Goal: Task Accomplishment & Management: Manage account settings

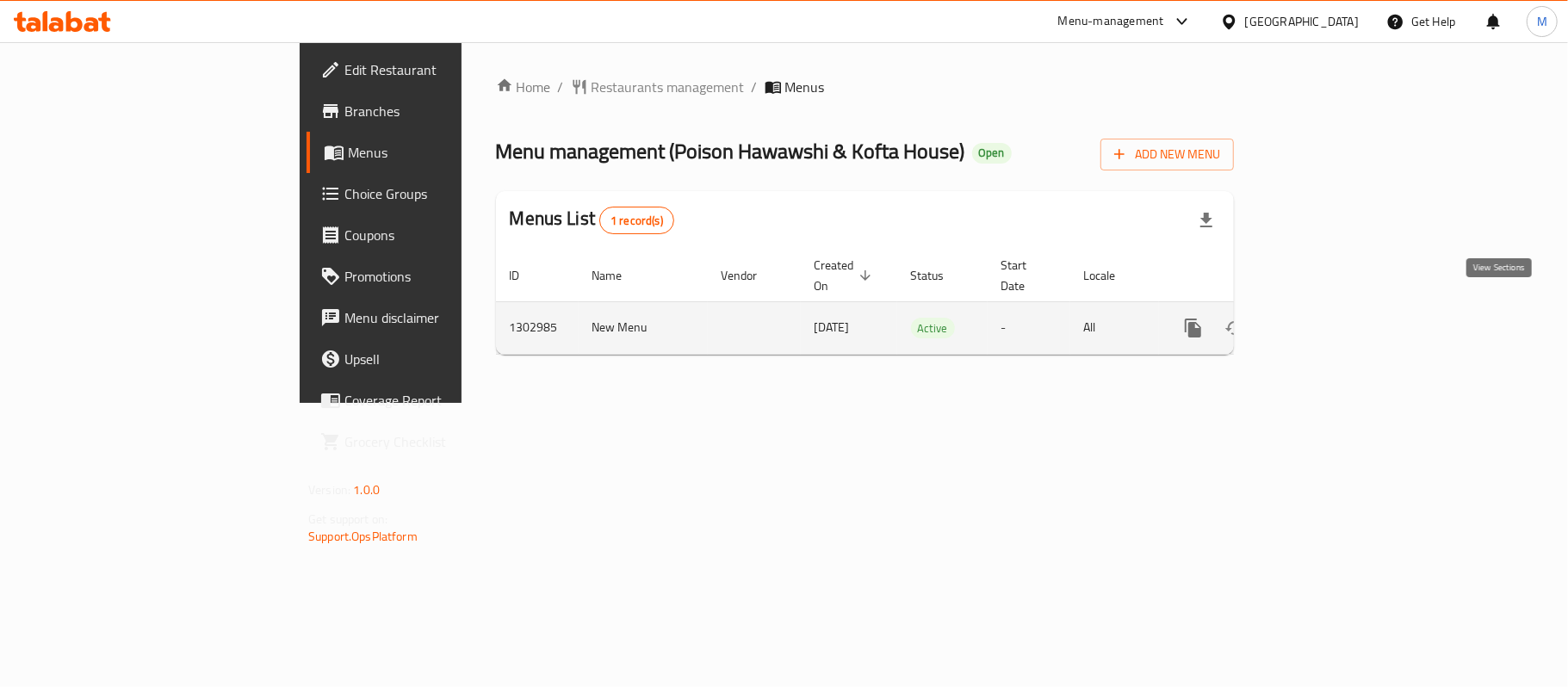
click at [1338, 325] on link "enhanced table" at bounding box center [1318, 328] width 42 height 42
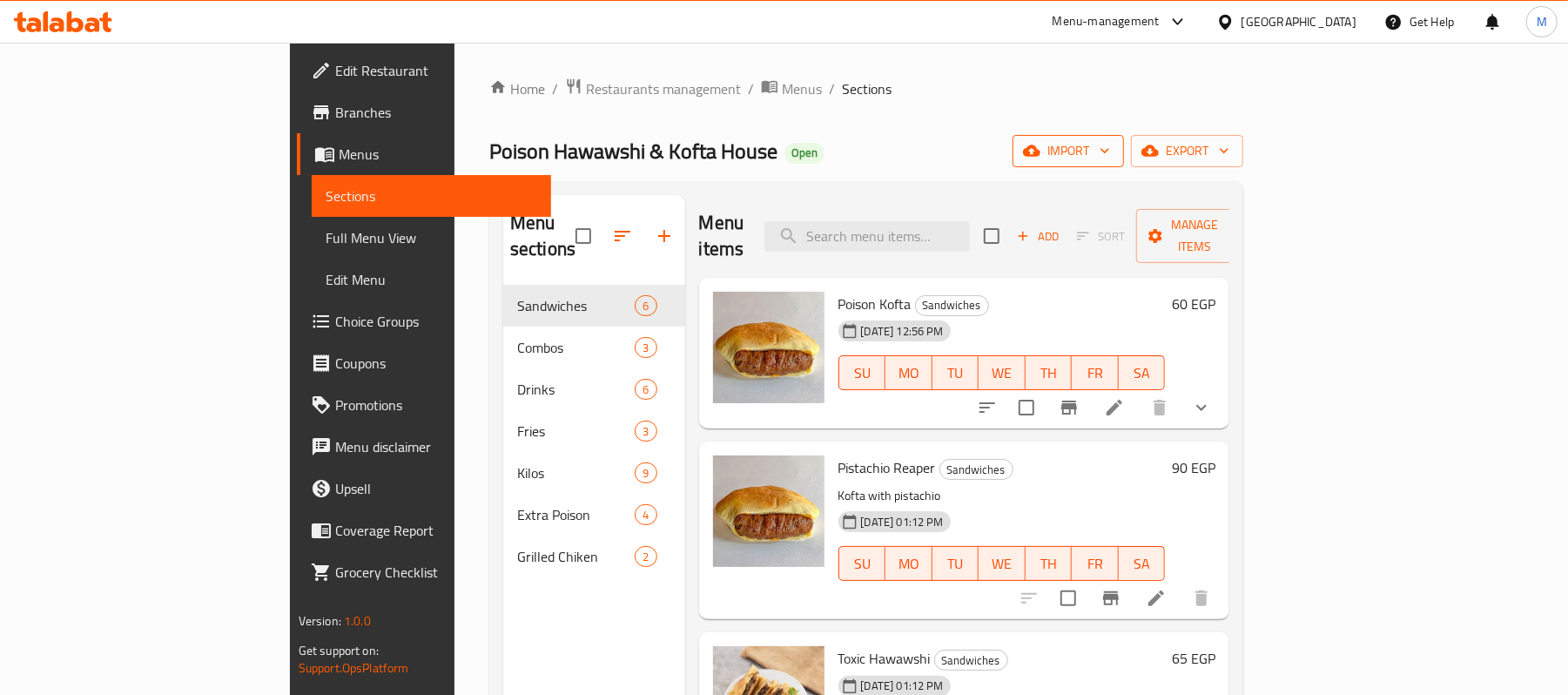
click at [1109, 150] on span "import" at bounding box center [1068, 151] width 84 height 22
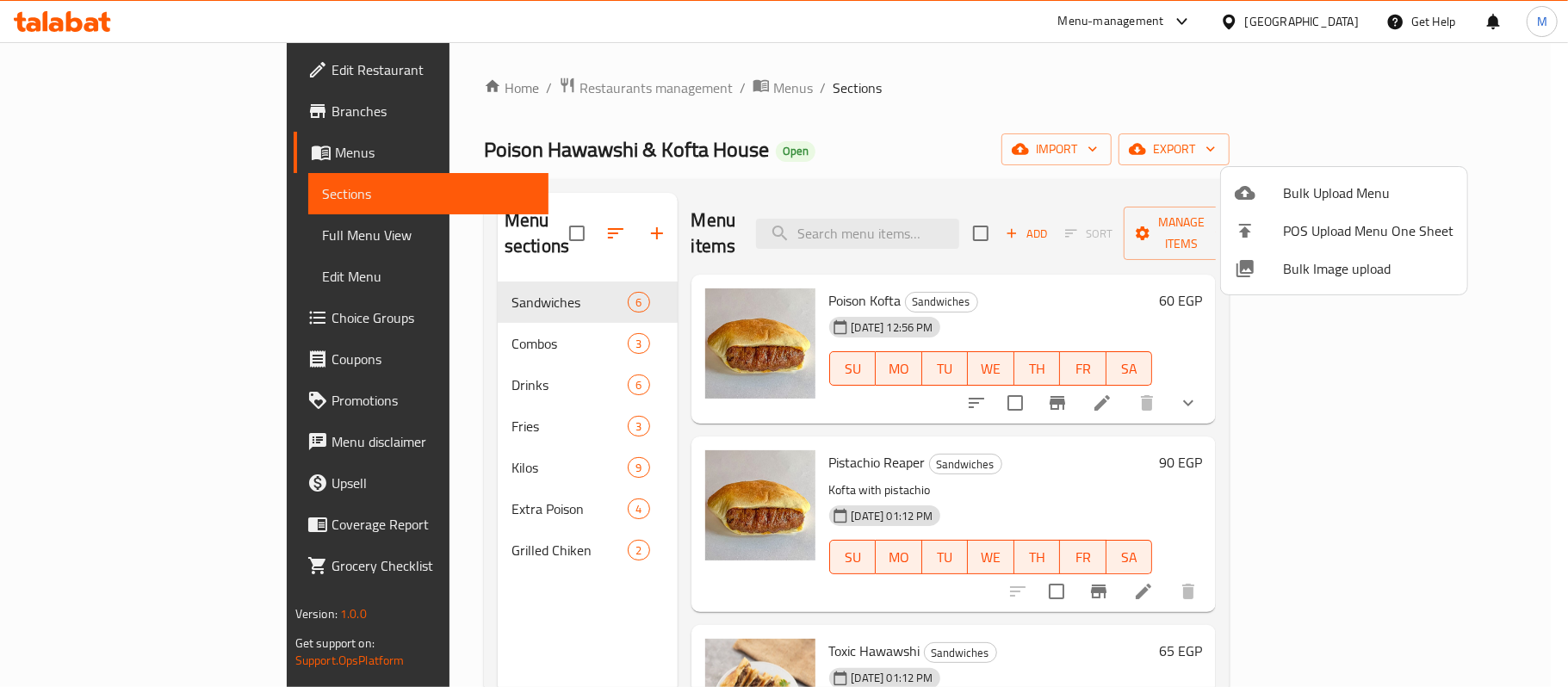
click at [978, 665] on div at bounding box center [784, 343] width 1568 height 687
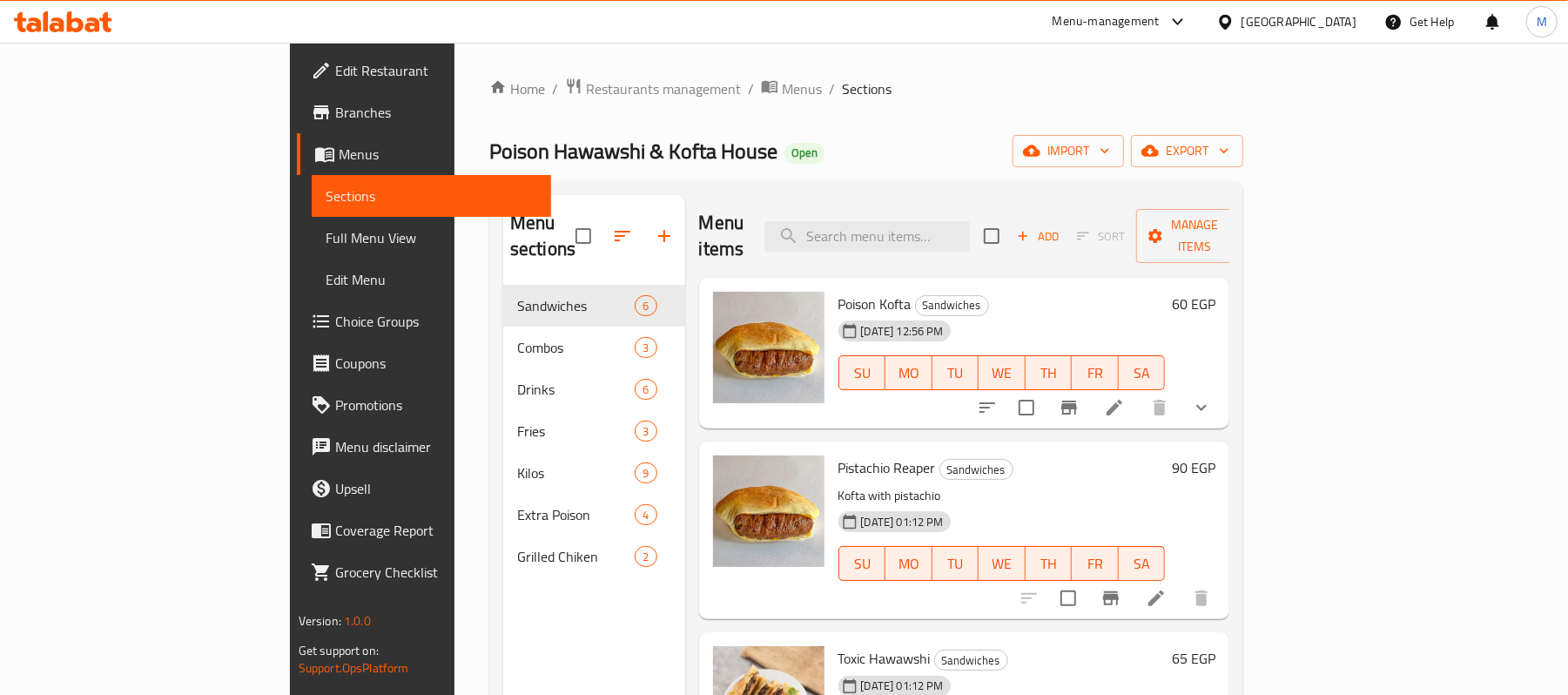
click at [1243, 169] on div "Home / Restaurants management / Menus / Sections Poison Hawawshi & Kofta House …" at bounding box center [865, 491] width 754 height 827
click at [1109, 158] on span "import" at bounding box center [1068, 151] width 84 height 22
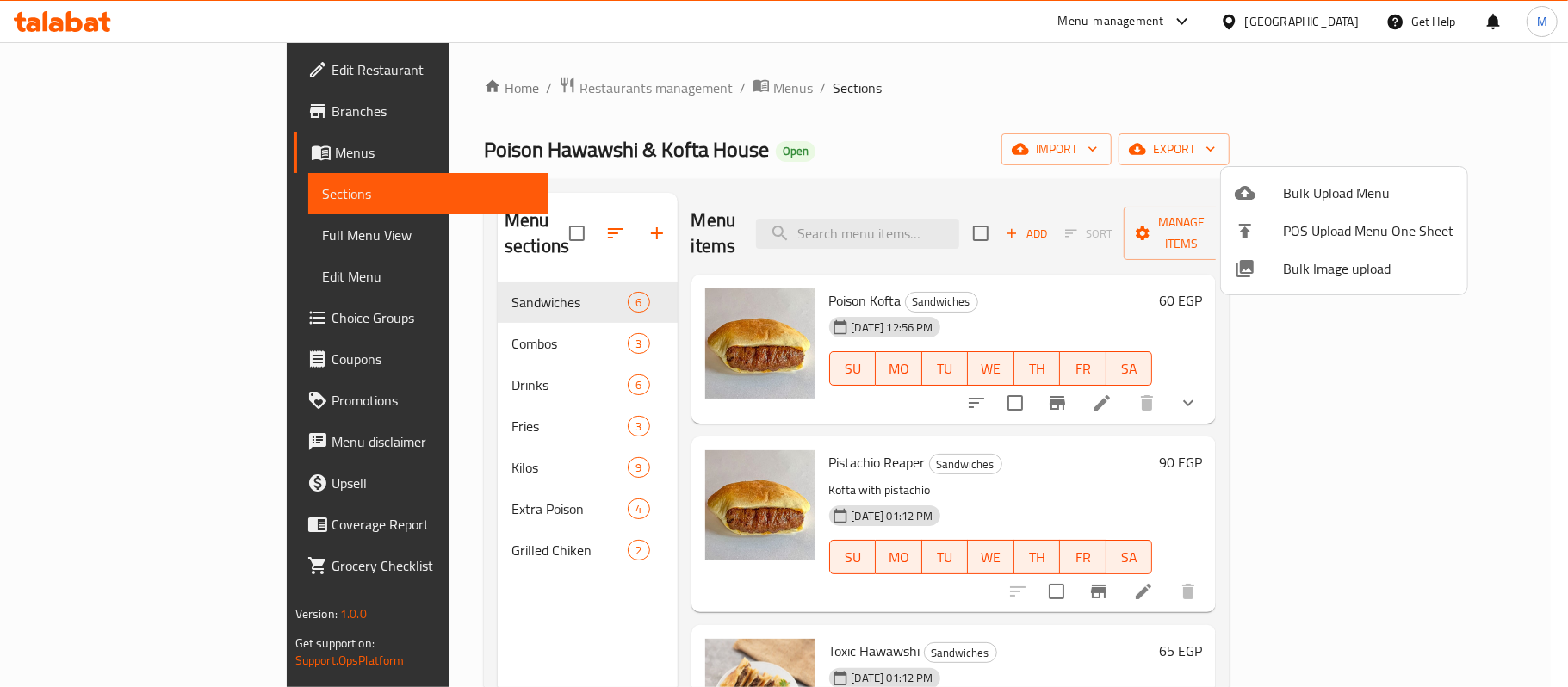
click at [1279, 266] on div at bounding box center [1259, 268] width 48 height 21
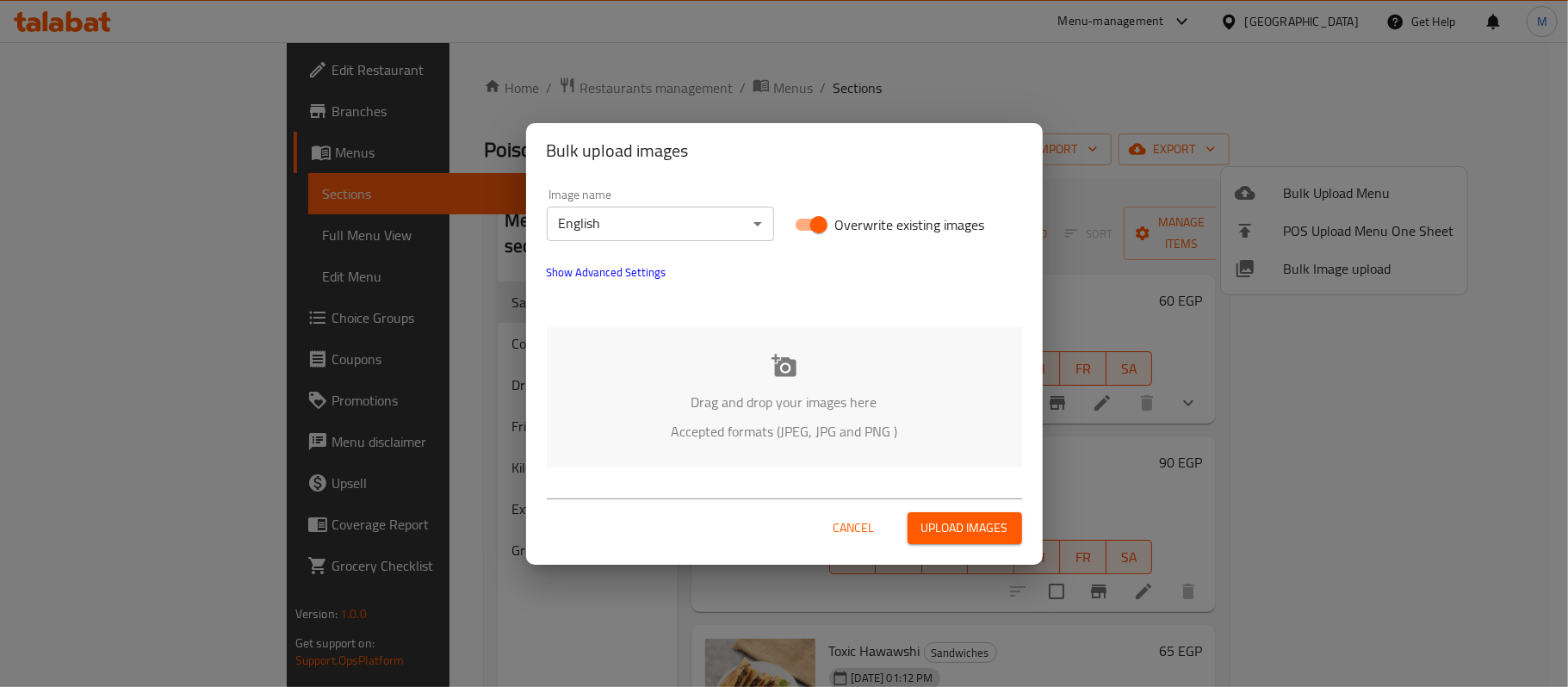
click at [614, 270] on span "Show Advanced Settings" at bounding box center [606, 272] width 120 height 21
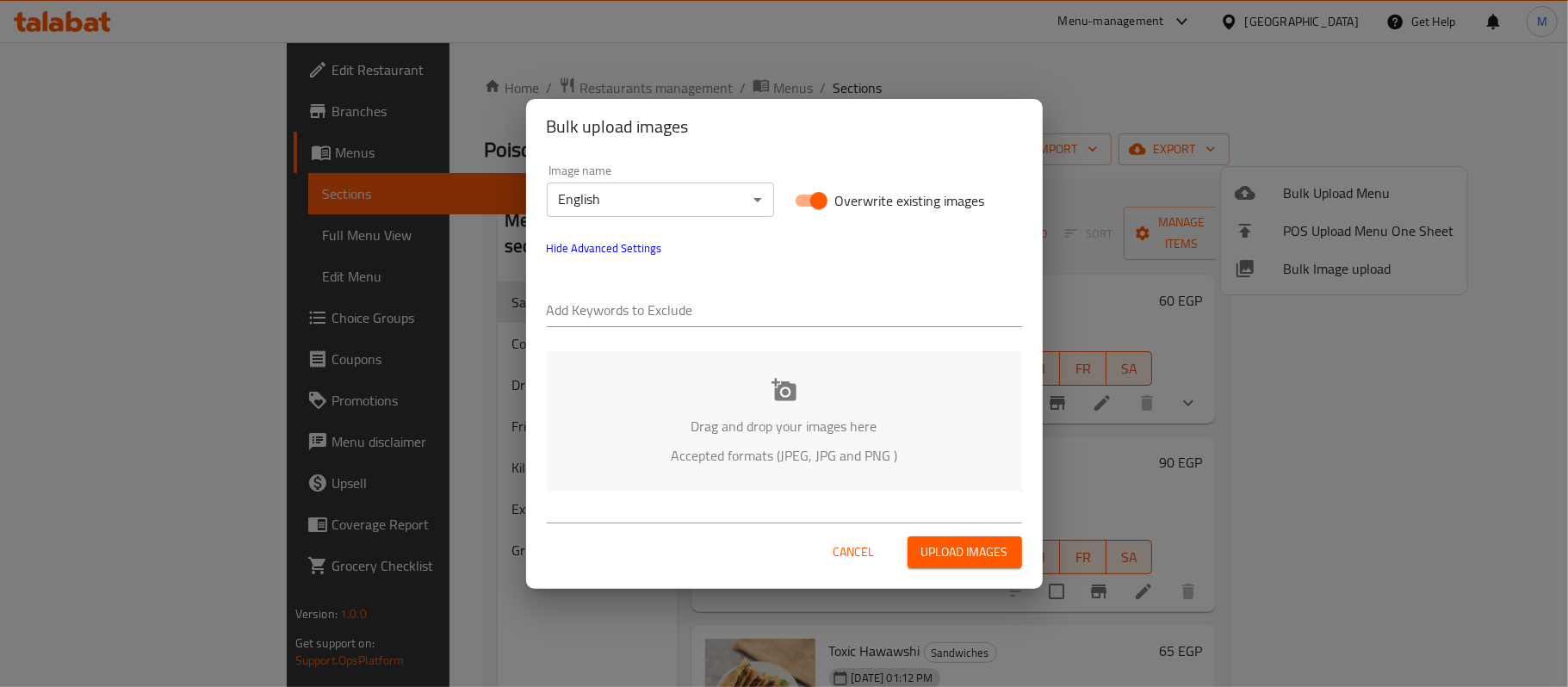
click at [625, 317] on input "text" at bounding box center [784, 311] width 476 height 28
paste input "_Mohamed Reda"
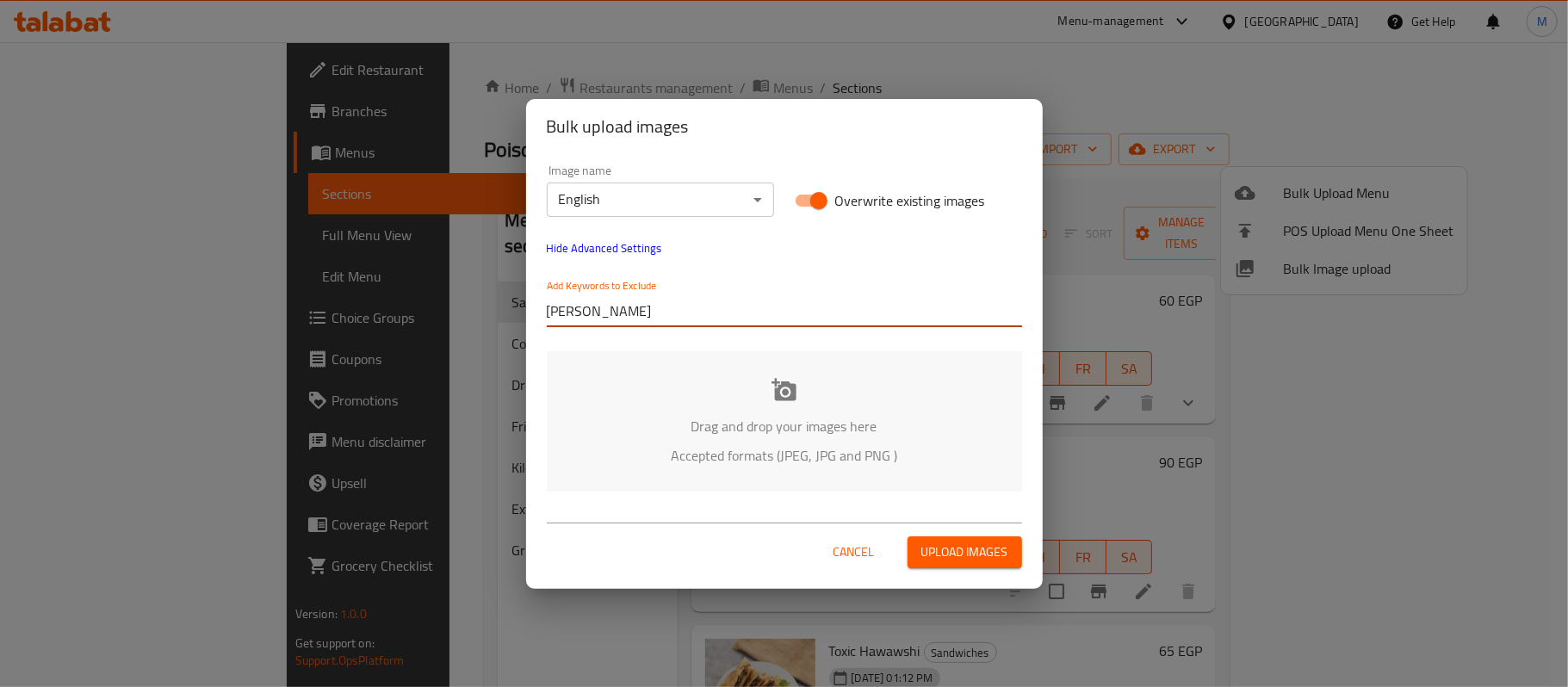
type input "_Mohamed Reda"
click at [620, 342] on div "Image name English ​ Overwrite existing images Hide Advanced Settings Add Keywo…" at bounding box center [784, 328] width 517 height 348
click at [704, 307] on input "text" at bounding box center [849, 311] width 343 height 28
paste input "Poison Hawawshi & kofta house_"
type input "Poison Hawawshi & kofta house_"
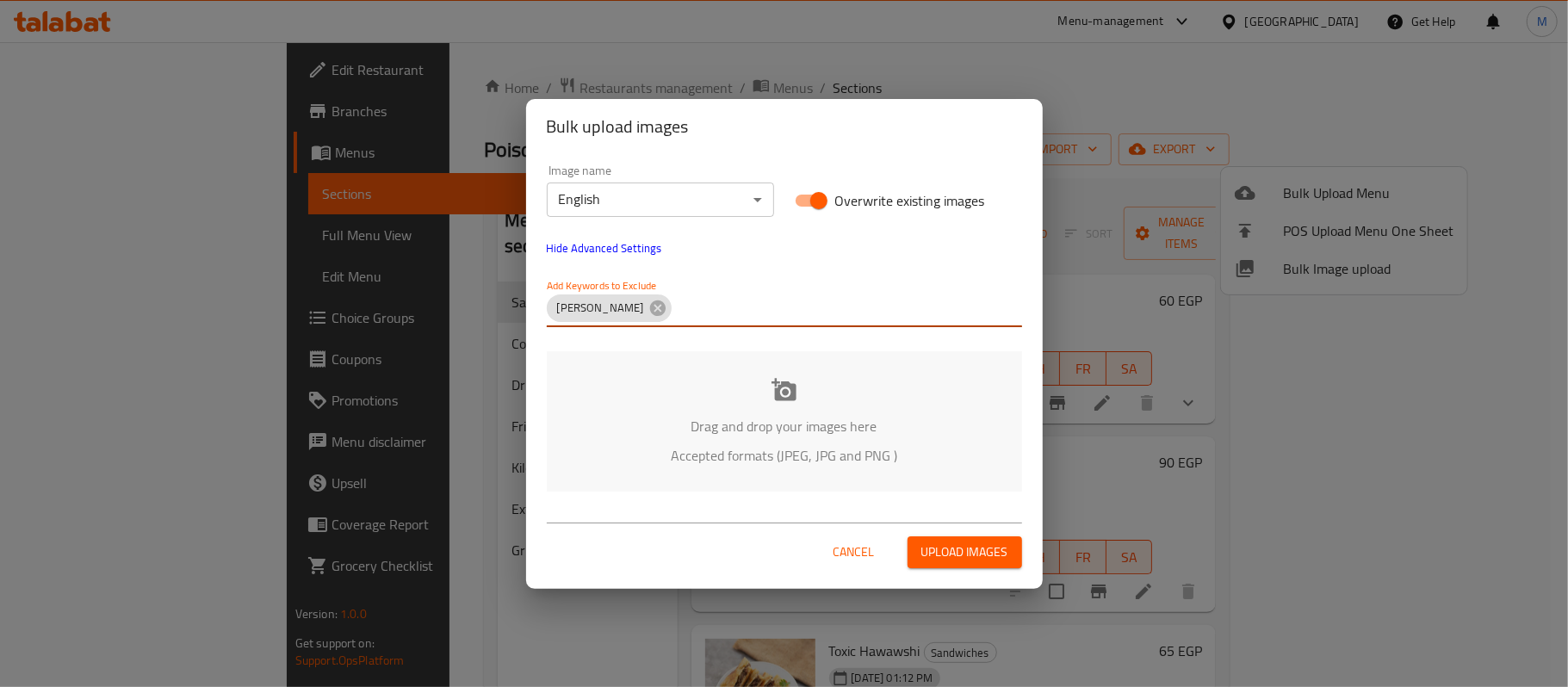
click at [628, 383] on div "Drag and drop your images here Accepted formats (JPEG, JPG and PNG )" at bounding box center [784, 421] width 476 height 140
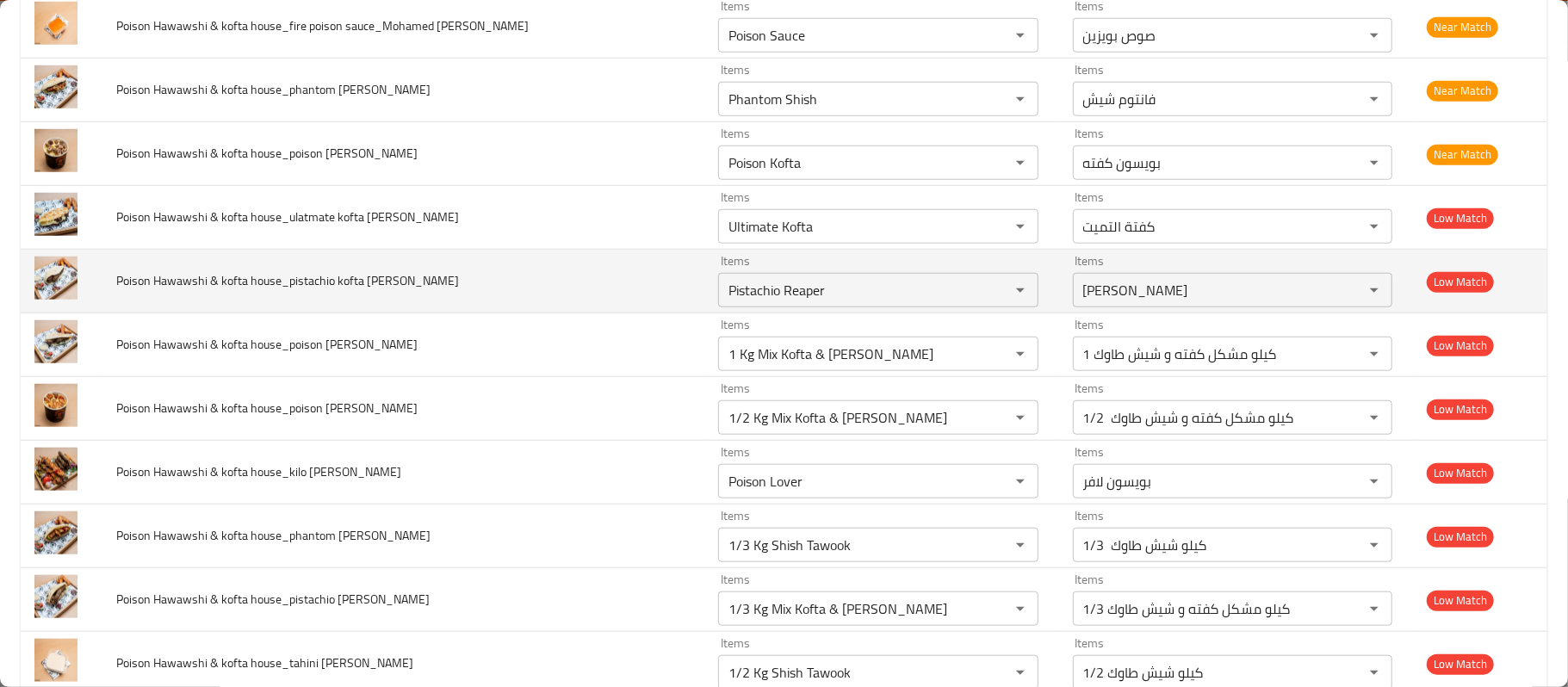
scroll to position [804, 0]
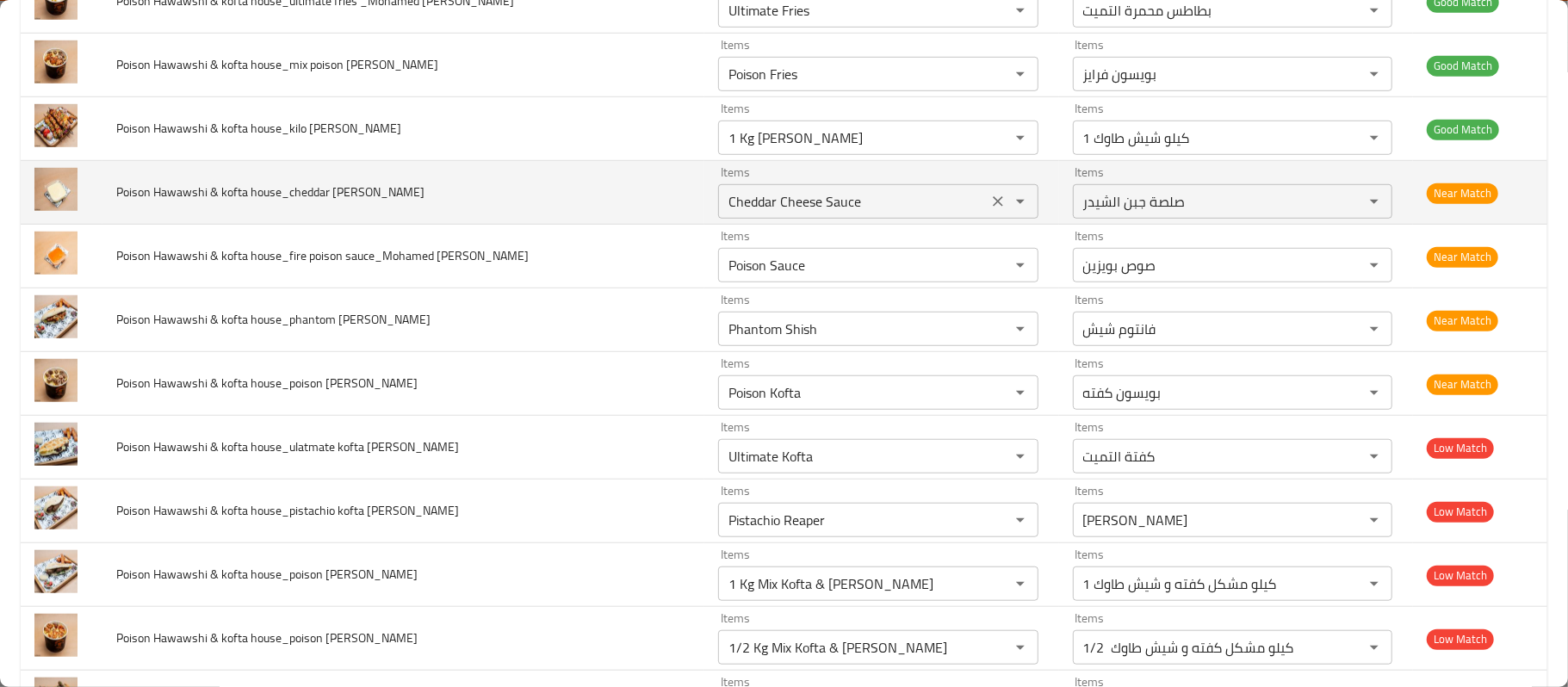
click at [789, 214] on Reda "Cheddar Cheese Sauce" at bounding box center [852, 202] width 258 height 24
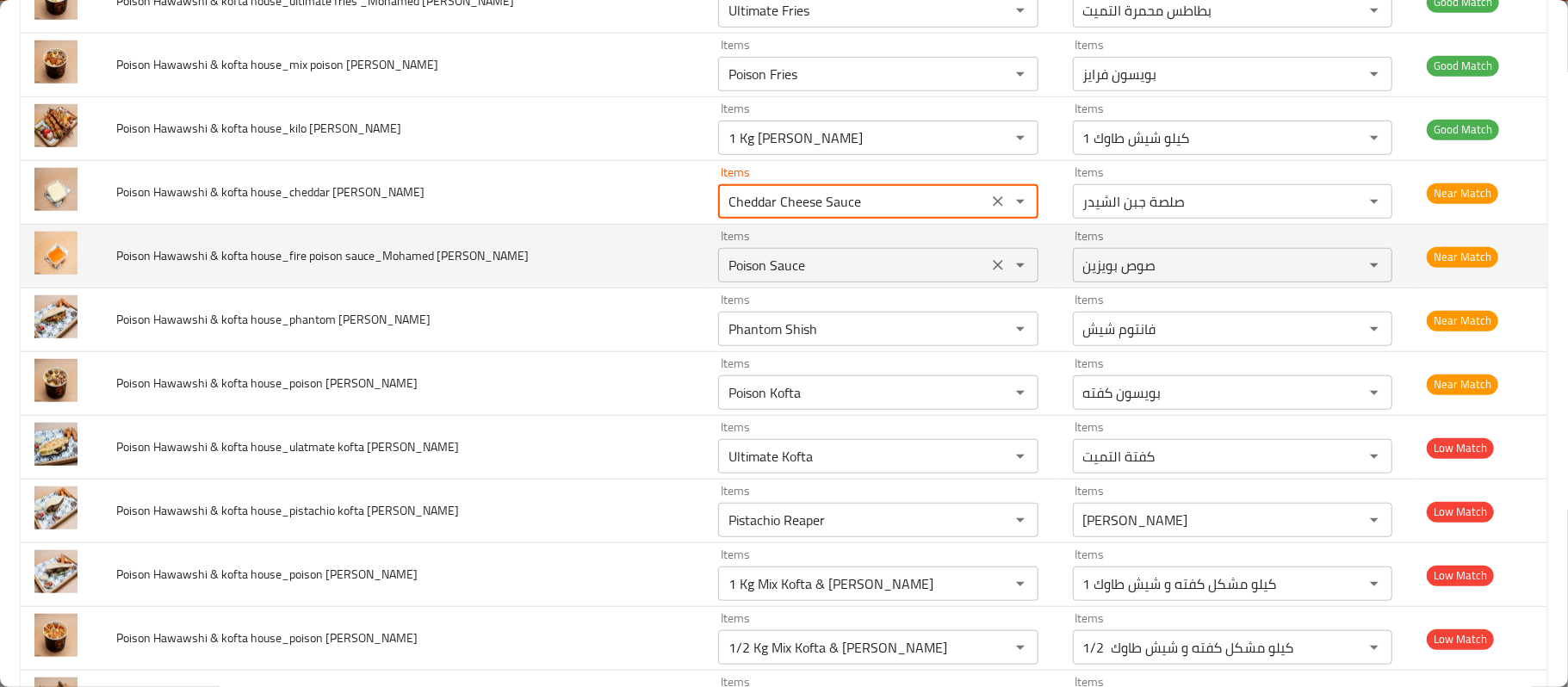
click at [783, 274] on Reda "Poison Sauce" at bounding box center [852, 265] width 258 height 24
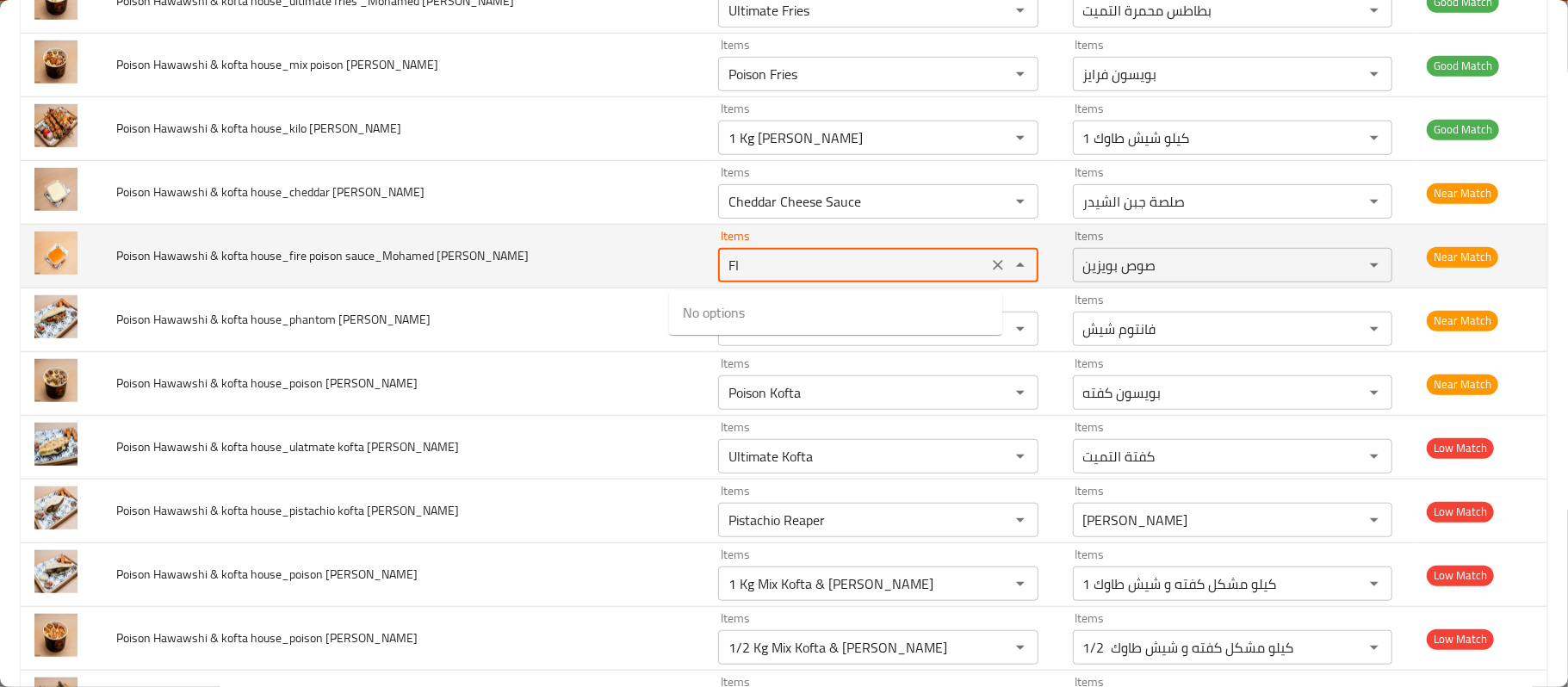
type Reda "F"
type Reda "f"
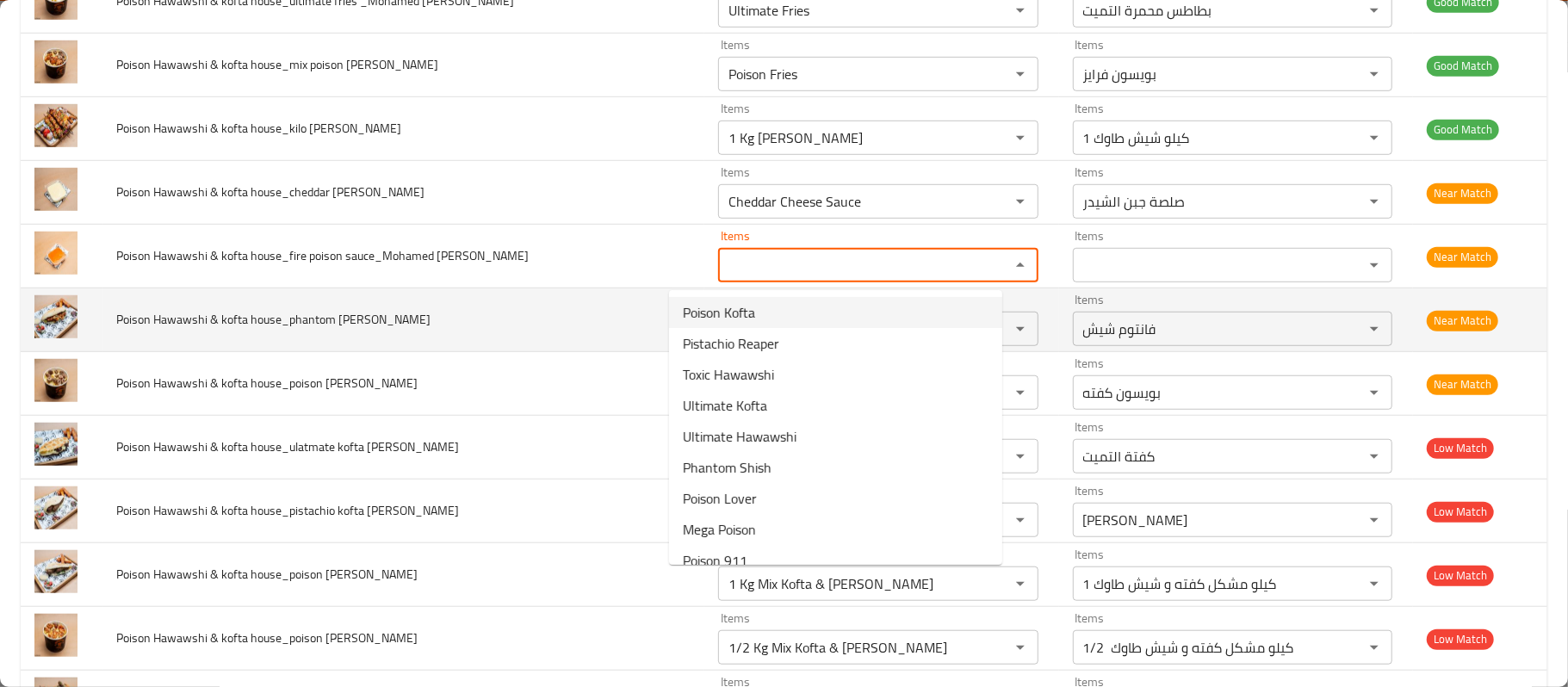
click at [643, 315] on td "Poison Hawawshi & kofta house_phantom shish shami_Mohamed Reda" at bounding box center [403, 320] width 602 height 63
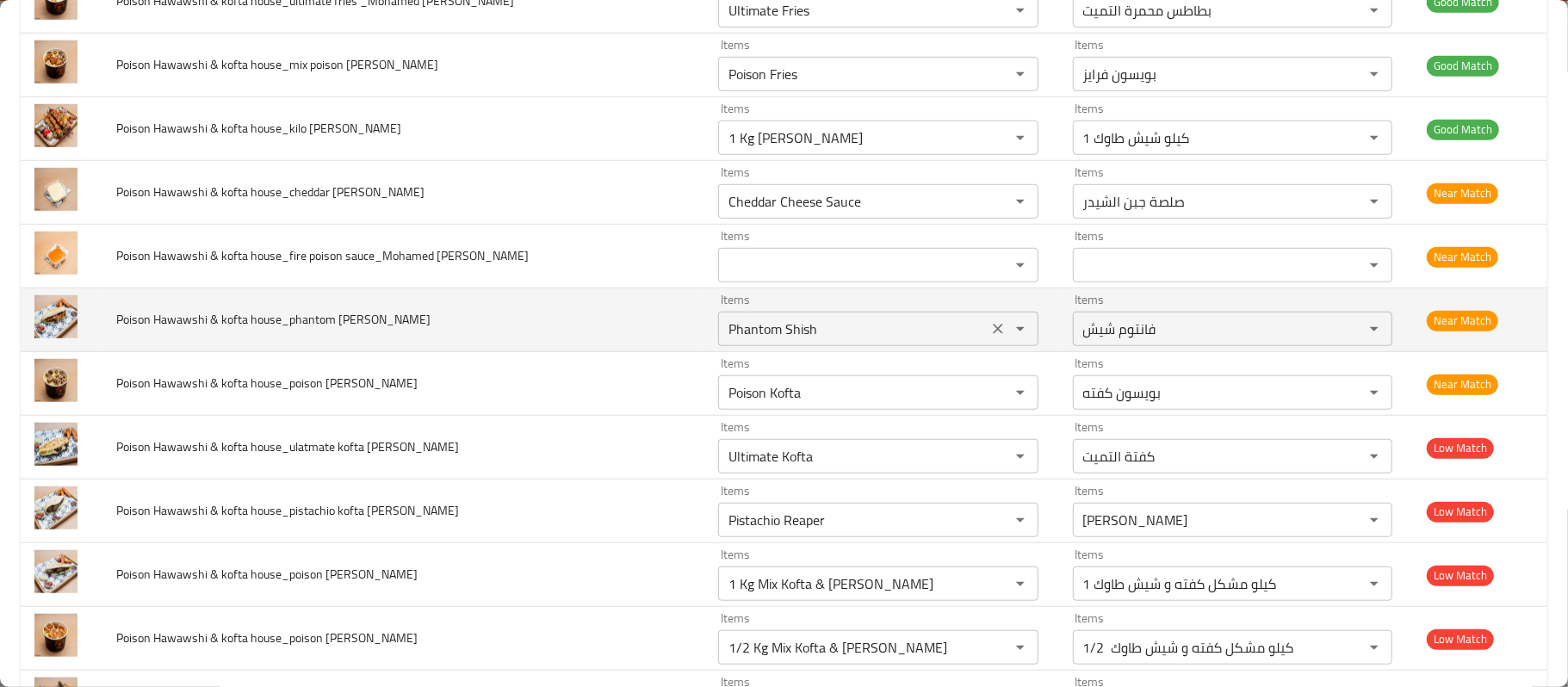
click at [724, 341] on Reda "Phantom Shish" at bounding box center [852, 329] width 258 height 24
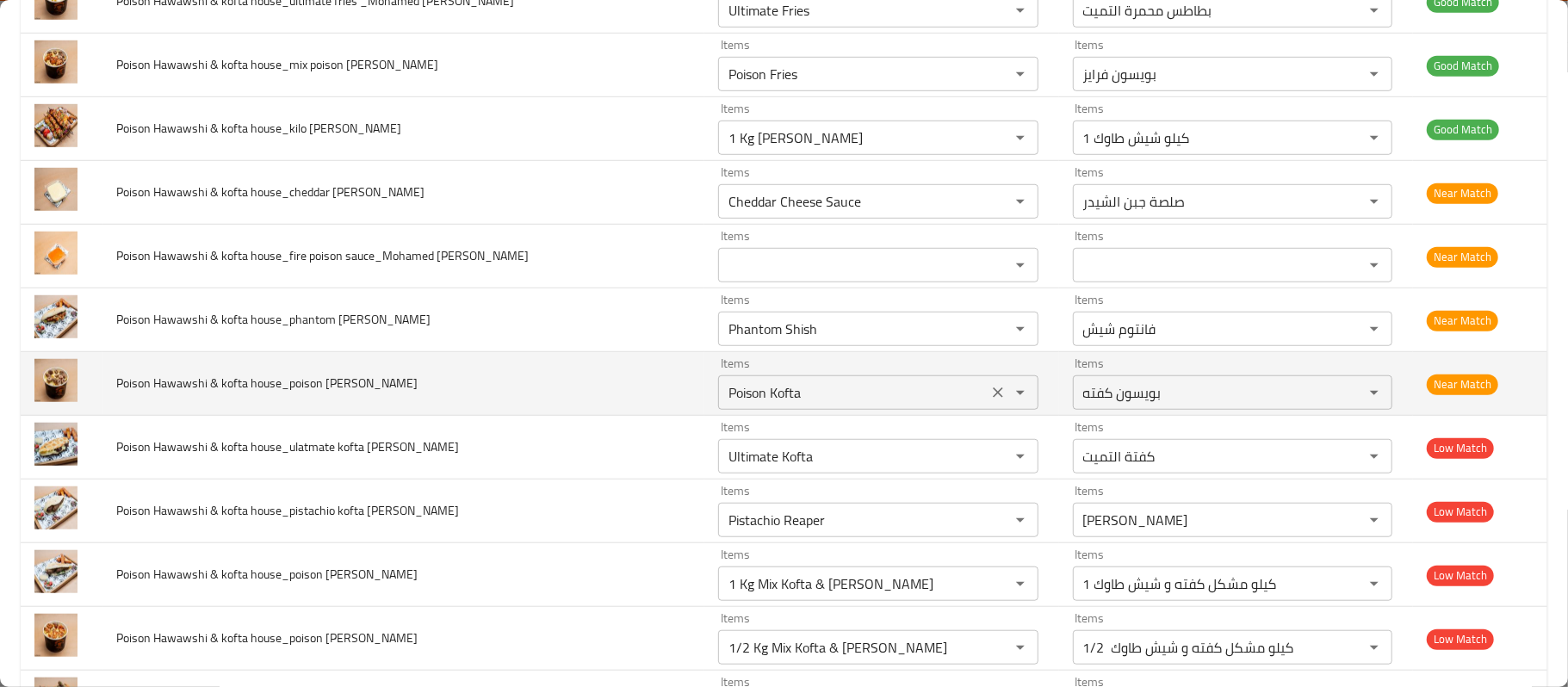
click at [724, 403] on Reda "Poison Kofta" at bounding box center [852, 392] width 258 height 24
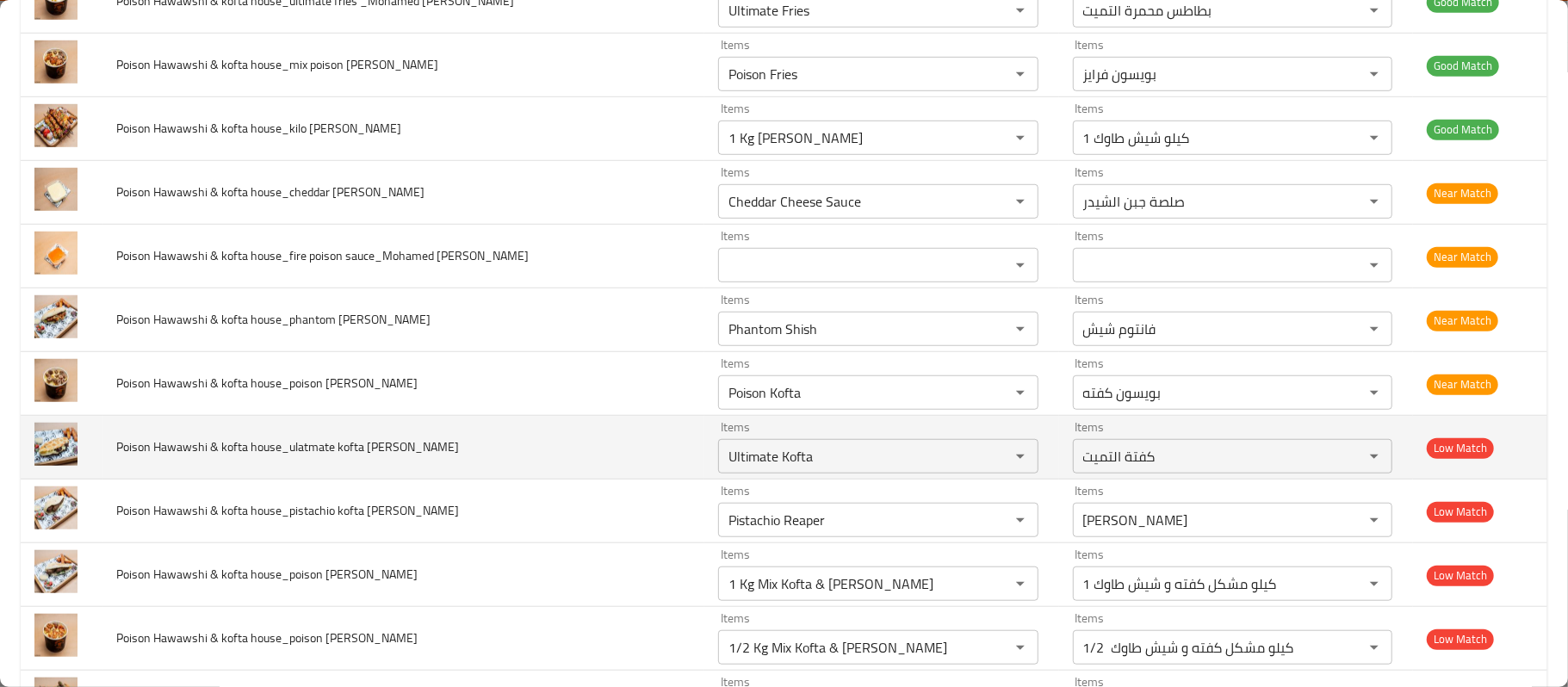
click at [531, 428] on td "Poison Hawawshi & kofta house_ulatmate kofta shami_Mohamed Reda" at bounding box center [403, 448] width 602 height 63
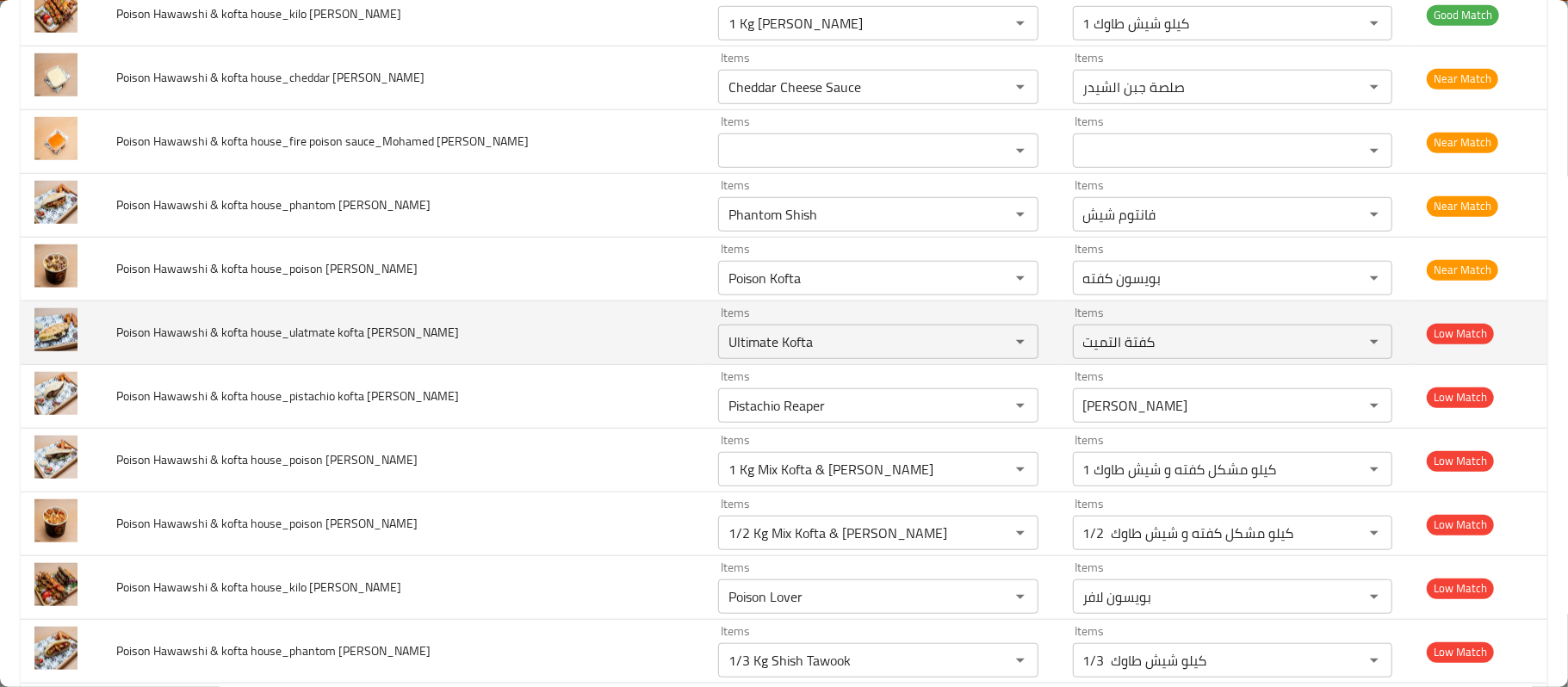
click at [618, 336] on td "Poison Hawawshi & kofta house_ulatmate kofta shami_Mohamed Reda" at bounding box center [403, 333] width 602 height 63
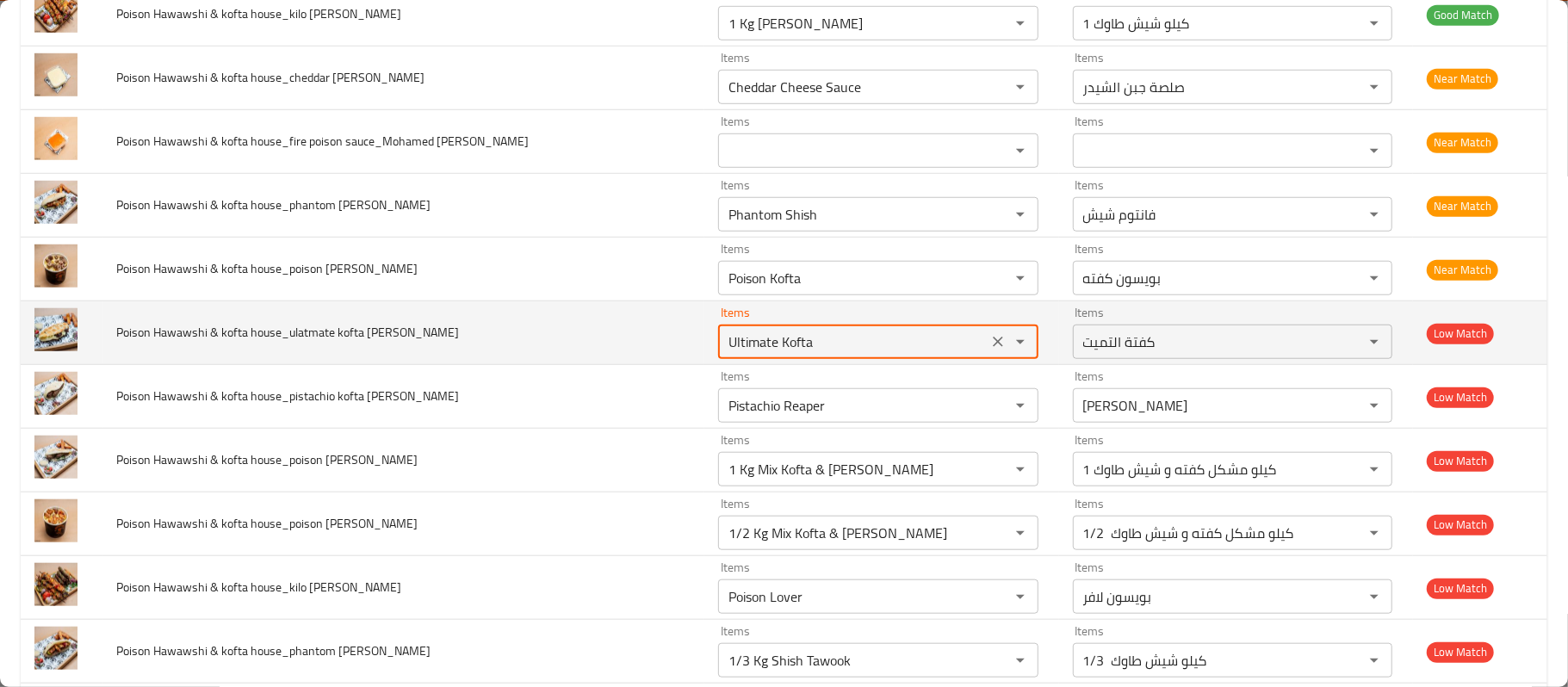
click at [724, 353] on Reda "Ultimate Kofta" at bounding box center [852, 342] width 258 height 24
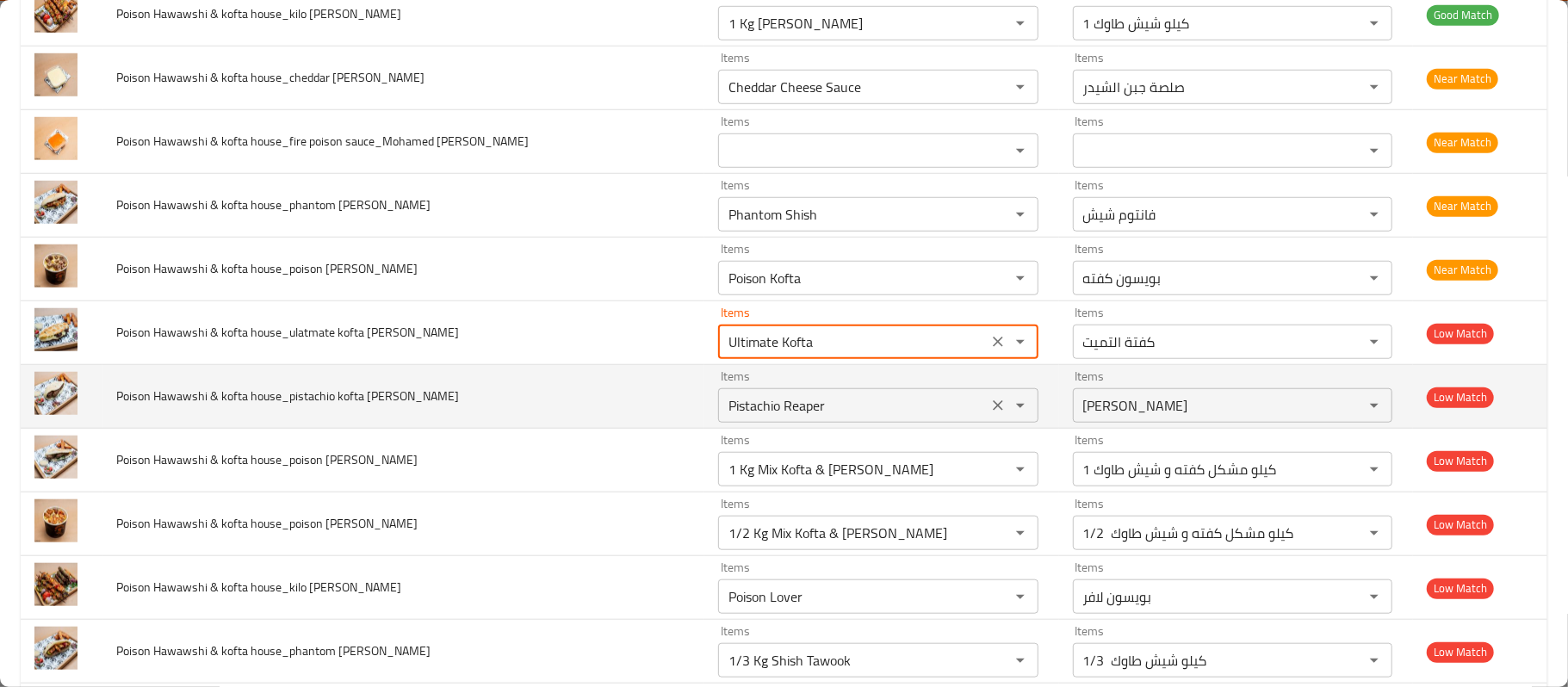
click at [724, 410] on Reda "Pistachio Reaper" at bounding box center [852, 405] width 258 height 24
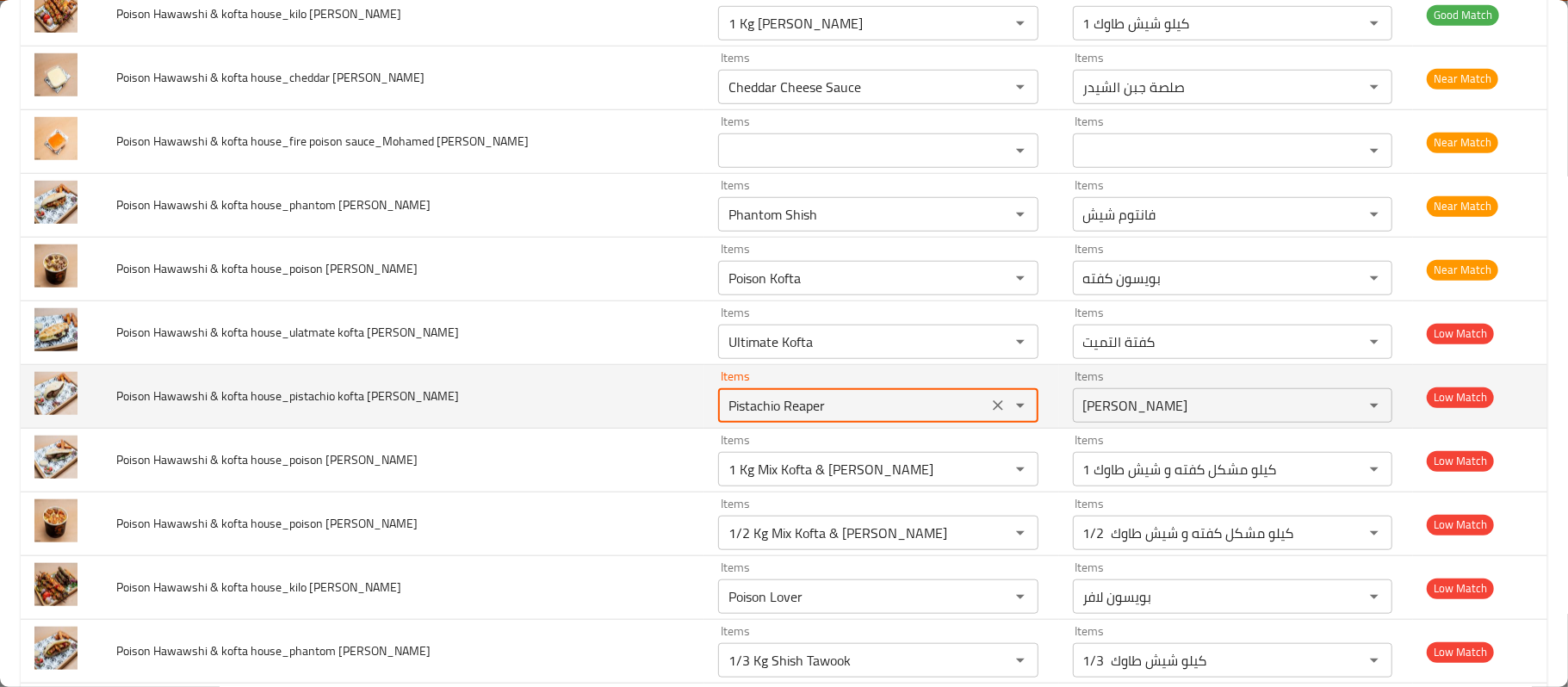
click at [747, 423] on div "Pistachio Reaper Items" at bounding box center [877, 405] width 319 height 35
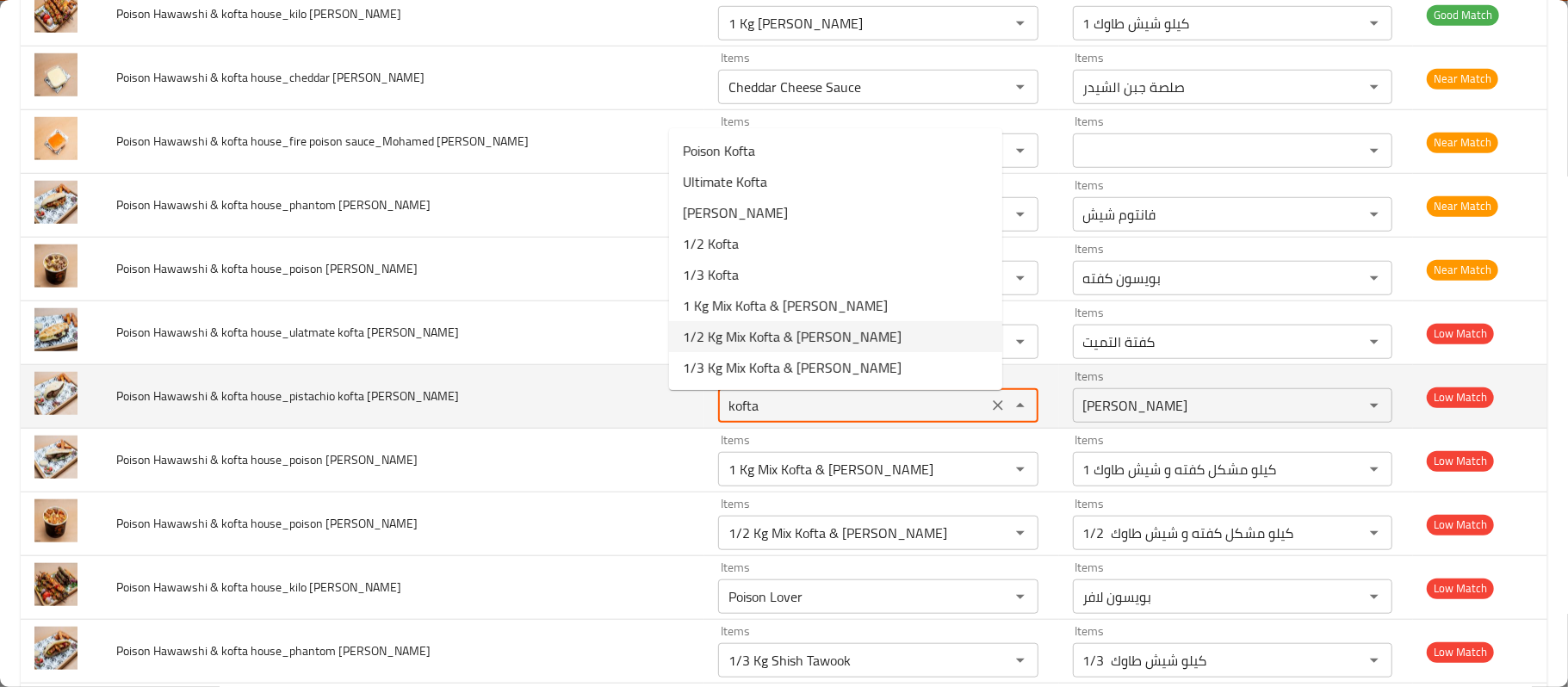
type Reda "Pistachio Reaper"
click at [614, 406] on td "Poison Hawawshi & kofta house_pistachio kofta shami_Mohamed Reda" at bounding box center [403, 396] width 602 height 63
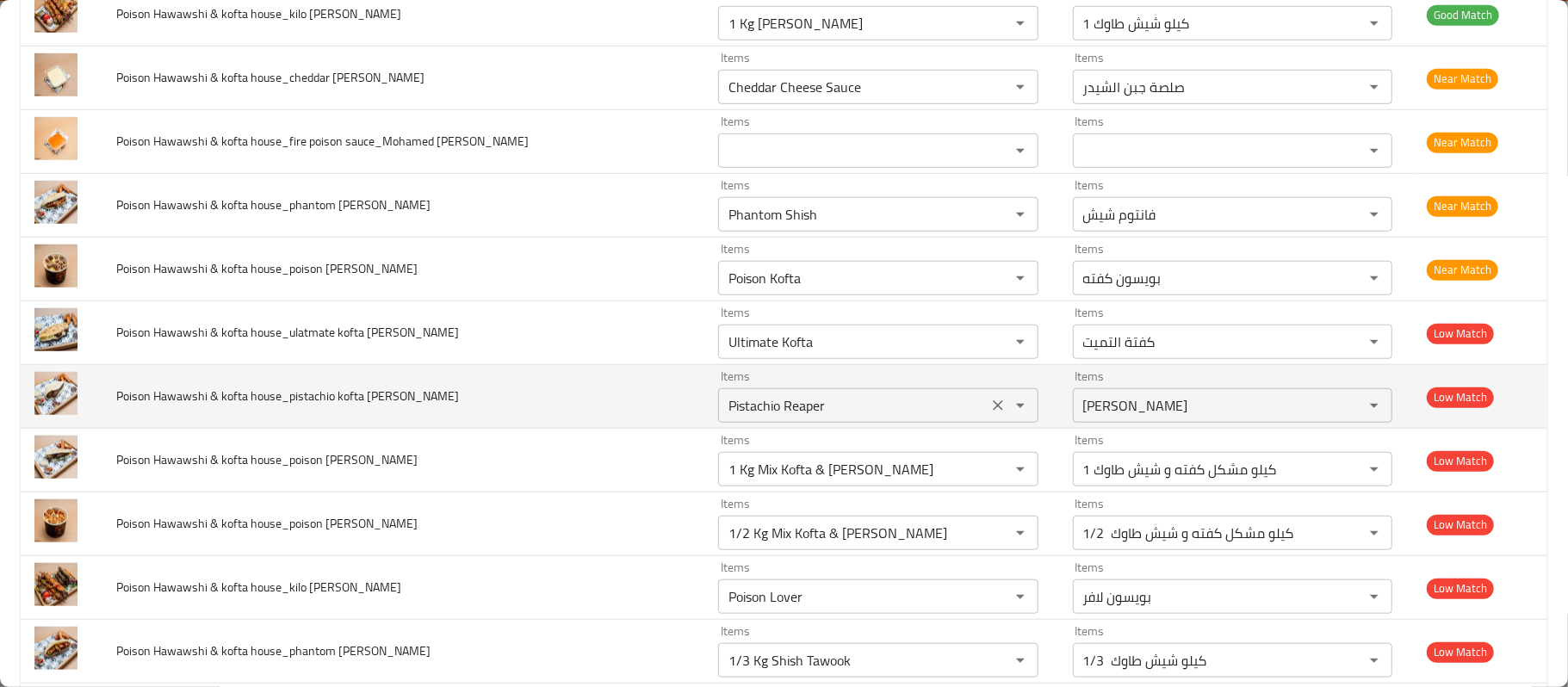
click at [990, 414] on icon "Clear" at bounding box center [998, 405] width 17 height 17
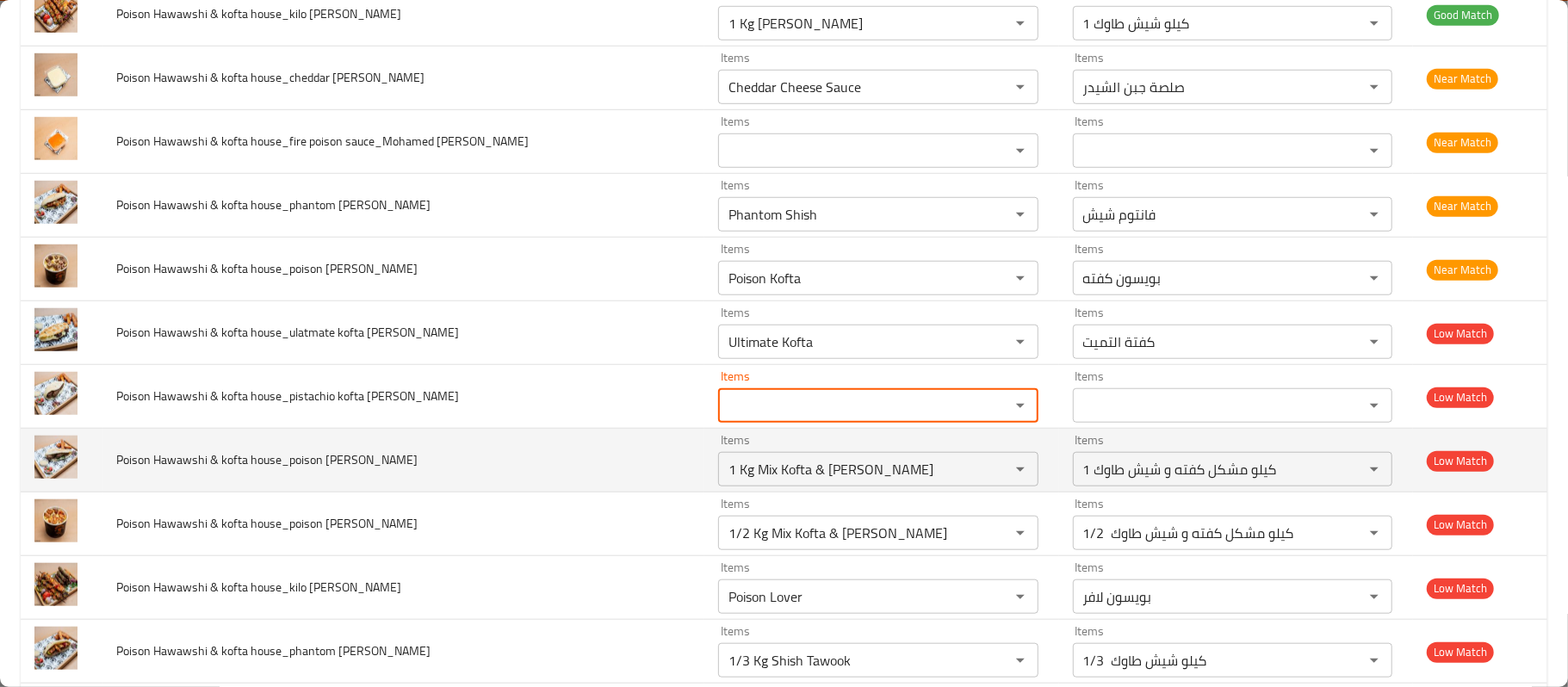
click at [576, 469] on td "Poison Hawawshi & kofta house_poison kofta shami_Mohamed Reda" at bounding box center [403, 461] width 602 height 63
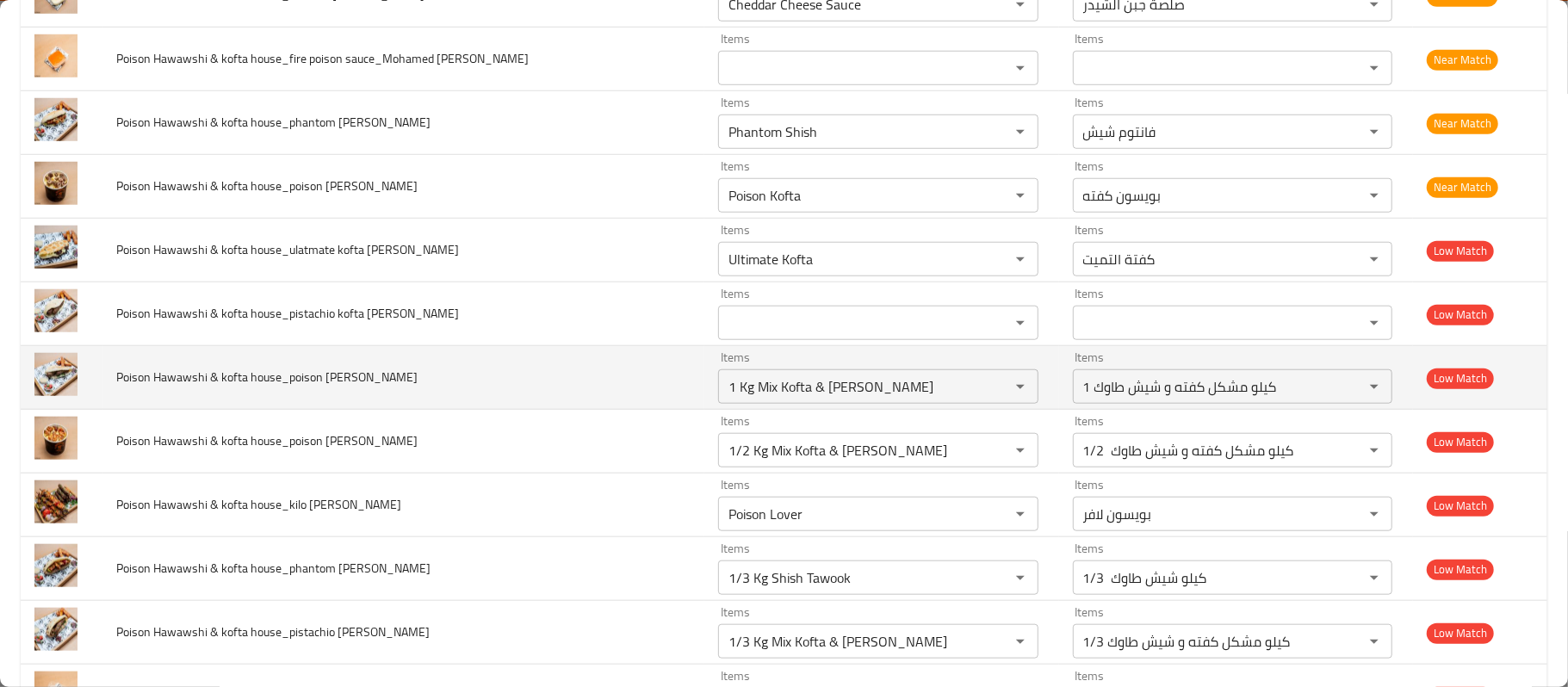
scroll to position [1148, 0]
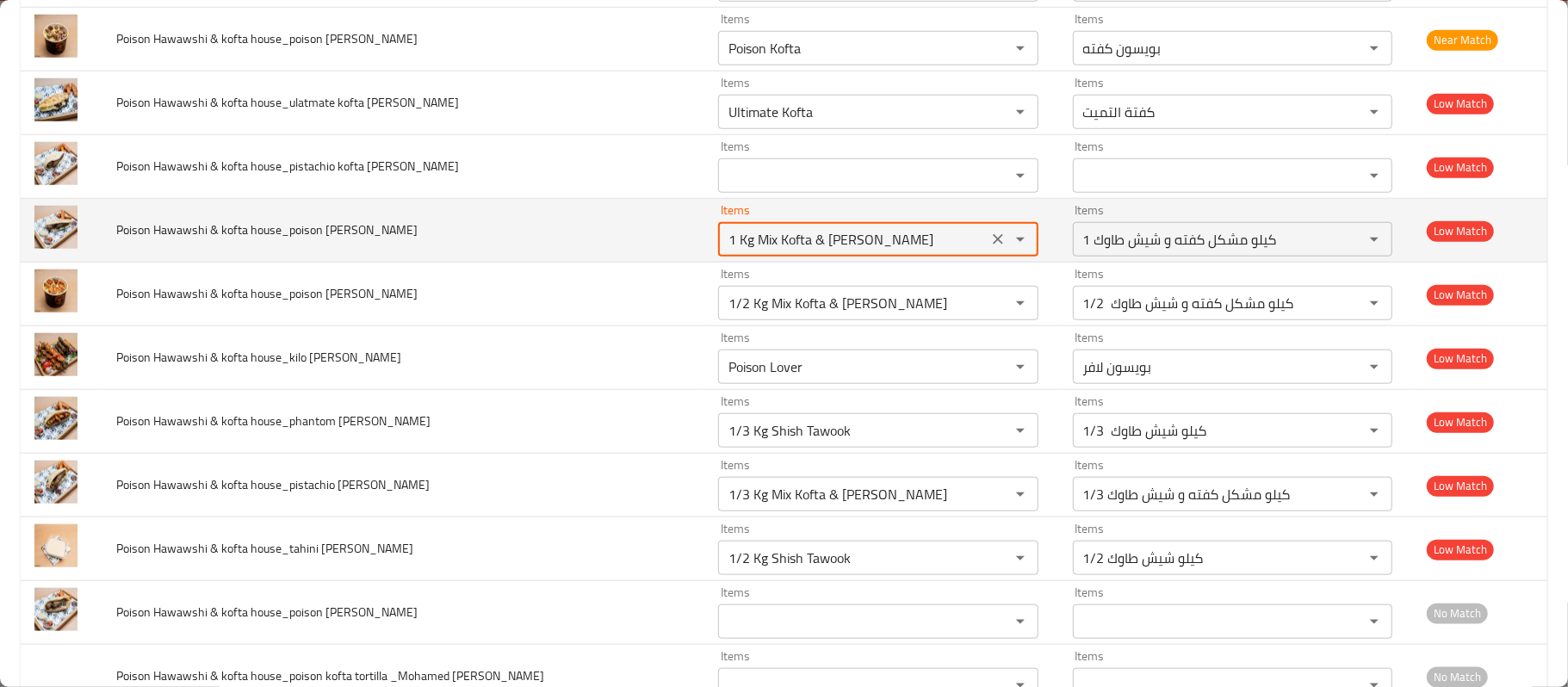
click at [727, 250] on Reda "1 Kg Mix Kofta & Shish Tawook" at bounding box center [852, 239] width 258 height 24
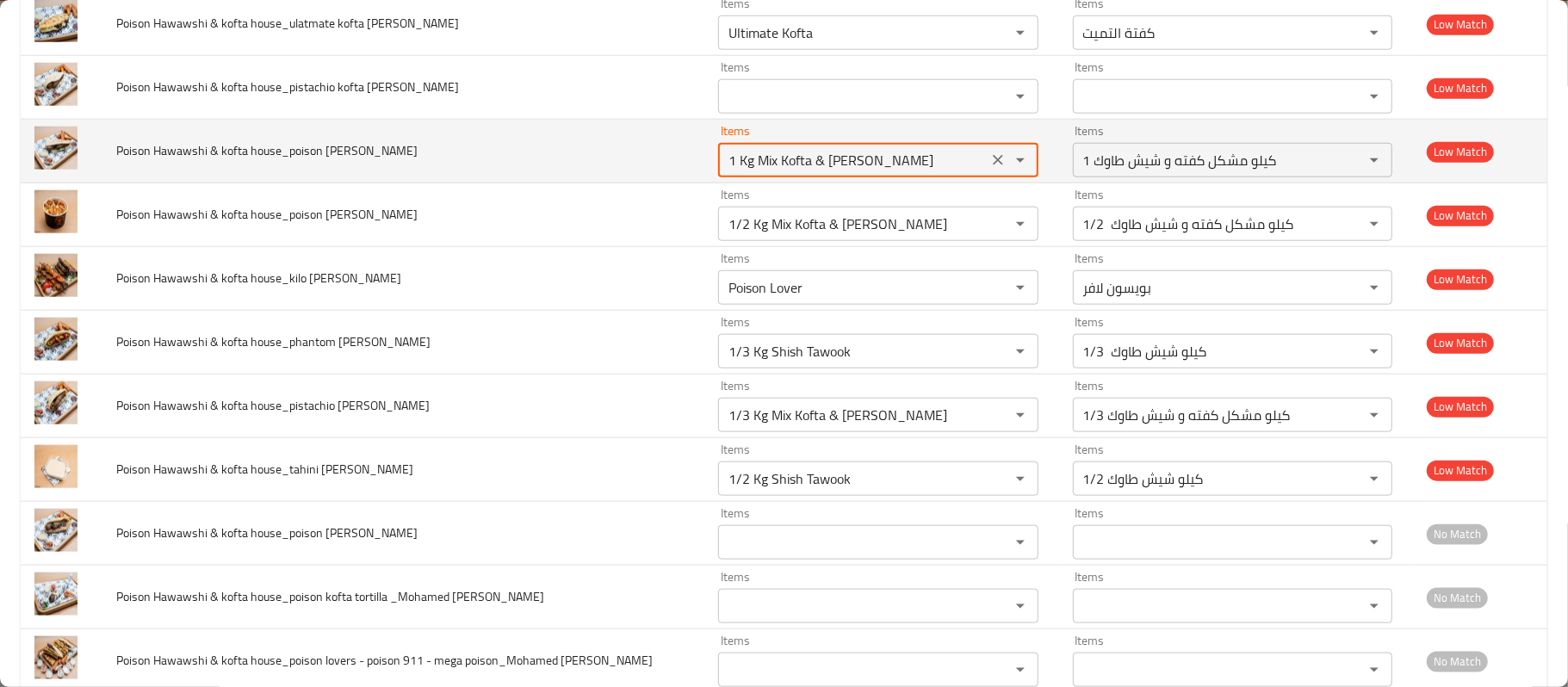
scroll to position [1262, 0]
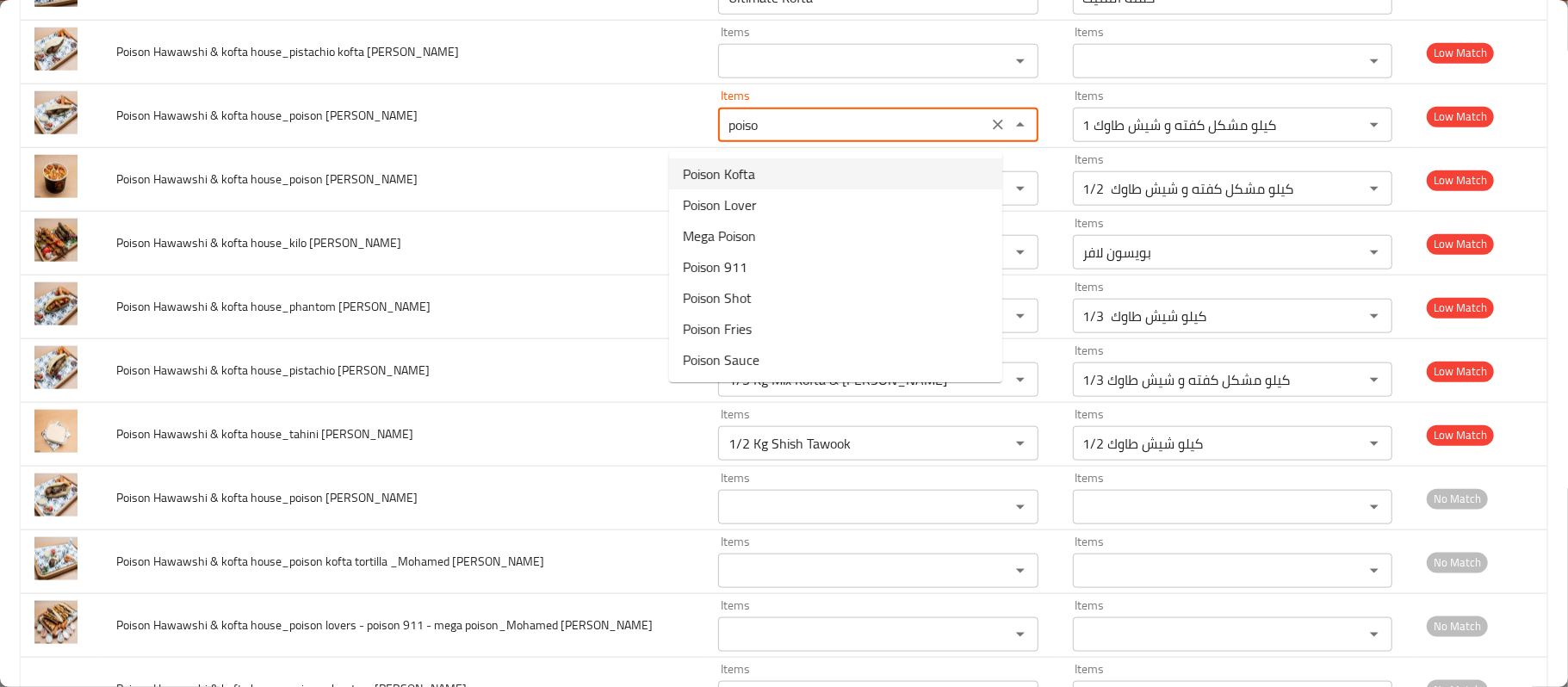
click at [734, 170] on span "Poison Kofta" at bounding box center [719, 173] width 72 height 21
type Reda "Poison Kofta"
type Reda-ar "بويسون كفته"
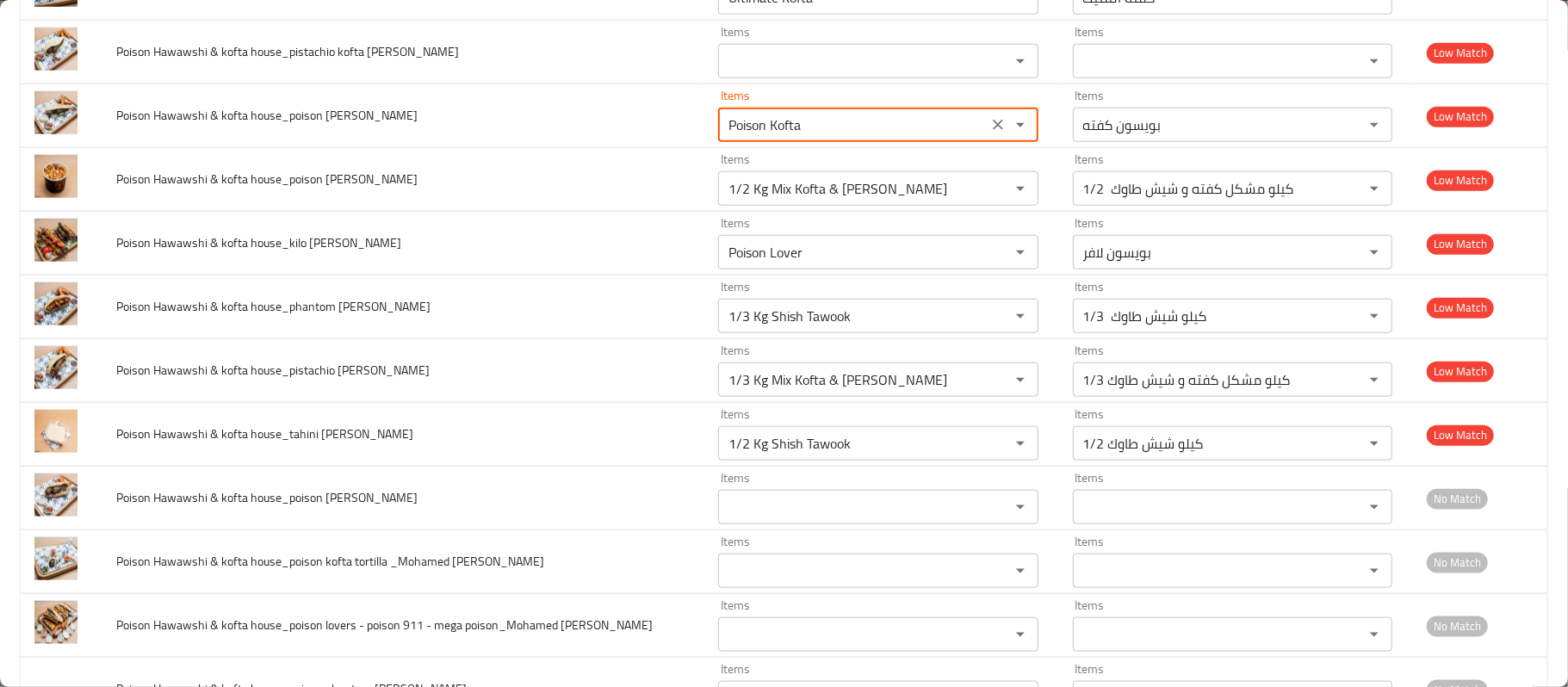
type Reda "Poison Kofta"
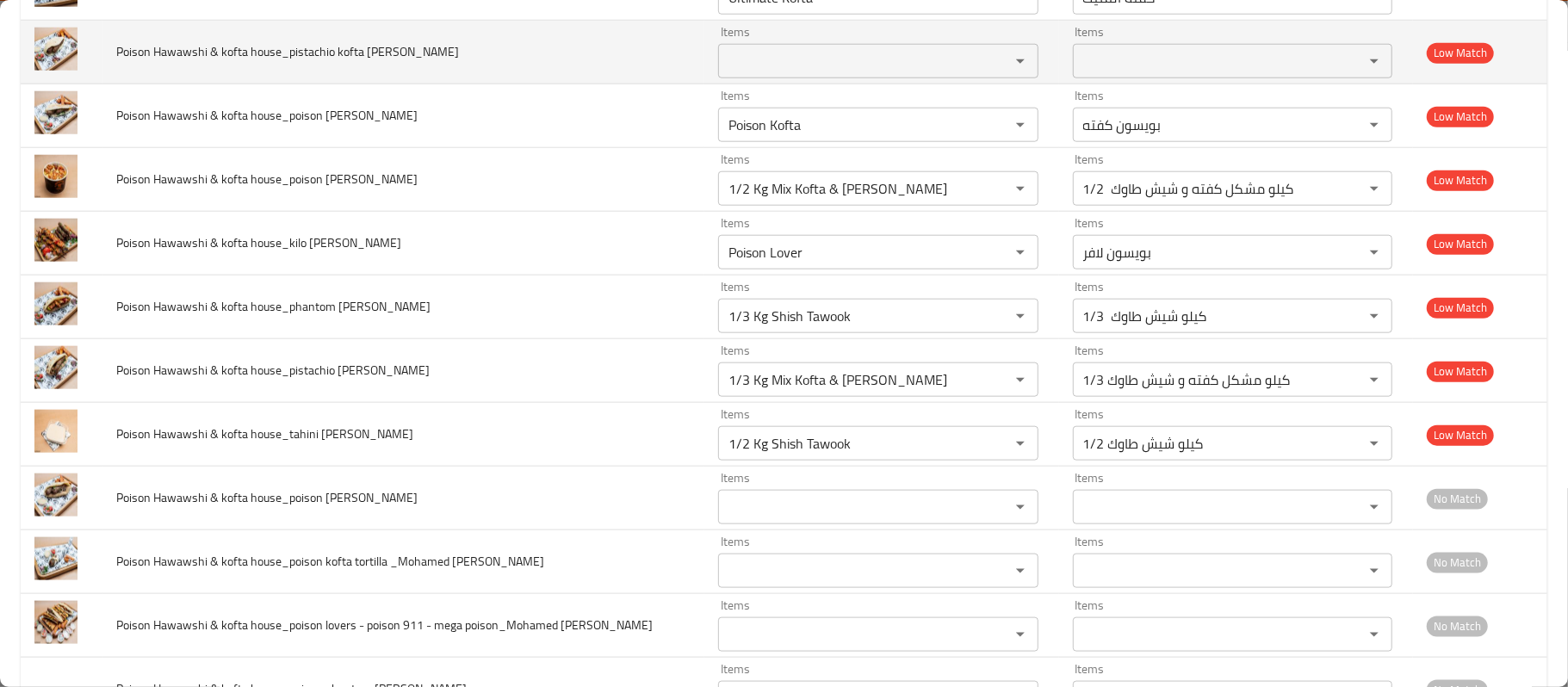
scroll to position [857, 0]
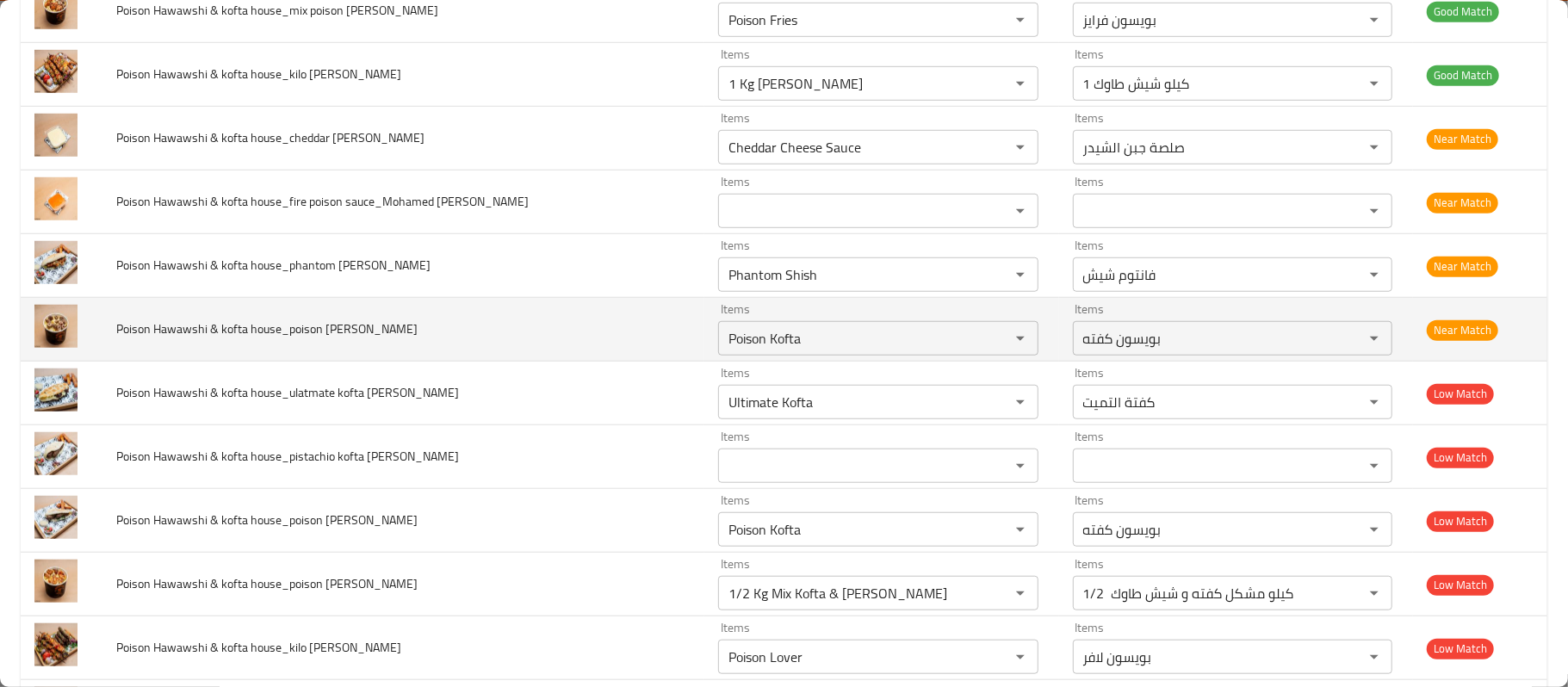
click at [342, 353] on td "Poison Hawawshi & kofta house_poison kofta fries_Mohamed Reda" at bounding box center [403, 329] width 602 height 63
click at [990, 344] on icon "Clear" at bounding box center [998, 338] width 17 height 17
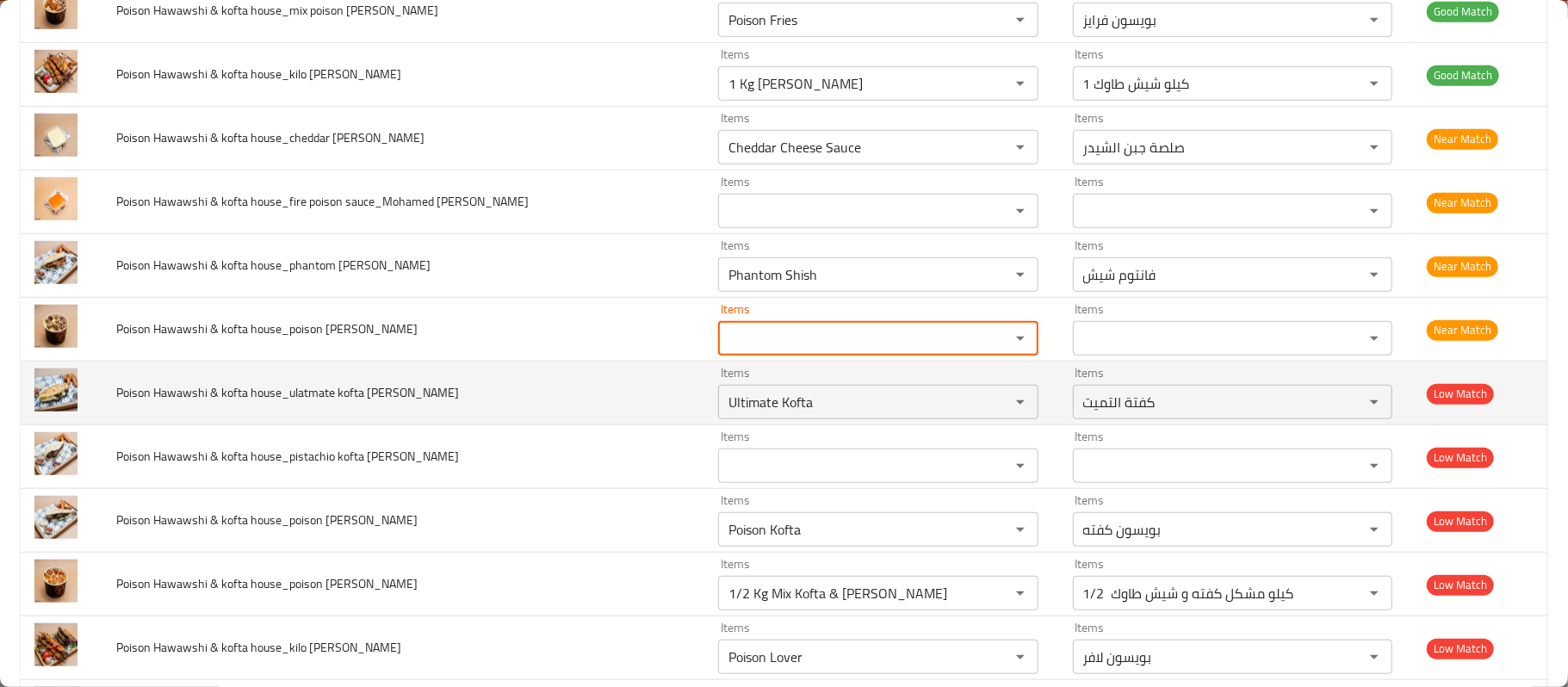
click at [496, 374] on td "Poison Hawawshi & kofta house_ulatmate kofta shami_Mohamed Reda" at bounding box center [403, 393] width 602 height 63
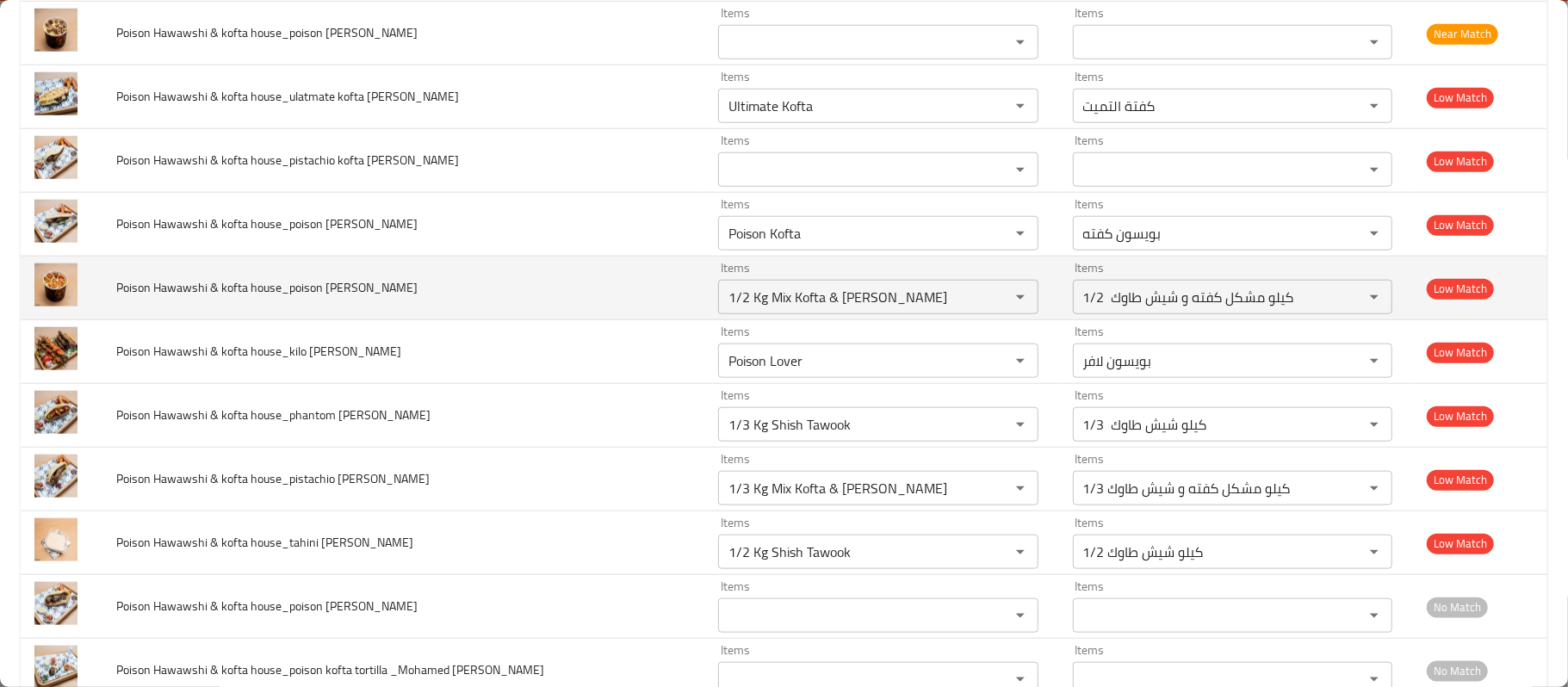
scroll to position [1404, 0]
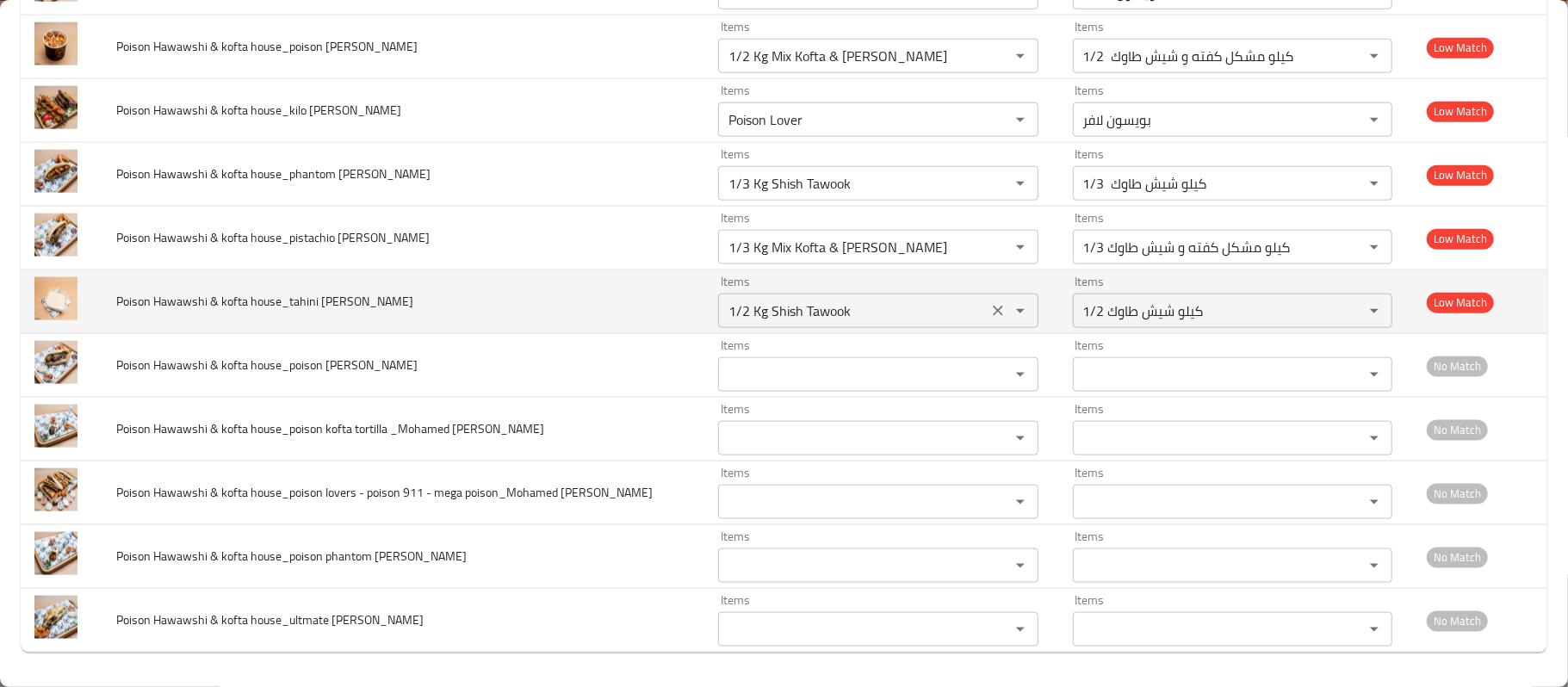
click at [990, 310] on icon "Clear" at bounding box center [998, 310] width 17 height 17
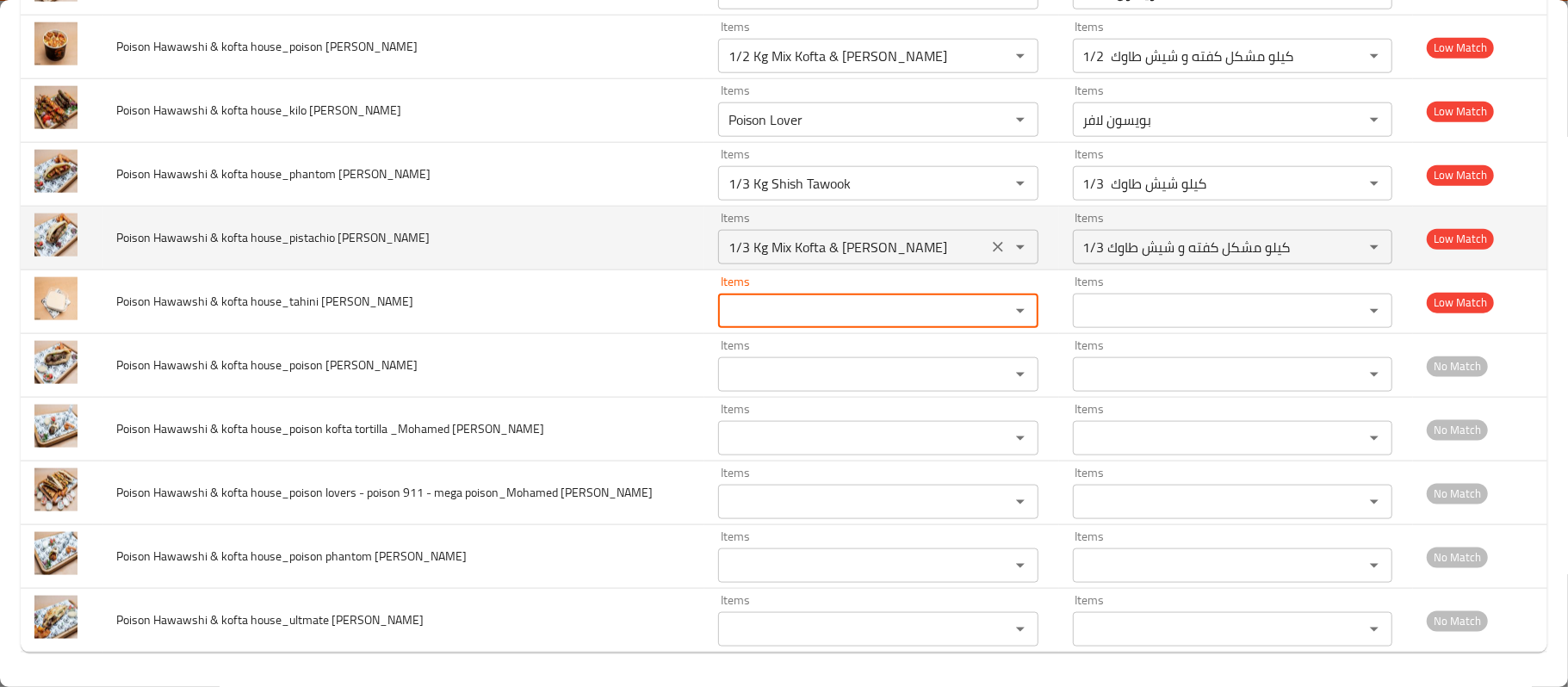
click at [990, 250] on icon "Clear" at bounding box center [998, 246] width 17 height 17
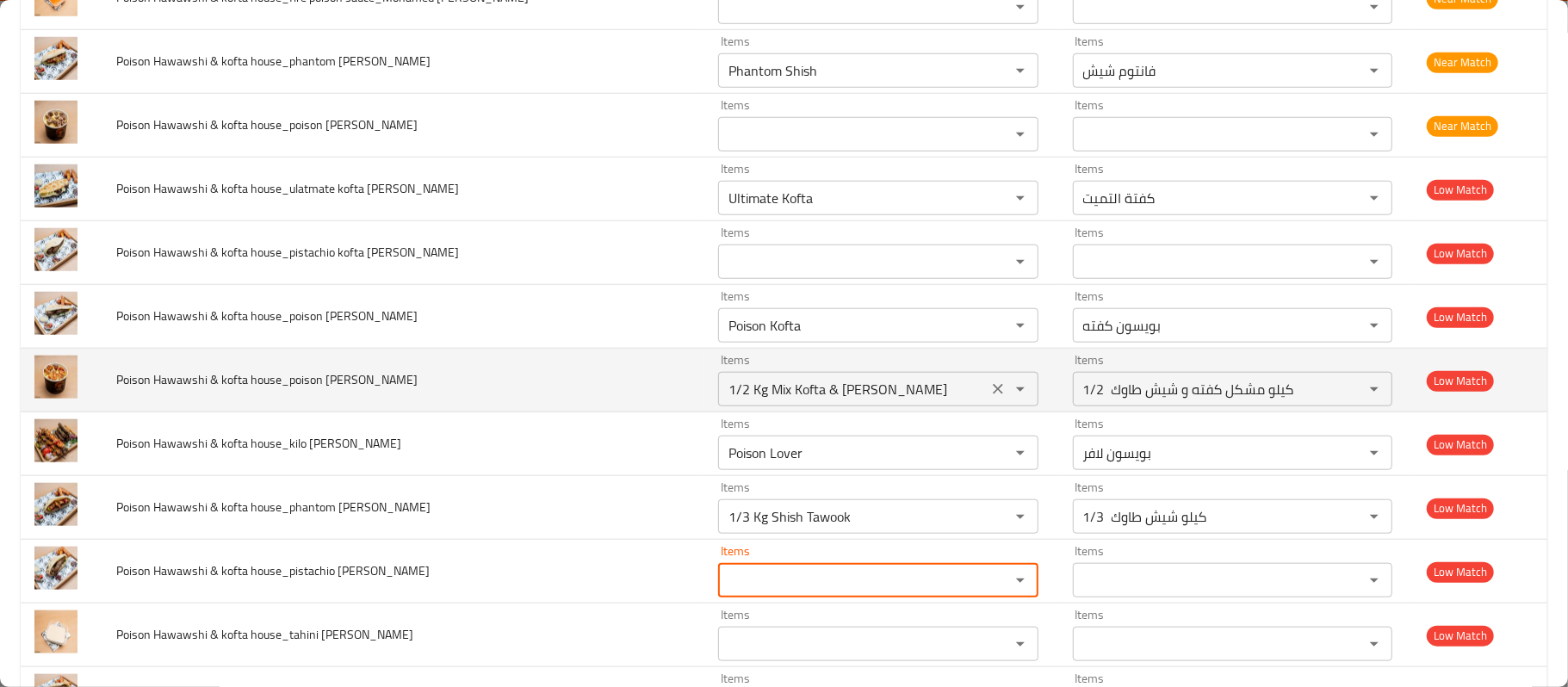
scroll to position [1059, 0]
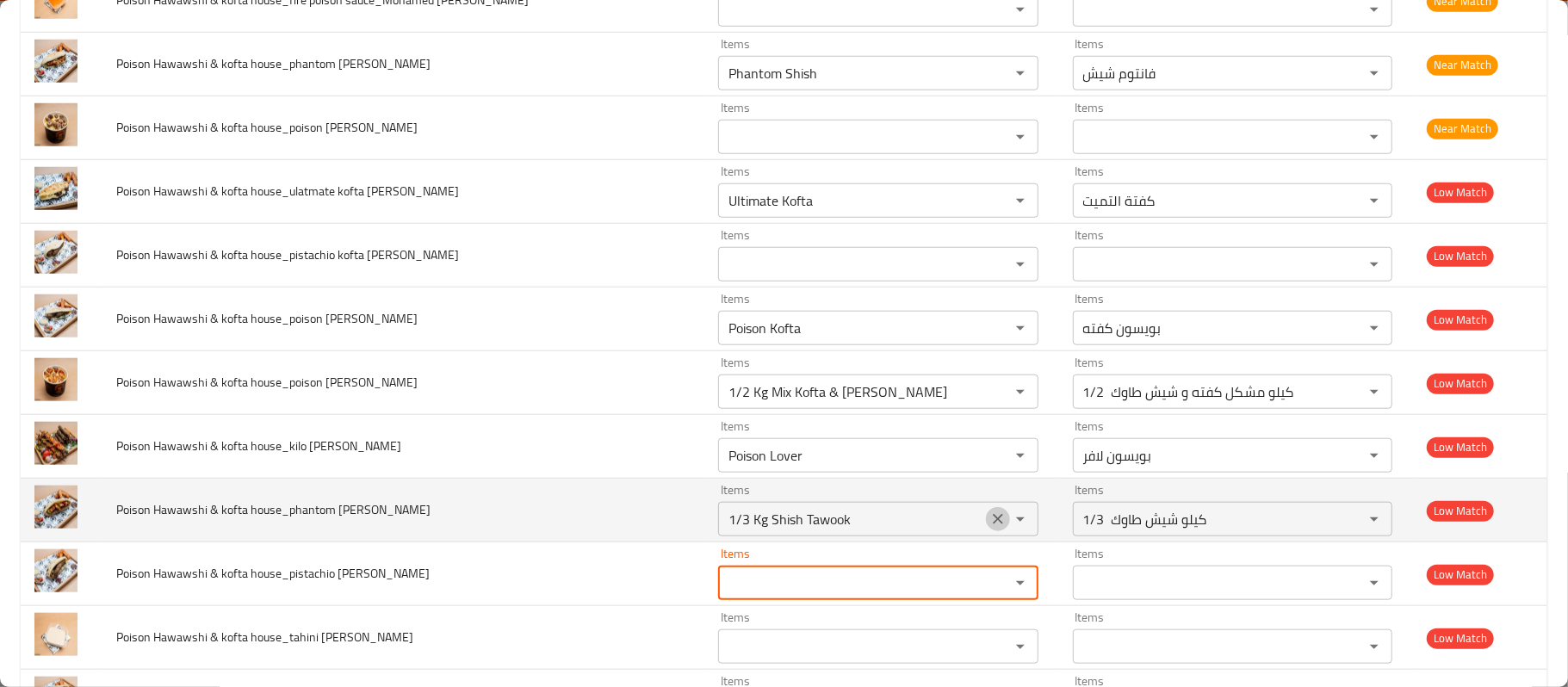
click at [993, 524] on icon "Clear" at bounding box center [998, 519] width 10 height 10
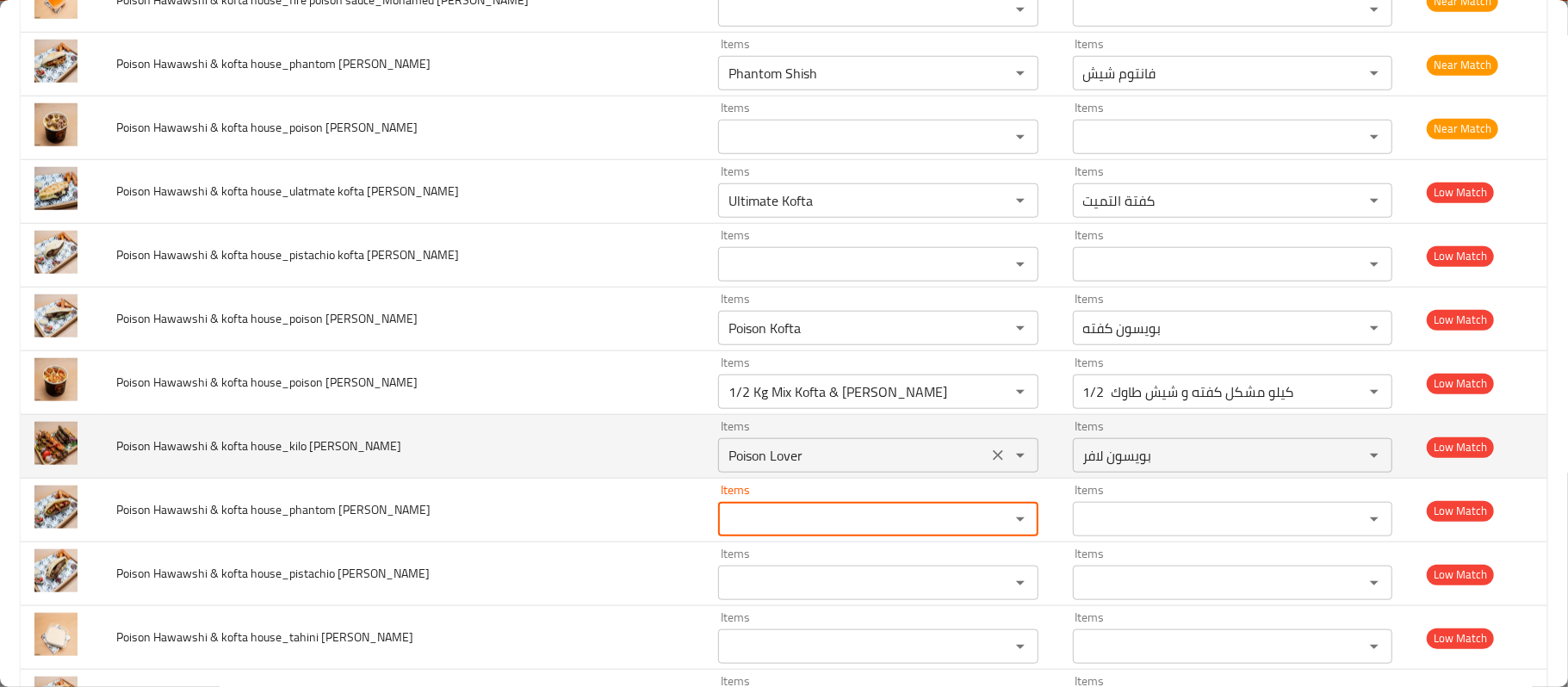
click at [961, 443] on div "Items Poison Lover Items" at bounding box center [877, 446] width 319 height 52
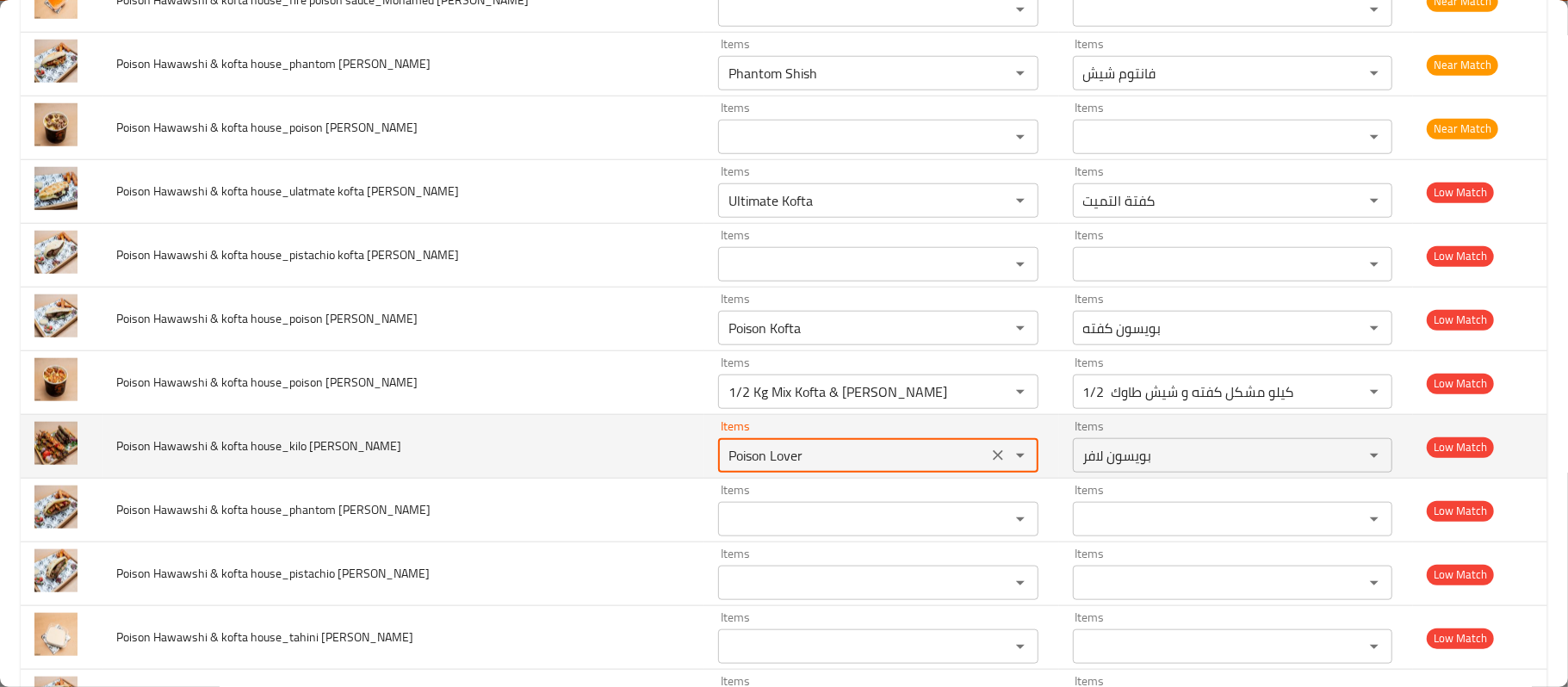
click at [986, 468] on div "enhanced table" at bounding box center [1007, 456] width 44 height 24
click at [990, 464] on icon "Clear" at bounding box center [998, 455] width 17 height 17
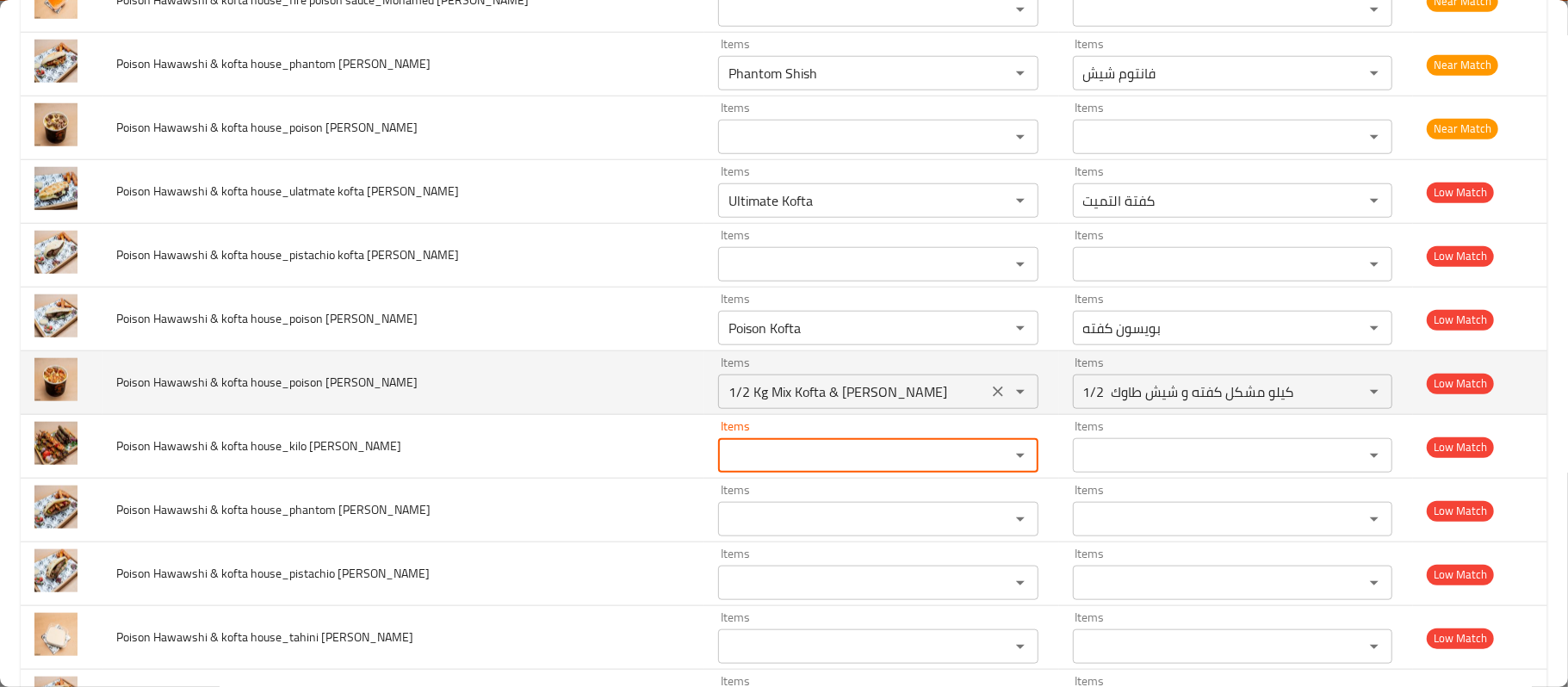
click at [990, 393] on icon "Clear" at bounding box center [998, 391] width 17 height 17
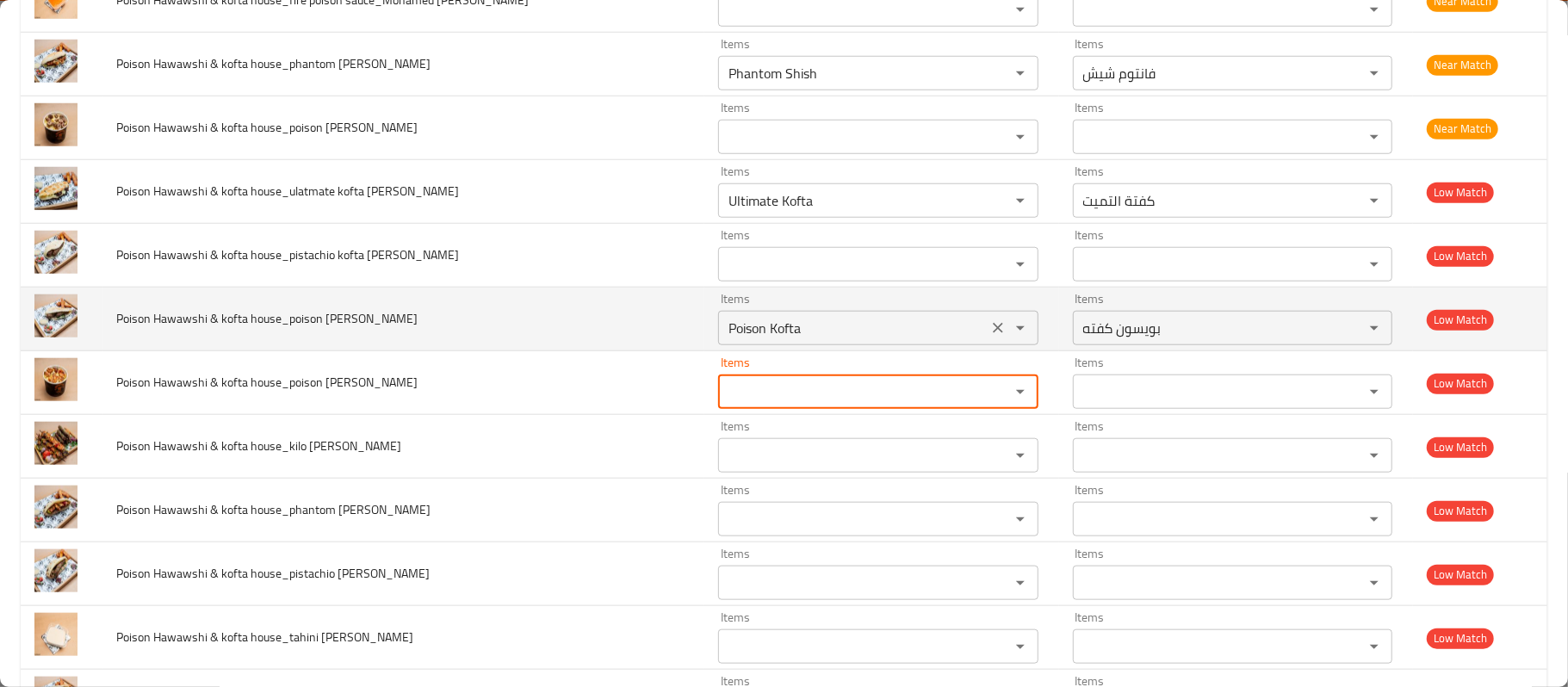
click at [990, 331] on icon "Clear" at bounding box center [998, 327] width 17 height 17
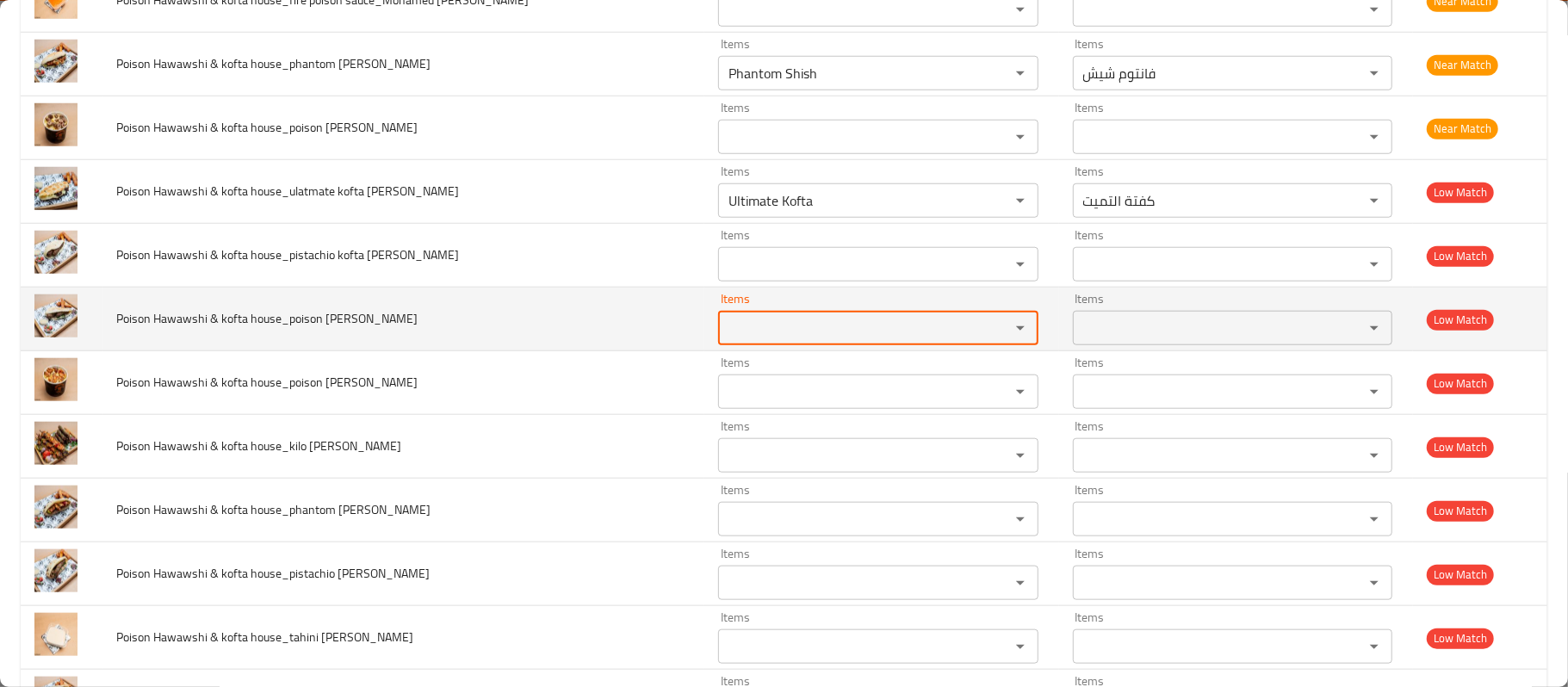
click at [376, 346] on td "Poison Hawawshi & kofta house_poison kofta shami_Mohamed Reda" at bounding box center [403, 319] width 602 height 63
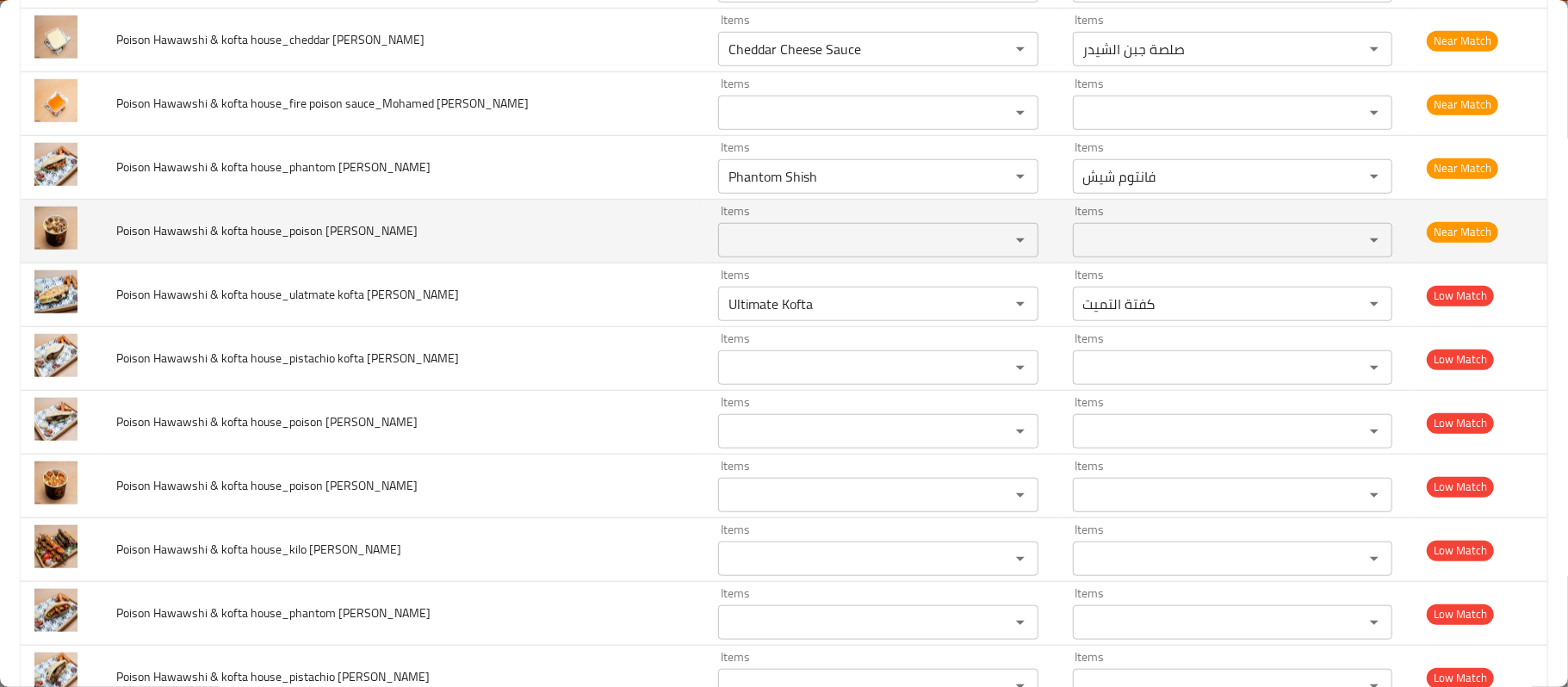
scroll to position [830, 0]
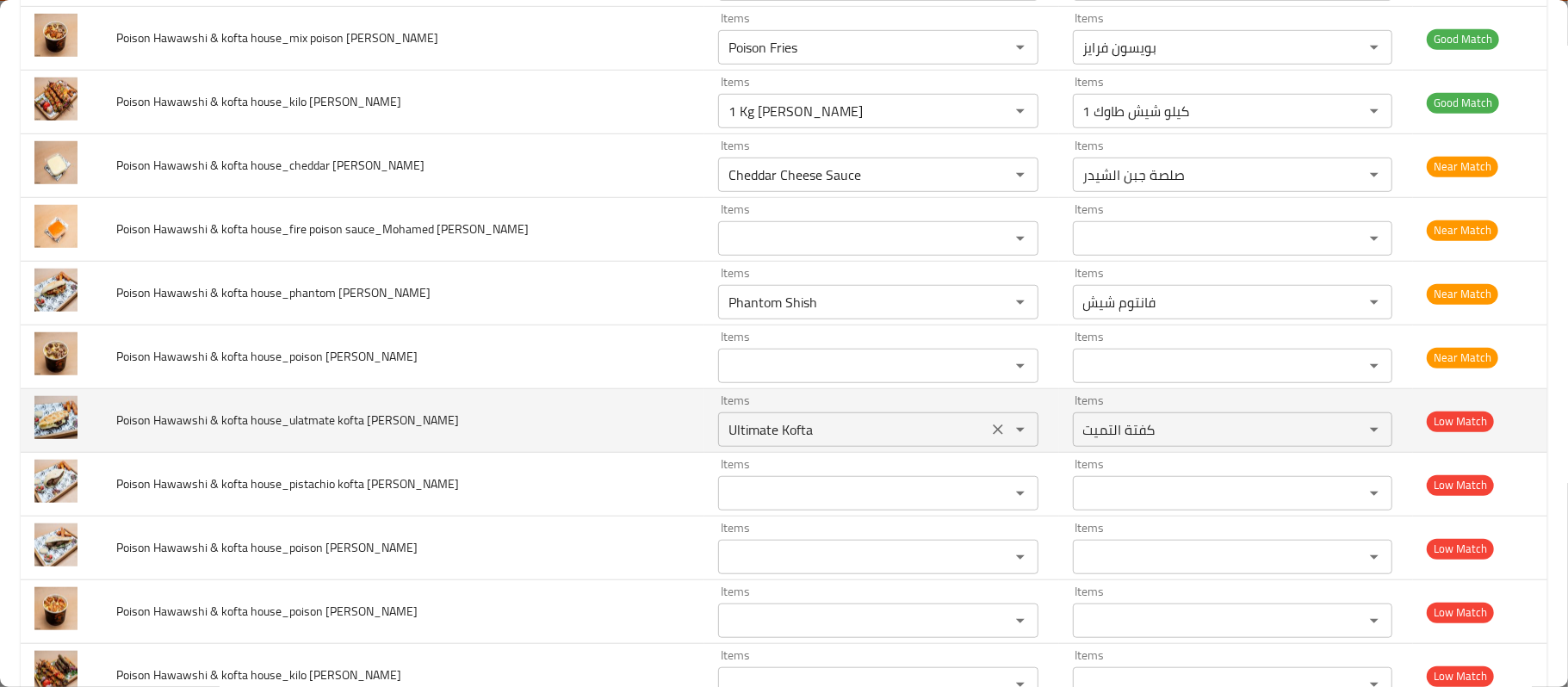
click at [990, 438] on icon "Clear" at bounding box center [998, 429] width 17 height 17
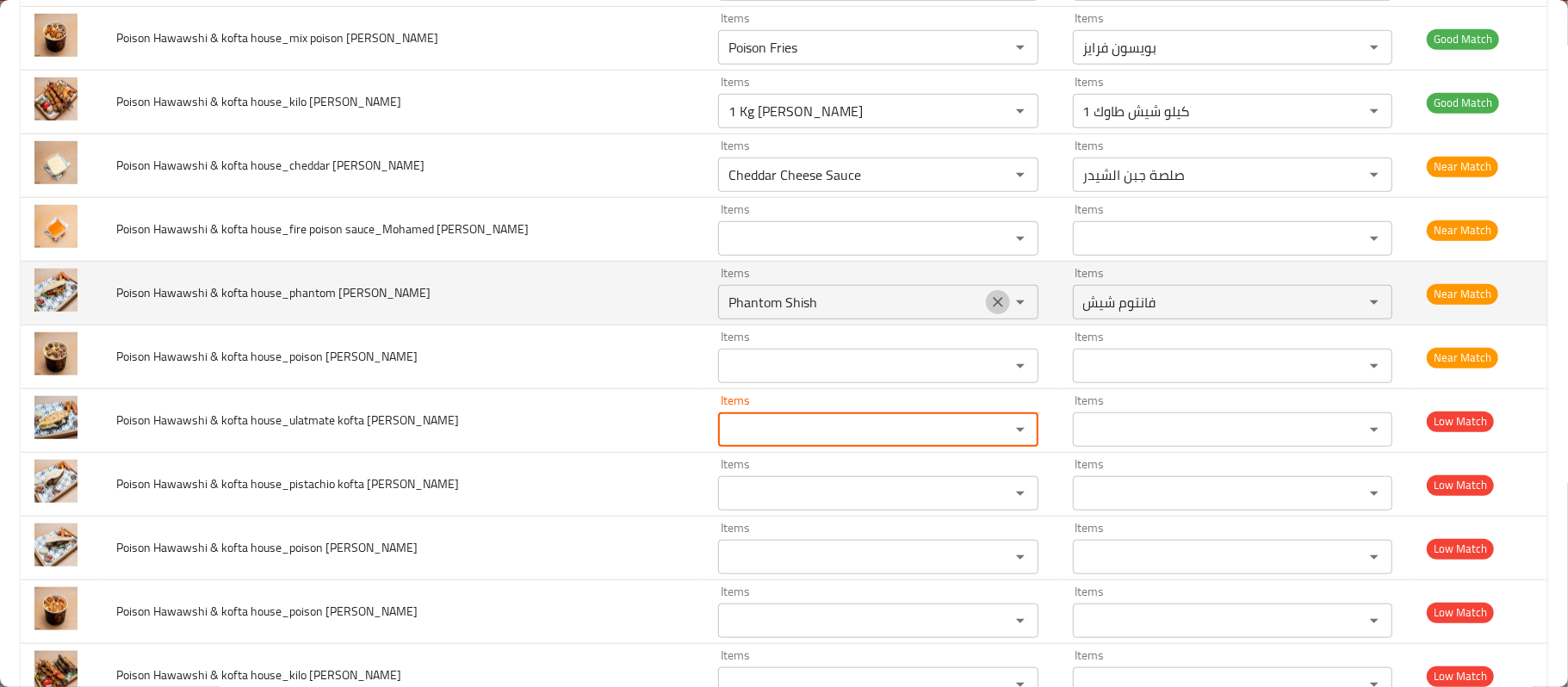
click at [993, 307] on icon "Clear" at bounding box center [998, 301] width 10 height 10
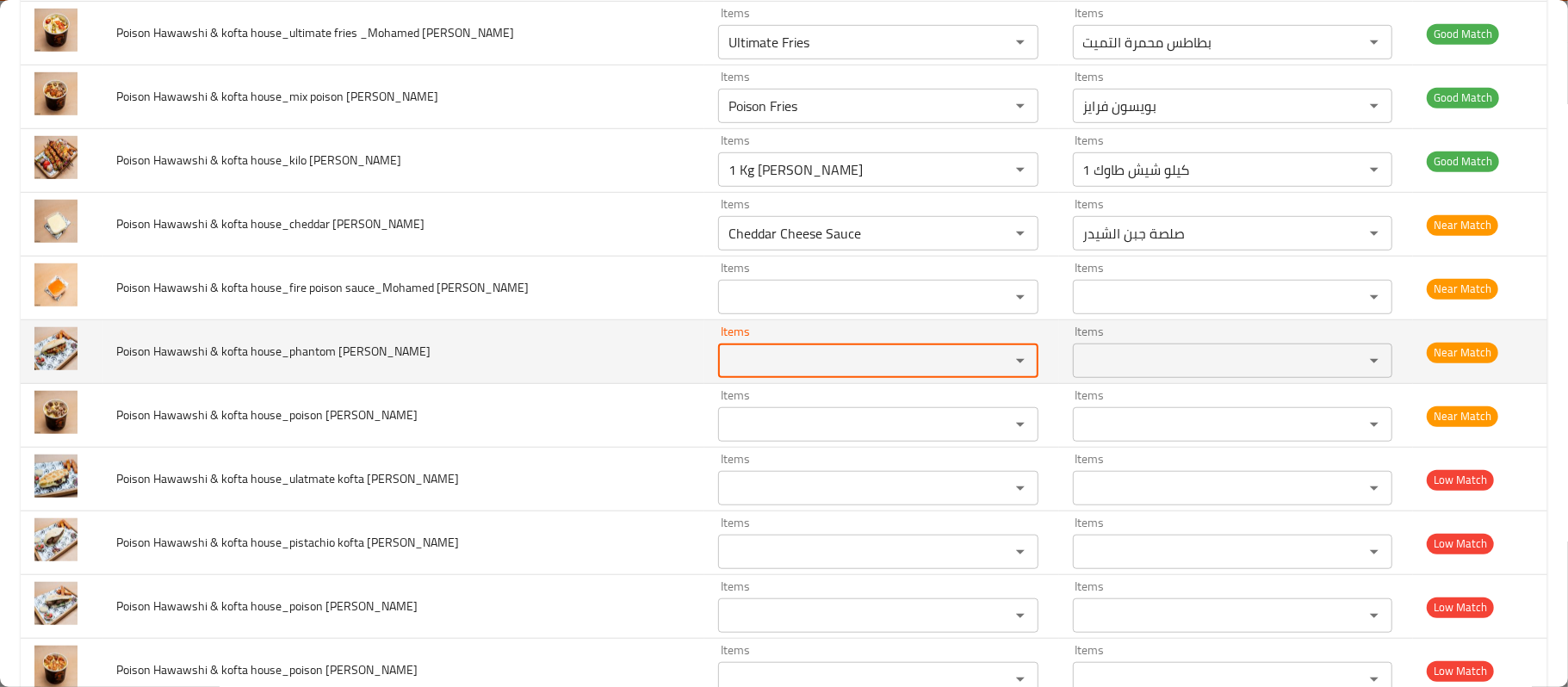
scroll to position [715, 0]
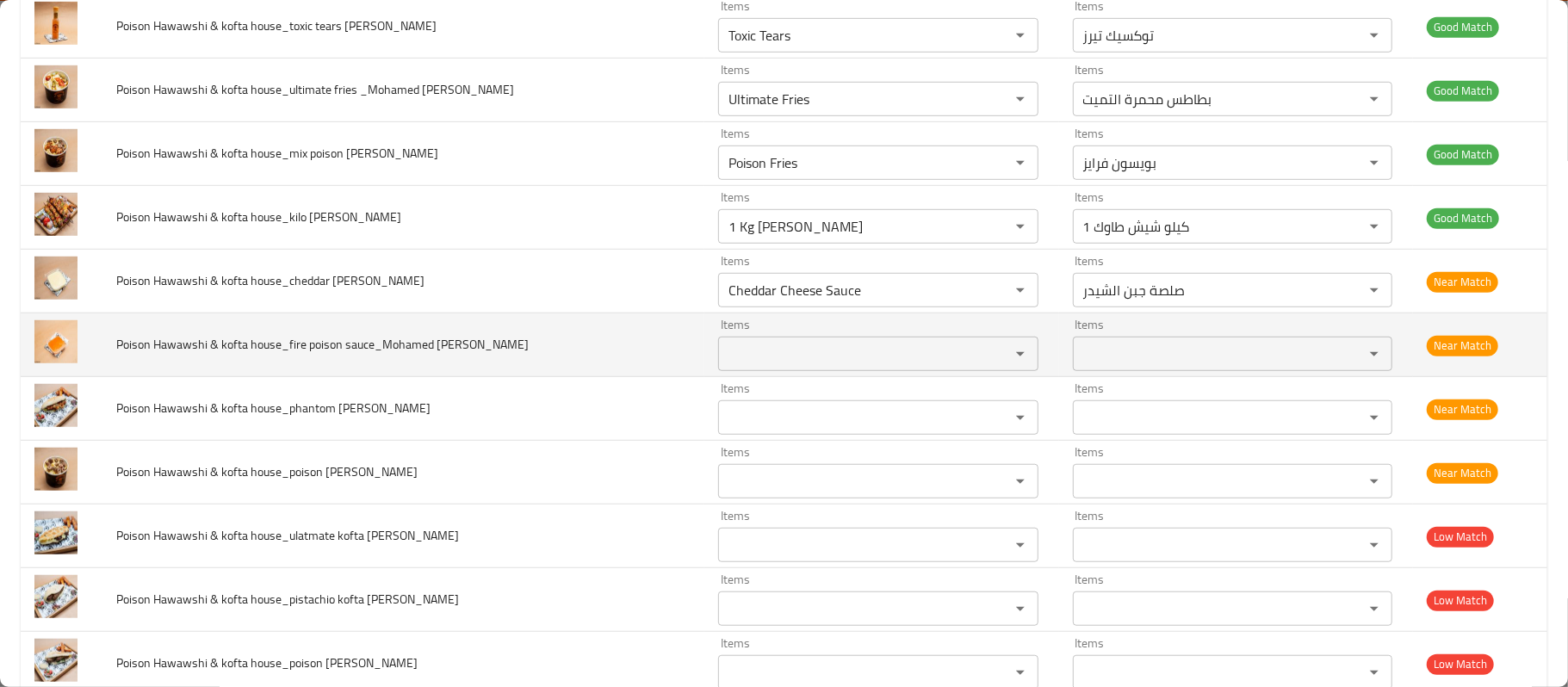
click at [442, 377] on td "Poison Hawawshi & kofta house_fire poison sauce_Mohamed Reda" at bounding box center [403, 345] width 602 height 63
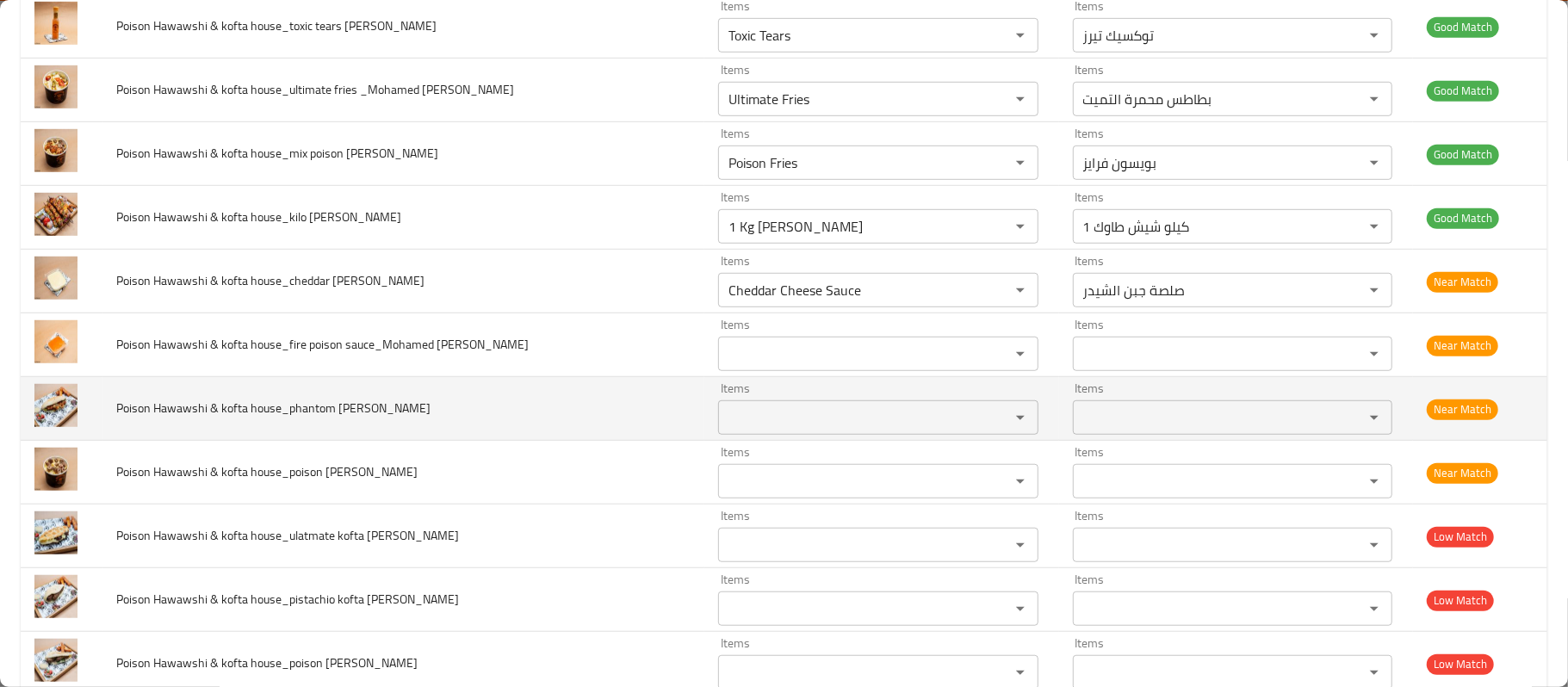
click at [430, 415] on span "Poison Hawawshi & kofta house_phantom shish shami_Mohamed Reda" at bounding box center [274, 408] width 314 height 23
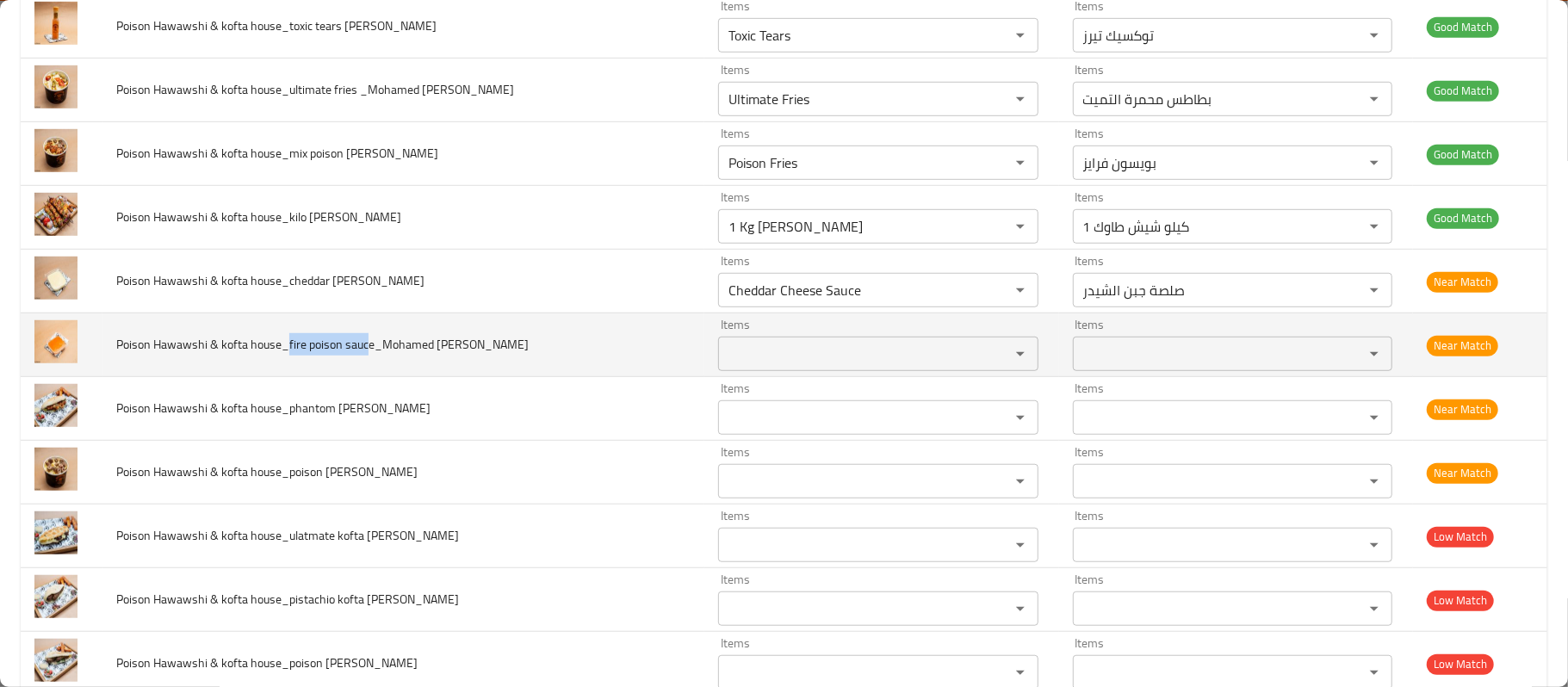
drag, startPoint x: 288, startPoint y: 352, endPoint x: 372, endPoint y: 345, distance: 84.3
click at [372, 345] on span "Poison Hawawshi & kofta house_fire poison sauce_Mohamed Reda" at bounding box center [322, 344] width 412 height 23
click at [322, 351] on span "Poison Hawawshi & kofta house_fire poison sauce_Mohamed Reda" at bounding box center [322, 344] width 412 height 23
click at [857, 371] on div "Items" at bounding box center [877, 354] width 319 height 35
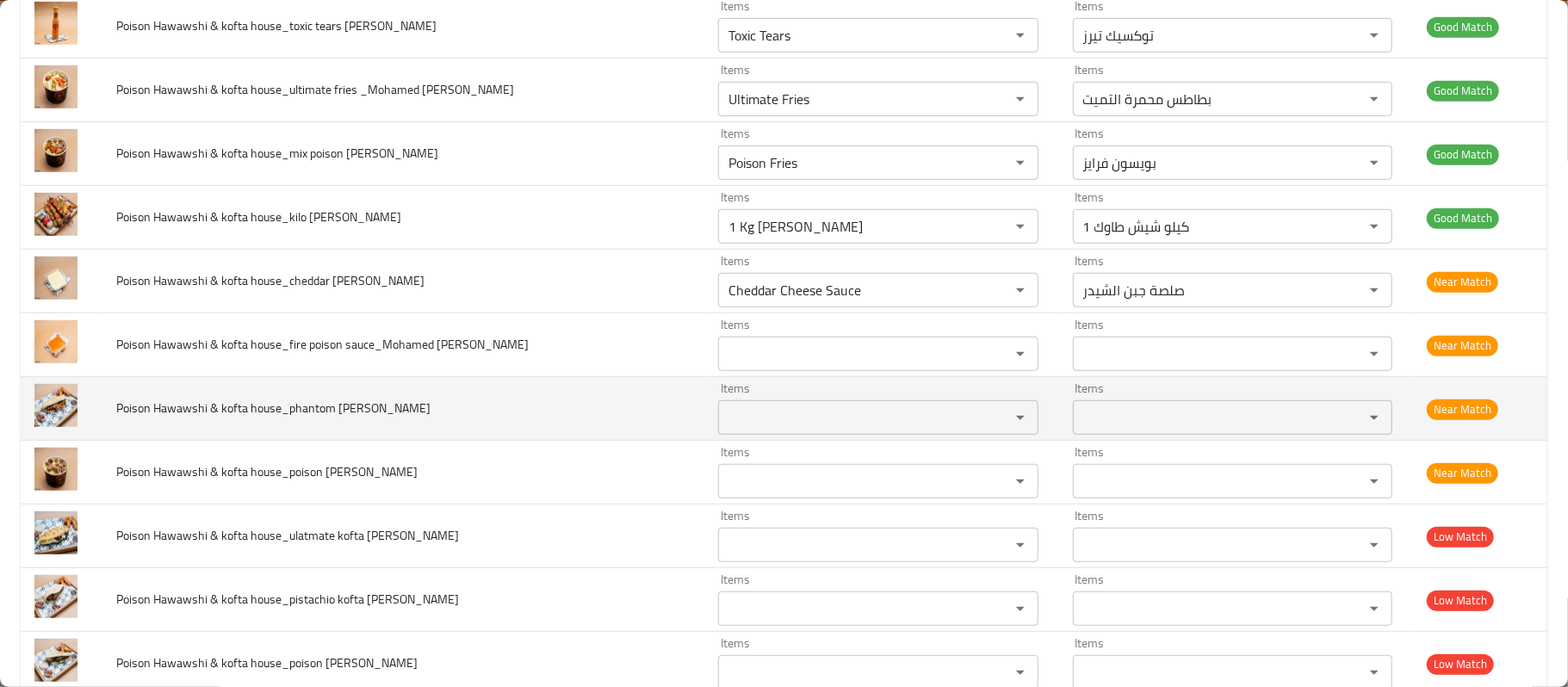
click at [410, 439] on td "Poison Hawawshi & kofta house_phantom shish shami_Mohamed Reda" at bounding box center [403, 408] width 602 height 63
drag, startPoint x: 288, startPoint y: 411, endPoint x: 338, endPoint y: 411, distance: 50.0
click at [338, 411] on span "Poison Hawawshi & kofta house_phantom shish shami_Mohamed Reda" at bounding box center [274, 408] width 314 height 23
copy span "phantom"
click at [847, 429] on Reda "Items" at bounding box center [852, 417] width 258 height 24
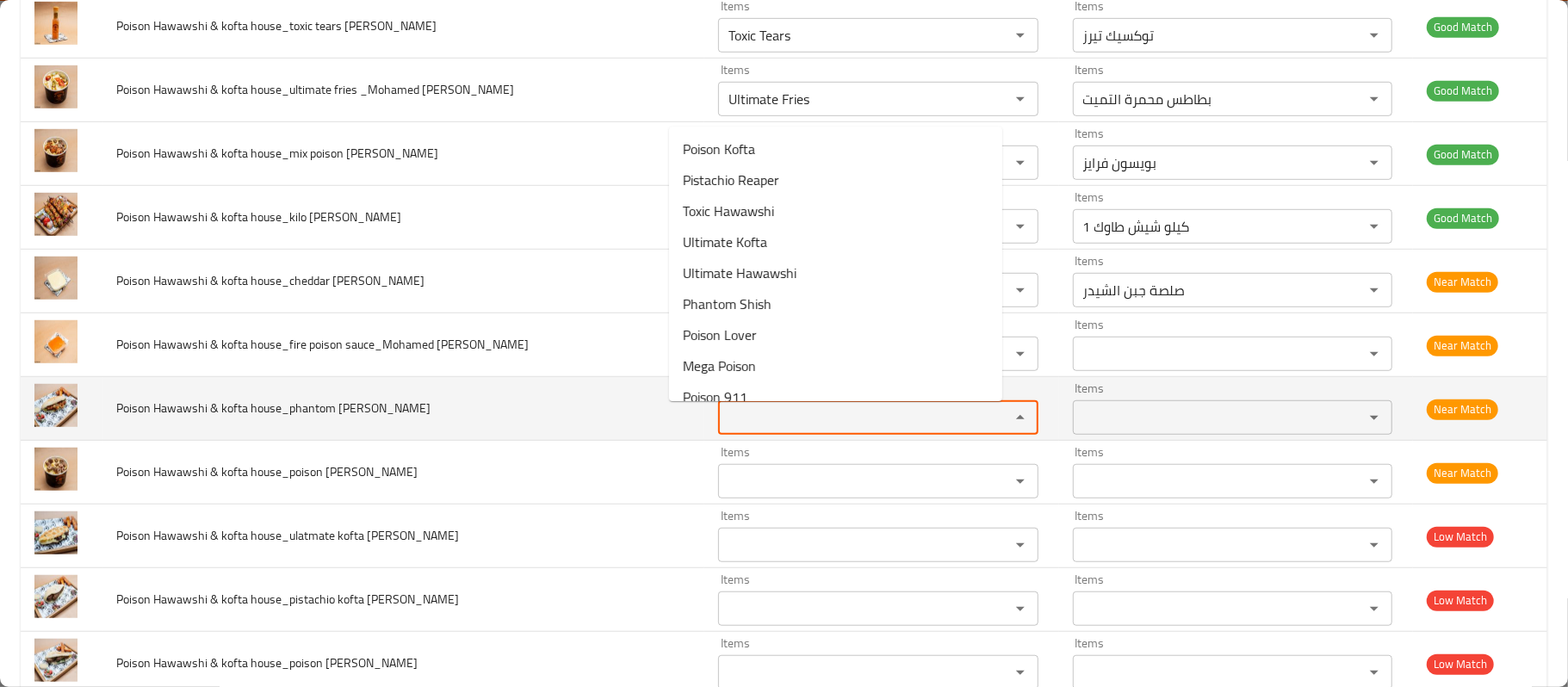
paste Reda "phantom"
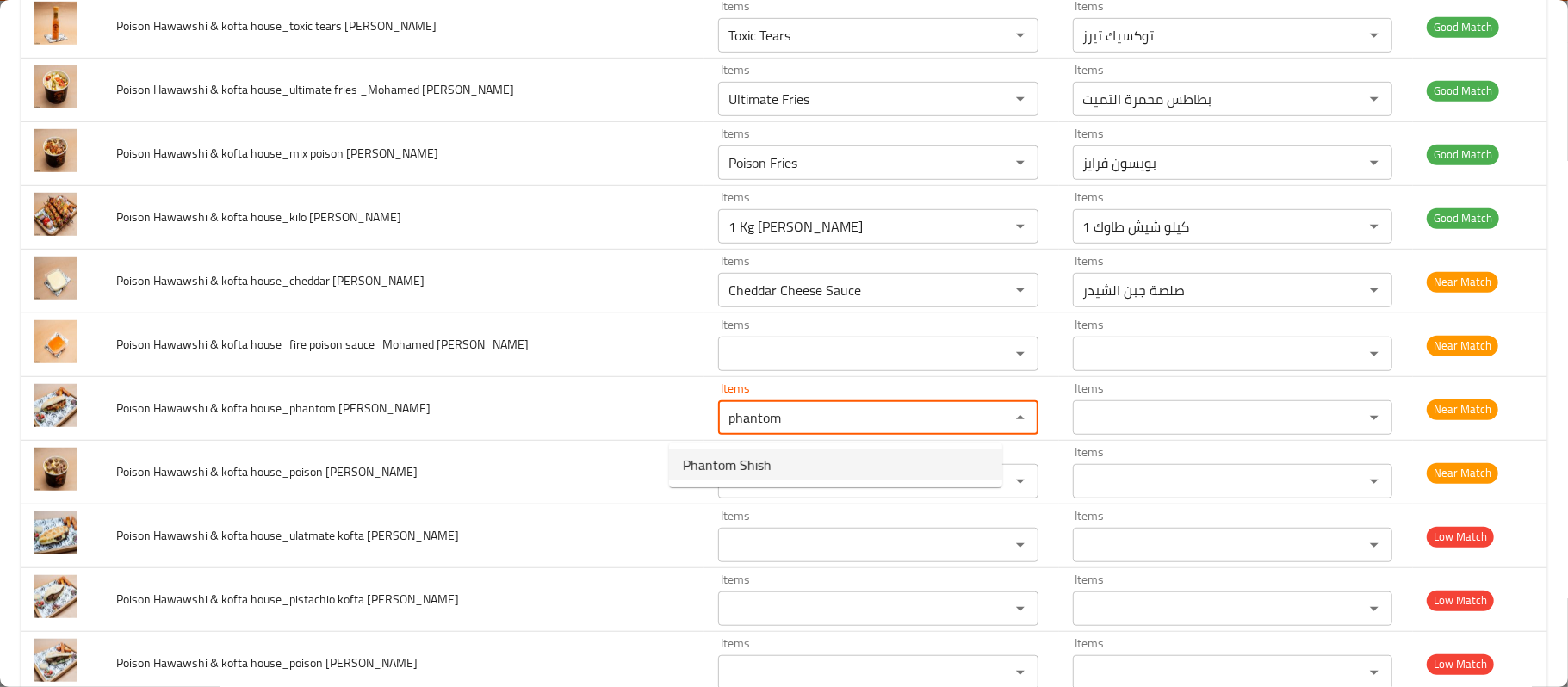
click at [764, 466] on span "Phantom Shish" at bounding box center [728, 465] width 89 height 21
type Reda "Phantom Shish"
type Reda-ar "فانتوم شيش"
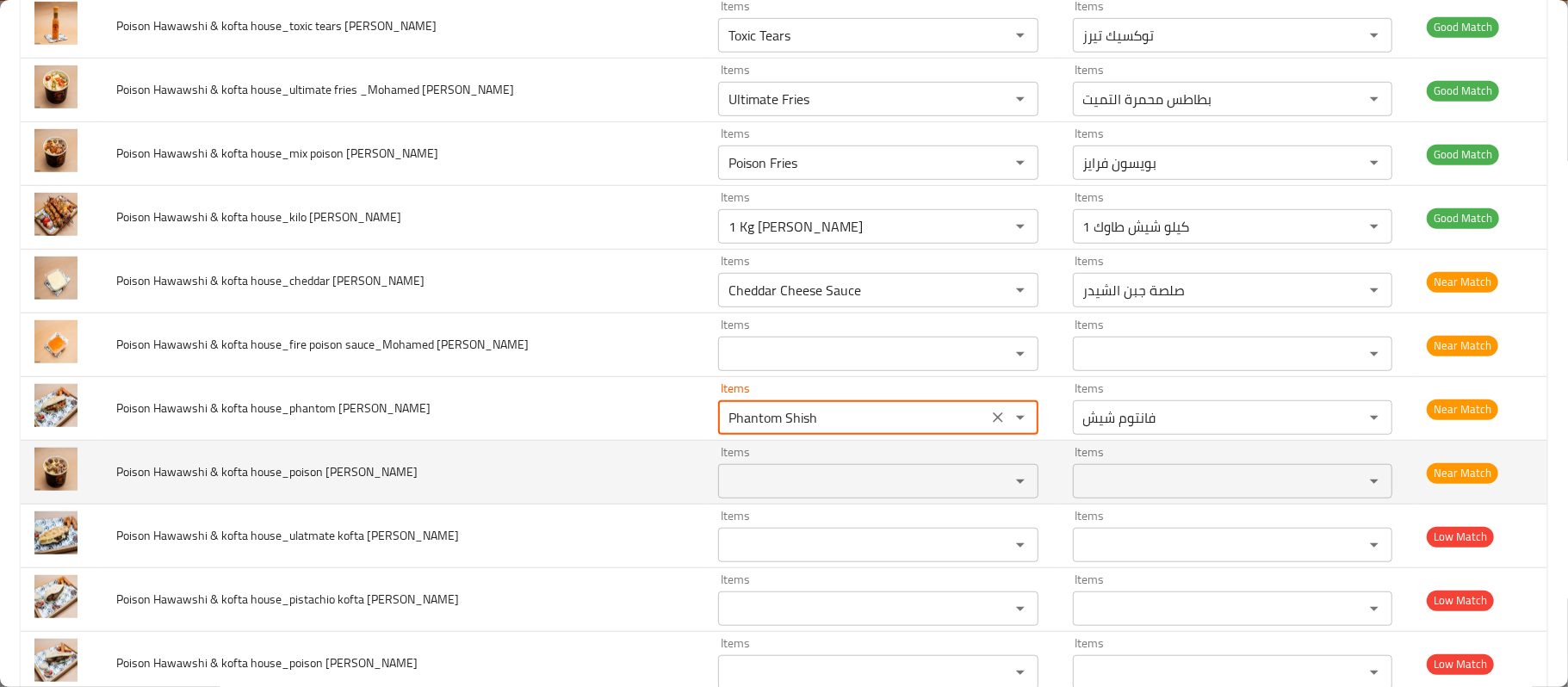
type Reda "Phantom Shish"
click at [628, 465] on td "Poison Hawawshi & kofta house_poison kofta fries_Mohamed Reda" at bounding box center [403, 472] width 602 height 63
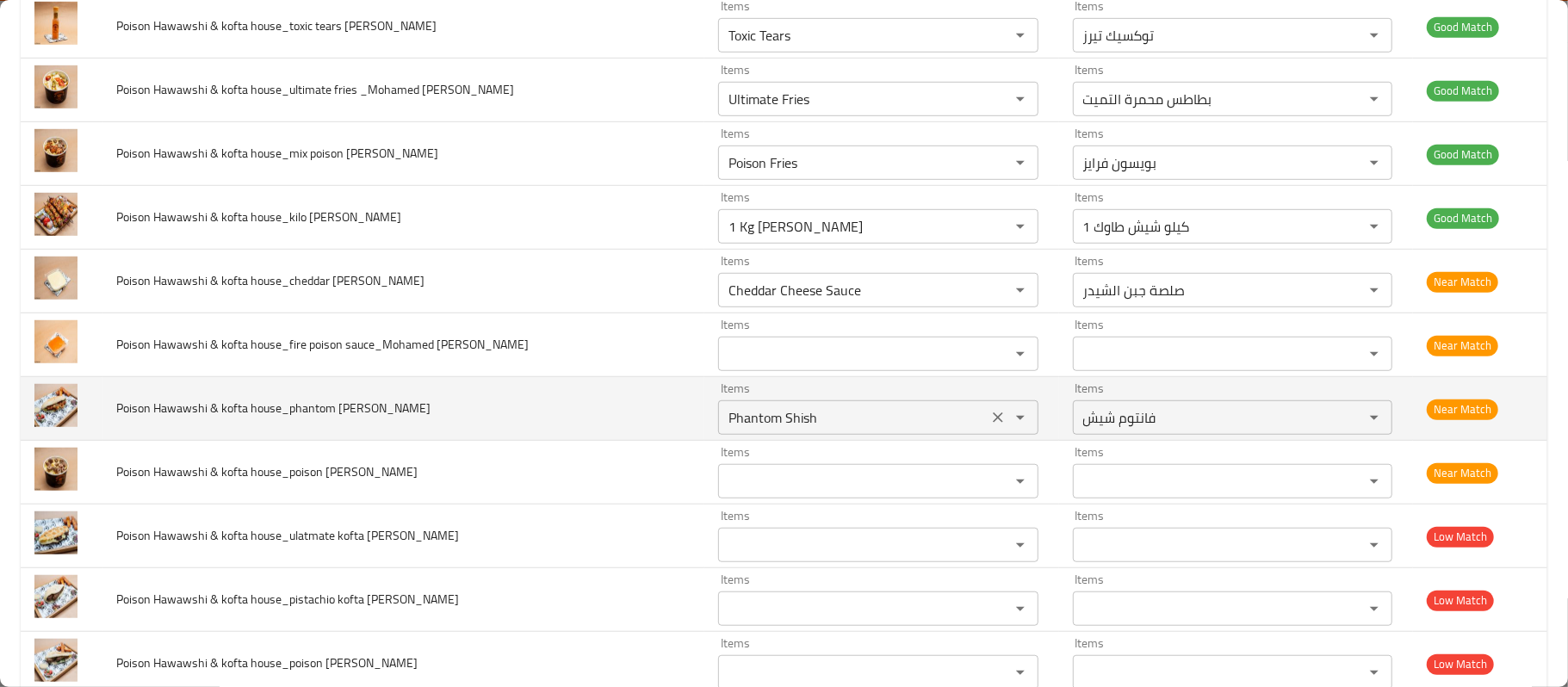
click at [724, 417] on Reda "Phantom Shish" at bounding box center [852, 417] width 258 height 24
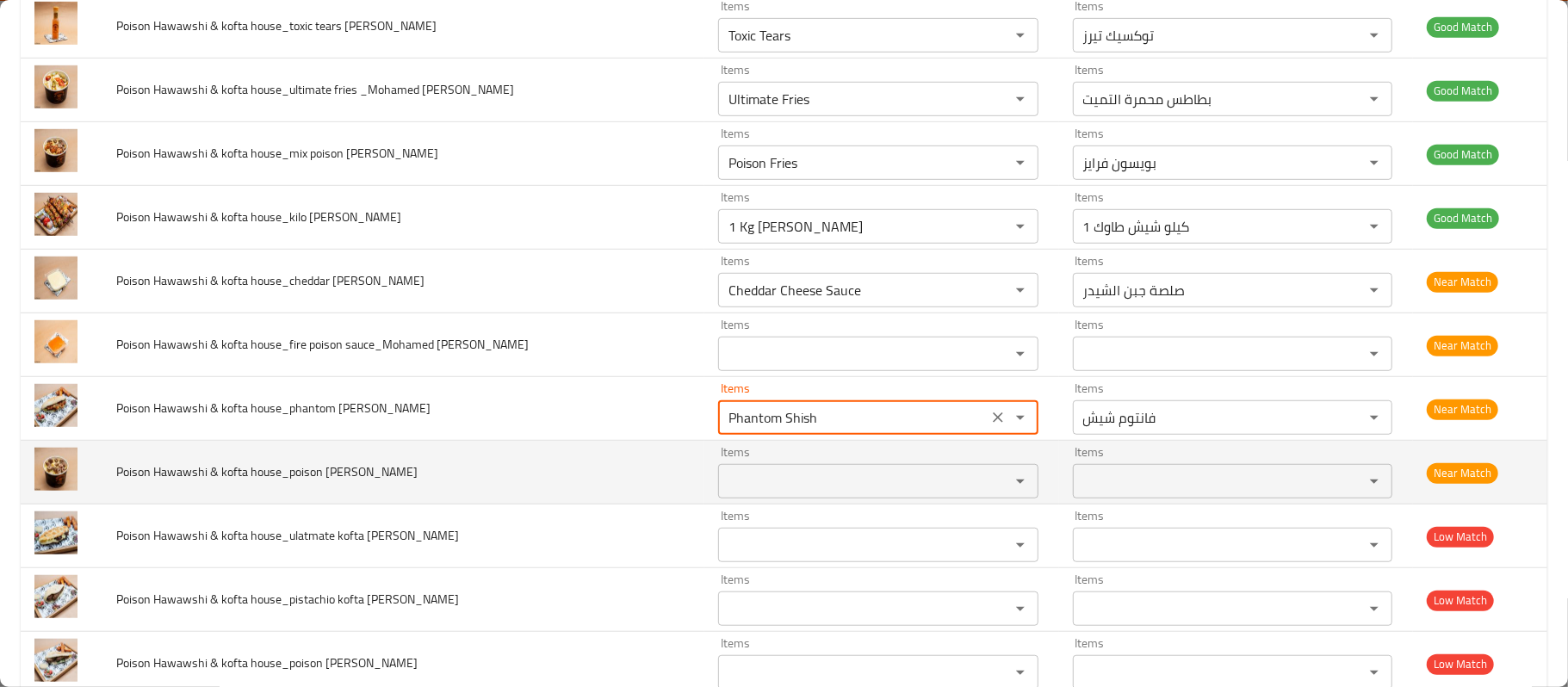
click at [490, 493] on td "Poison Hawawshi & kofta house_poison kofta fries_Mohamed Reda" at bounding box center [403, 472] width 602 height 63
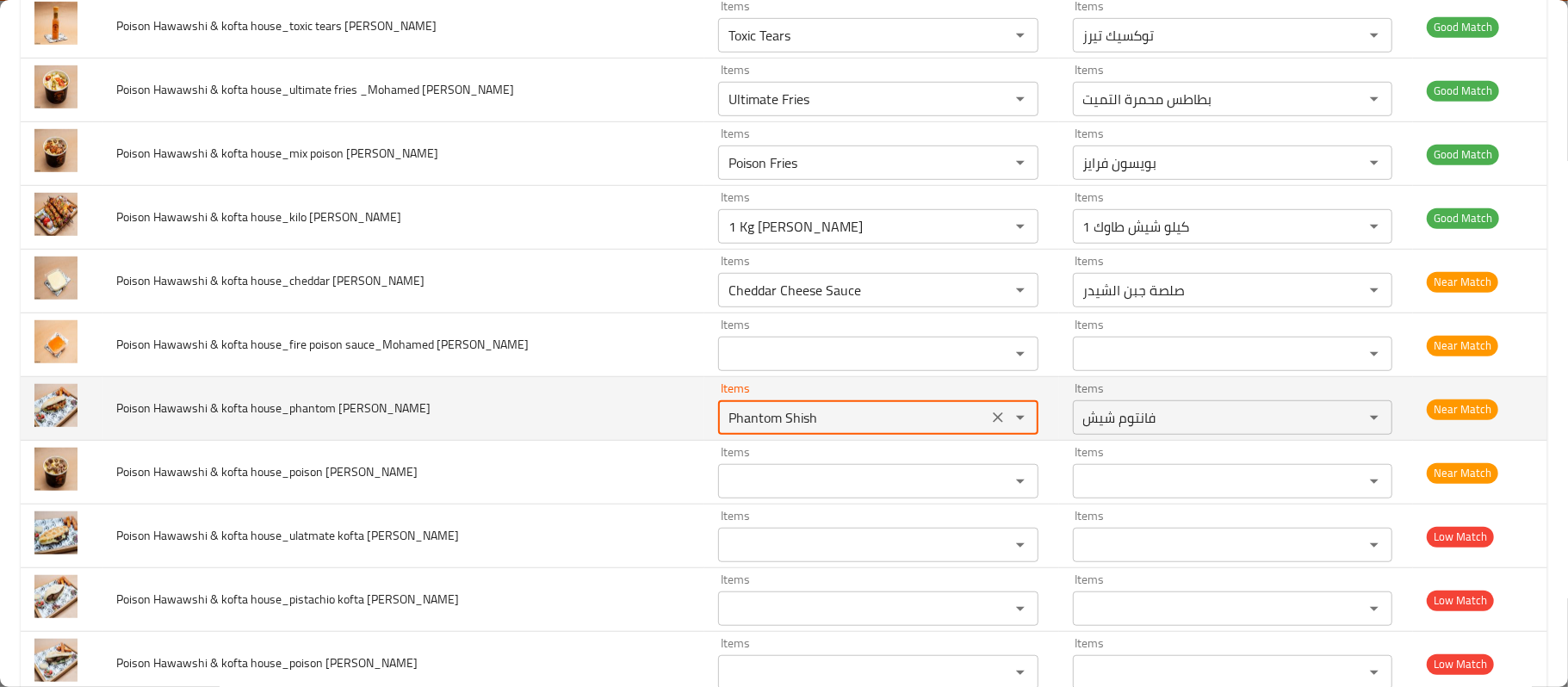
click at [759, 424] on Reda "Phantom Shish" at bounding box center [852, 417] width 258 height 24
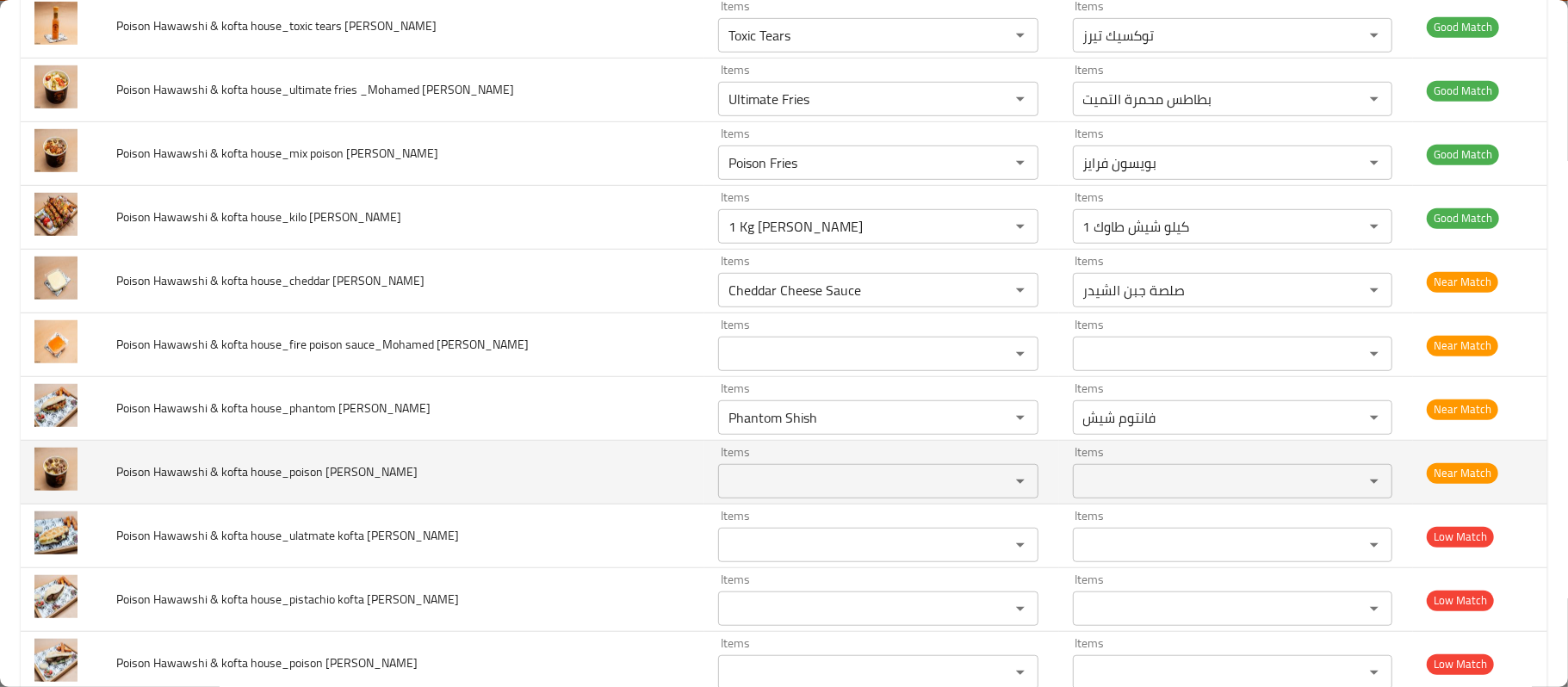
click at [613, 478] on td "Poison Hawawshi & kofta house_poison kofta fries_Mohamed Reda" at bounding box center [403, 472] width 602 height 63
drag, startPoint x: 291, startPoint y: 480, endPoint x: 334, endPoint y: 479, distance: 43.0
click at [334, 479] on span "Poison Hawawshi & kofta house_poison kofta fries_Mohamed Reda" at bounding box center [267, 472] width 302 height 23
drag, startPoint x: 349, startPoint y: 483, endPoint x: 297, endPoint y: 483, distance: 52.0
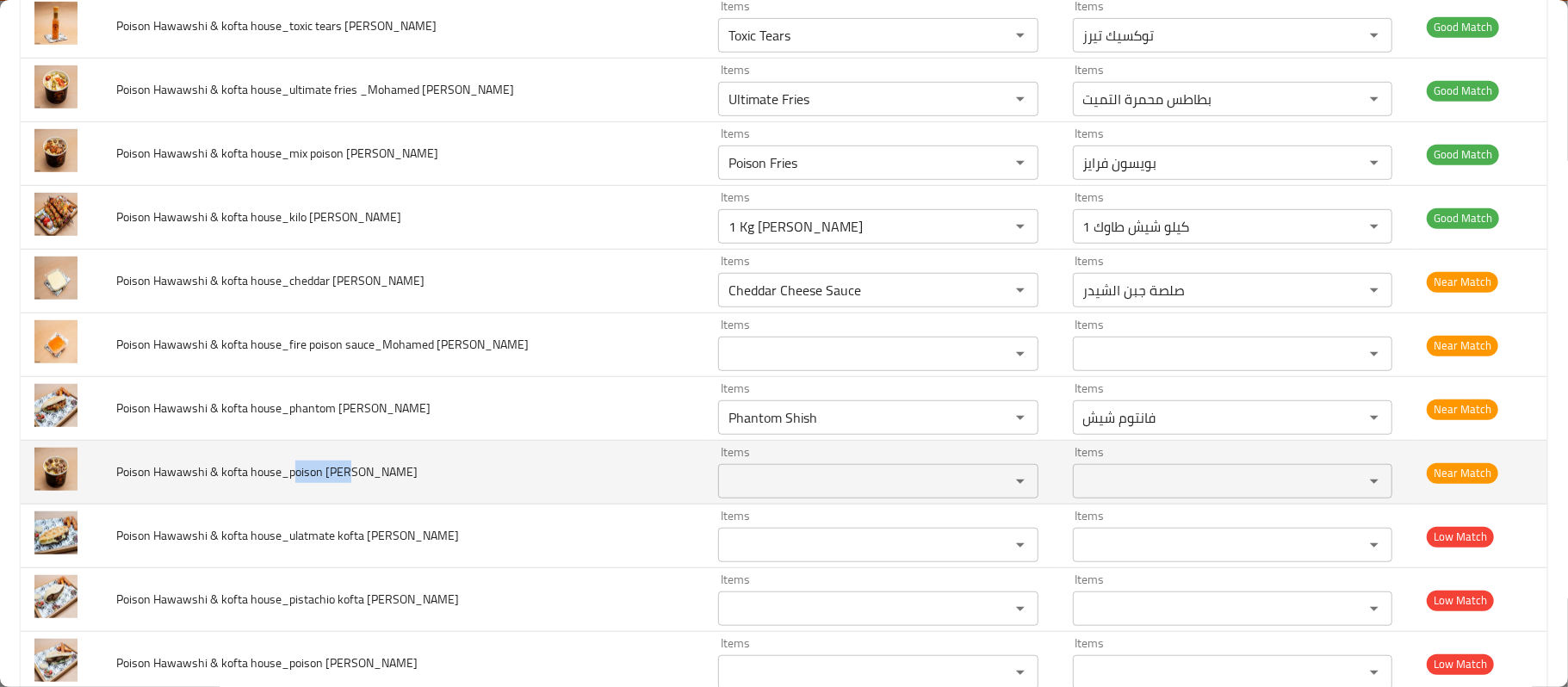
click at [297, 483] on span "Poison Hawawshi & kofta house_poison kofta fries_Mohamed Reda" at bounding box center [267, 472] width 302 height 23
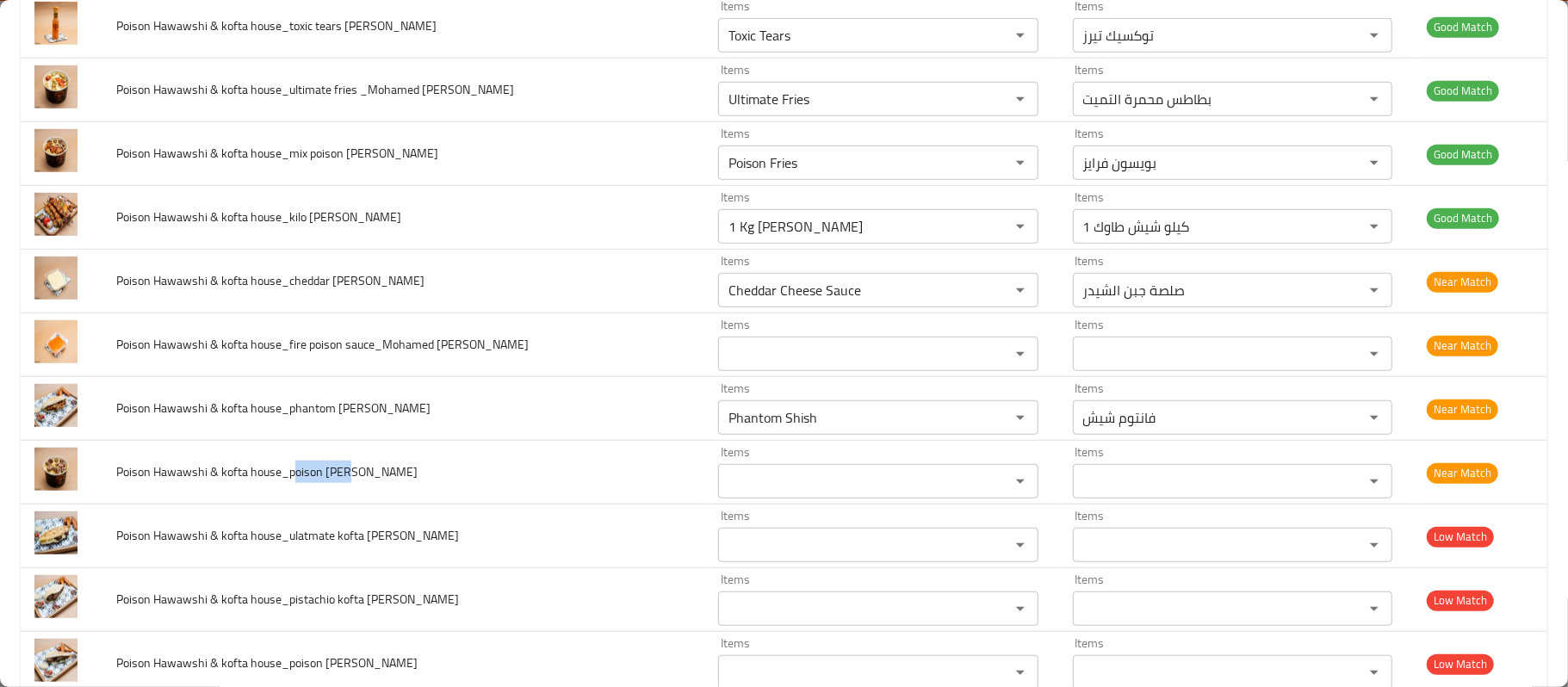
copy span "oison koft"
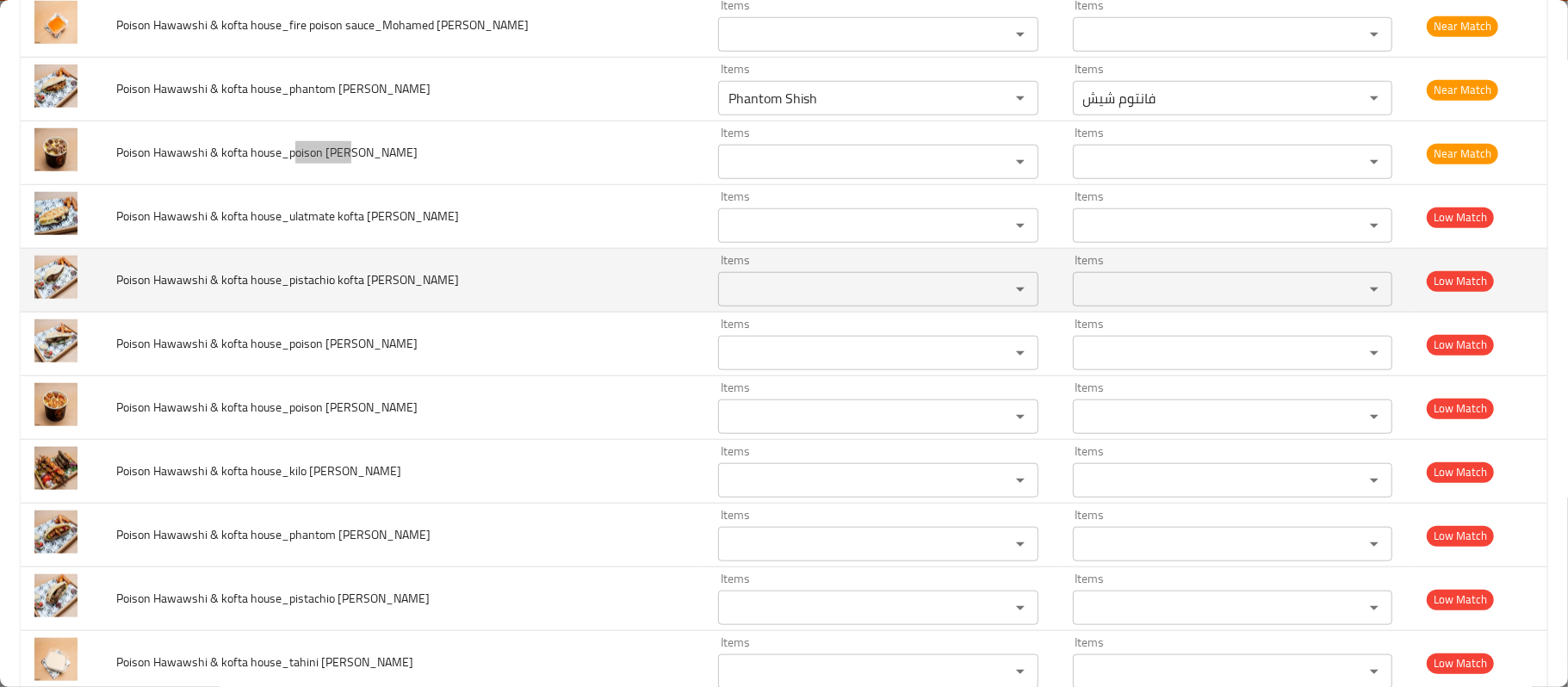
scroll to position [1059, 0]
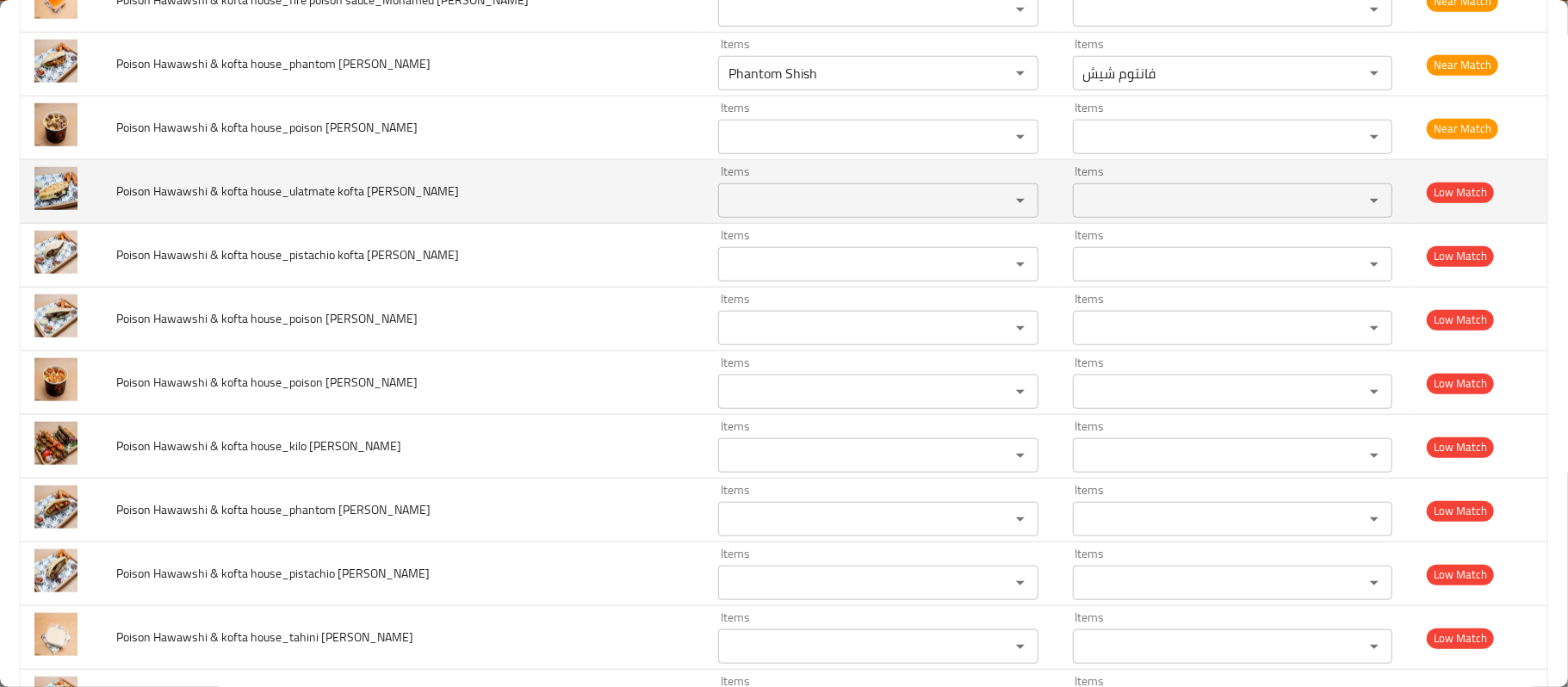
click at [345, 208] on td "Poison Hawawshi & kofta house_ulatmate kofta shami_Mohamed Reda" at bounding box center [403, 192] width 602 height 63
drag, startPoint x: 287, startPoint y: 194, endPoint x: 397, endPoint y: 187, distance: 110.2
click at [397, 187] on span "Poison Hawawshi & kofta house_ulatmate kofta shami_Mohamed Reda" at bounding box center [288, 191] width 343 height 23
copy span "ulatmate kofta shami"
click at [748, 181] on div "Items Items" at bounding box center [877, 191] width 319 height 52
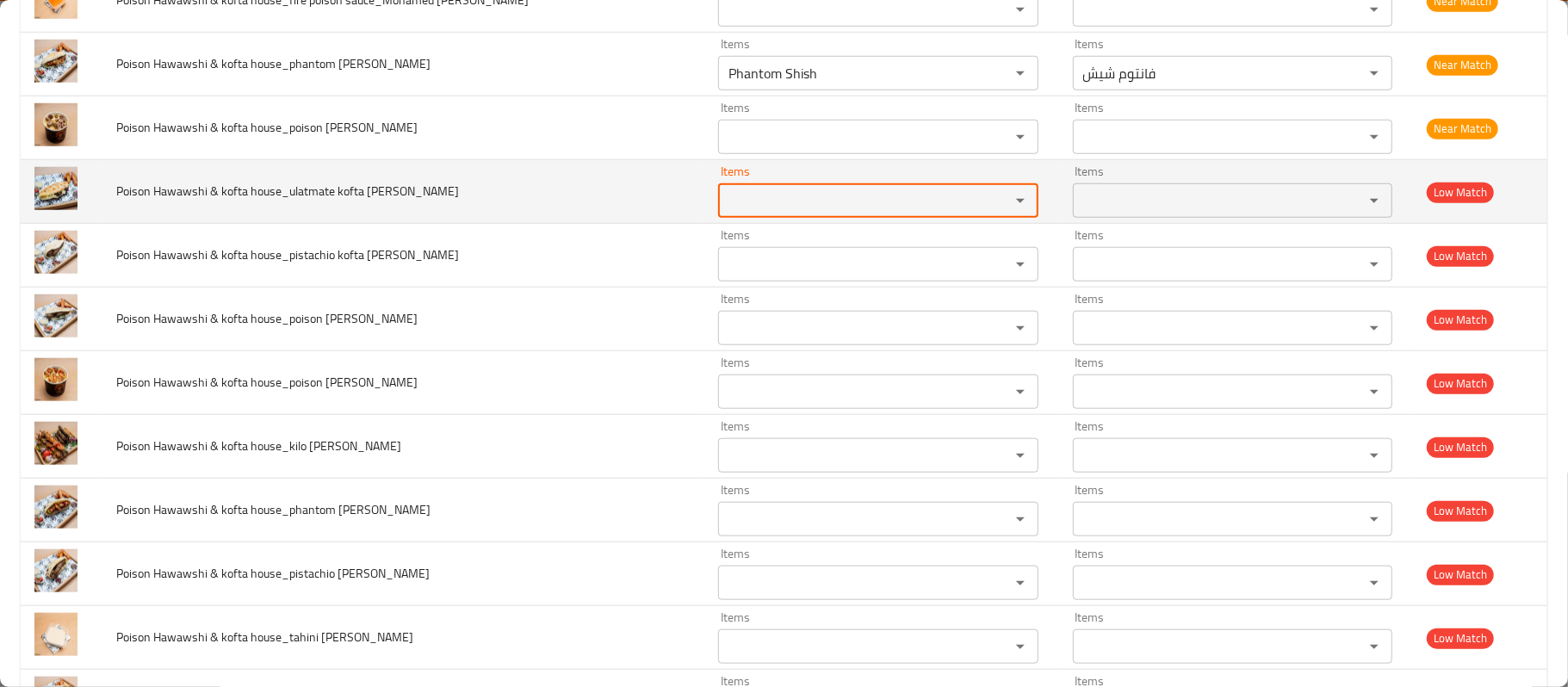
click at [745, 198] on Reda "Items" at bounding box center [852, 201] width 258 height 24
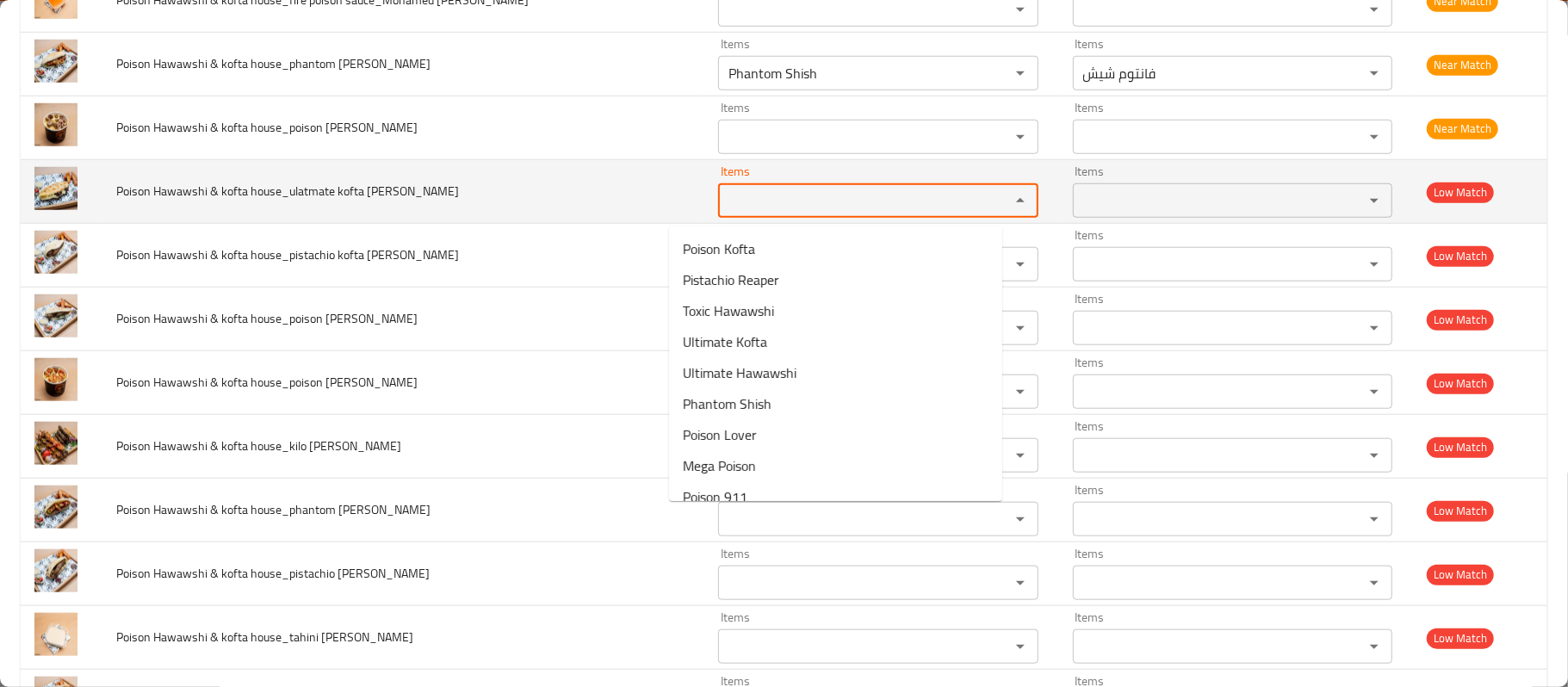
paste Reda "ulatmate kofta shami"
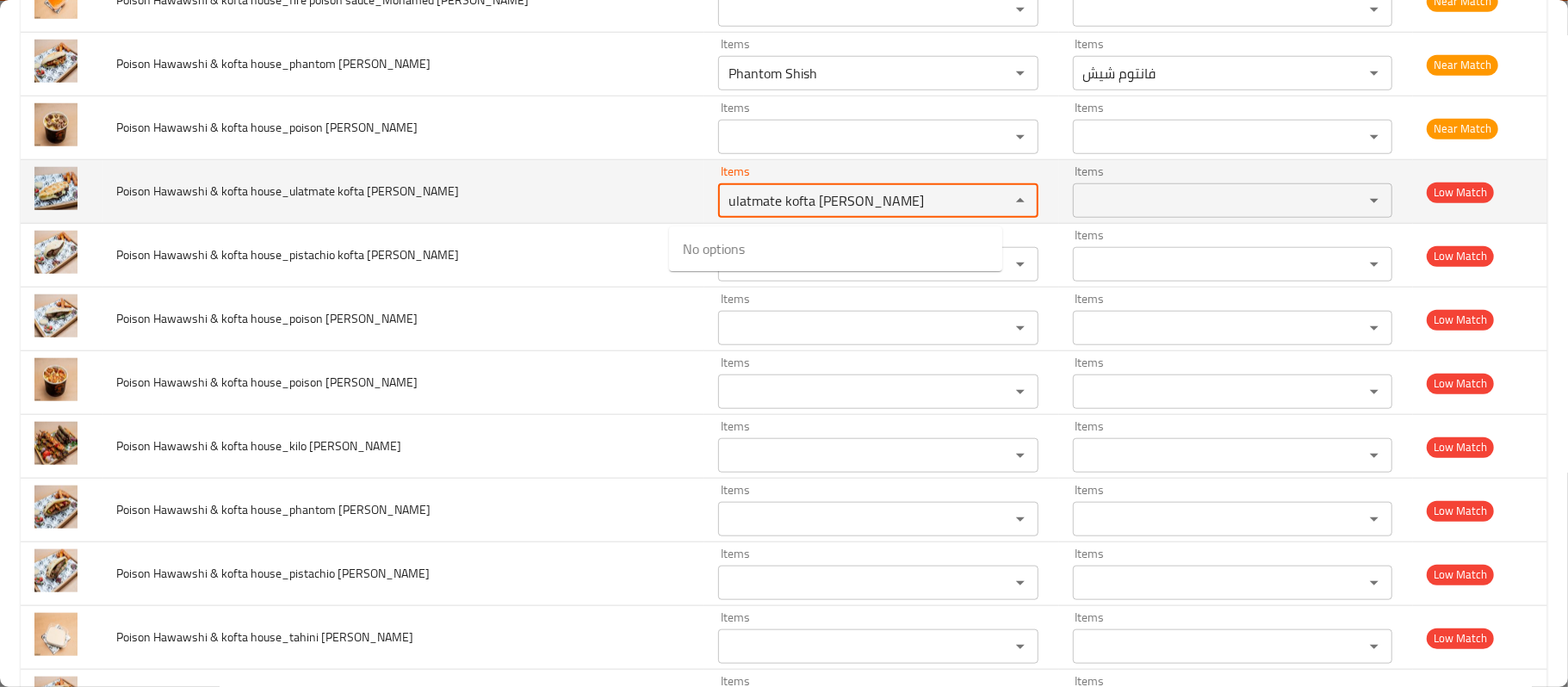
click at [787, 198] on Reda "ulatmate kofta shami" at bounding box center [852, 201] width 258 height 24
drag, startPoint x: 691, startPoint y: 215, endPoint x: 762, endPoint y: 211, distance: 71.1
click at [762, 211] on Reda "ulatmate" at bounding box center [852, 201] width 258 height 24
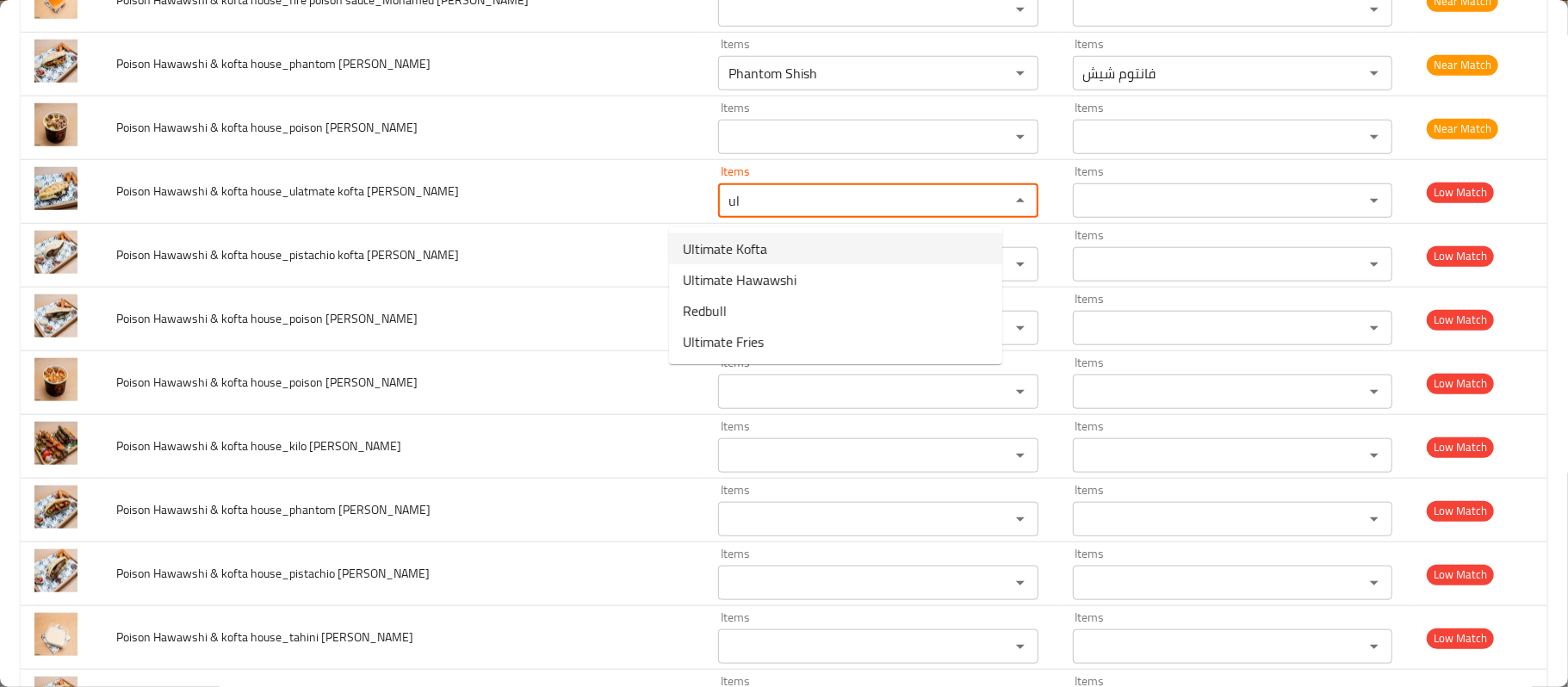
click at [773, 246] on Reda-option-0 "Ultimate Kofta" at bounding box center [835, 248] width 333 height 31
type Reda "Ultimate Kofta"
type Reda-ar "كفتة التميت"
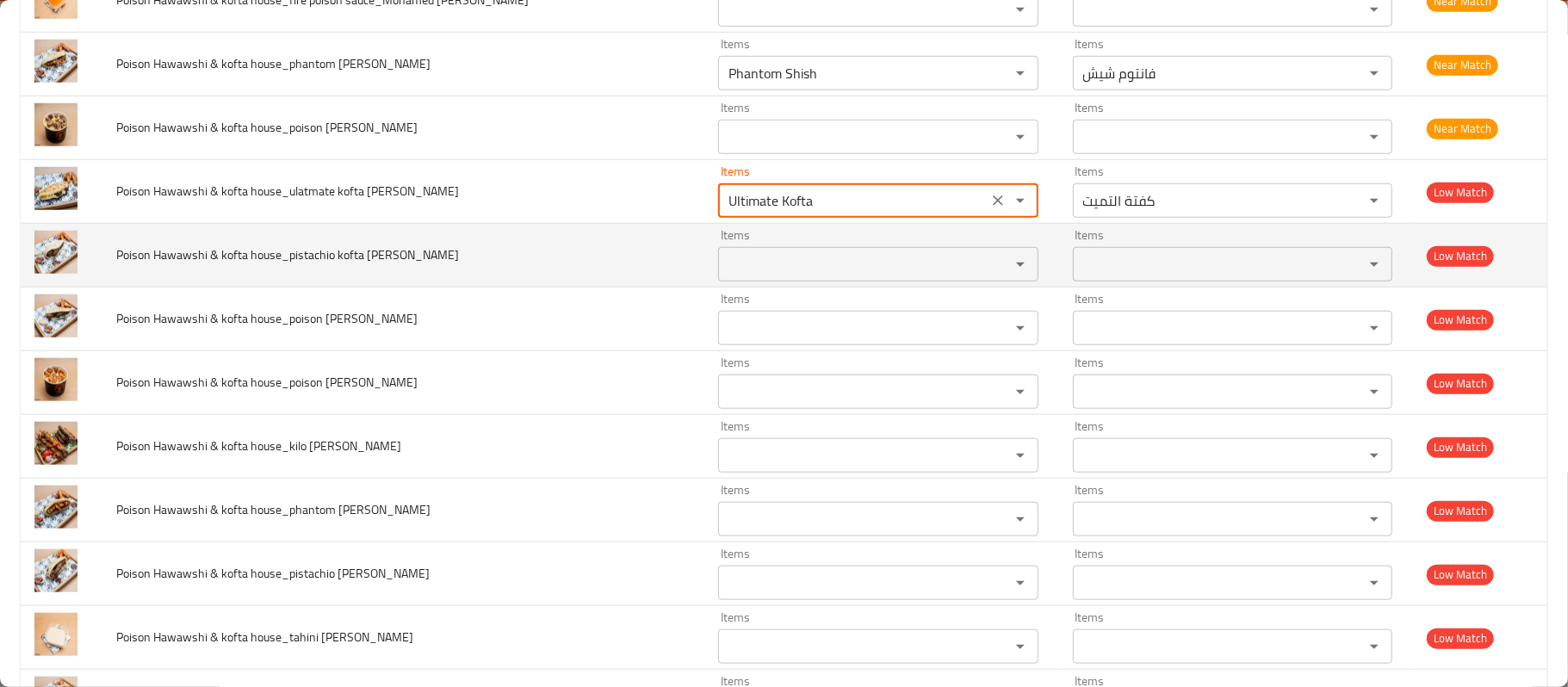
type Reda "Ultimate Kofta"
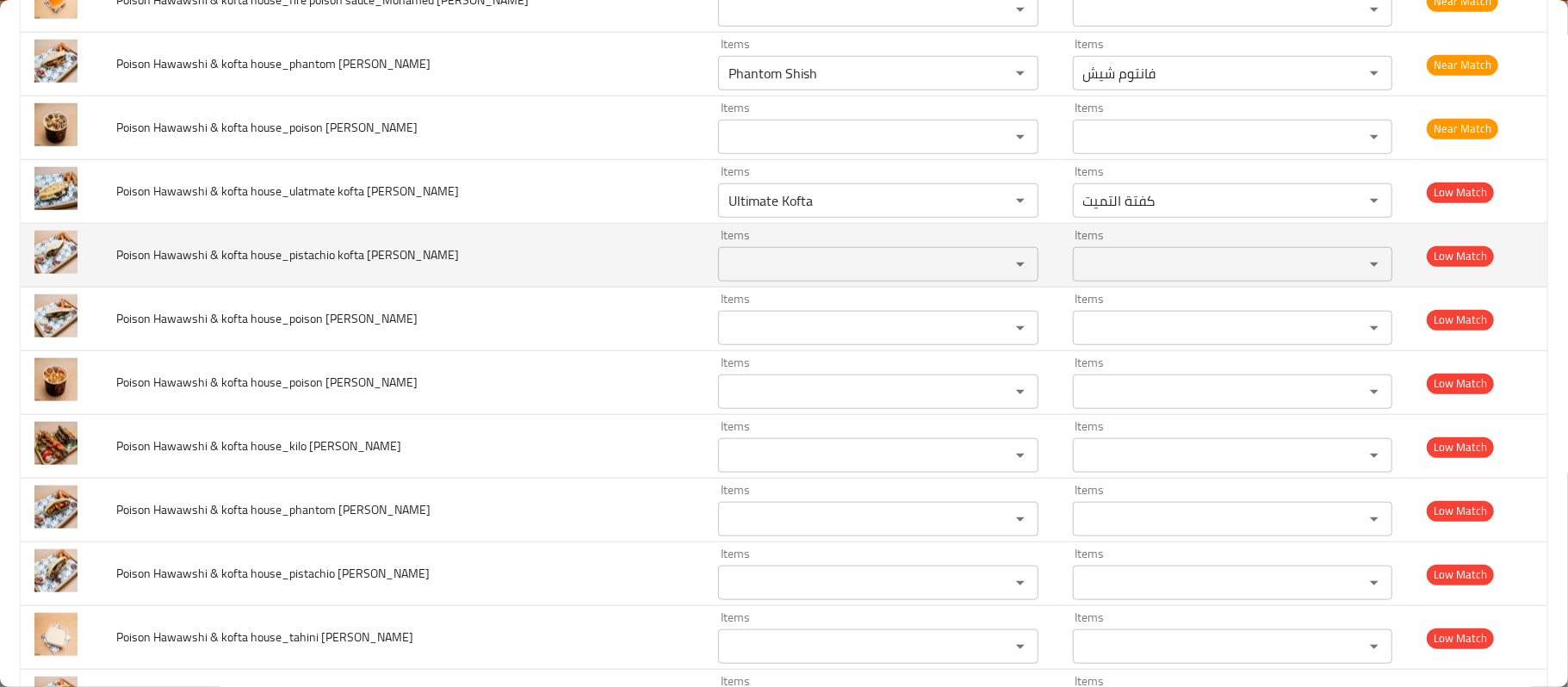
click at [569, 270] on td "Poison Hawawshi & kofta house_pistachio kofta shami_Mohamed Reda" at bounding box center [403, 255] width 602 height 63
drag, startPoint x: 288, startPoint y: 263, endPoint x: 338, endPoint y: 262, distance: 50.0
click at [338, 262] on span "Poison Hawawshi & kofta house_pistachio kofta shami_Mohamed Reda" at bounding box center [288, 254] width 343 height 23
copy span "pistachio"
click at [804, 269] on Reda "Items" at bounding box center [852, 264] width 258 height 24
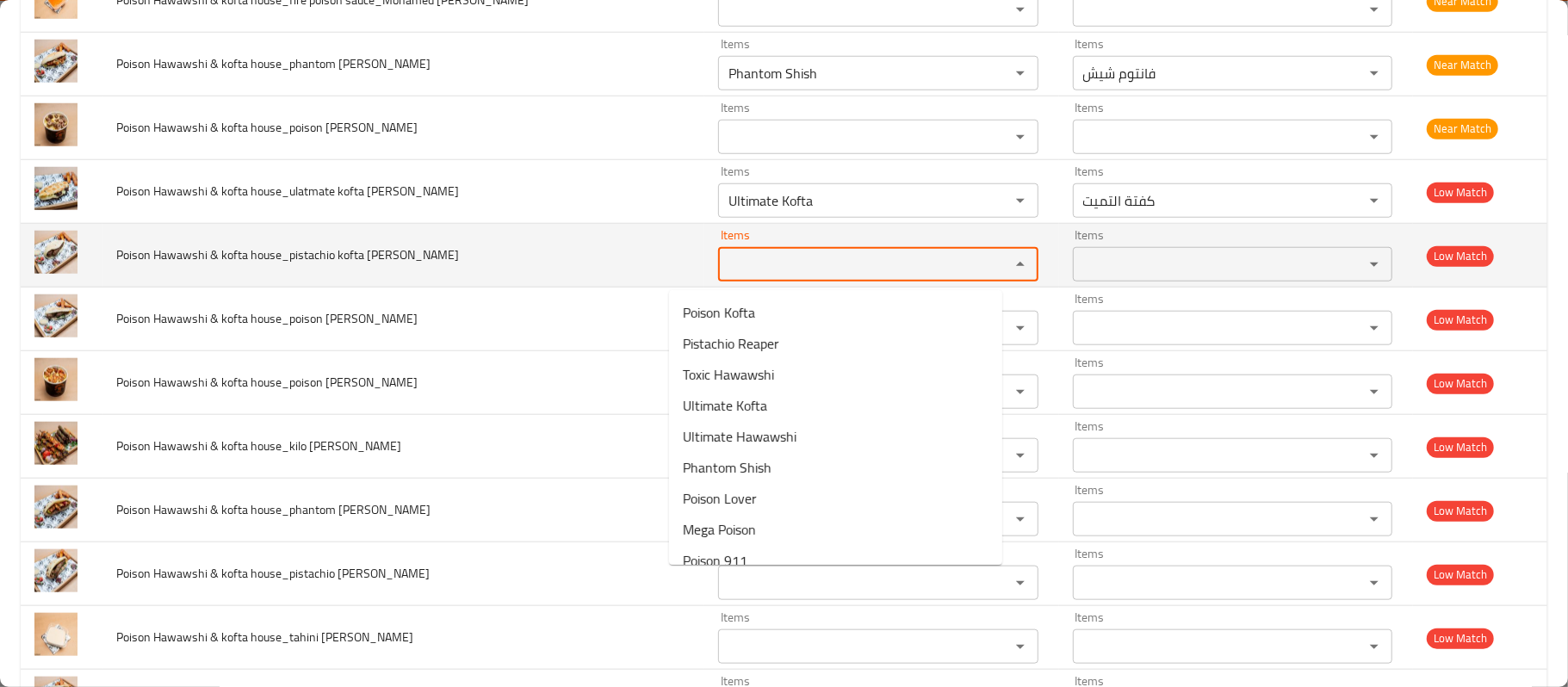
paste Reda "pistachio"
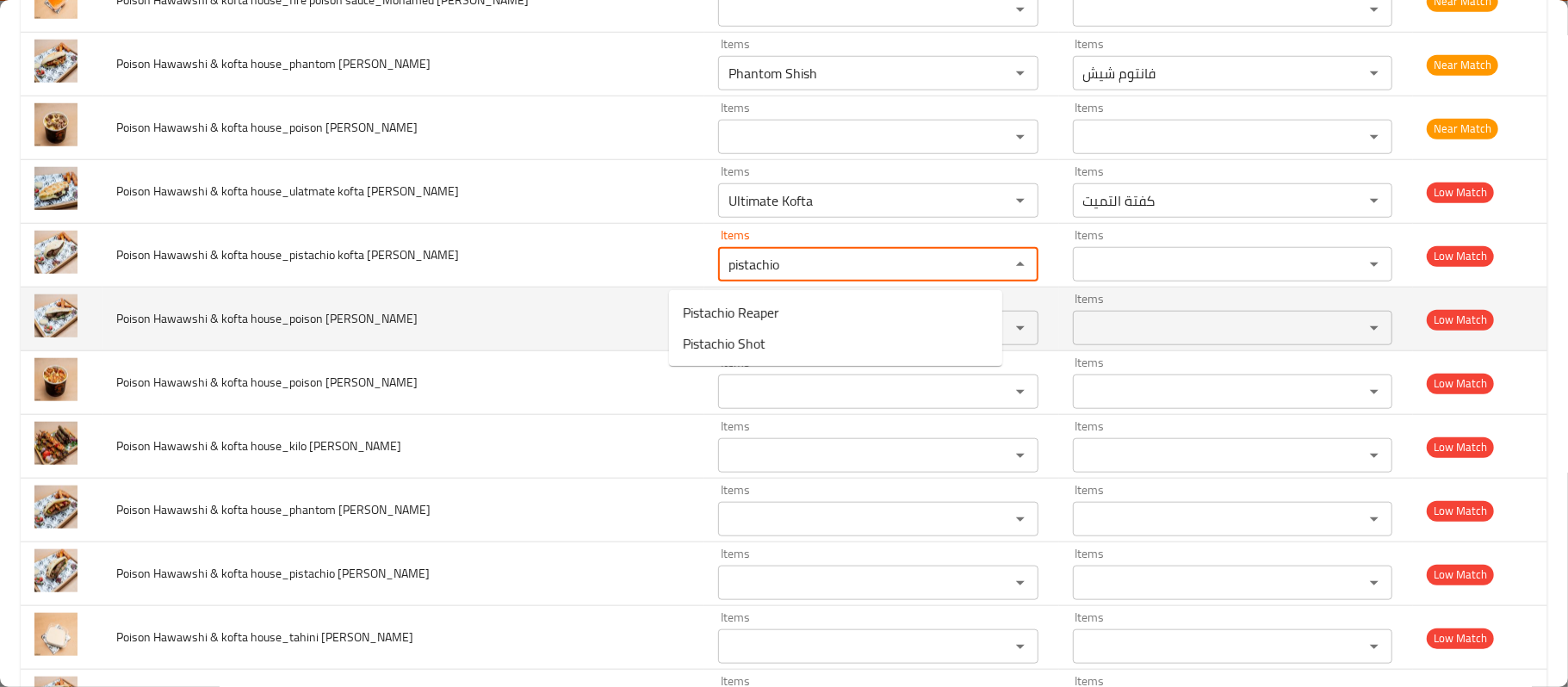
type Reda "pistachio"
click at [571, 317] on td "Poison Hawawshi & kofta house_poison kofta shami_Mohamed Reda" at bounding box center [403, 319] width 602 height 63
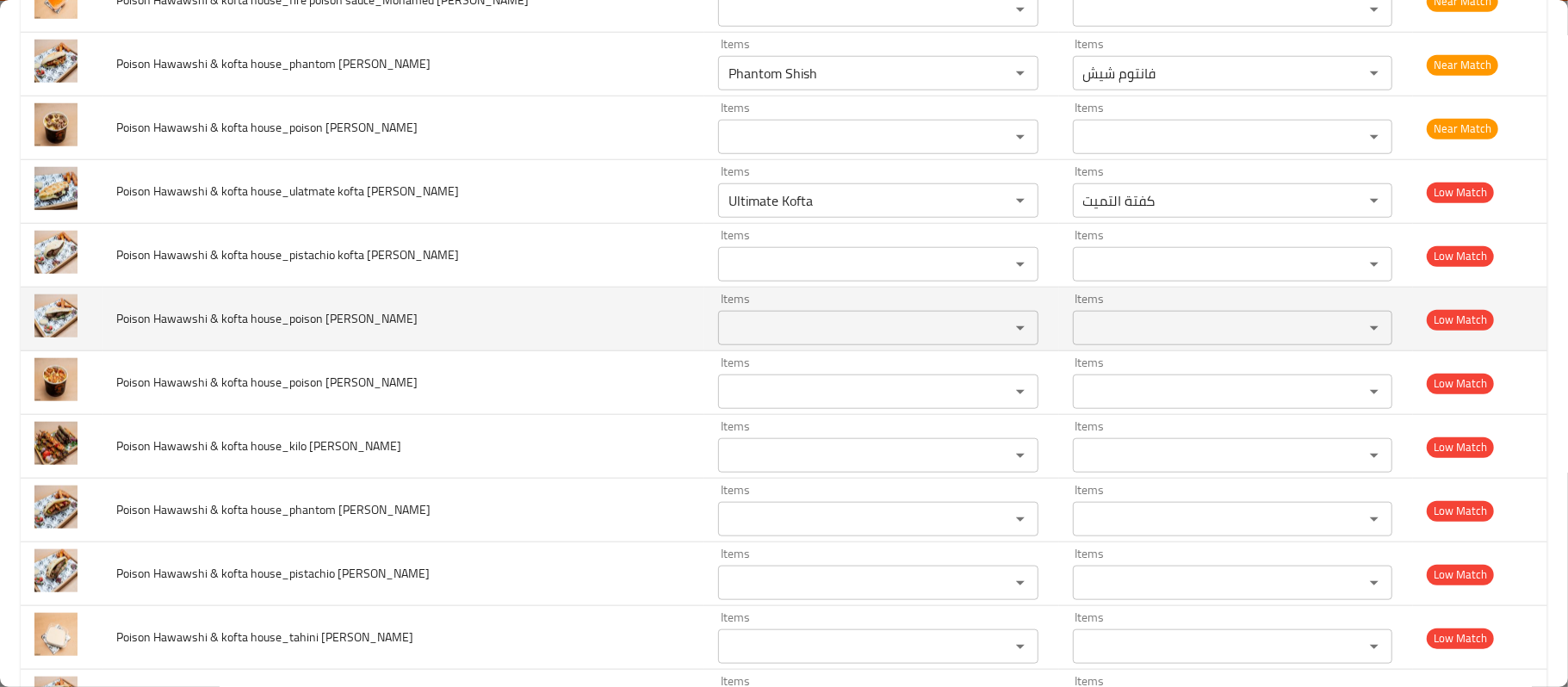
click at [301, 330] on span "Poison Hawawshi & kofta house_poison kofta shami_Mohamed Reda" at bounding box center [267, 318] width 302 height 23
click at [302, 330] on span "Poison Hawawshi & kofta house_poison kofta shami_Mohamed Reda" at bounding box center [267, 318] width 302 height 23
click at [324, 330] on span "Poison Hawawshi & kofta house_poison kofta shami_Mohamed Reda" at bounding box center [267, 318] width 302 height 23
drag, startPoint x: 291, startPoint y: 330, endPoint x: 351, endPoint y: 325, distance: 60.2
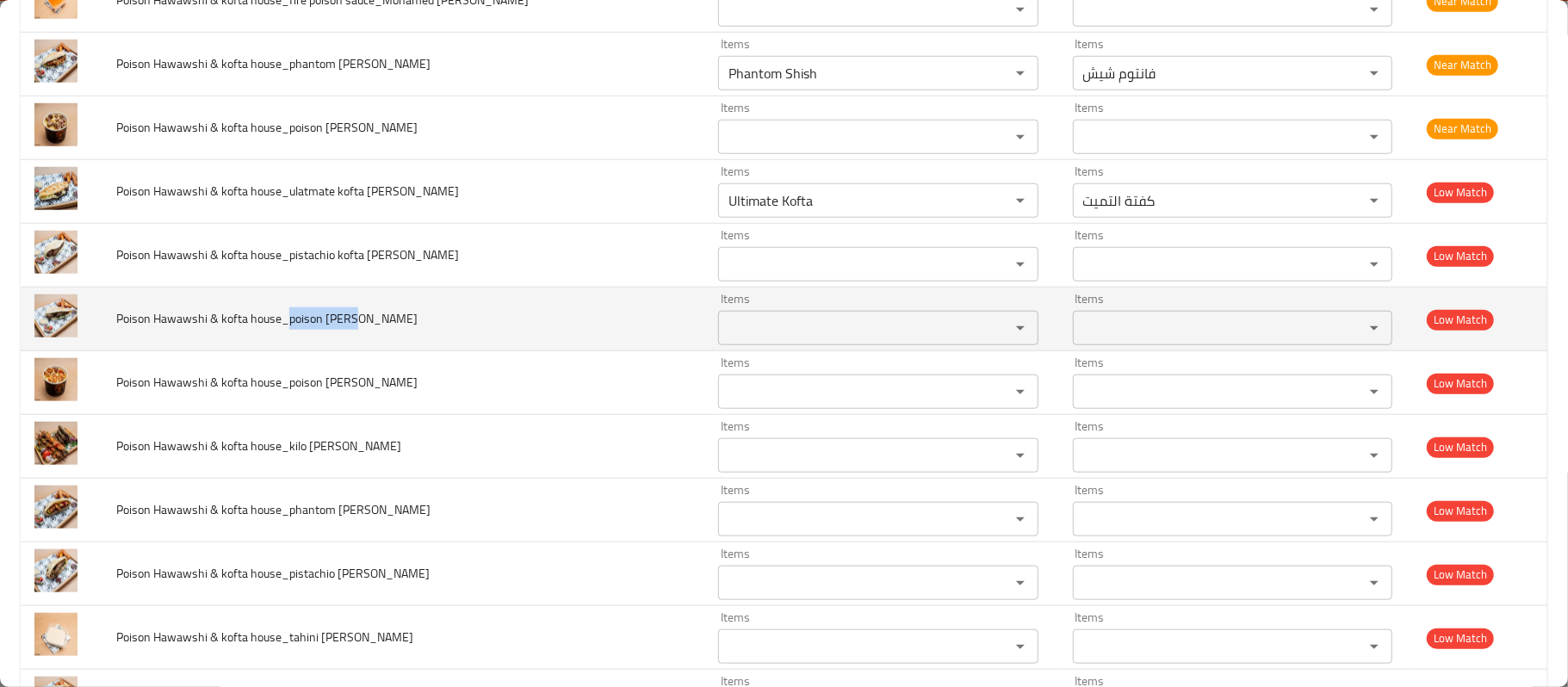
click at [351, 325] on span "Poison Hawawshi & kofta house_poison kofta shami_Mohamed Reda" at bounding box center [267, 318] width 302 height 23
copy span "poison kofta"
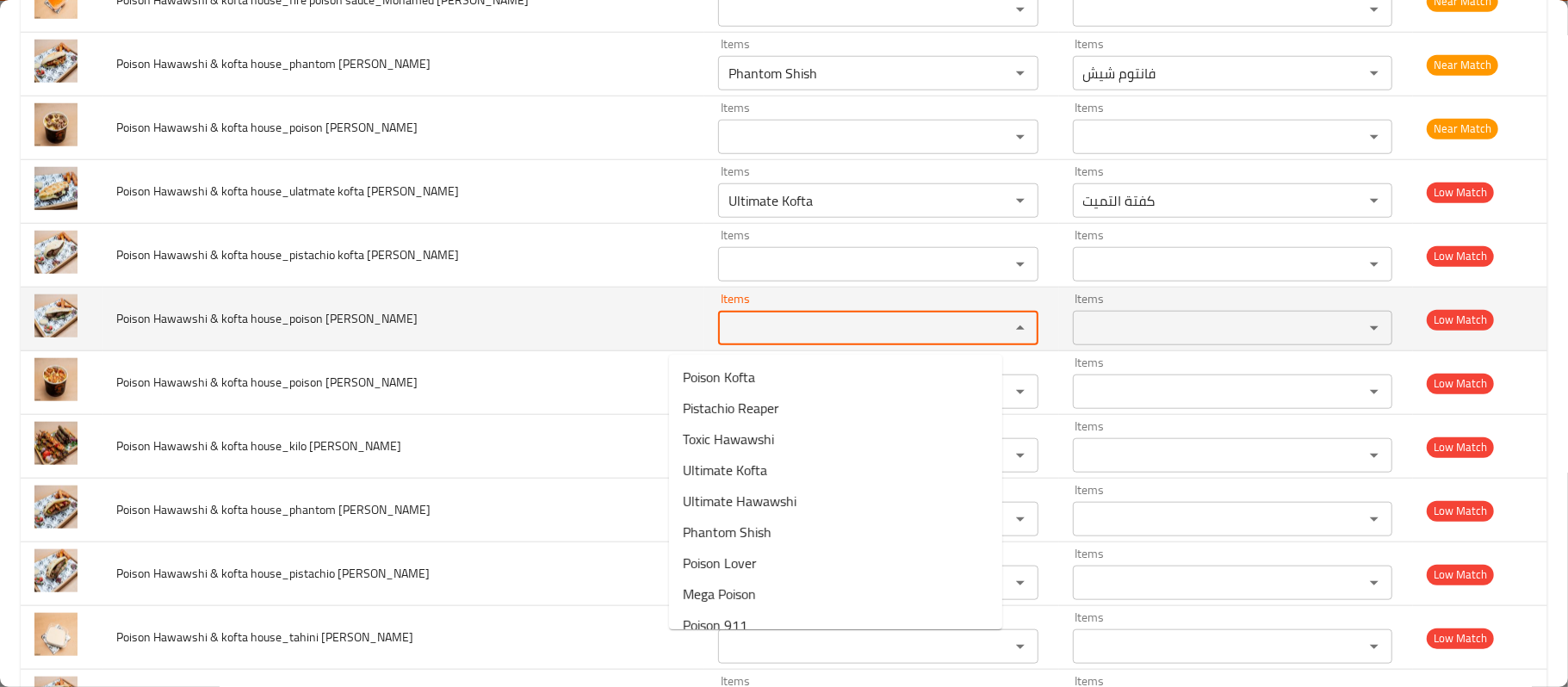
click at [806, 338] on Reda "Items" at bounding box center [852, 328] width 258 height 24
paste Reda "poison kofta"
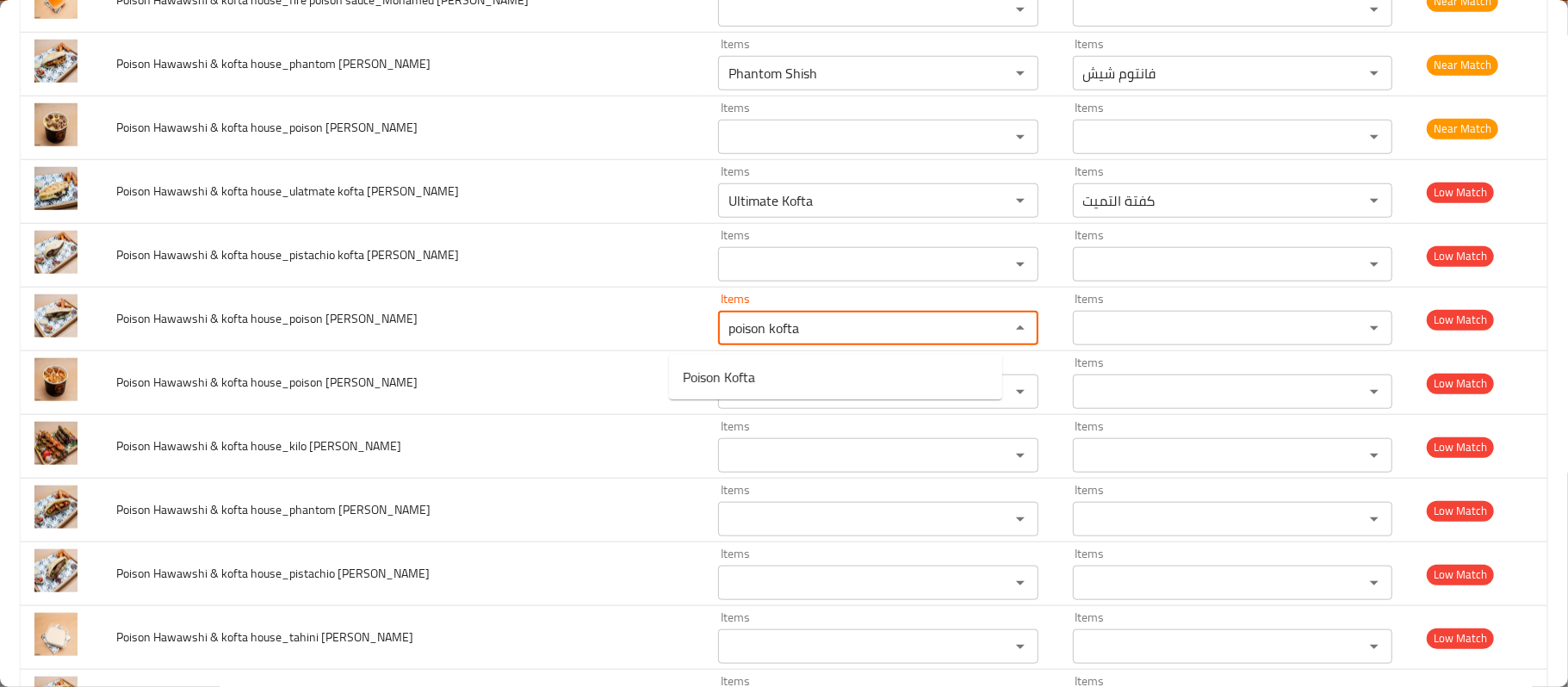
drag, startPoint x: 789, startPoint y: 359, endPoint x: 789, endPoint y: 372, distance: 13.0
click at [789, 369] on Reda-popup "Poison Kofta" at bounding box center [835, 377] width 333 height 44
click at [789, 373] on Reda-option-0 "Poison Kofta" at bounding box center [835, 377] width 333 height 31
type Reda "Poison Kofta"
type Reda-ar "بويسون كفته"
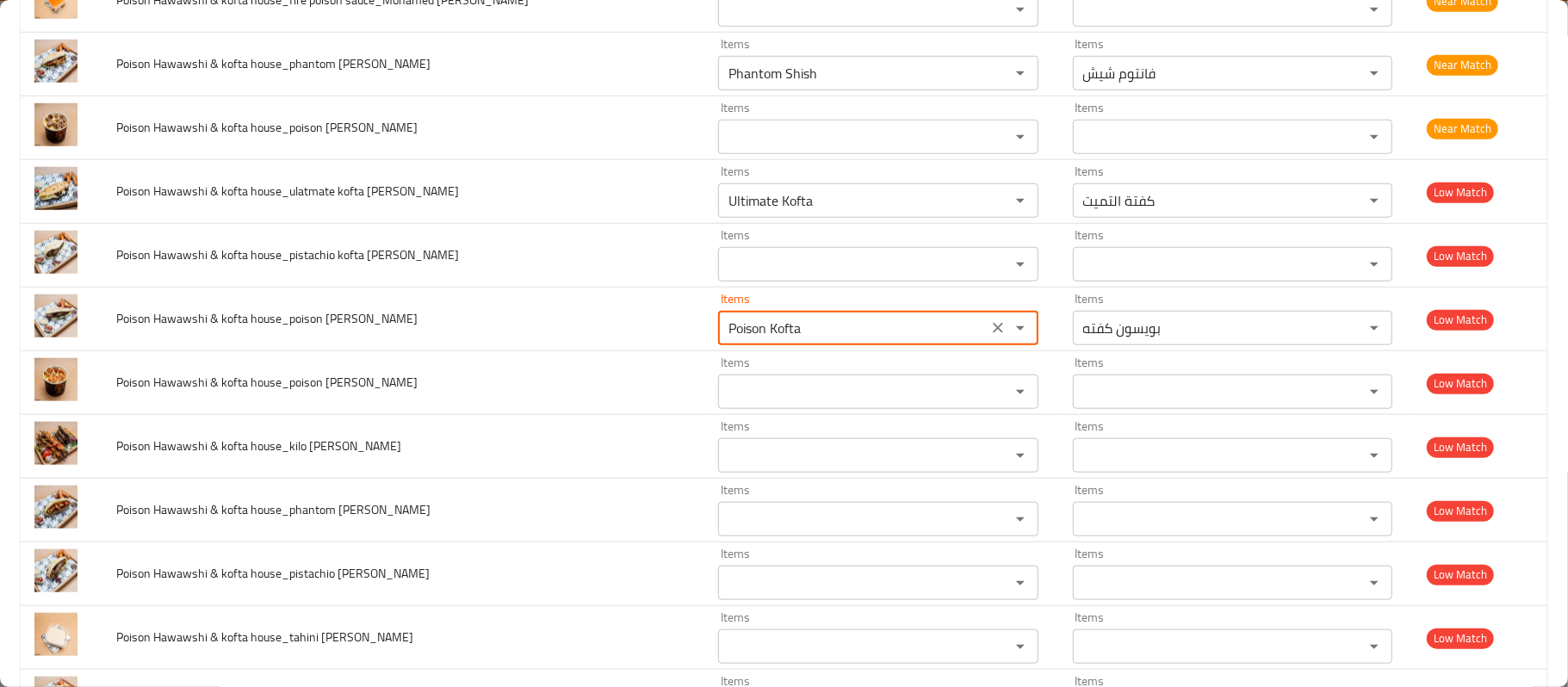
type Reda "Poison Kofta"
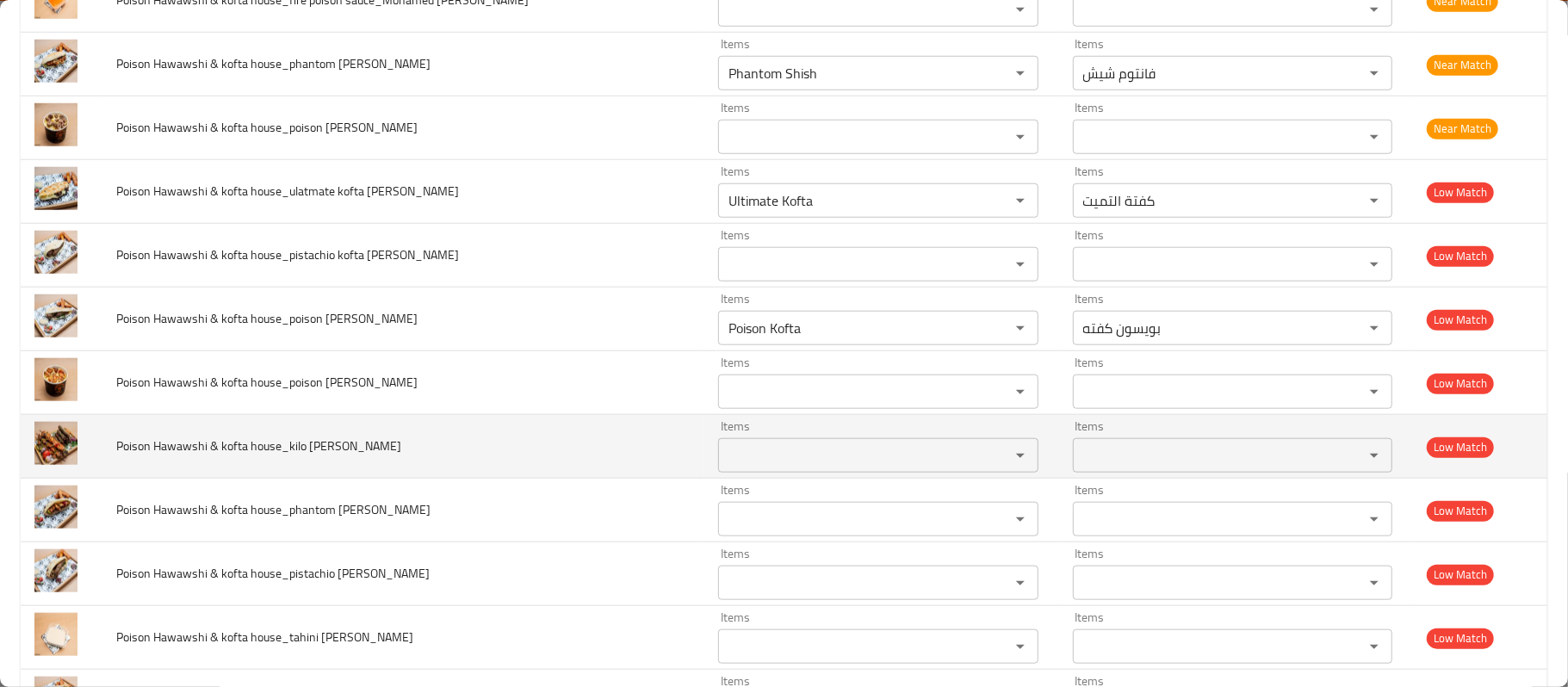
click at [297, 436] on td "Poison Hawawshi & kofta house_kilo Mix_Mohamed Reda" at bounding box center [403, 447] width 602 height 63
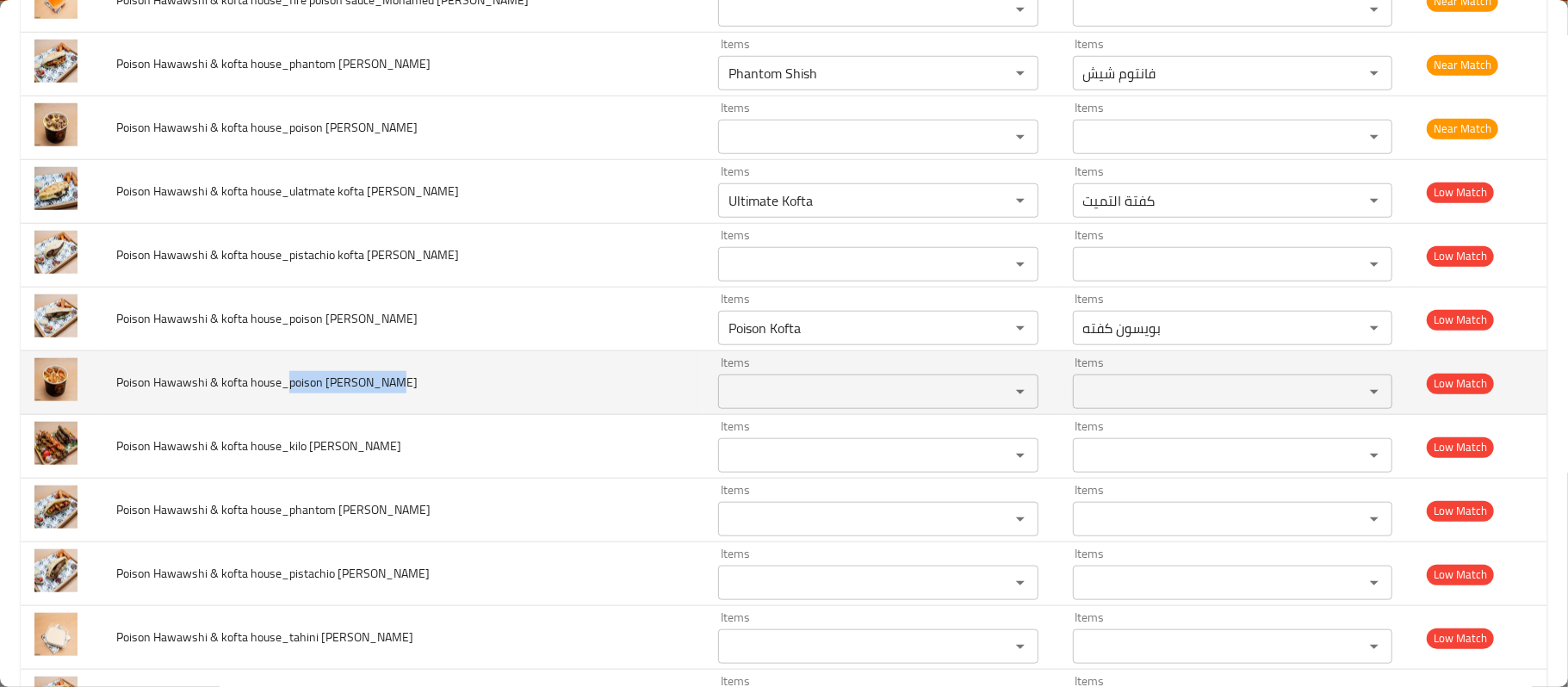
drag, startPoint x: 291, startPoint y: 386, endPoint x: 377, endPoint y: 380, distance: 86.2
click at [377, 380] on span "Poison Hawawshi & kofta house_poison shish fries_Mohamed Reda" at bounding box center [267, 382] width 302 height 23
click at [366, 386] on span "Poison Hawawshi & kofta house_poison shish fries_Mohamed Reda" at bounding box center [267, 382] width 302 height 23
copy span "fries_Mohamed"
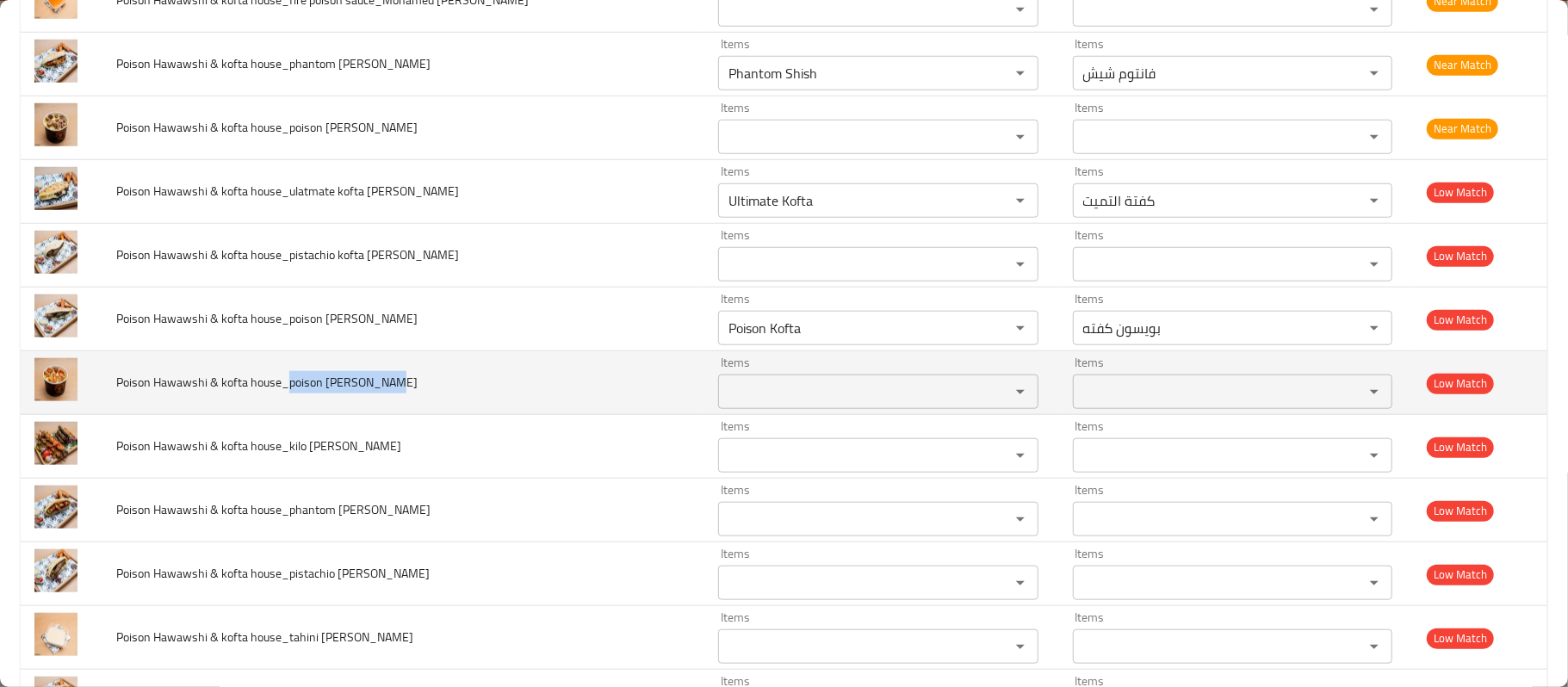
drag, startPoint x: 393, startPoint y: 394, endPoint x: 383, endPoint y: 394, distance: 10.0
click at [392, 393] on span "Poison Hawawshi & kofta house_poison shish fries_Mohamed Reda" at bounding box center [267, 382] width 302 height 23
click at [356, 390] on span "Poison Hawawshi & kofta house_poison shish fries_Mohamed Reda" at bounding box center [267, 382] width 302 height 23
drag, startPoint x: 356, startPoint y: 390, endPoint x: 384, endPoint y: 386, distance: 28.3
click at [384, 386] on span "Poison Hawawshi & kofta house_poison shish fries_Mohamed Reda" at bounding box center [267, 382] width 302 height 23
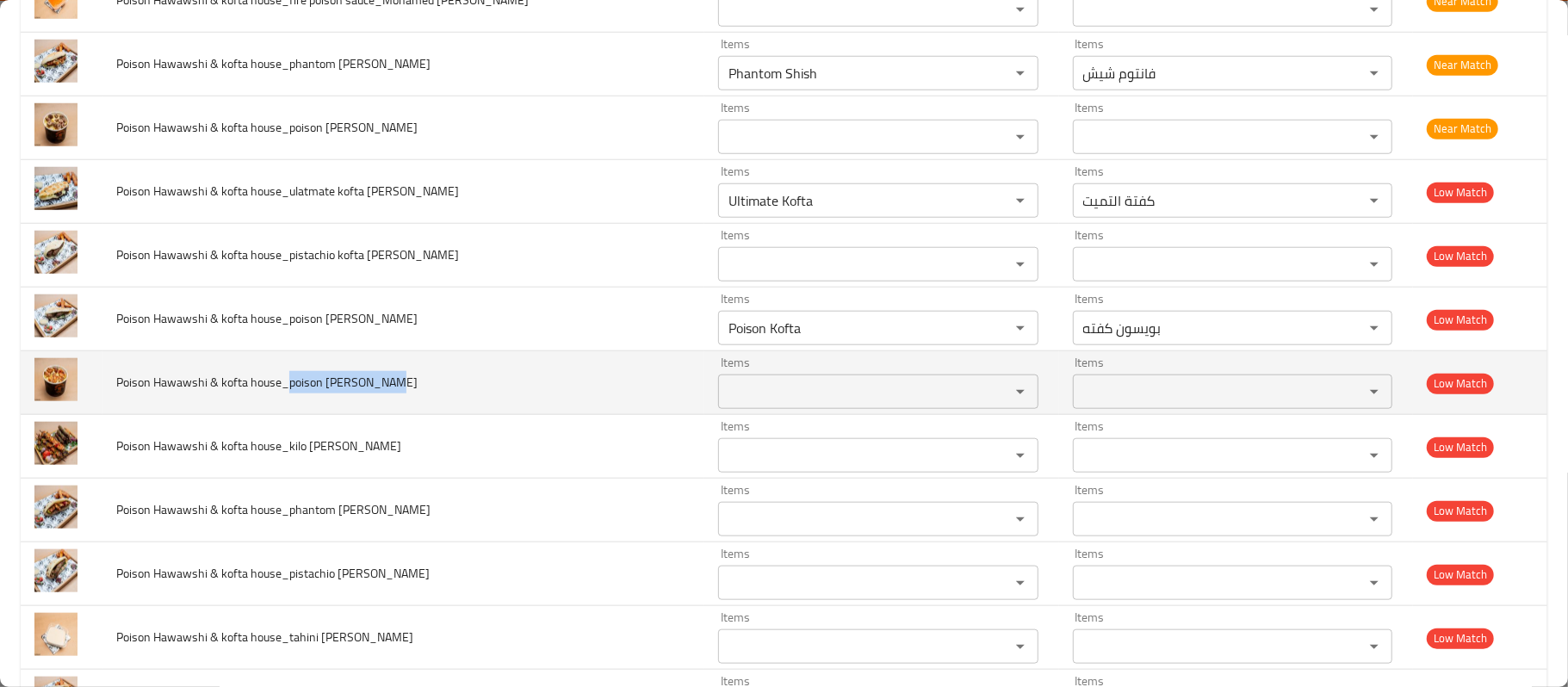
click at [384, 386] on span "Poison Hawawshi & kofta house_poison shish fries_Mohamed Reda" at bounding box center [267, 382] width 302 height 23
drag, startPoint x: 377, startPoint y: 390, endPoint x: 357, endPoint y: 390, distance: 20.0
click at [357, 390] on span "Poison Hawawshi & kofta house_poison shish fries_Mohamed Reda" at bounding box center [267, 382] width 302 height 23
copy span "fries"
click at [801, 400] on Reda "Items" at bounding box center [852, 391] width 258 height 24
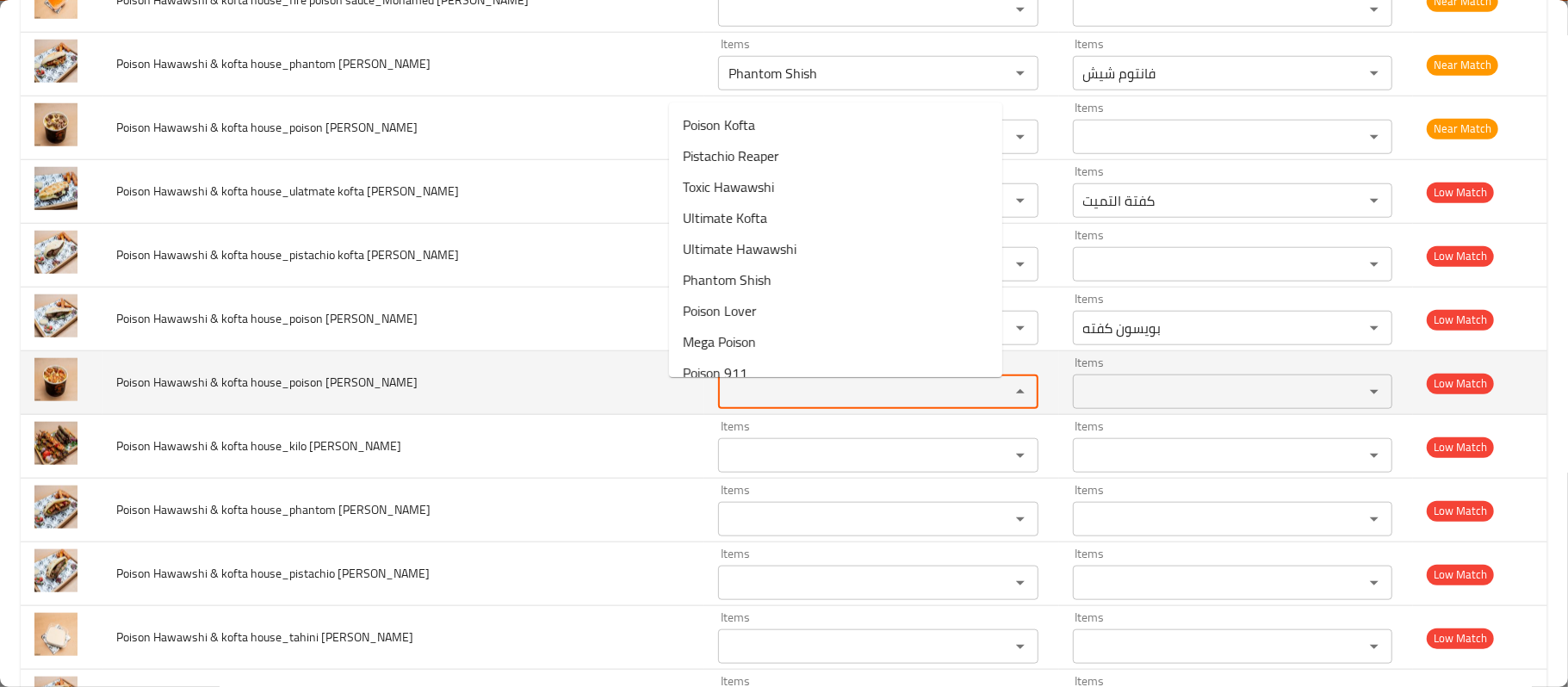
paste Reda "fries"
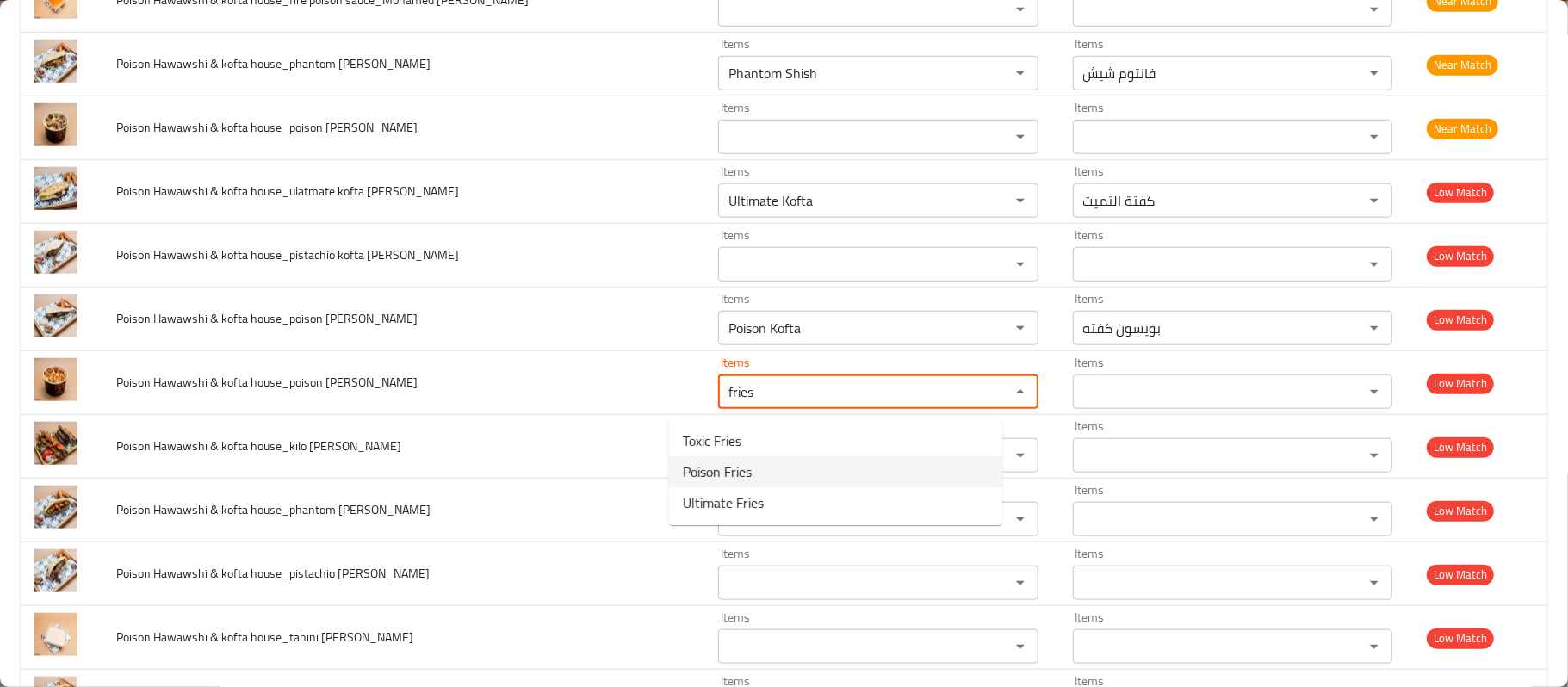
click at [683, 466] on span "Poison Fries" at bounding box center [718, 472] width 69 height 21
type Reda "Poison Fries"
type Reda-ar "بويسون فرايز"
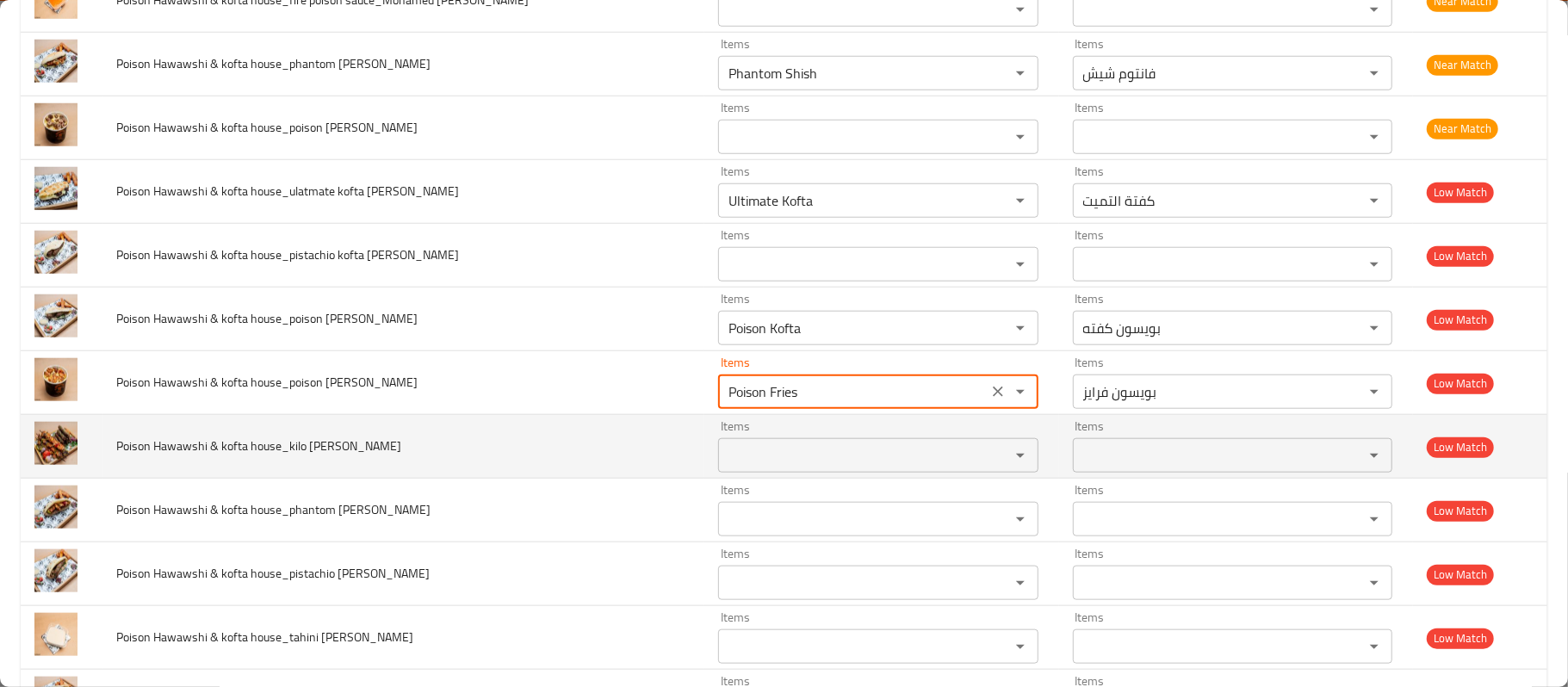
type Reda "Poison Fries"
click at [297, 455] on span "Poison Hawawshi & kofta house_kilo Mix_Mohamed Reda" at bounding box center [259, 446] width 285 height 23
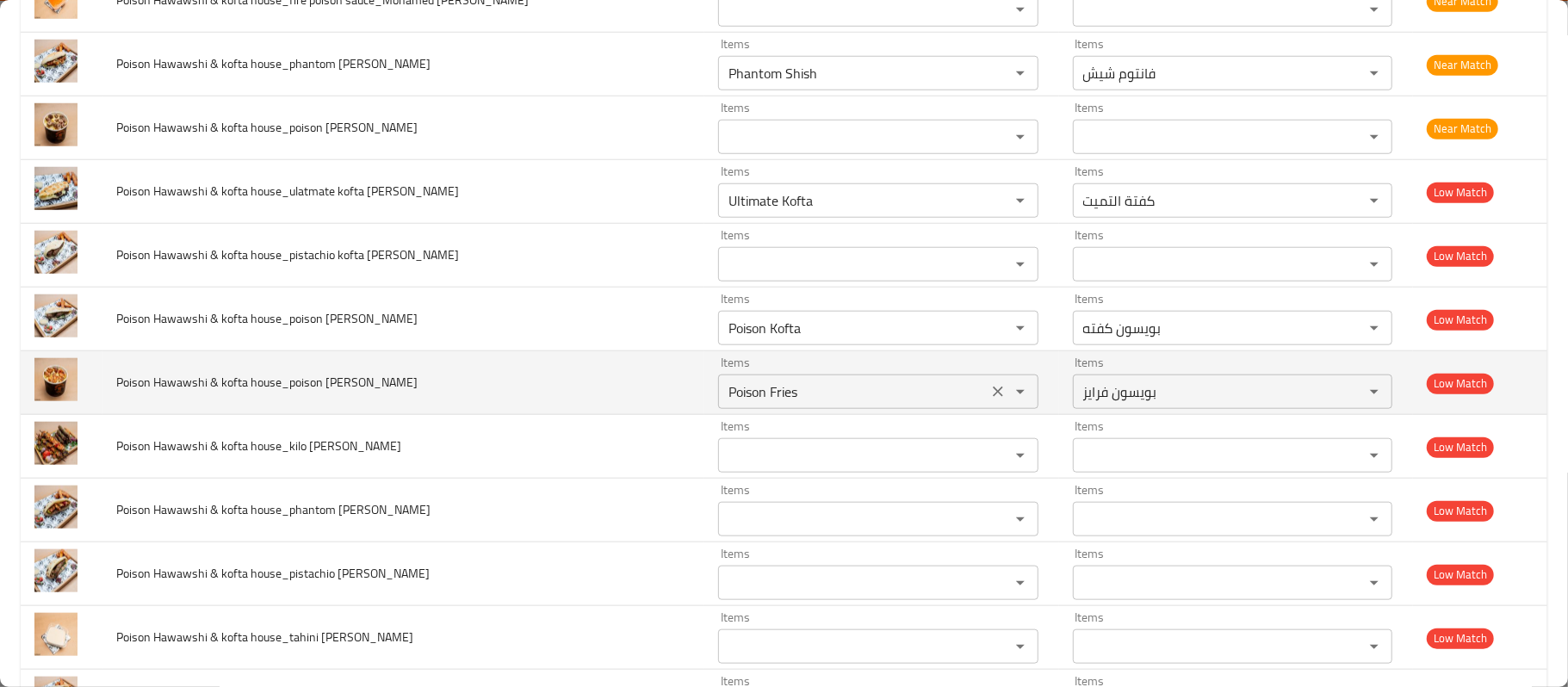
click at [724, 386] on Reda "Poison Fries" at bounding box center [852, 391] width 258 height 24
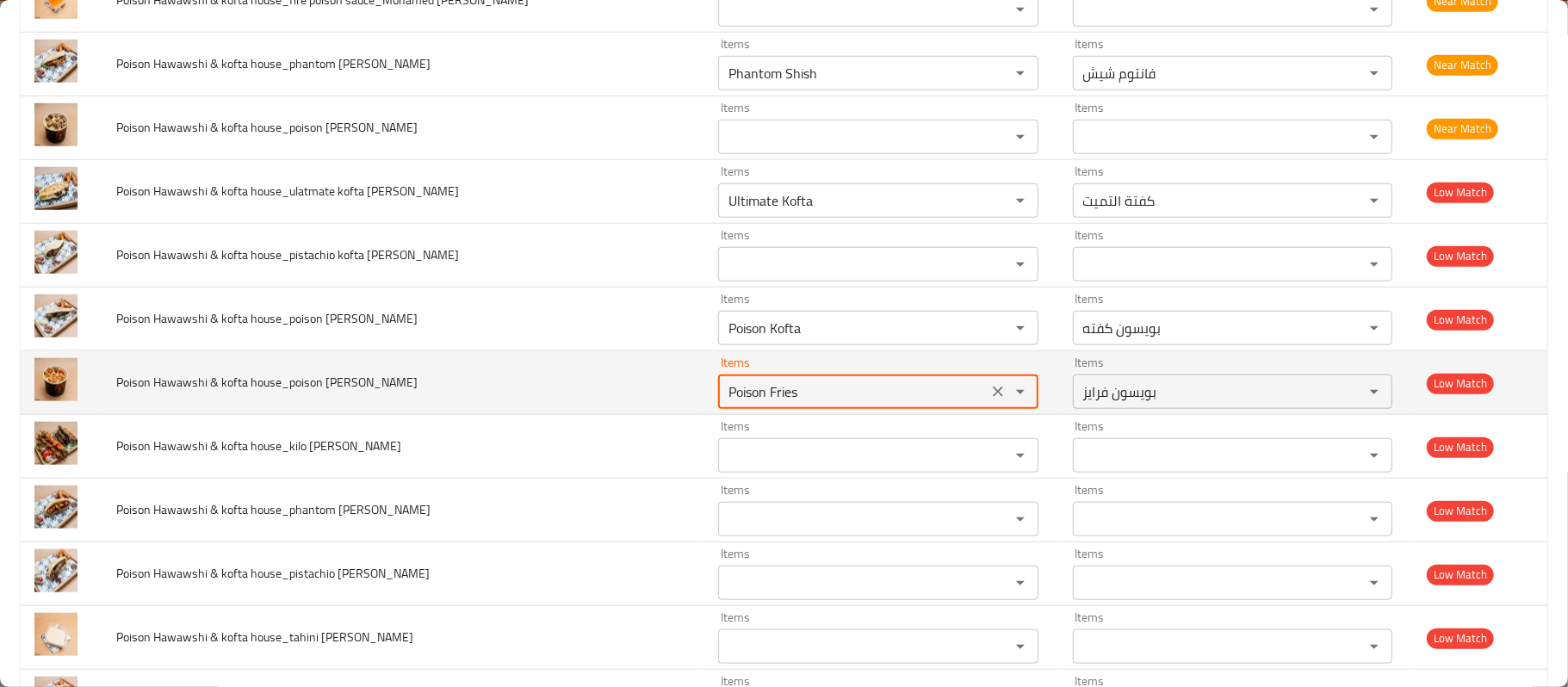
click at [724, 386] on Reda "Poison Fries" at bounding box center [852, 391] width 258 height 24
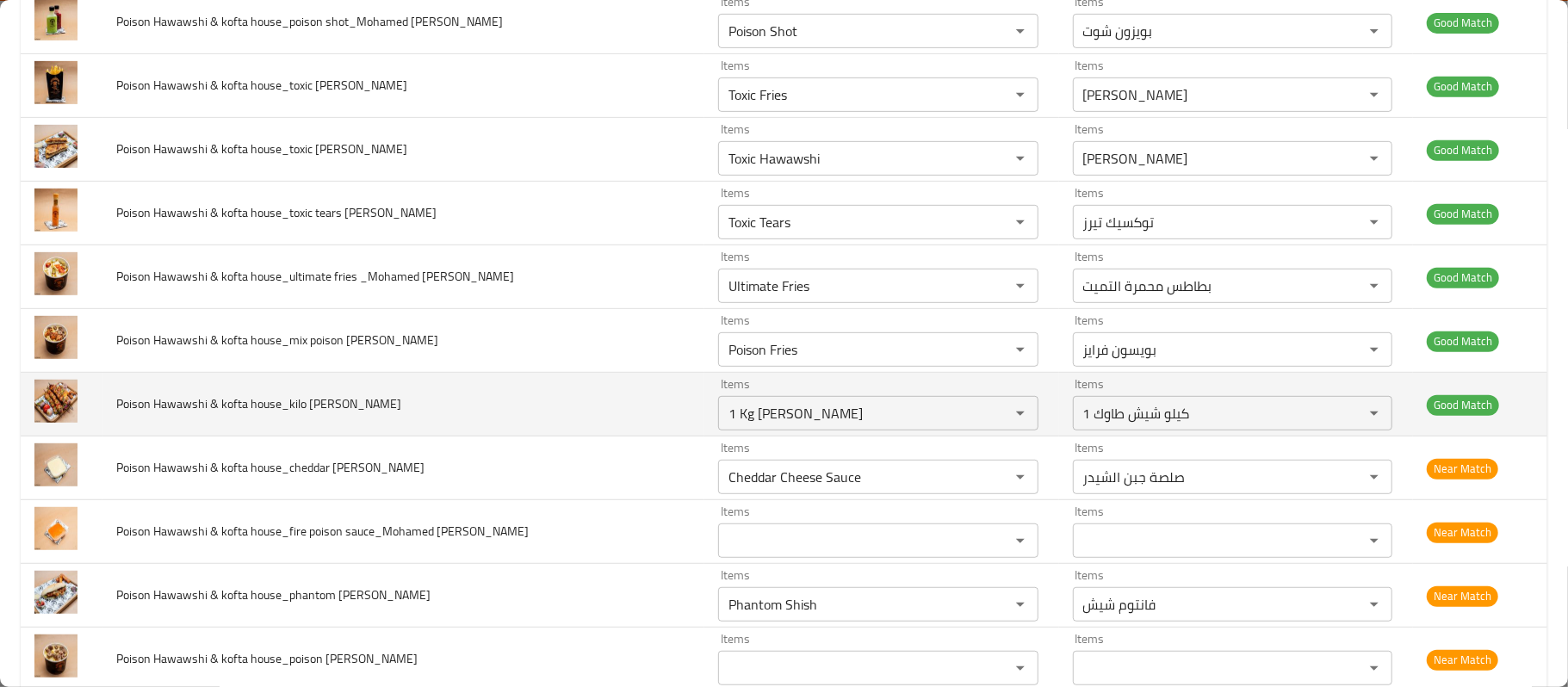
scroll to position [1113, 0]
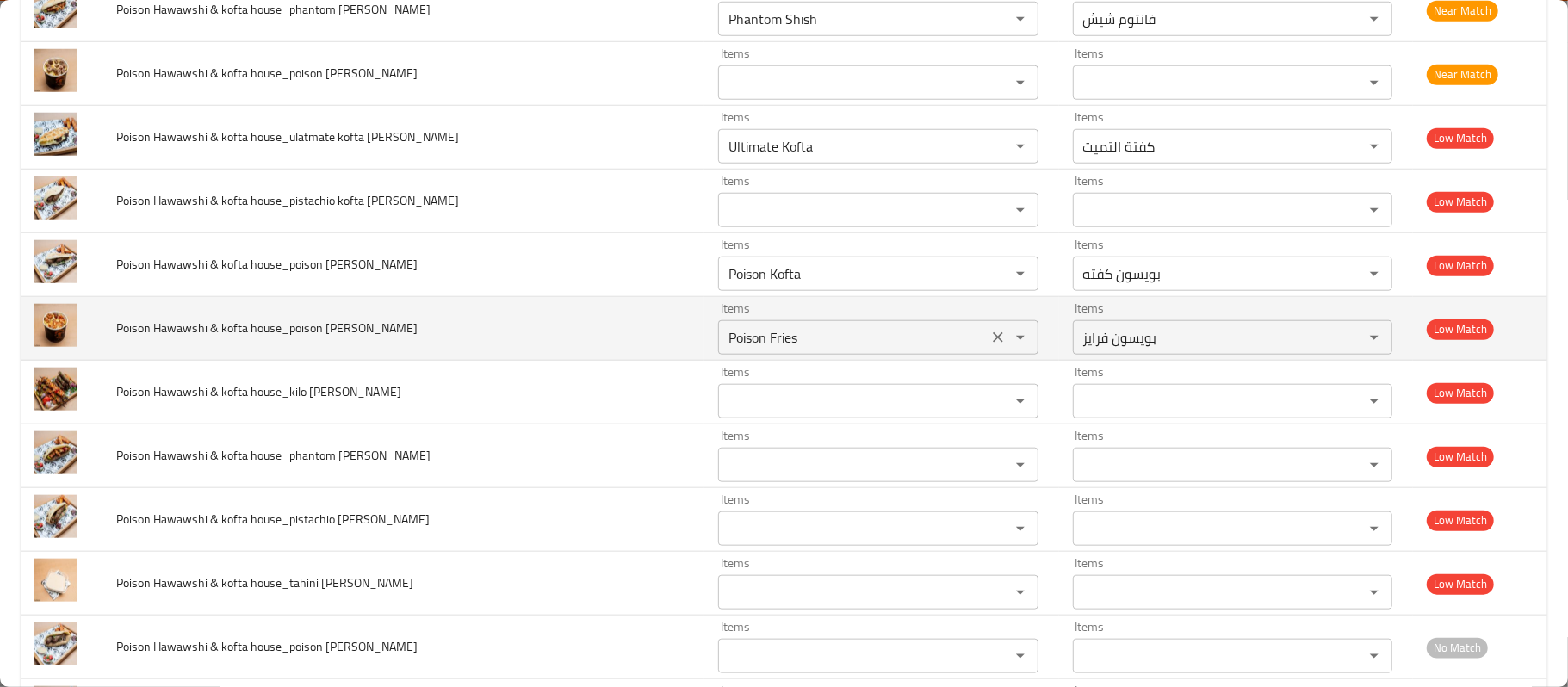
click at [725, 350] on Reda "Poison Fries" at bounding box center [852, 337] width 258 height 24
click at [451, 356] on td "Poison Hawawshi & kofta house_poison shish fries_Mohamed Reda" at bounding box center [403, 328] width 602 height 63
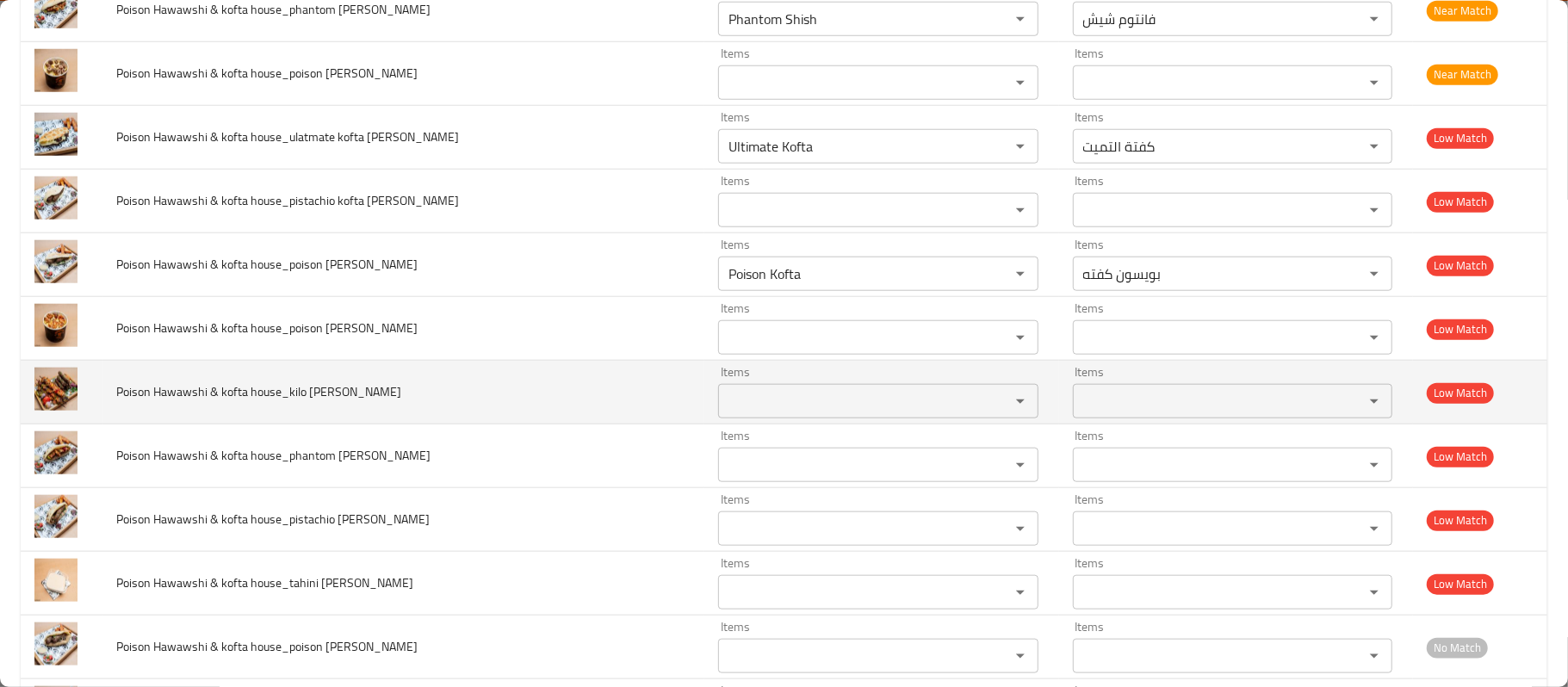
click at [295, 401] on span "Poison Hawawshi & kofta house_kilo Mix_Mohamed Reda" at bounding box center [259, 391] width 285 height 23
click at [320, 397] on span "Poison Hawawshi & kofta house_kilo Mix_Mohamed Reda" at bounding box center [259, 391] width 285 height 23
click at [291, 399] on span "Poison Hawawshi & kofta house_kilo Mix_Mohamed Reda" at bounding box center [259, 391] width 285 height 23
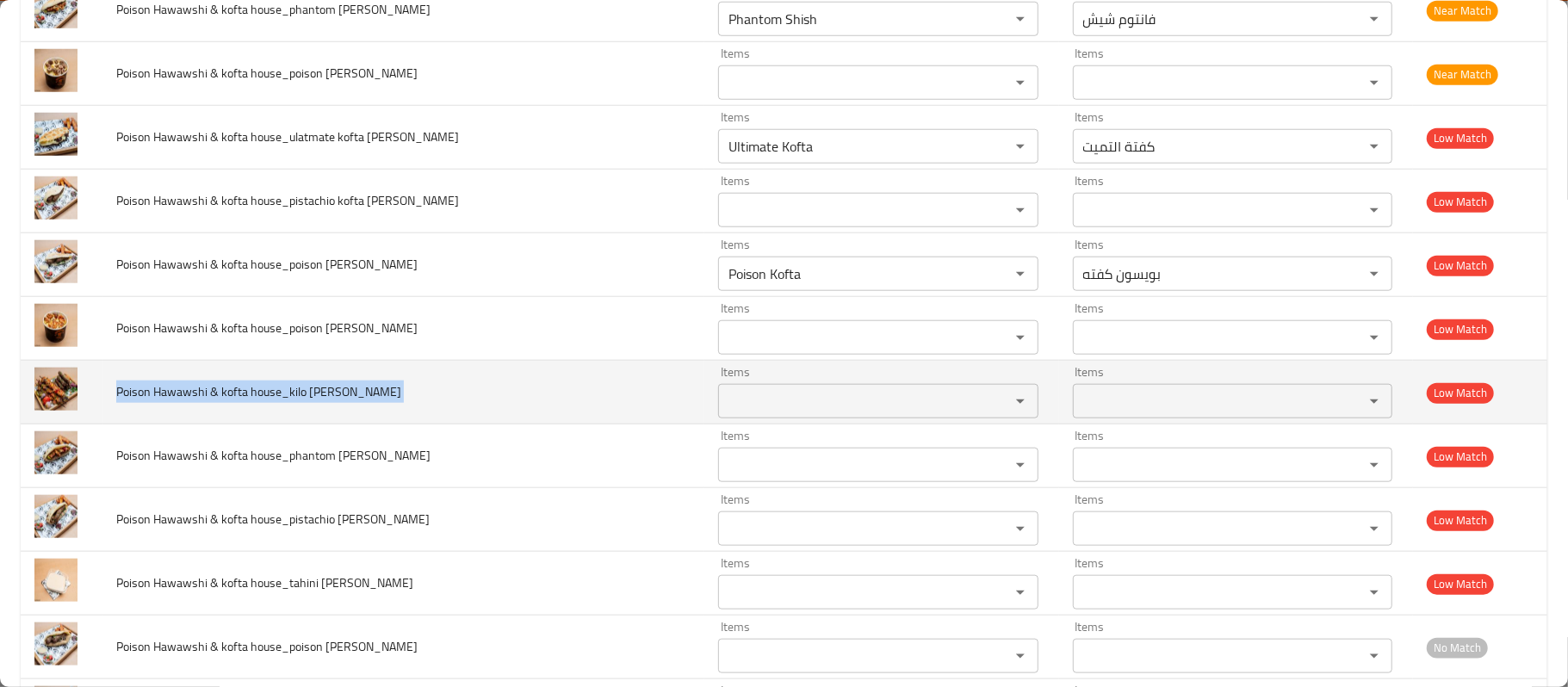
click at [291, 399] on span "Poison Hawawshi & kofta house_kilo Mix_Mohamed Reda" at bounding box center [259, 391] width 285 height 23
click at [724, 406] on Reda "Items" at bounding box center [852, 401] width 258 height 24
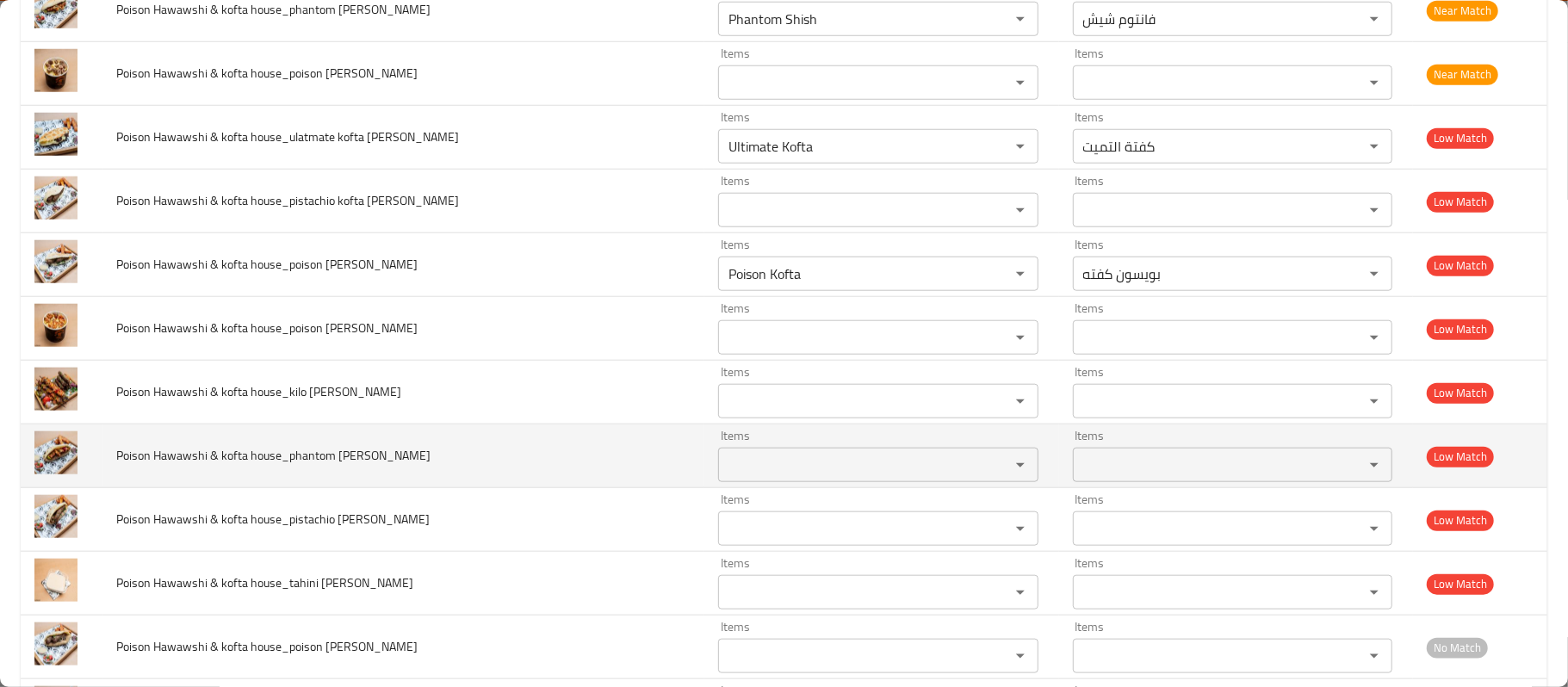
click at [430, 434] on td "Poison Hawawshi & kofta house_phantom shish baladi_Mohamed Reda" at bounding box center [403, 456] width 602 height 63
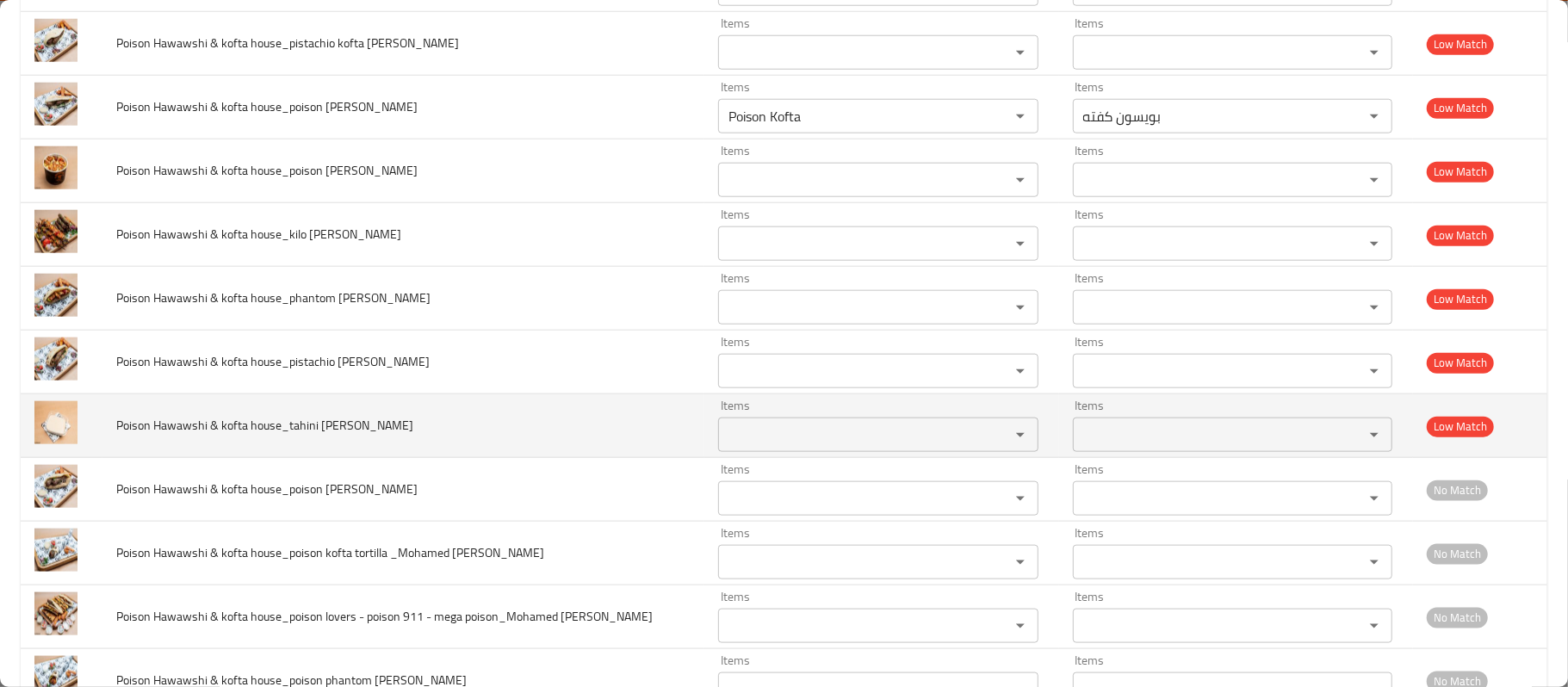
scroll to position [1343, 0]
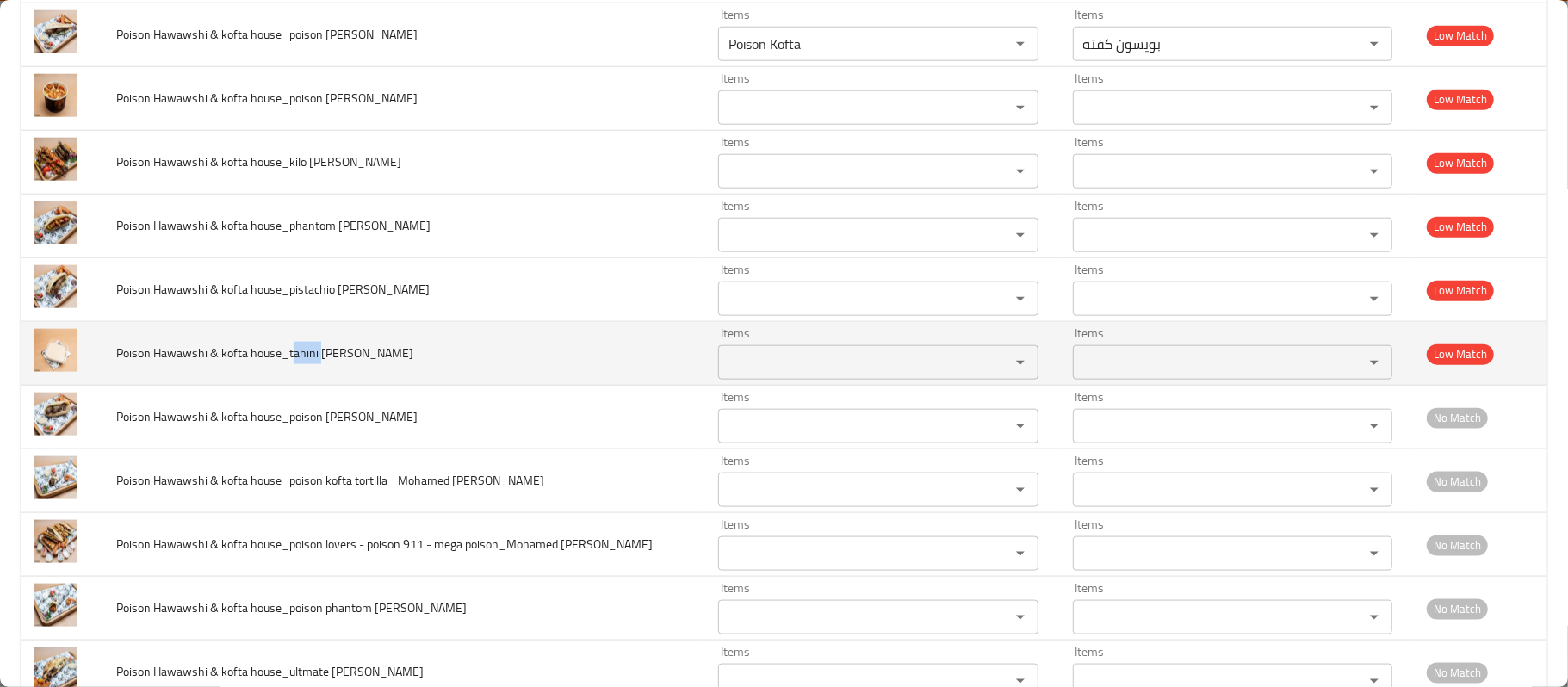
drag, startPoint x: 293, startPoint y: 357, endPoint x: 321, endPoint y: 360, distance: 28.2
click at [321, 360] on span "Poison Hawawshi & kofta house_tahini sauce_Mohamed Reda" at bounding box center [265, 353] width 297 height 23
copy span "ahini"
click at [735, 364] on Reda "Items" at bounding box center [852, 362] width 258 height 24
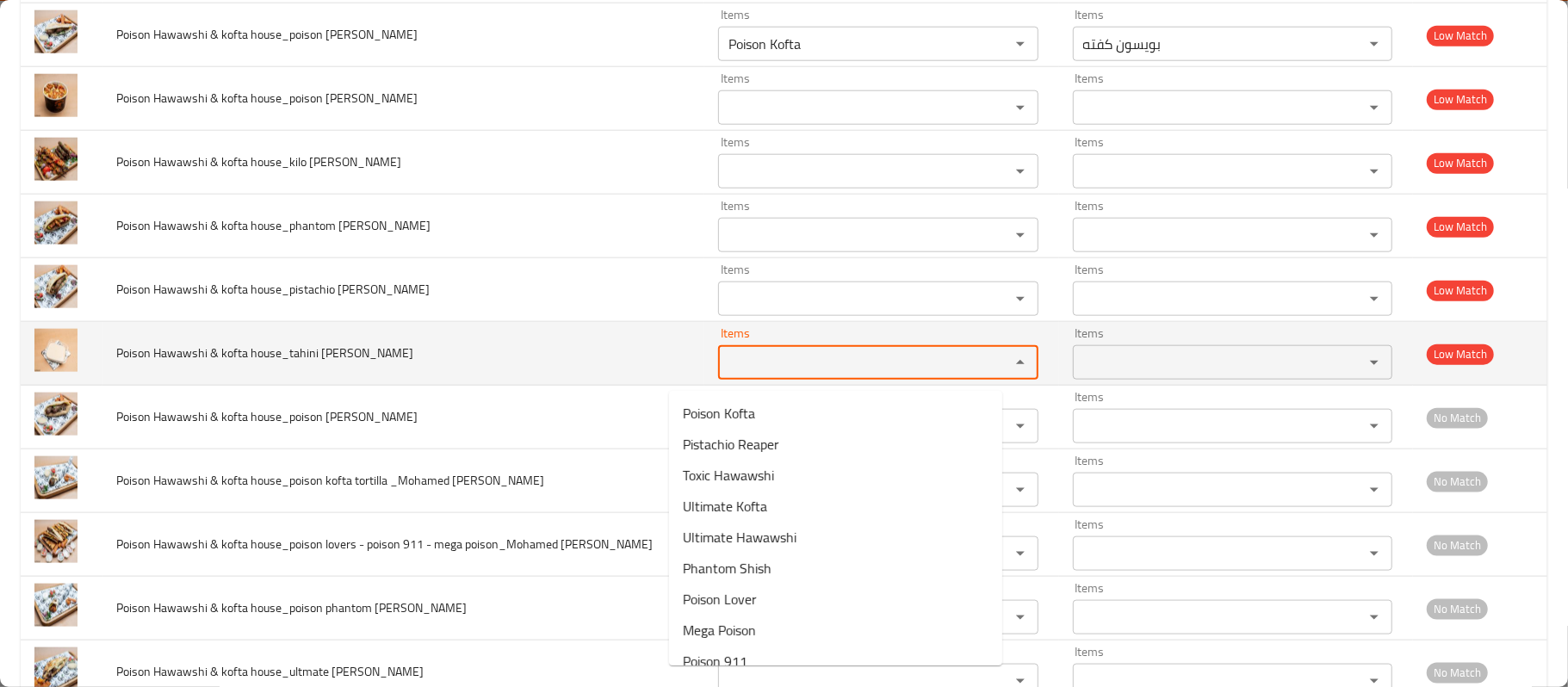
paste Reda "ahini"
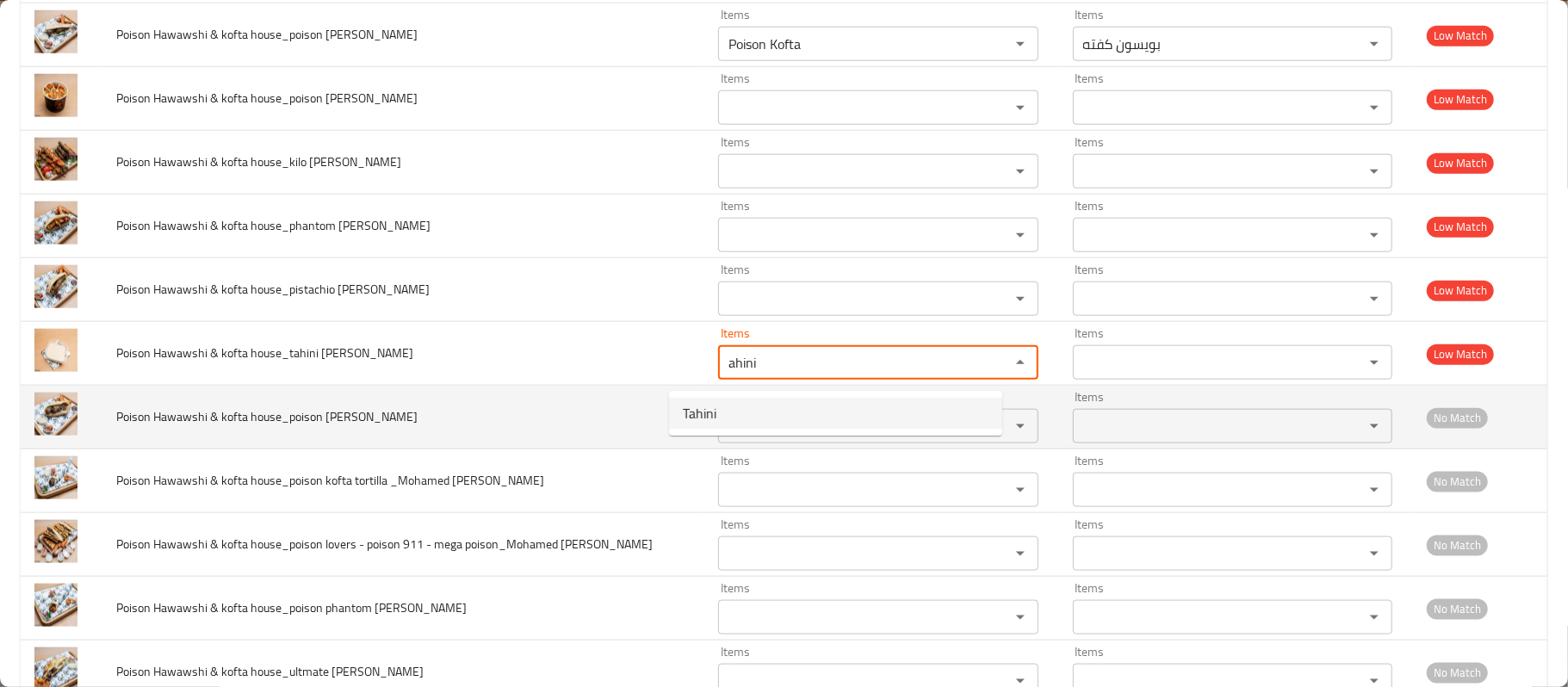
click at [724, 410] on Reda-option-0 "Tahini" at bounding box center [835, 412] width 333 height 31
type Reda "Tahini"
type Reda-ar "طحينة"
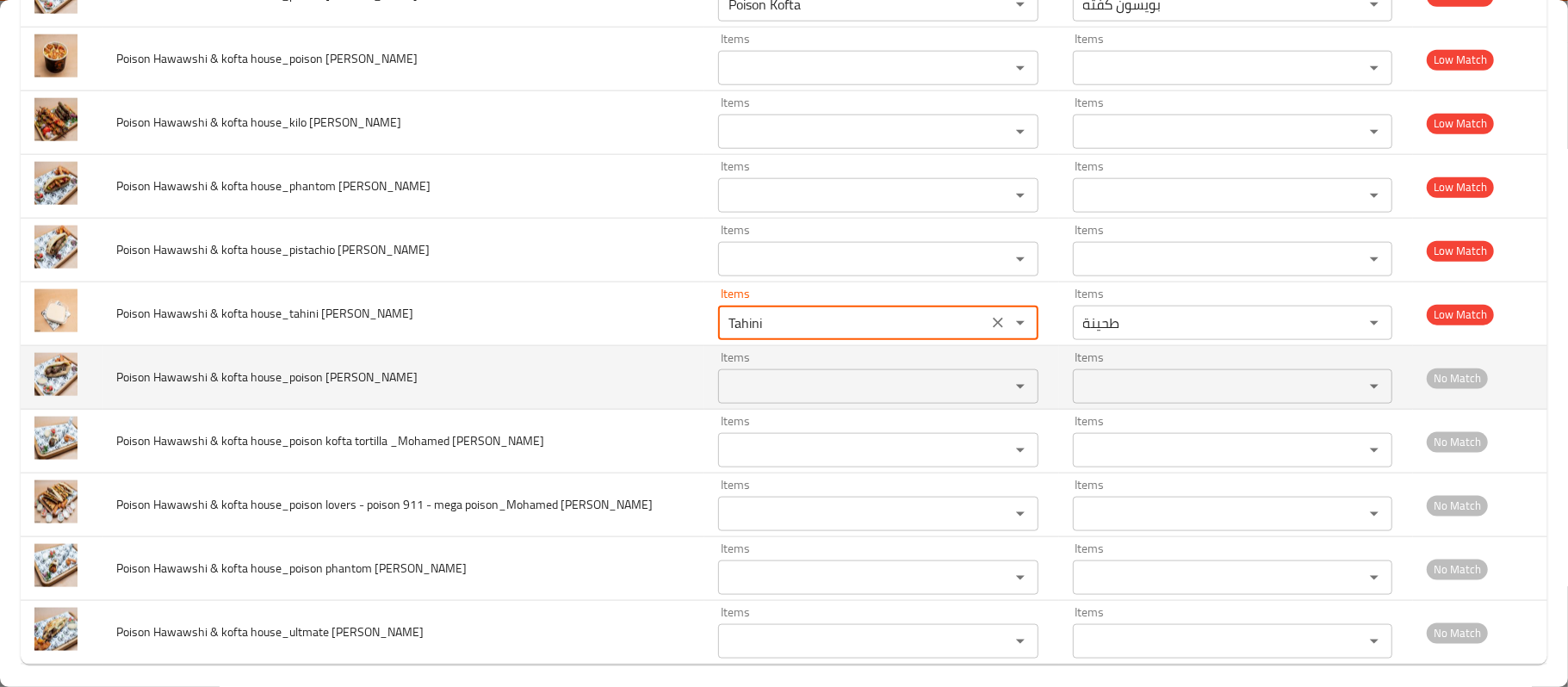
scroll to position [1404, 0]
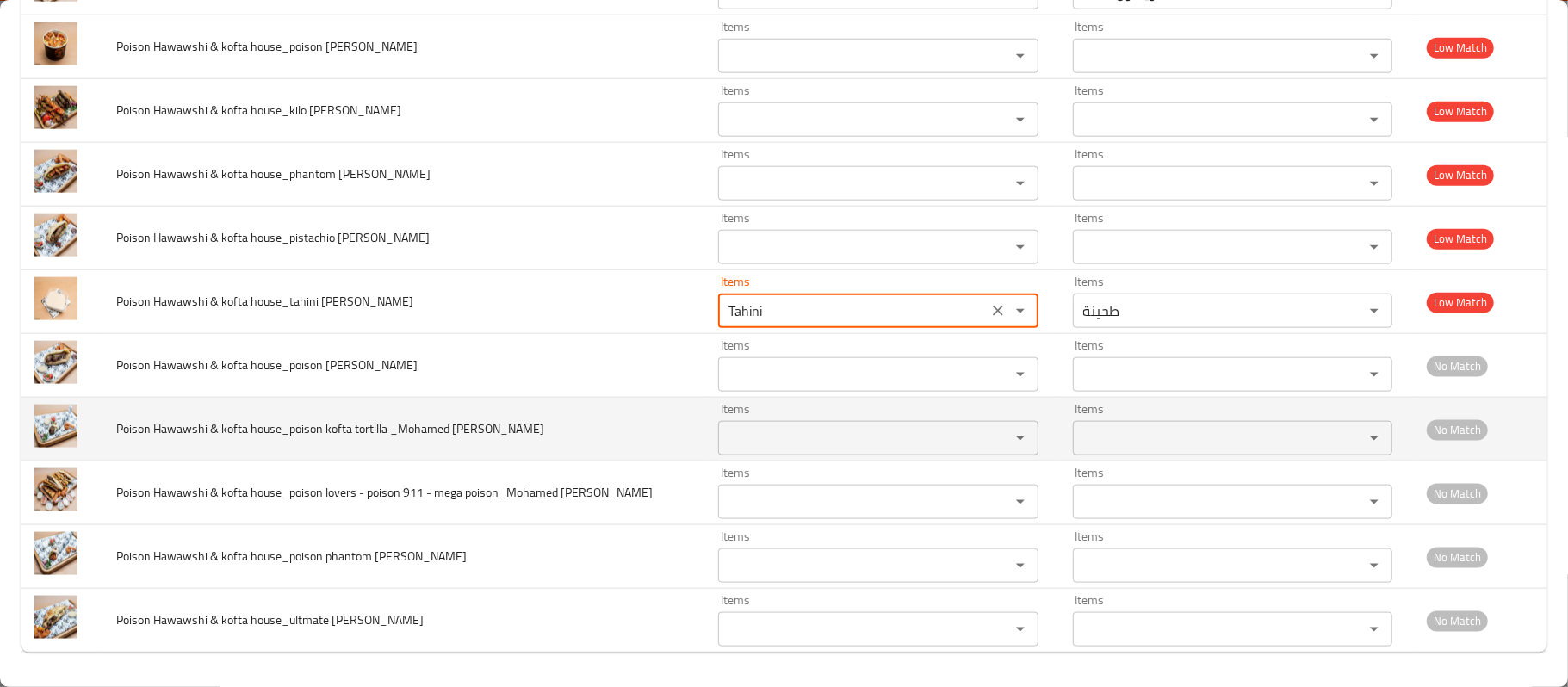
type Reda "Tahini"
click at [302, 434] on span "Poison Hawawshi & kofta house_poison kofta tortilla _Mohamed Reda" at bounding box center [330, 428] width 428 height 23
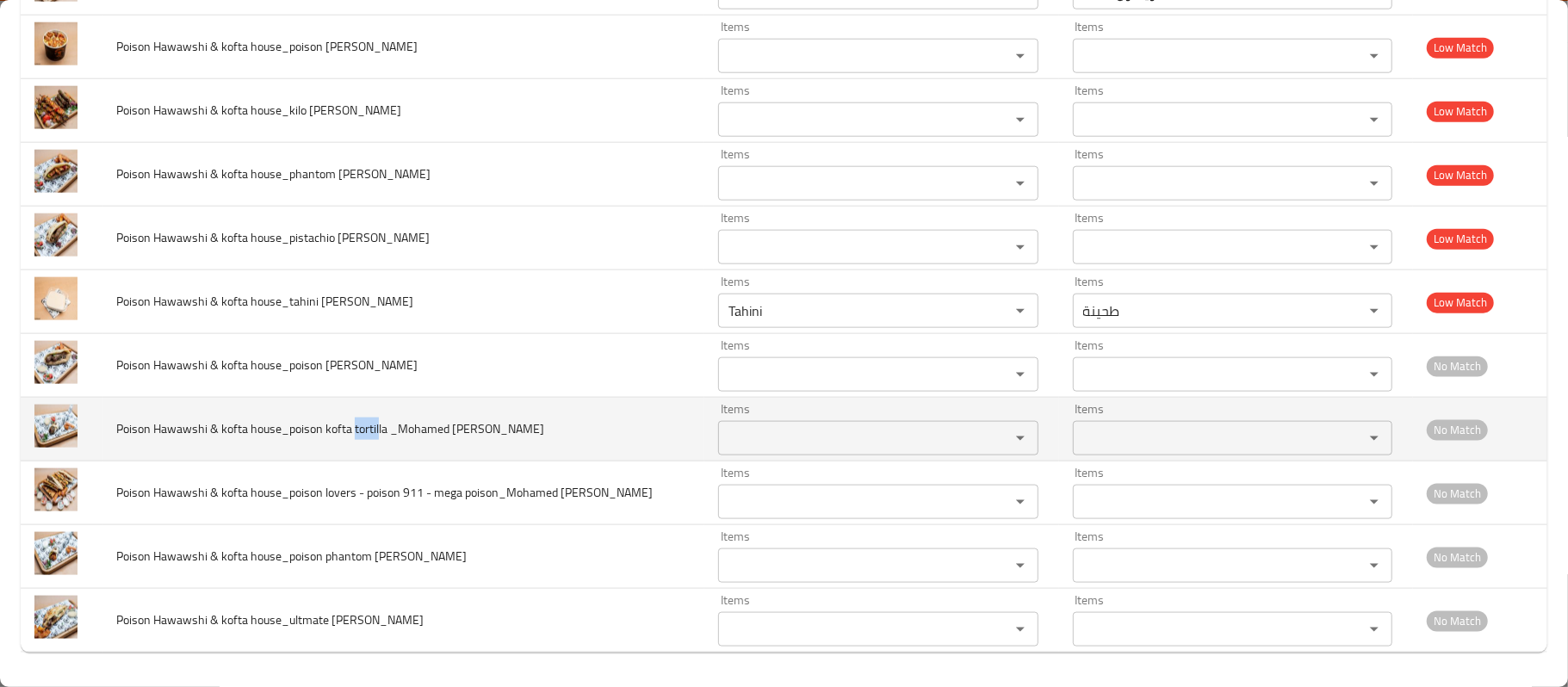
drag, startPoint x: 357, startPoint y: 429, endPoint x: 380, endPoint y: 427, distance: 23.1
click at [380, 427] on span "Poison Hawawshi & kofta house_poison kofta tortilla _Mohamed Reda" at bounding box center [330, 428] width 428 height 23
copy span "tortil"
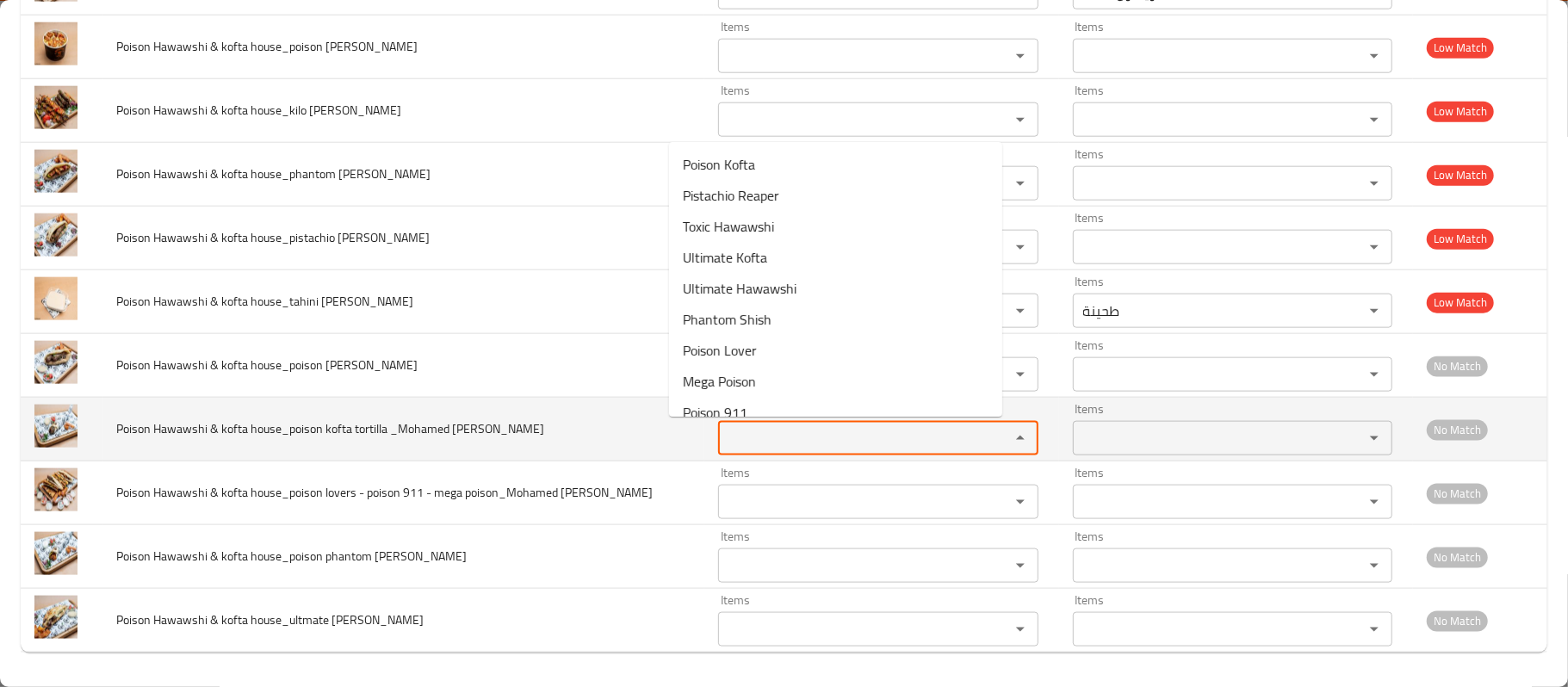
click at [807, 436] on Reda "Items" at bounding box center [852, 438] width 258 height 24
paste Reda "tortil"
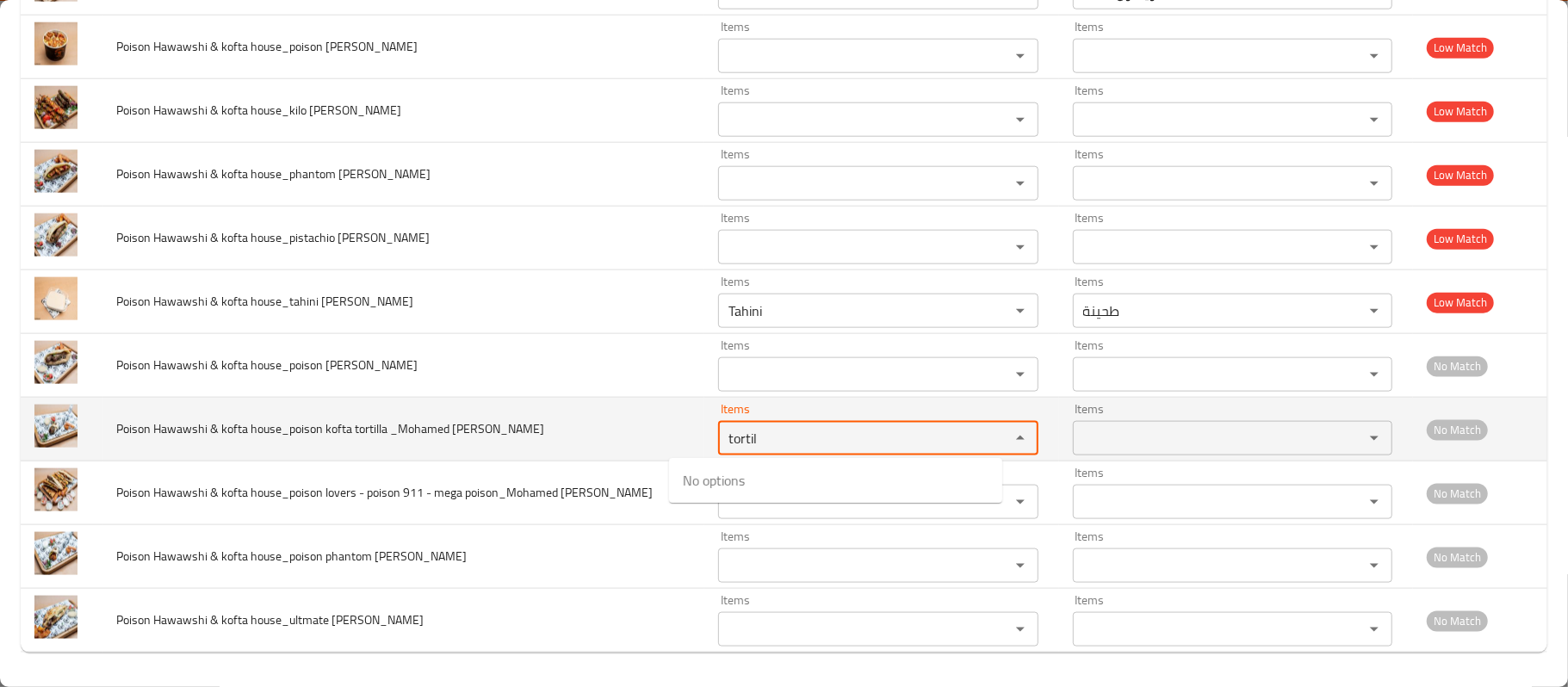
type Reda "tortil"
click at [510, 417] on td "Poison Hawawshi & kofta house_poison kofta tortilla _Mohamed Reda" at bounding box center [403, 429] width 602 height 63
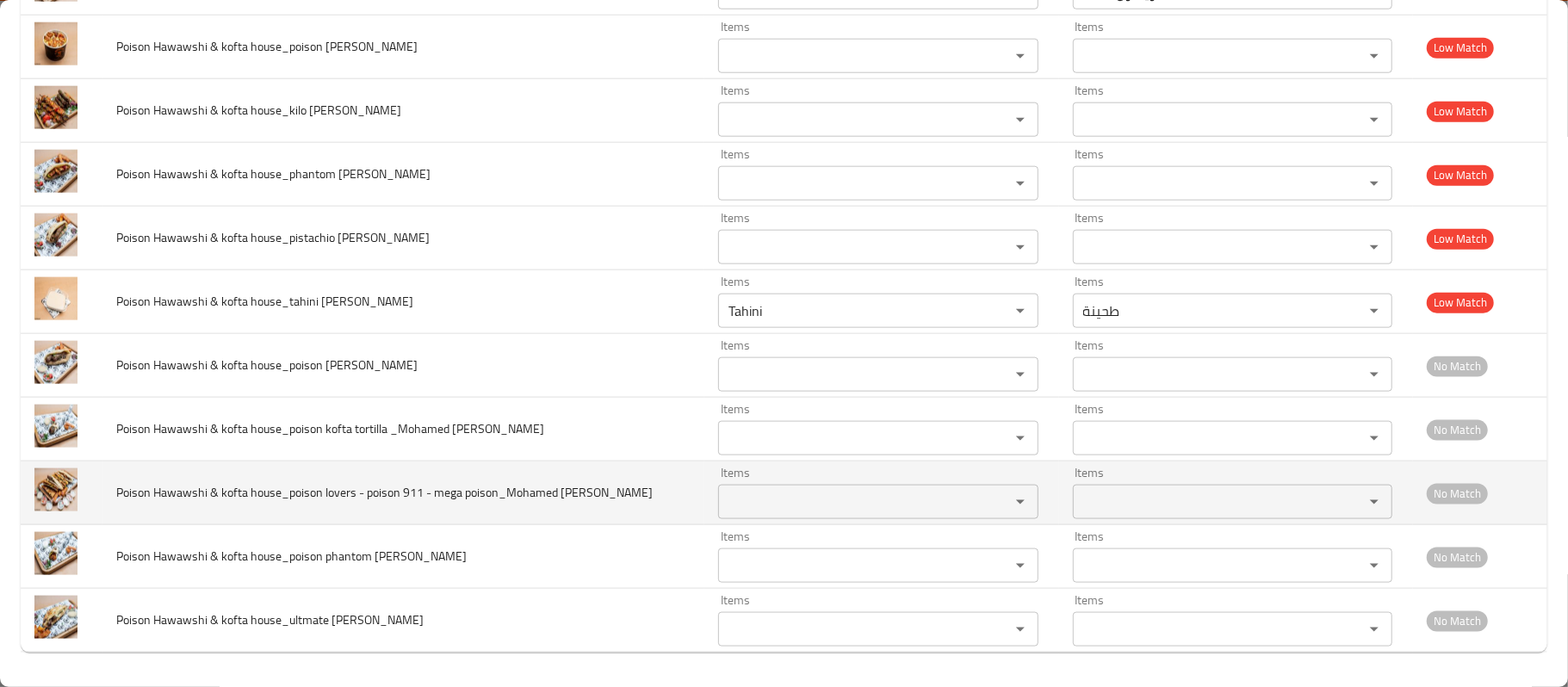
click at [291, 493] on span "Poison Hawawshi & kofta house_poison lovers - poison 911 - mega poison_Mohamed …" at bounding box center [385, 492] width 537 height 23
drag, startPoint x: 357, startPoint y: 490, endPoint x: 291, endPoint y: 493, distance: 66.1
click at [291, 493] on span "Poison Hawawshi & kofta house_poison lovers - poison 911 - mega poison_Mohamed …" at bounding box center [385, 492] width 537 height 23
copy span "poison lovers"
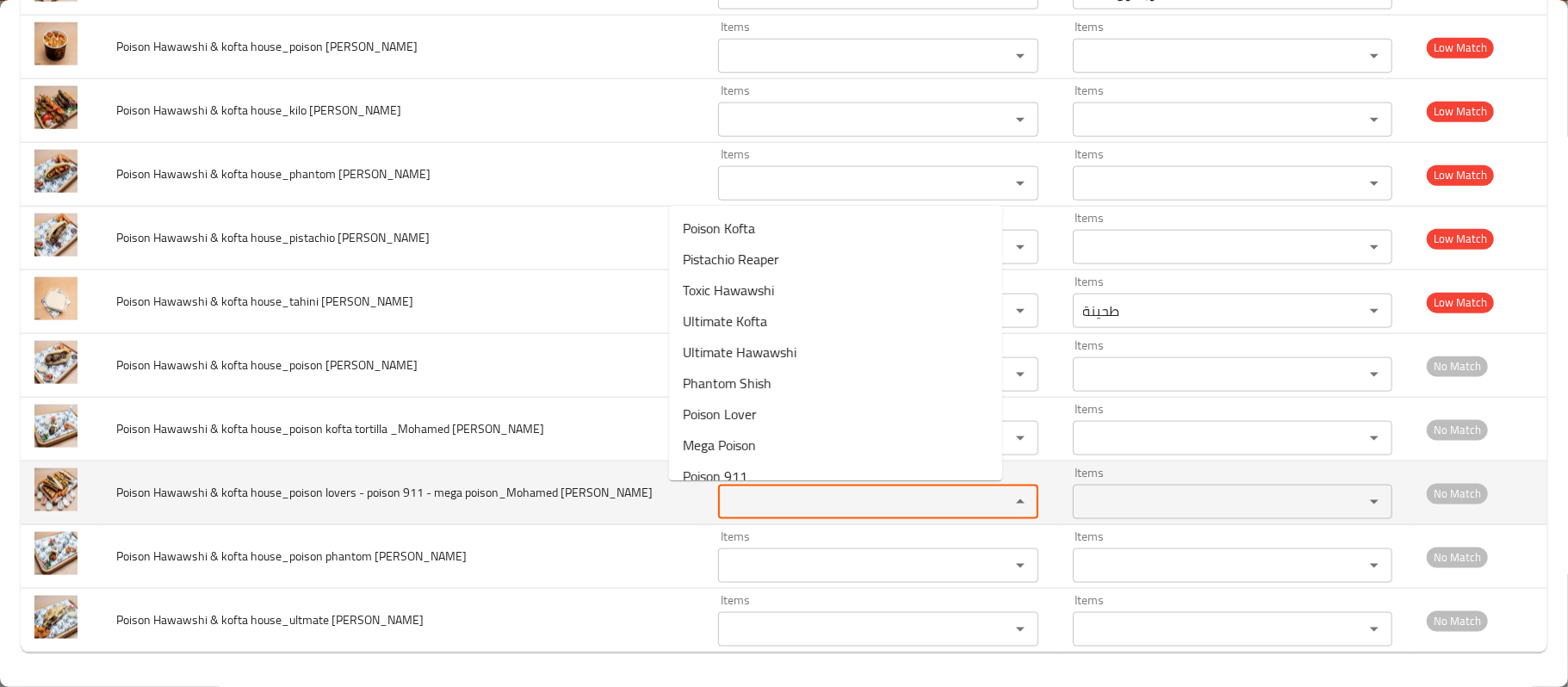
click at [744, 494] on Reda "Items" at bounding box center [852, 502] width 258 height 24
paste Reda "poison lovers"
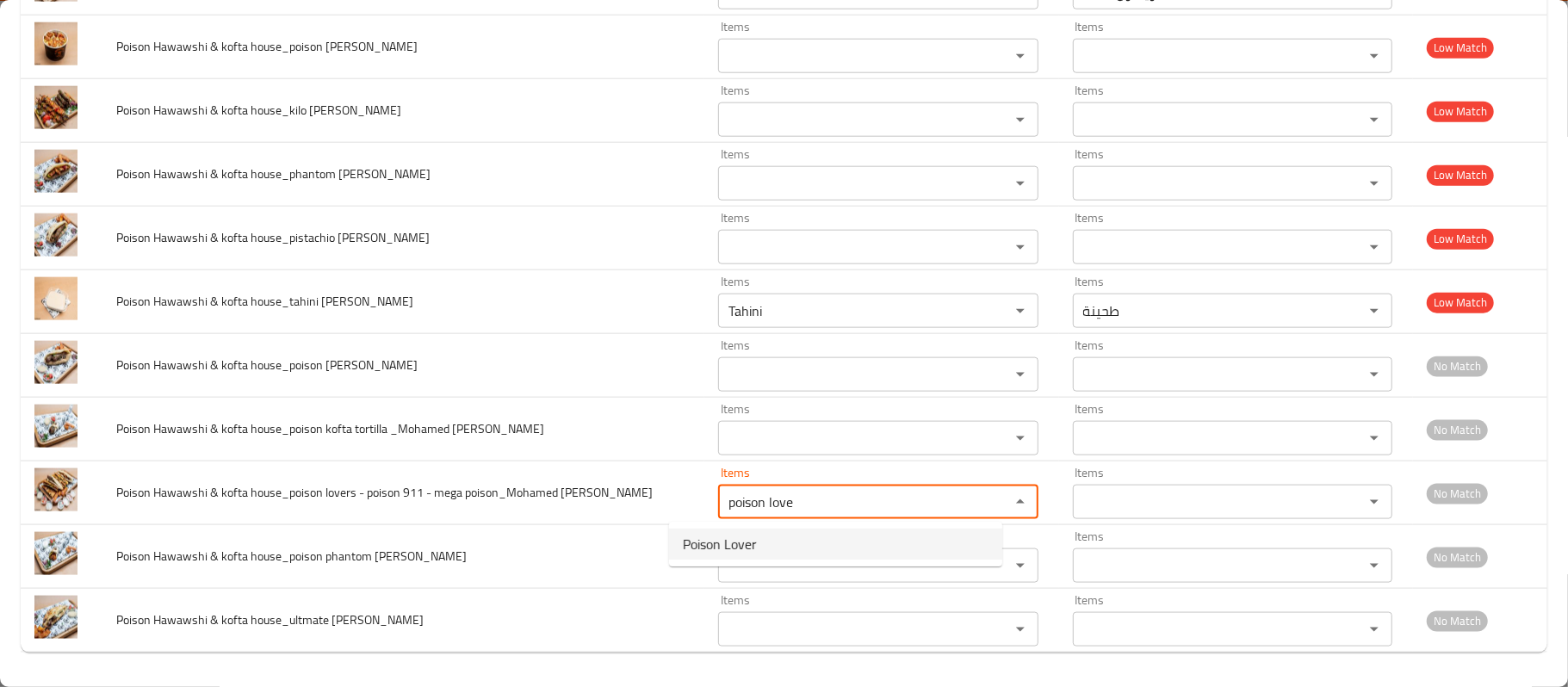
click at [724, 541] on span "Poison Lover" at bounding box center [720, 544] width 74 height 21
type Reda "Poison Lover"
type Reda-ar "بويسون لافر"
type Reda "Poison Lover"
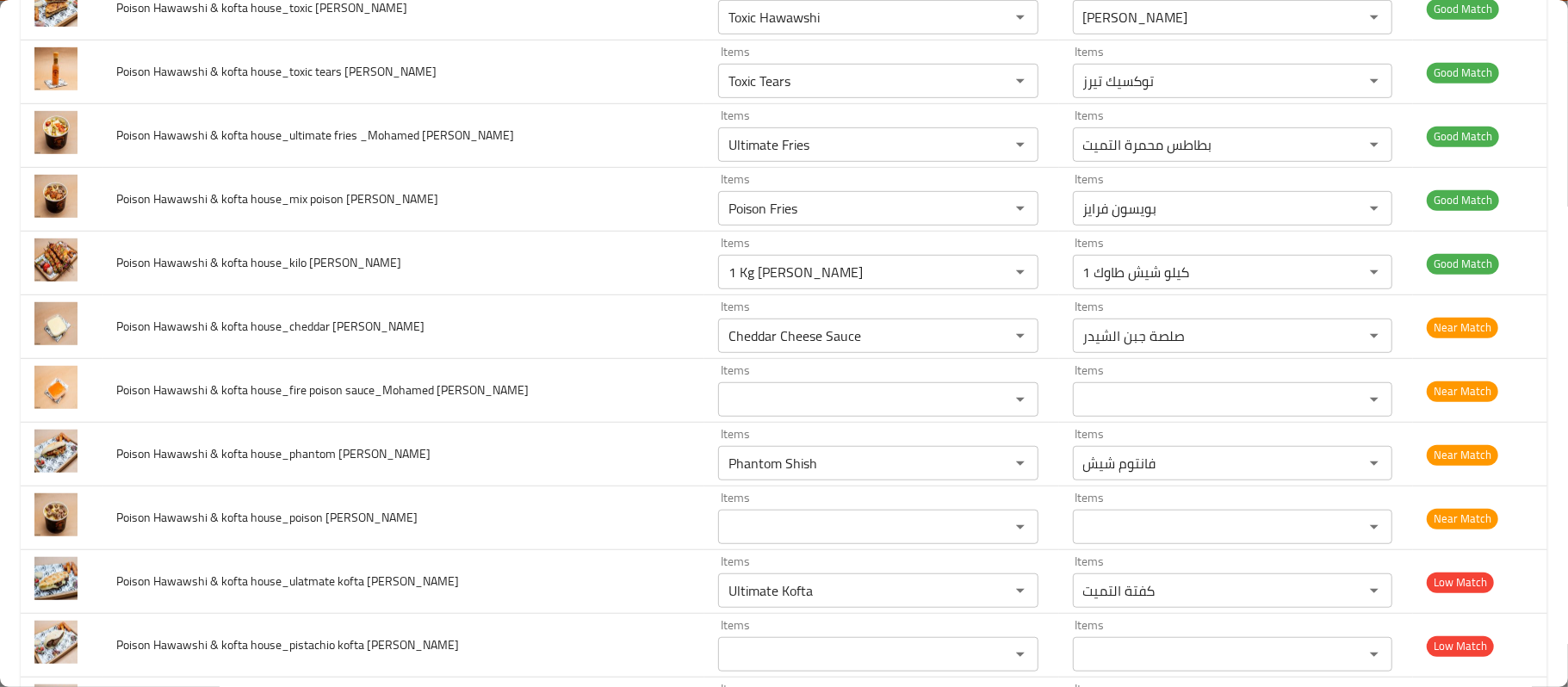
scroll to position [600, 0]
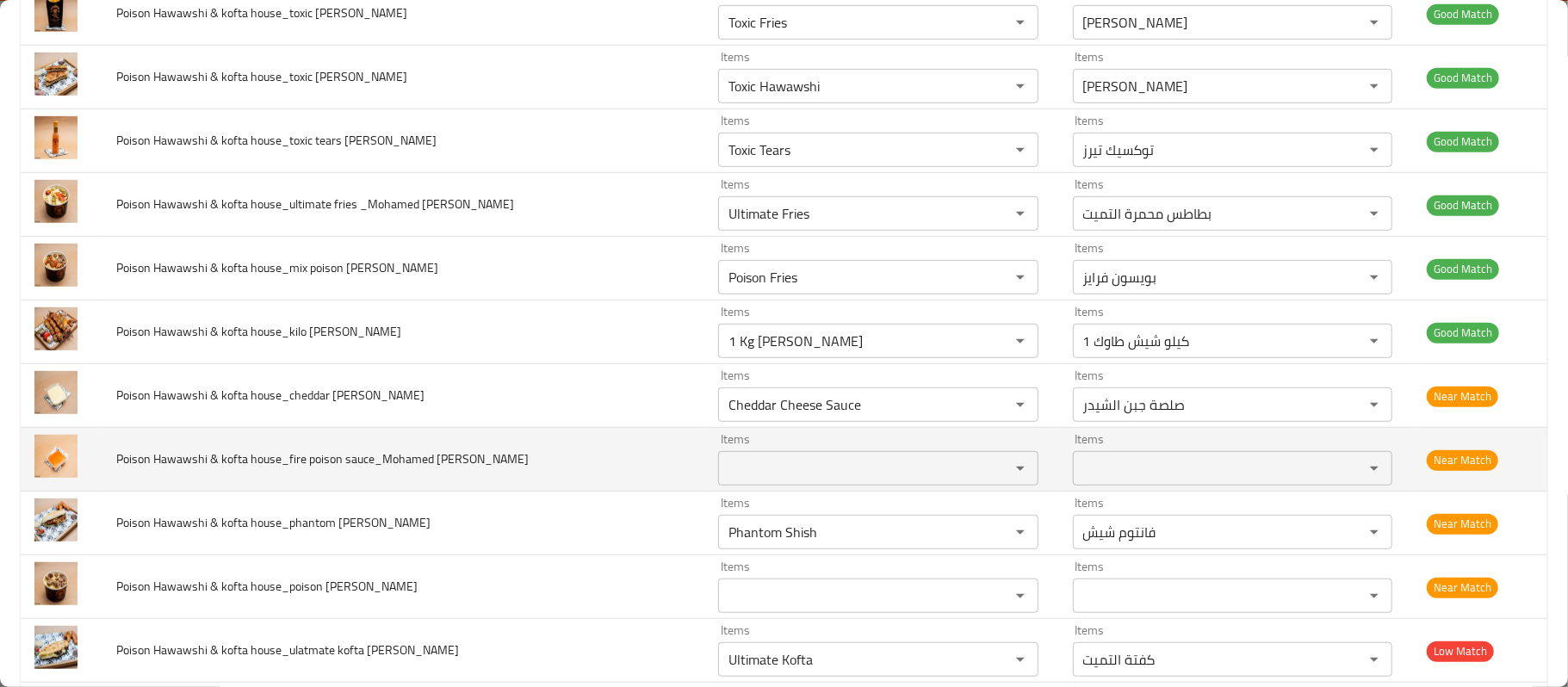
click at [323, 470] on span "Poison Hawawshi & kofta house_fire poison sauce_Mohamed Reda" at bounding box center [322, 459] width 412 height 23
click at [724, 473] on Reda "Items" at bounding box center [852, 469] width 258 height 24
click at [731, 477] on Reda "Items" at bounding box center [852, 469] width 258 height 24
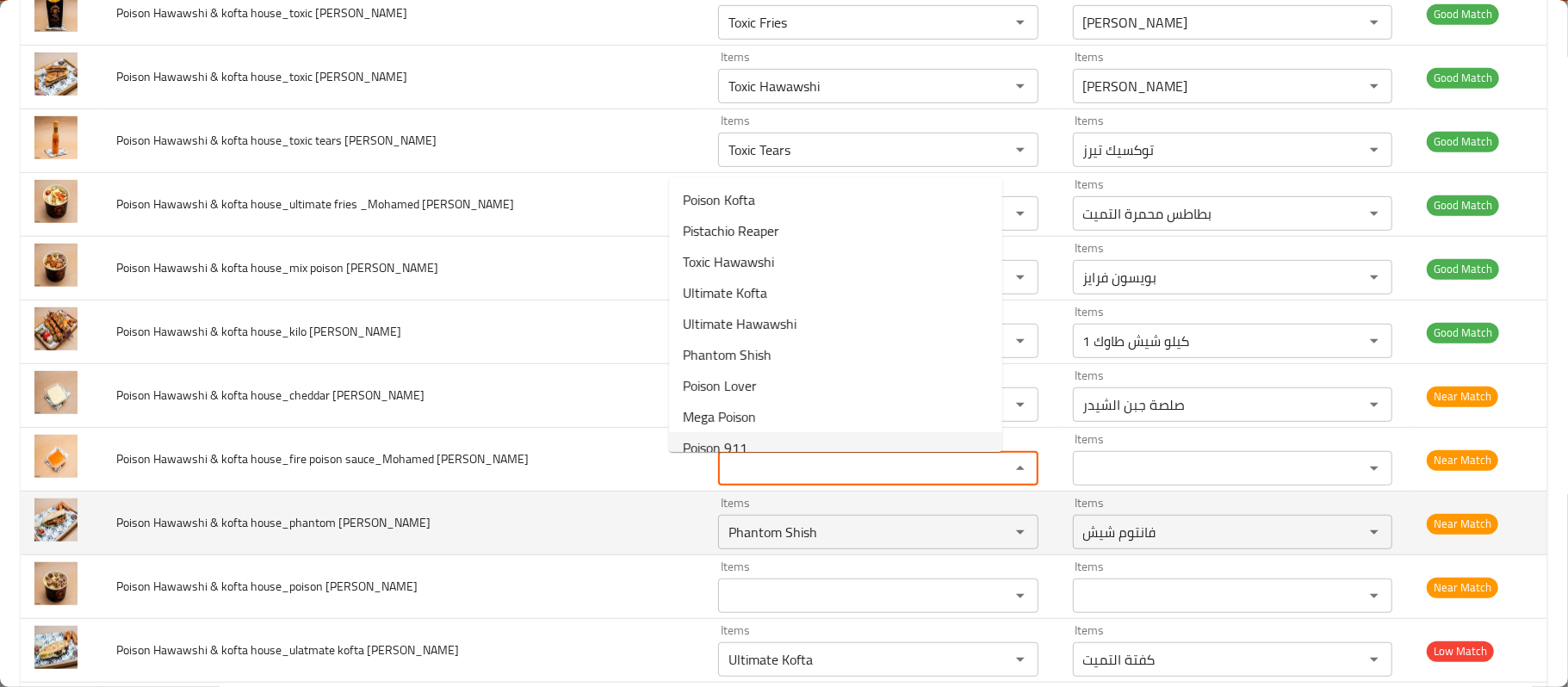
click at [524, 504] on td "Poison Hawawshi & kofta house_phantom shish shami_Mohamed Reda" at bounding box center [403, 523] width 602 height 63
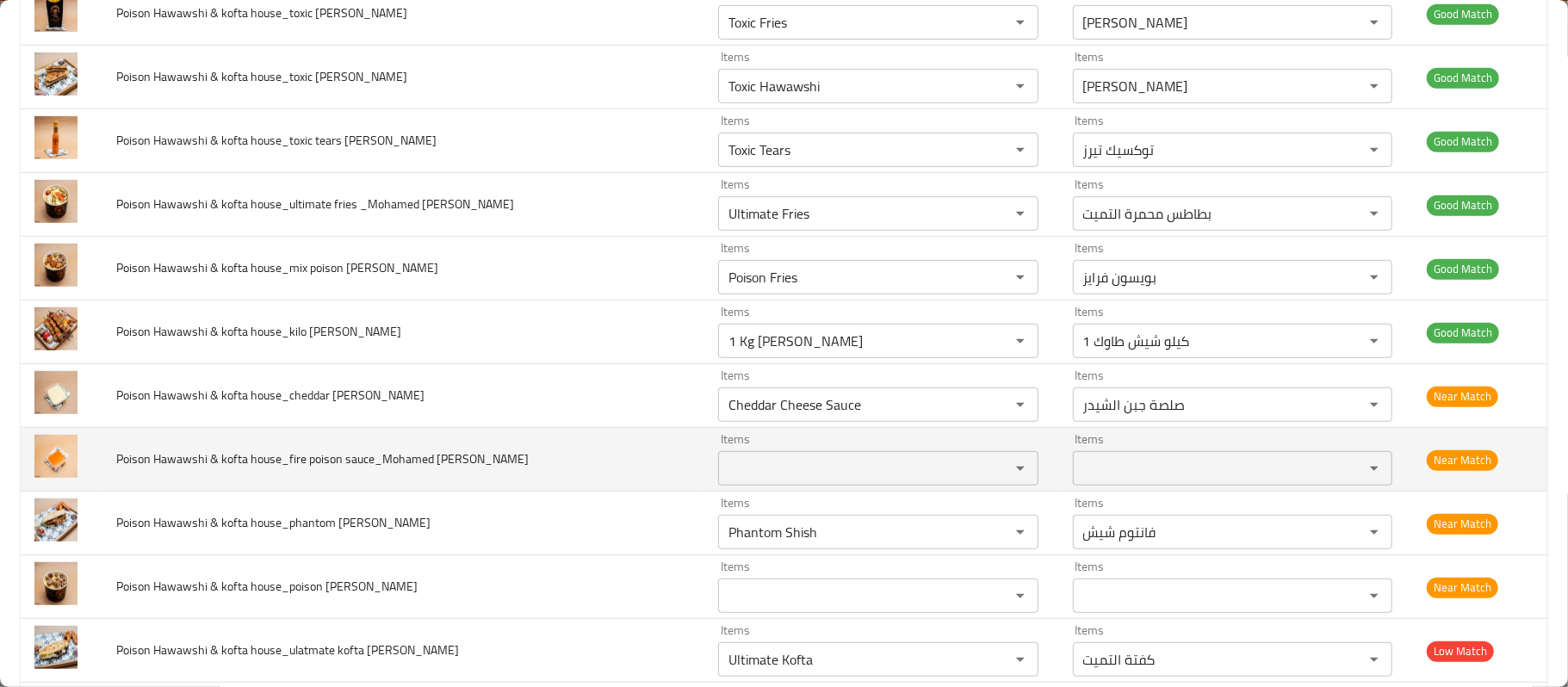
click at [573, 478] on td "Poison Hawawshi & kofta house_fire poison sauce_Mohamed Reda" at bounding box center [403, 460] width 602 height 63
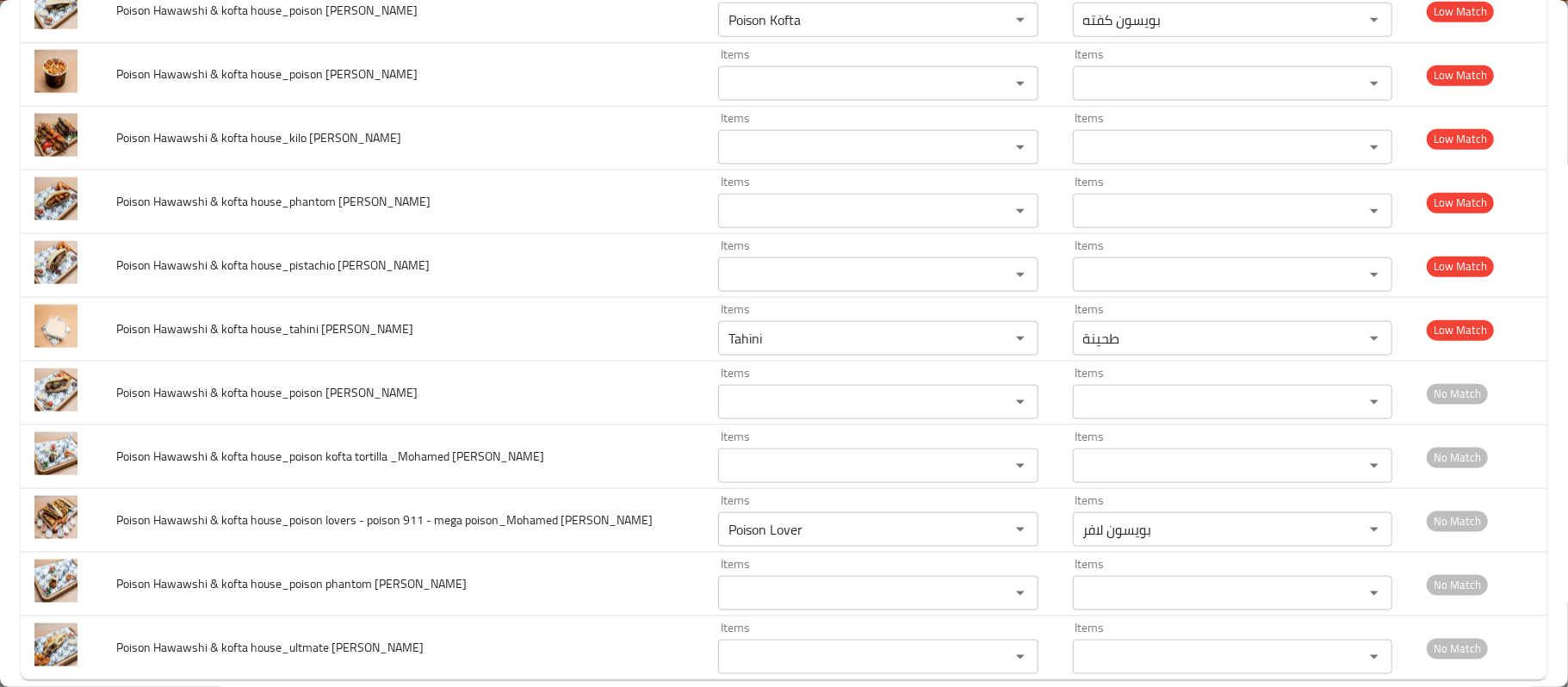
scroll to position [1404, 0]
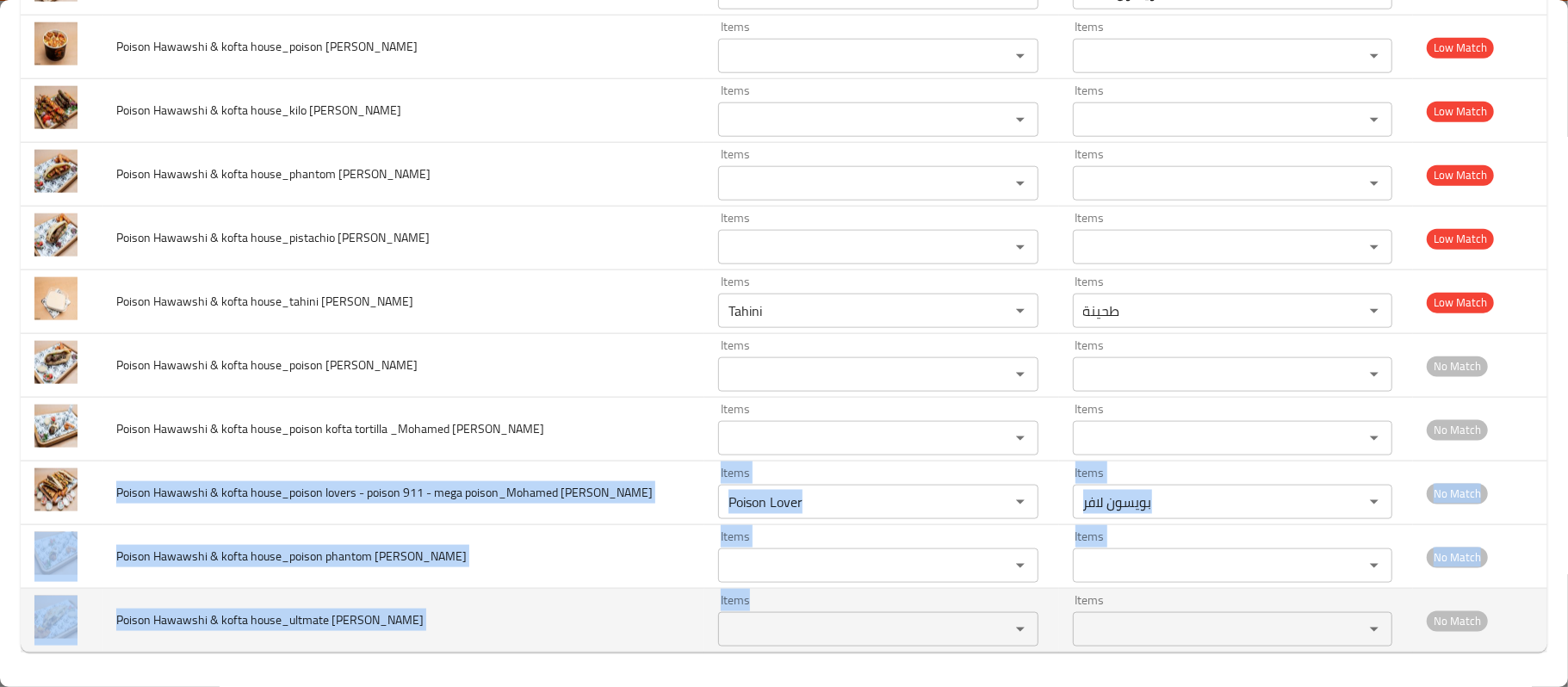
drag, startPoint x: 110, startPoint y: 489, endPoint x: 744, endPoint y: 647, distance: 653.4
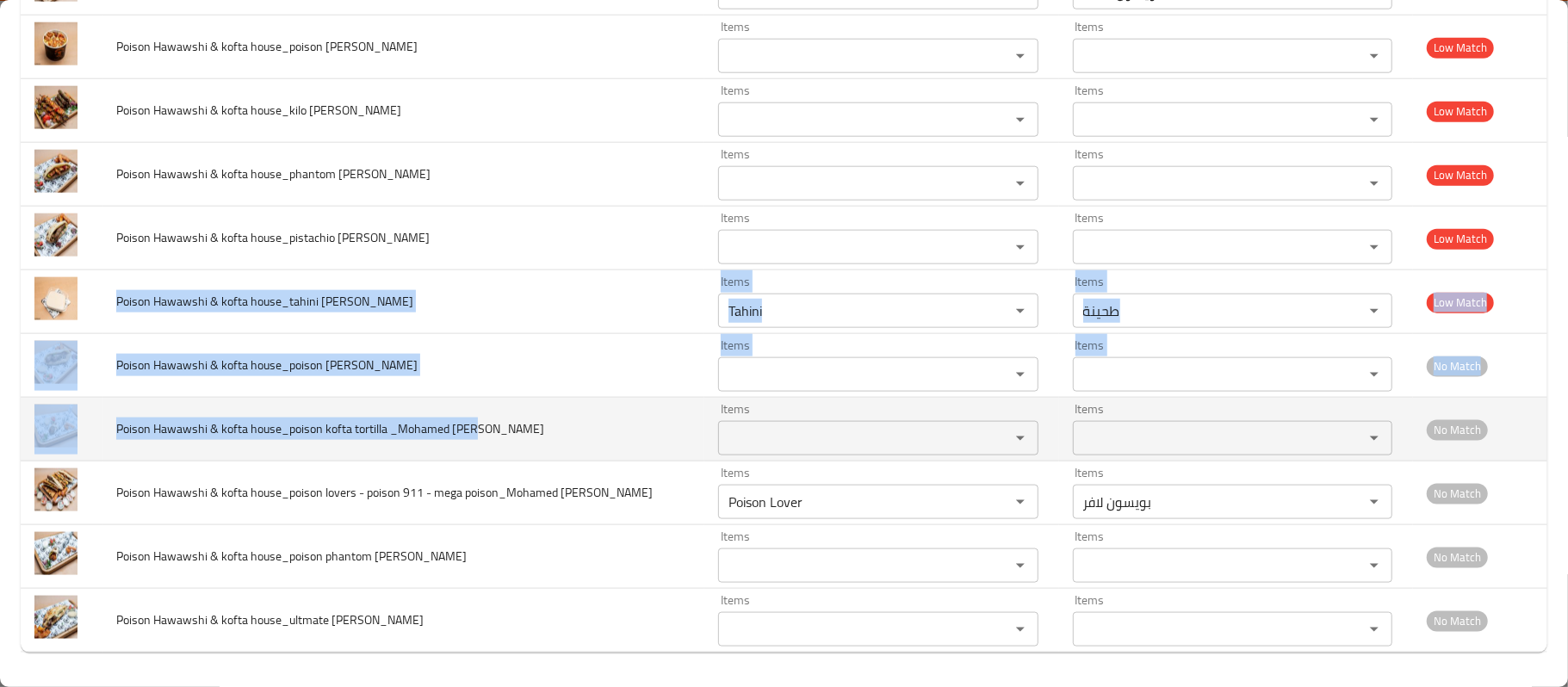
drag, startPoint x: 114, startPoint y: 300, endPoint x: 504, endPoint y: 417, distance: 407.2
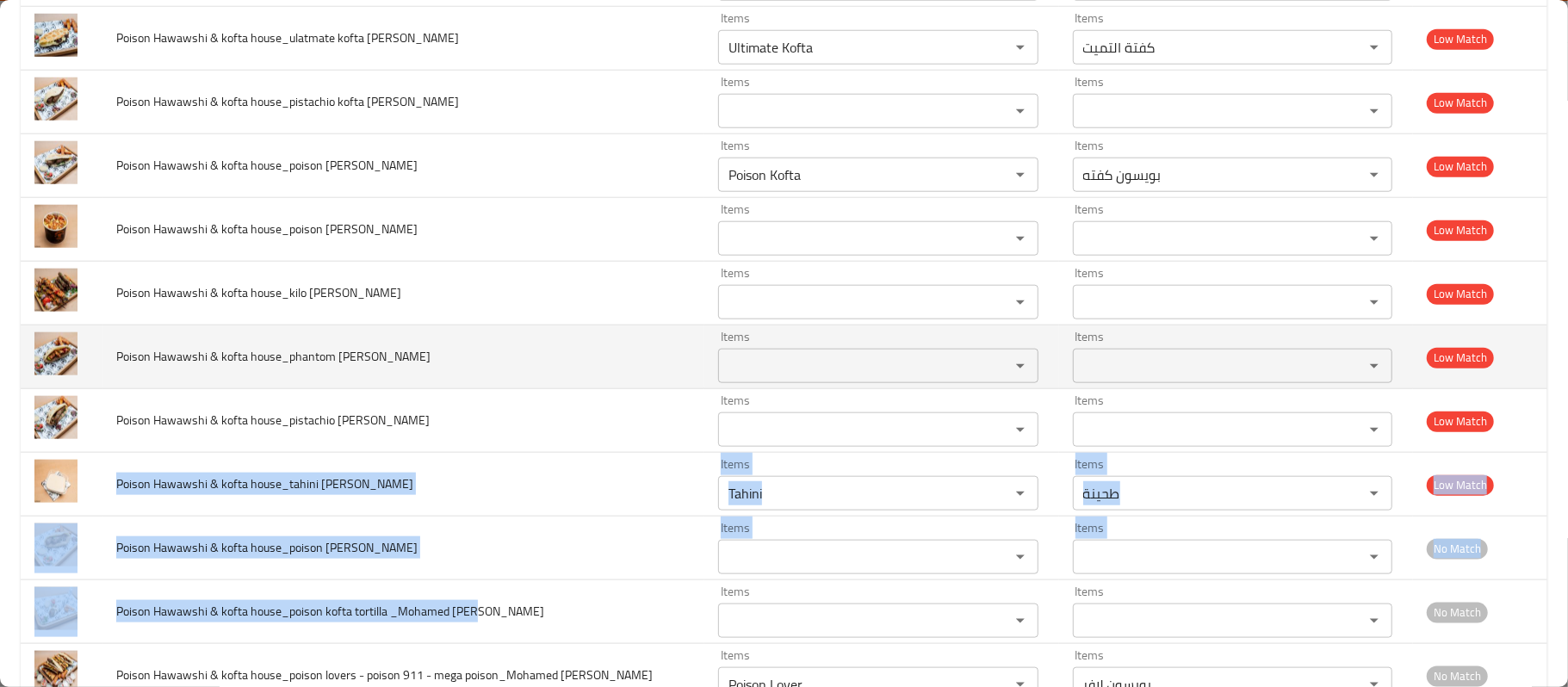
scroll to position [1174, 0]
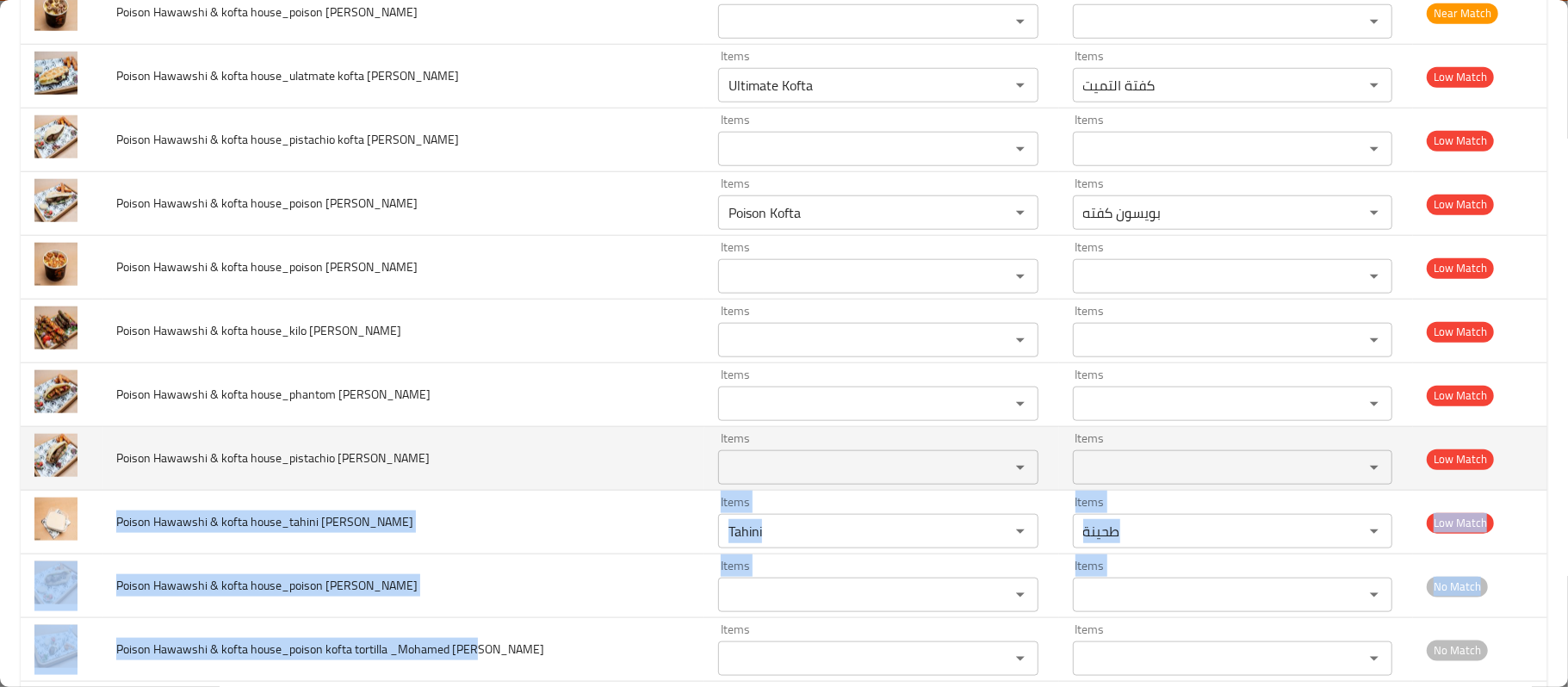
drag, startPoint x: 121, startPoint y: 212, endPoint x: 575, endPoint y: 464, distance: 519.2
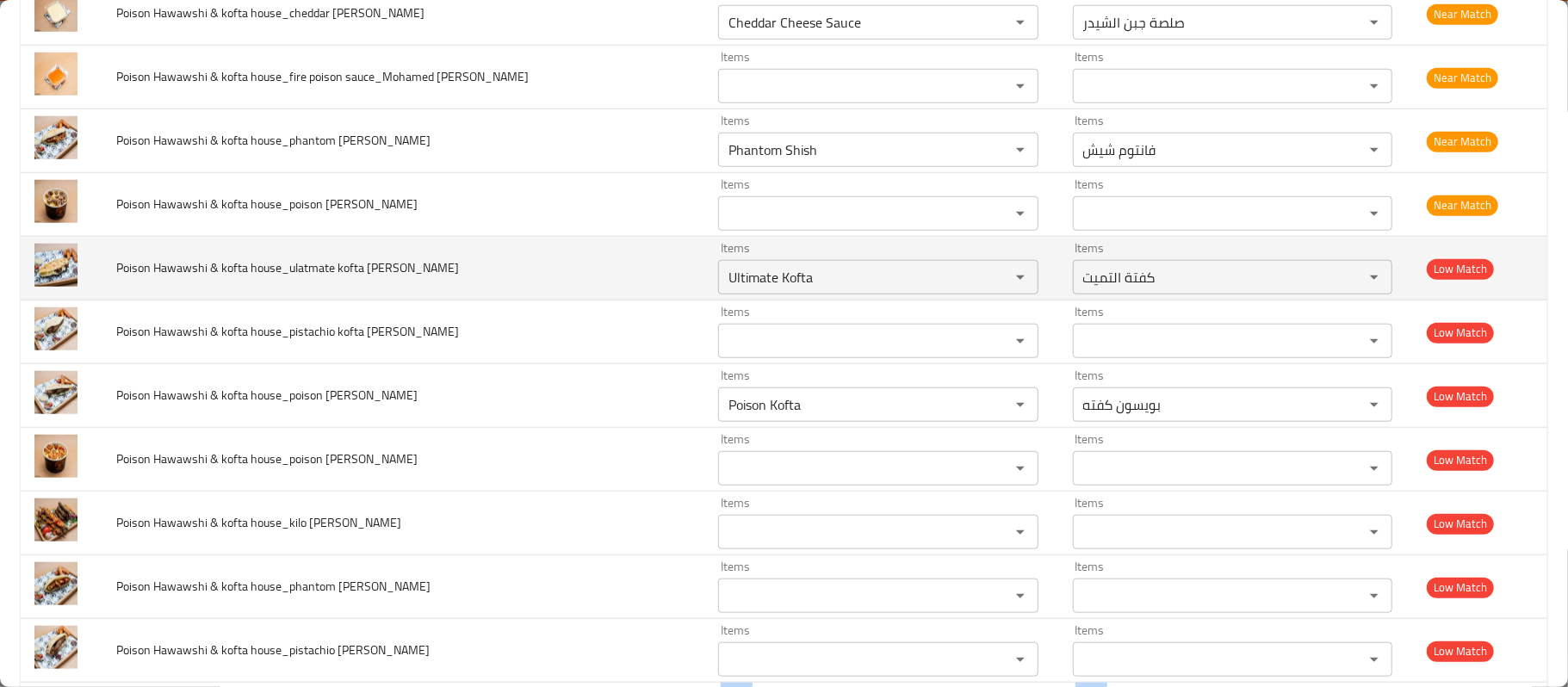
scroll to position [944, 0]
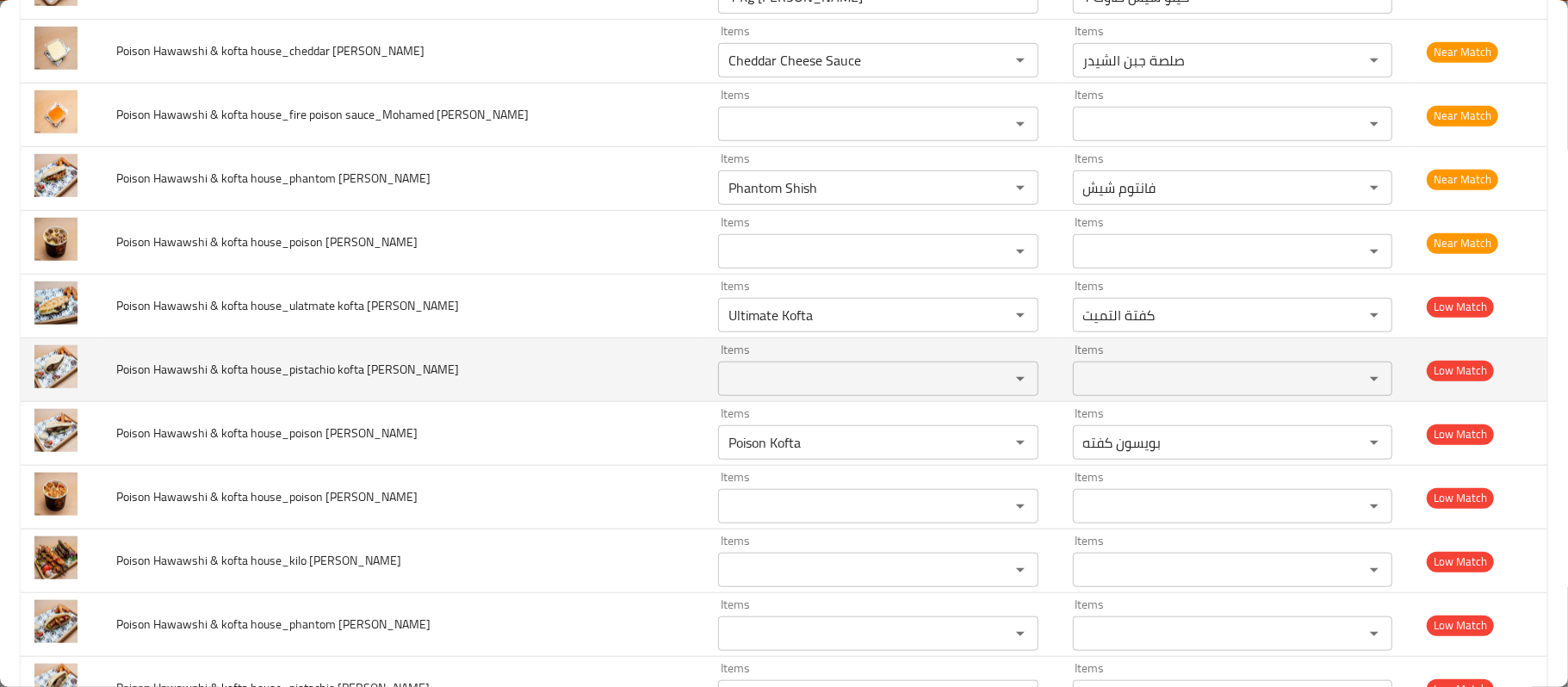
click at [109, 364] on td "Poison Hawawshi & kofta house_pistachio kofta shami_Mohamed Reda" at bounding box center [403, 370] width 602 height 63
drag, startPoint x: 111, startPoint y: 381, endPoint x: 501, endPoint y: 377, distance: 390.0
click at [501, 380] on td "Poison Hawawshi & kofta house_pistachio kofta shami_Mohamed Reda" at bounding box center [403, 370] width 602 height 63
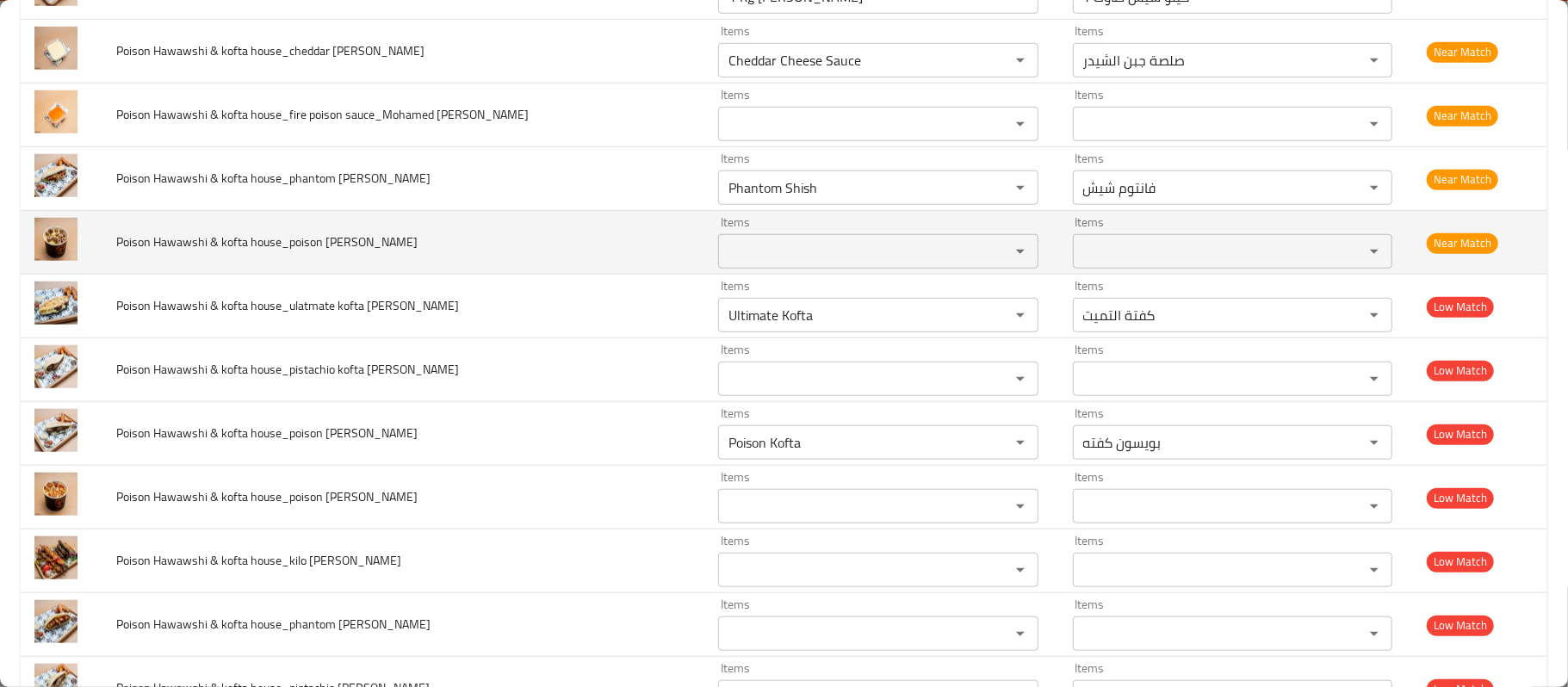
click at [163, 235] on span "Poison Hawawshi & kofta house_poison kofta fries_Mohamed Reda" at bounding box center [267, 241] width 302 height 23
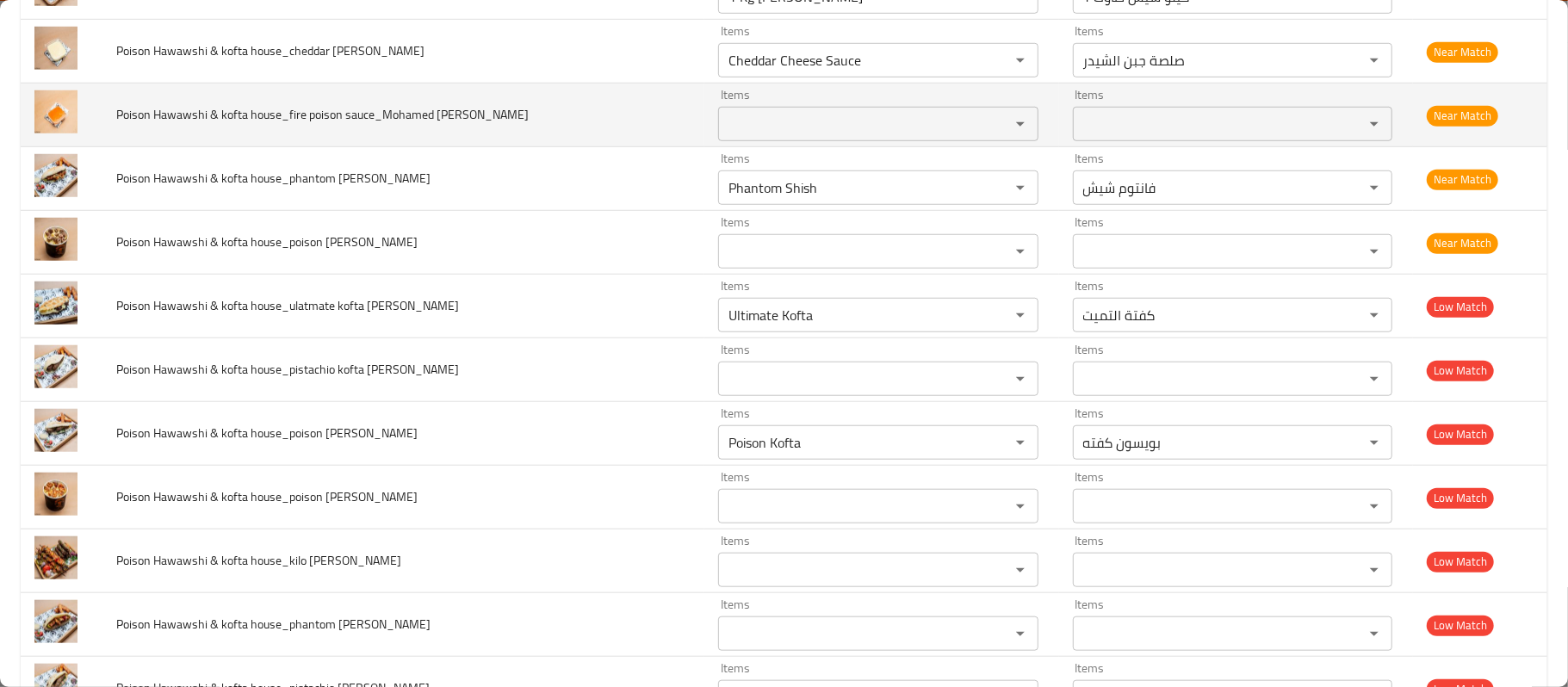
click at [246, 115] on span "Poison Hawawshi & kofta house_fire poison sauce_Mohamed Reda" at bounding box center [322, 115] width 412 height 23
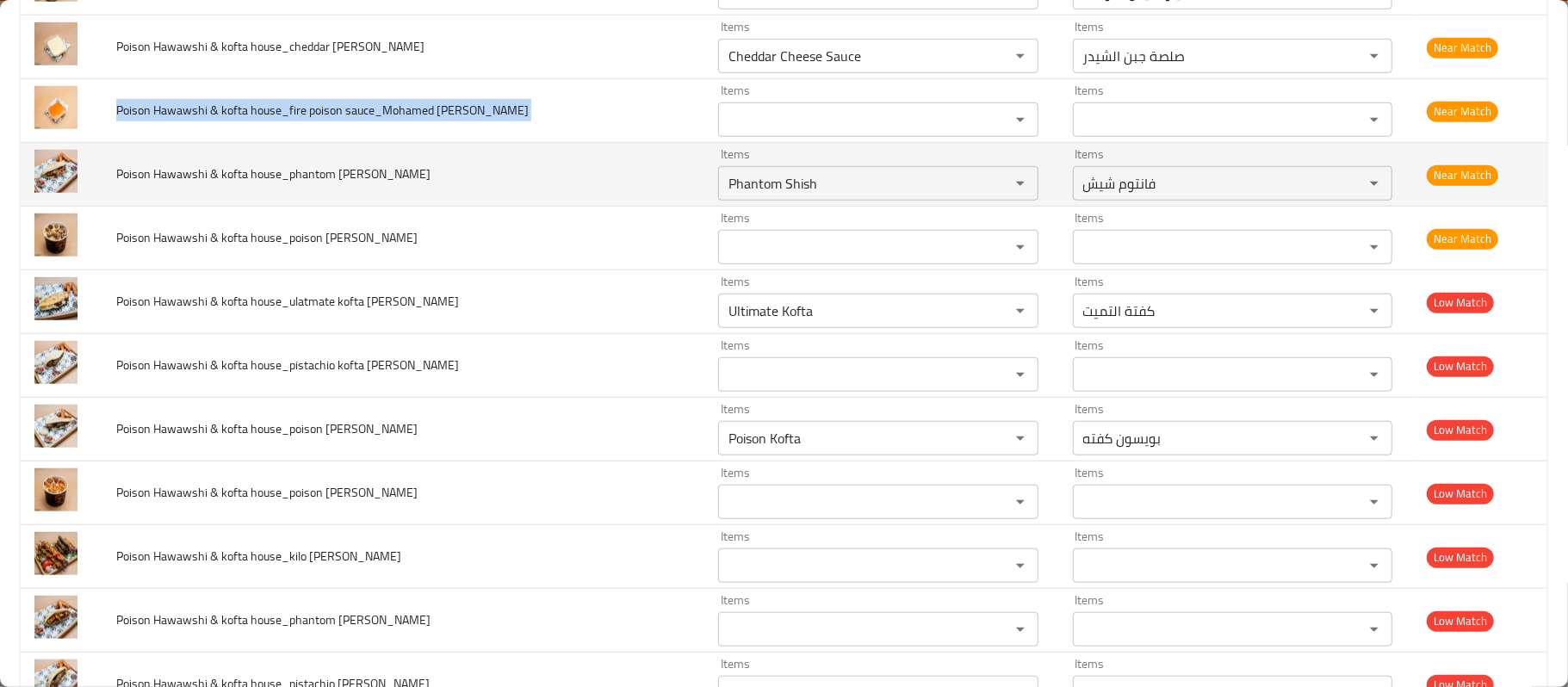
scroll to position [715, 0]
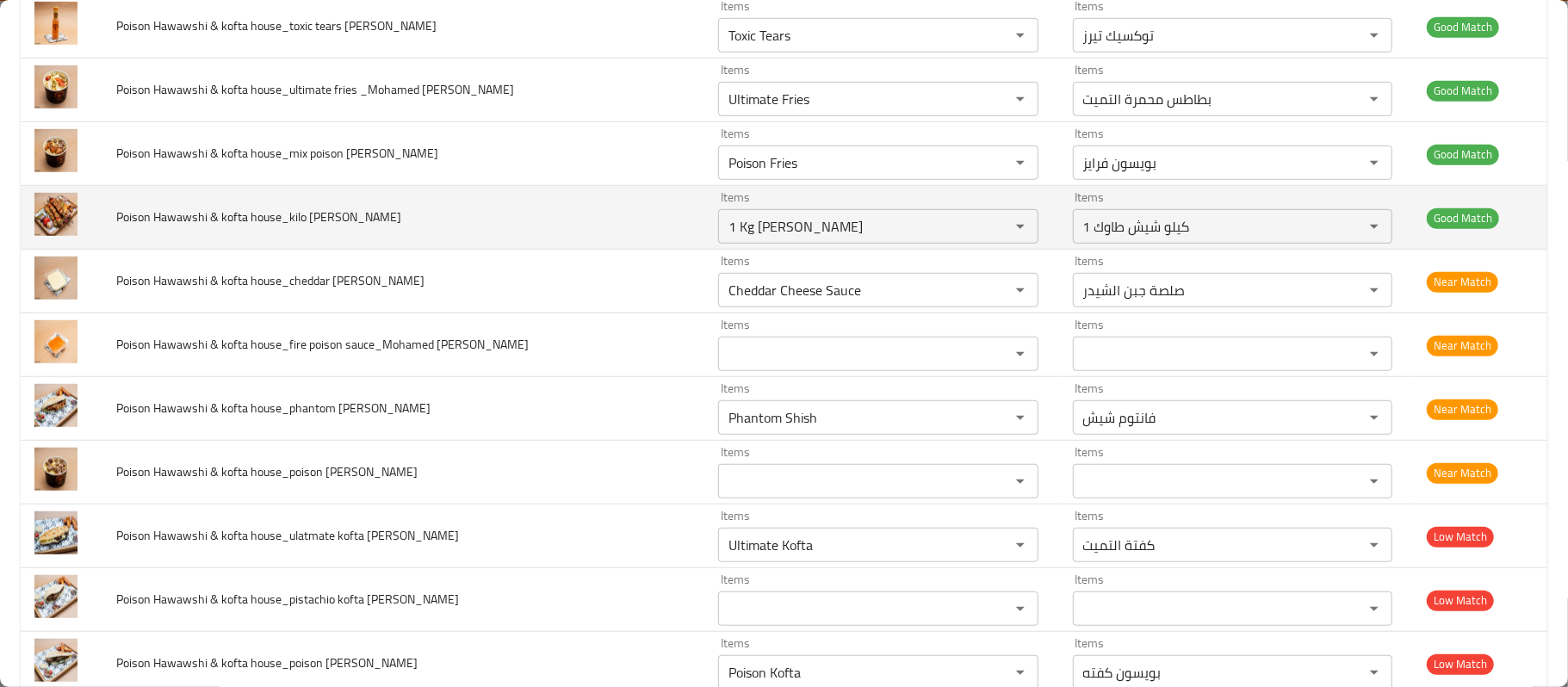
click at [418, 232] on td "Poison Hawawshi & kofta house_kilo shish tawook_Mohamed Reda" at bounding box center [403, 217] width 602 height 63
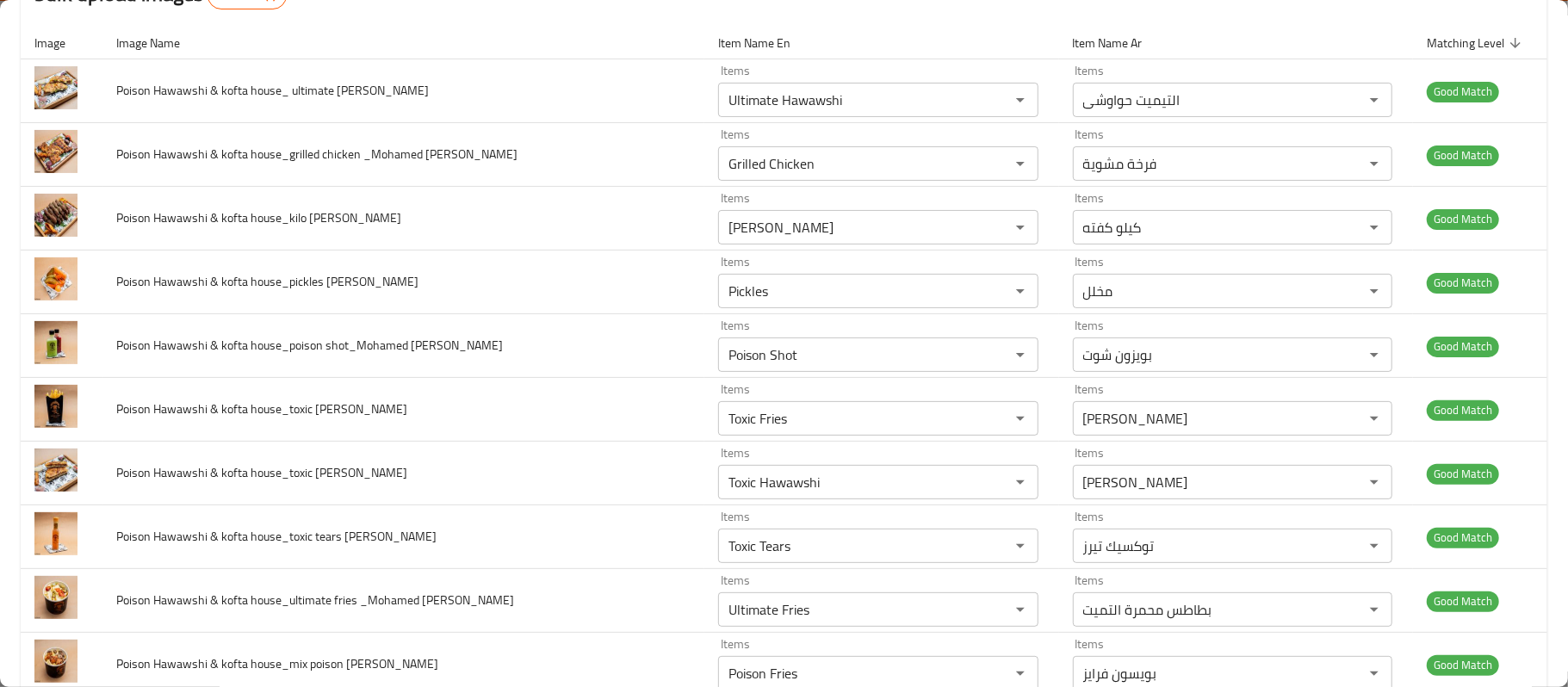
scroll to position [0, 0]
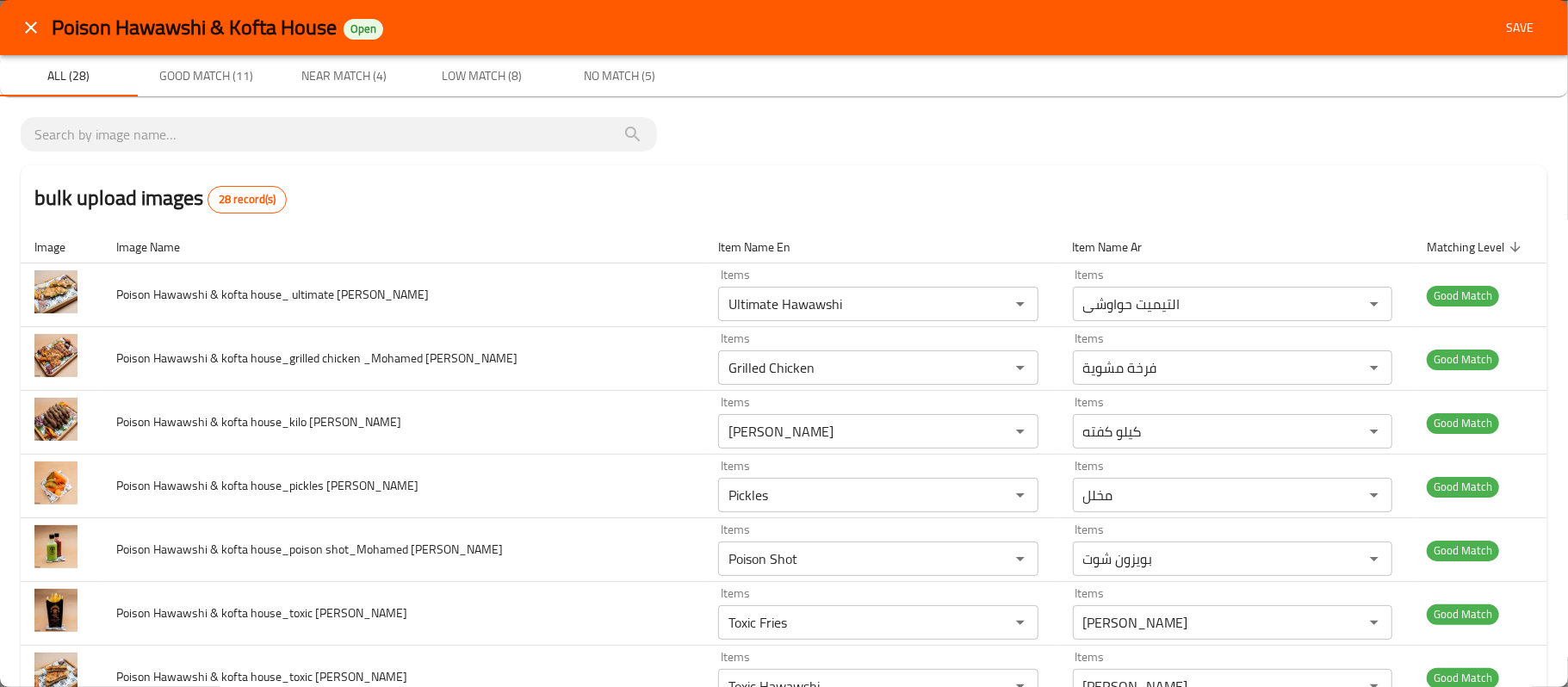
click at [1471, 28] on div "Poison Hawawshi & Kofta House Open Save" at bounding box center [799, 28] width 1496 height 32
click at [1506, 31] on span "Save" at bounding box center [1520, 28] width 42 height 22
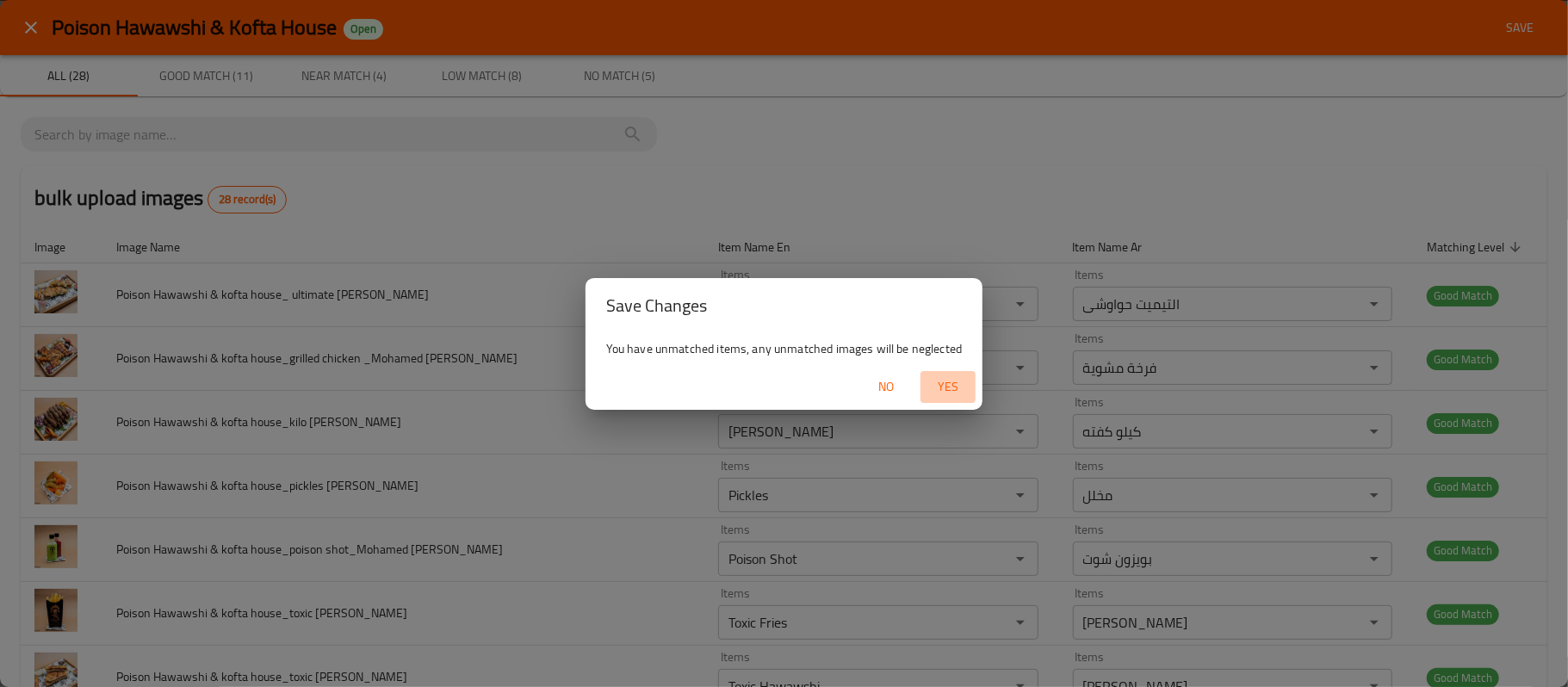
click at [941, 380] on span "Yes" at bounding box center [948, 387] width 42 height 22
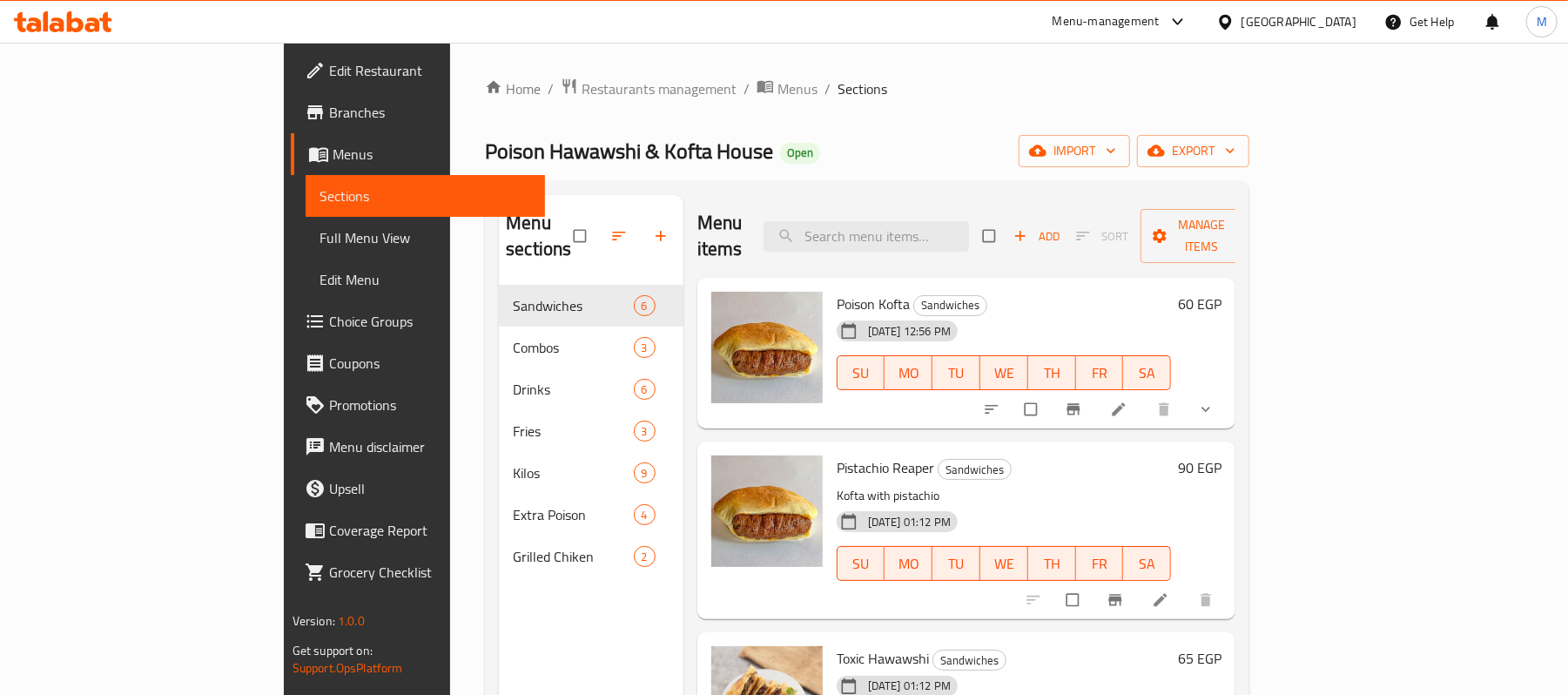
click at [1074, 230] on div "Menu items Add Sort Manage items" at bounding box center [966, 236] width 539 height 83
click at [968, 232] on input "search" at bounding box center [866, 236] width 206 height 30
paste input "Phantom Shish"
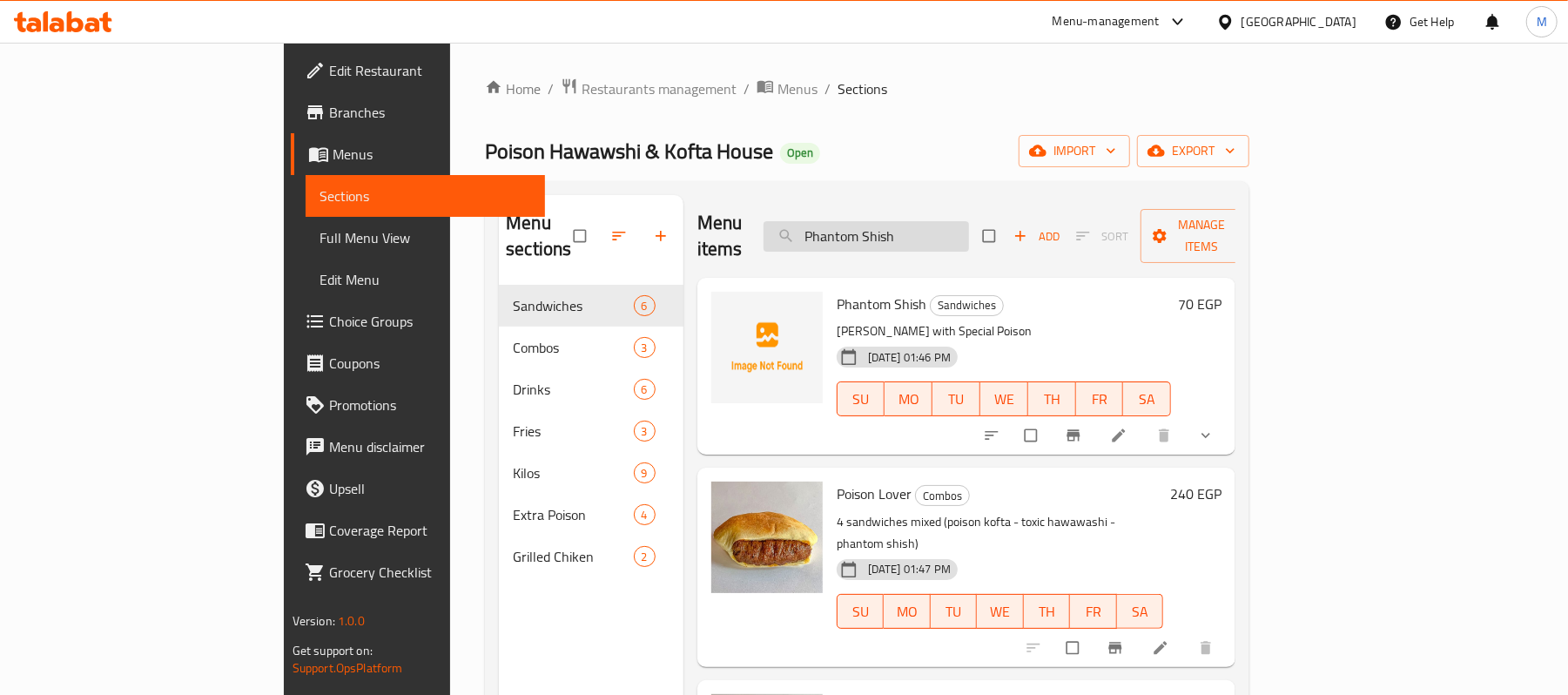
click at [913, 228] on input "Phantom Shish" at bounding box center [866, 236] width 206 height 30
paste input "oison Kofta"
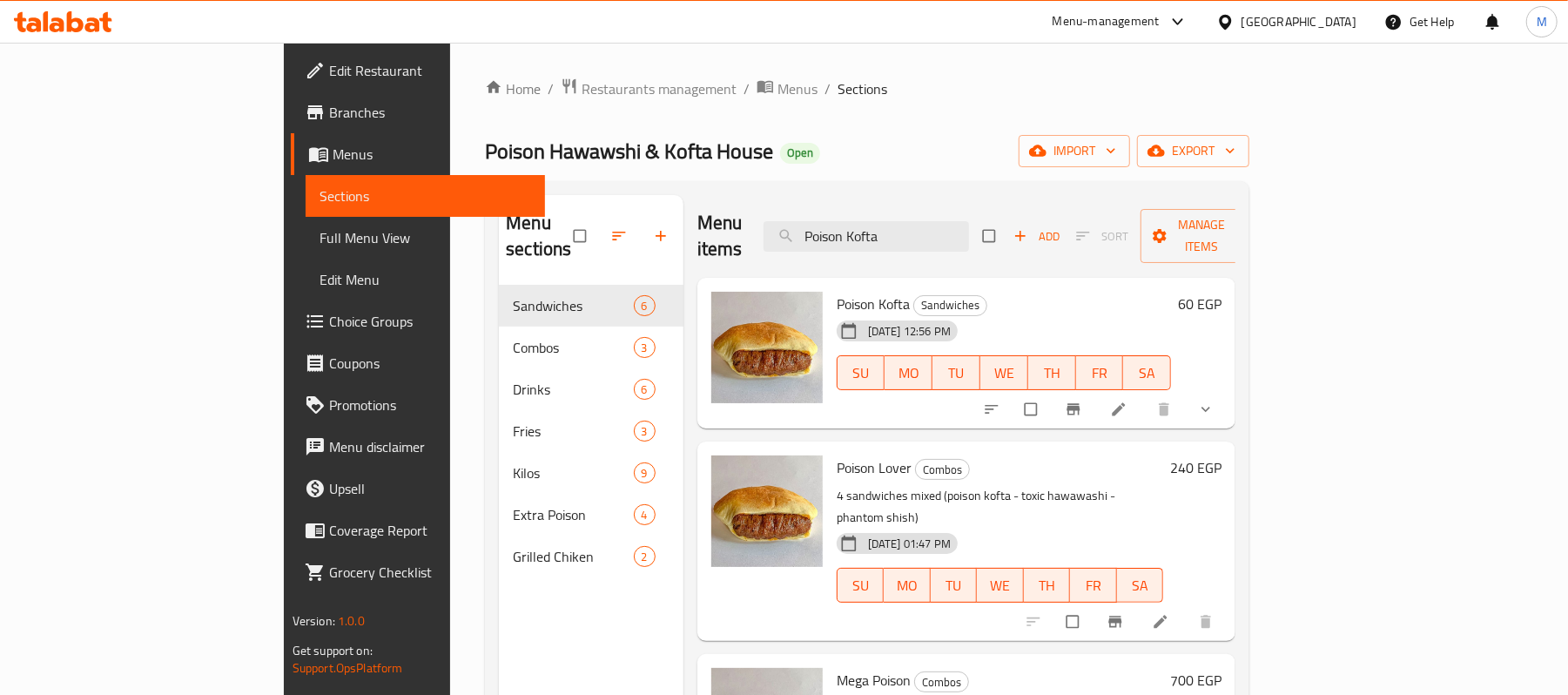
click at [964, 206] on div "Menu items Poison Kofta Add Sort Manage items" at bounding box center [966, 236] width 539 height 83
click at [968, 228] on input "Poison Kofta" at bounding box center [866, 236] width 206 height 30
paste input "hantom Shish"
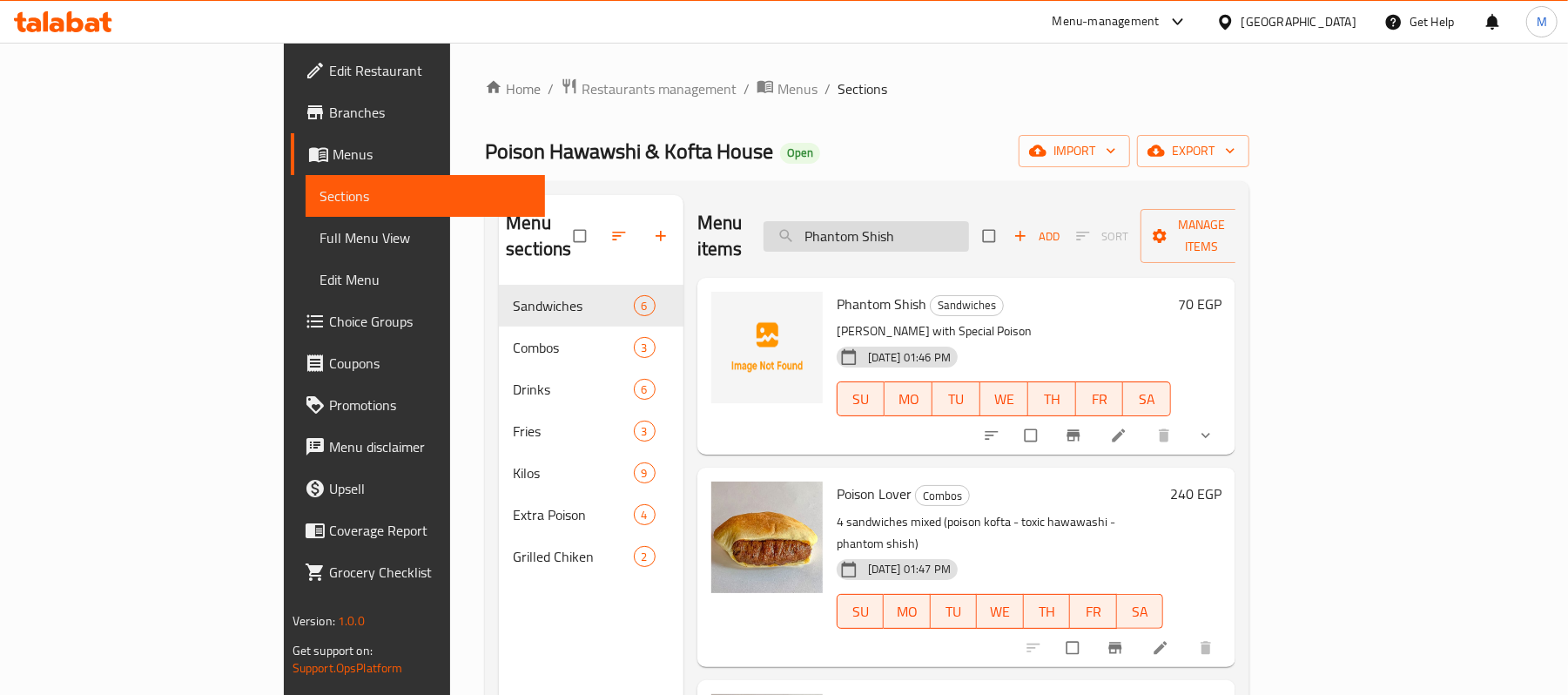
click at [941, 239] on input "Phantom Shish" at bounding box center [866, 236] width 206 height 30
paste input "oison koft"
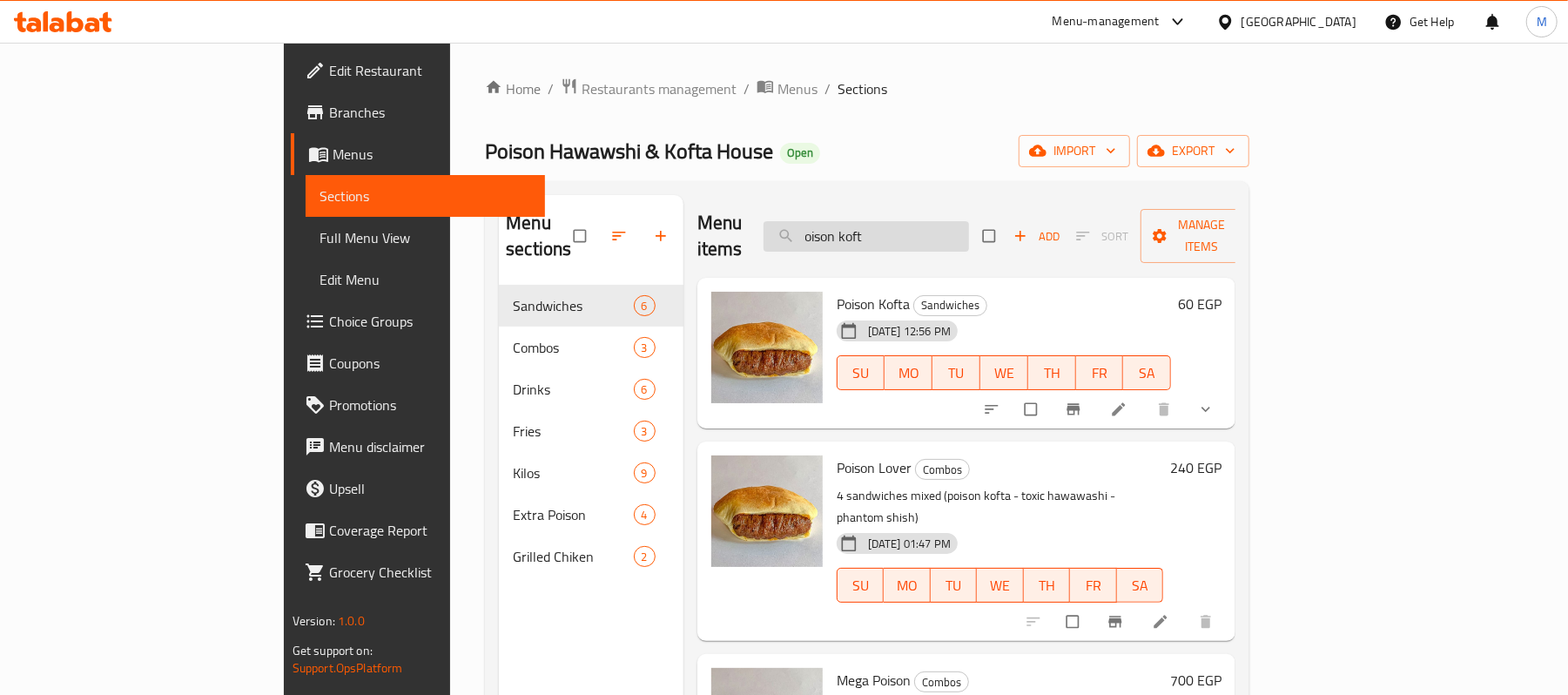
click at [968, 225] on input "oison koft" at bounding box center [866, 236] width 206 height 30
paste input "Ultimate Kofta"
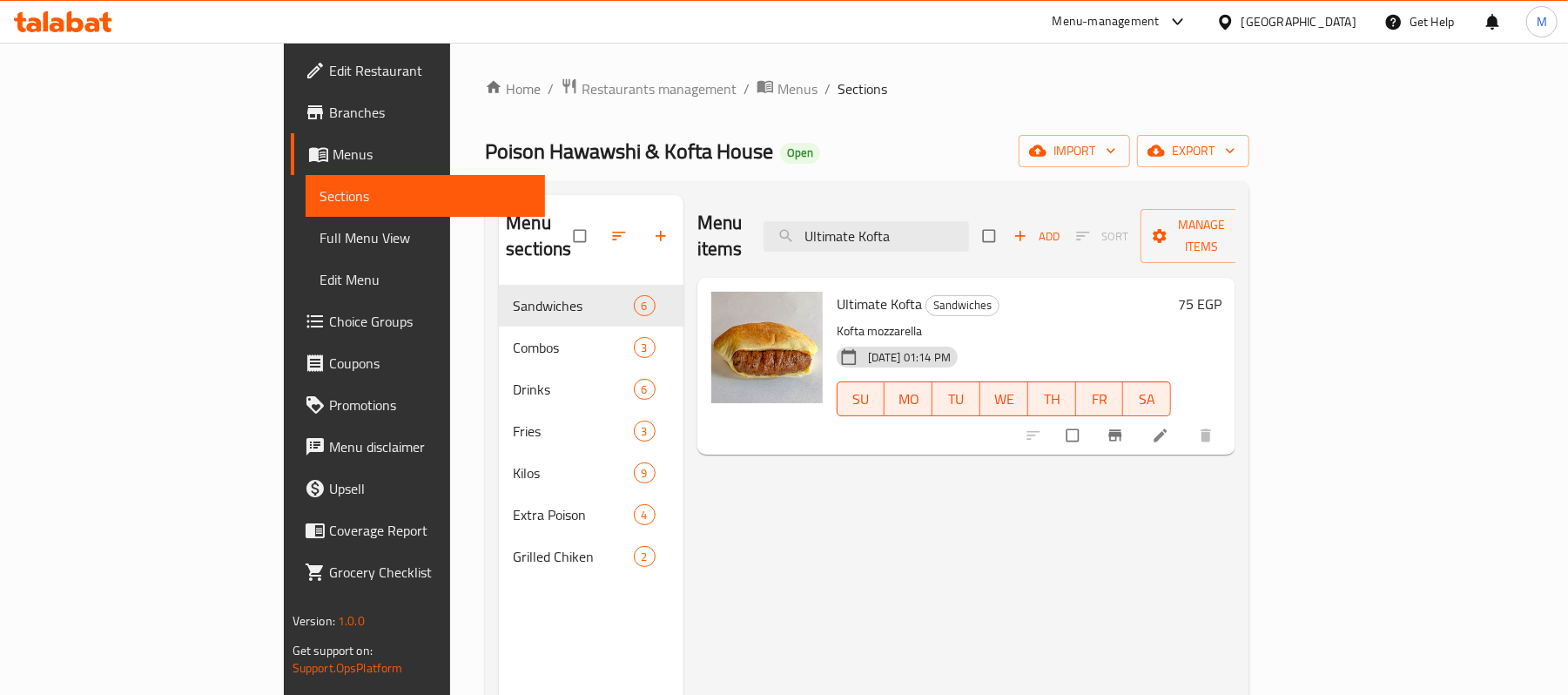
click at [1017, 240] on div "Menu items Ultimate Kofta Add Sort Manage items" at bounding box center [966, 236] width 539 height 83
click at [968, 226] on input "Ultimate Kofta" at bounding box center [866, 236] width 206 height 30
paste input "Poison"
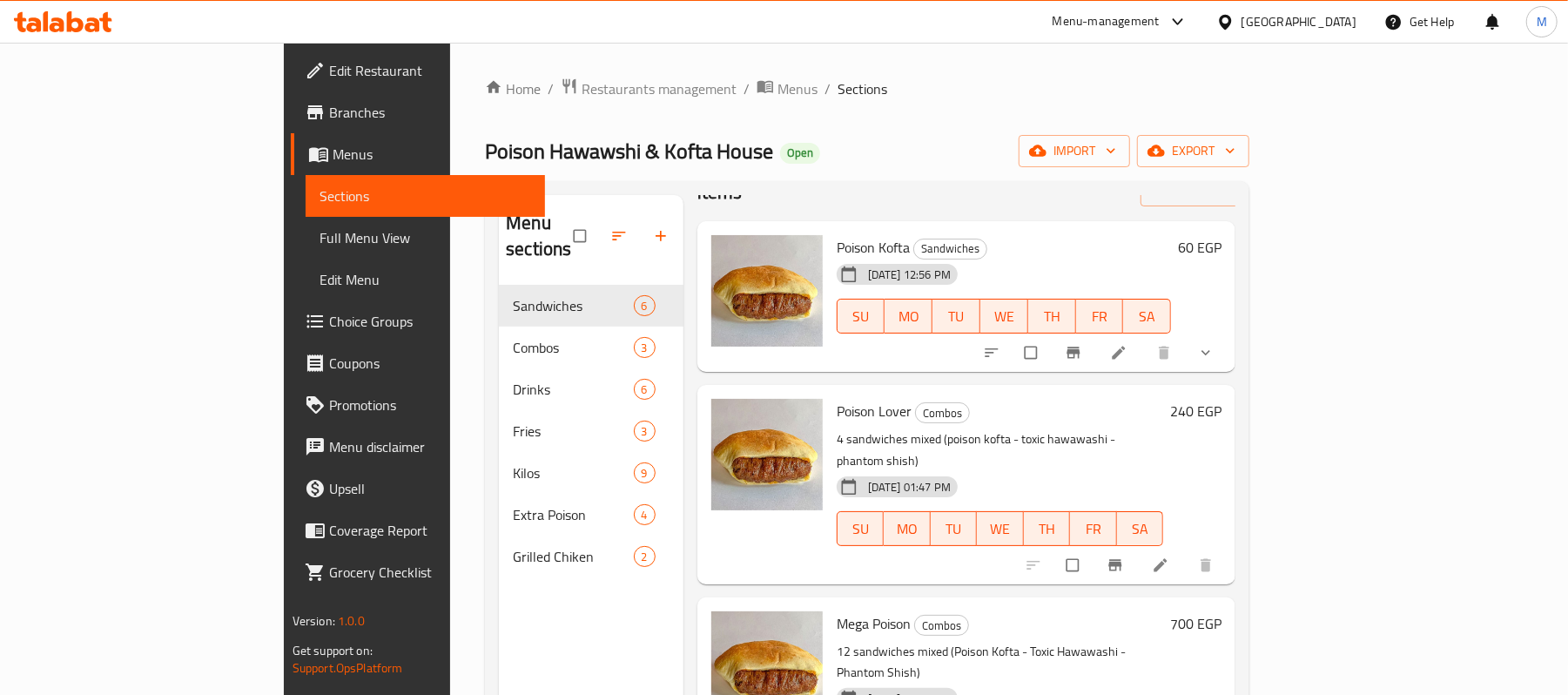
scroll to position [82, 0]
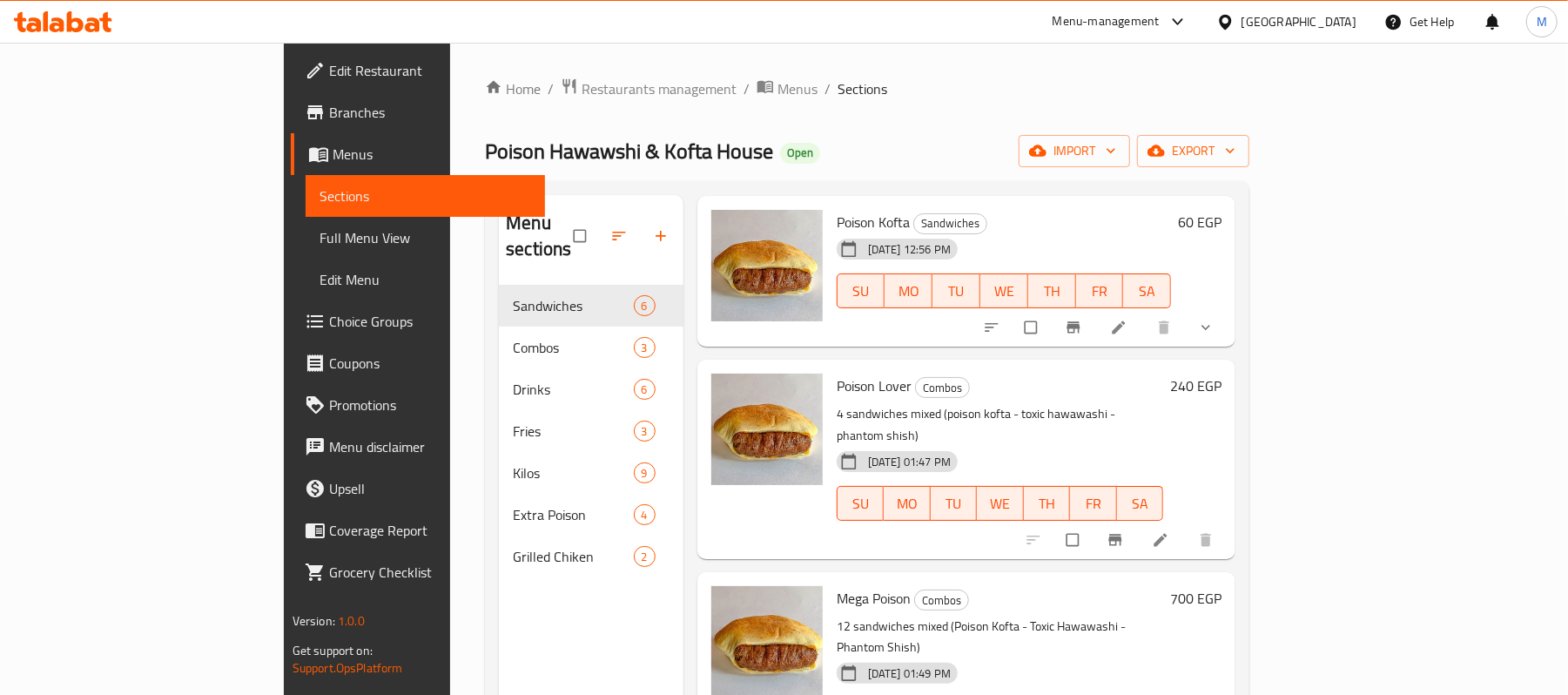
type input "Poison Kofta"
click at [1000, 319] on icon "sort-choices" at bounding box center [990, 327] width 17 height 17
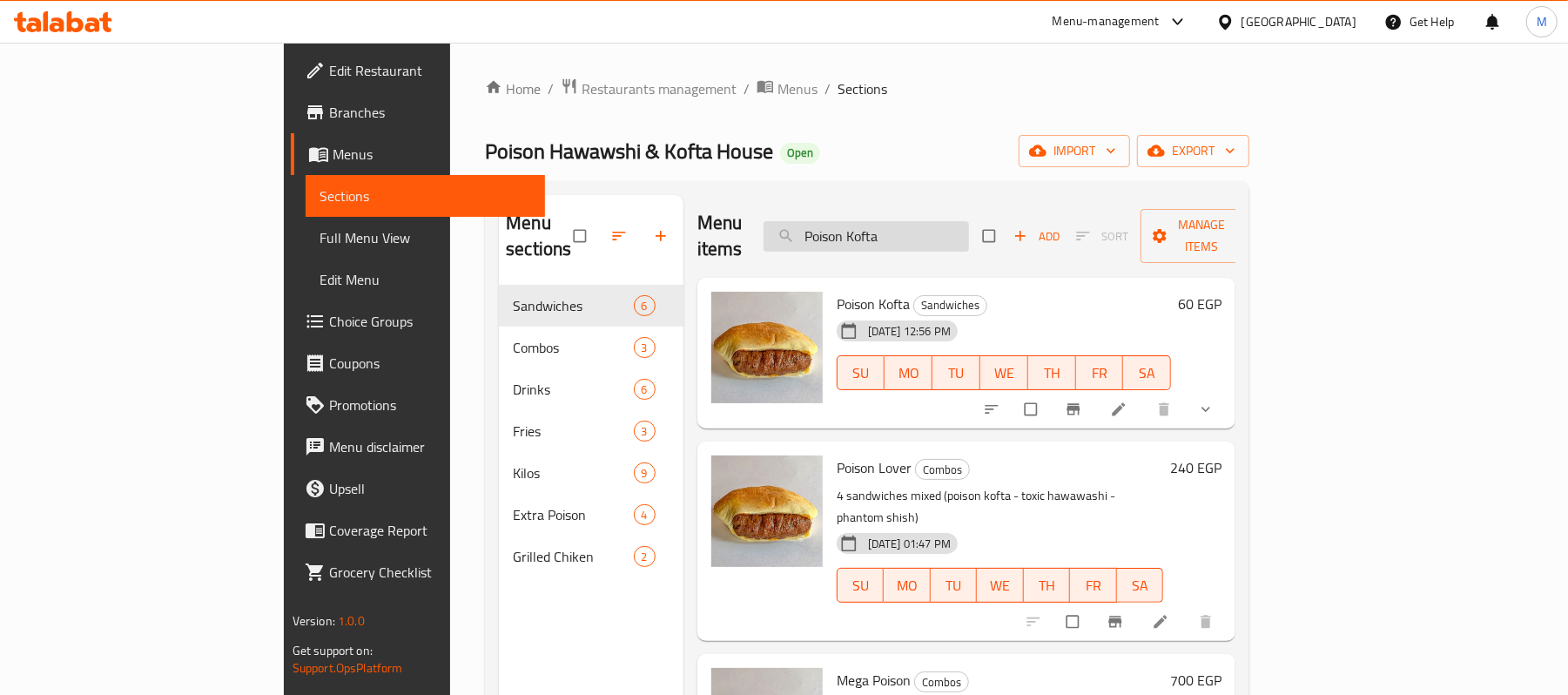
click at [955, 227] on input "Poison Kofta" at bounding box center [866, 236] width 206 height 30
paste input "poison lovers"
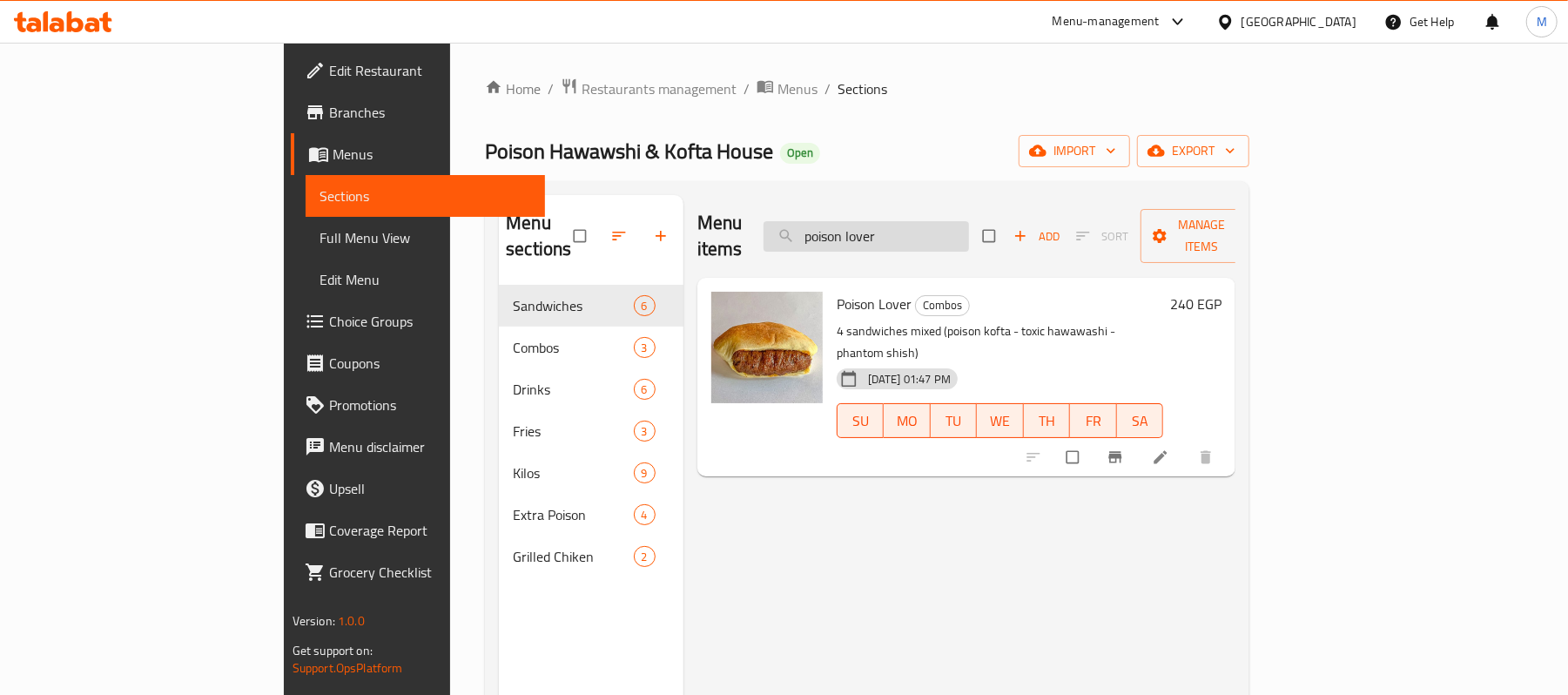
click at [968, 221] on input "poison lover" at bounding box center [866, 236] width 206 height 30
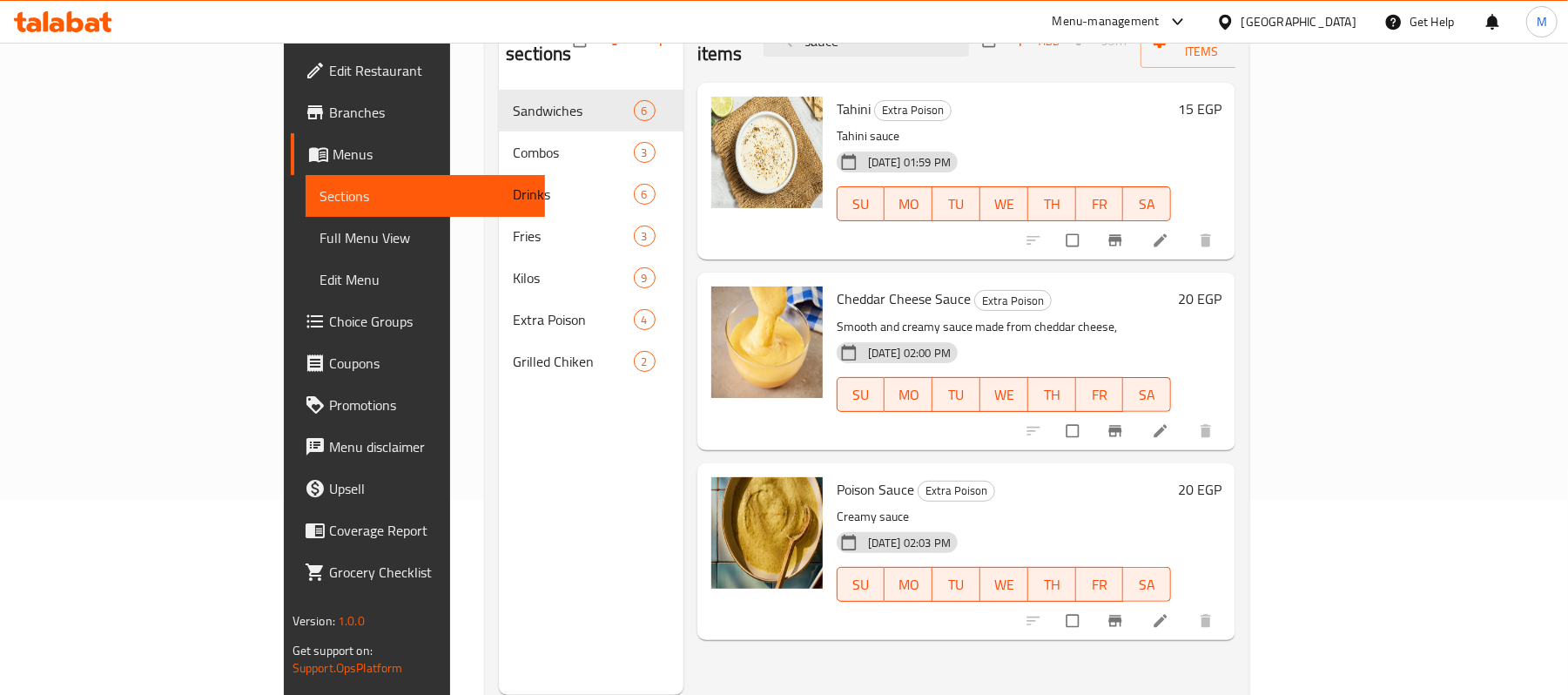
scroll to position [245, 0]
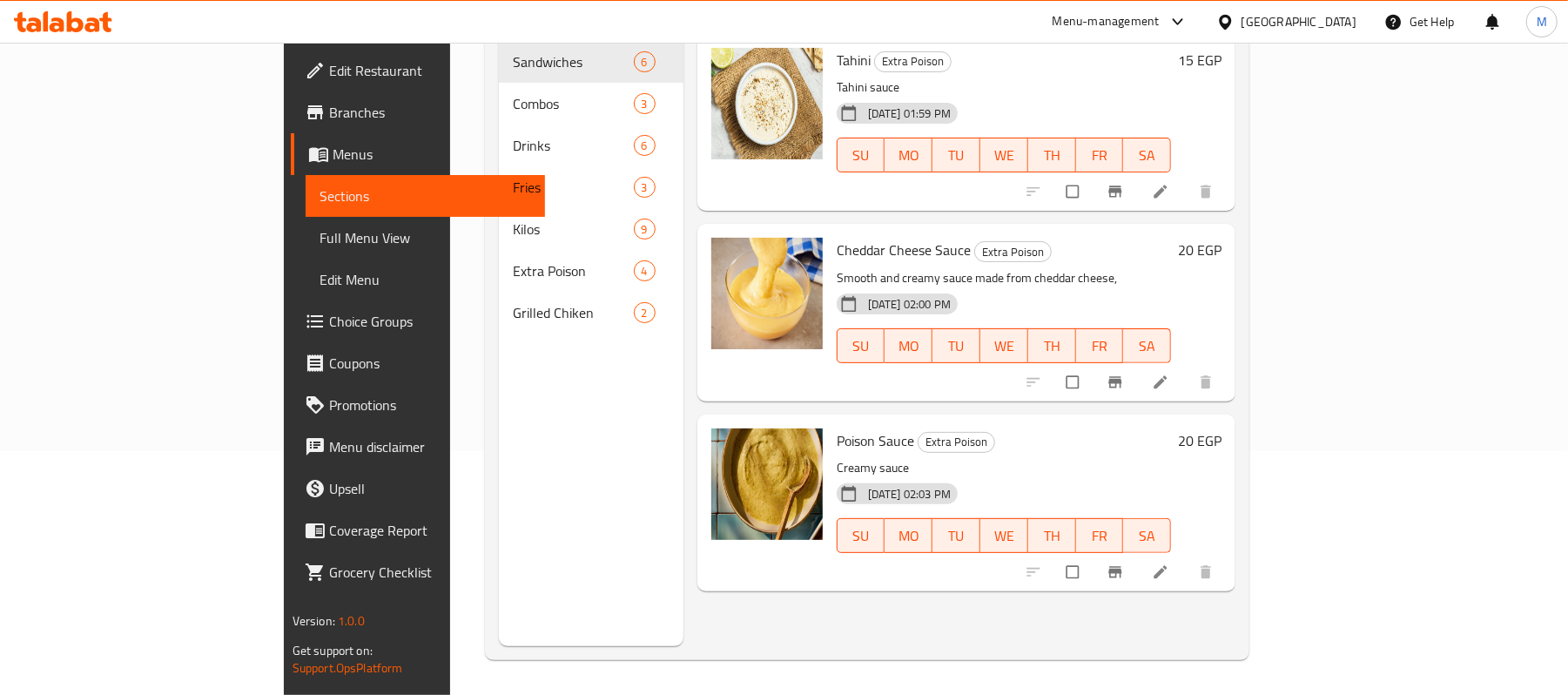
type input "sauce"
click at [836, 428] on span "Poison Sauce" at bounding box center [875, 441] width 78 height 26
copy h6 "Poison Sauce"
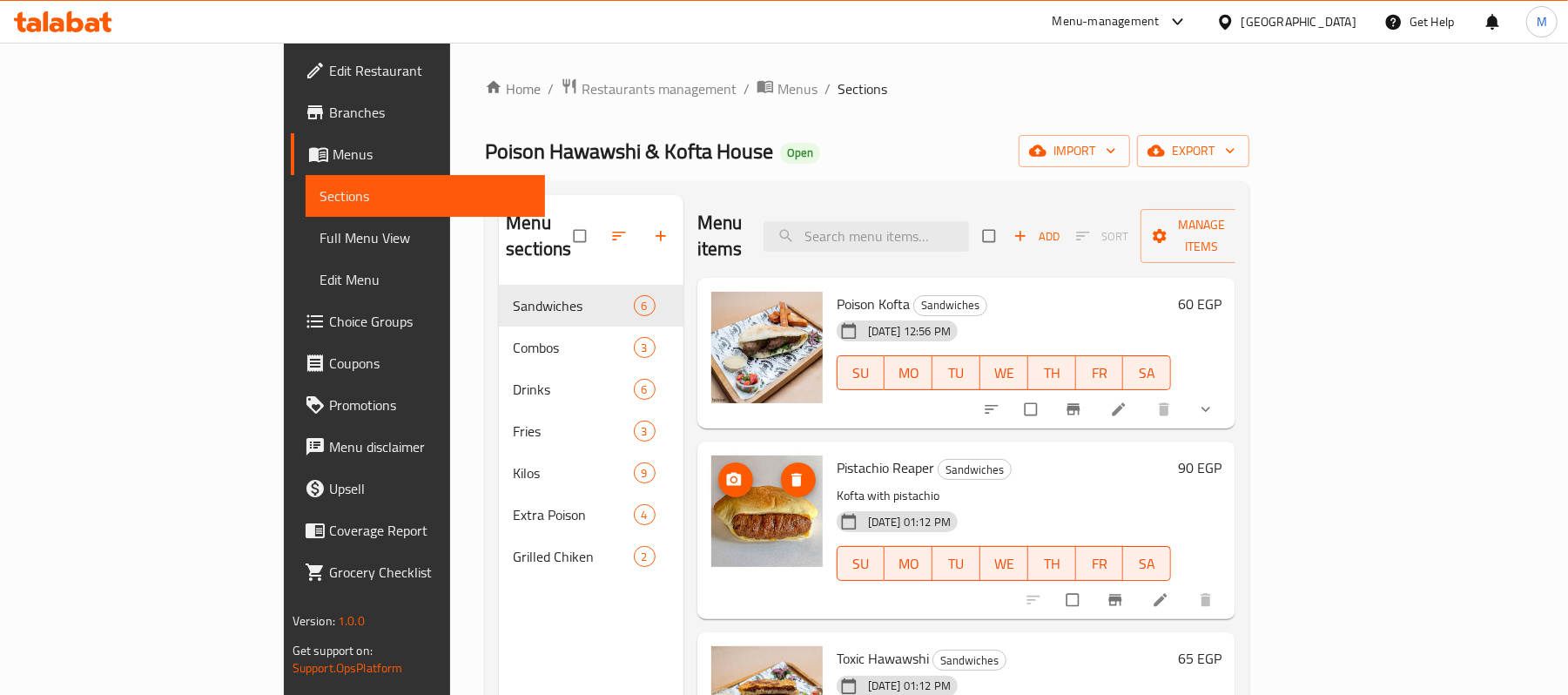
click at [726, 471] on icon "upload picture" at bounding box center [734, 479] width 17 height 17
click at [836, 455] on span "Pistachio Reaper" at bounding box center [885, 468] width 98 height 26
copy span "Pistachio"
click at [954, 235] on input "search" at bounding box center [866, 236] width 206 height 30
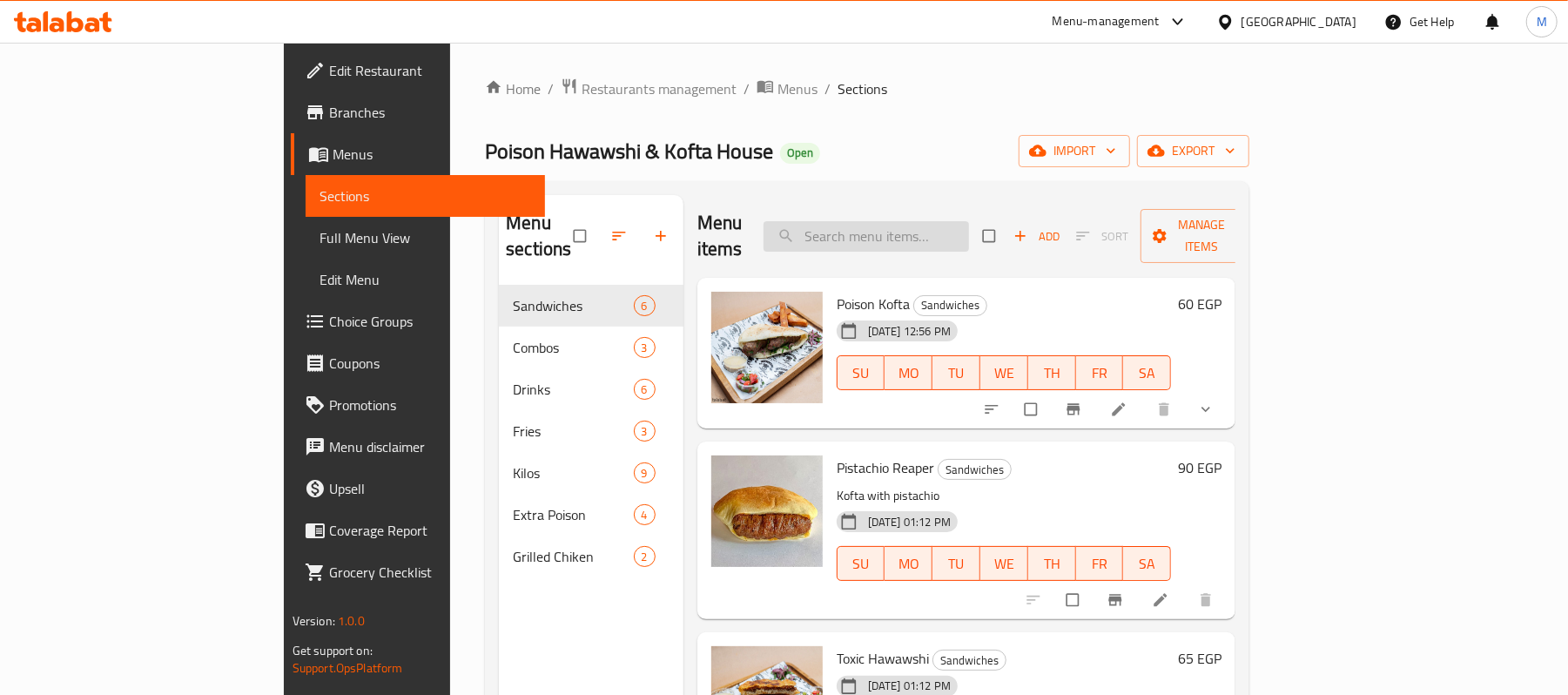
paste input "Pistachio"
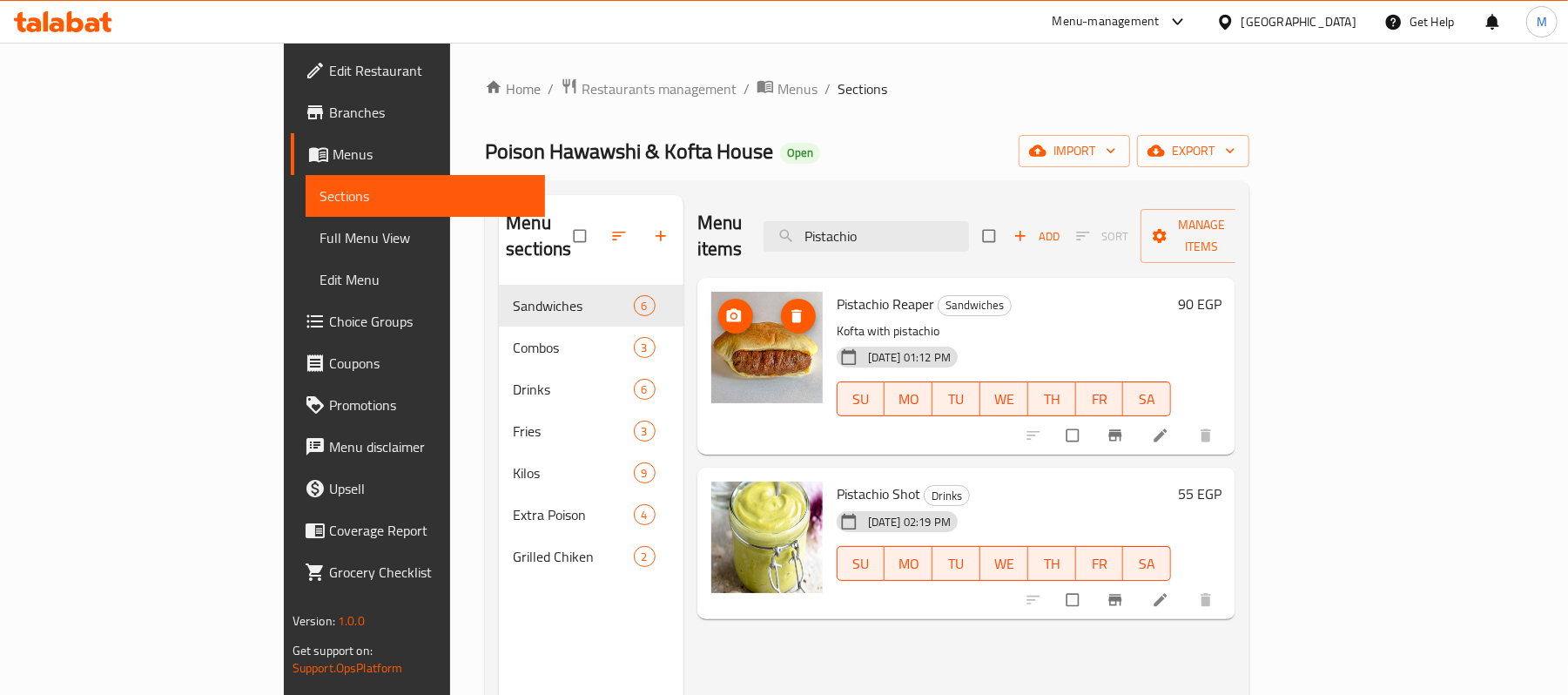
type input "Pistachio"
click at [712, 305] on img at bounding box center [767, 347] width 111 height 111
click at [726, 309] on icon "upload picture" at bounding box center [733, 315] width 15 height 13
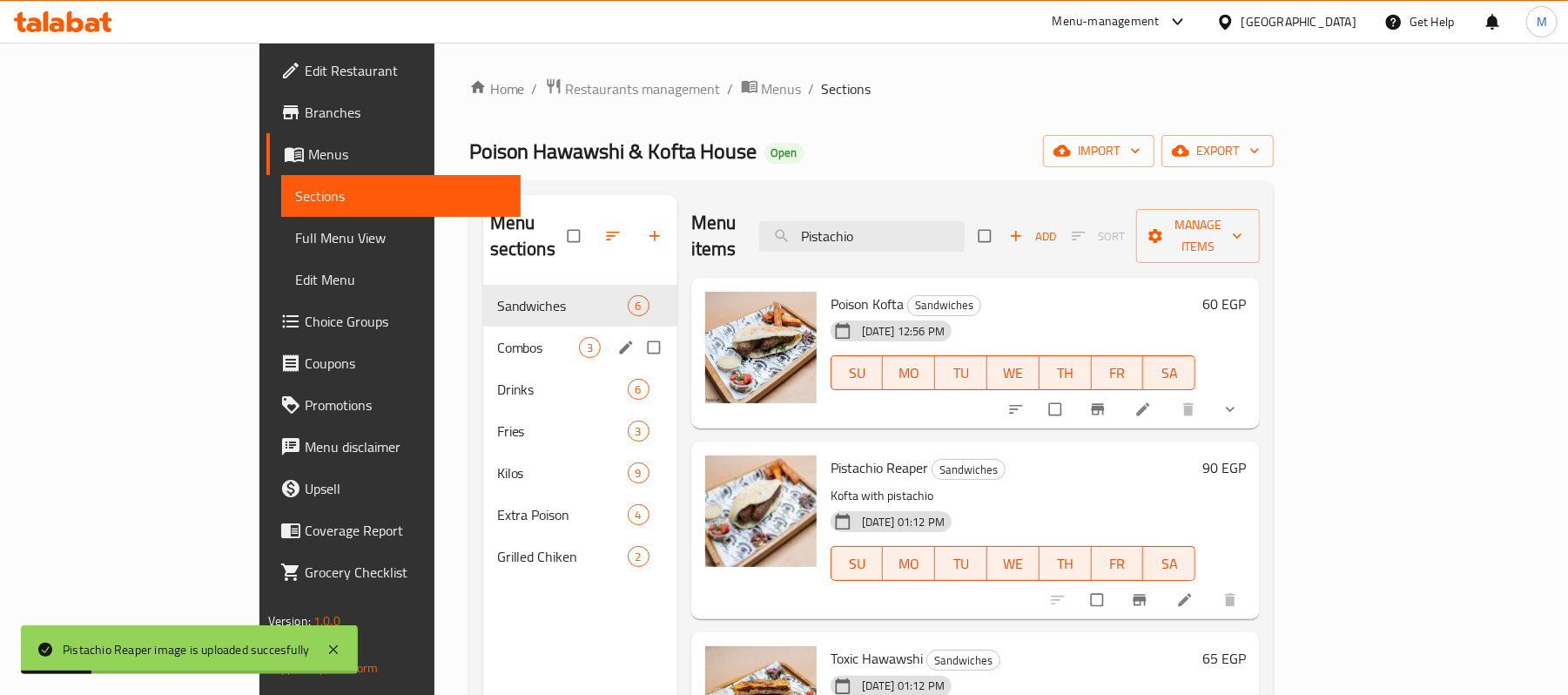
click at [497, 337] on span "Combos" at bounding box center [538, 347] width 82 height 21
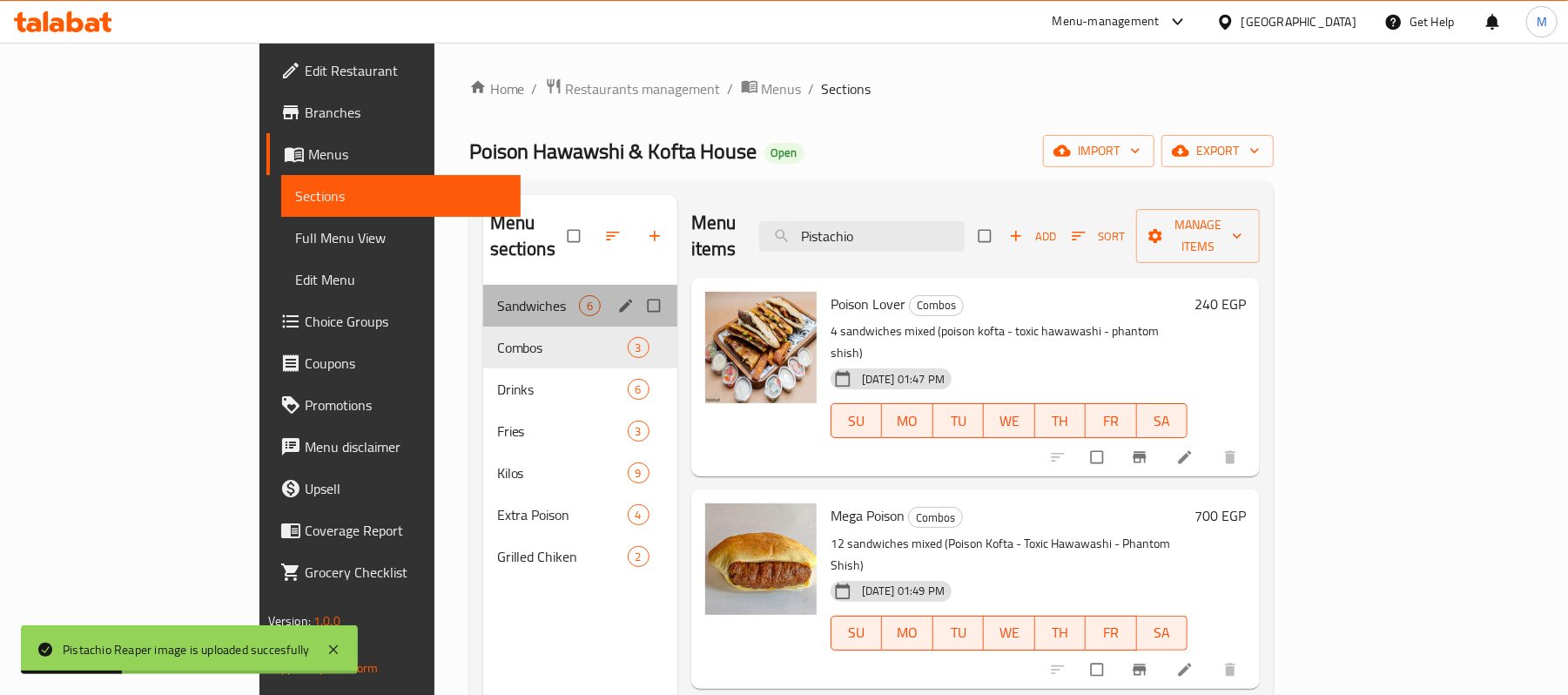
click at [483, 293] on div "Sandwiches 6" at bounding box center [580, 306] width 194 height 42
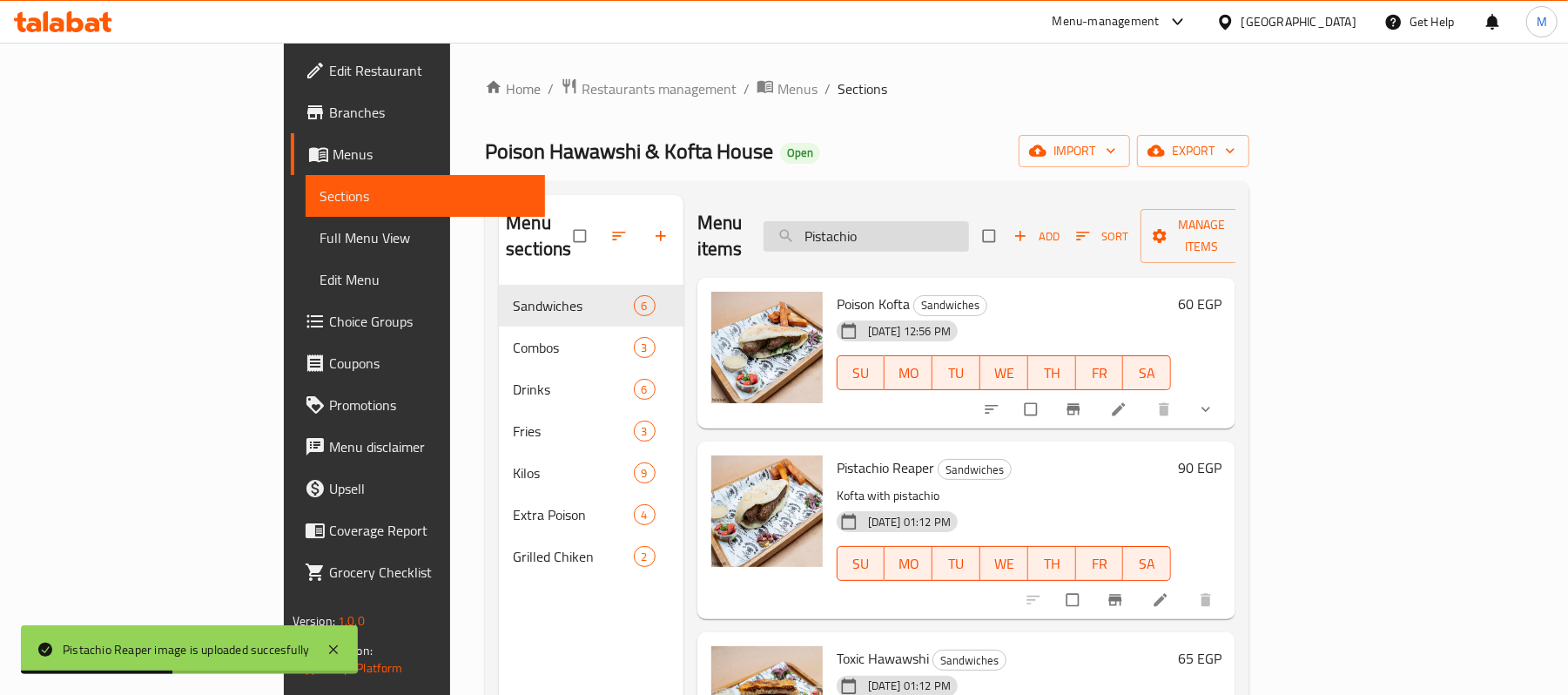
click at [961, 221] on input "Pistachio" at bounding box center [866, 236] width 206 height 30
click at [959, 221] on input "Pistachio" at bounding box center [866, 236] width 206 height 30
click at [973, 456] on h6 "Pistachio Reaper Sandwiches" at bounding box center [1003, 468] width 335 height 24
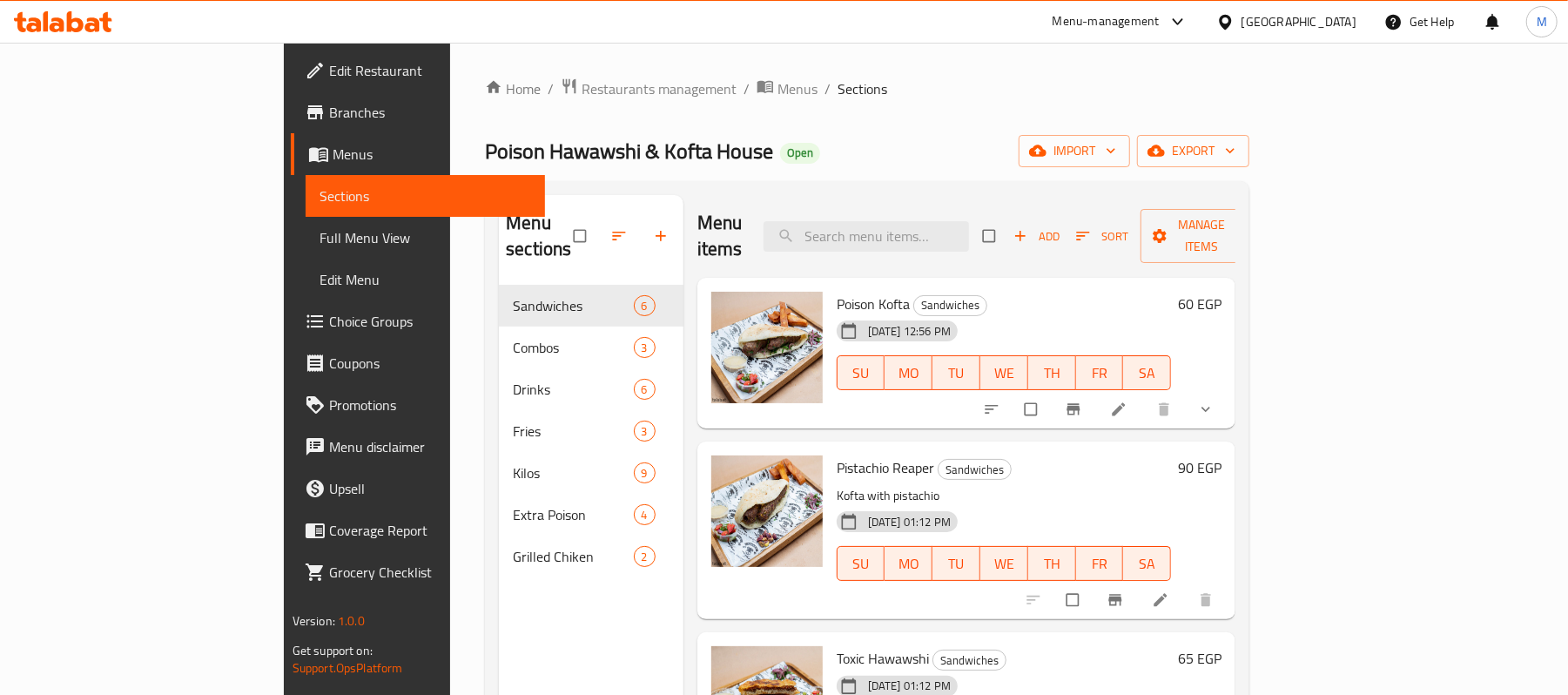
click at [596, 674] on div "Menu sections Sandwiches 6 Combos 3 Drinks 6 Fries 3 Kilos 9 Extra Poison 4 Gri…" at bounding box center [591, 542] width 185 height 695
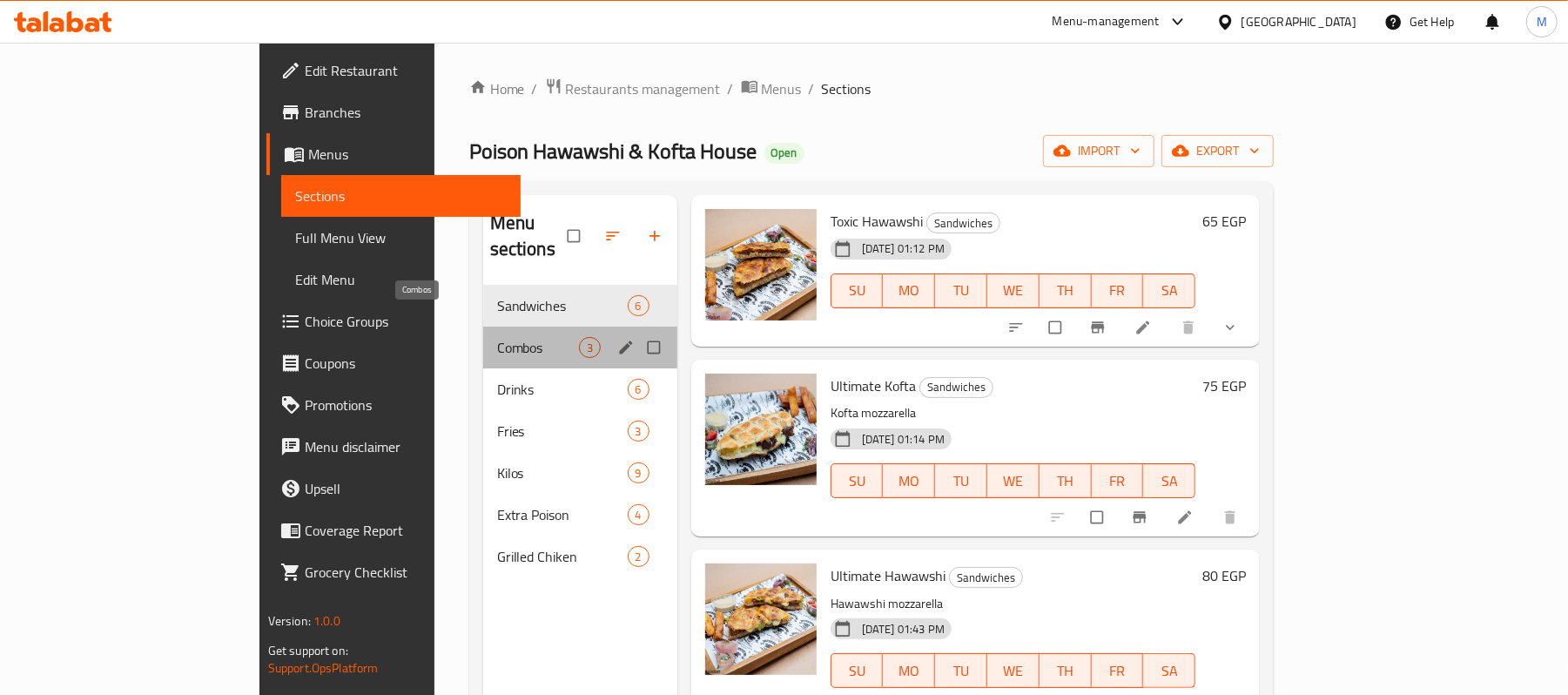
click at [497, 337] on span "Combos" at bounding box center [538, 347] width 82 height 21
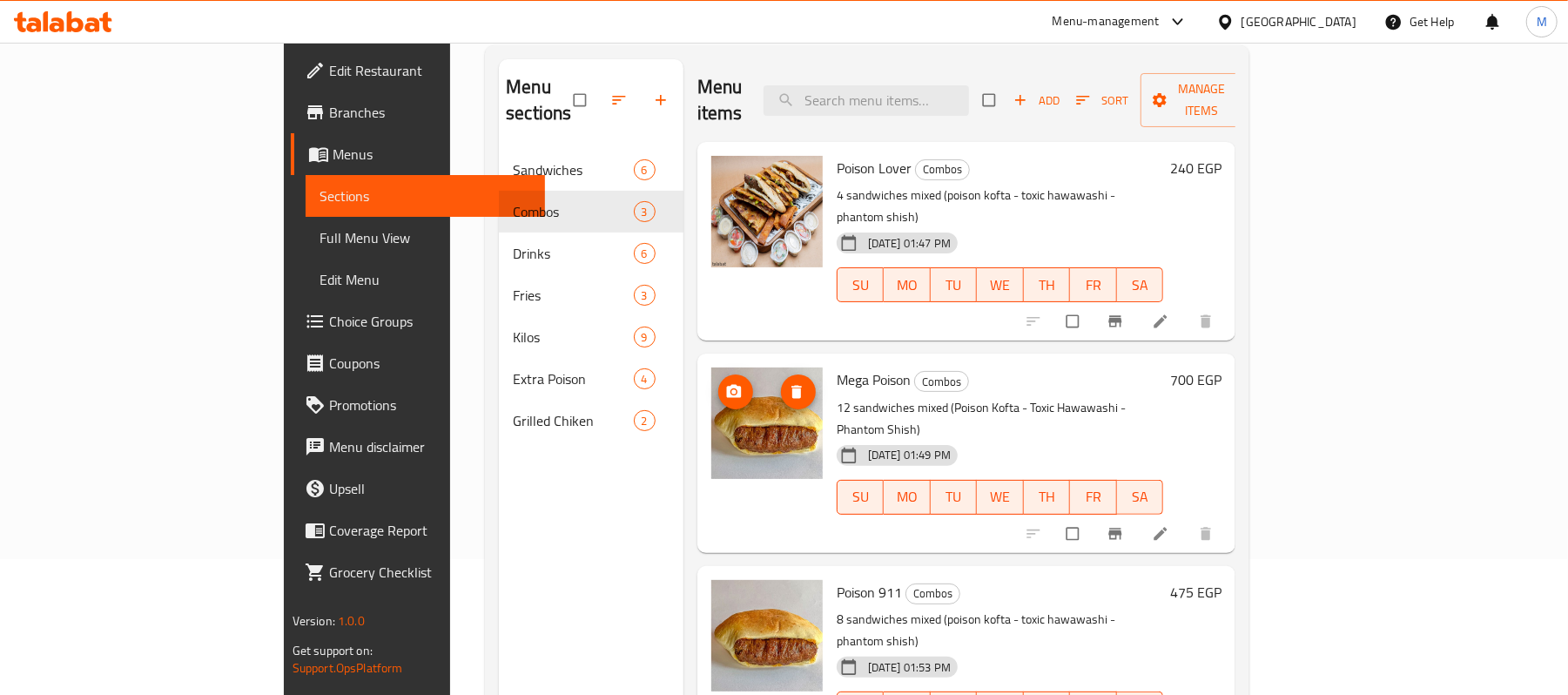
scroll to position [245, 0]
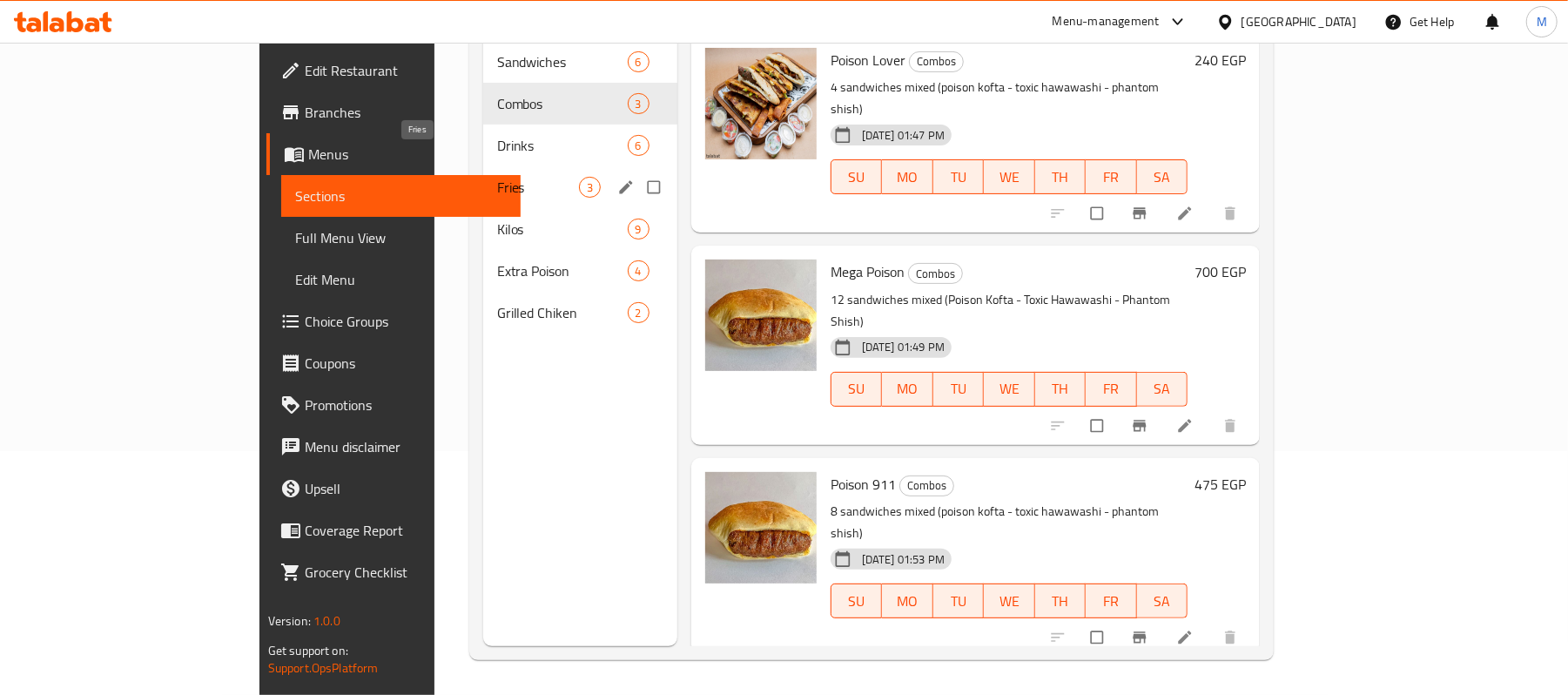
click at [497, 177] on span "Fries" at bounding box center [538, 187] width 82 height 21
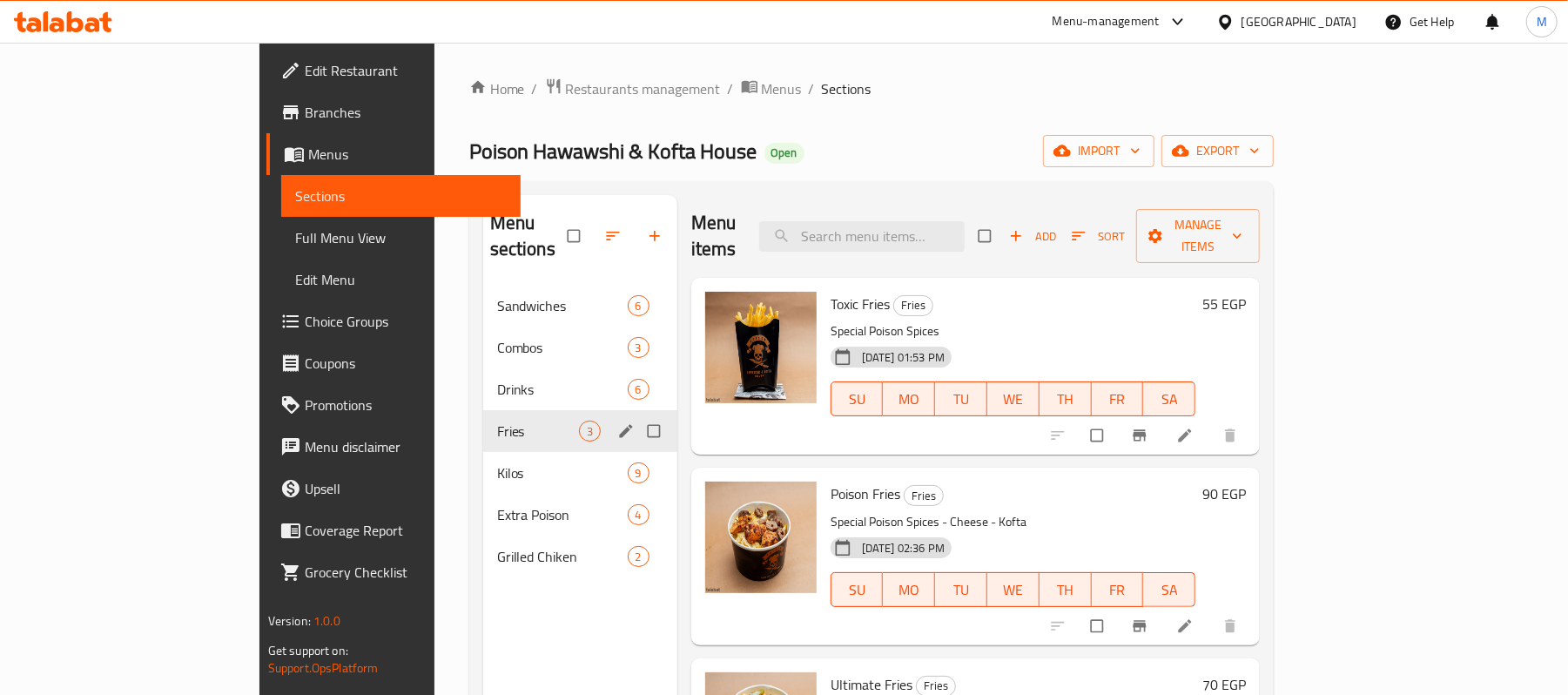
click at [483, 425] on div "Fries 3" at bounding box center [580, 431] width 194 height 42
click at [497, 462] on span "Kilos" at bounding box center [538, 472] width 82 height 21
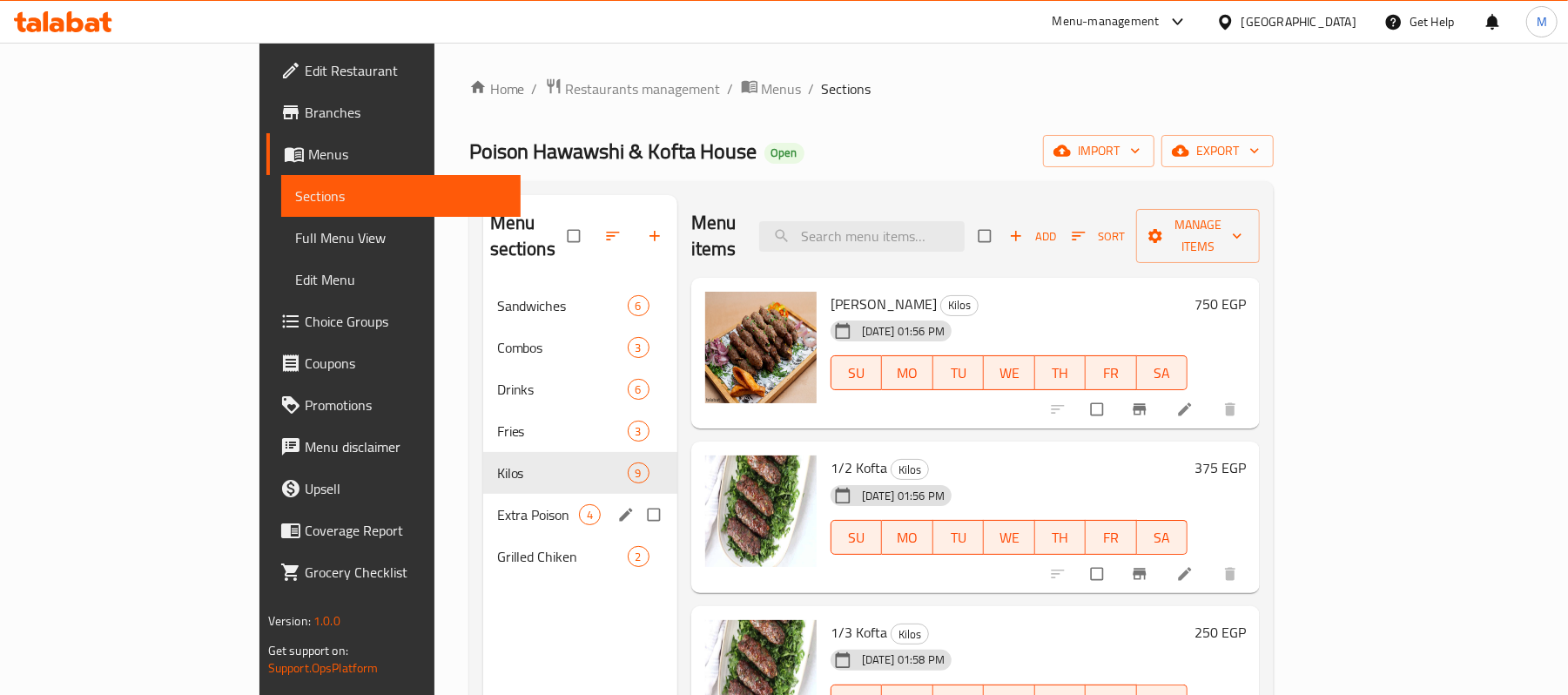
click at [483, 503] on div "Extra Poison 4" at bounding box center [580, 515] width 194 height 42
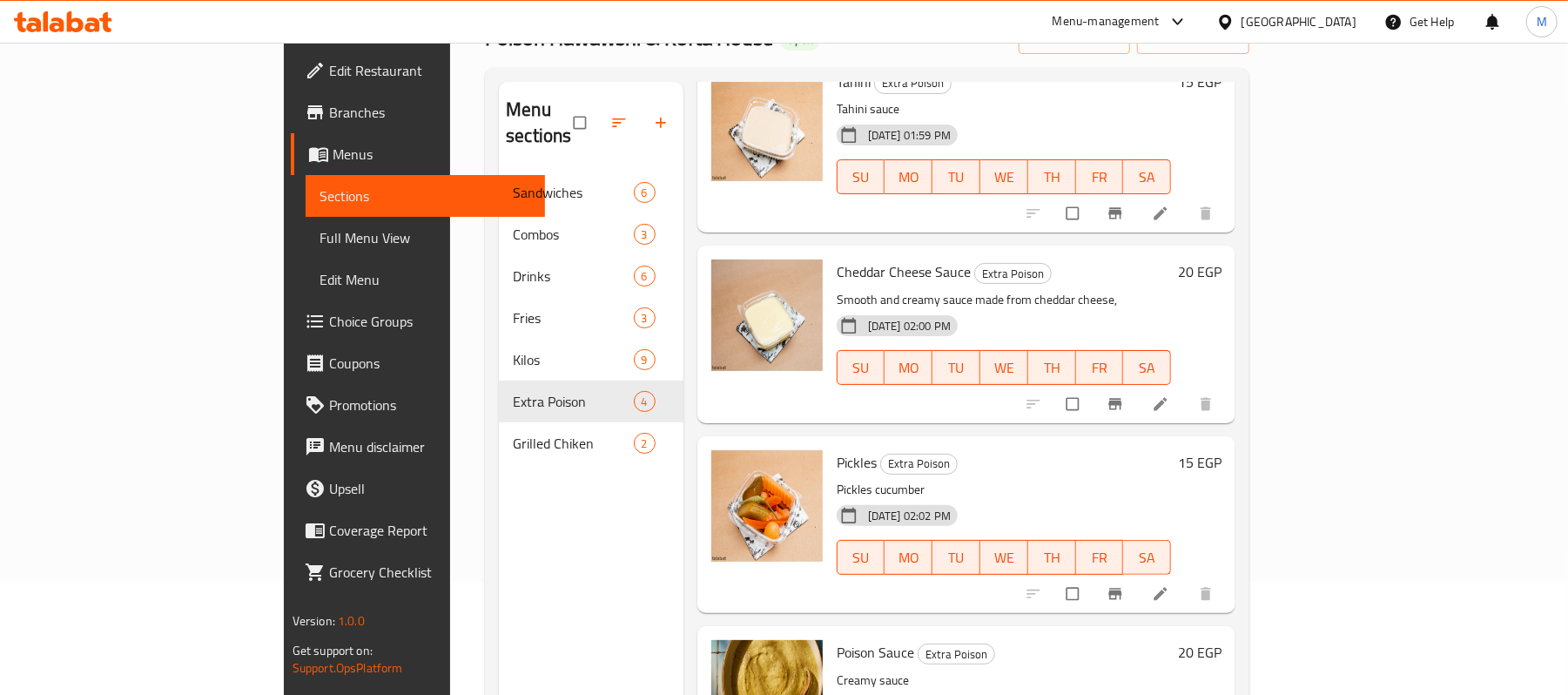
scroll to position [245, 0]
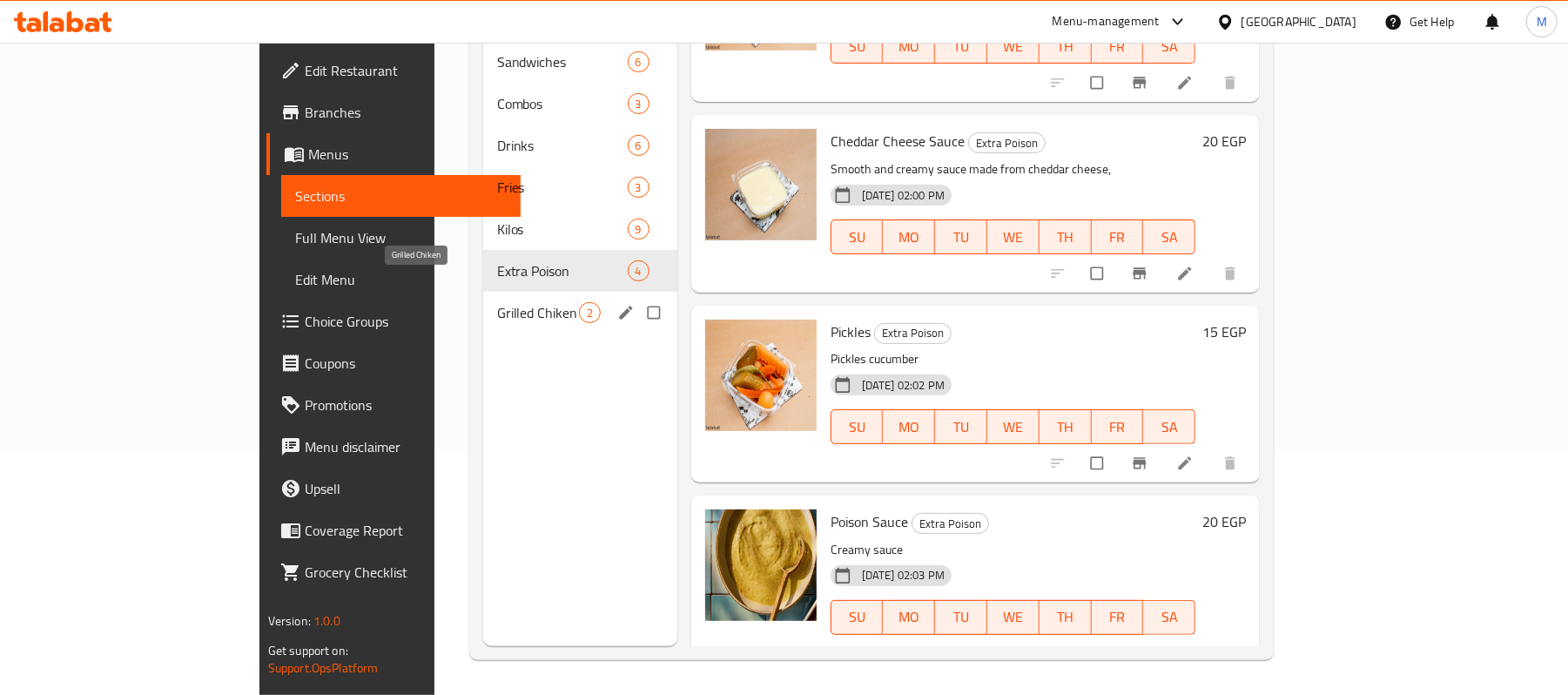
click at [497, 302] on span "Grilled Chiken" at bounding box center [538, 312] width 82 height 21
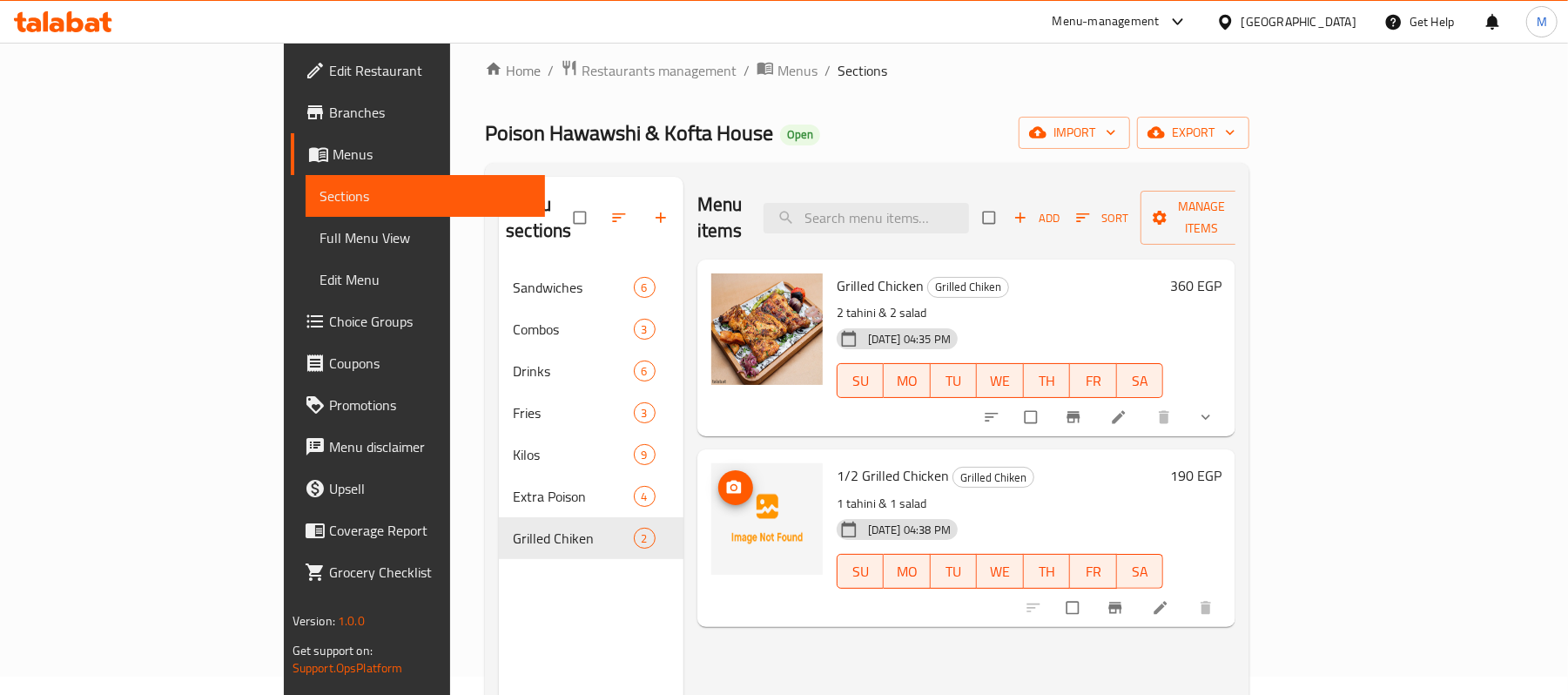
scroll to position [12, 0]
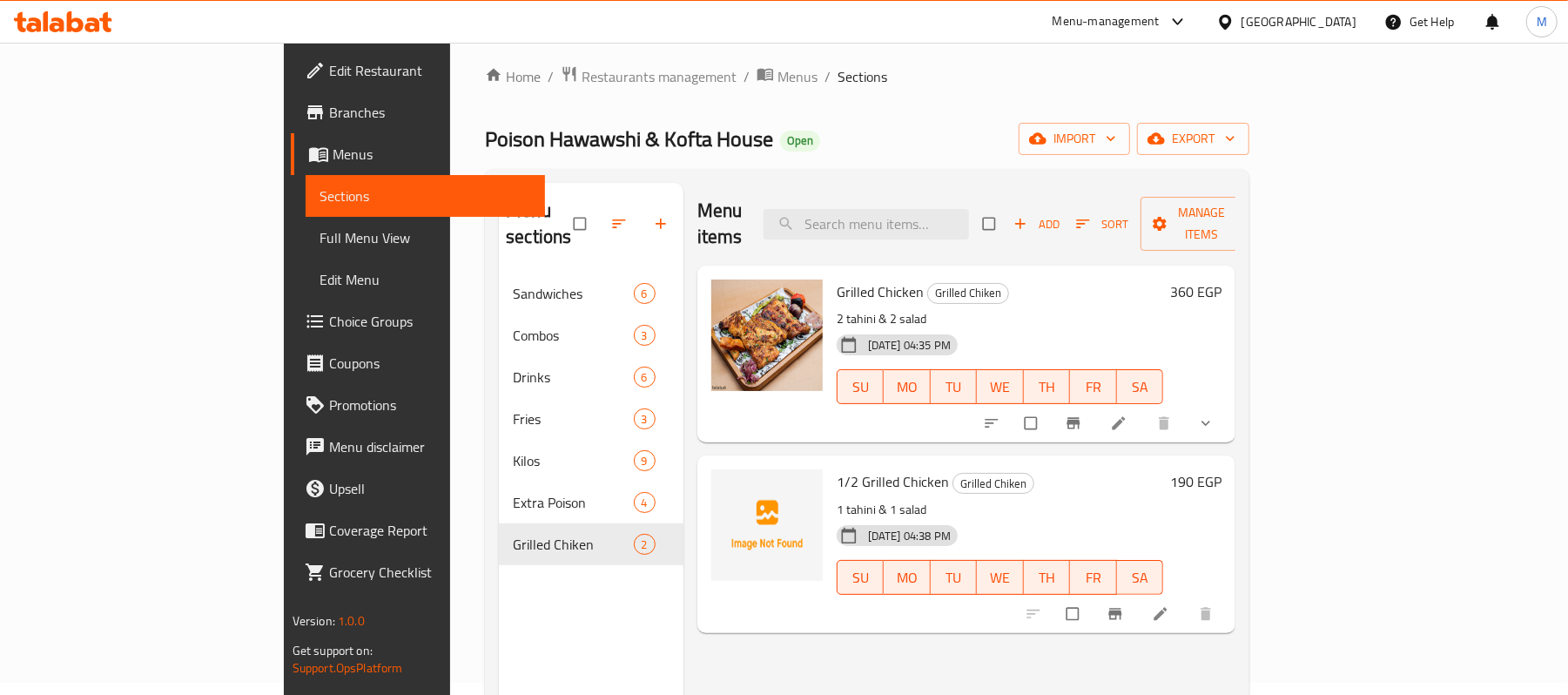
click at [320, 228] on span "Full Menu View" at bounding box center [426, 237] width 213 height 21
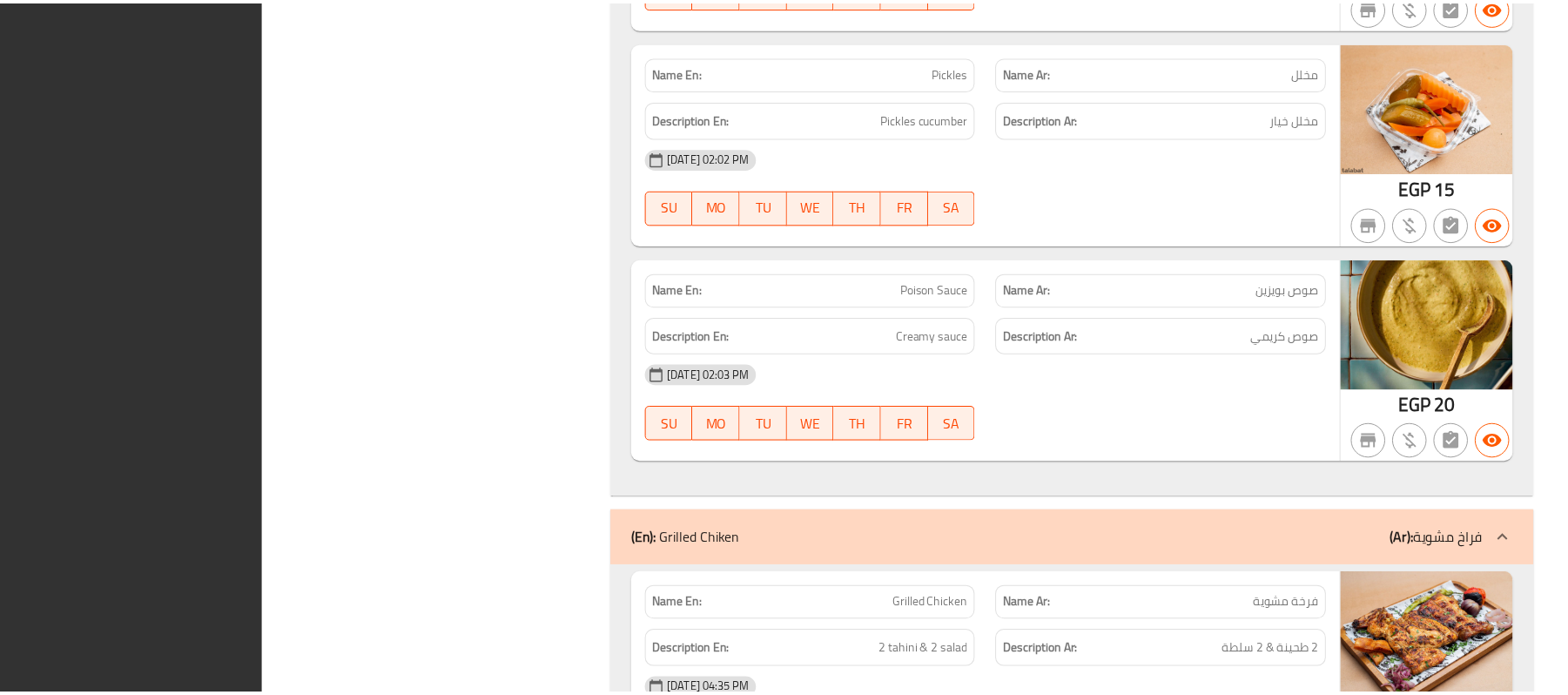
scroll to position [8265, 0]
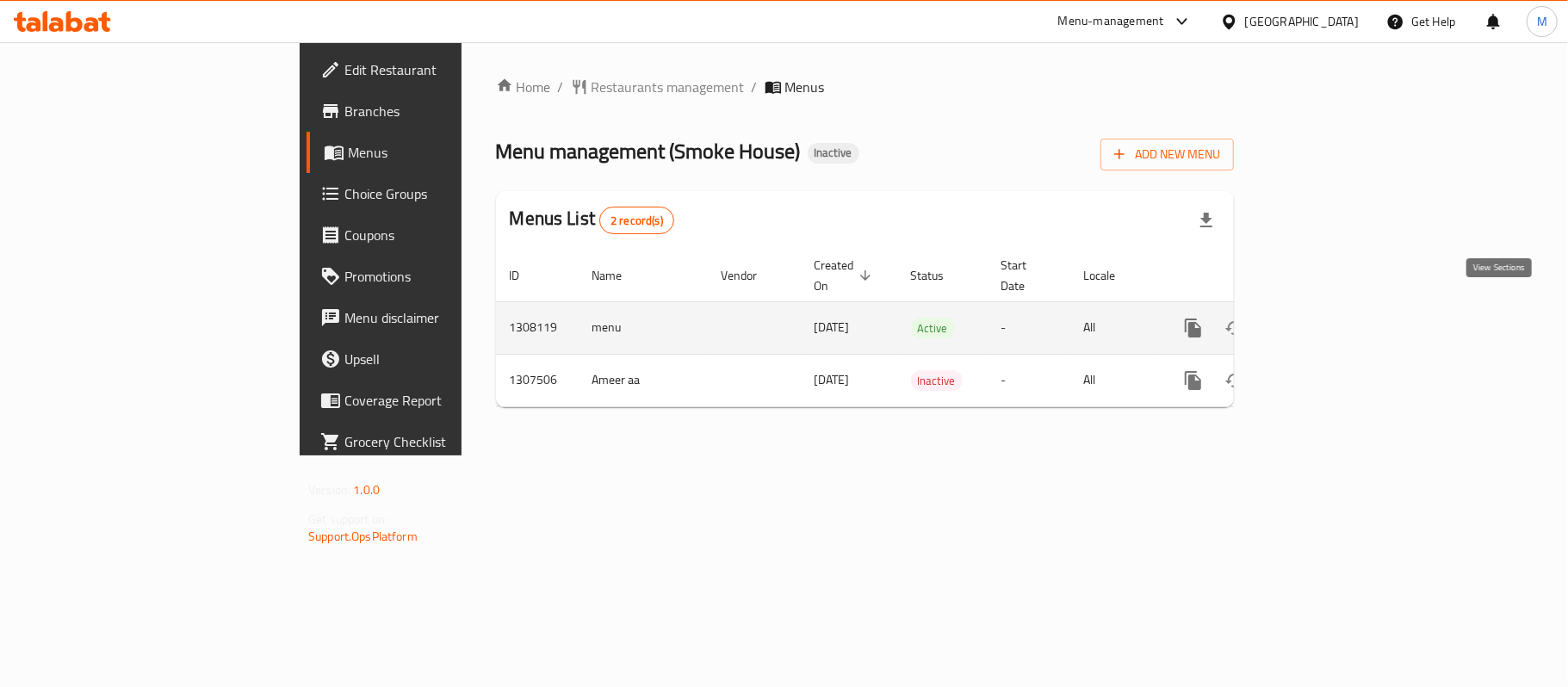
click at [1328, 317] on icon "enhanced table" at bounding box center [1317, 327] width 21 height 21
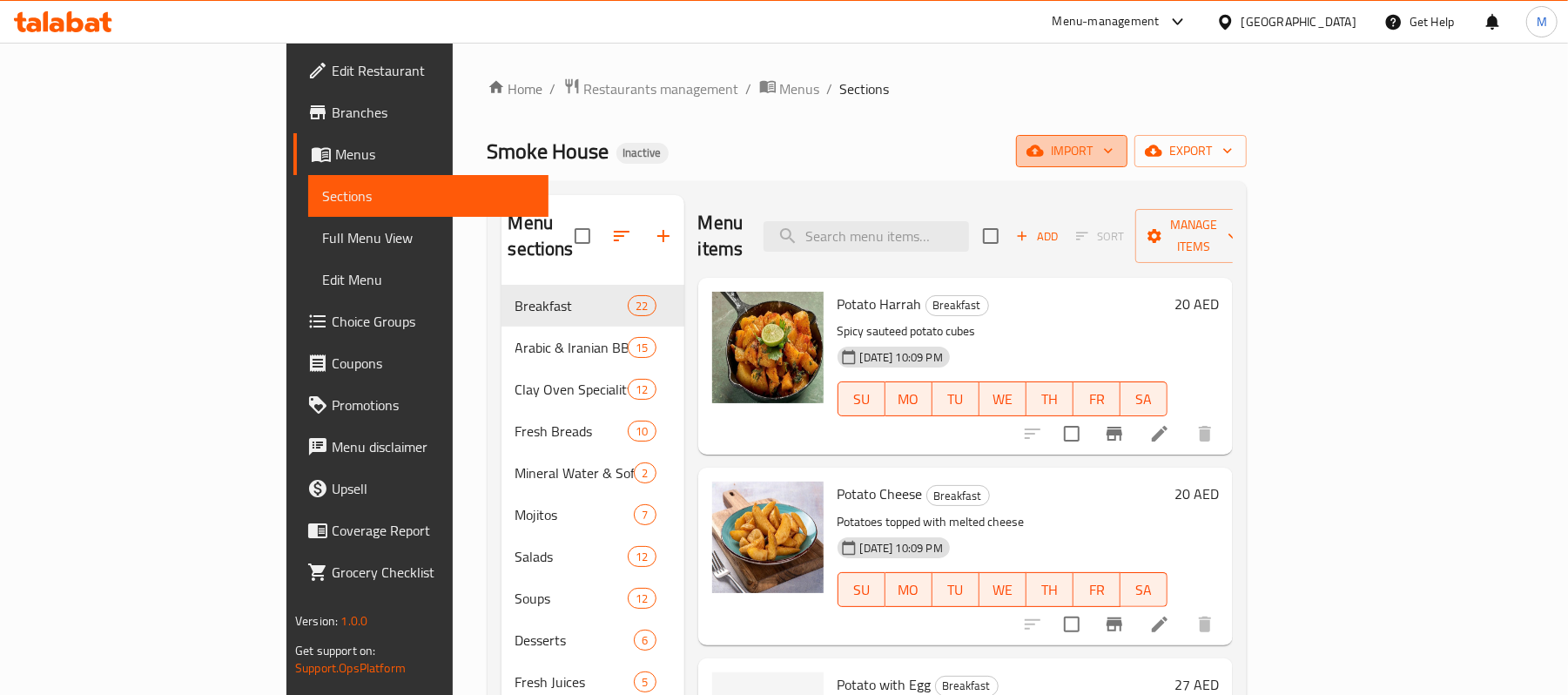
click at [1113, 157] on span "import" at bounding box center [1071, 151] width 84 height 22
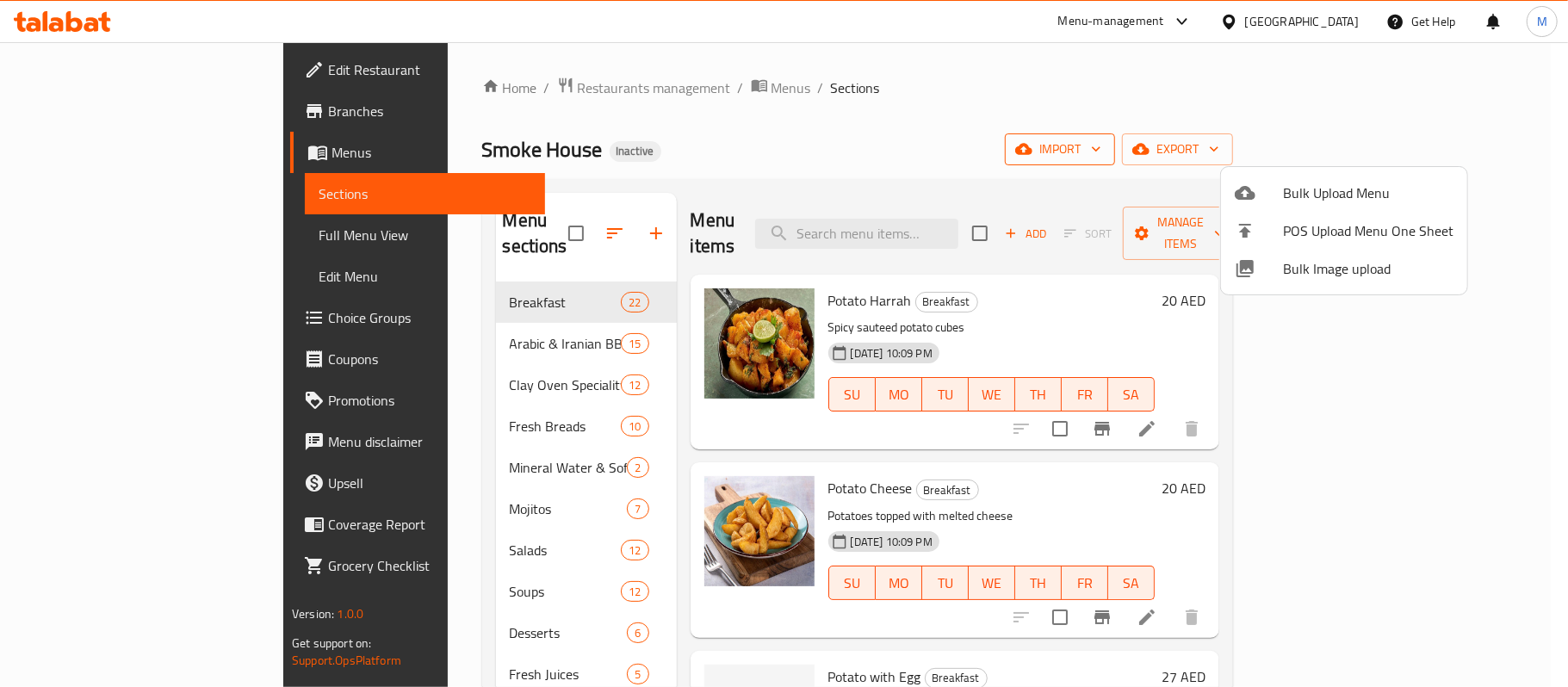
click at [1323, 155] on div at bounding box center [784, 343] width 1568 height 687
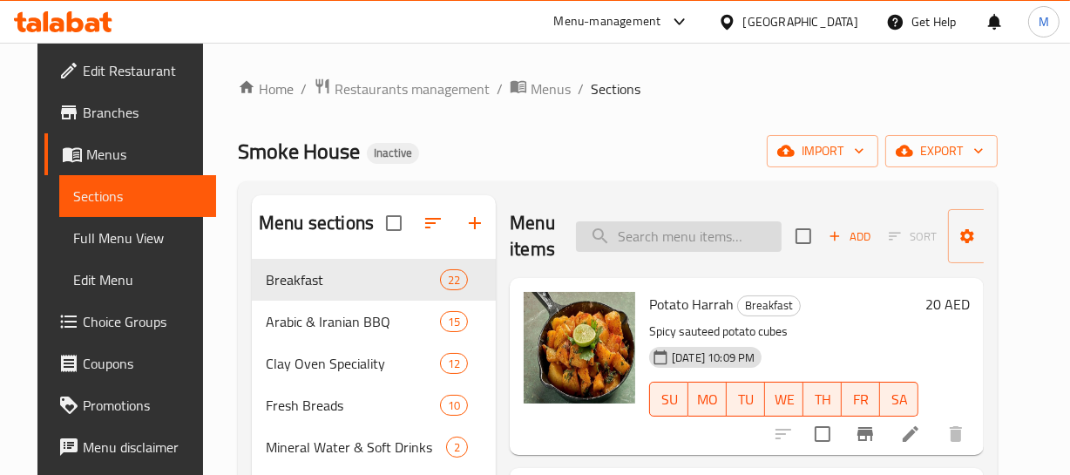
click at [679, 226] on input "search" at bounding box center [679, 236] width 206 height 30
paste input "Chello Kebab Koobideh (Meat)"
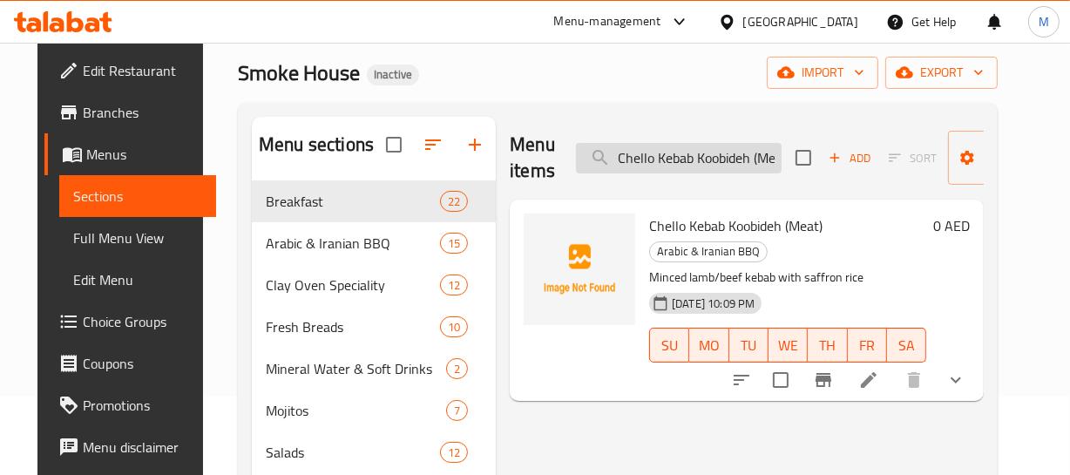
click at [627, 145] on input "Chello Kebab Koobideh (Meat)" at bounding box center [679, 158] width 206 height 30
paste input "Iranian Tikka"
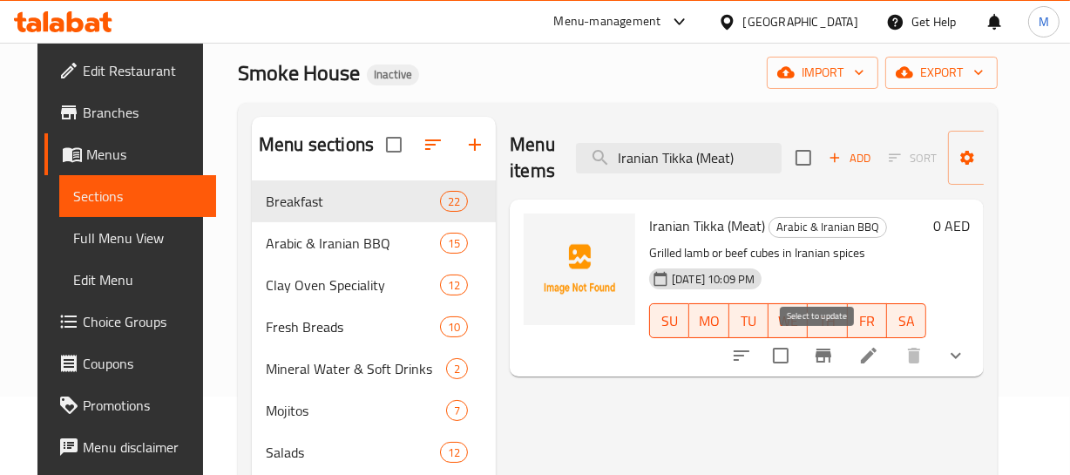
type input "Iranian Tikka (Meat)"
click at [749, 355] on icon "sort-choices" at bounding box center [741, 355] width 16 height 10
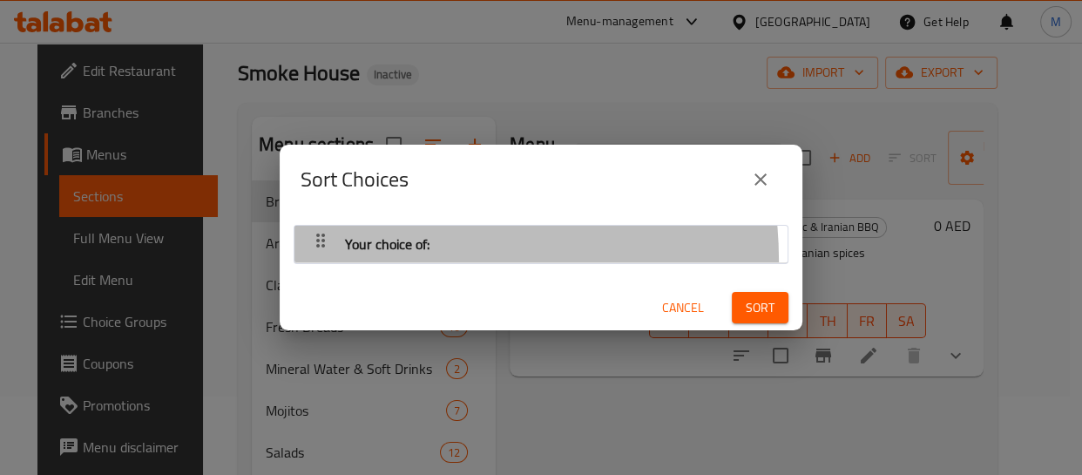
click at [378, 260] on div "Your choice of:" at bounding box center [387, 244] width 98 height 42
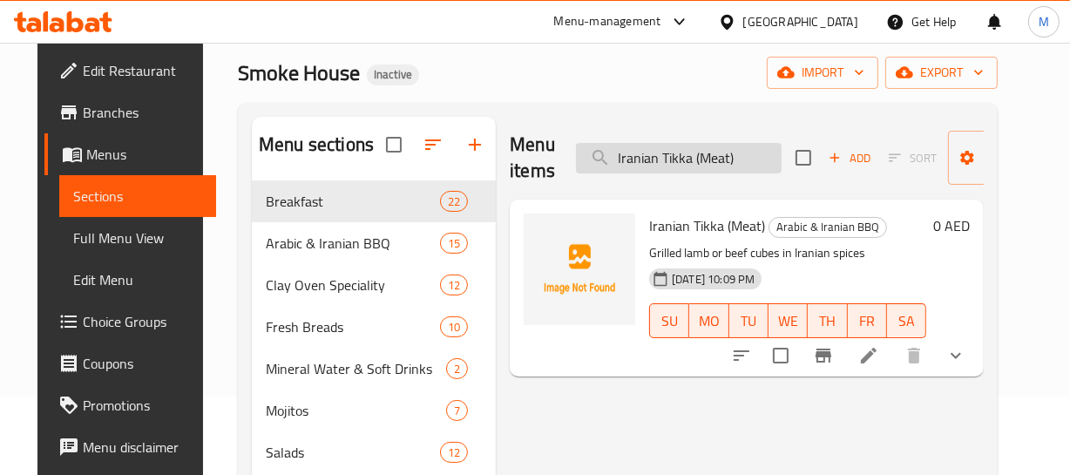
click at [656, 157] on input "Iranian Tikka (Meat)" at bounding box center [679, 158] width 206 height 30
paste input "Joojeh Kebab Chicken"
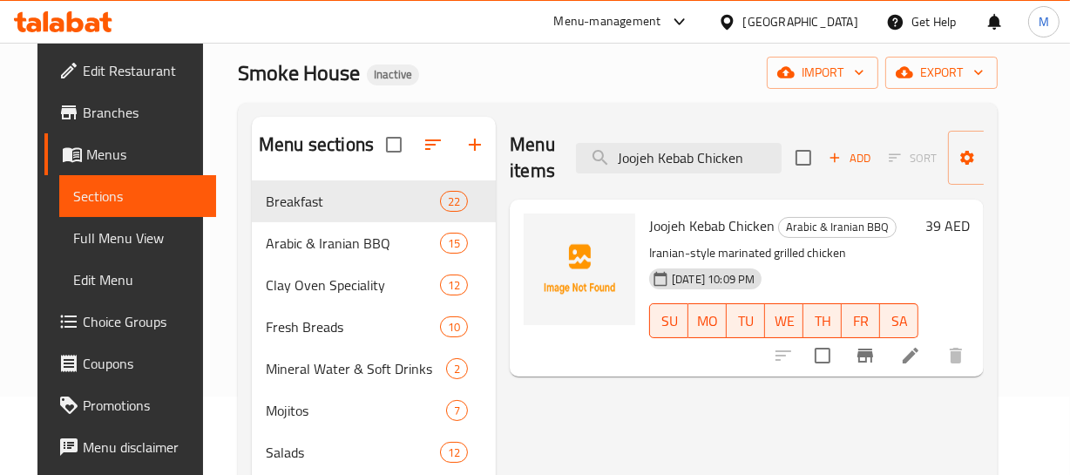
click at [850, 268] on div "26-08-2025 10:09 PM SU MO TU WE TH FR SA" at bounding box center [783, 308] width 283 height 94
click at [627, 154] on input "Joojeh Kebab Chicken" at bounding box center [679, 158] width 206 height 30
paste input "Sheesh Tawook"
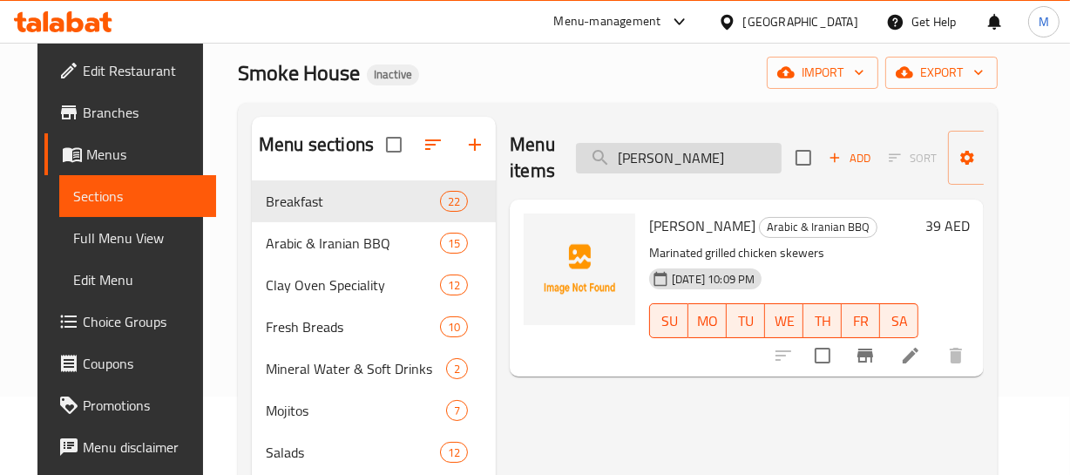
click at [664, 153] on input "Sheesh Tawook" at bounding box center [679, 158] width 206 height 30
paste input "pecial Iranian Kebab Mix Platter"
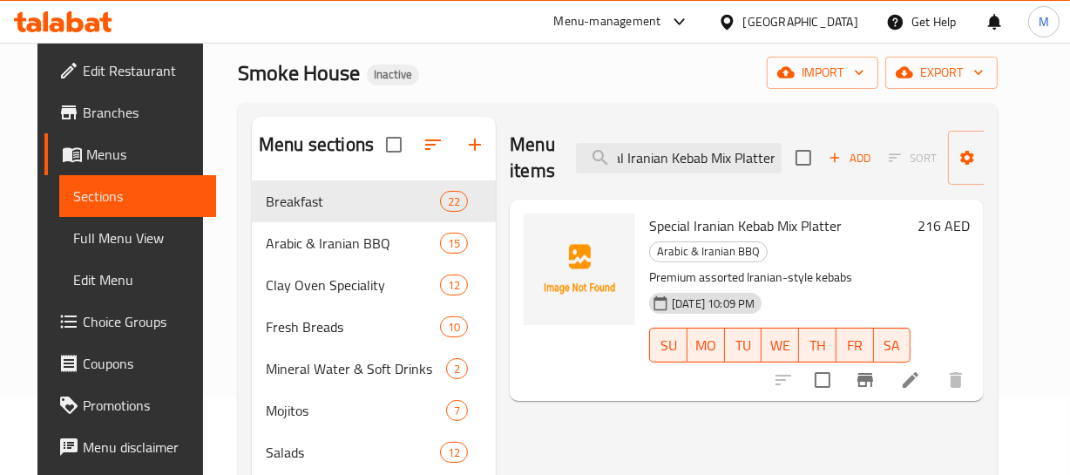
type input "Special Iranian Kebab Mix Platter"
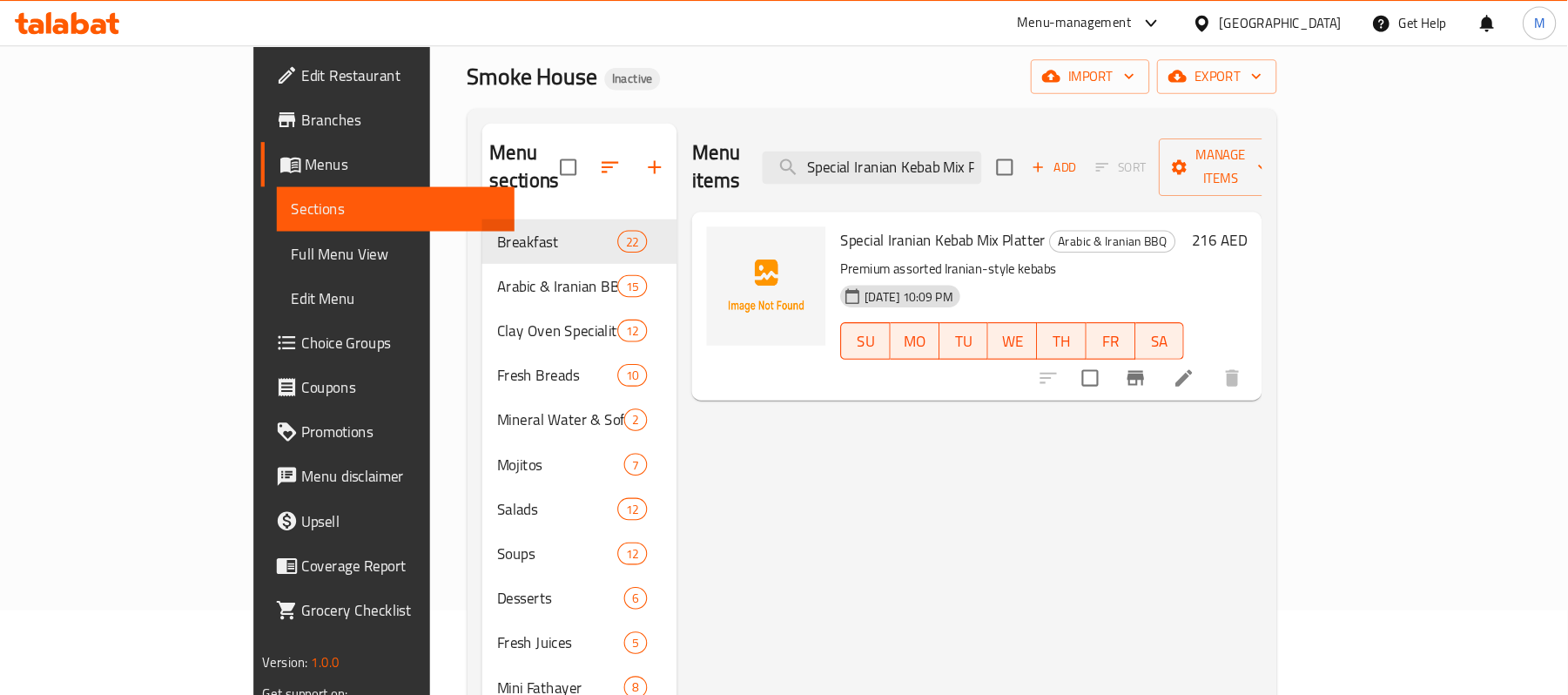
scroll to position [78, 0]
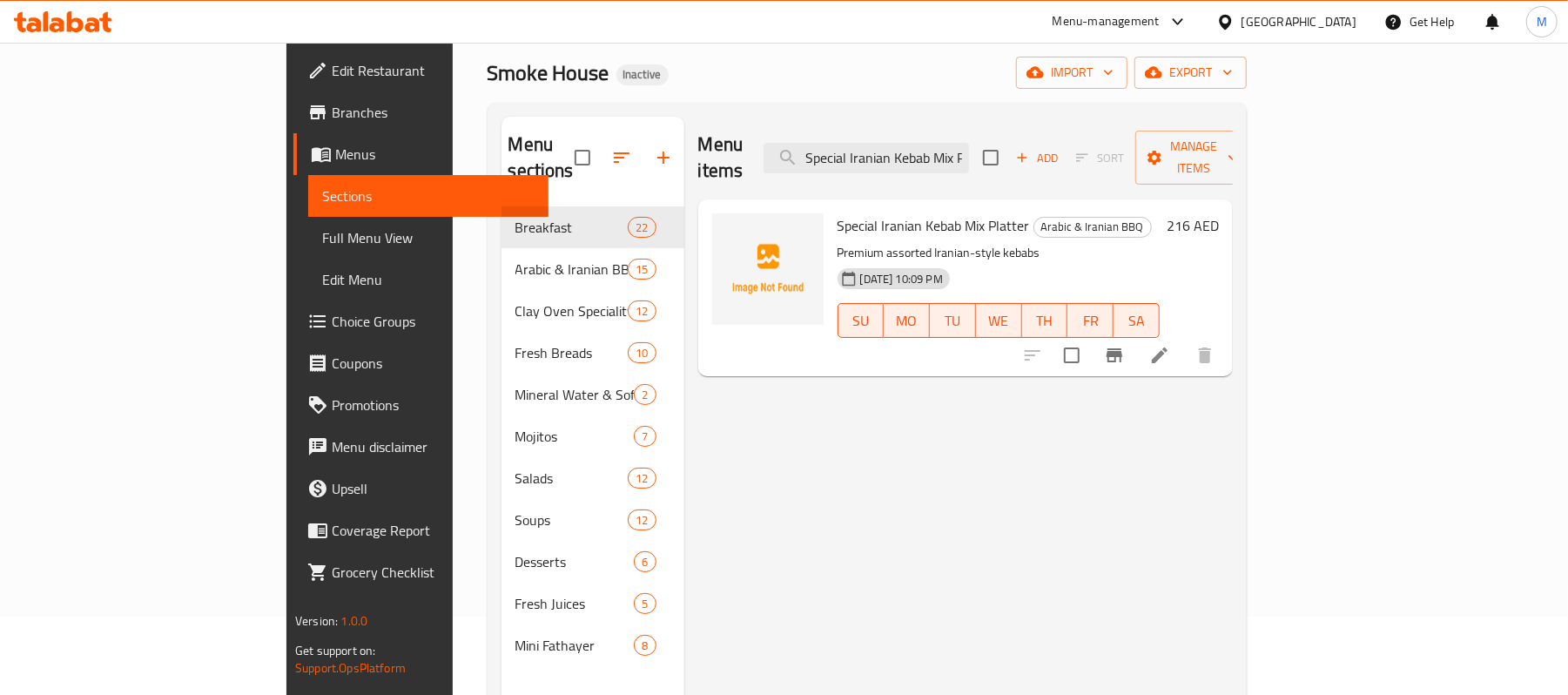
click at [628, 98] on div "Home / Restaurants management / Menus / Sections Smoke House Inactive import ex…" at bounding box center [866, 412] width 759 height 827
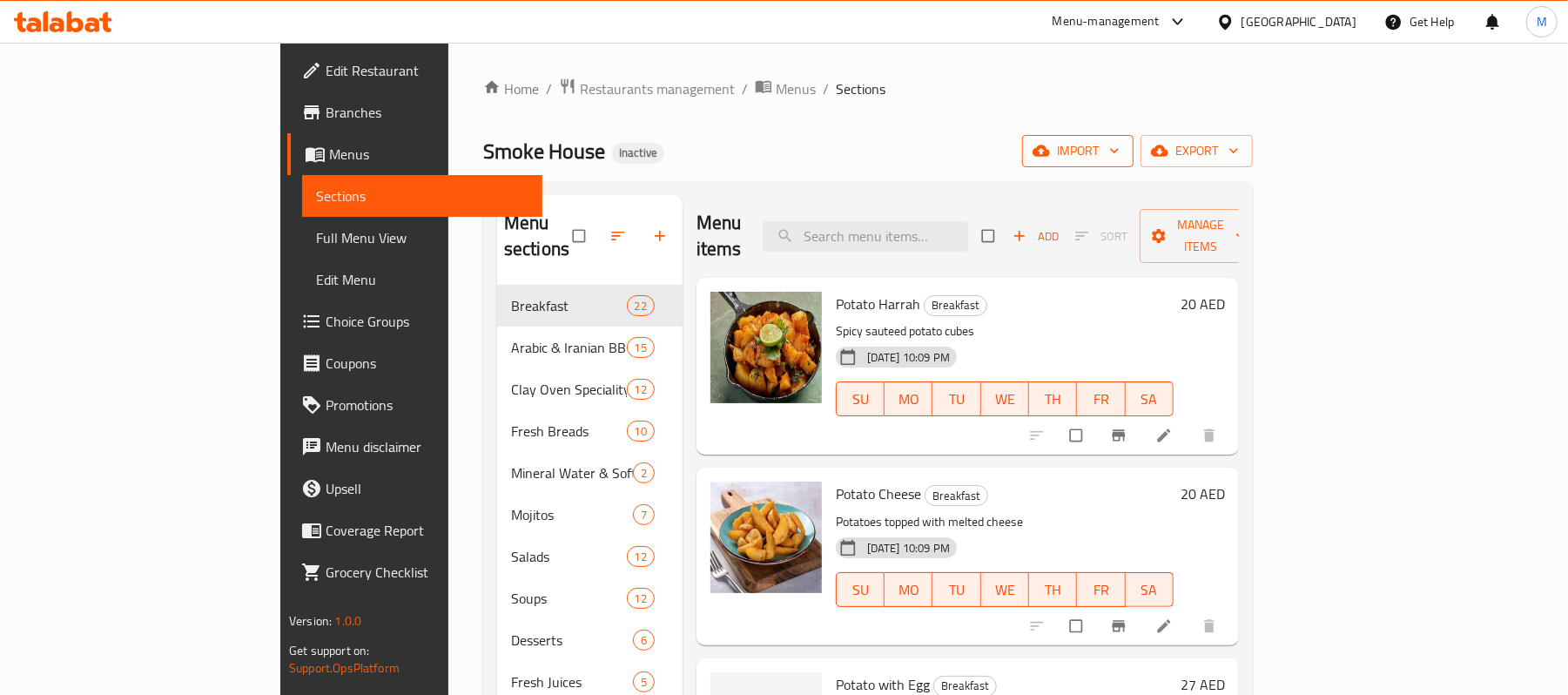
click at [1119, 152] on span "import" at bounding box center [1077, 151] width 84 height 22
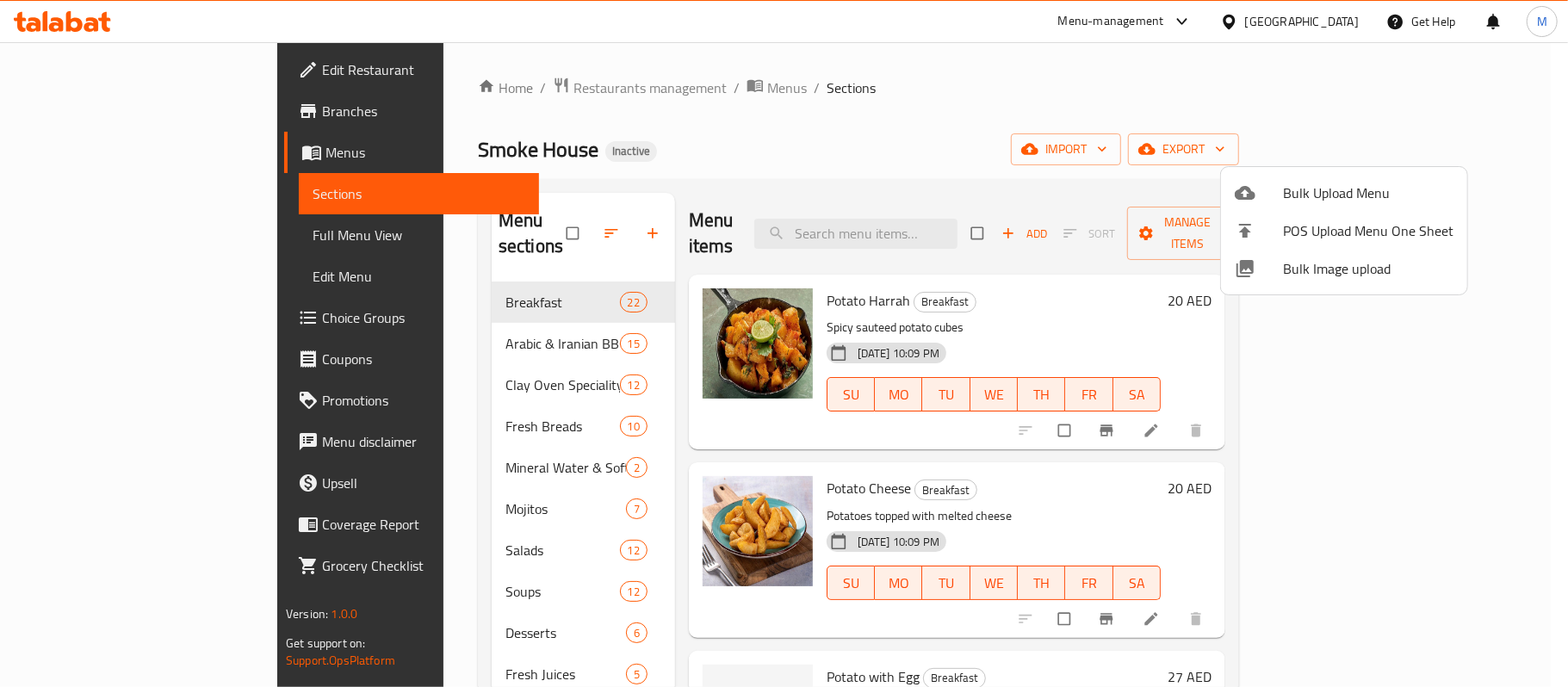
click at [1298, 276] on span "Bulk Image upload" at bounding box center [1368, 268] width 170 height 21
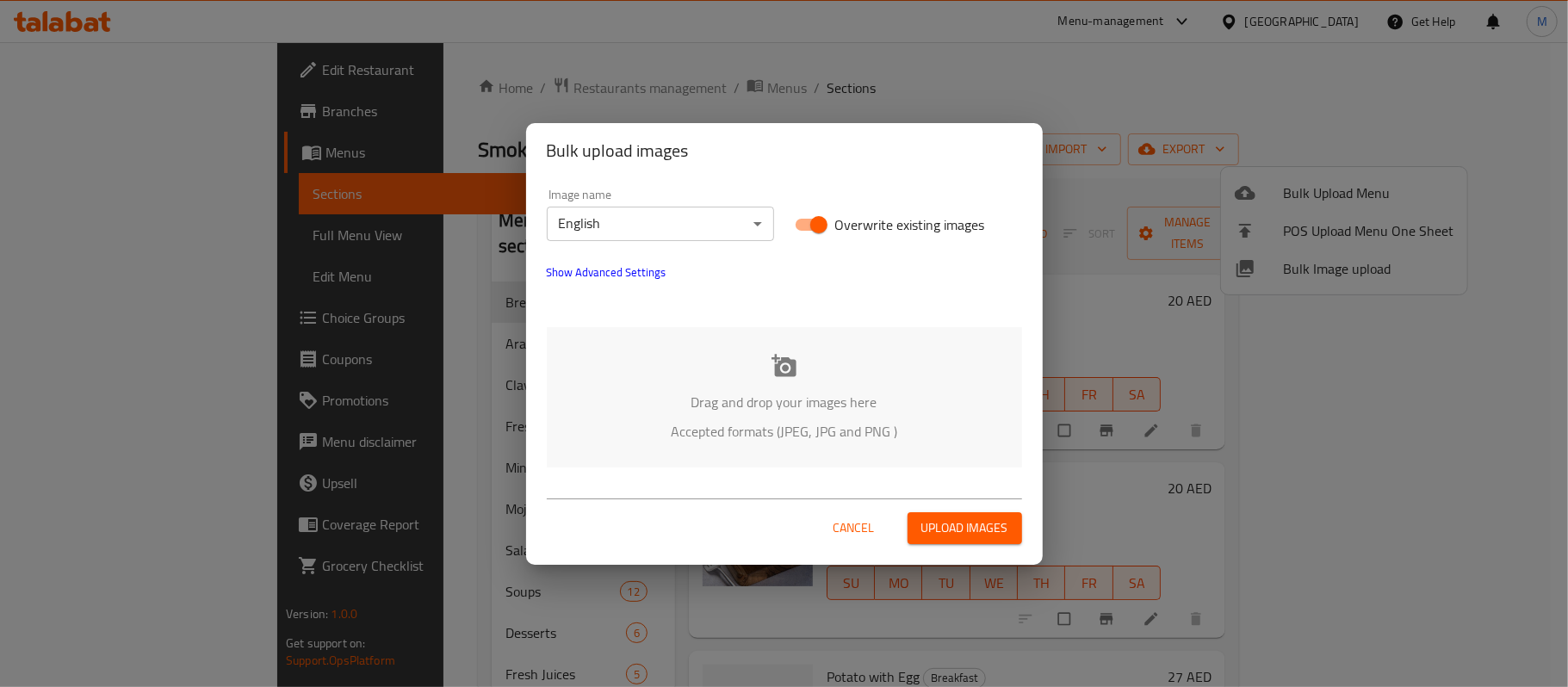
click at [641, 397] on p "Drag and drop your images here" at bounding box center [784, 401] width 424 height 21
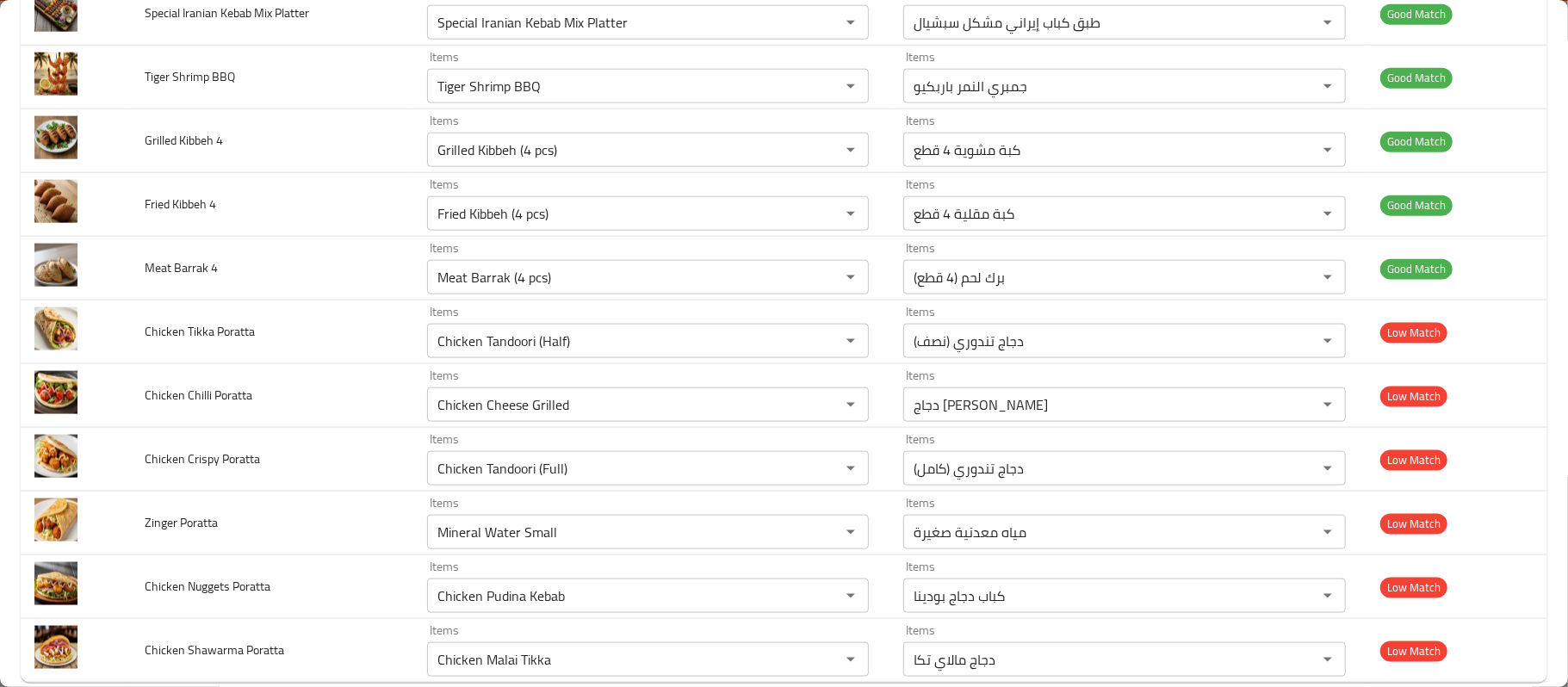
scroll to position [1531, 0]
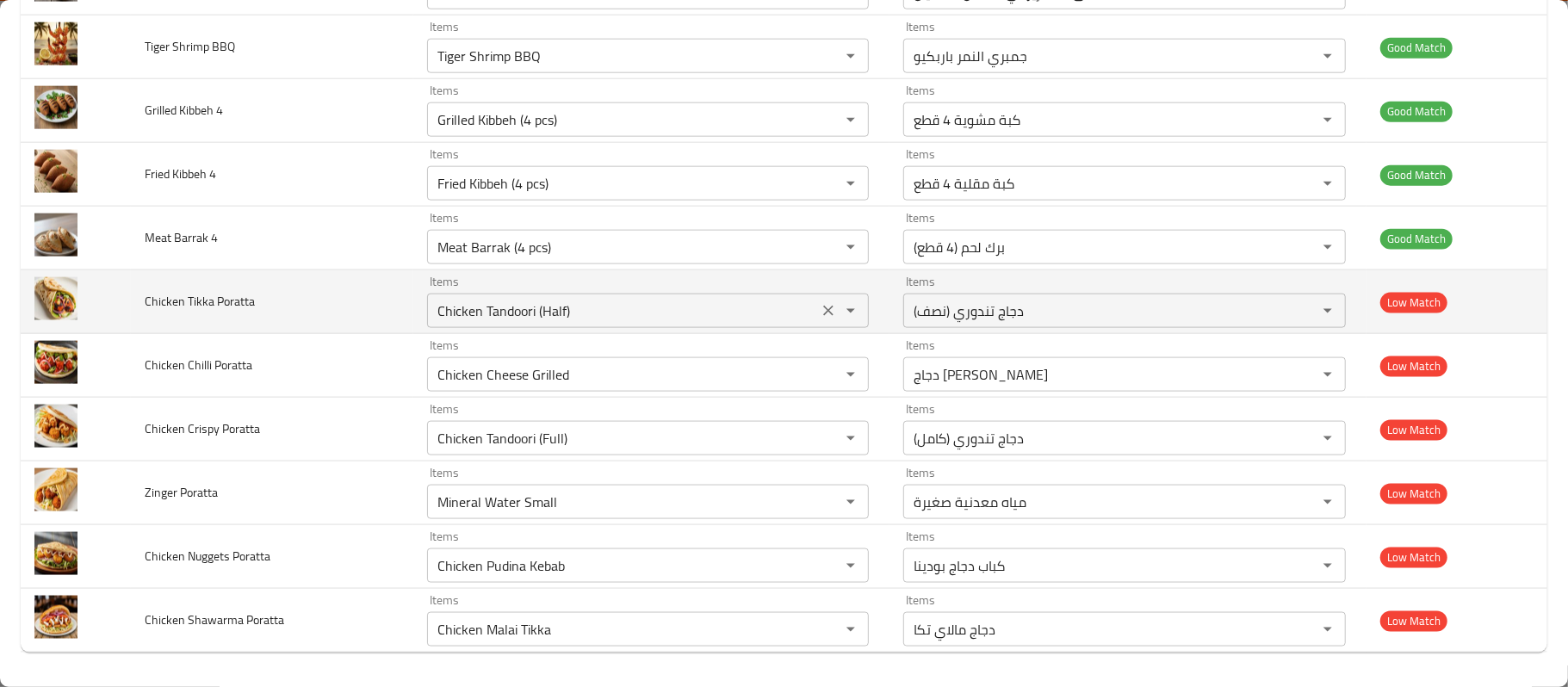
click at [534, 313] on Poratta "Chicken Tandoori (Half)" at bounding box center [623, 310] width 382 height 24
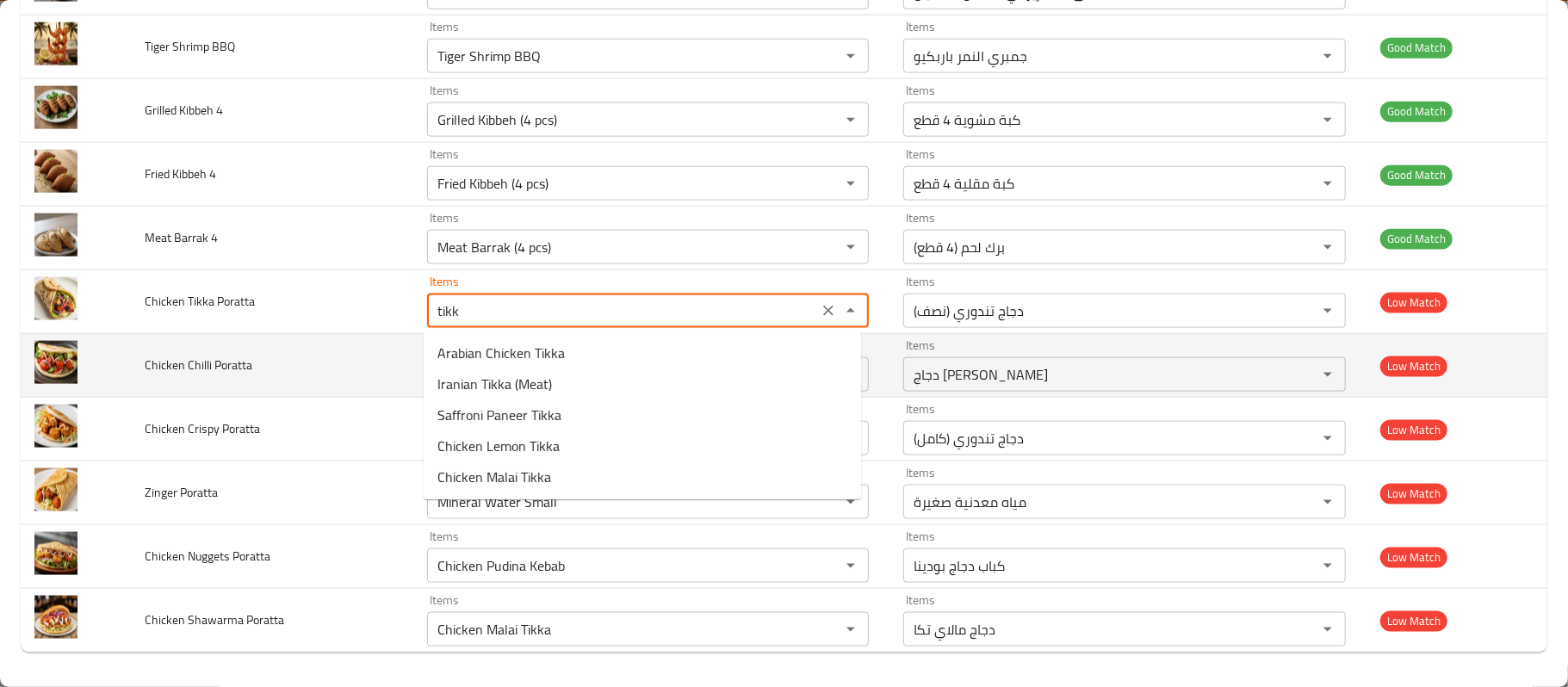
type Poratta "tikka"
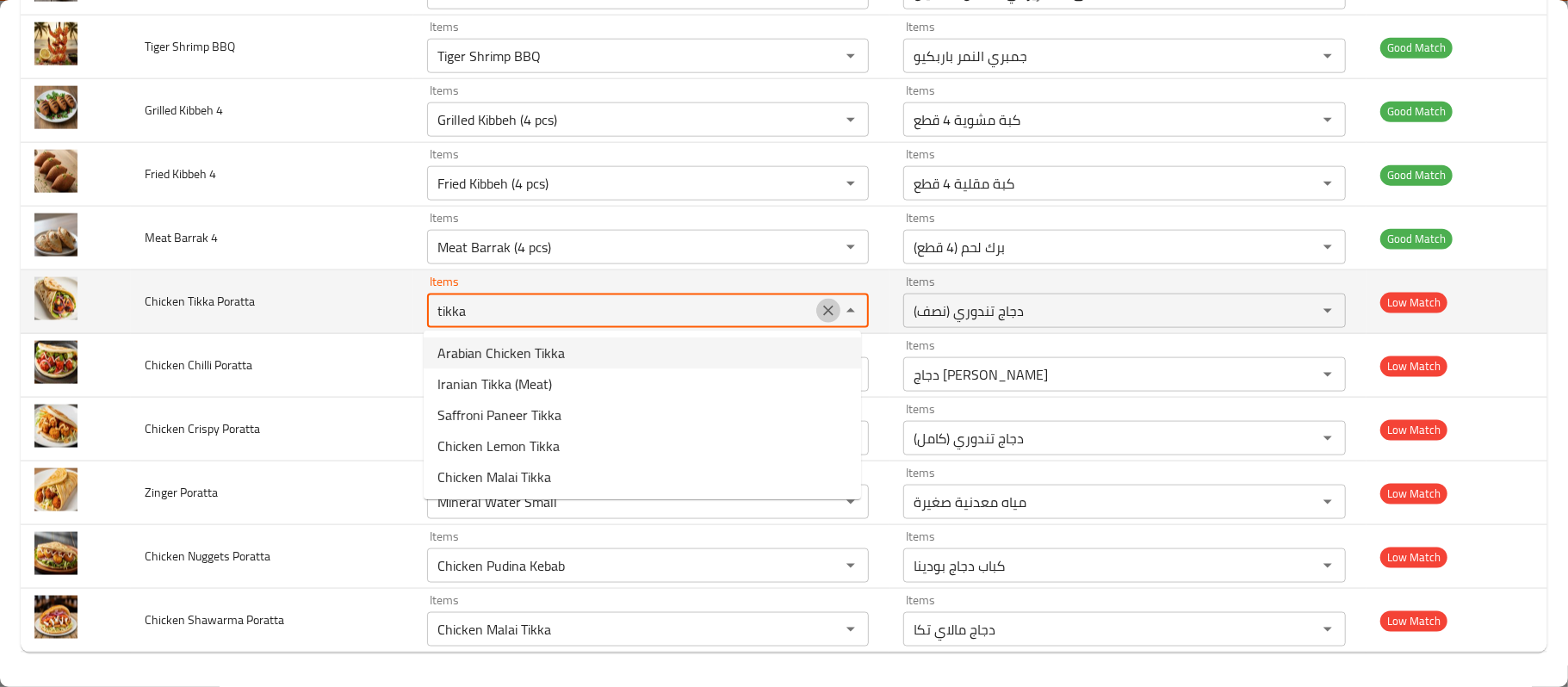
click at [817, 307] on button "Clear" at bounding box center [828, 310] width 24 height 24
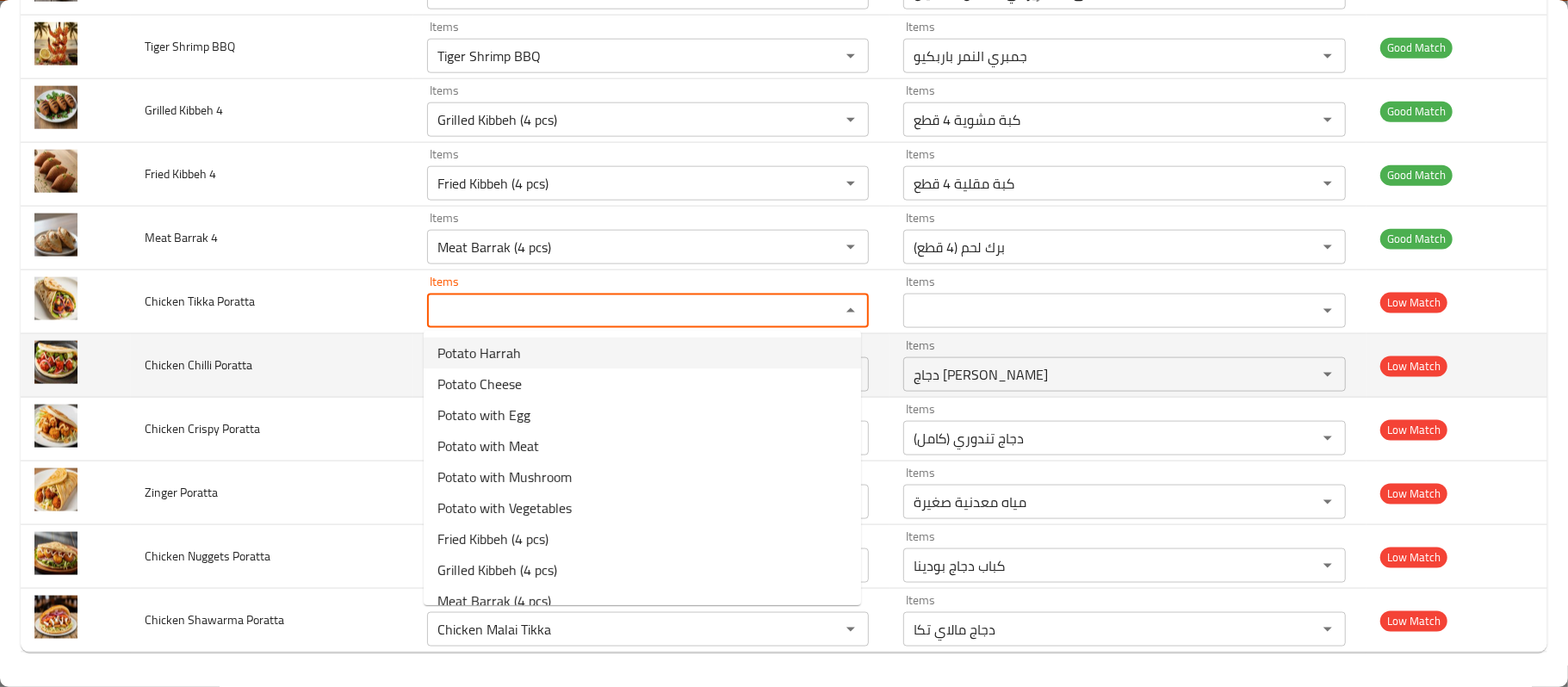
click at [211, 354] on span "Chicken Chilli Poratta" at bounding box center [198, 365] width 108 height 23
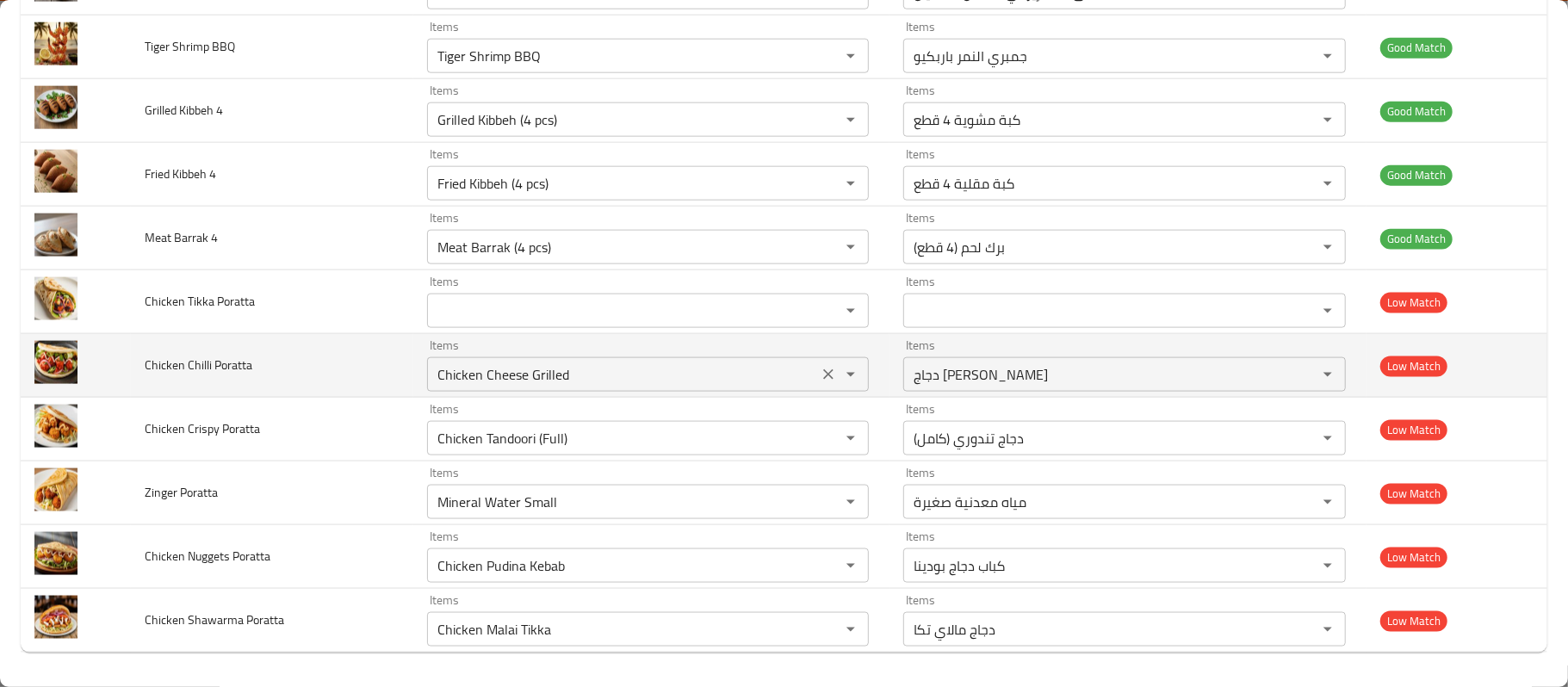
click at [824, 376] on icon "Clear" at bounding box center [828, 375] width 10 height 10
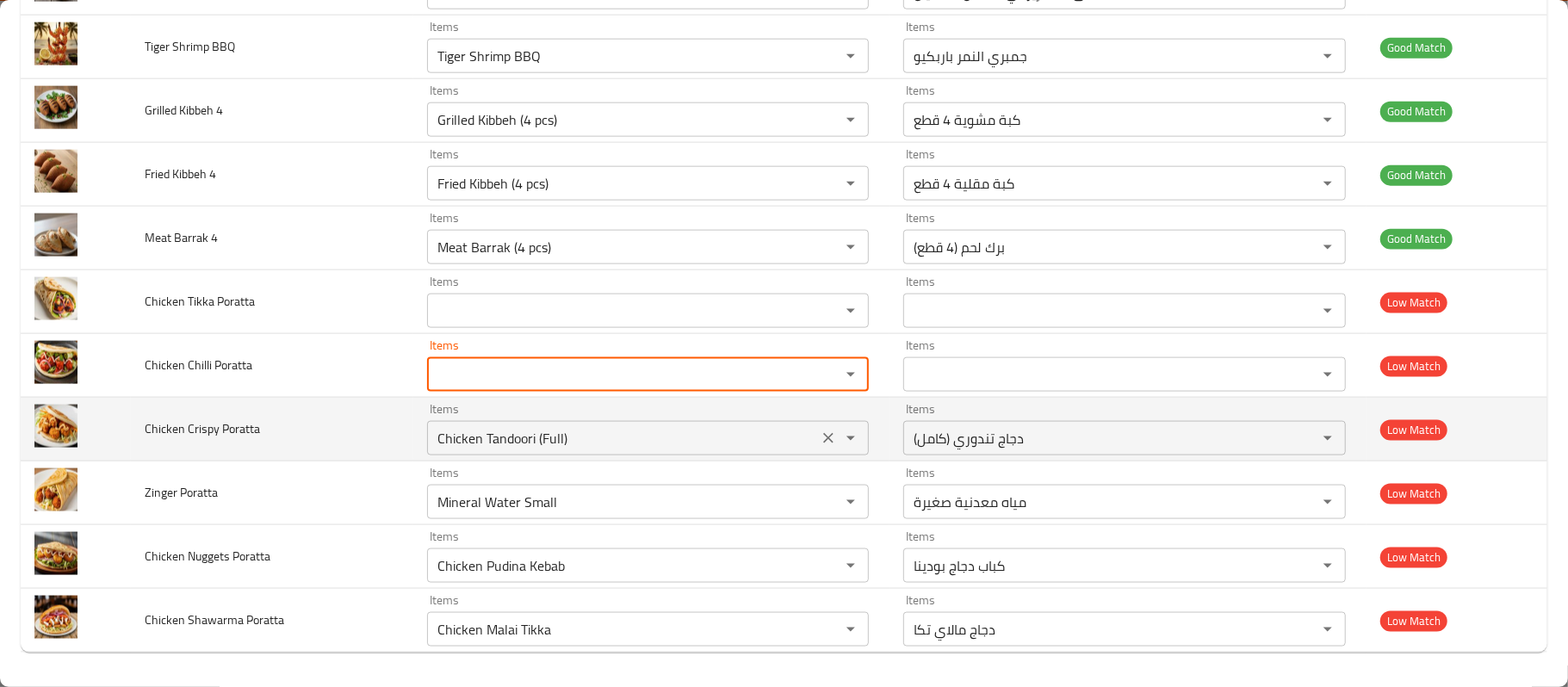
click at [830, 452] on div "Chicken Tandoori (Full) Items" at bounding box center [649, 438] width 443 height 35
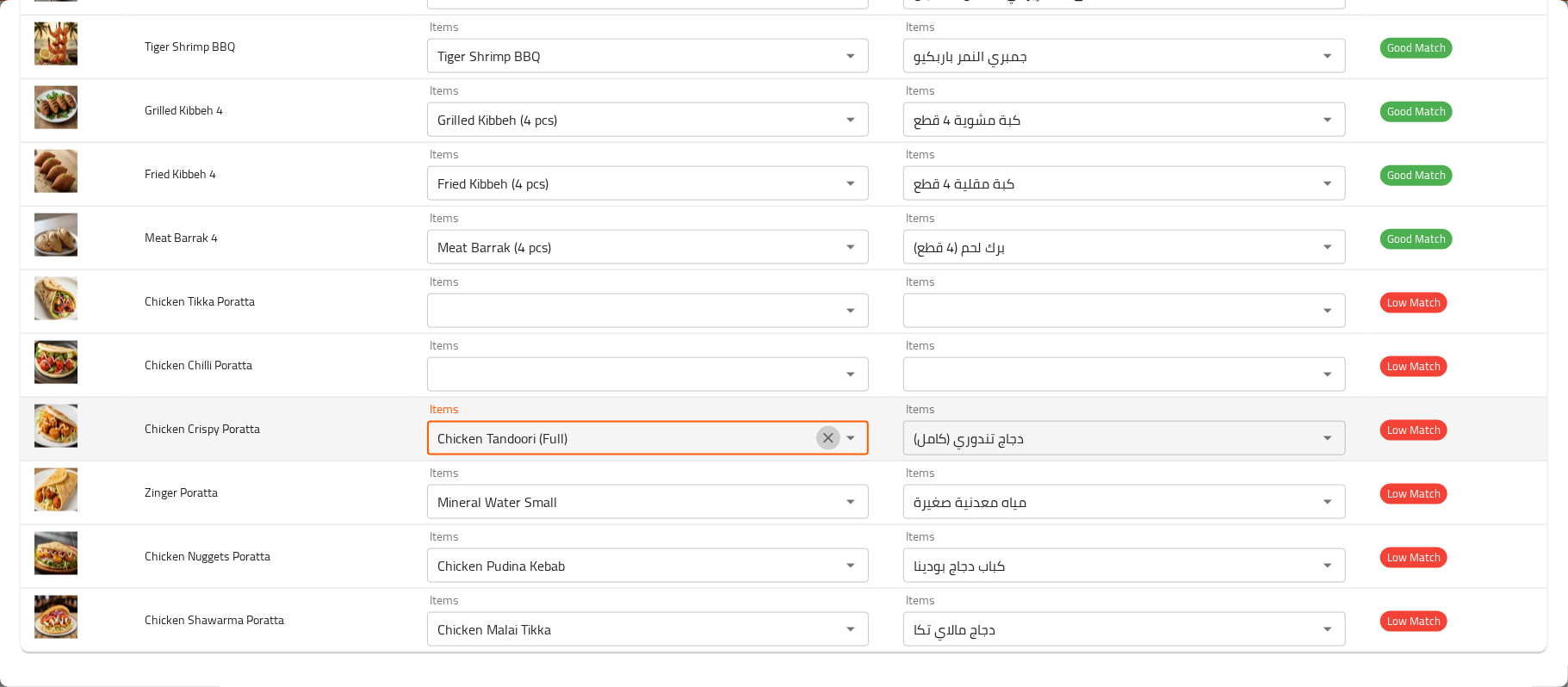
click at [820, 434] on icon "Clear" at bounding box center [828, 438] width 17 height 17
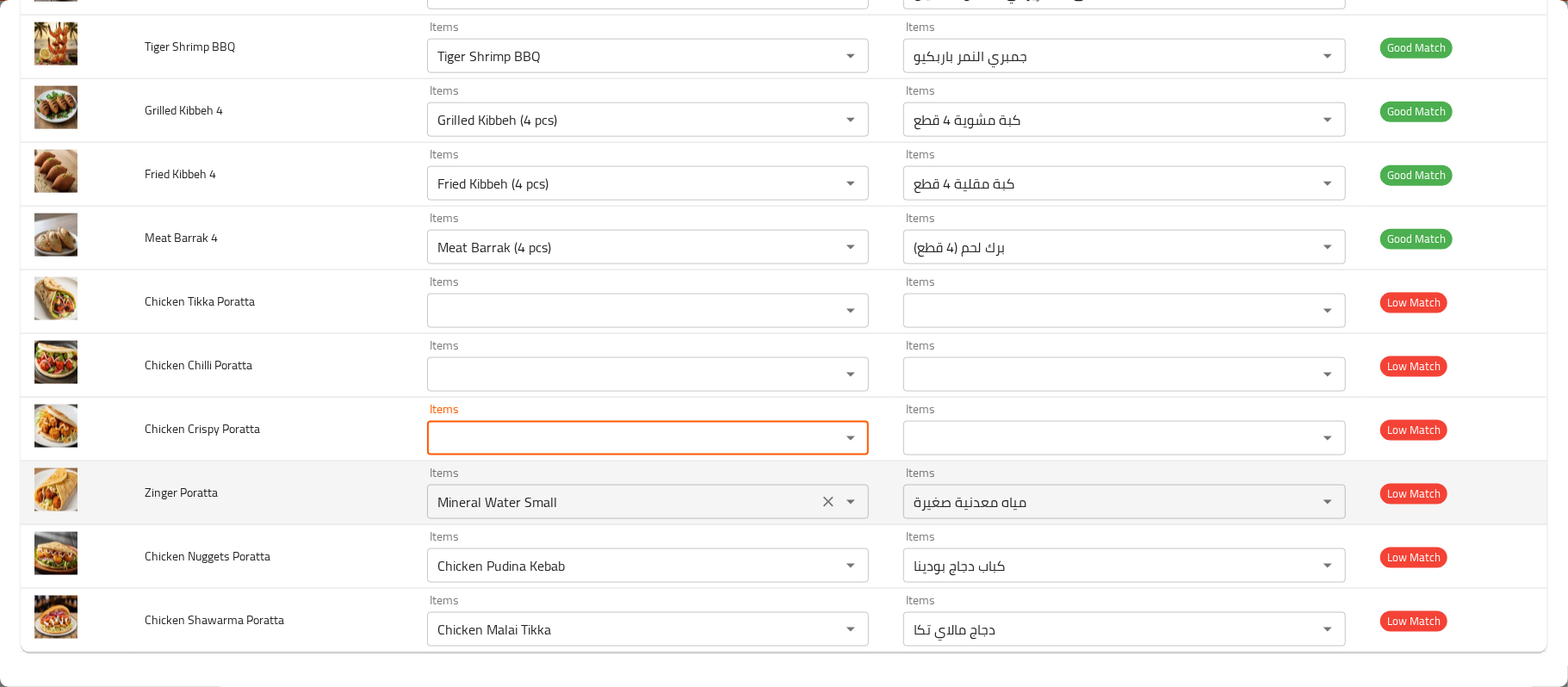
click at [820, 494] on icon "Clear" at bounding box center [828, 501] width 17 height 17
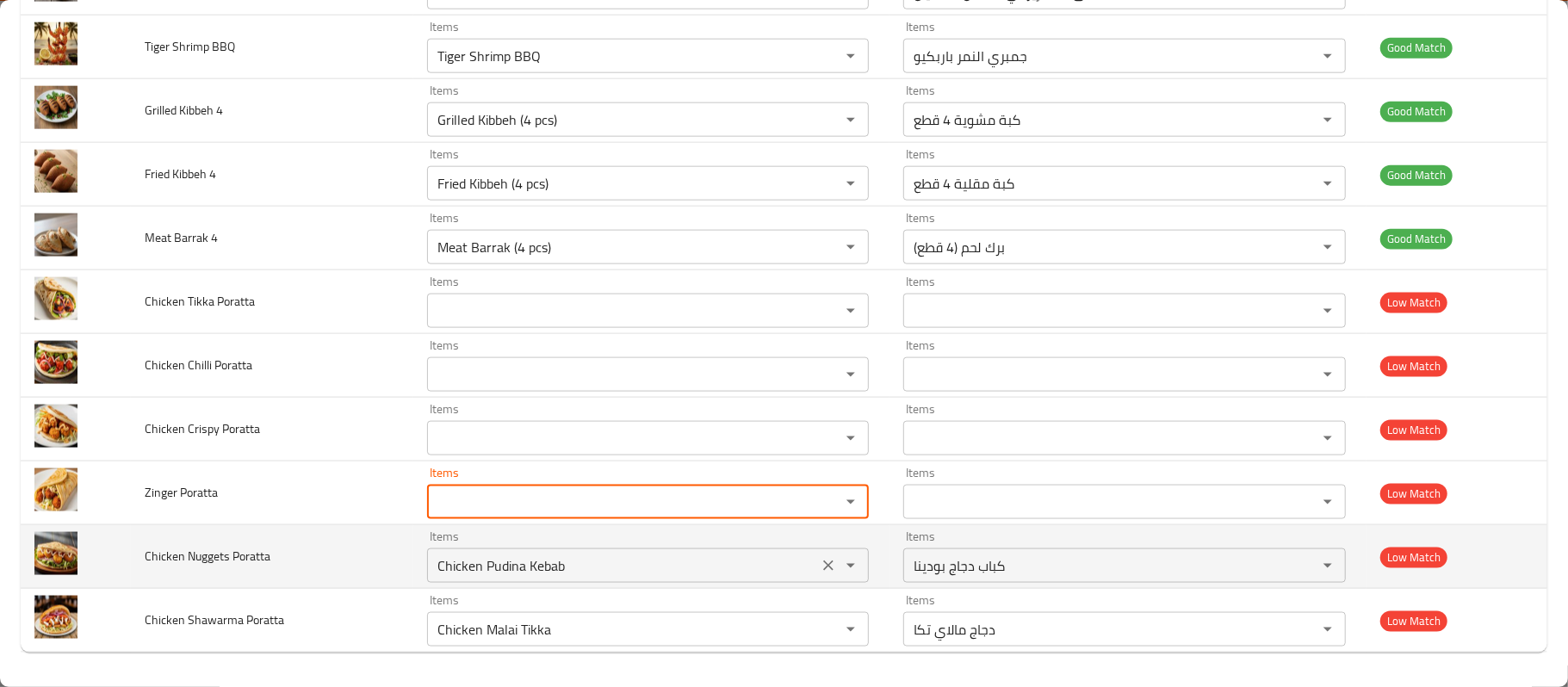
click at [817, 556] on button "Clear" at bounding box center [828, 565] width 24 height 24
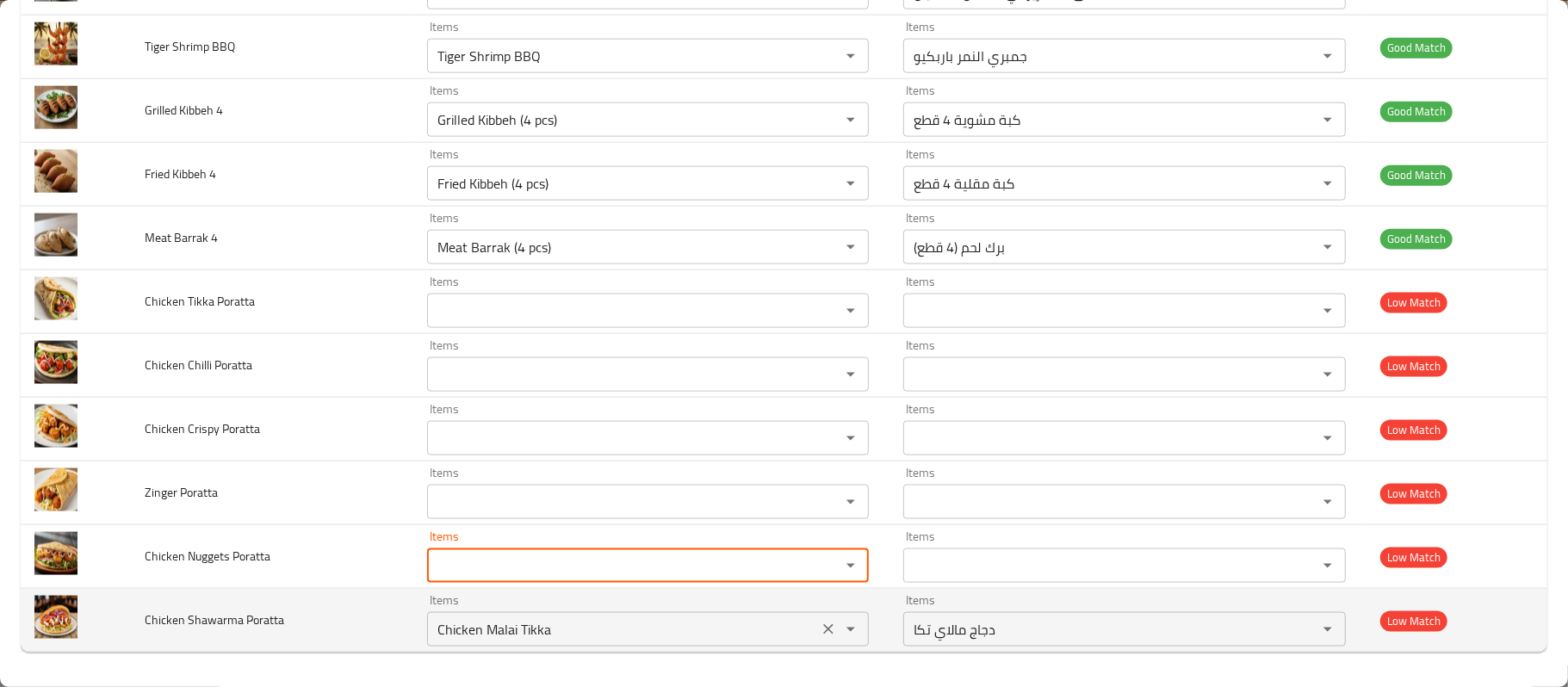
click at [822, 635] on icon "Clear" at bounding box center [828, 629] width 17 height 17
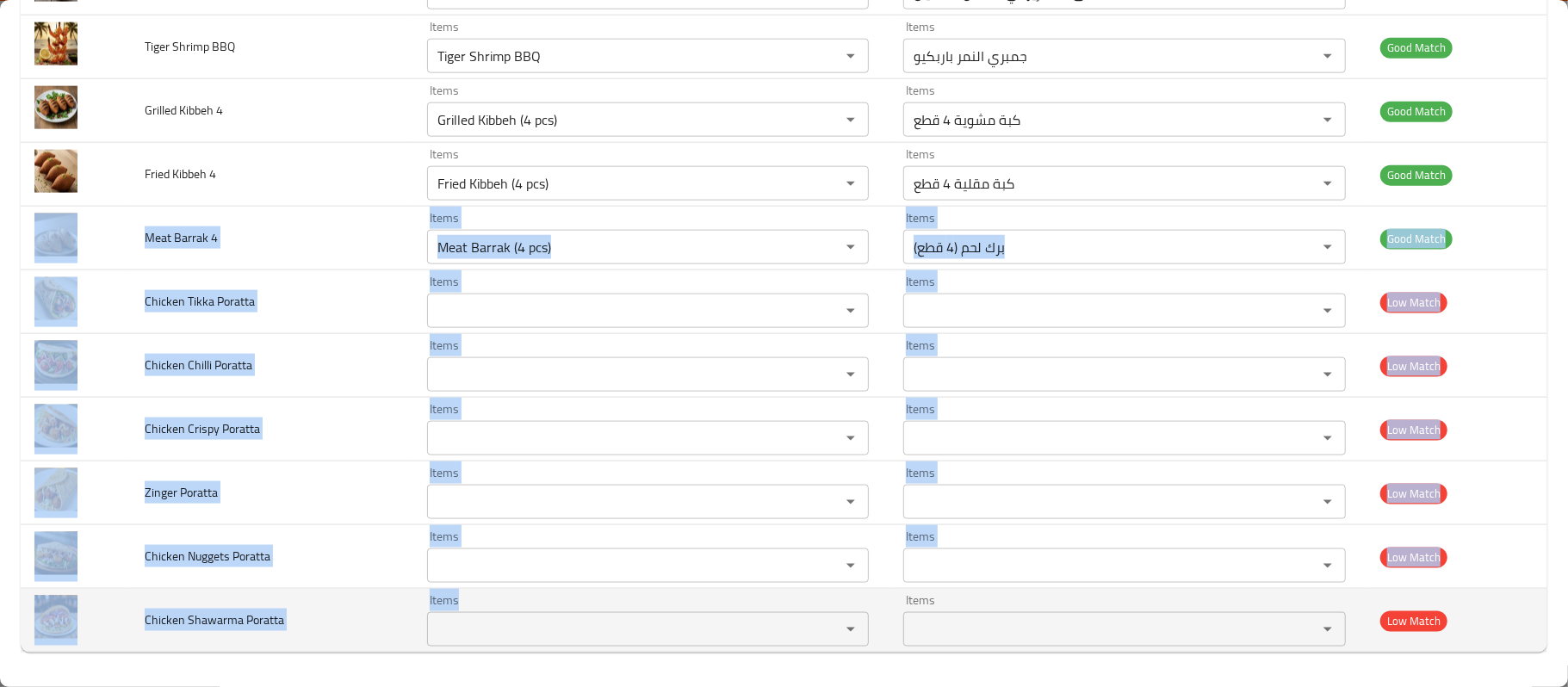
drag, startPoint x: 112, startPoint y: 236, endPoint x: 513, endPoint y: 645, distance: 572.8
copy tbody "Meat Barrak 4 Items Items Items Items Good Match Chicken Tikka Poratta Items It…"
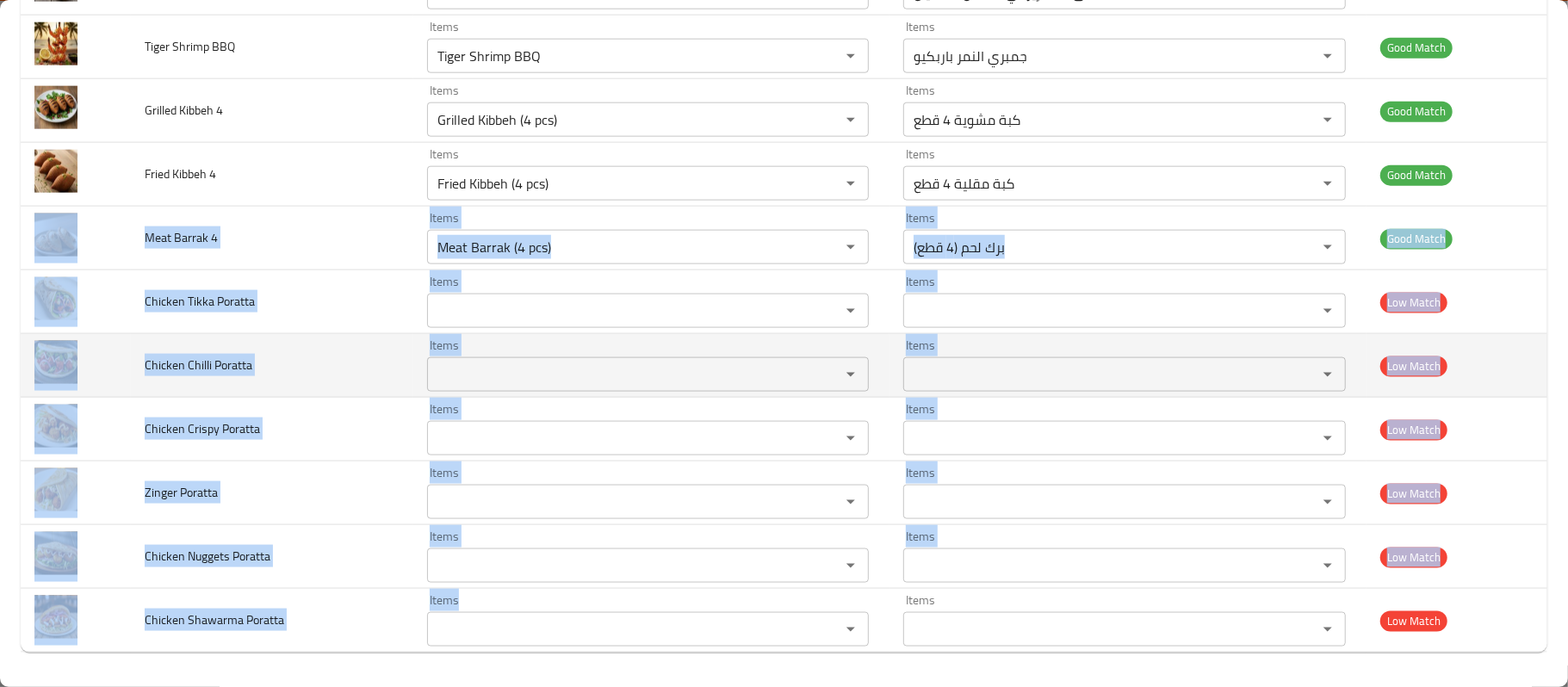
click at [352, 352] on td "Chicken Chilli Poratta" at bounding box center [272, 366] width 283 height 63
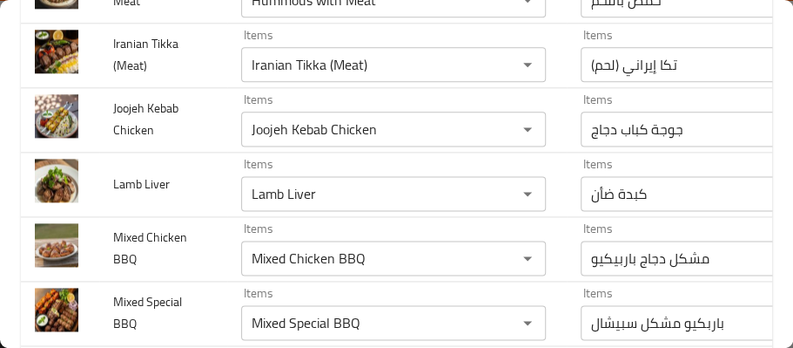
scroll to position [794, 0]
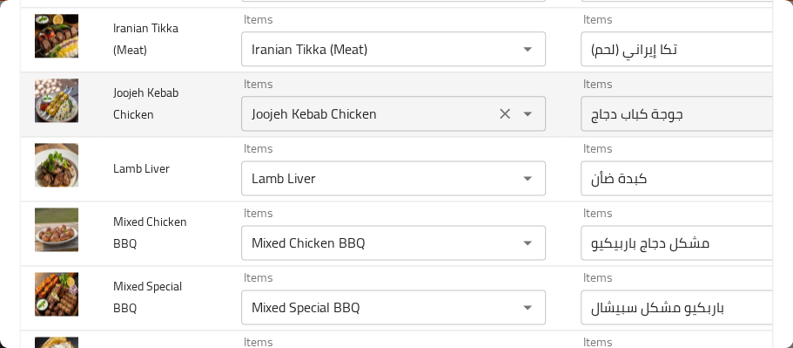
click at [268, 125] on Chicken "Joojeh Kebab Chicken" at bounding box center [367, 113] width 243 height 24
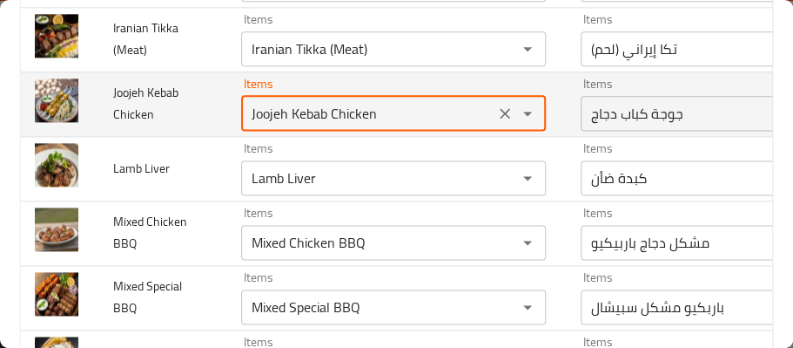
click at [268, 125] on Chicken "Joojeh Kebab Chicken" at bounding box center [367, 113] width 243 height 24
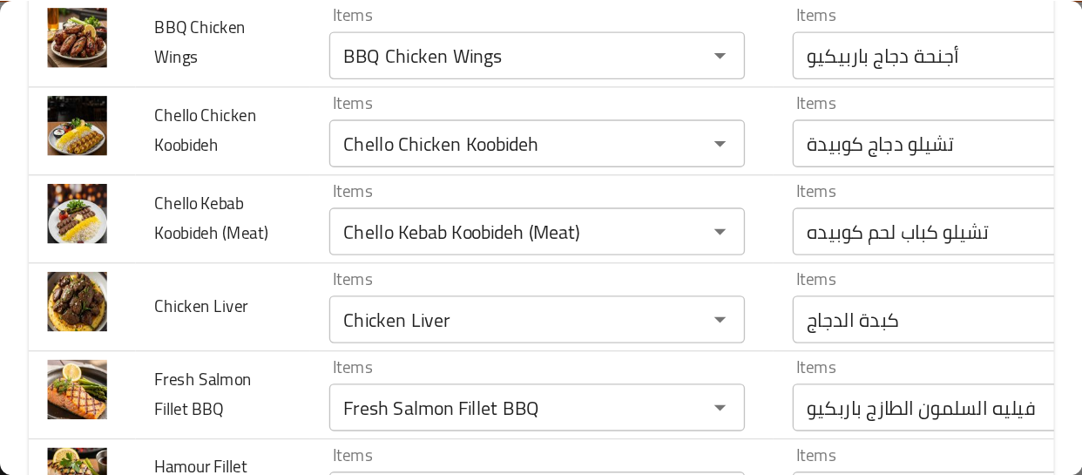
scroll to position [388, 0]
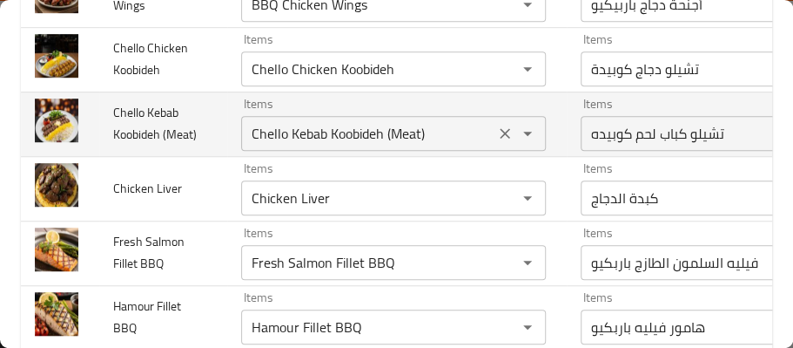
click at [261, 145] on \(Meat\) "Chello Kebab Koobideh (Meat)" at bounding box center [367, 133] width 243 height 24
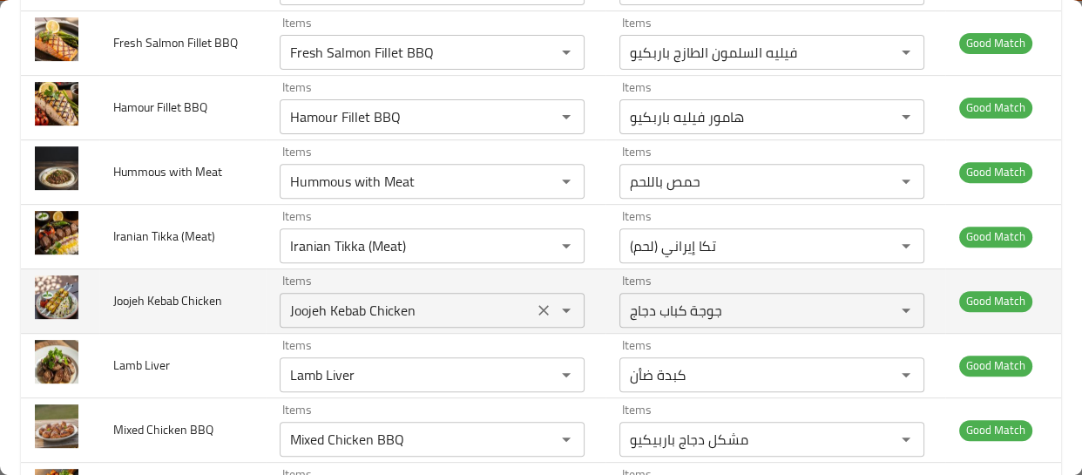
scroll to position [625, 0]
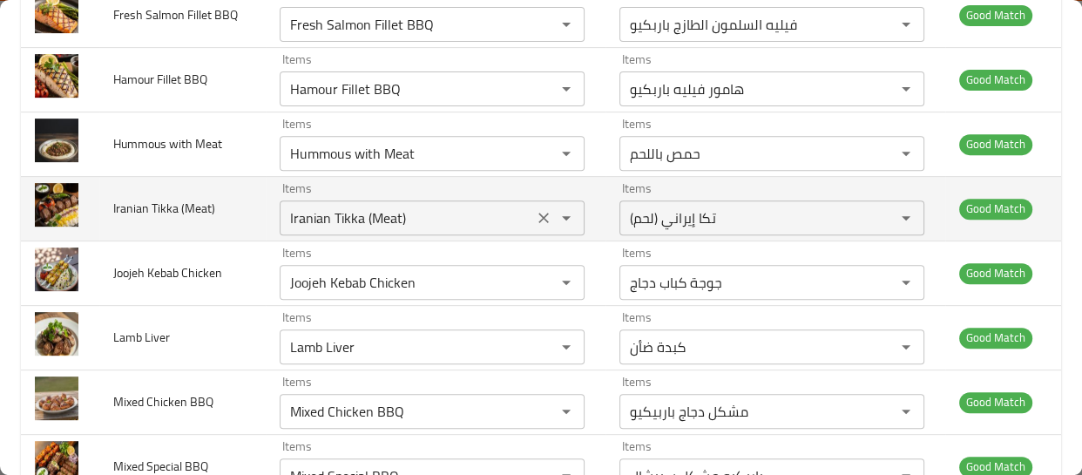
click at [320, 212] on \(Meat\) "Iranian Tikka (Meat)" at bounding box center [406, 218] width 243 height 24
drag, startPoint x: 55, startPoint y: 213, endPoint x: 76, endPoint y: 220, distance: 22.0
click at [76, 220] on img "enhanced table" at bounding box center [57, 205] width 44 height 44
click at [538, 215] on icon "Clear" at bounding box center [543, 218] width 10 height 10
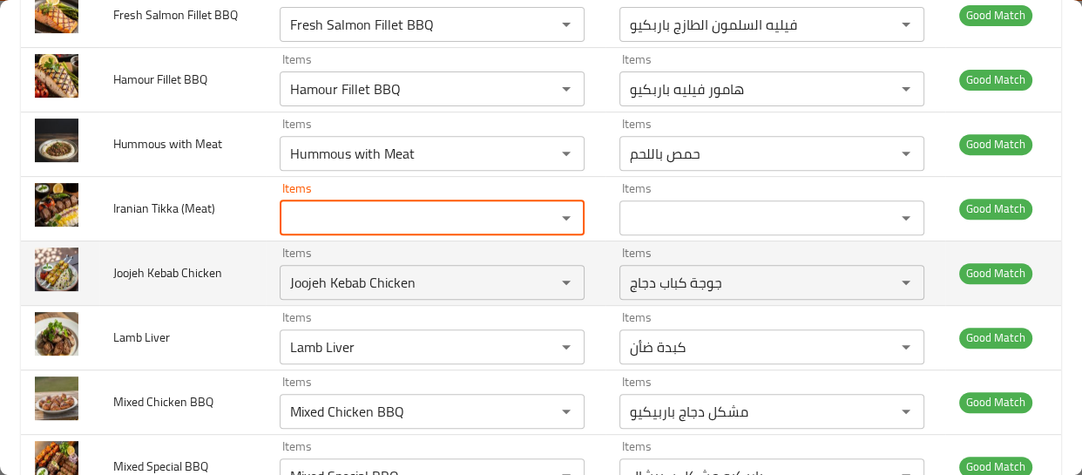
click at [139, 287] on td "Joojeh Kebab Chicken" at bounding box center [182, 272] width 166 height 64
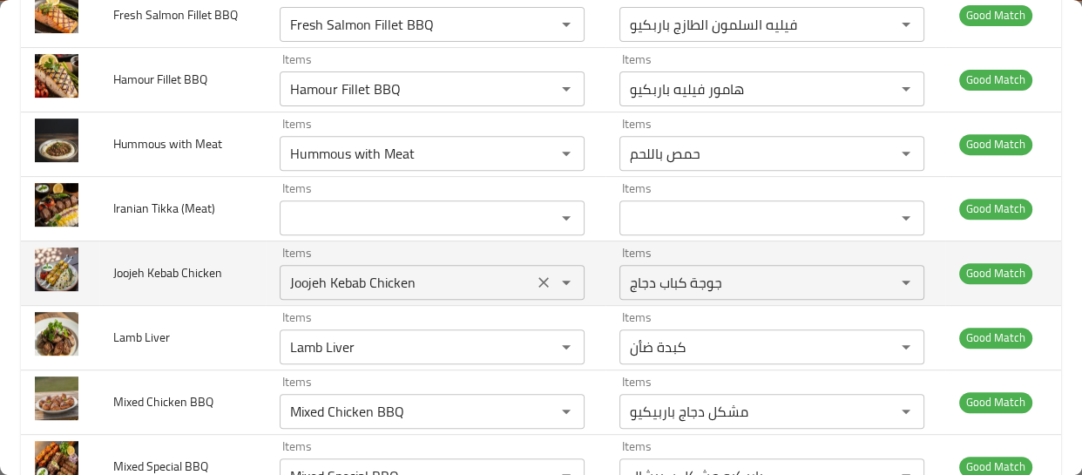
click at [334, 284] on Chicken "Joojeh Kebab Chicken" at bounding box center [406, 282] width 243 height 24
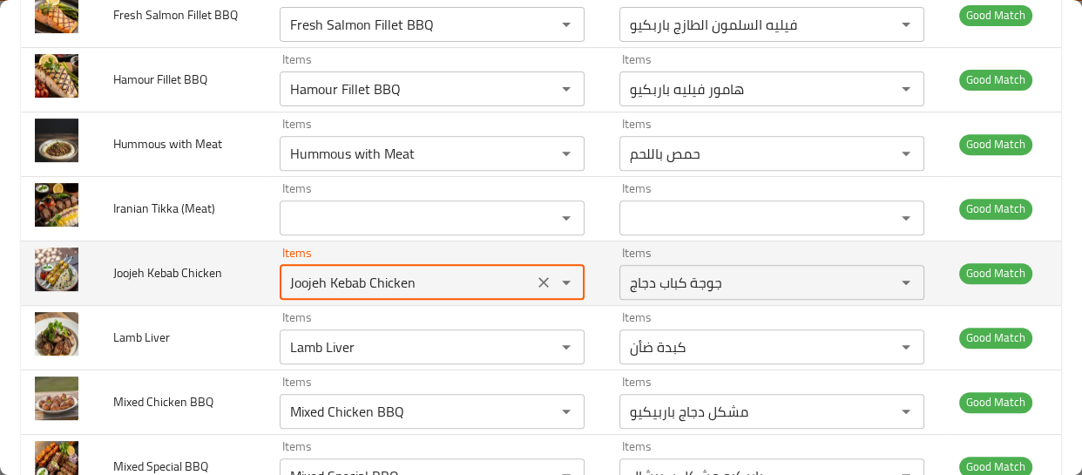
click at [334, 284] on Chicken "Joojeh Kebab Chicken" at bounding box center [406, 282] width 243 height 24
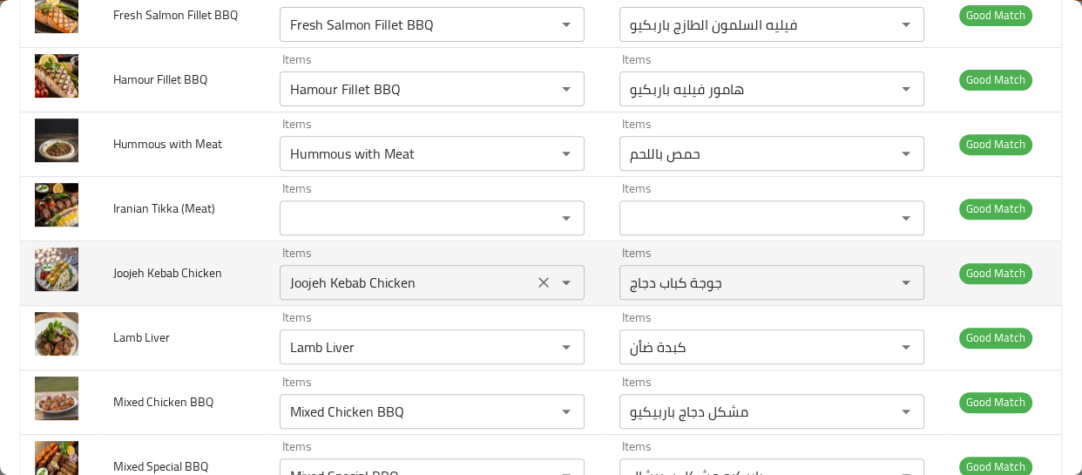
click at [366, 277] on Chicken "Joojeh Kebab Chicken" at bounding box center [406, 282] width 243 height 24
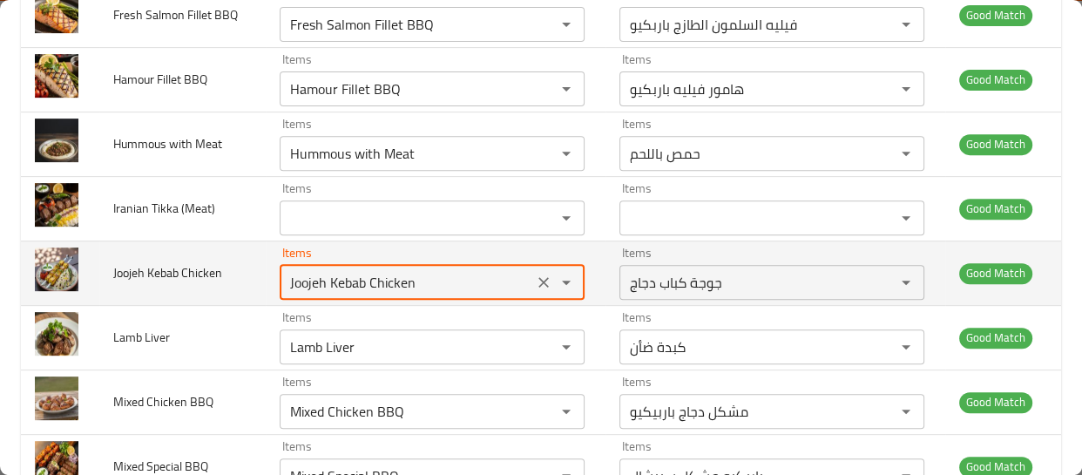
click at [366, 277] on Chicken "Joojeh Kebab Chicken" at bounding box center [406, 282] width 243 height 24
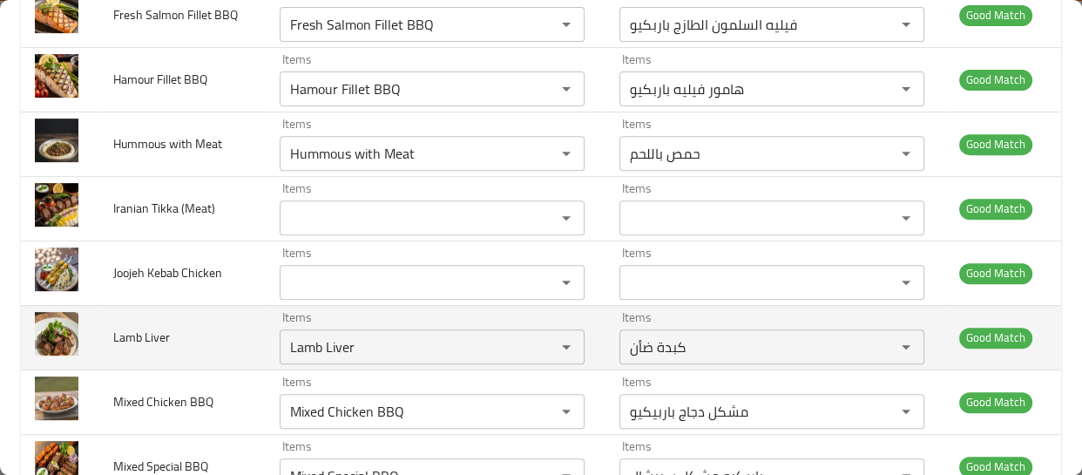
click at [159, 341] on span "Lamb Liver" at bounding box center [141, 337] width 57 height 23
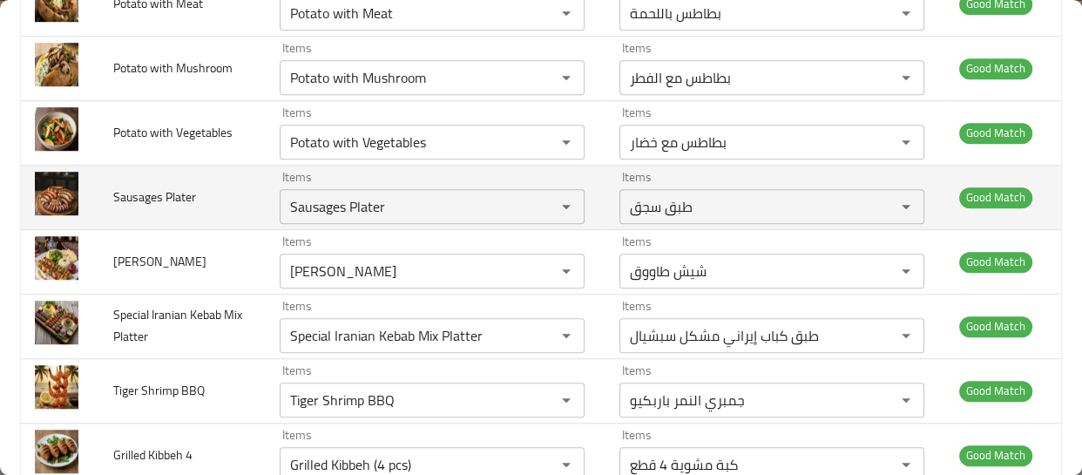
scroll to position [1259, 0]
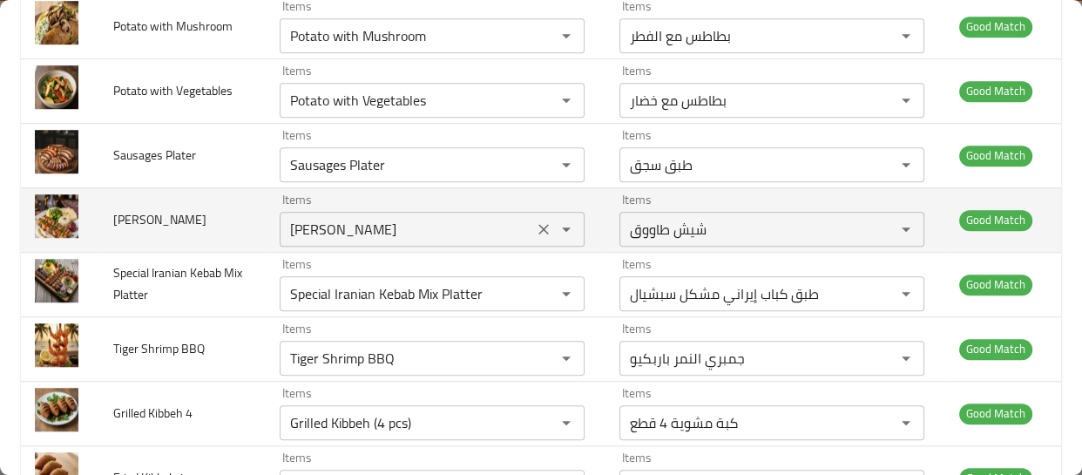
click at [305, 234] on Tawook_ "[PERSON_NAME]" at bounding box center [406, 229] width 243 height 24
click at [538, 224] on icon "Clear" at bounding box center [543, 229] width 10 height 10
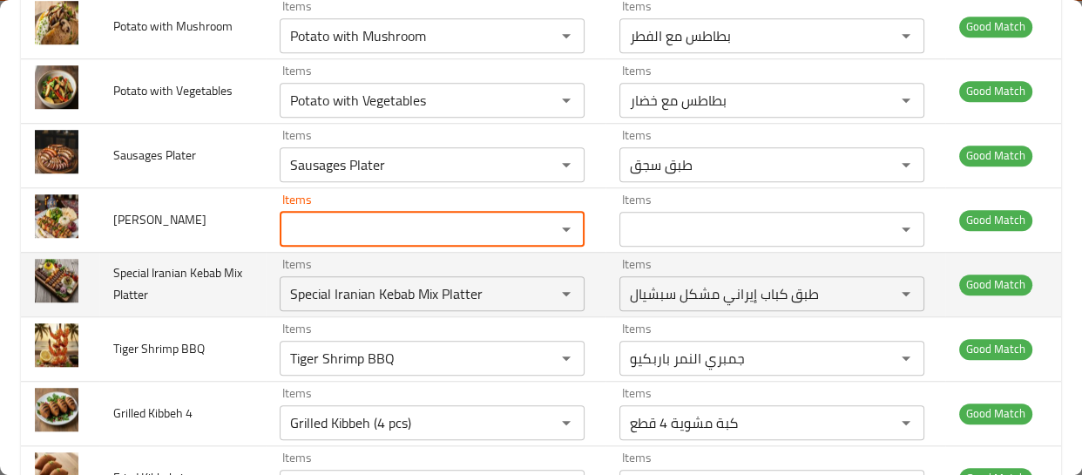
click at [165, 284] on span "Special Iranian Kebab Mix Platter" at bounding box center [177, 283] width 129 height 44
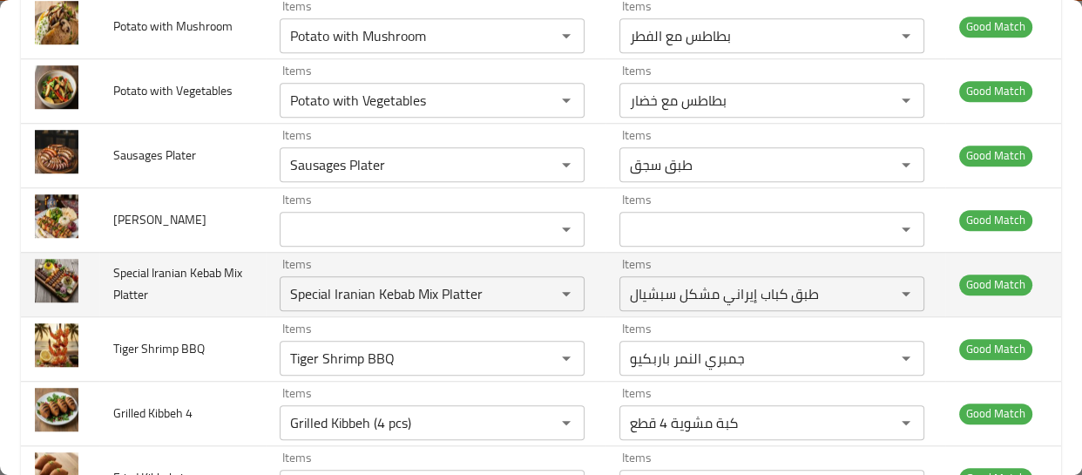
scroll to position [1338, 0]
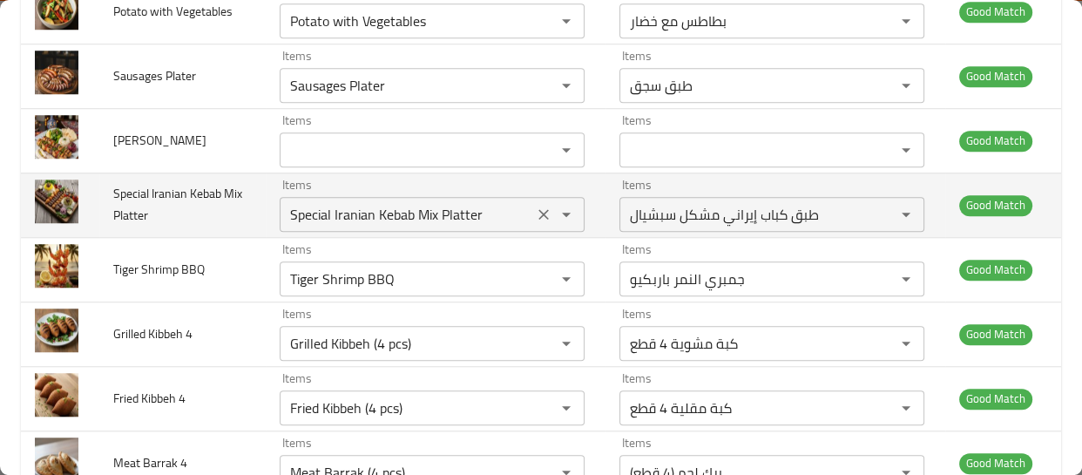
click at [298, 217] on Platter "Special Iranian Kebab Mix Platter" at bounding box center [406, 214] width 243 height 24
drag, startPoint x: 74, startPoint y: 207, endPoint x: 61, endPoint y: 206, distance: 13.1
drag, startPoint x: 61, startPoint y: 206, endPoint x: 75, endPoint y: 212, distance: 14.9
click at [75, 212] on img "enhanced table" at bounding box center [57, 201] width 44 height 44
click at [217, 226] on td "Special Iranian Kebab Mix Platter" at bounding box center [182, 204] width 166 height 64
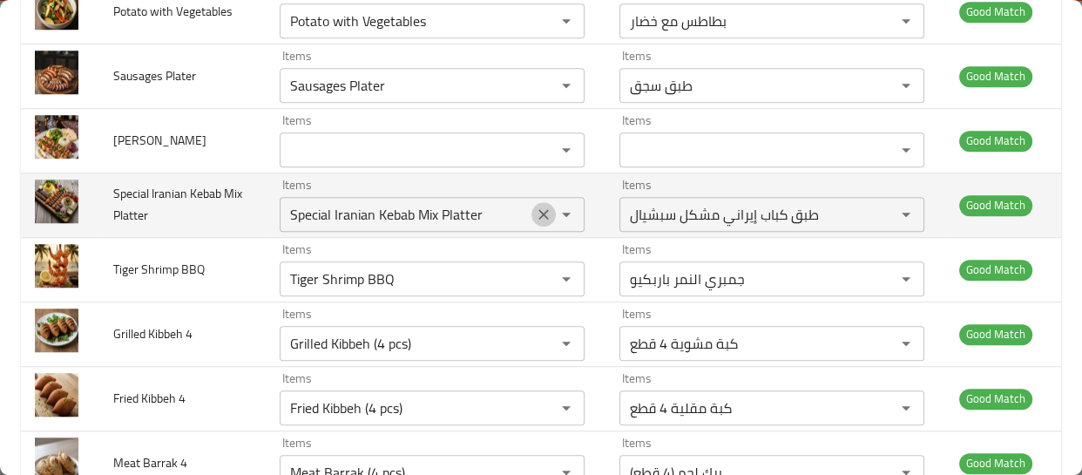
click at [535, 217] on icon "Clear" at bounding box center [543, 214] width 17 height 17
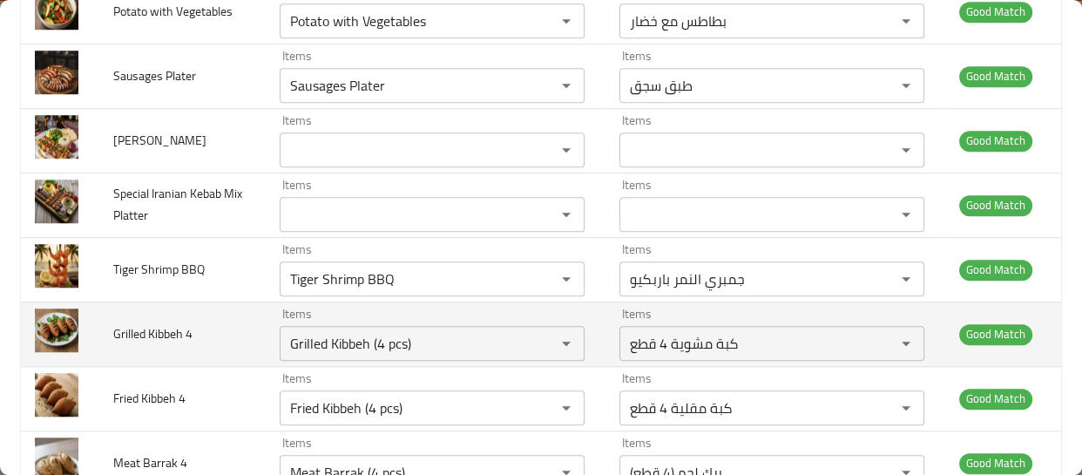
click at [176, 301] on td "Grilled Kibbeh 4" at bounding box center [182, 333] width 166 height 64
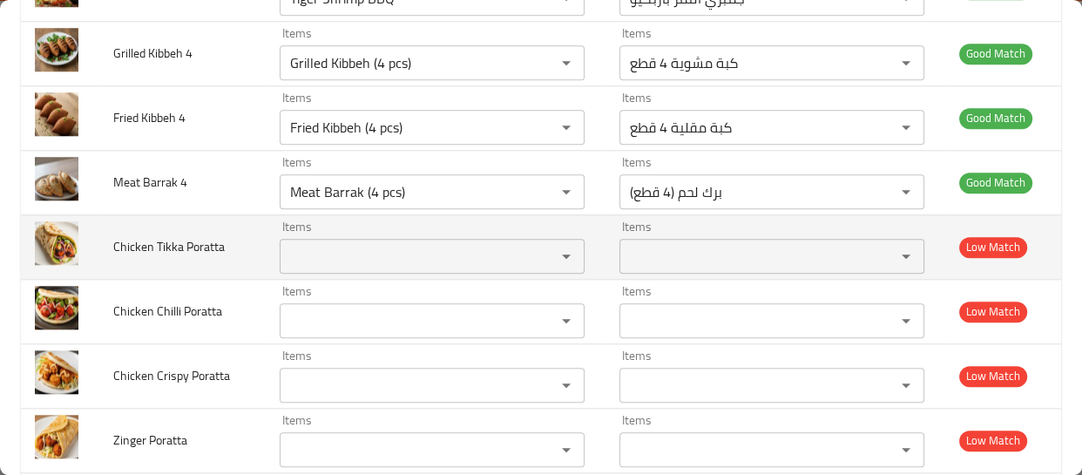
scroll to position [1222, 0]
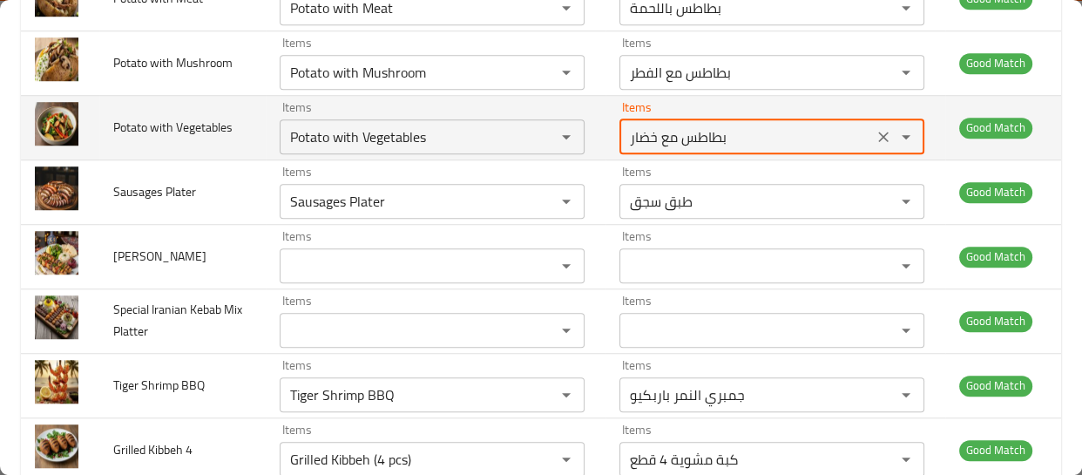
click at [712, 140] on Vegetables-ar "بطاطس مع خضار" at bounding box center [745, 137] width 243 height 24
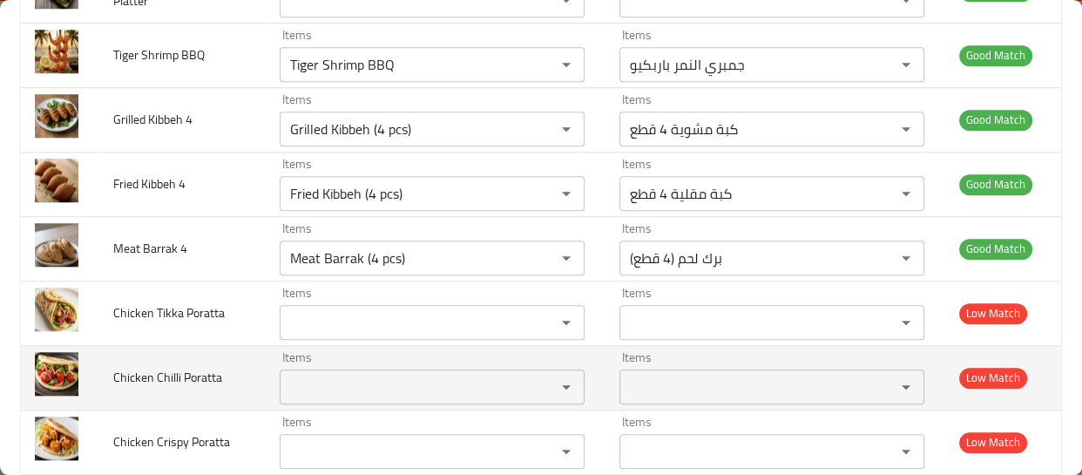
scroll to position [1380, 0]
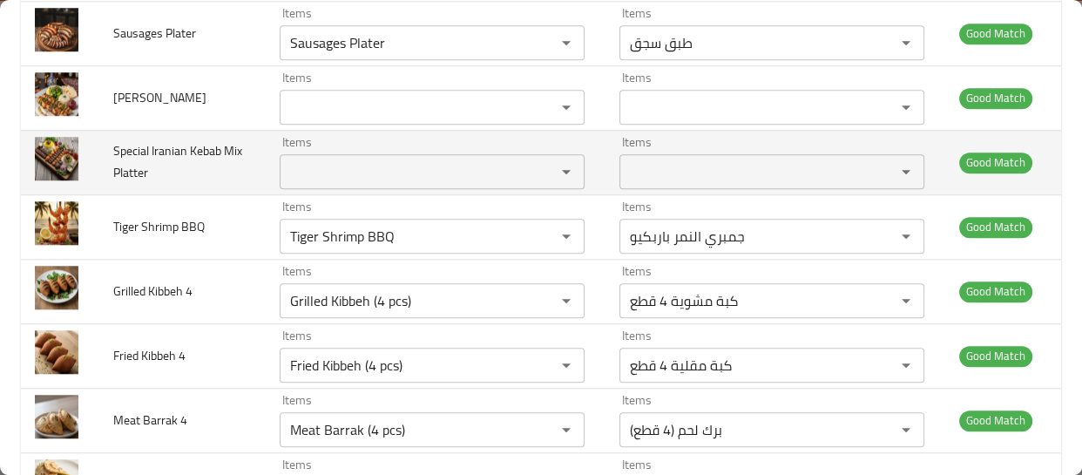
click at [145, 156] on span "Special Iranian Kebab Mix Platter" at bounding box center [177, 161] width 129 height 44
copy span "Special Iranian Kebab Mix Platter"
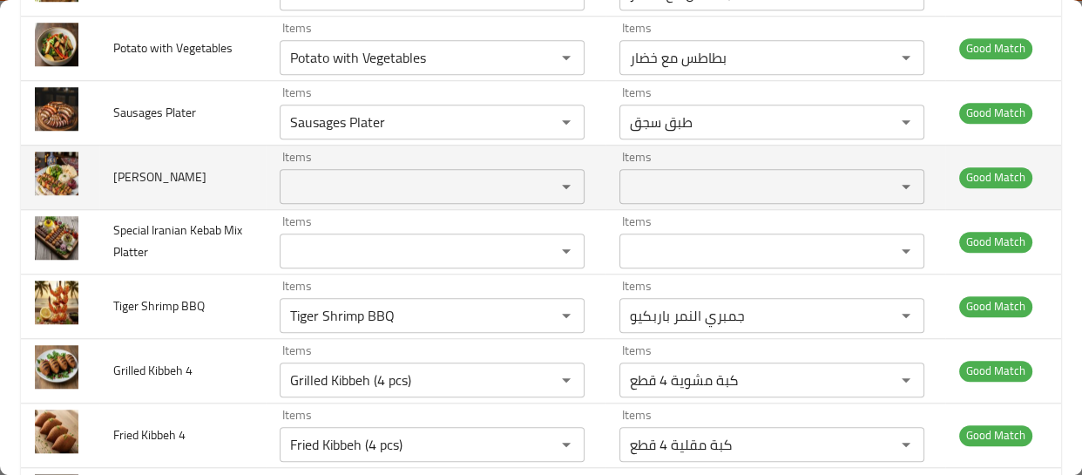
click at [160, 183] on span "Sheesh Tawook_" at bounding box center [159, 176] width 93 height 23
copy span "Sheesh Tawook_"
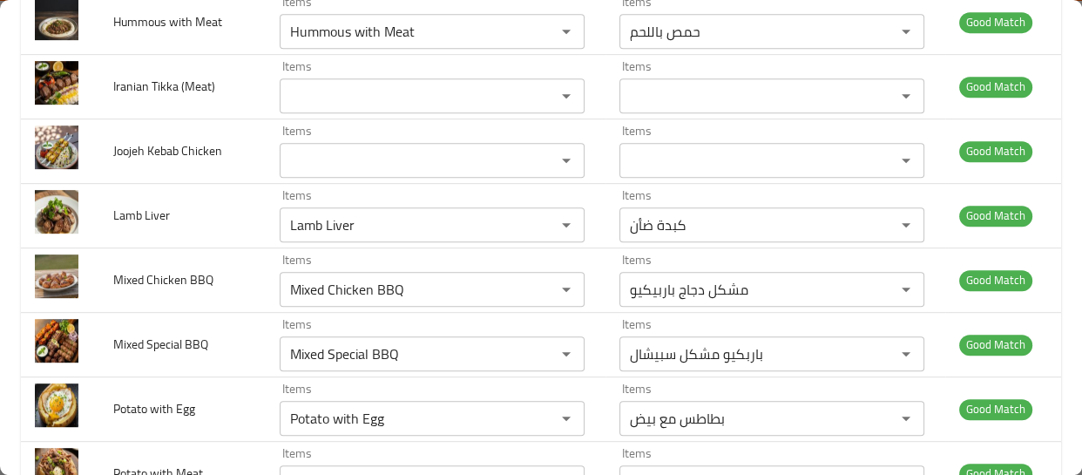
scroll to position [668, 0]
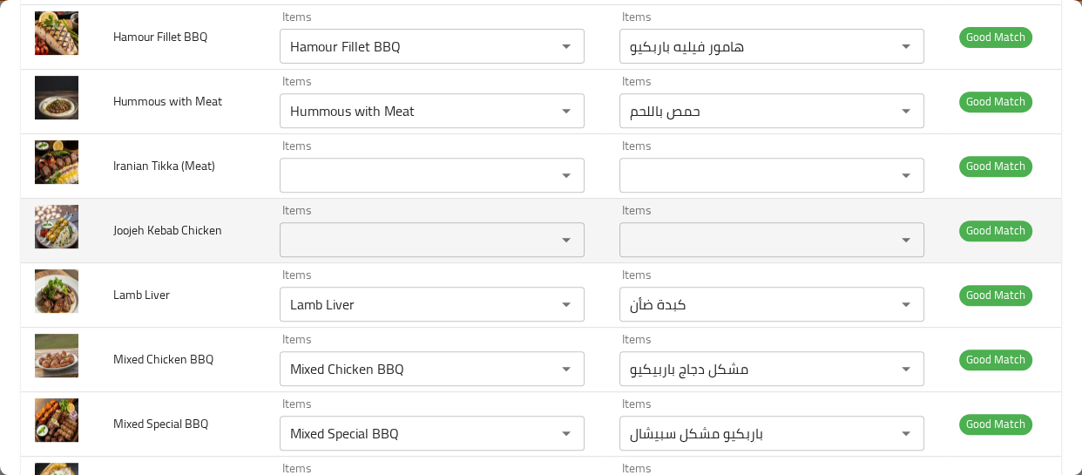
click at [192, 219] on span "Joojeh Kebab Chicken" at bounding box center [167, 230] width 109 height 23
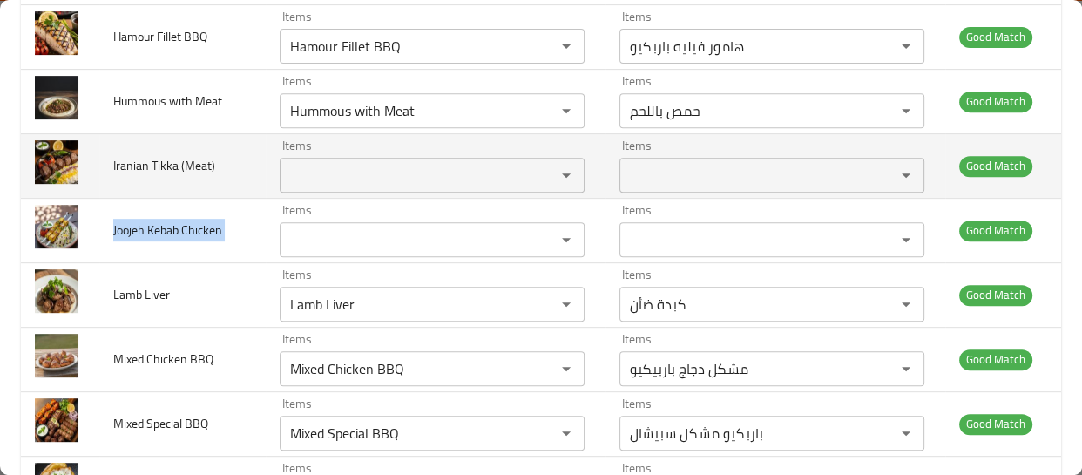
copy span "Joojeh Kebab Chicken"
click at [159, 166] on span "Iranian Tikka (Meat)" at bounding box center [164, 165] width 102 height 23
copy span "Iranian Tikka (Meat)"
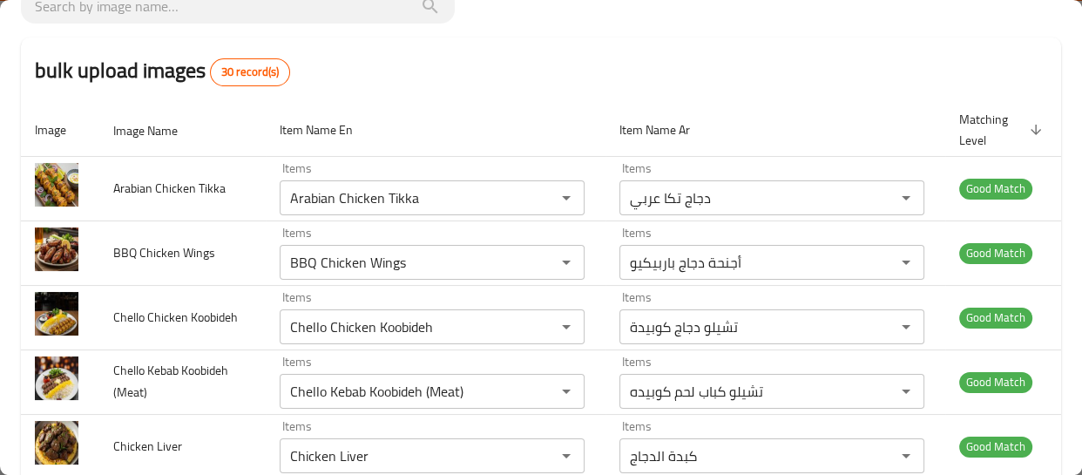
scroll to position [113, 0]
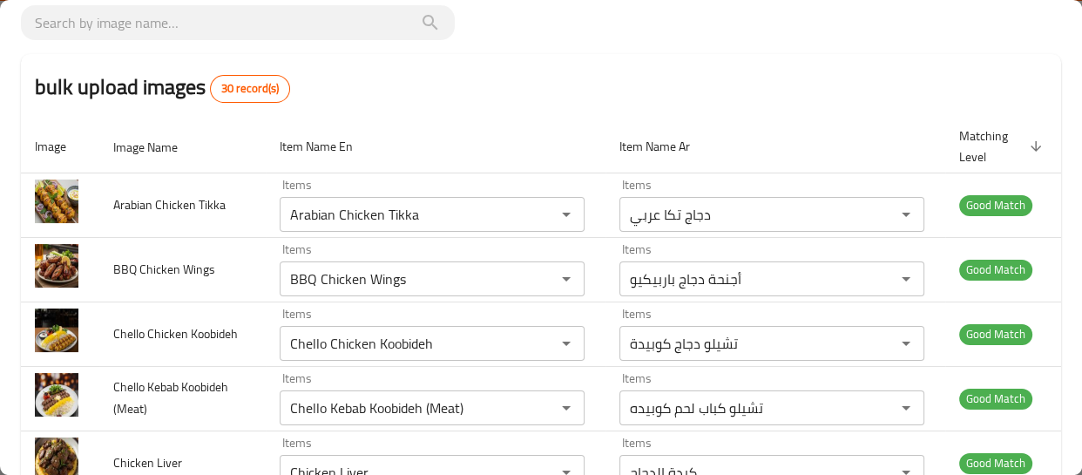
click at [348, 126] on th "Item Name En" at bounding box center [436, 146] width 340 height 53
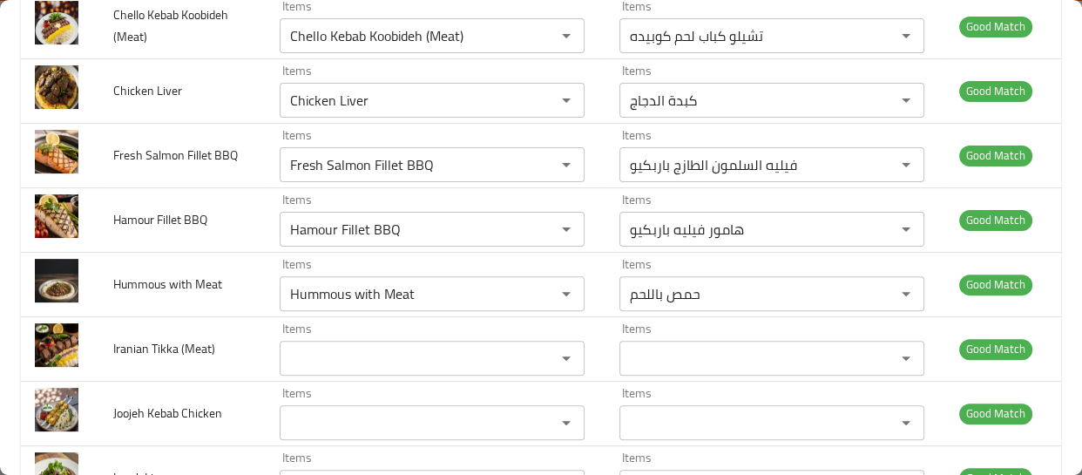
scroll to position [589, 0]
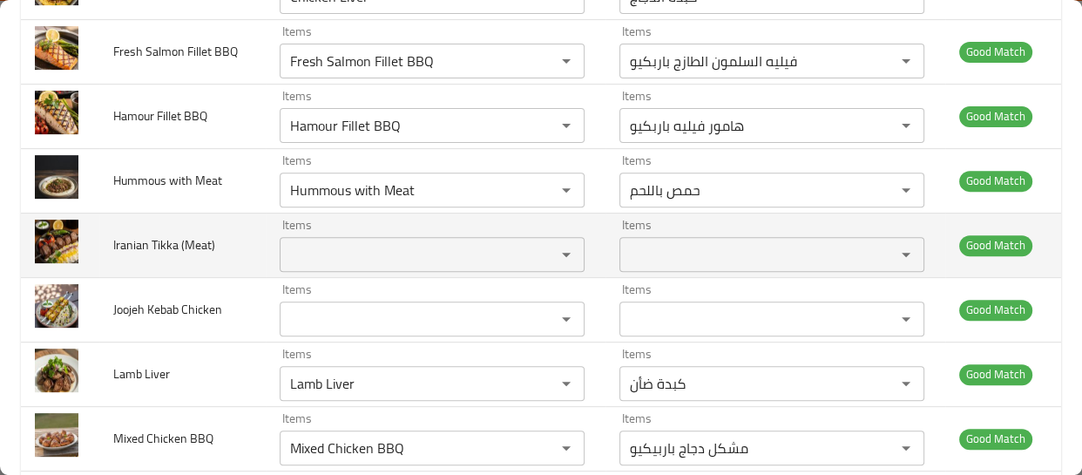
click at [157, 246] on span "Iranian Tikka (Meat)" at bounding box center [164, 244] width 102 height 23
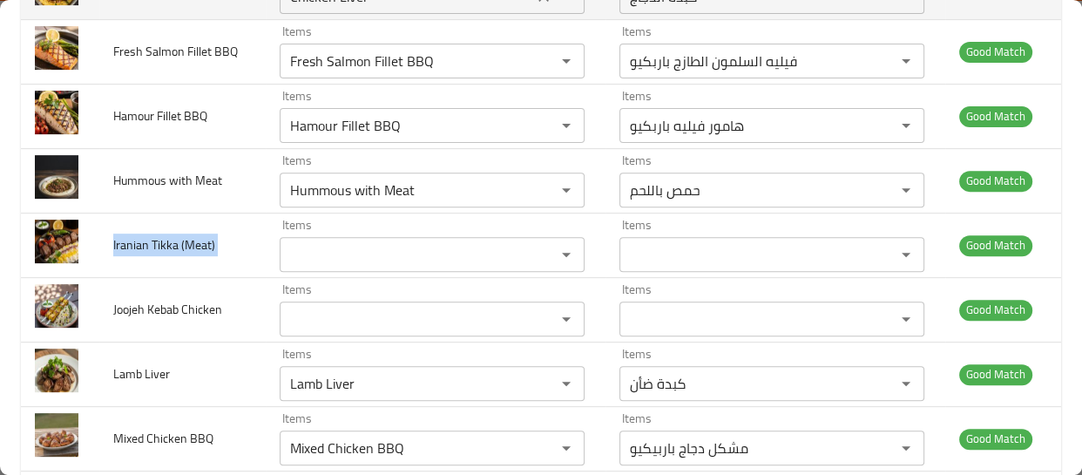
copy span "Iranian Tikka (Meat)"
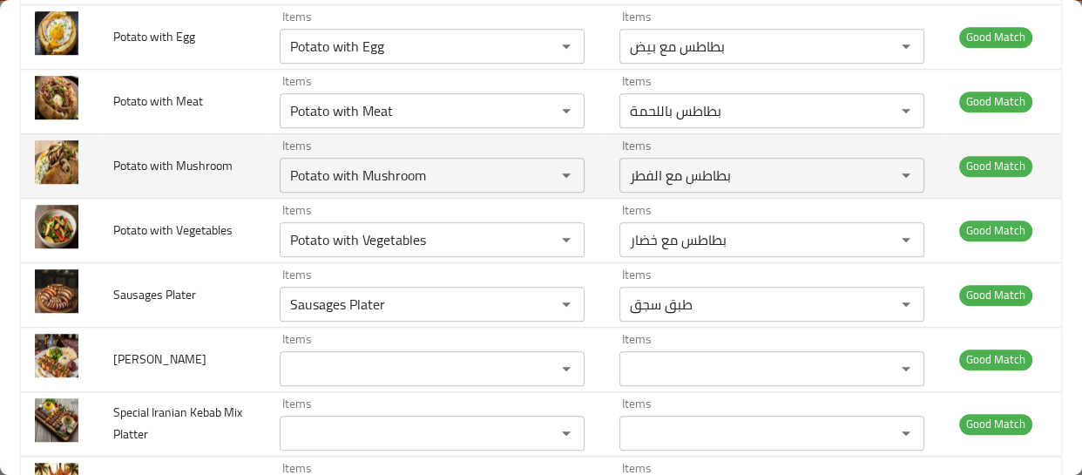
scroll to position [1301, 0]
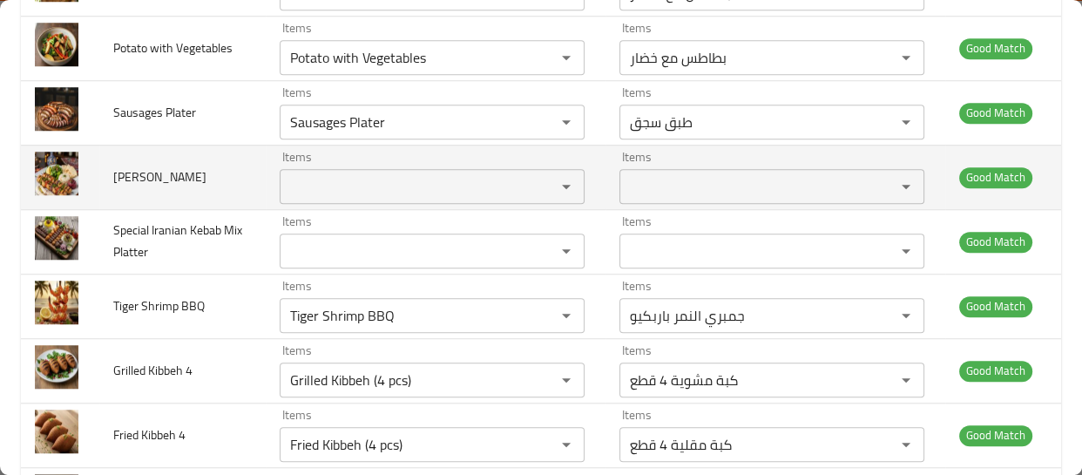
click at [128, 189] on td "Sheesh Tawook_" at bounding box center [182, 177] width 166 height 64
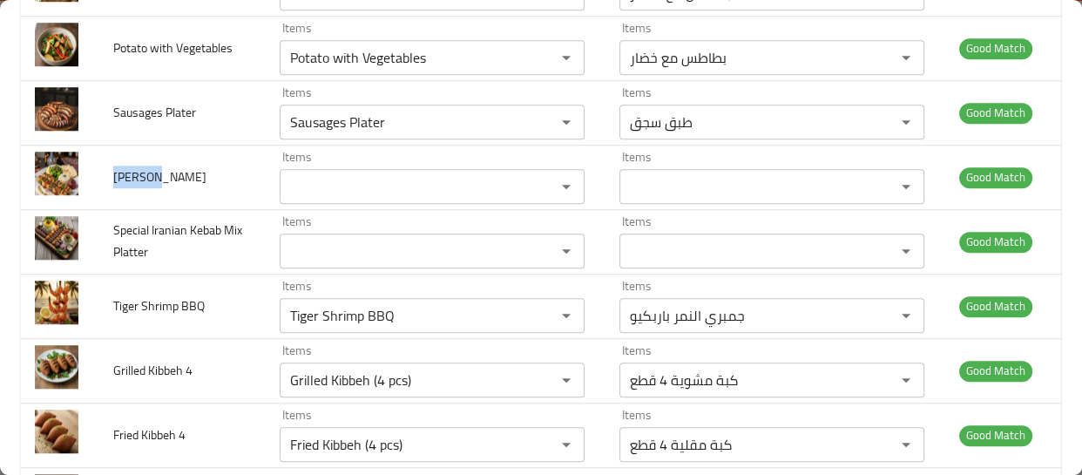
click at [117, 186] on div at bounding box center [117, 186] width 0 height 0
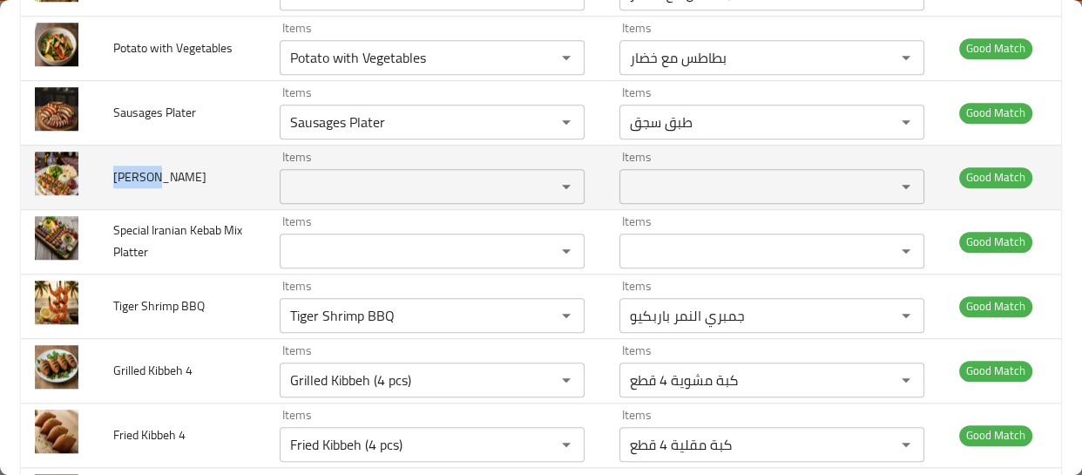
click at [148, 175] on span "Sheesh Tawook_" at bounding box center [159, 176] width 93 height 23
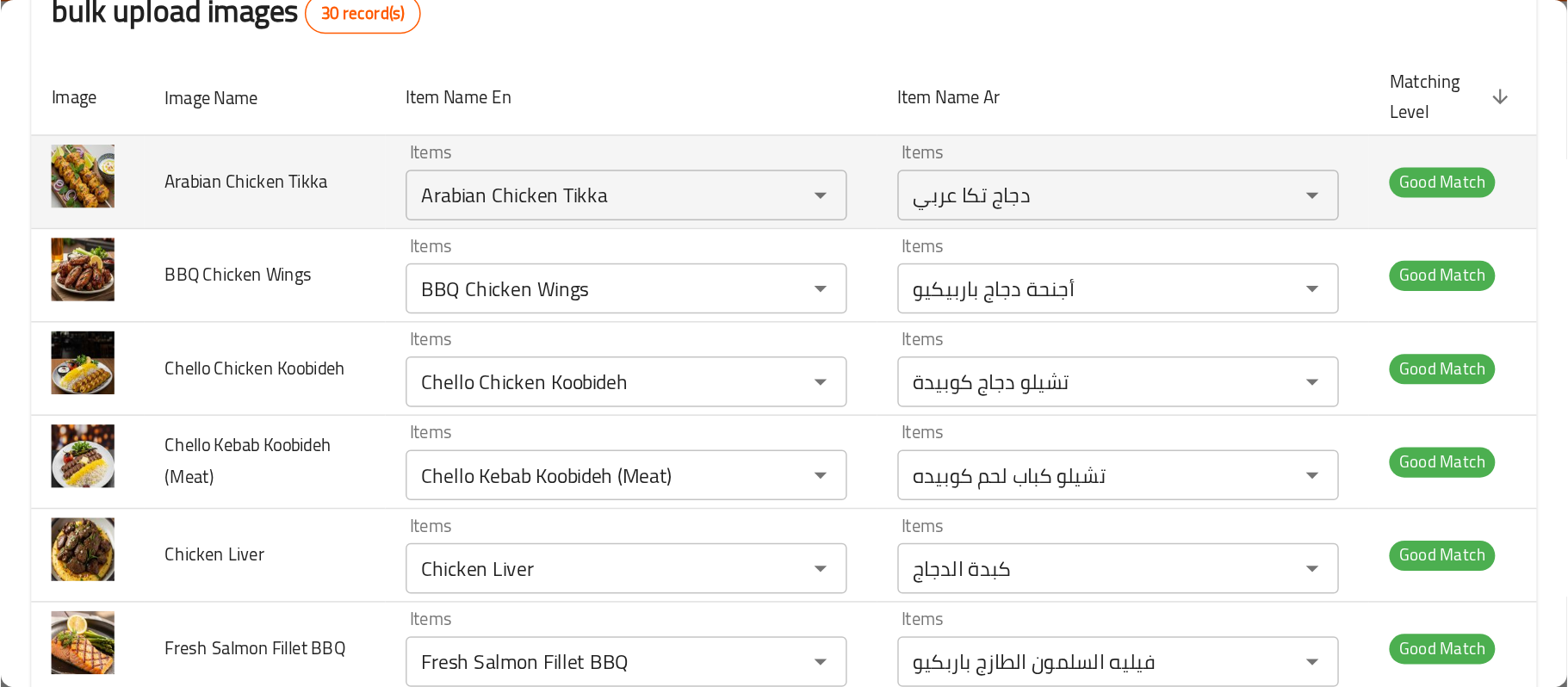
scroll to position [0, 0]
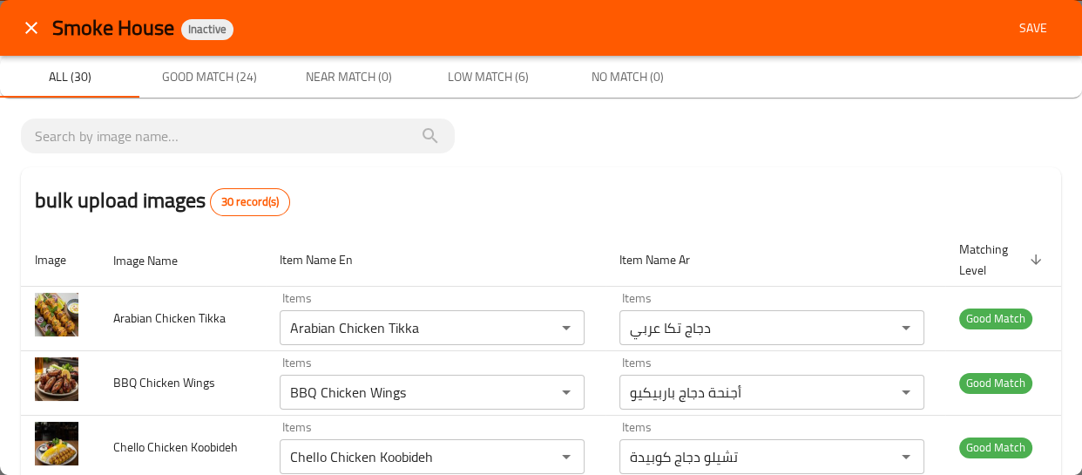
click at [1019, 50] on div "Smoke House Inactive Save" at bounding box center [541, 28] width 1082 height 56
click at [1019, 35] on span "Save" at bounding box center [1033, 28] width 42 height 22
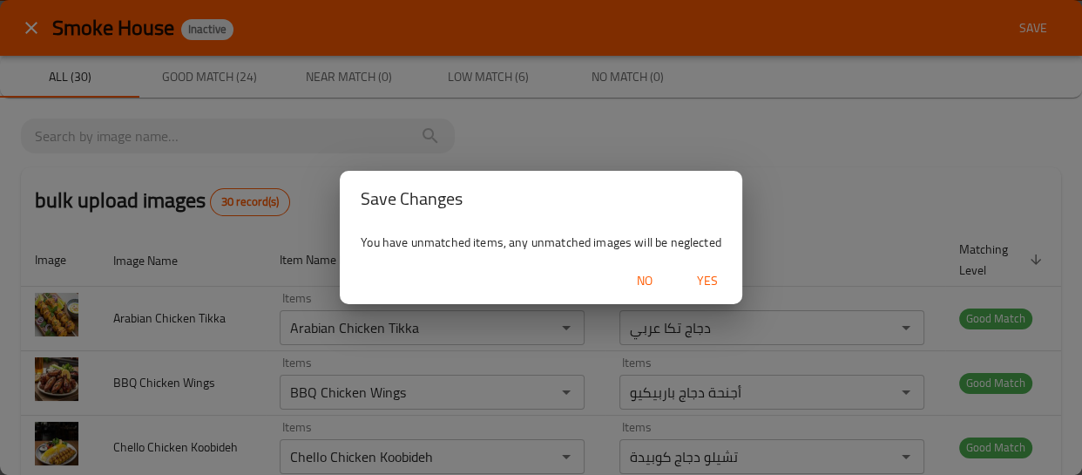
click at [715, 270] on span "Yes" at bounding box center [707, 281] width 42 height 22
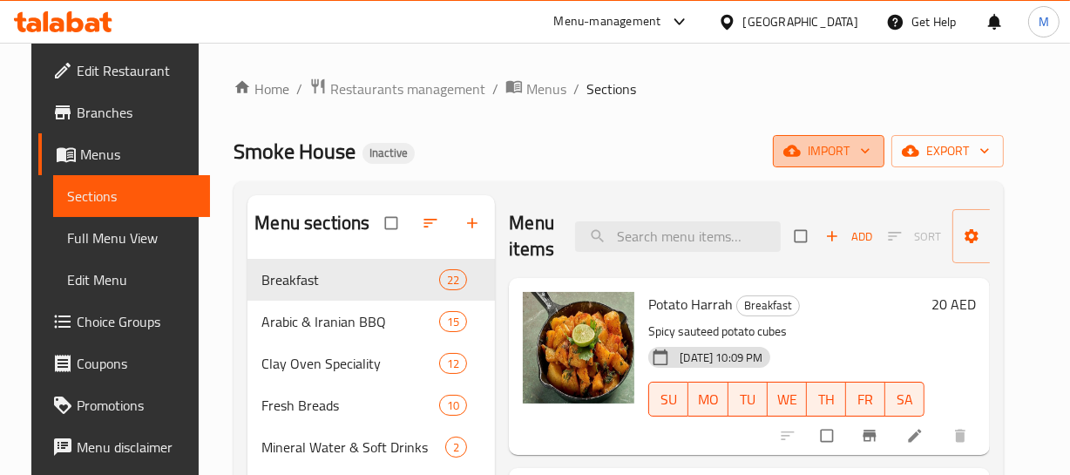
click at [870, 161] on span "import" at bounding box center [828, 151] width 84 height 22
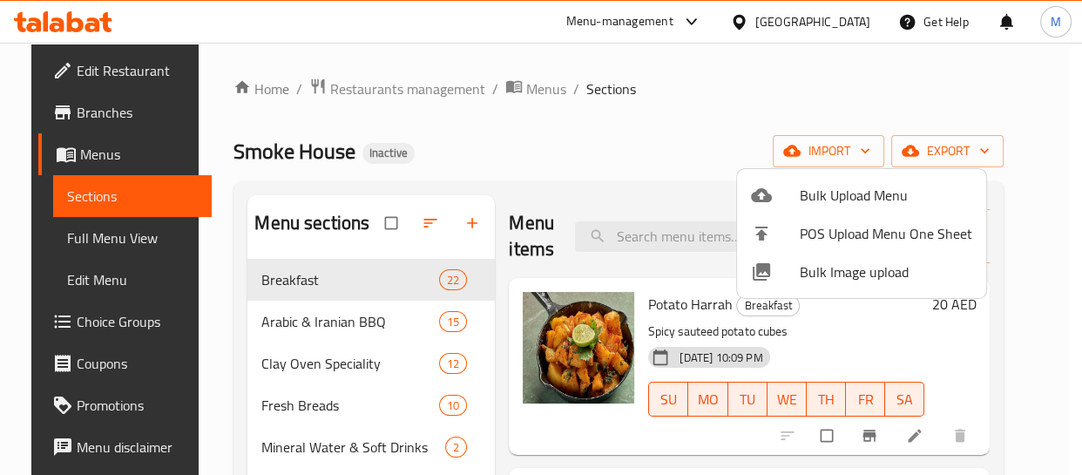
click at [854, 267] on span "Bulk Image upload" at bounding box center [886, 271] width 172 height 21
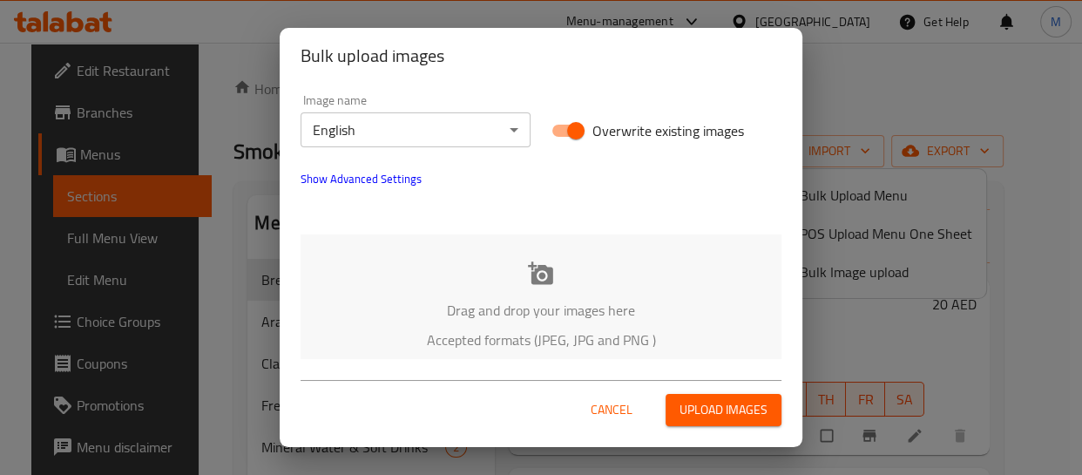
click at [378, 280] on div "Drag and drop your images here Accepted formats (JPEG, JPG and PNG )" at bounding box center [540, 305] width 481 height 142
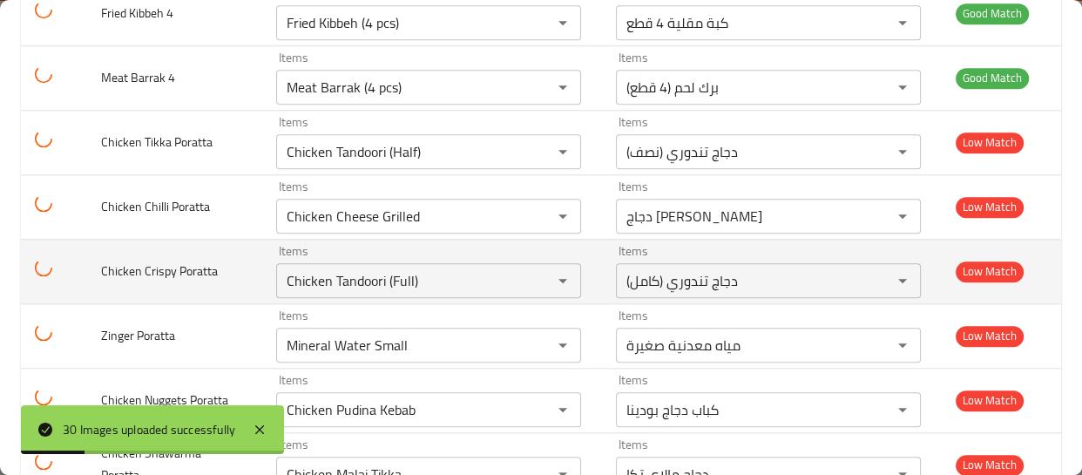
scroll to position [1777, 0]
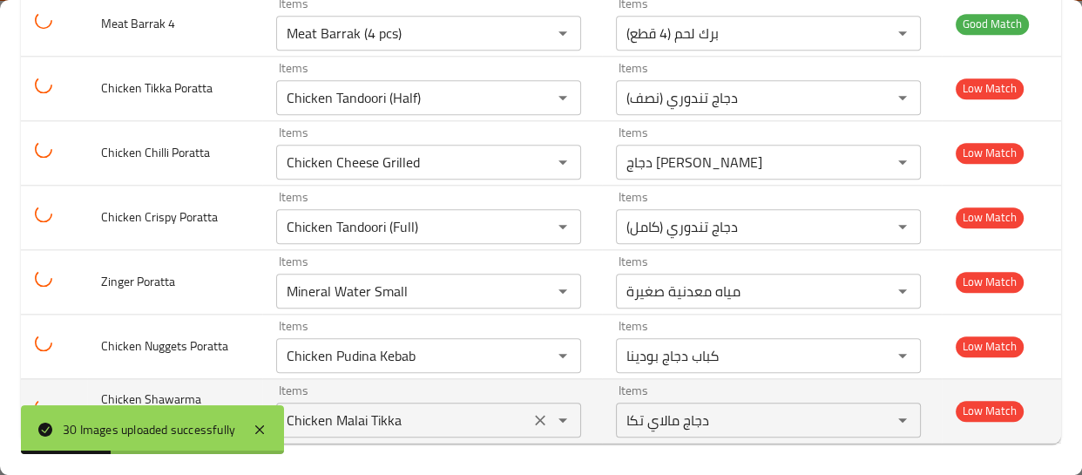
click at [531, 415] on icon "Clear" at bounding box center [539, 419] width 17 height 17
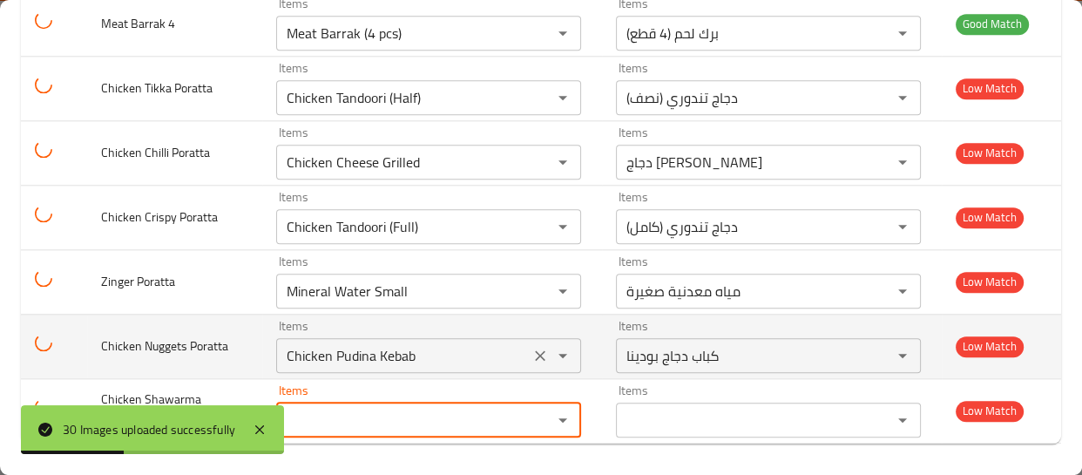
click at [531, 350] on icon "Clear" at bounding box center [539, 355] width 17 height 17
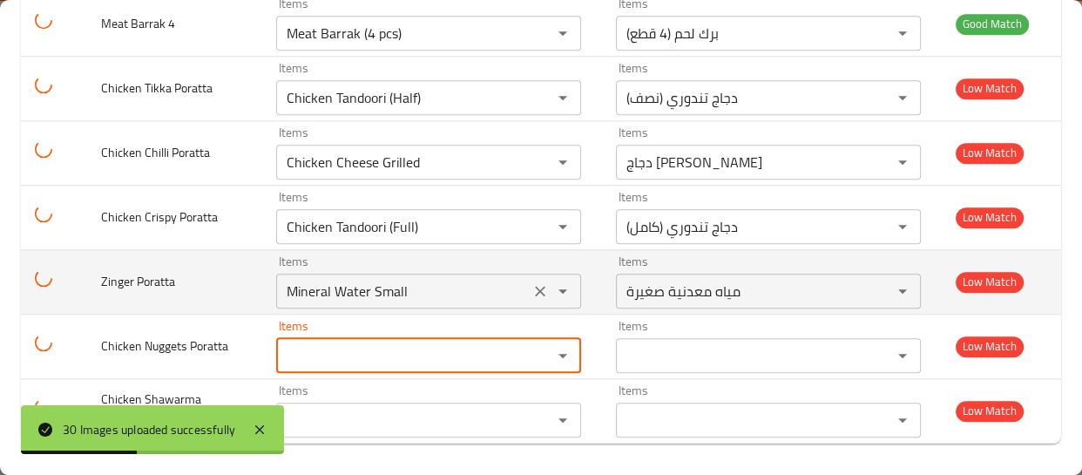
click at [530, 279] on button "Clear" at bounding box center [540, 291] width 24 height 24
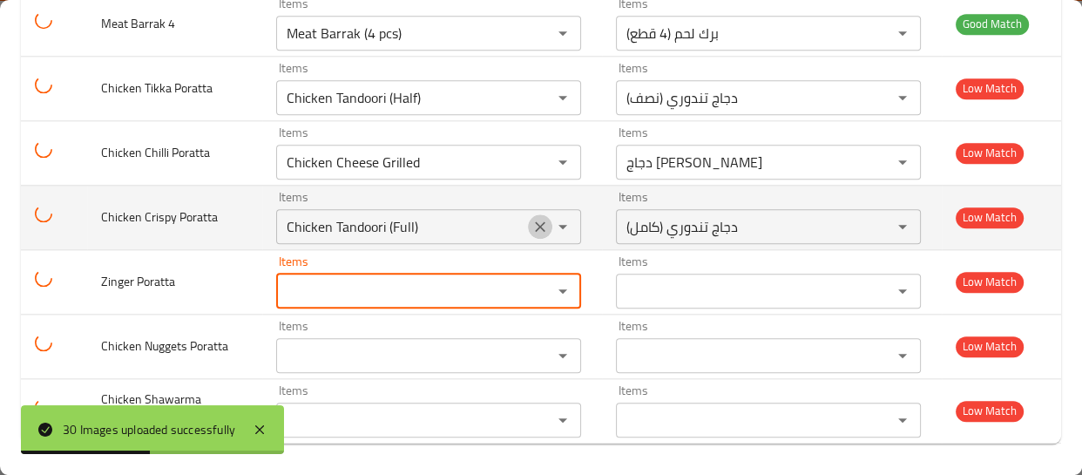
click at [531, 228] on icon "Clear" at bounding box center [539, 226] width 17 height 17
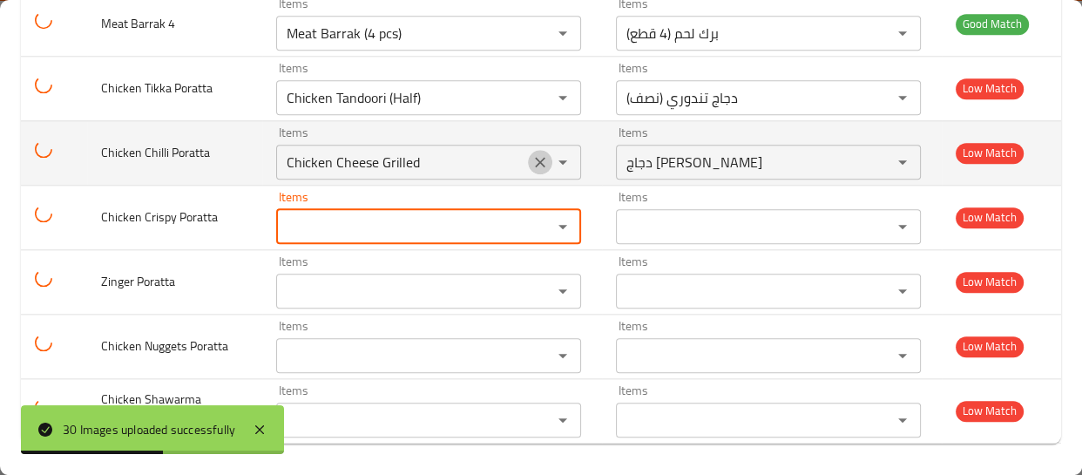
click at [531, 153] on icon "Clear" at bounding box center [539, 161] width 17 height 17
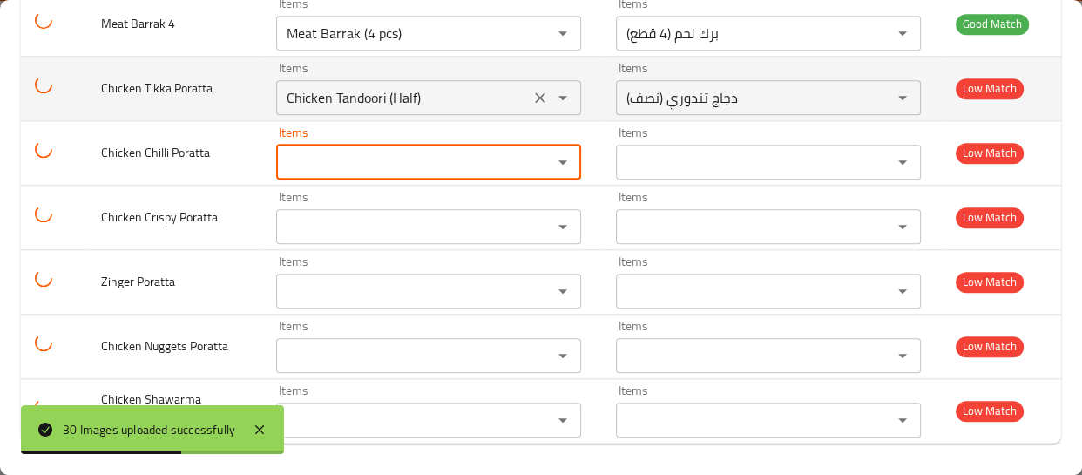
click at [535, 93] on icon "Clear" at bounding box center [540, 97] width 10 height 10
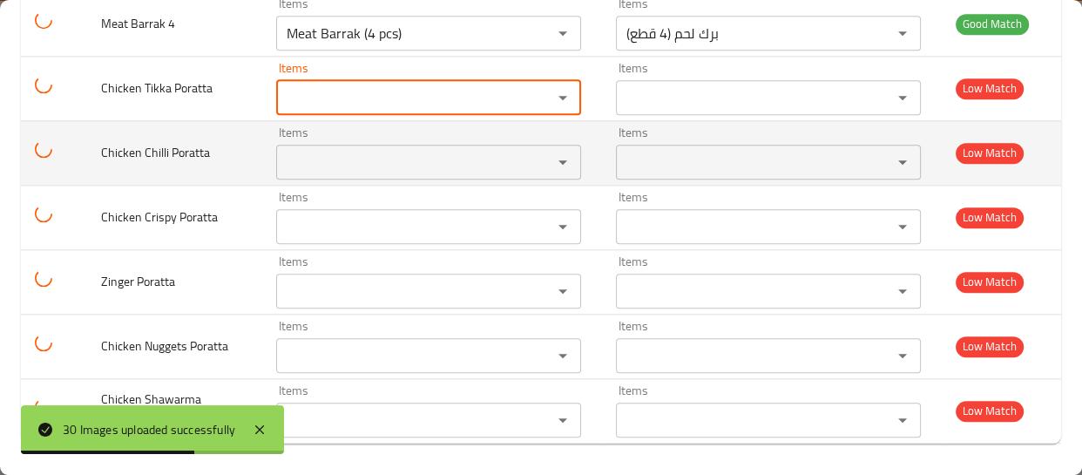
click at [168, 162] on td "Chicken Chilli Poratta" at bounding box center [174, 152] width 175 height 64
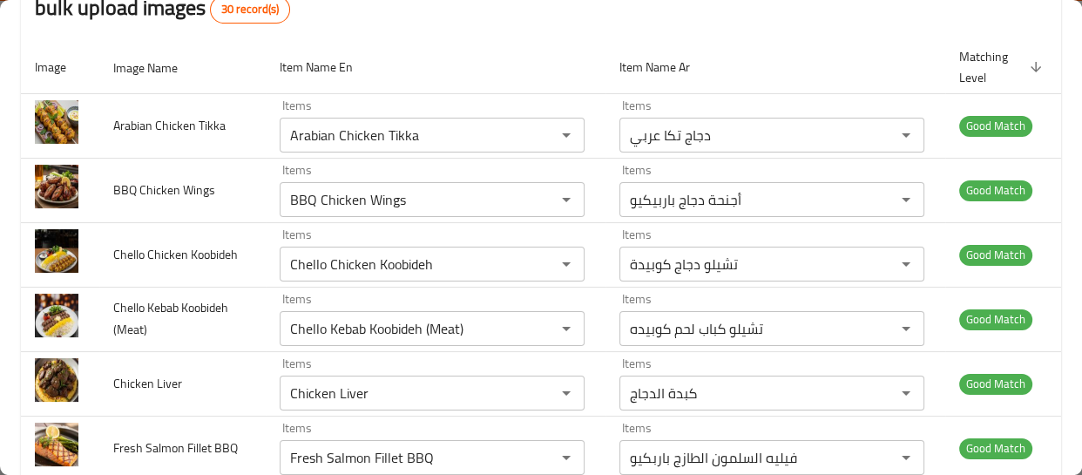
scroll to position [596, 0]
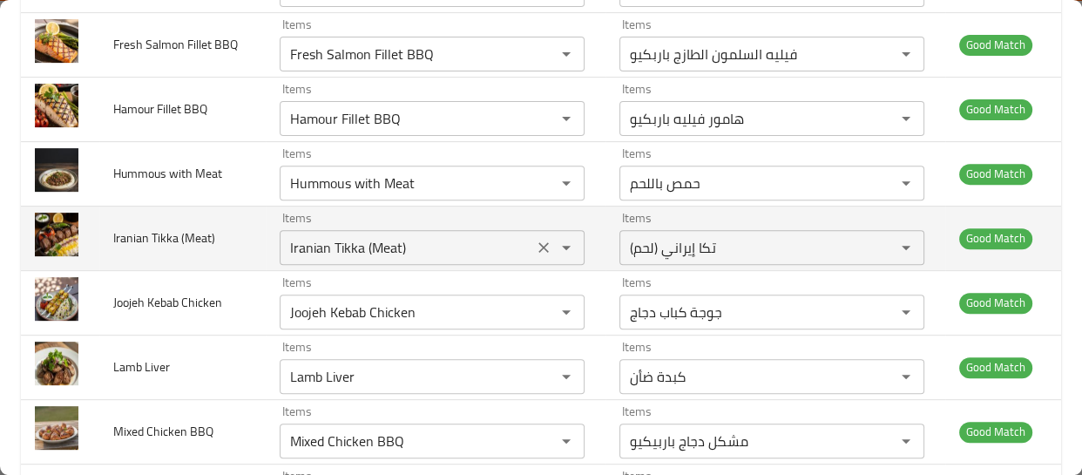
click at [536, 252] on icon "Clear" at bounding box center [543, 247] width 17 height 17
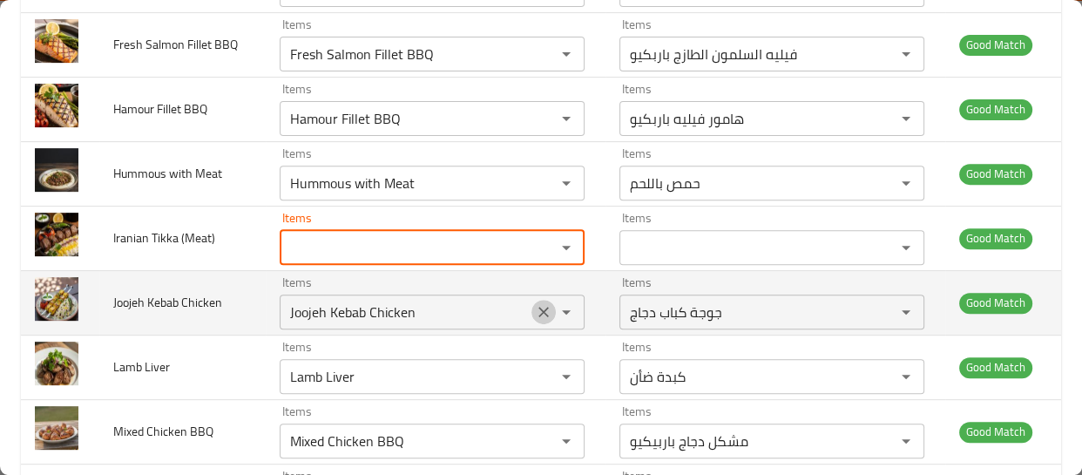
click at [537, 306] on icon "Clear" at bounding box center [543, 311] width 17 height 17
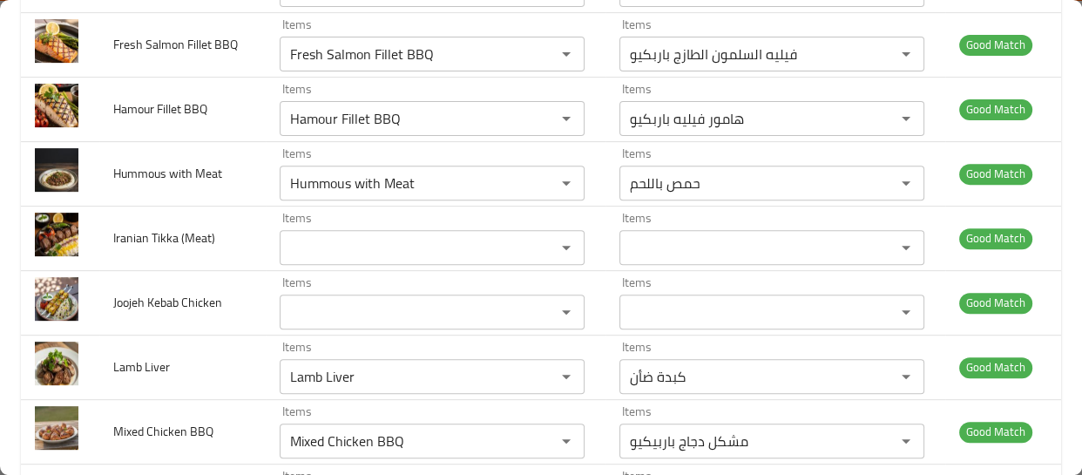
scroll to position [1239, 0]
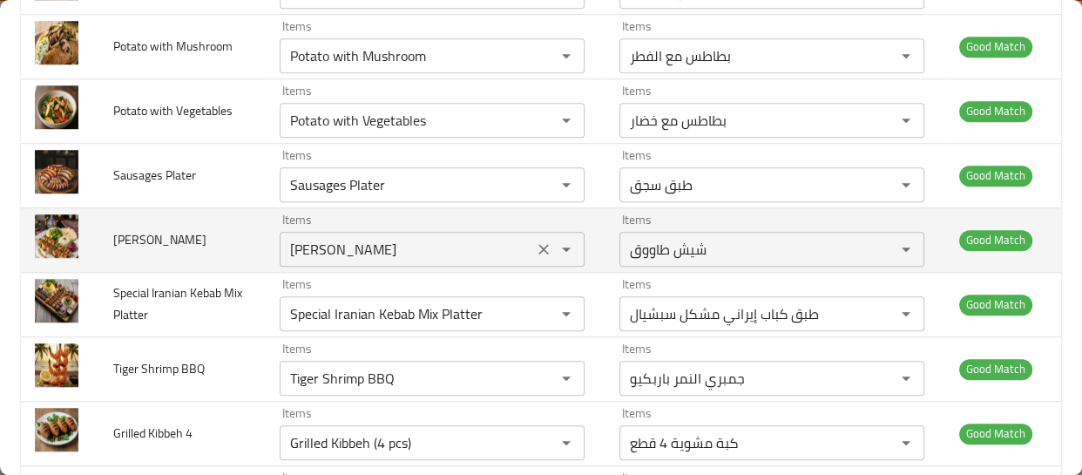
click at [538, 253] on icon "Clear" at bounding box center [543, 248] width 17 height 17
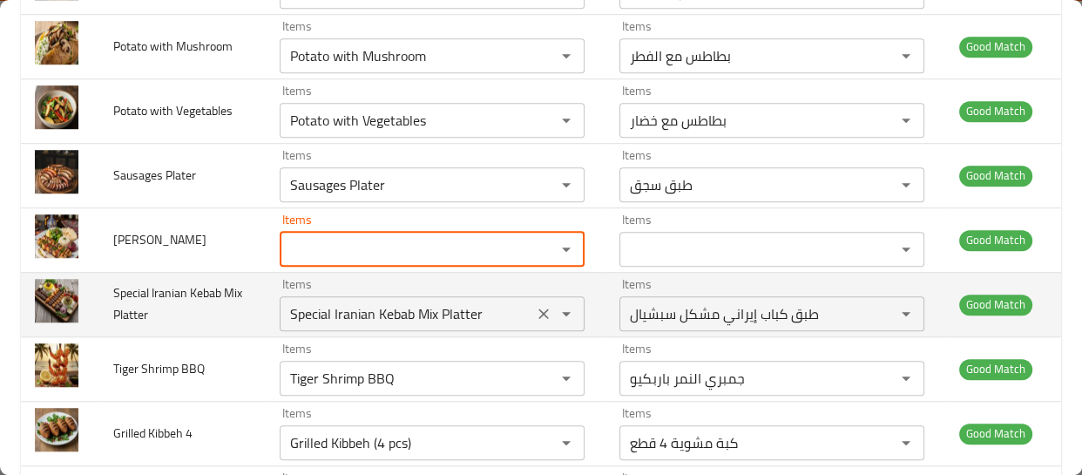
click at [539, 314] on icon "Clear" at bounding box center [543, 313] width 17 height 17
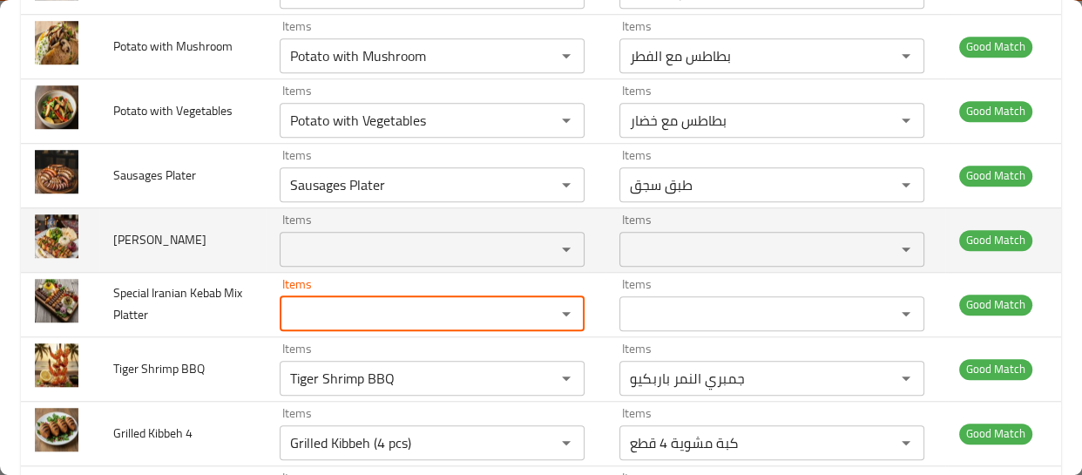
click at [585, 247] on td "Items Items" at bounding box center [436, 239] width 340 height 64
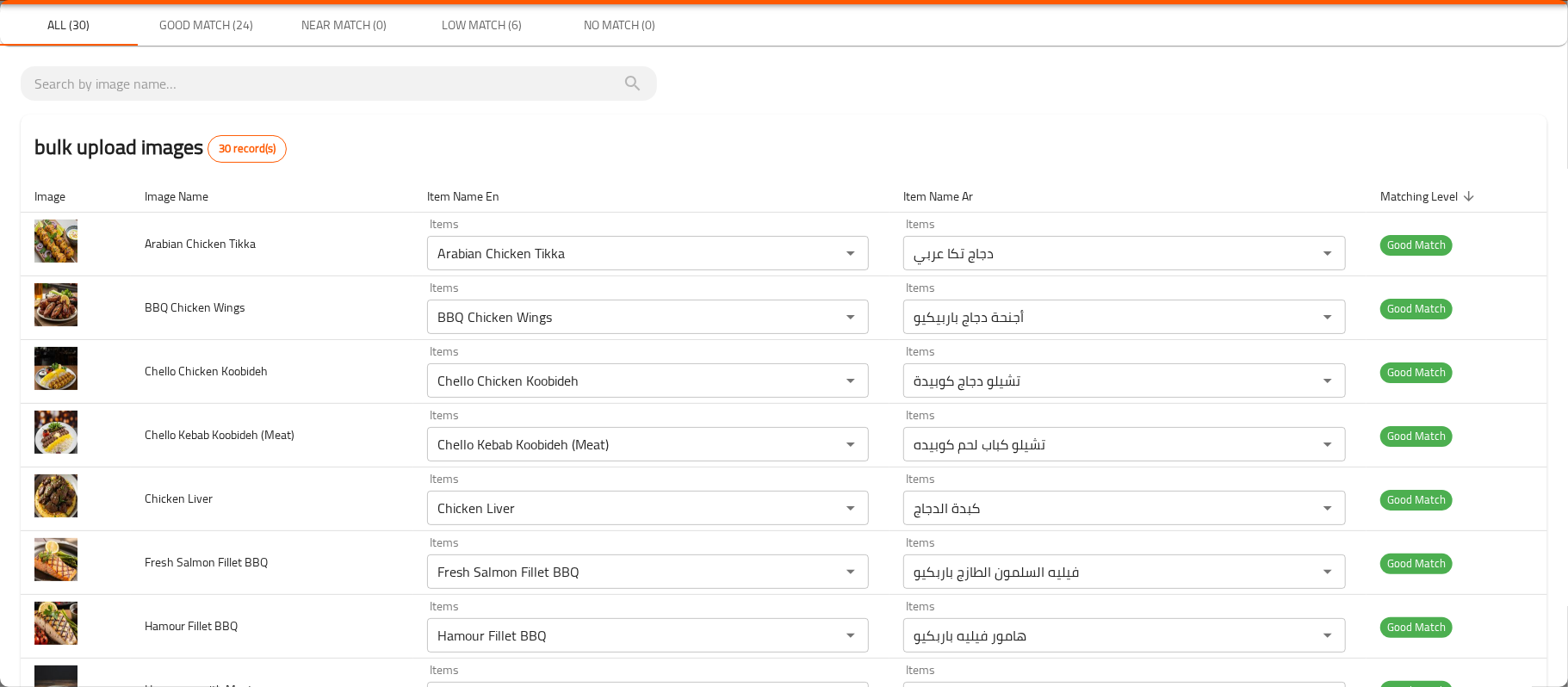
scroll to position [50, 0]
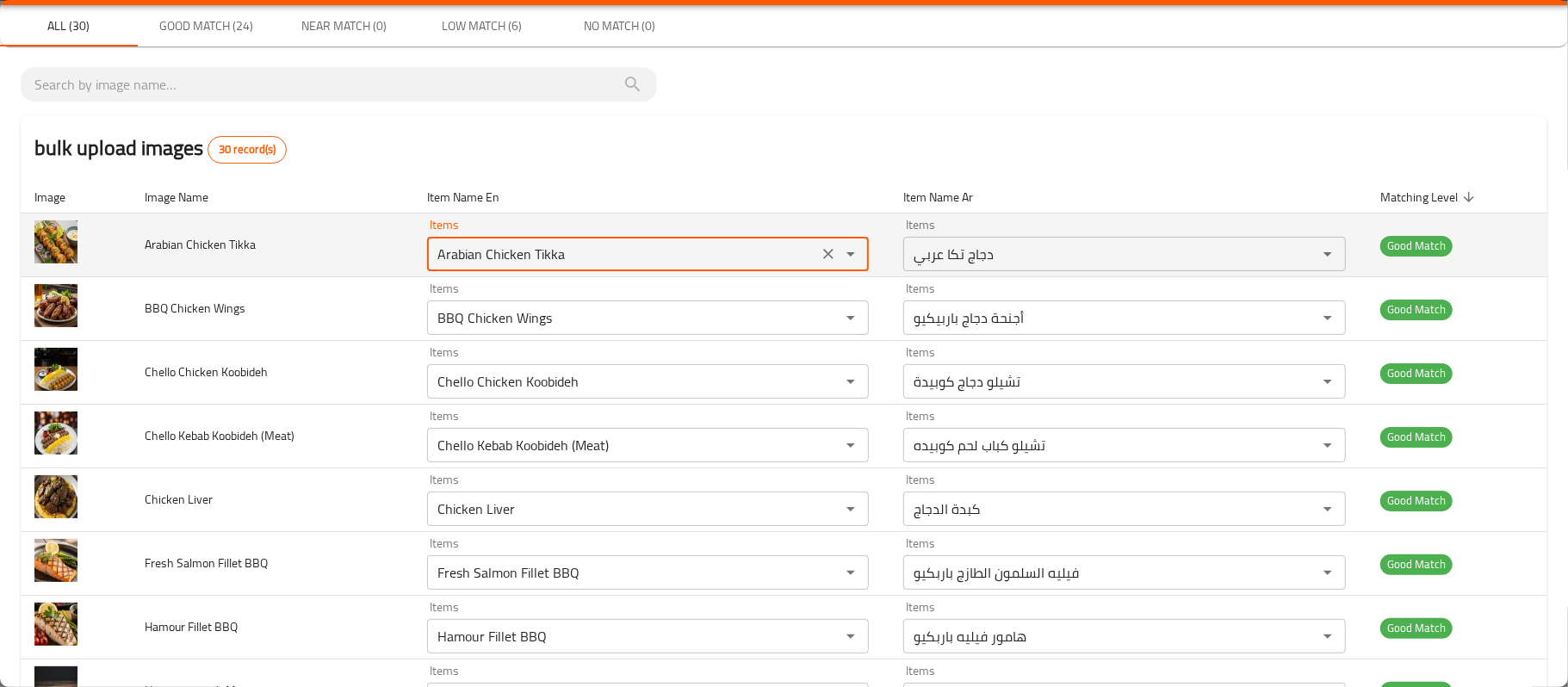
click at [518, 260] on Tikka "Arabian Chicken Tikka" at bounding box center [623, 254] width 382 height 24
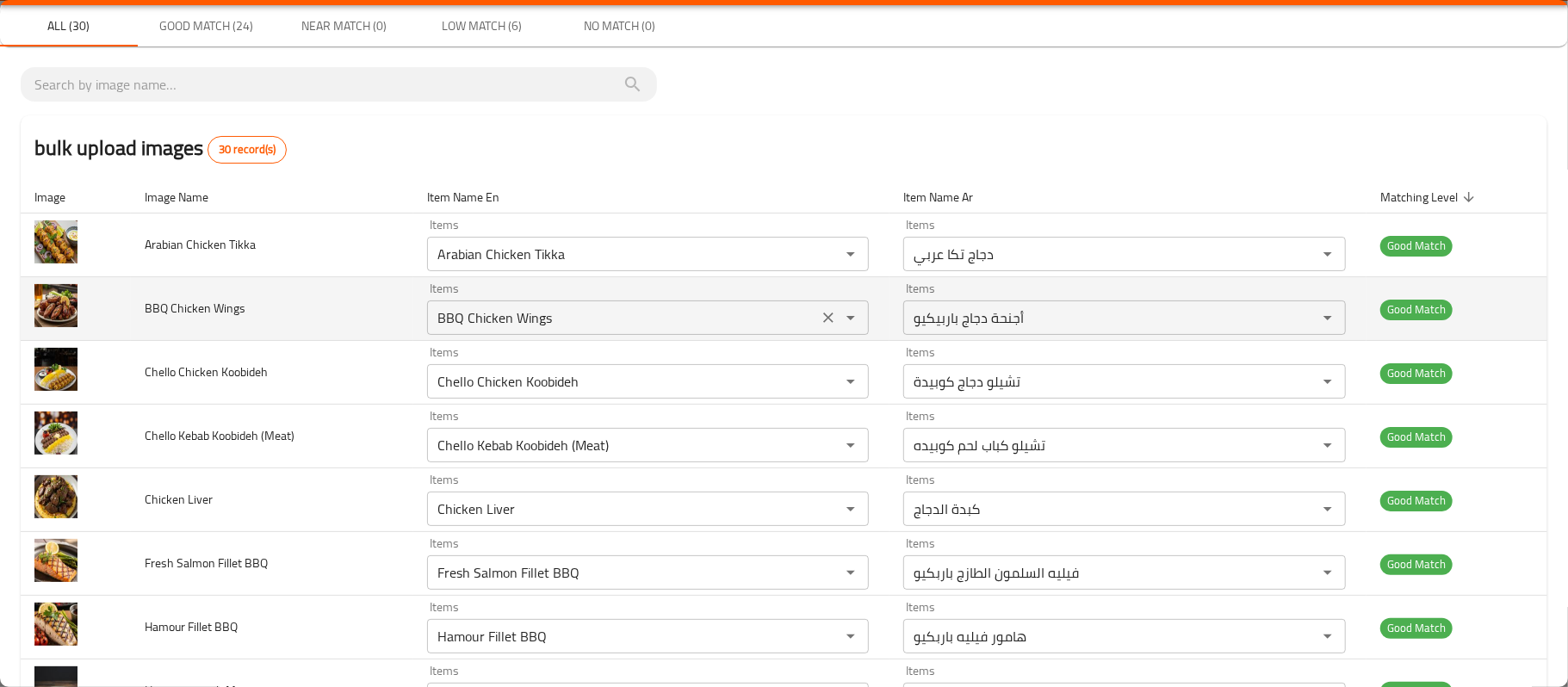
click at [654, 327] on Wings "BBQ Chicken Wings" at bounding box center [623, 317] width 382 height 24
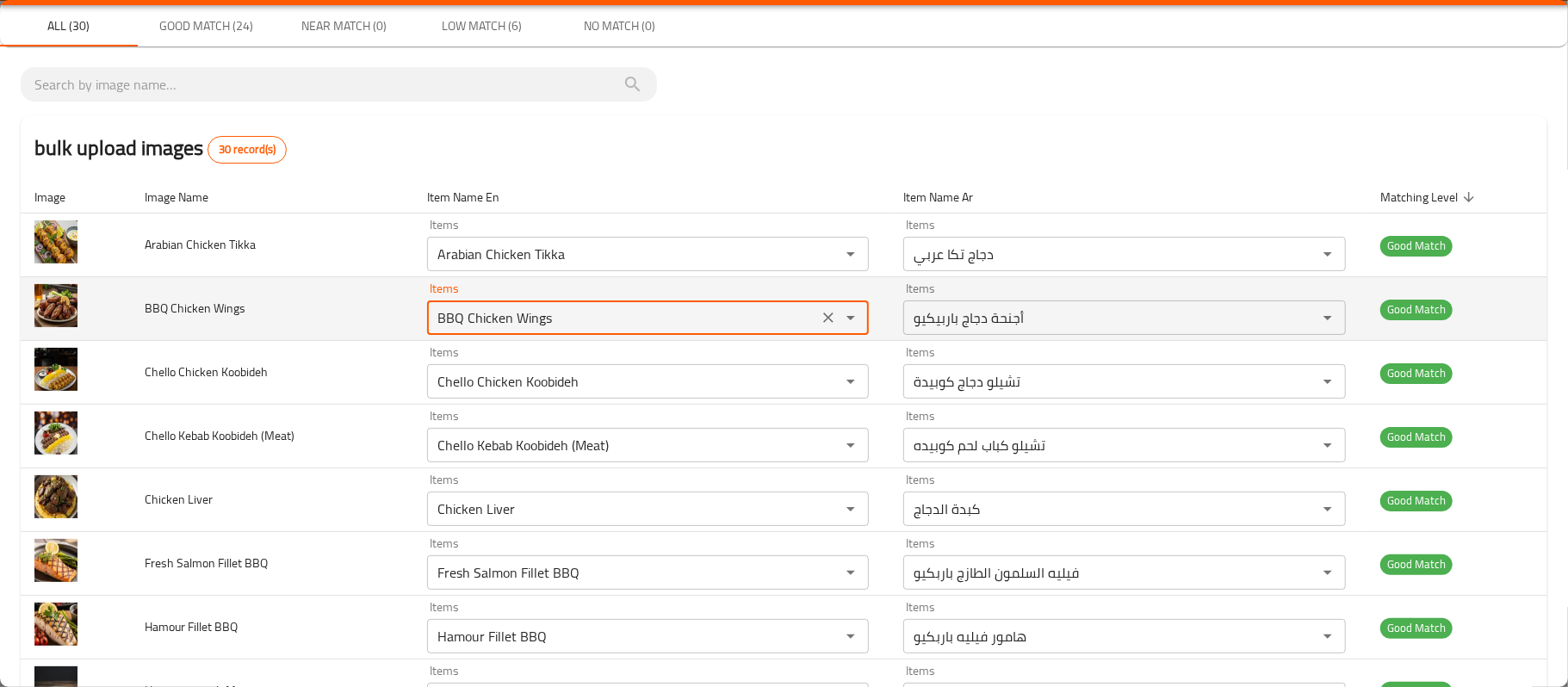
click at [654, 327] on Wings "BBQ Chicken Wings" at bounding box center [623, 317] width 382 height 24
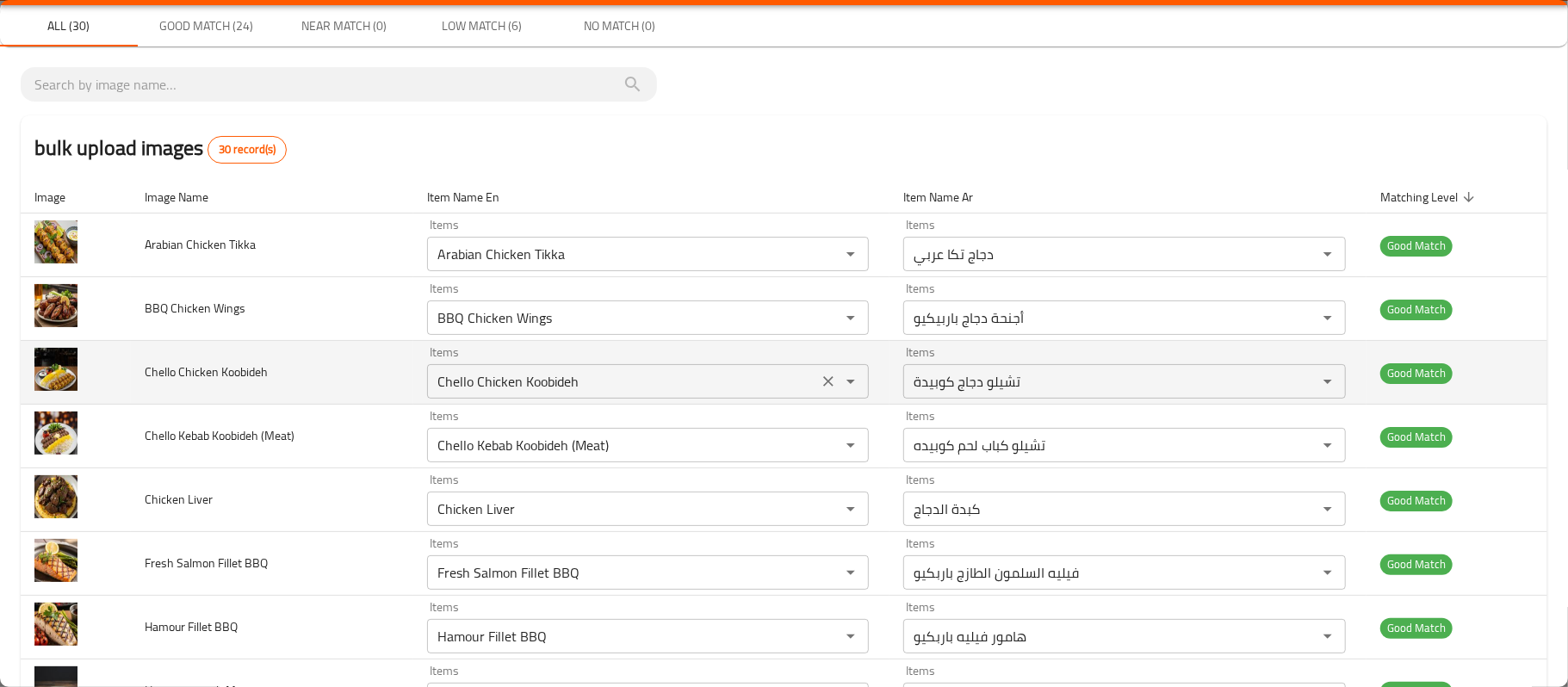
click at [697, 372] on Koobideh "Chello Chicken Koobideh" at bounding box center [623, 382] width 382 height 24
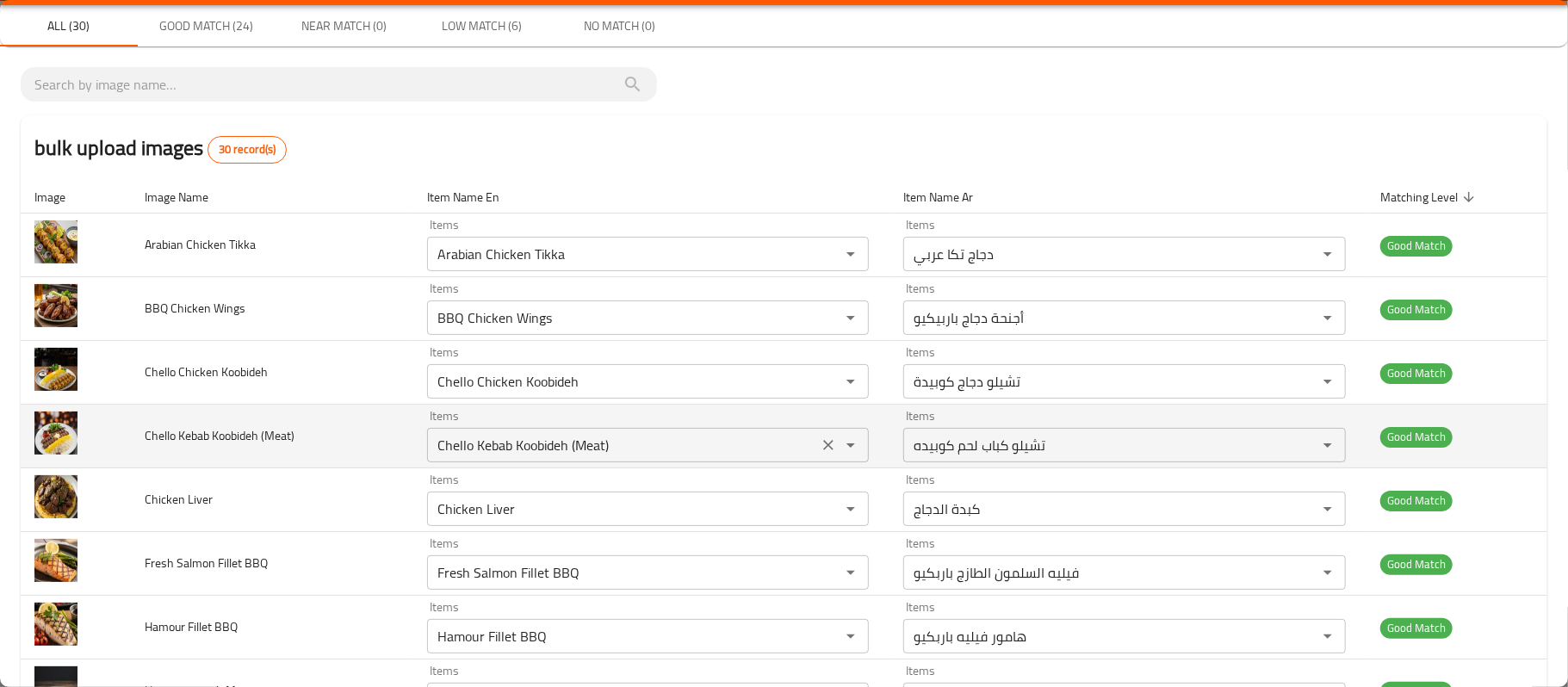
click at [731, 441] on \(Meat\) "Chello Kebab Koobideh (Meat)" at bounding box center [623, 445] width 382 height 24
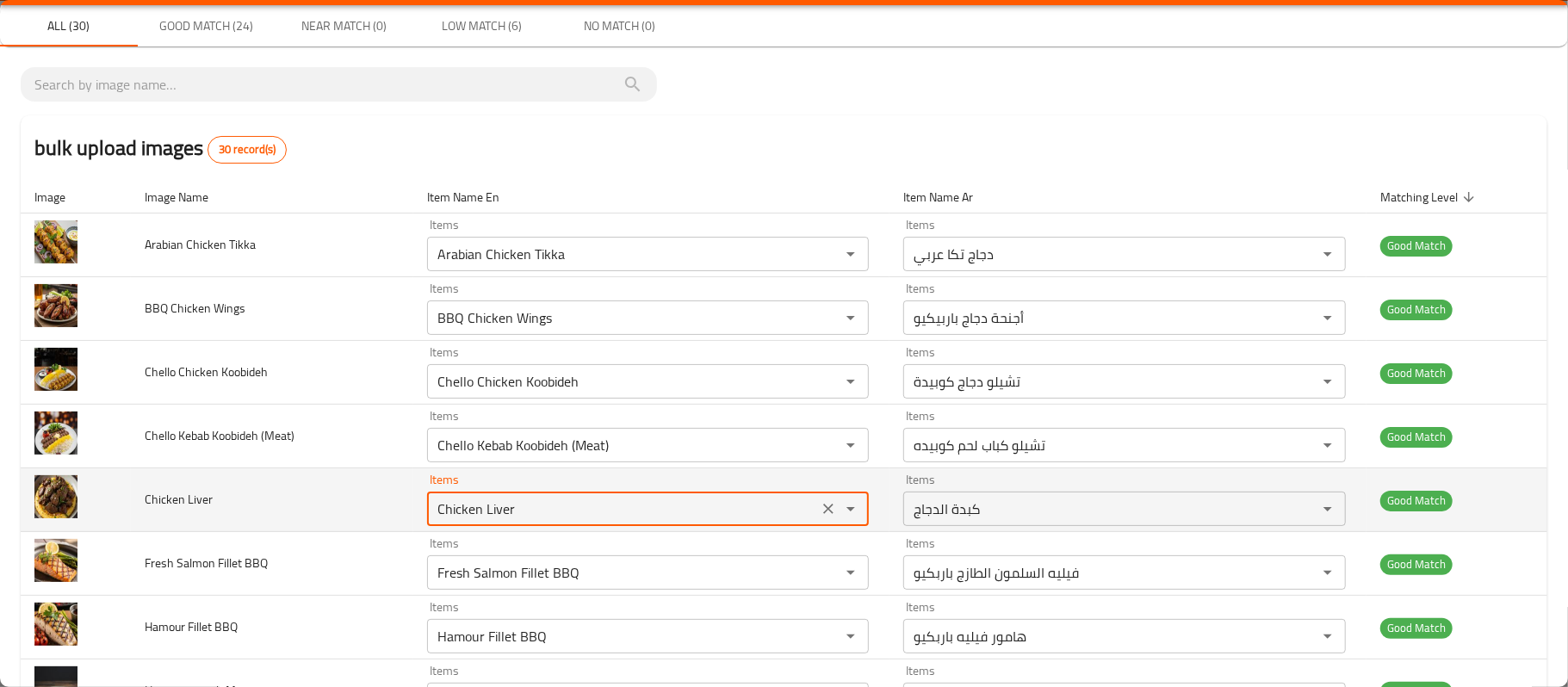
click at [684, 469] on Liver "Chicken Liver" at bounding box center [623, 509] width 382 height 24
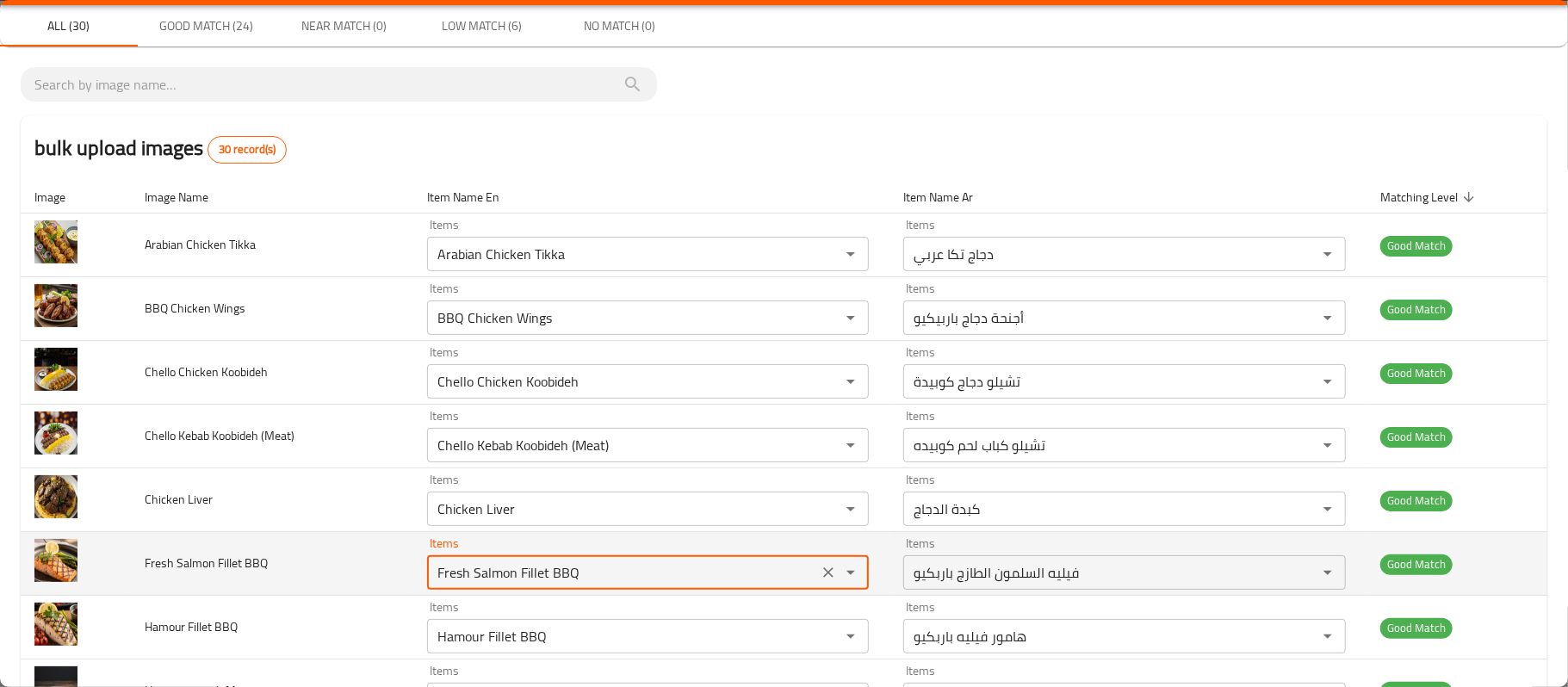
click at [625, 469] on BBQ "Fresh Salmon Fillet BBQ" at bounding box center [623, 572] width 382 height 24
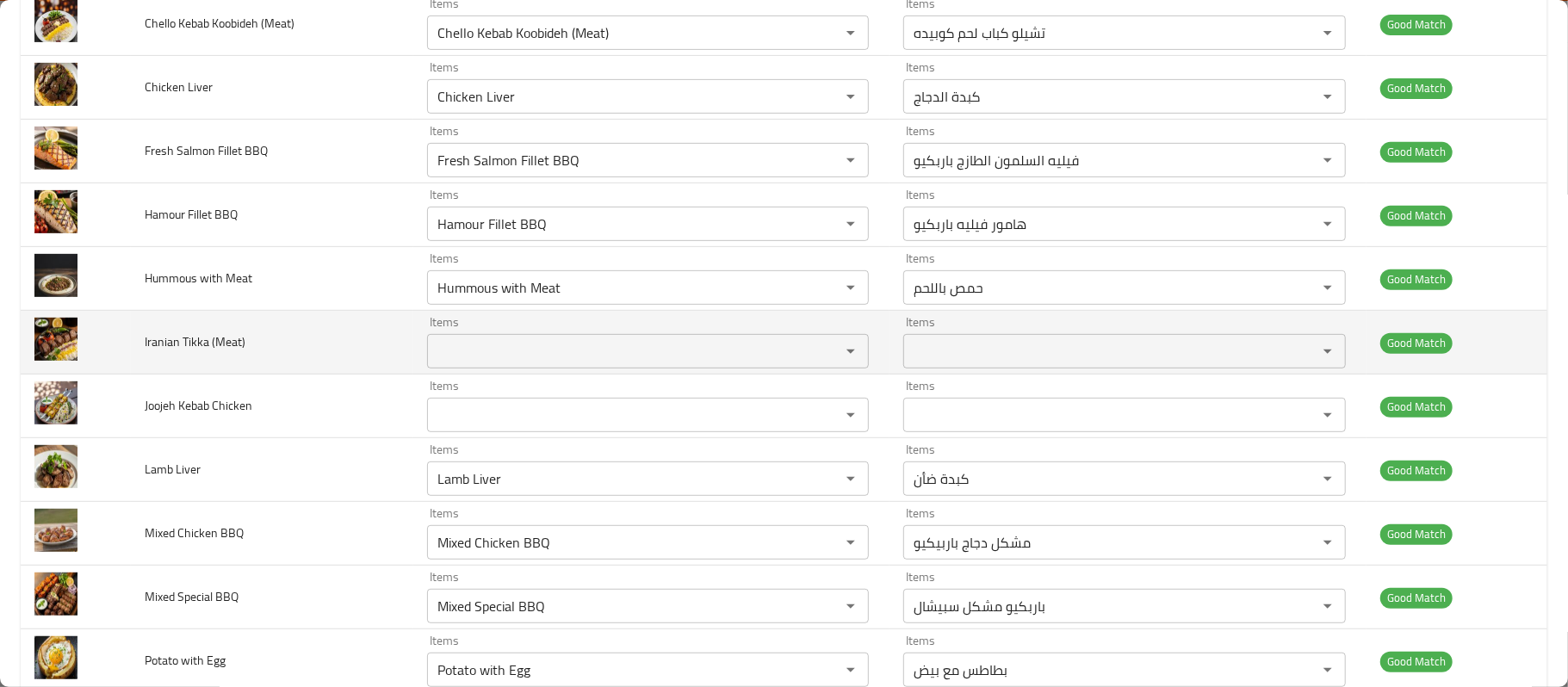
scroll to position [510, 0]
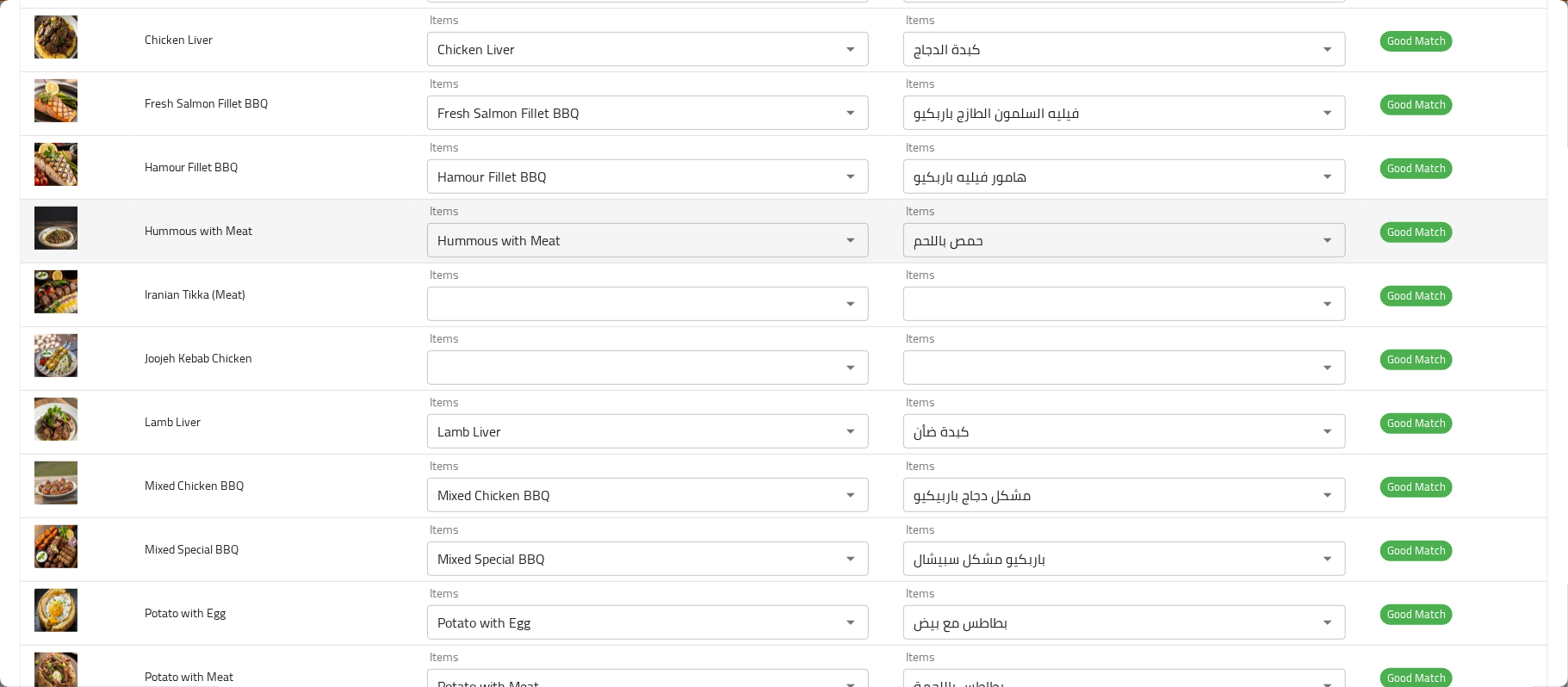
click at [684, 205] on td "Items Hummous with Meat Items" at bounding box center [652, 231] width 478 height 63
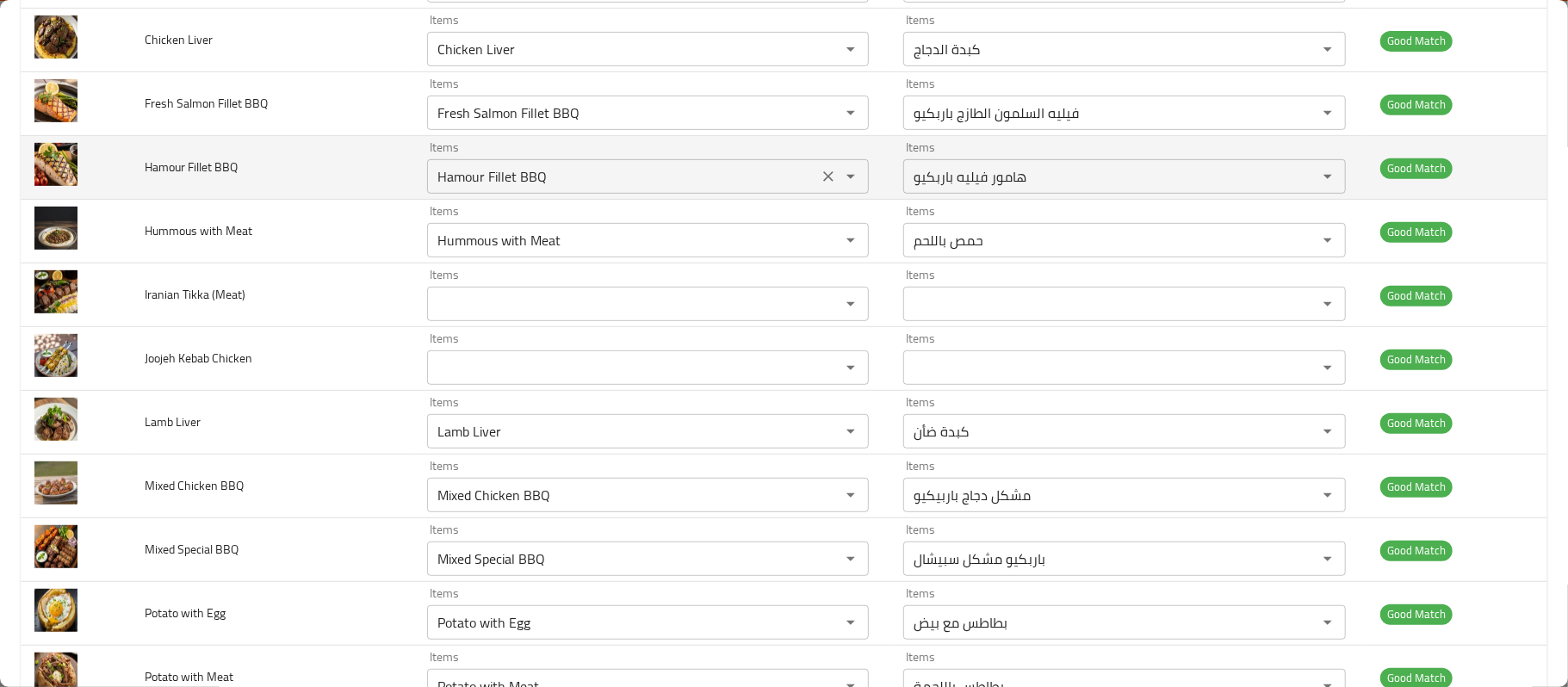
click at [701, 170] on BBQ "Hamour Fillet BBQ" at bounding box center [623, 176] width 382 height 24
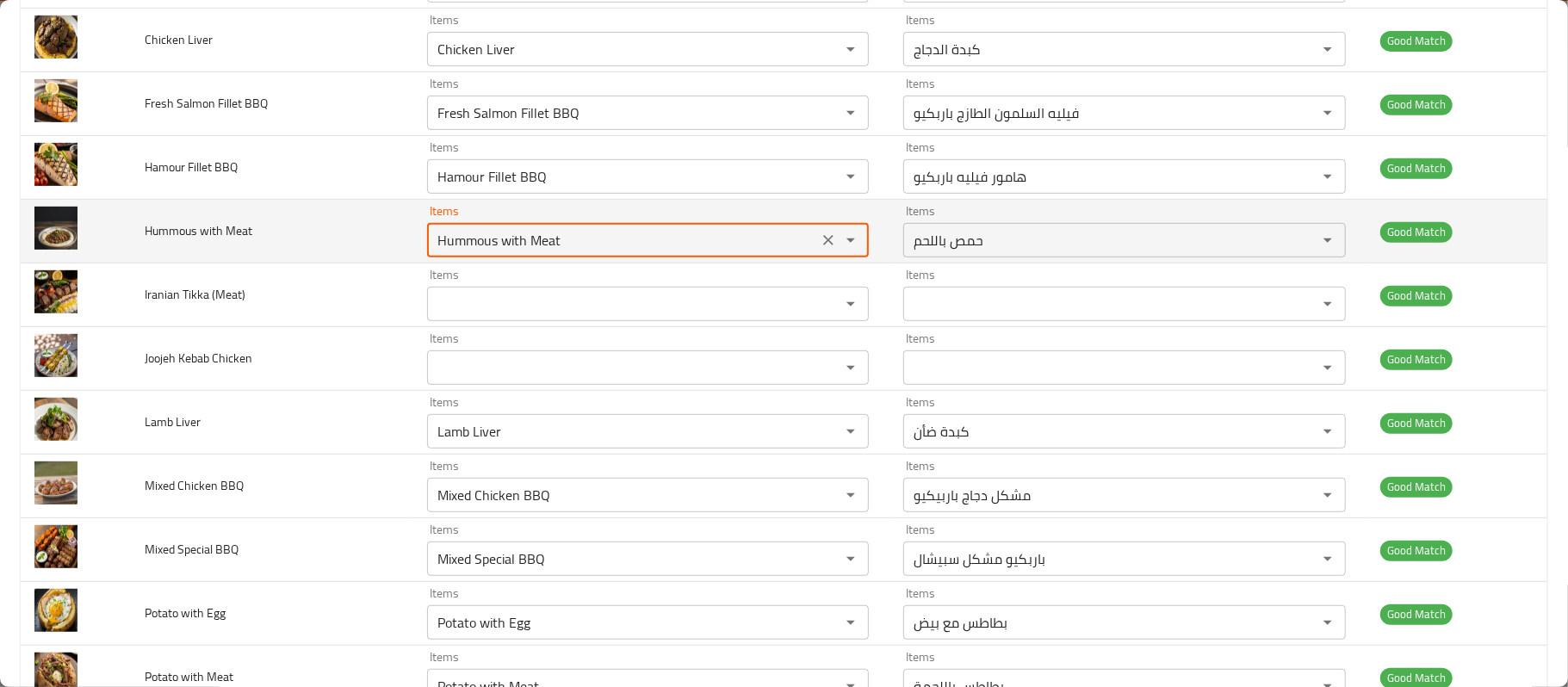
click at [799, 239] on Meat "Hummous with Meat" at bounding box center [623, 240] width 382 height 24
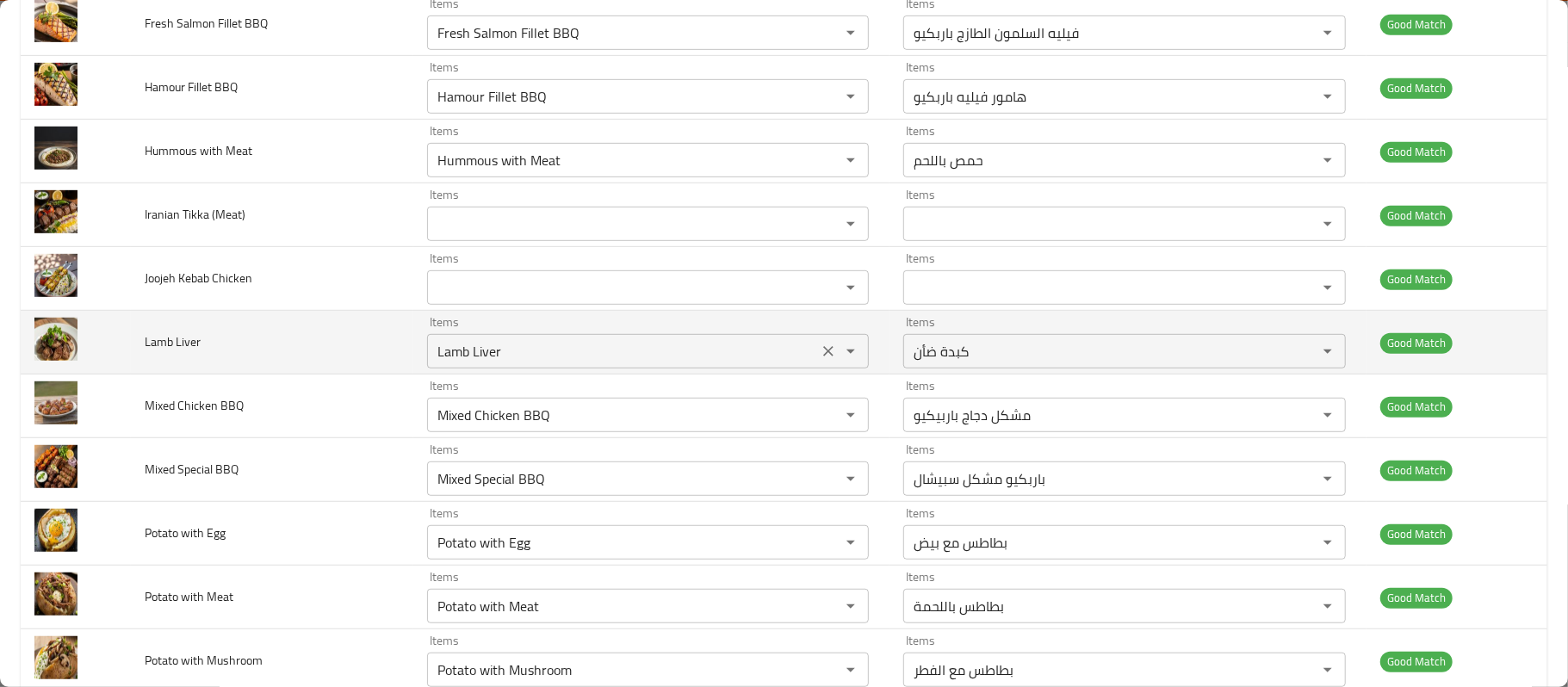
scroll to position [624, 0]
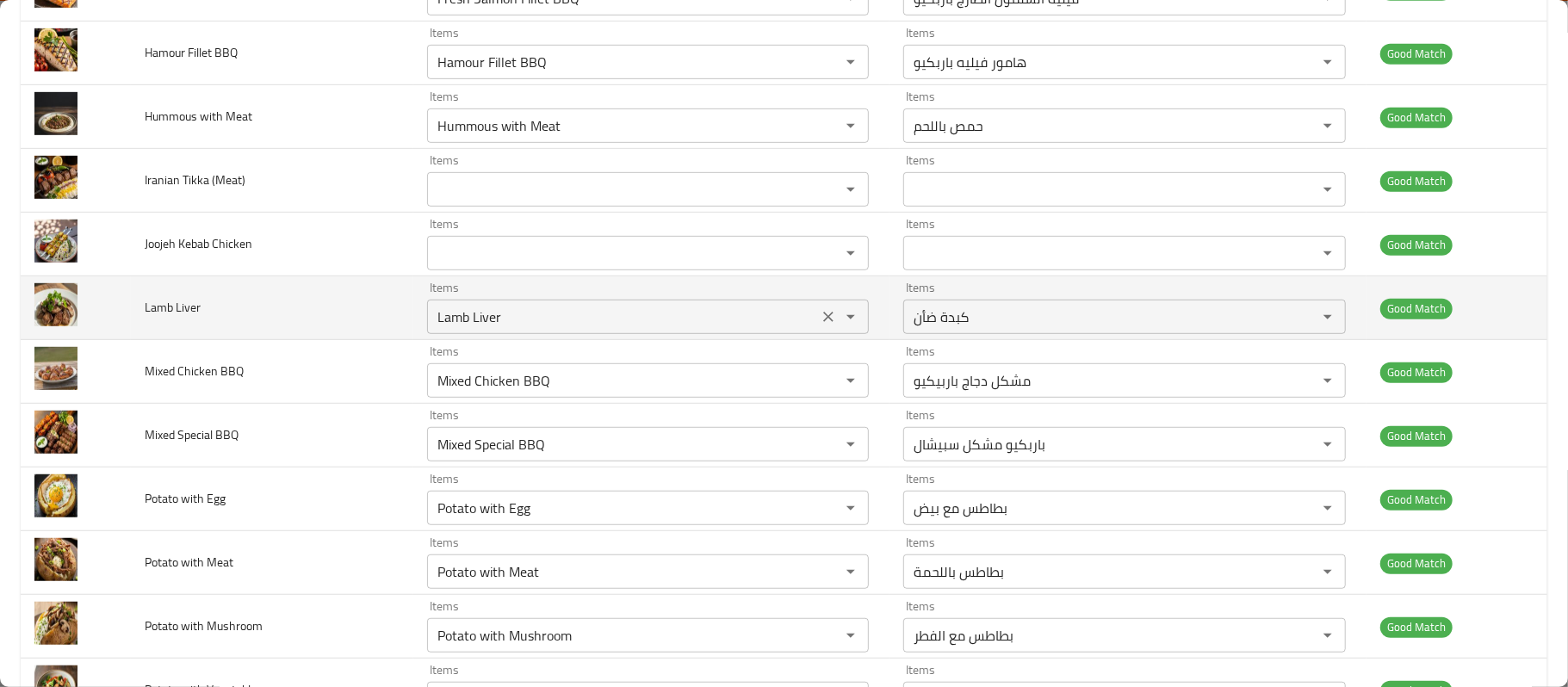
click at [606, 308] on Liver "Lamb Liver" at bounding box center [623, 316] width 382 height 24
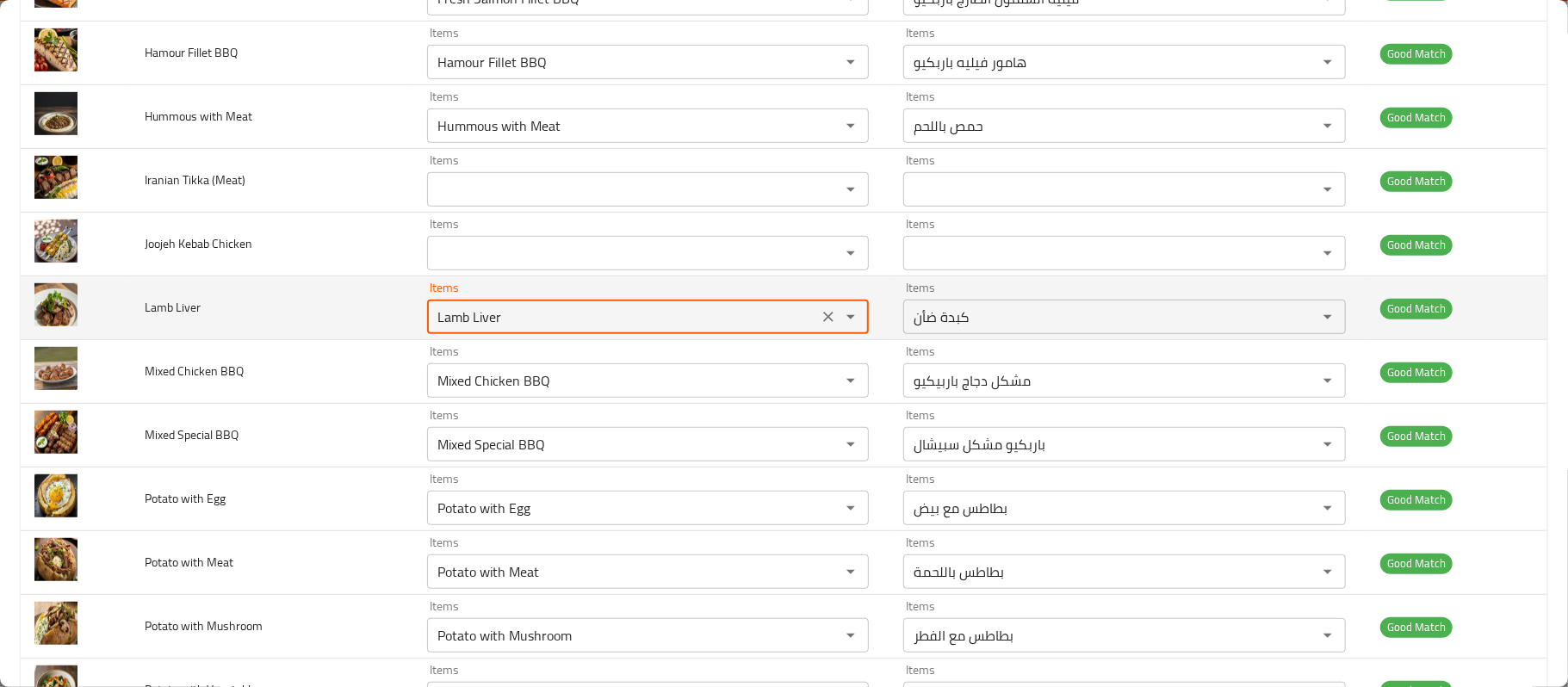
click at [606, 308] on Liver "Lamb Liver" at bounding box center [623, 316] width 382 height 24
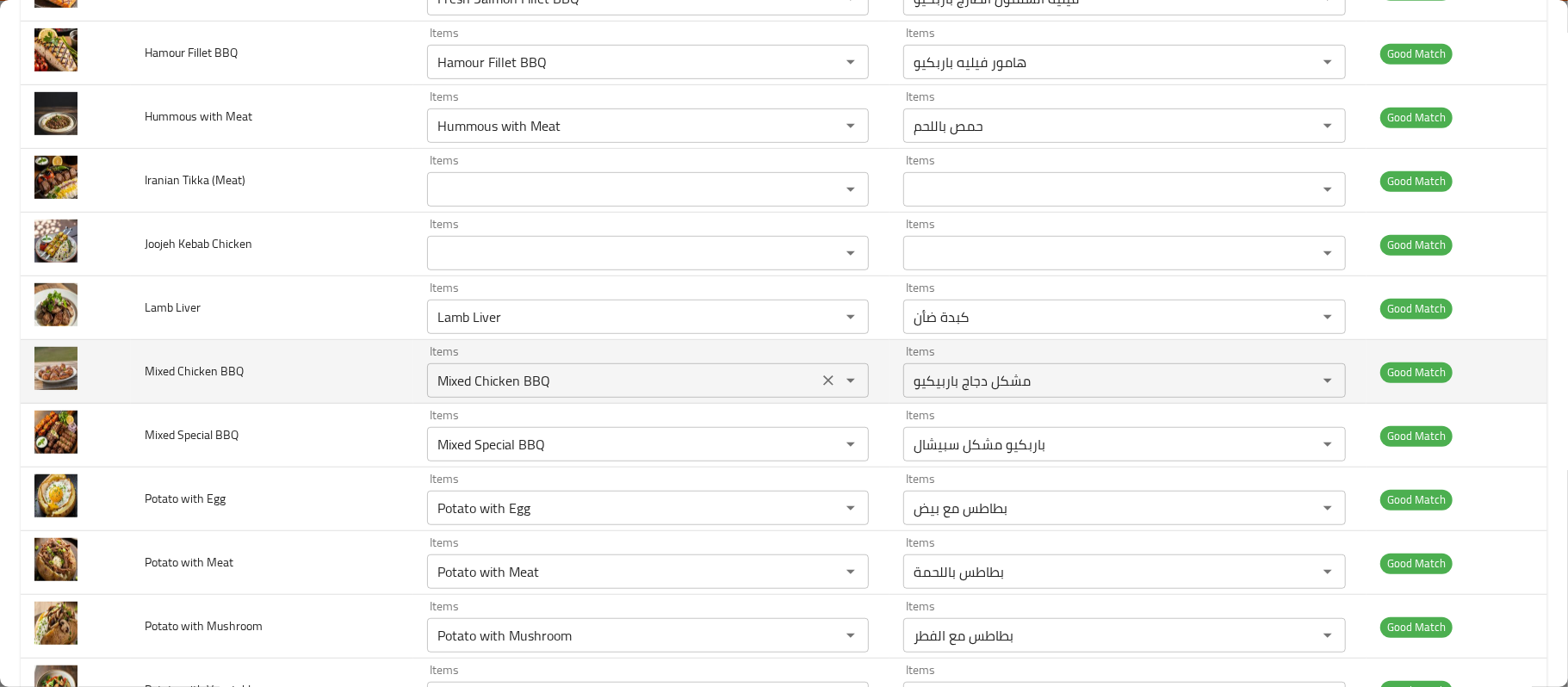
click at [608, 390] on BBQ "Mixed Chicken BBQ" at bounding box center [623, 381] width 382 height 24
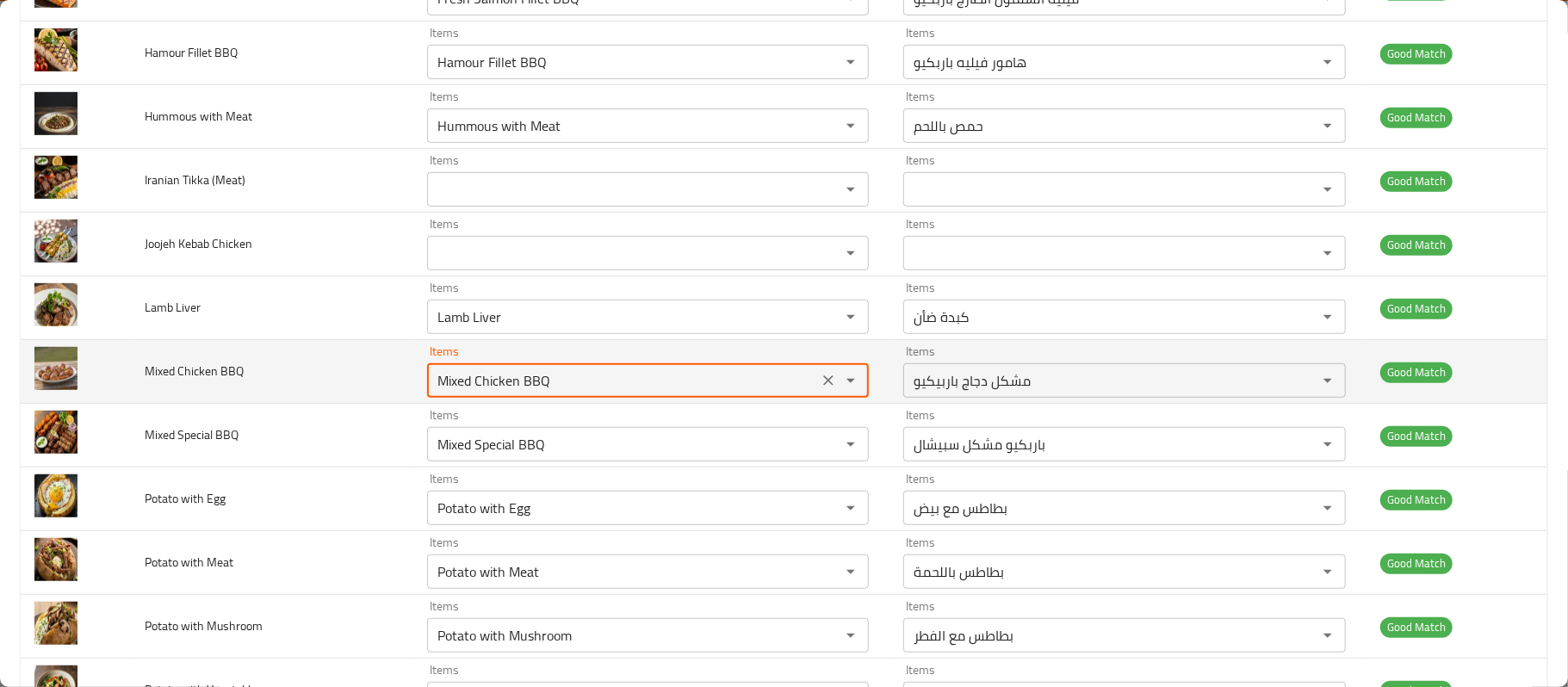
click at [608, 390] on BBQ "Mixed Chicken BBQ" at bounding box center [623, 381] width 382 height 24
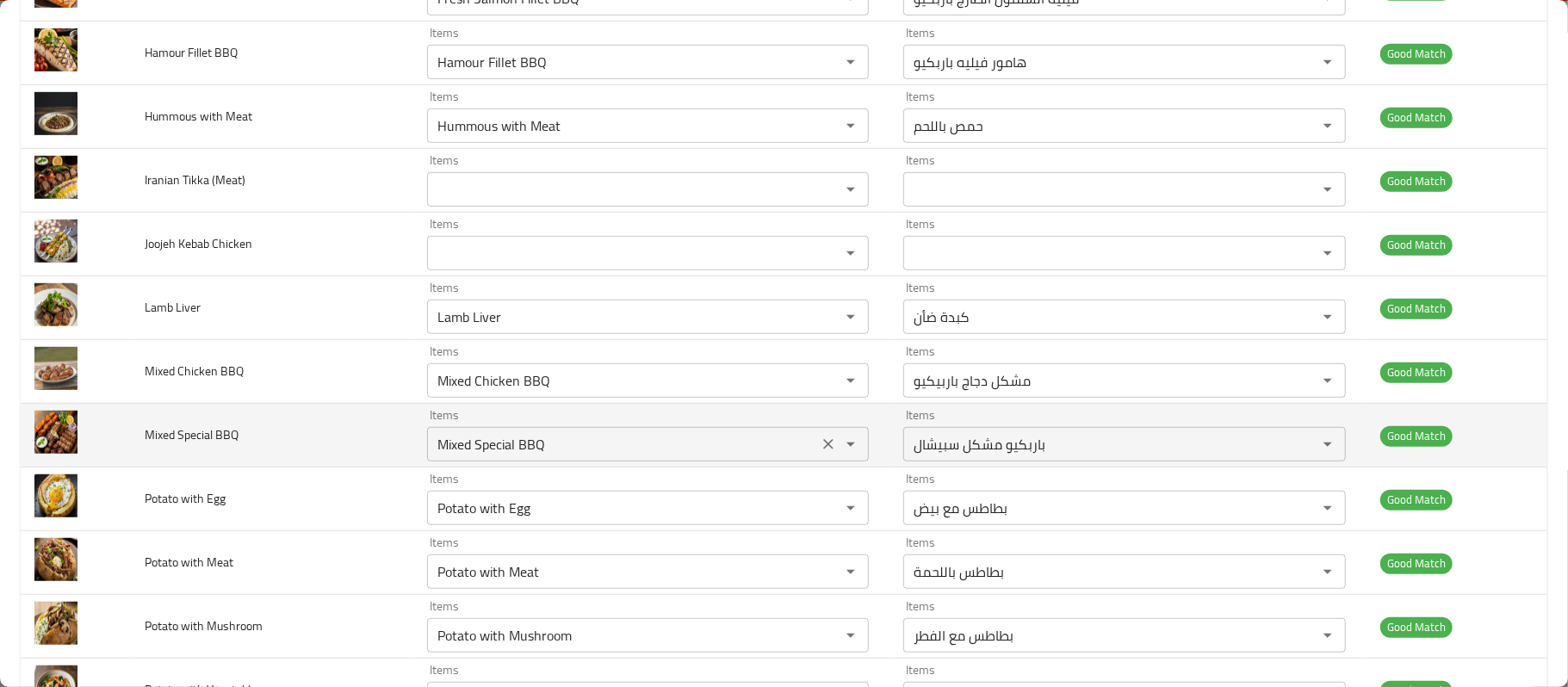
click at [694, 442] on BBQ "Mixed Special BBQ" at bounding box center [623, 444] width 382 height 24
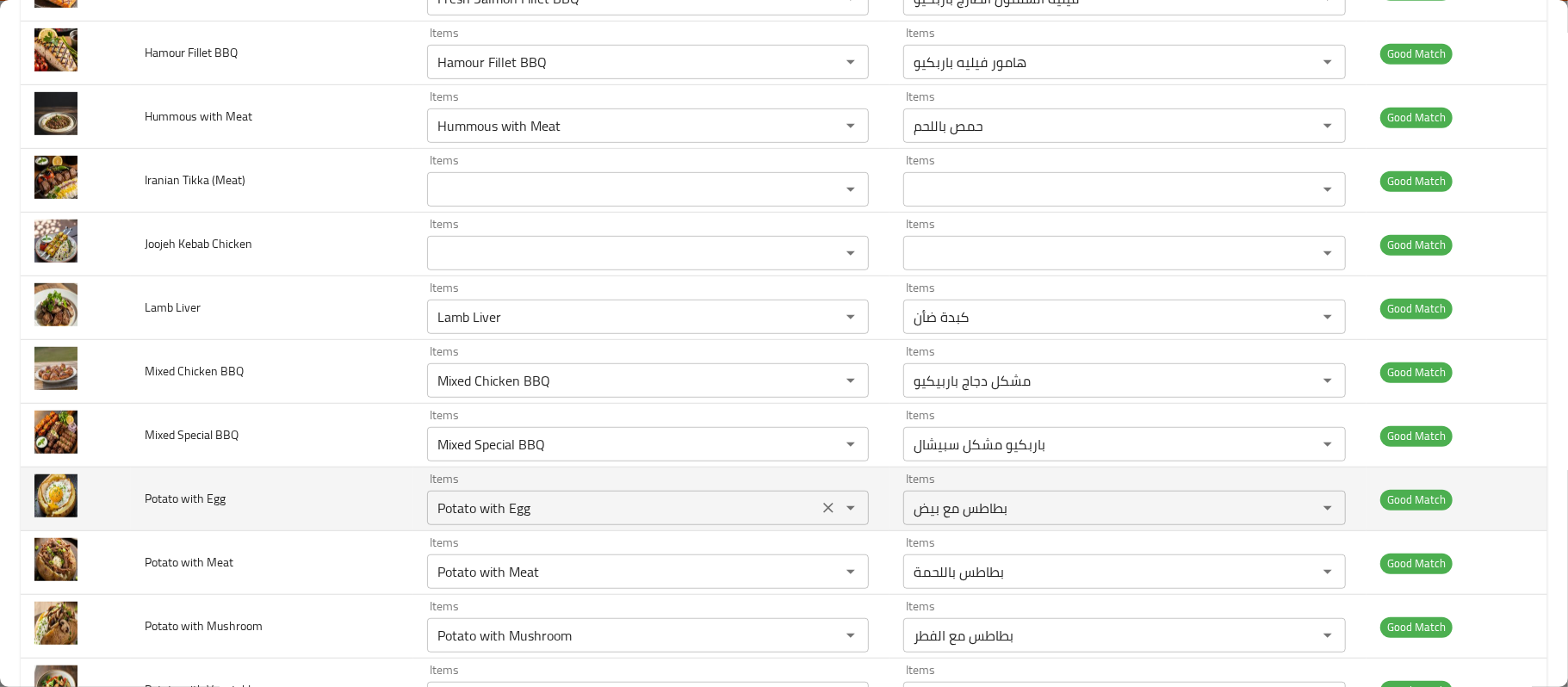
click at [703, 469] on div "Potato with Egg Items" at bounding box center [649, 507] width 443 height 35
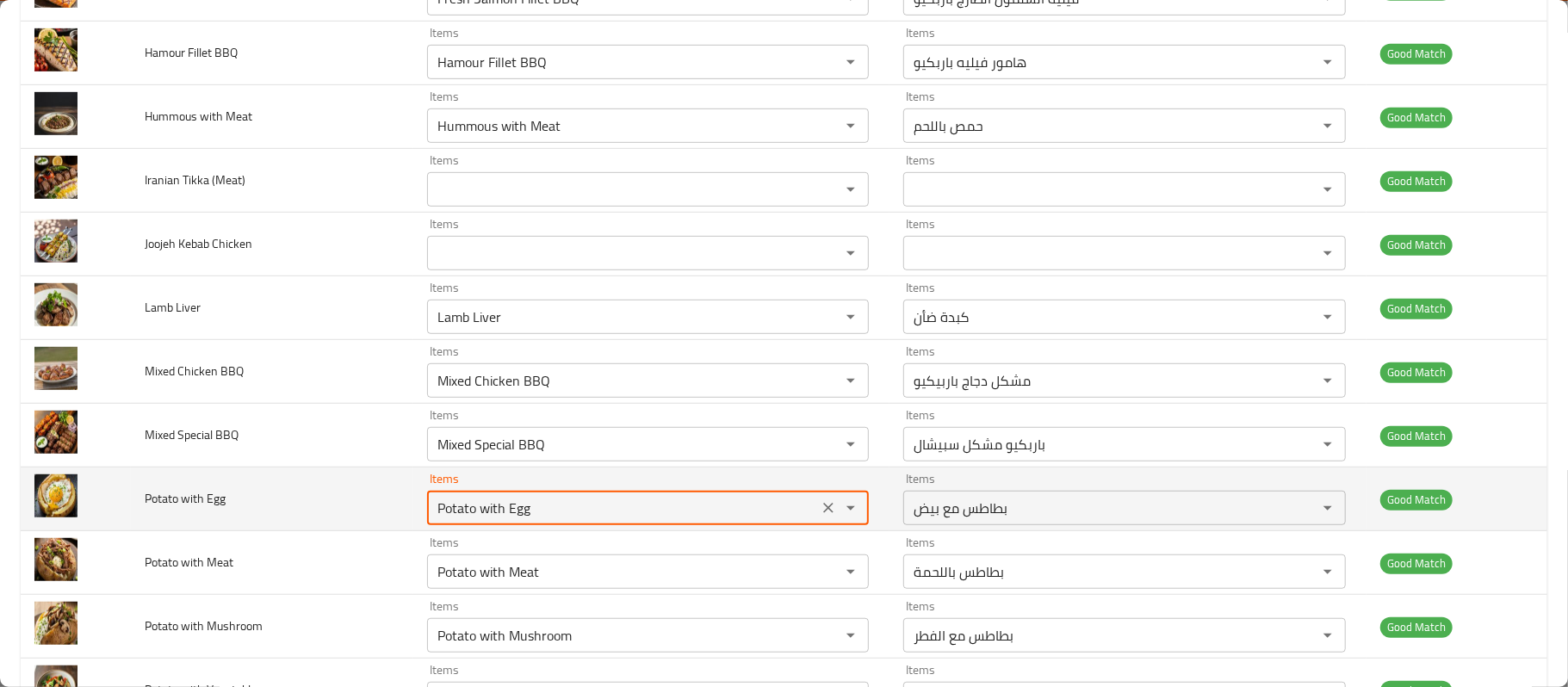
click at [703, 469] on div "Potato with Egg Items" at bounding box center [649, 507] width 443 height 35
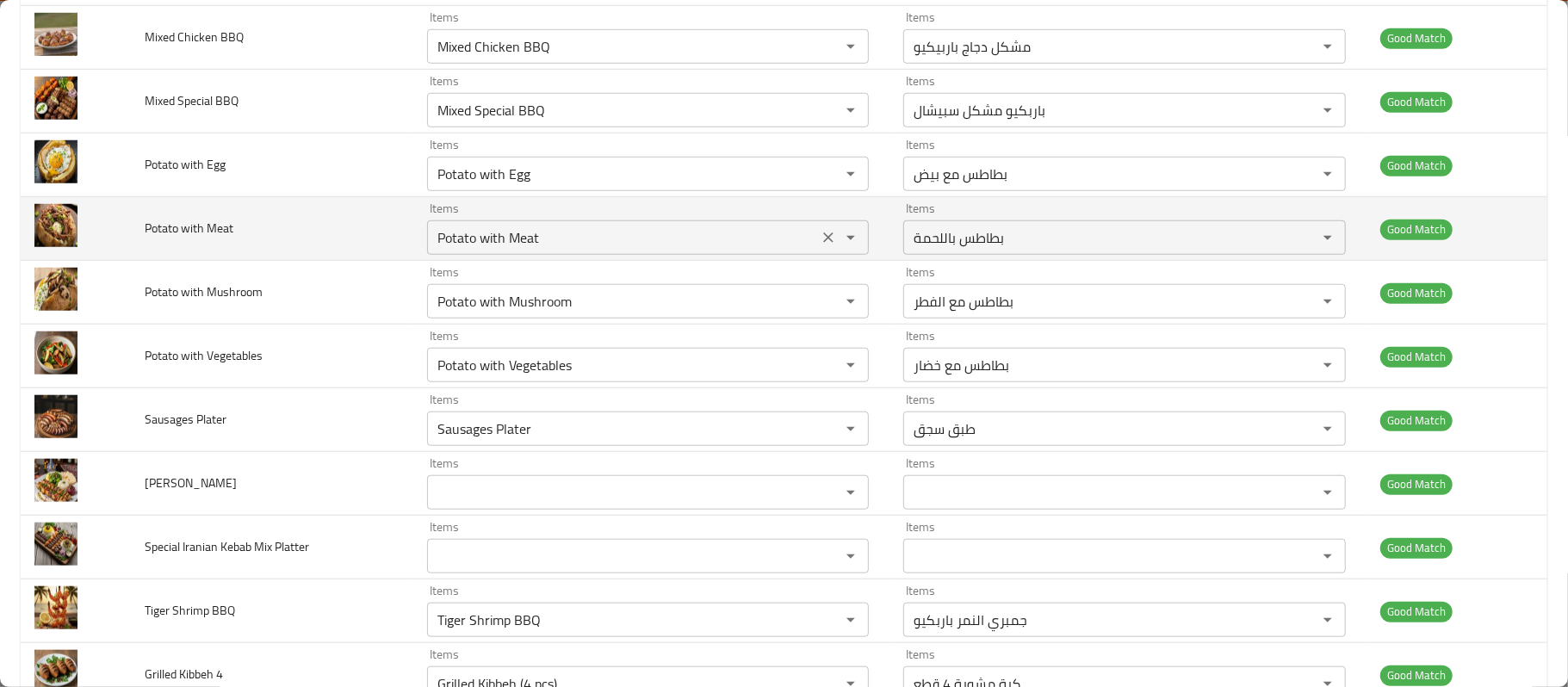
scroll to position [969, 0]
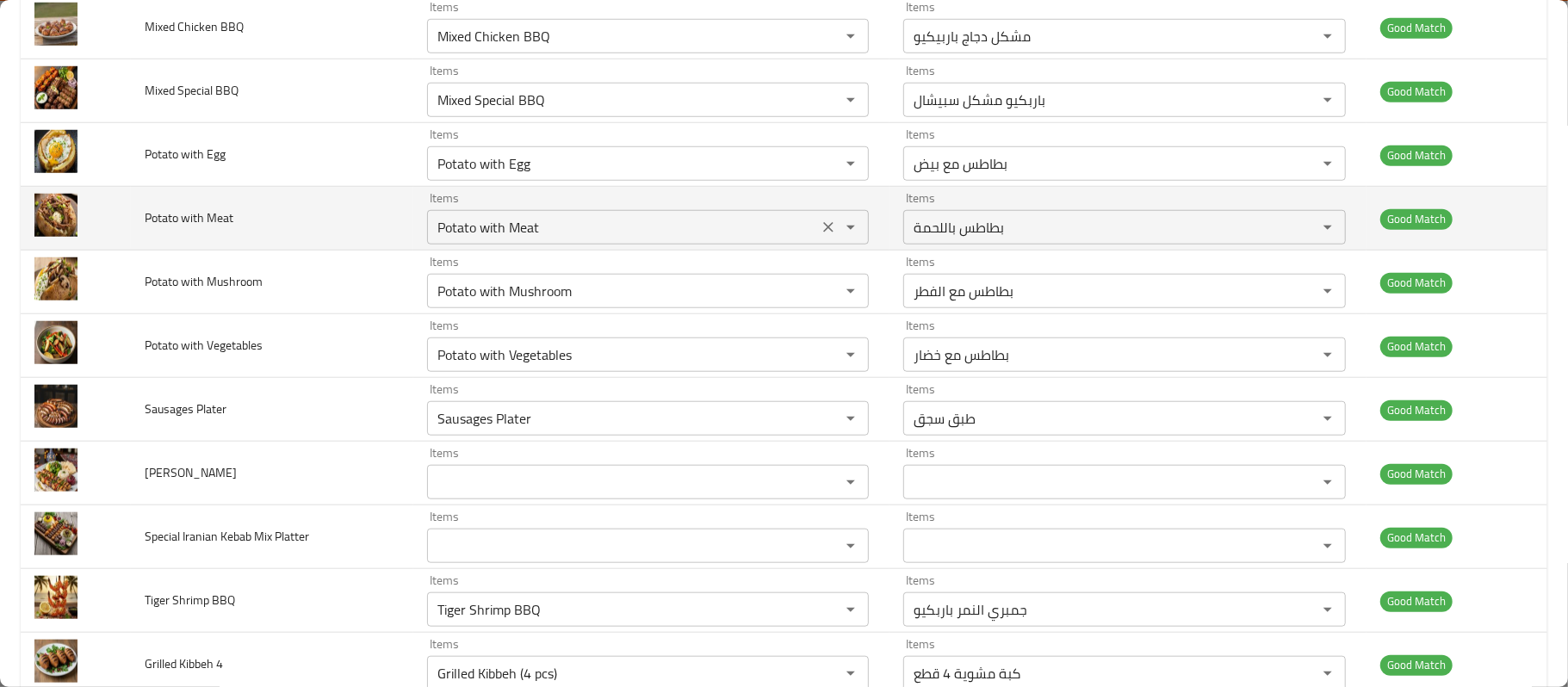
click at [597, 239] on Meat "Potato with Meat" at bounding box center [623, 227] width 382 height 24
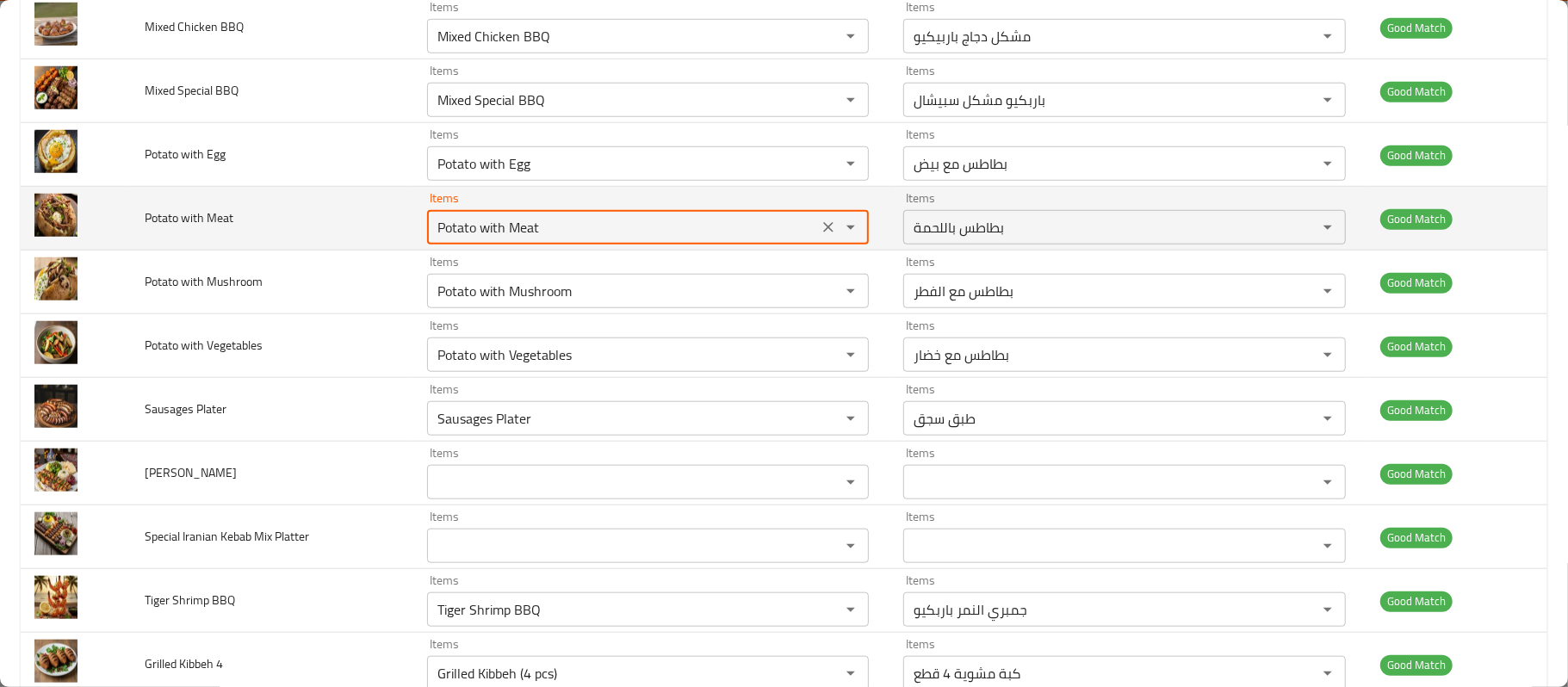
click at [597, 239] on Meat "Potato with Meat" at bounding box center [623, 227] width 382 height 24
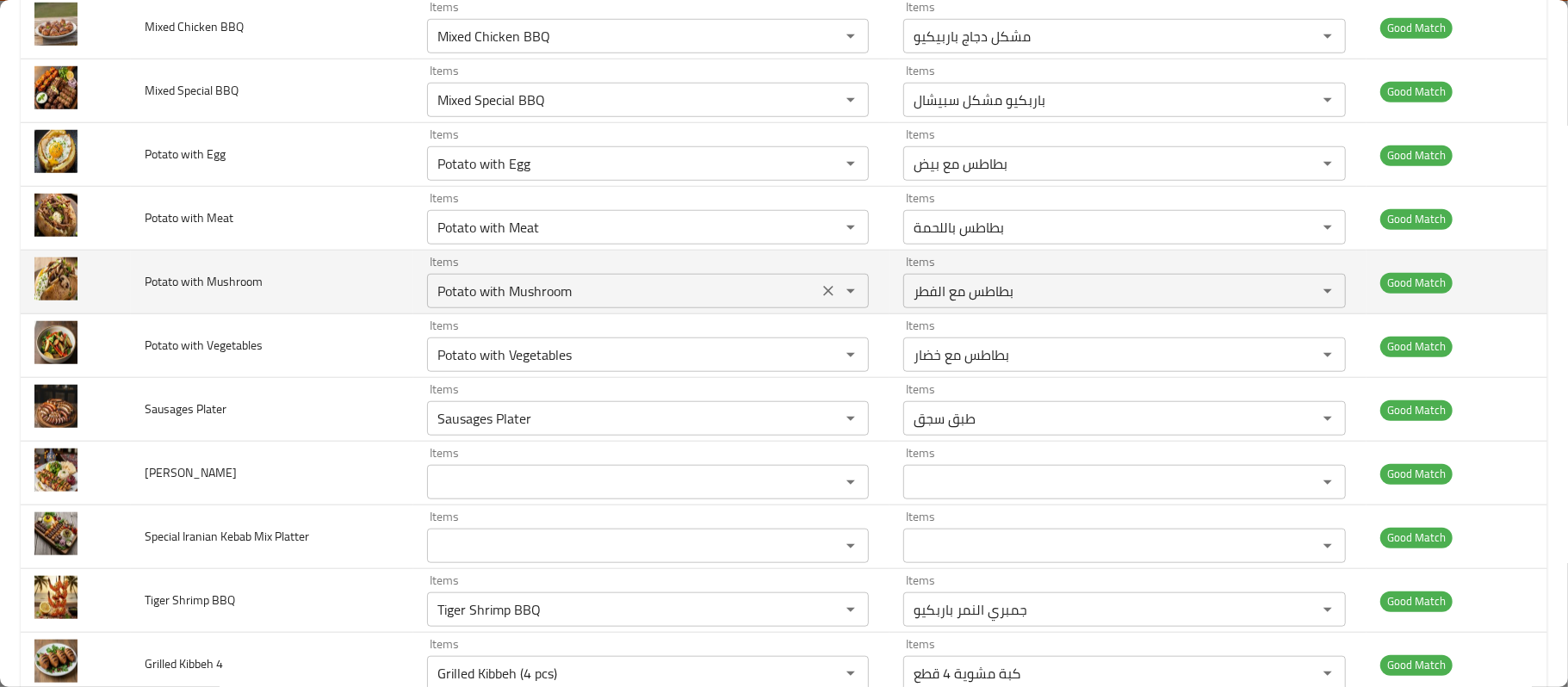
click at [631, 293] on Mushroom "Potato with Mushroom" at bounding box center [623, 291] width 382 height 24
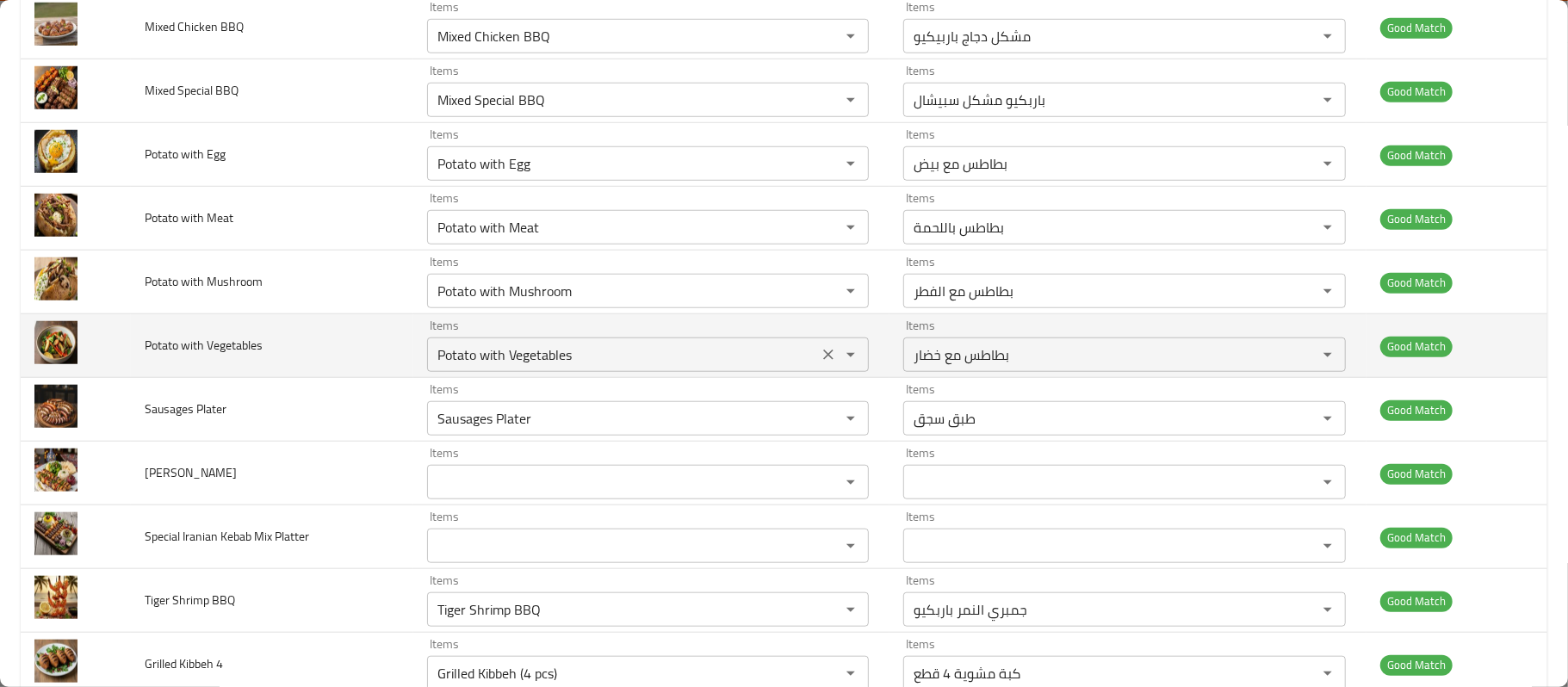
click at [685, 337] on div "Items Potato with Vegetables Items" at bounding box center [649, 345] width 443 height 52
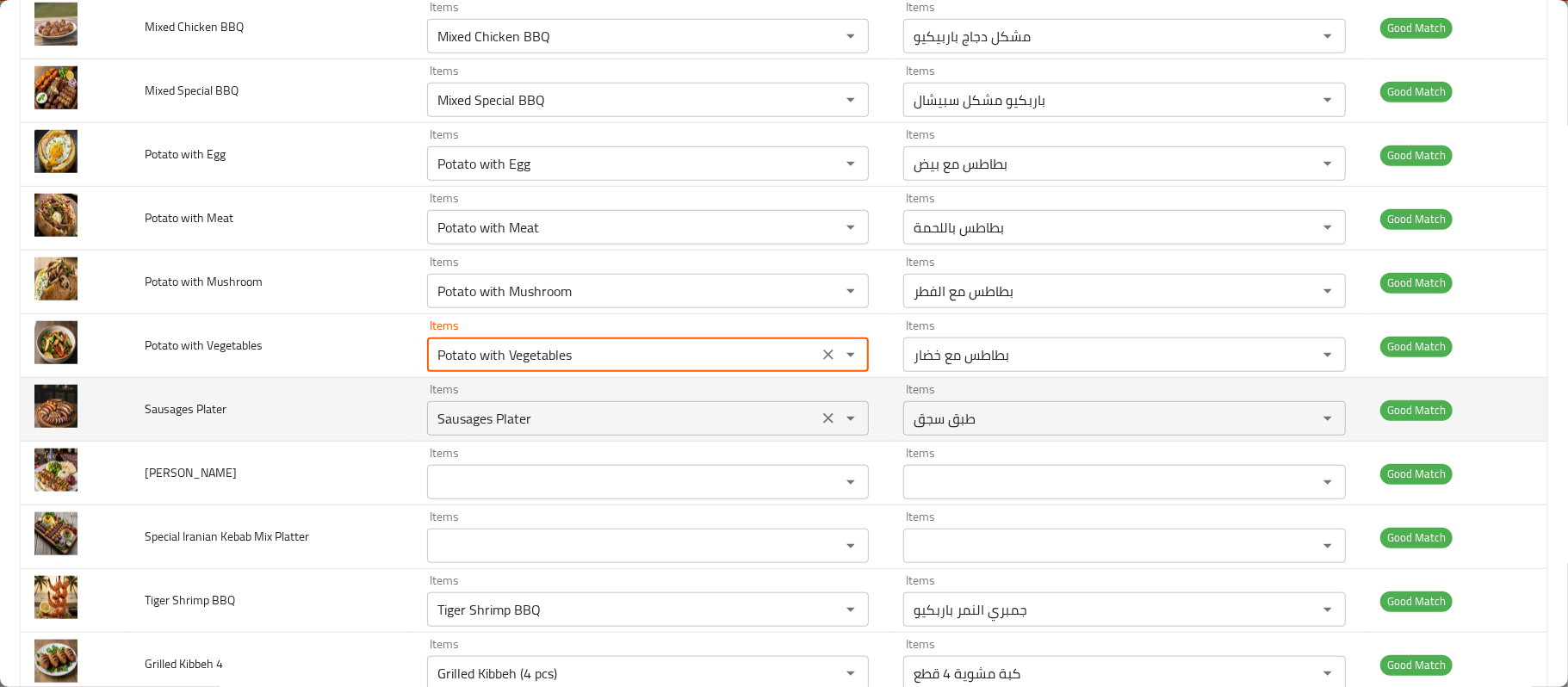
click at [592, 436] on div "Sausages Plater Items" at bounding box center [649, 418] width 443 height 35
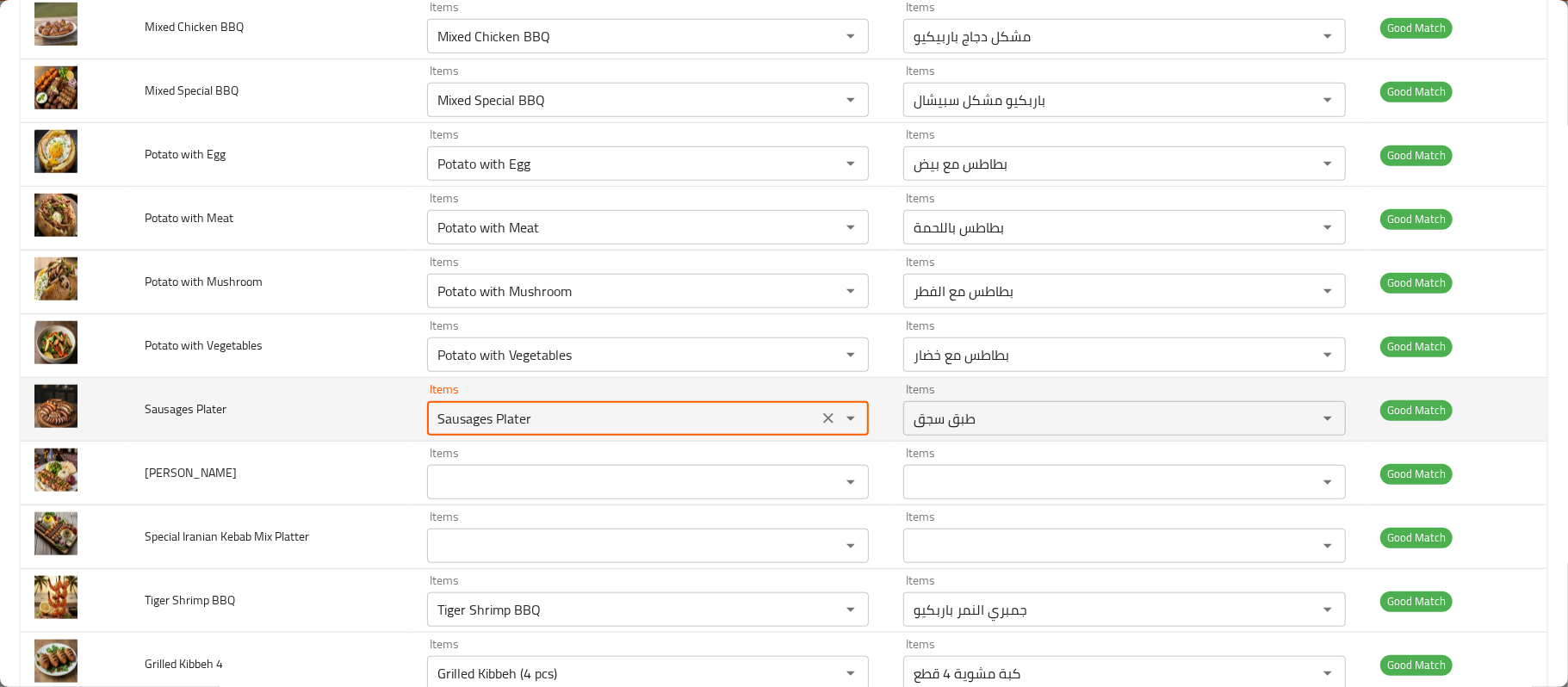
click at [592, 436] on div "Sausages Plater Items" at bounding box center [649, 418] width 443 height 35
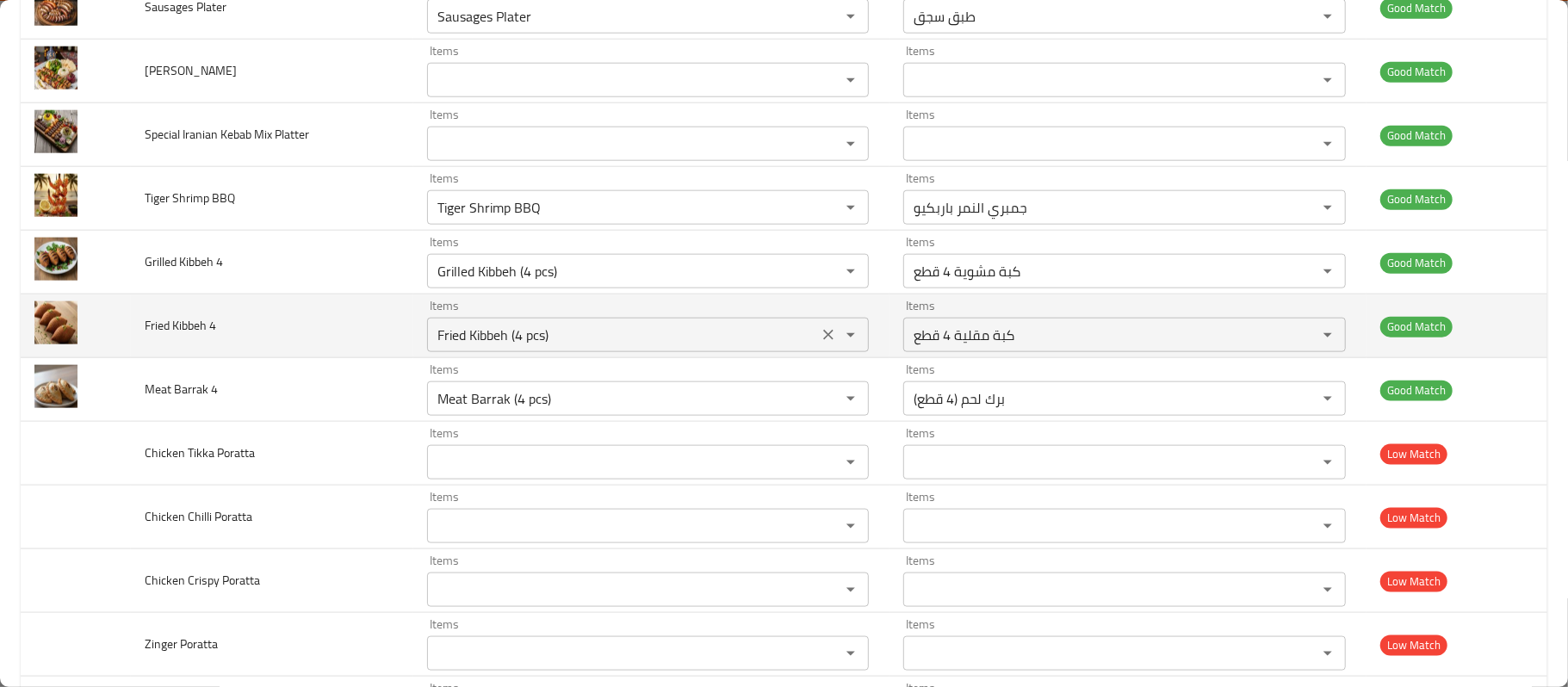
scroll to position [1427, 0]
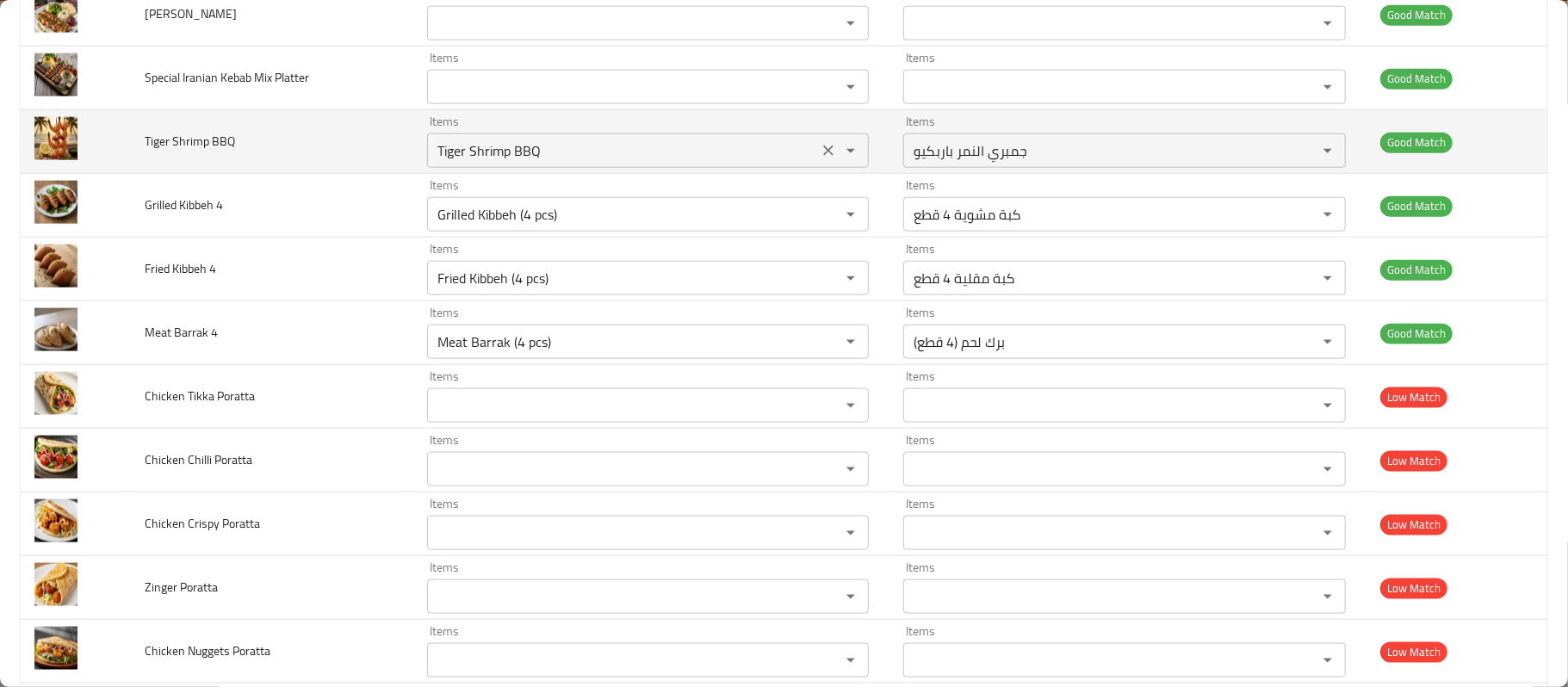
click at [499, 132] on div "Items Tiger Shrimp BBQ Items" at bounding box center [649, 141] width 443 height 52
click at [515, 163] on BBQ "Tiger Shrimp BBQ" at bounding box center [623, 150] width 382 height 24
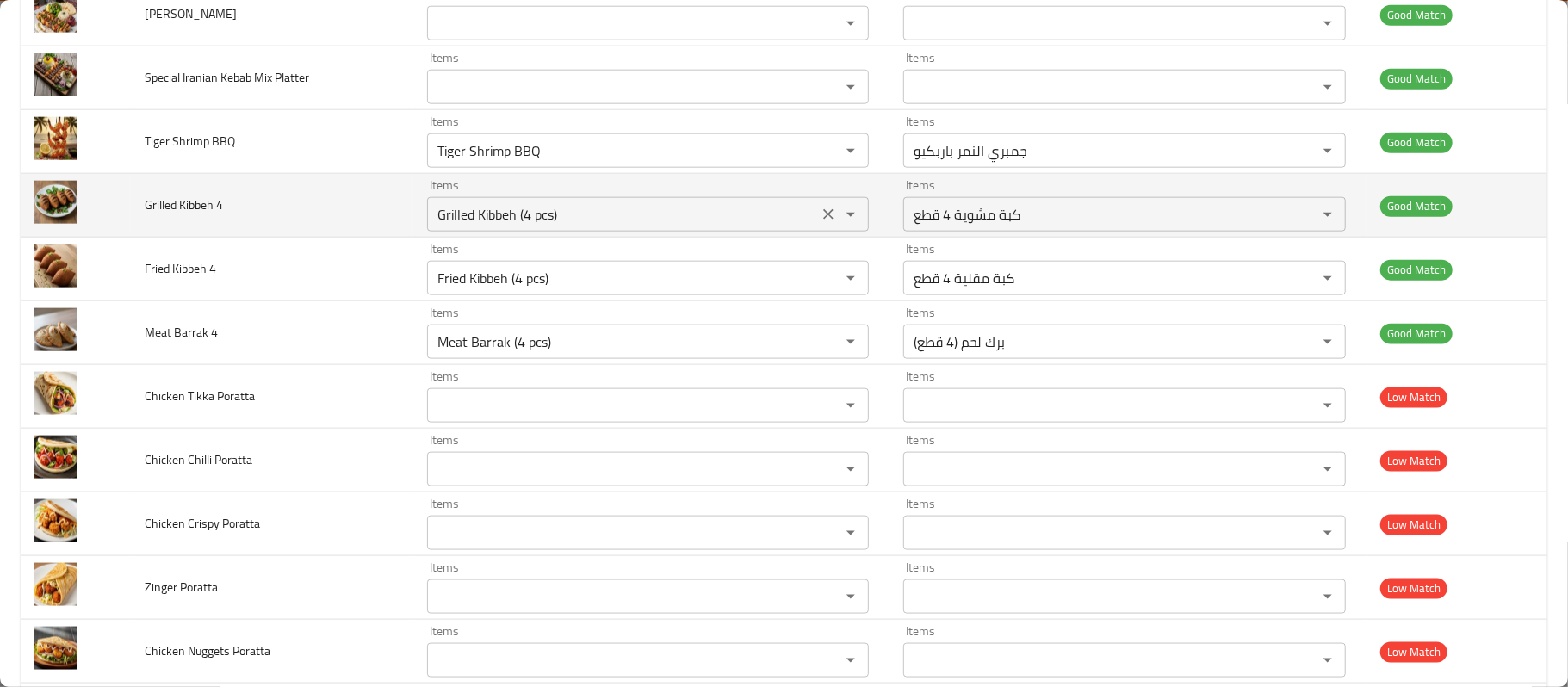
click at [553, 215] on 4 "Grilled Kibbeh (4 pcs)" at bounding box center [623, 215] width 382 height 24
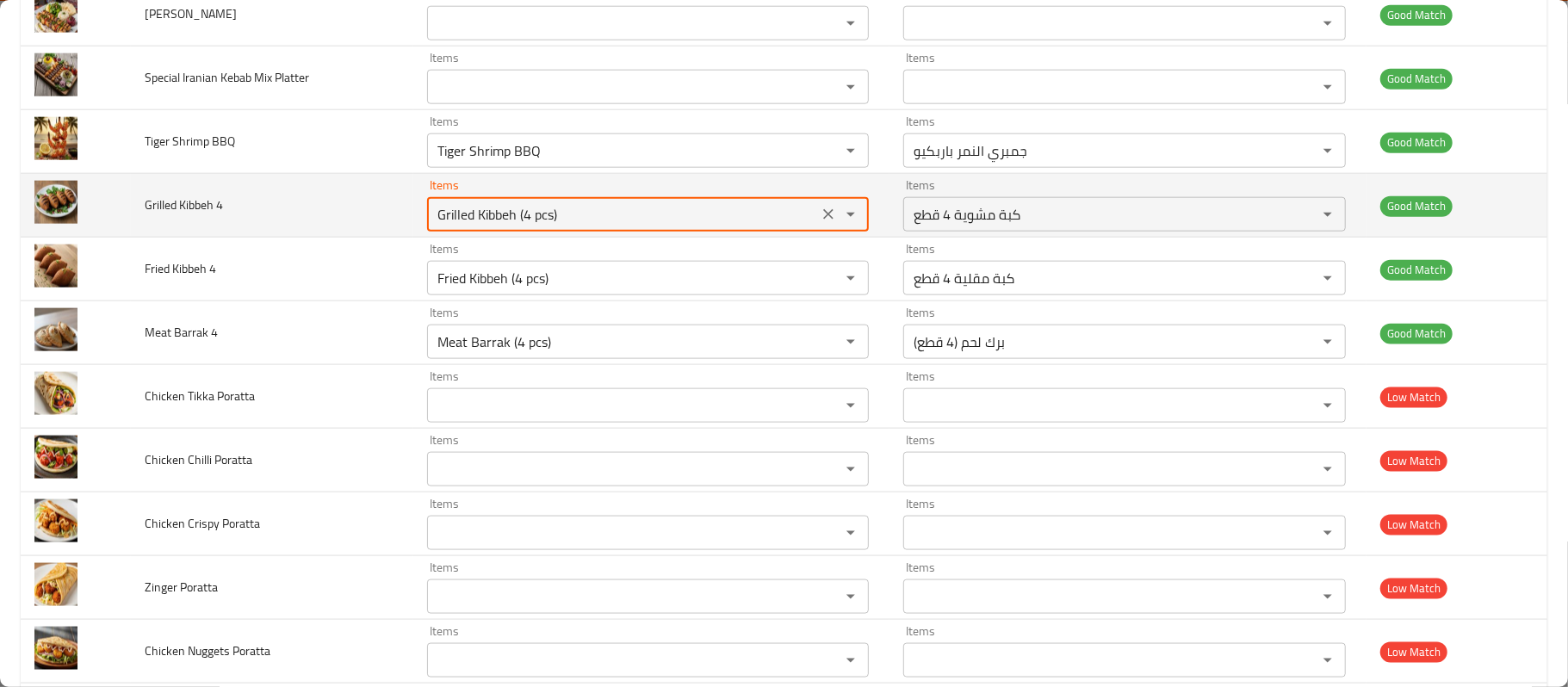
click at [553, 215] on 4 "Grilled Kibbeh (4 pcs)" at bounding box center [623, 215] width 382 height 24
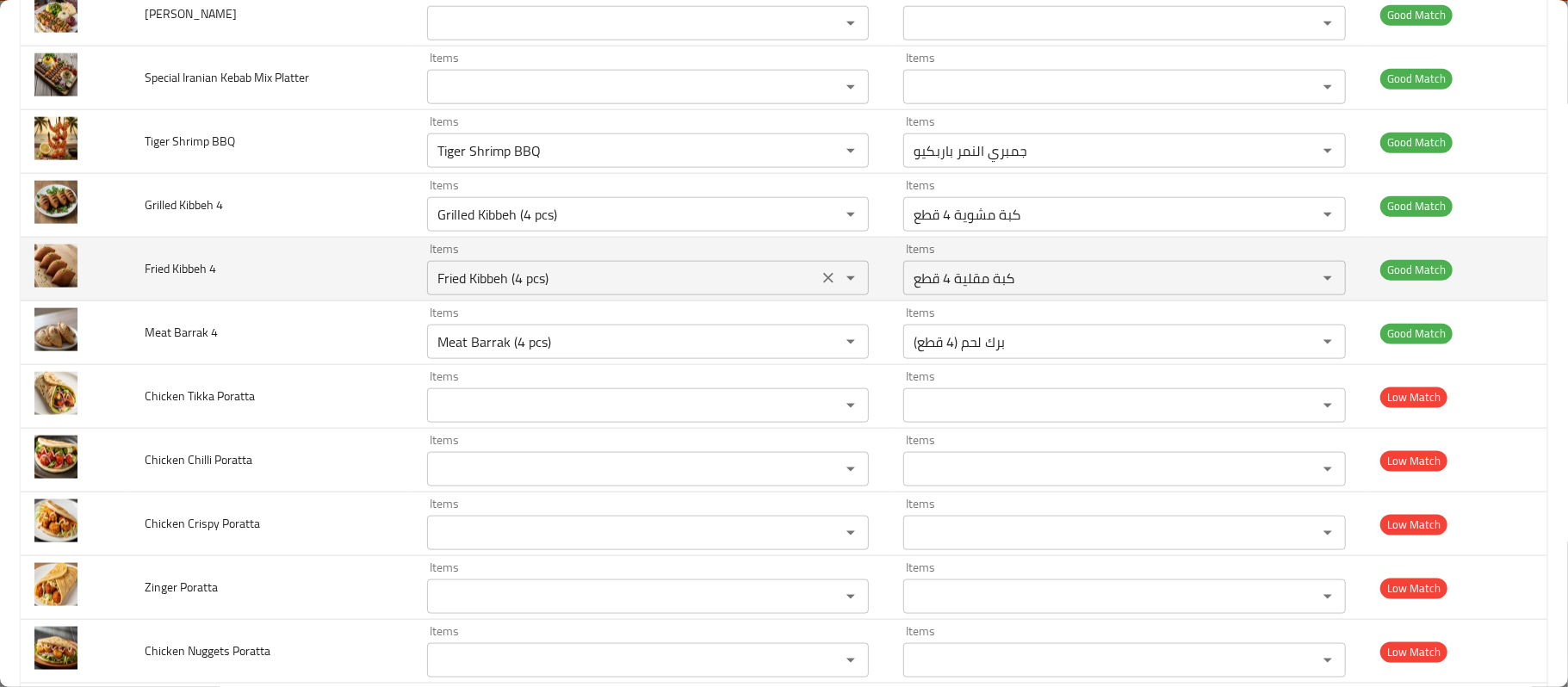
click at [731, 291] on 4 "Fried Kibbeh (4 pcs)" at bounding box center [623, 278] width 382 height 24
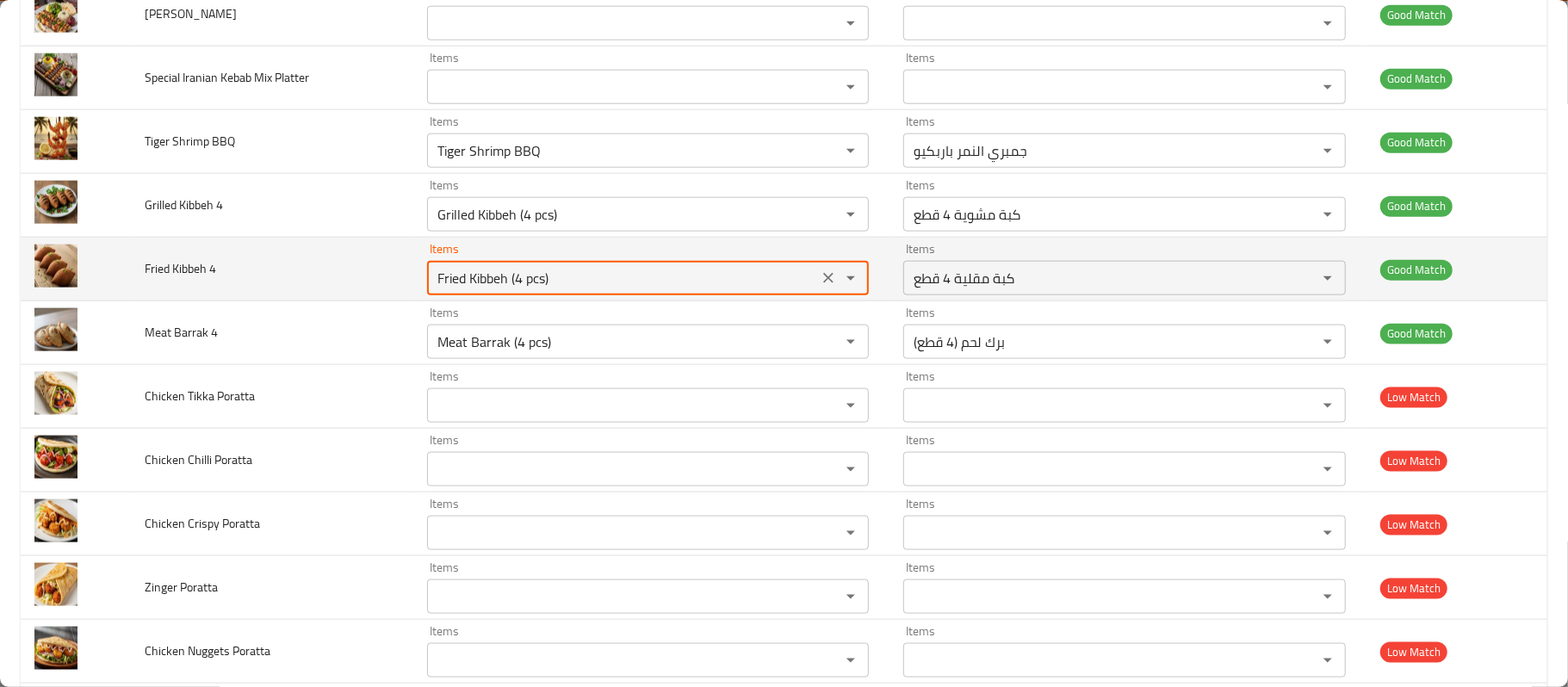
click at [731, 291] on 4 "Fried Kibbeh (4 pcs)" at bounding box center [623, 278] width 382 height 24
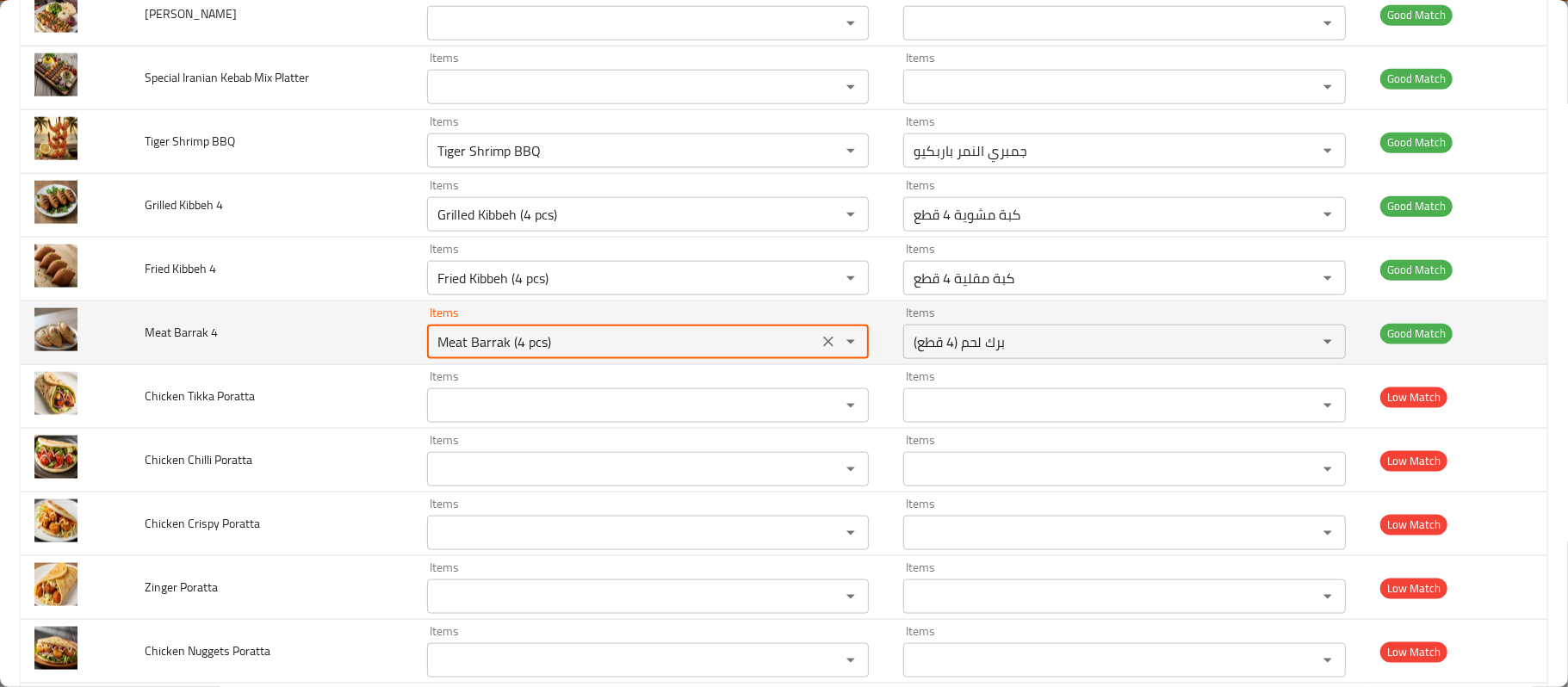
click at [724, 345] on 4 "Meat Barrak (4 pcs)" at bounding box center [623, 342] width 382 height 24
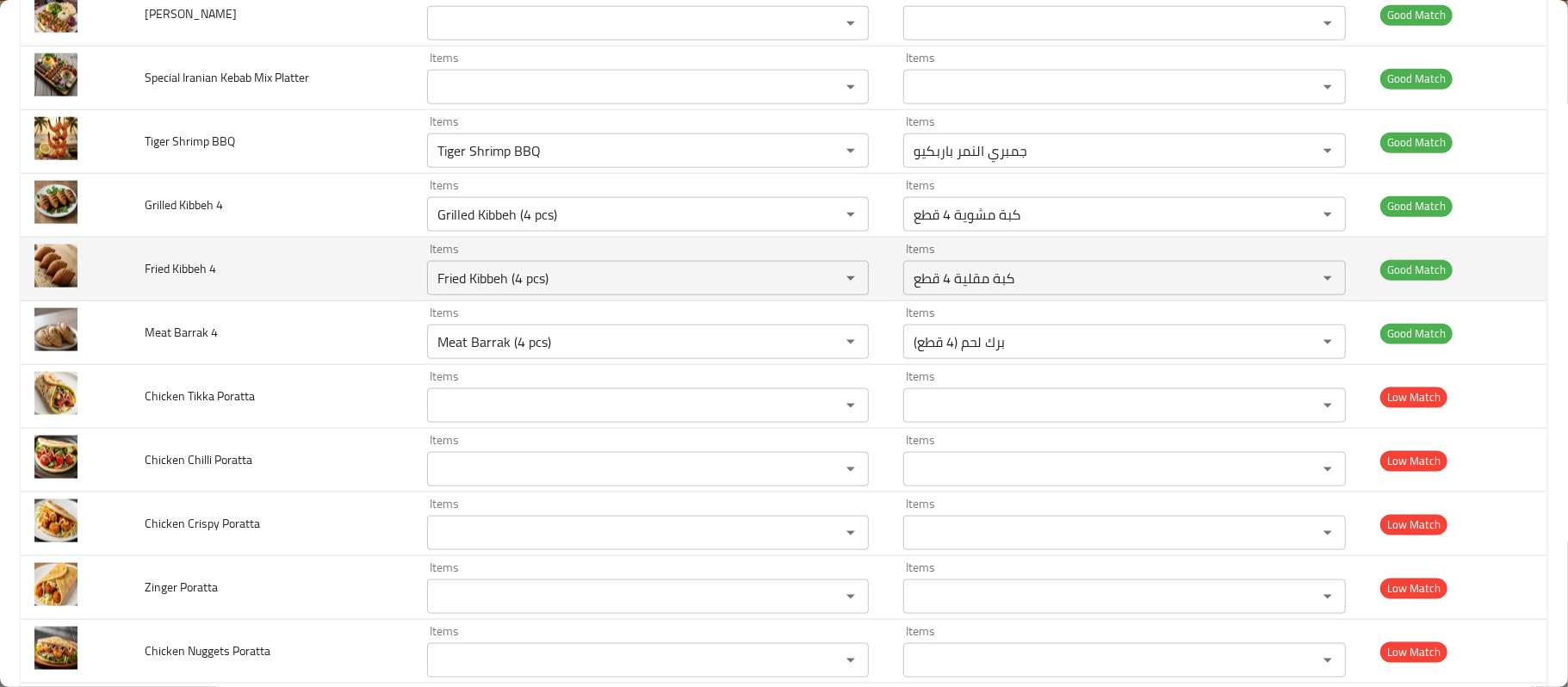
click at [376, 252] on td "Fried Kibbeh 4" at bounding box center [272, 269] width 283 height 63
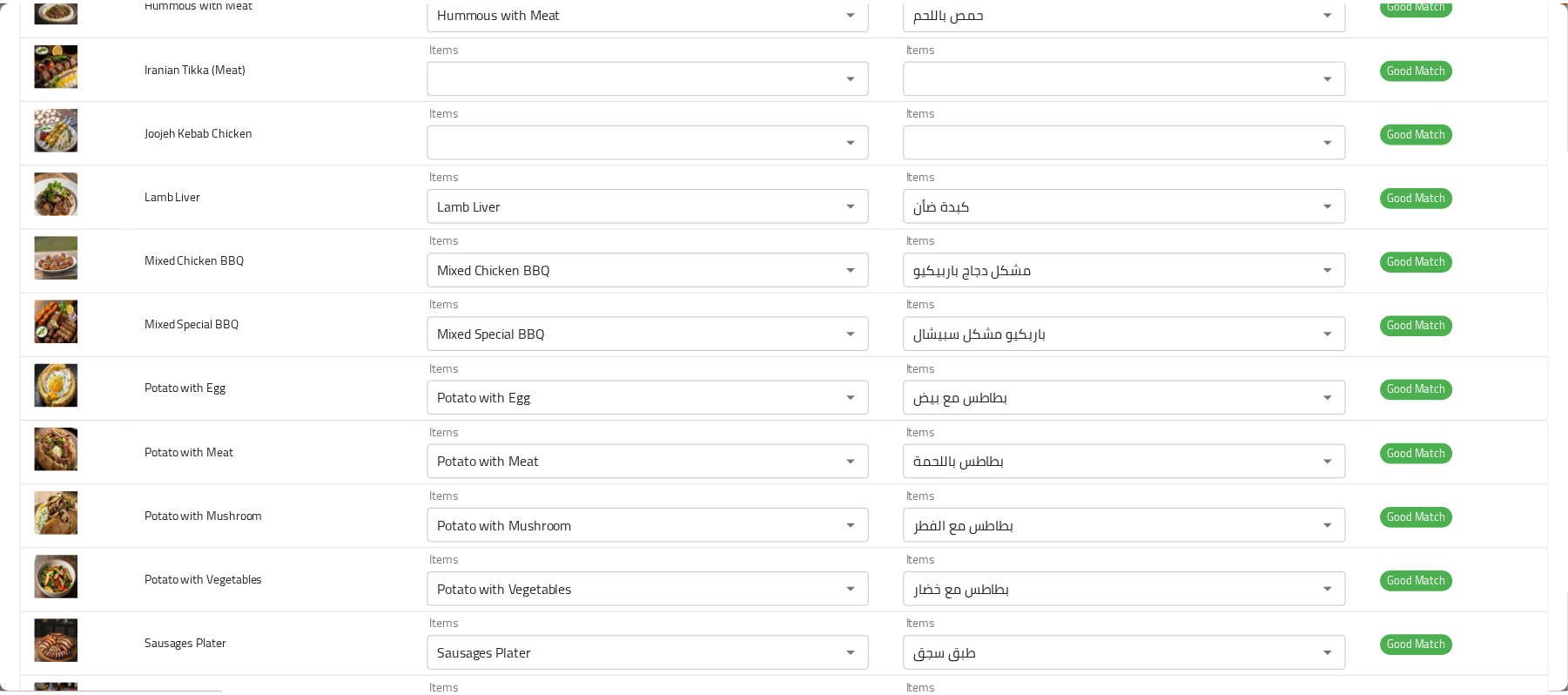
scroll to position [0, 0]
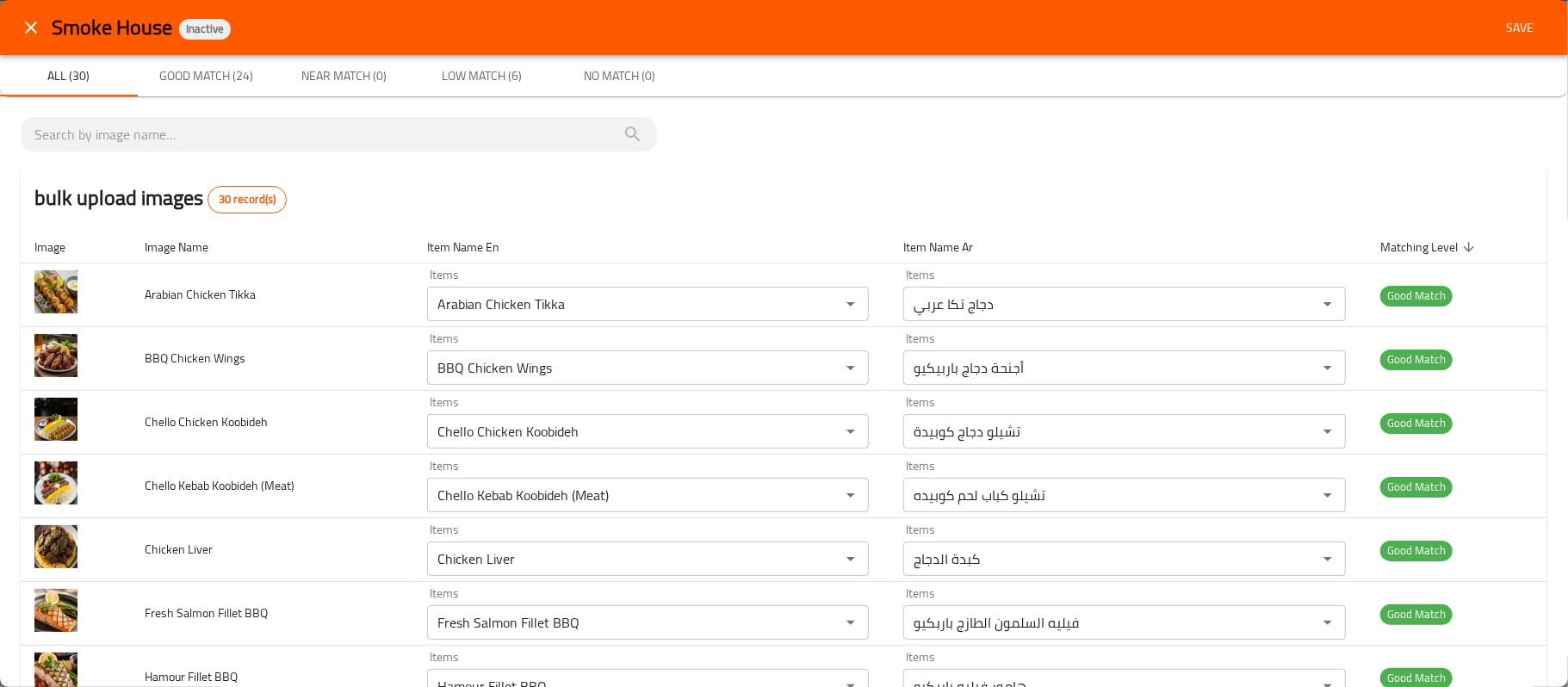
drag, startPoint x: 949, startPoint y: 142, endPoint x: 900, endPoint y: 141, distance: 49.0
click at [30, 21] on icon "close" at bounding box center [31, 27] width 21 height 21
click at [1057, 15] on button "Save" at bounding box center [1520, 28] width 55 height 32
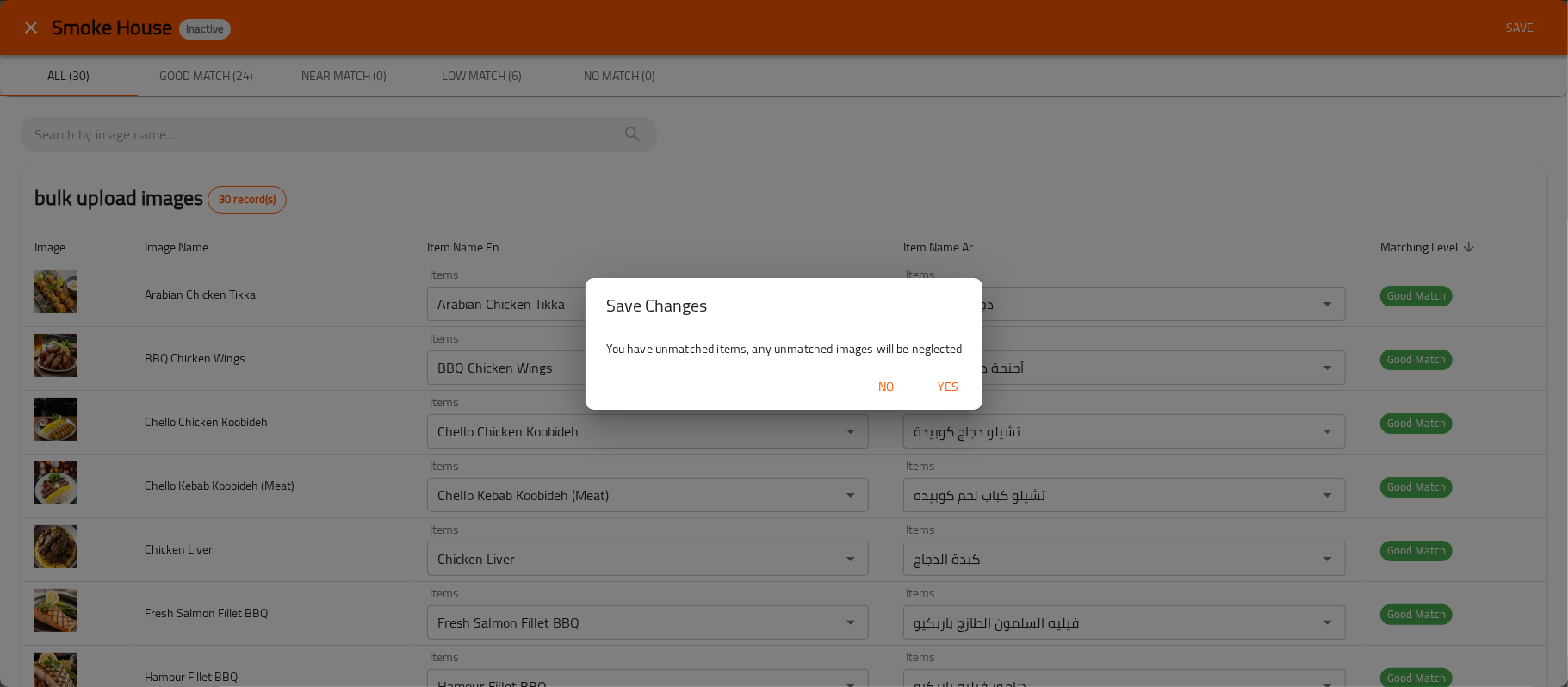
click at [884, 381] on span "No" at bounding box center [886, 387] width 42 height 22
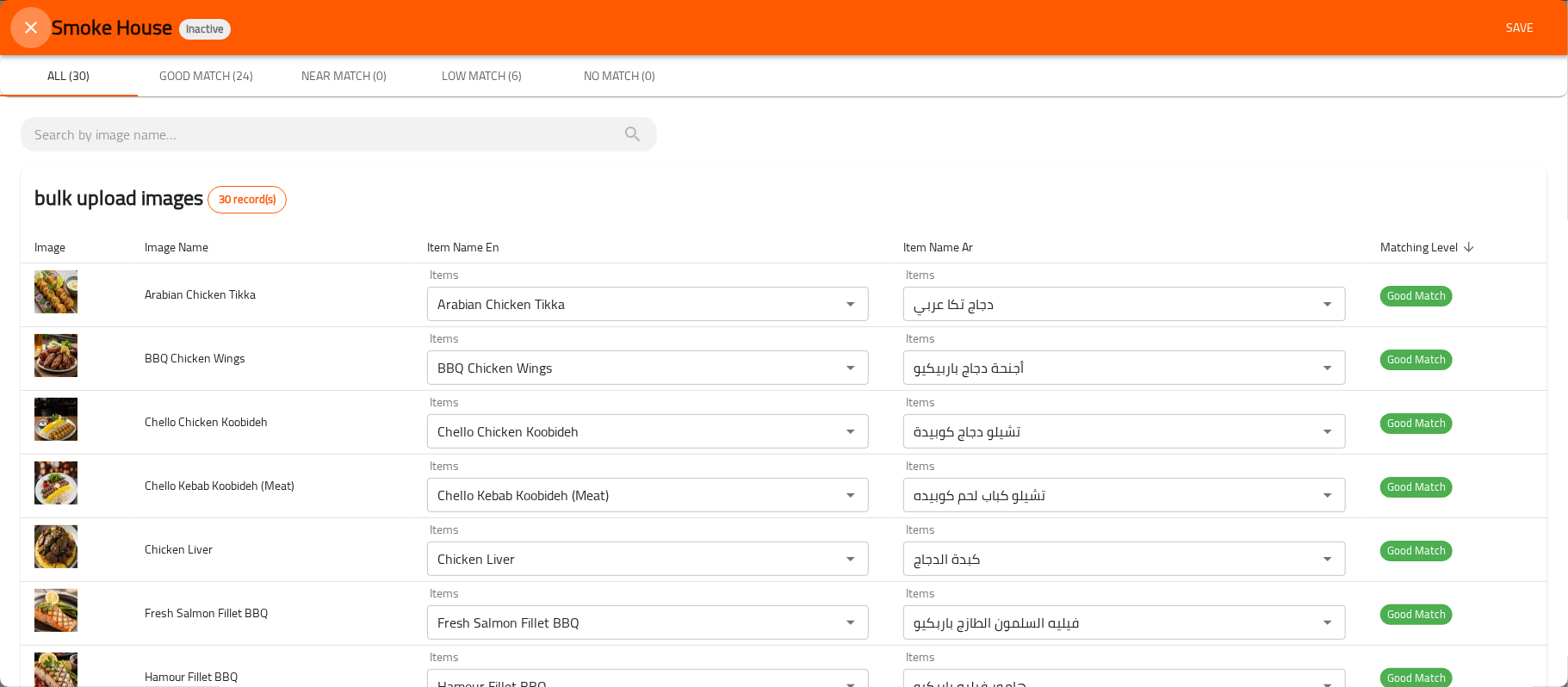
click at [29, 40] on button "close" at bounding box center [31, 28] width 42 height 42
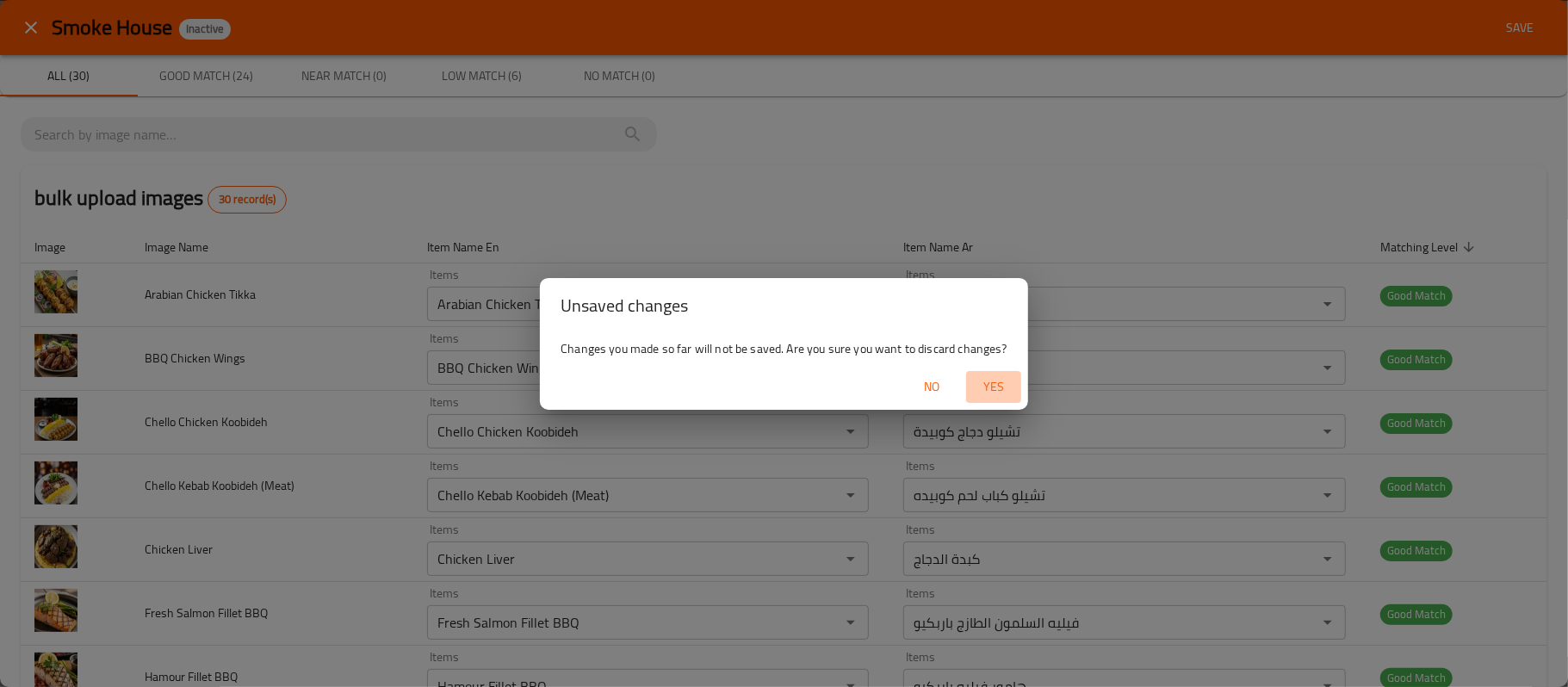
click at [1001, 399] on button "Yes" at bounding box center [994, 386] width 55 height 32
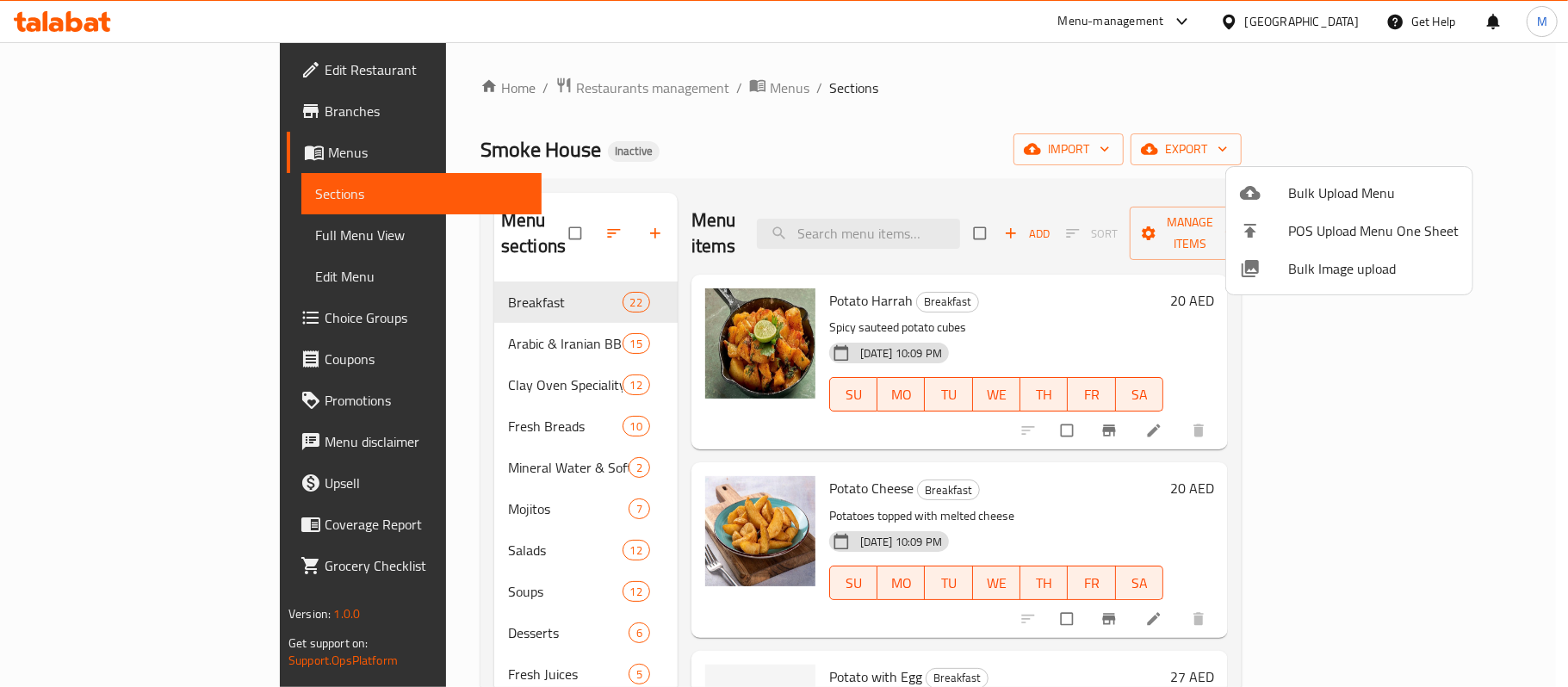
click at [43, 72] on div at bounding box center [784, 343] width 1568 height 687
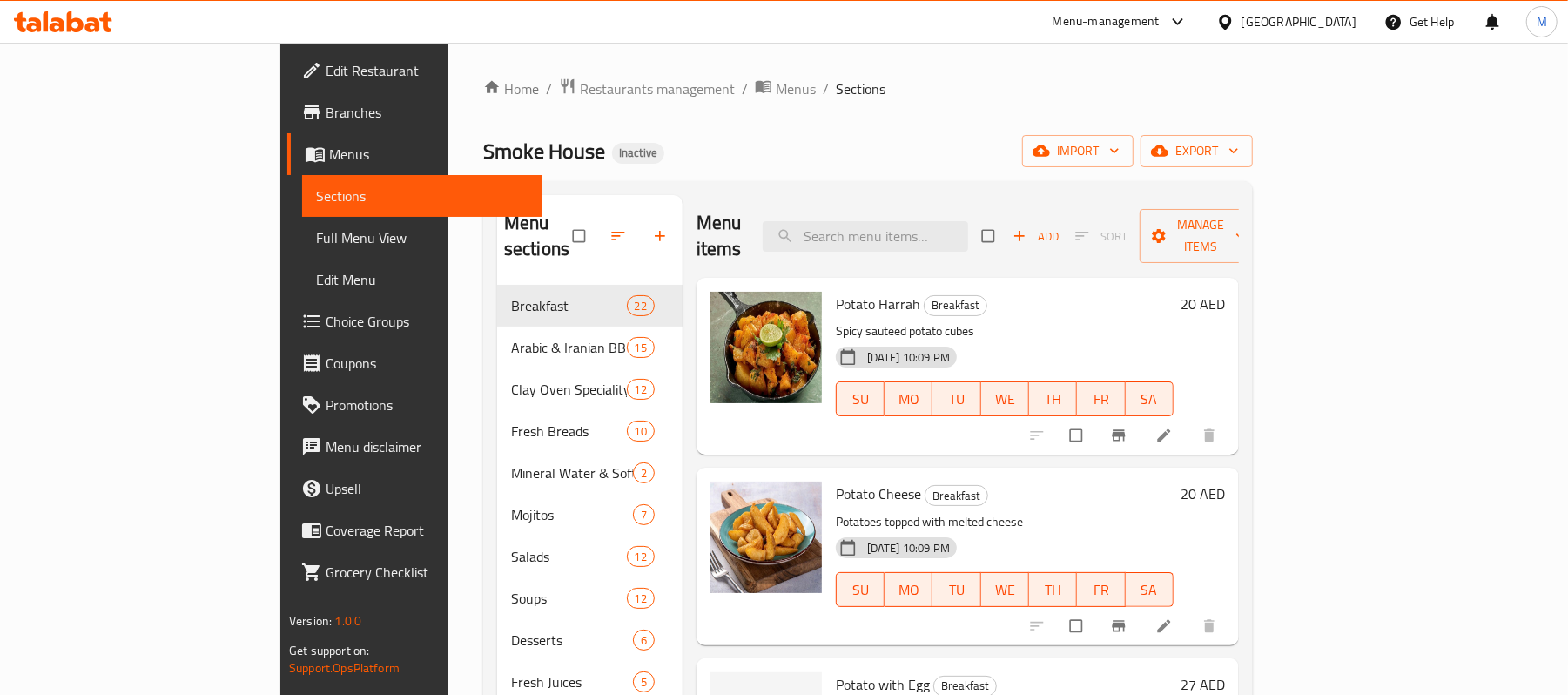
click at [301, 73] on span at bounding box center [313, 70] width 24 height 21
click at [948, 228] on input "search" at bounding box center [865, 236] width 206 height 30
paste input "Arabian Chicken Tikka"
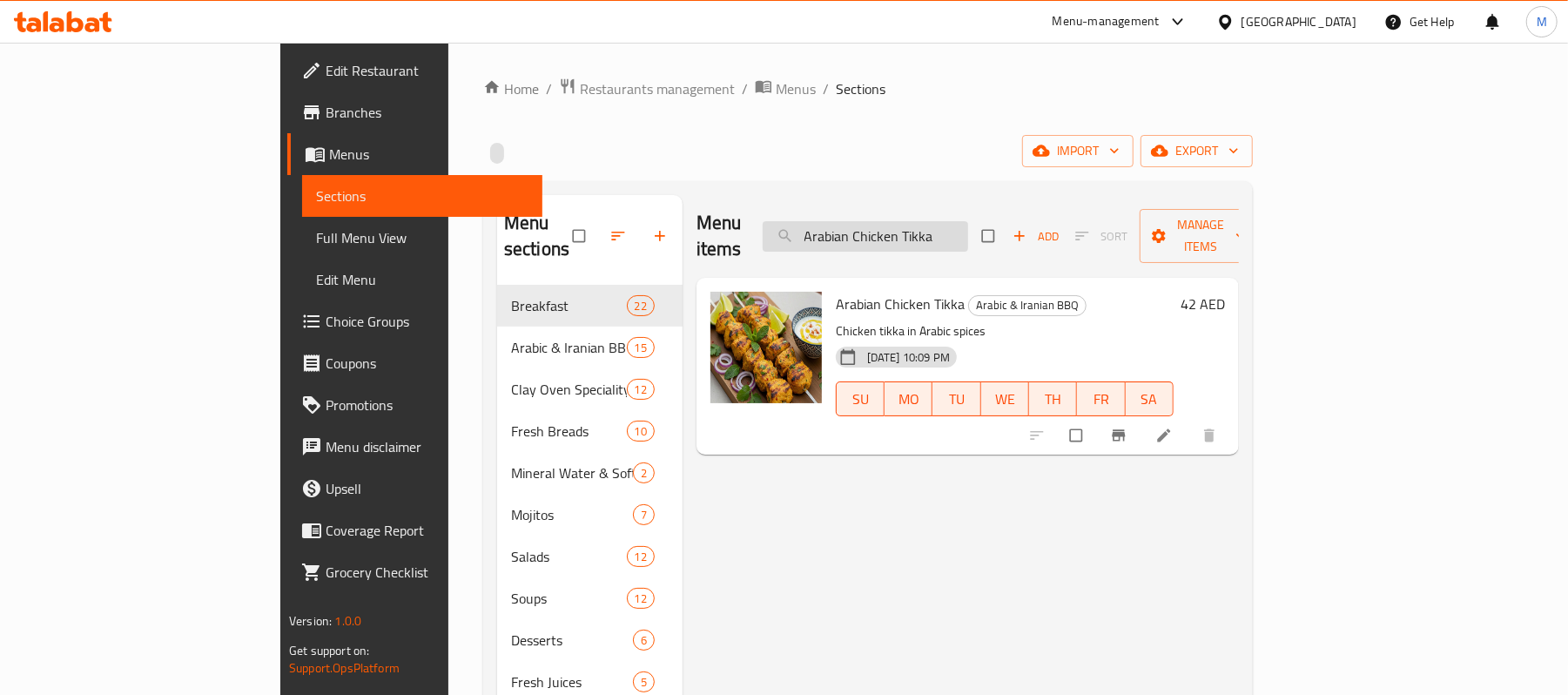
click at [929, 230] on input "Arabian Chicken Tikka" at bounding box center [865, 236] width 206 height 30
paste input "BBQ Chicken Wings"
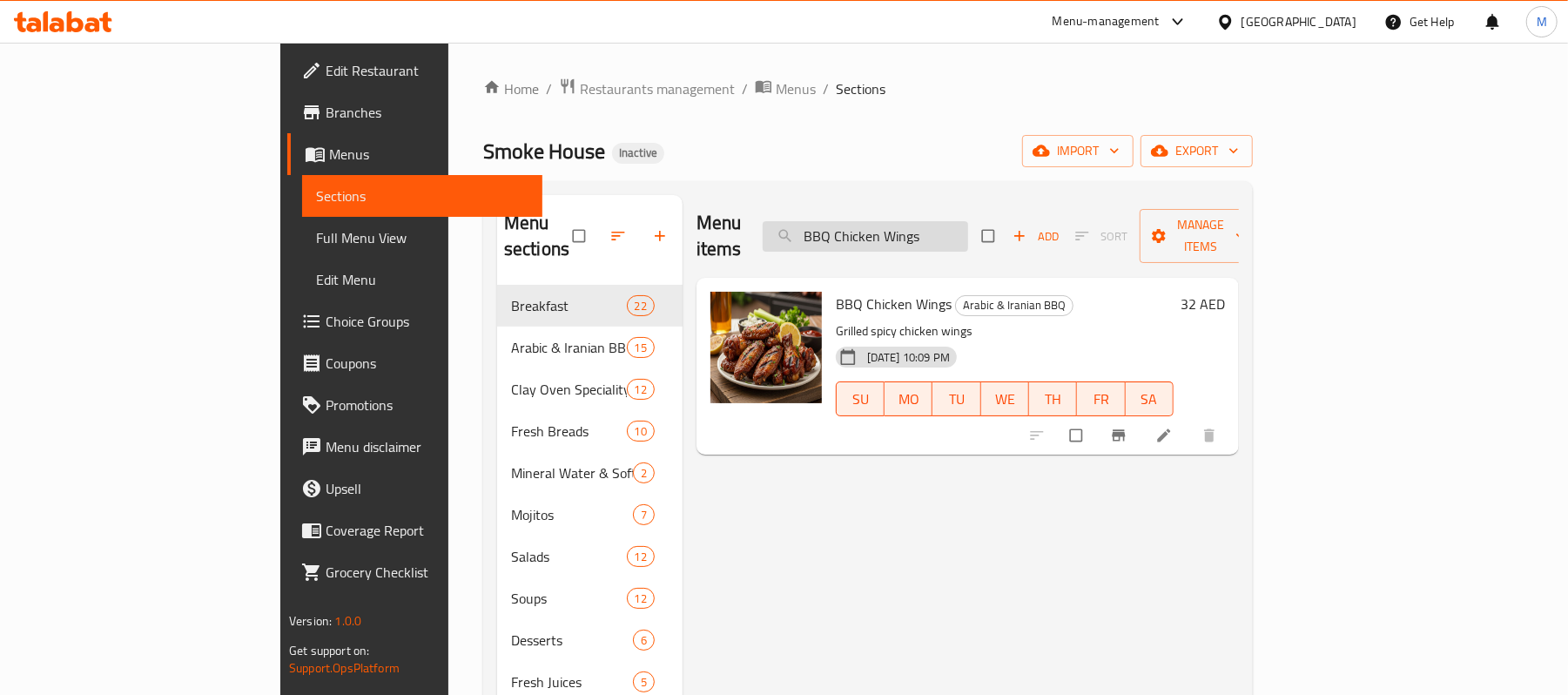
click at [954, 237] on input "BBQ Chicken Wings" at bounding box center [865, 236] width 206 height 30
paste input "Chello Chicken Koobideh"
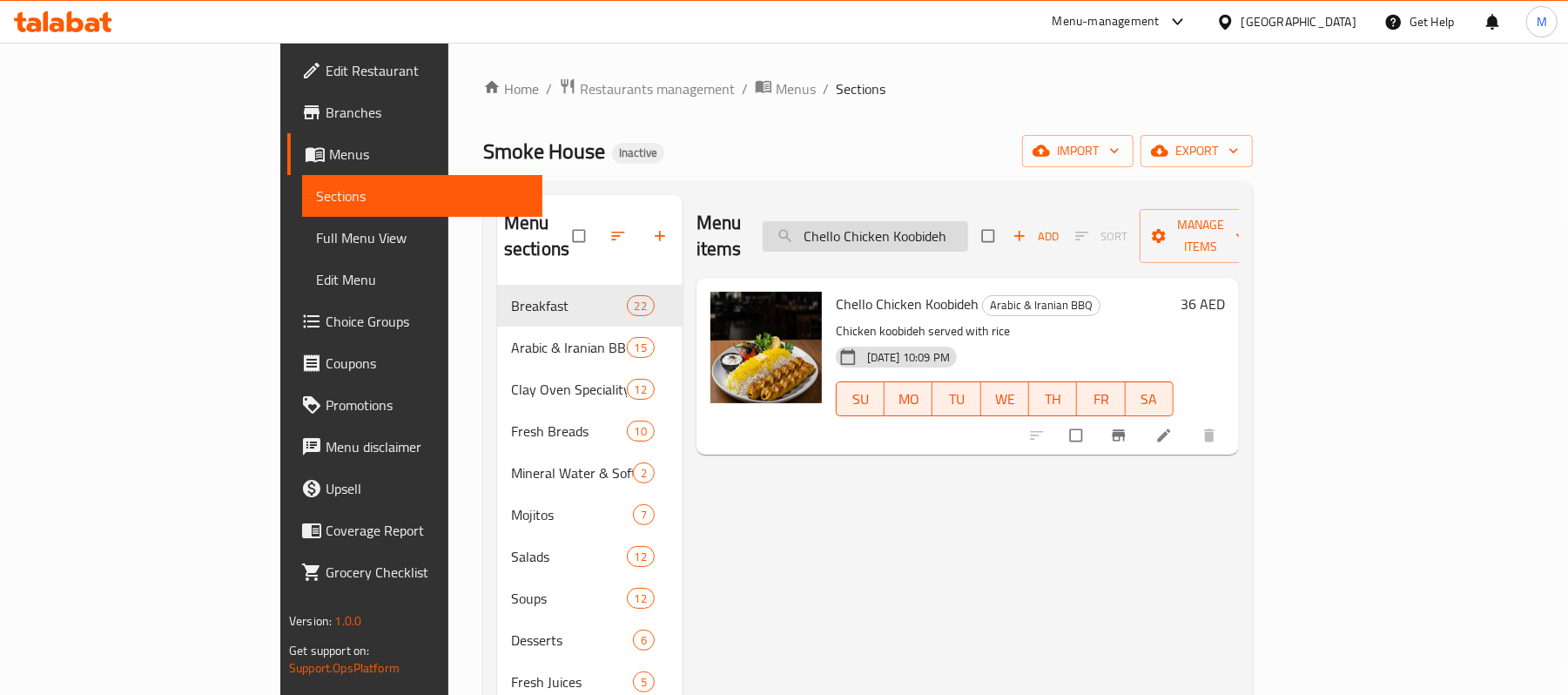
click at [968, 221] on input "Chello Chicken Koobideh" at bounding box center [865, 236] width 206 height 30
paste input "Kebab Koobideh (Meat)"
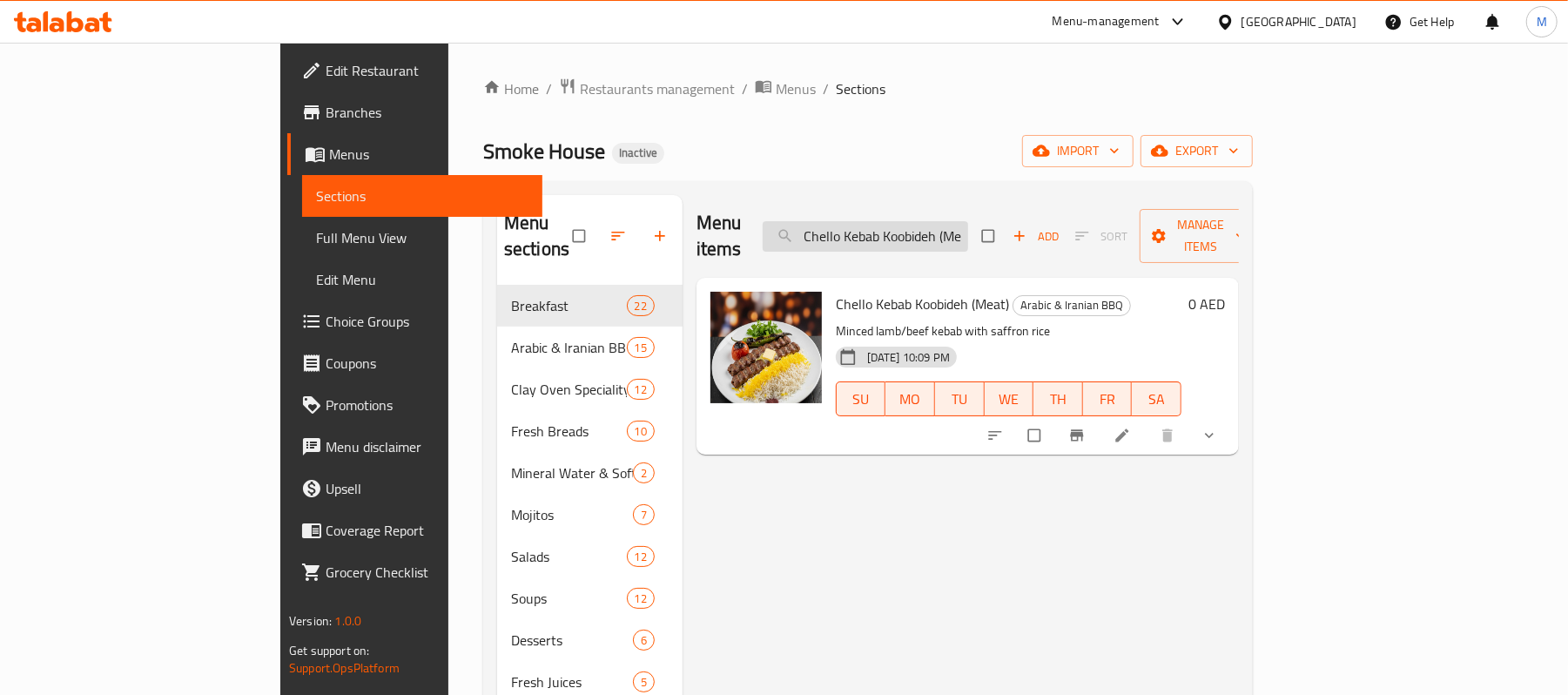
click at [968, 228] on input "Chello Kebab Koobideh (Meat)" at bounding box center [865, 236] width 206 height 30
paste input "icken Liver"
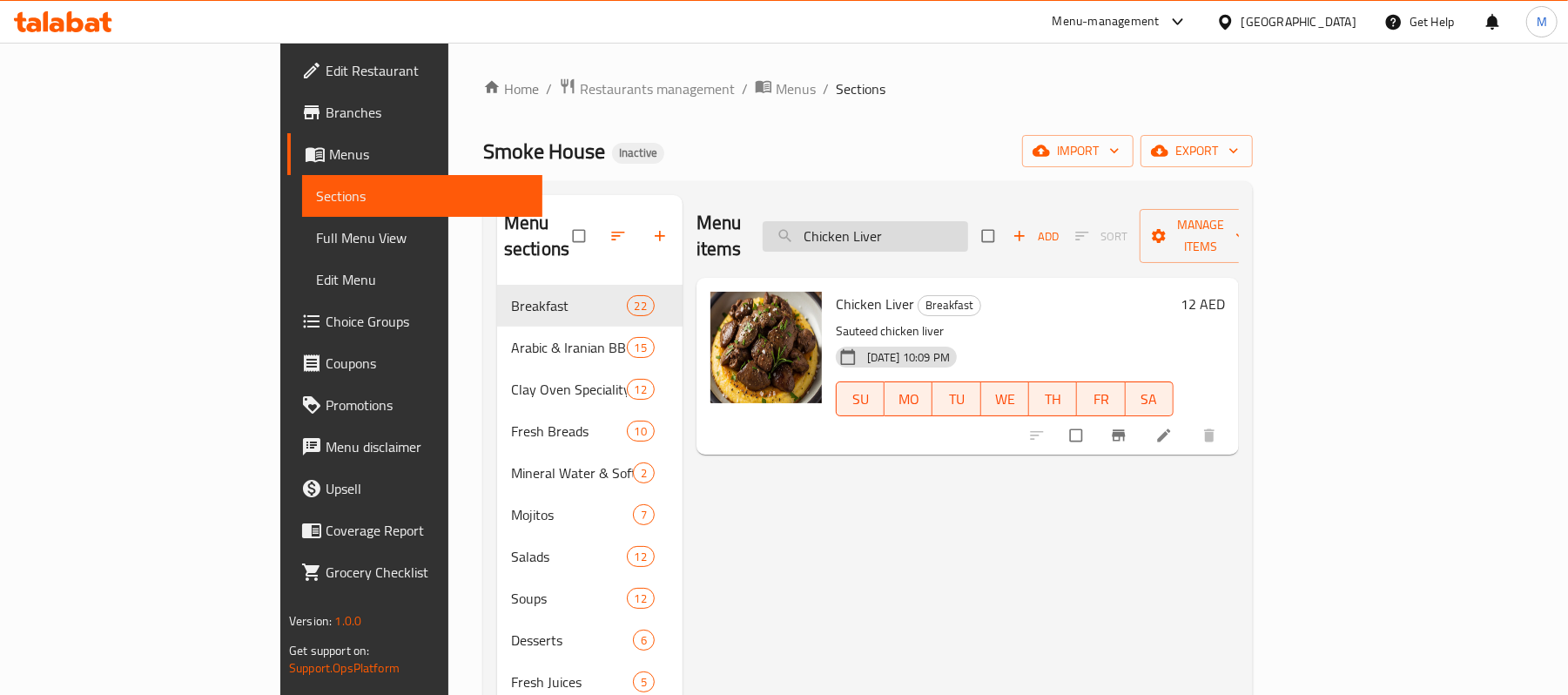
click at [968, 223] on input "Chicken Liver" at bounding box center [865, 236] width 206 height 30
paste input "Fresh Salmon Fillet BBQ"
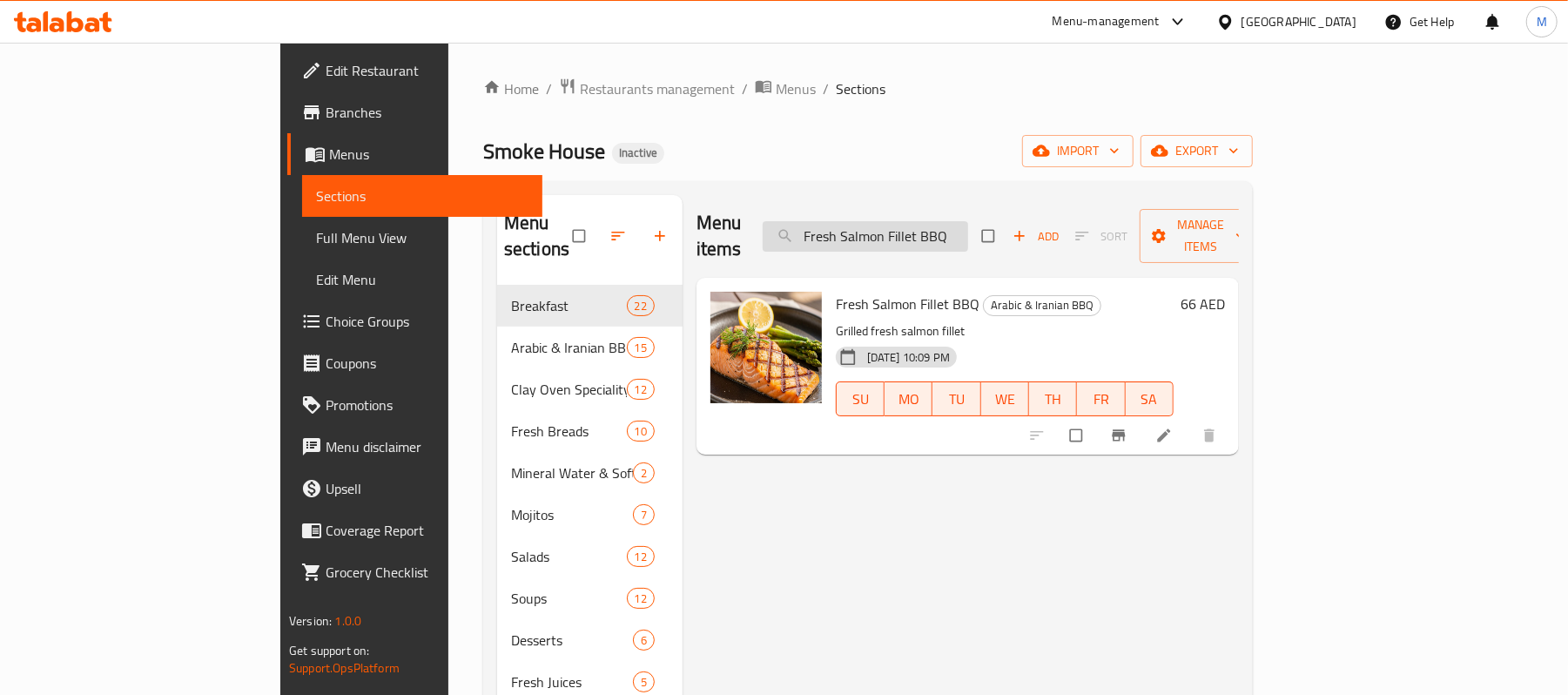
click at [968, 221] on input "Fresh Salmon Fillet BBQ" at bounding box center [865, 236] width 206 height 30
paste input "Hamour"
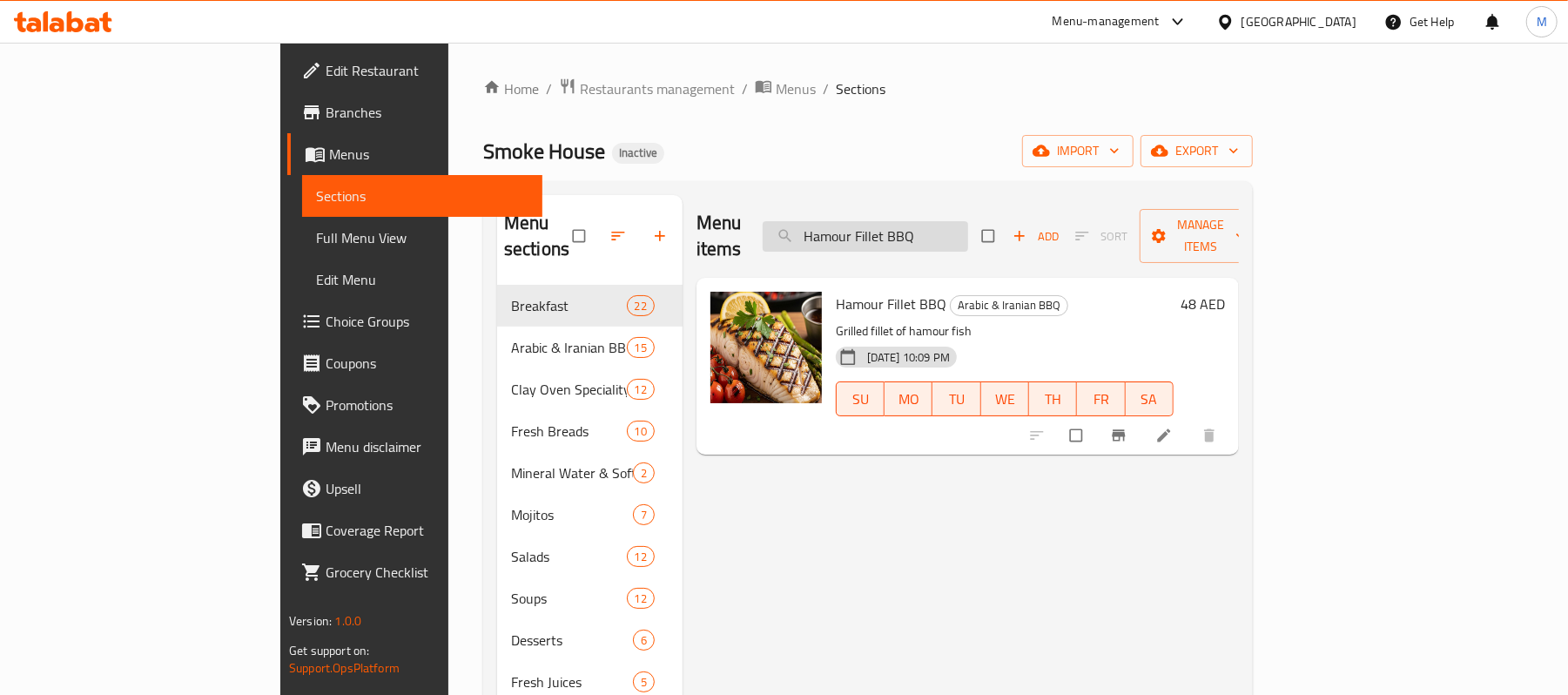
click at [934, 221] on input "Hamour Fillet BBQ" at bounding box center [865, 236] width 206 height 30
paste input "ummous with Meat"
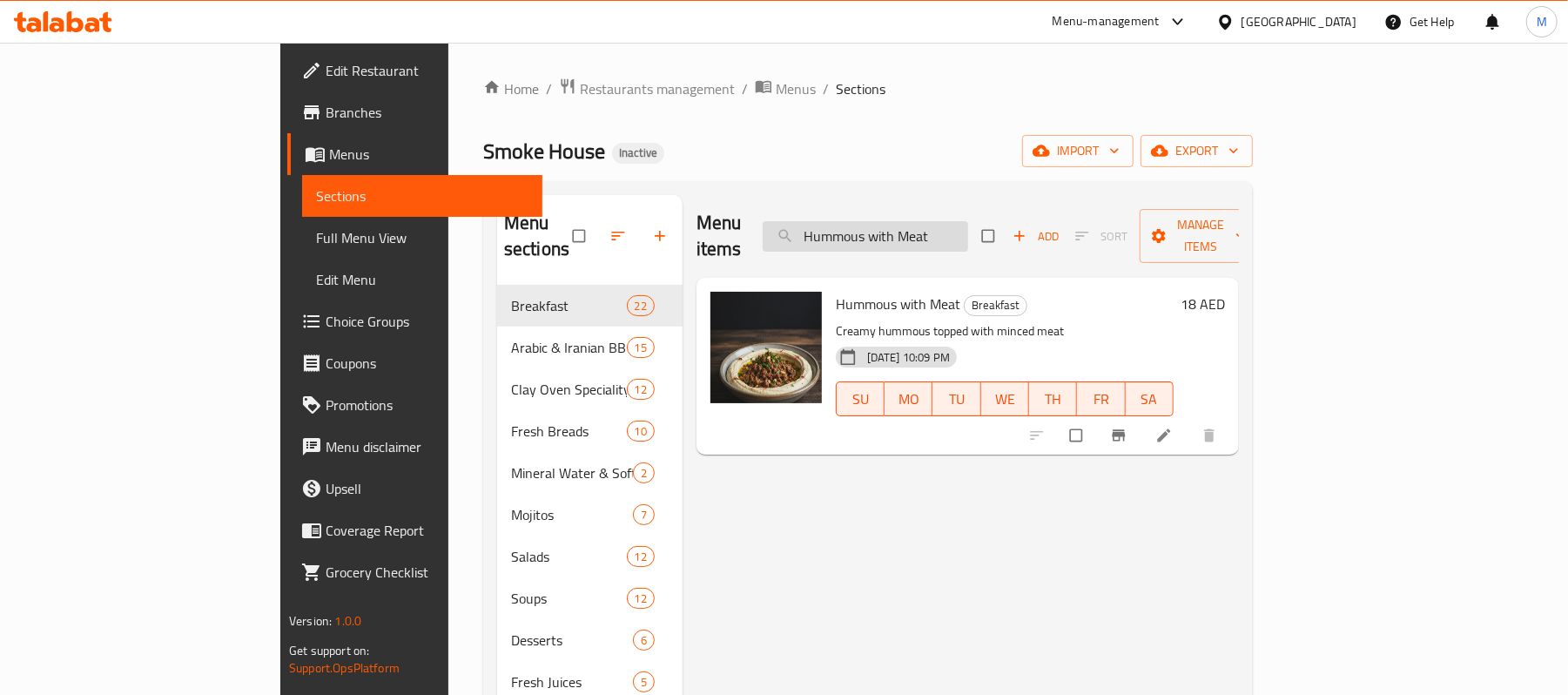
click at [947, 238] on input "Hummous with Meat" at bounding box center [865, 236] width 206 height 30
paste input "Lamb Liver"
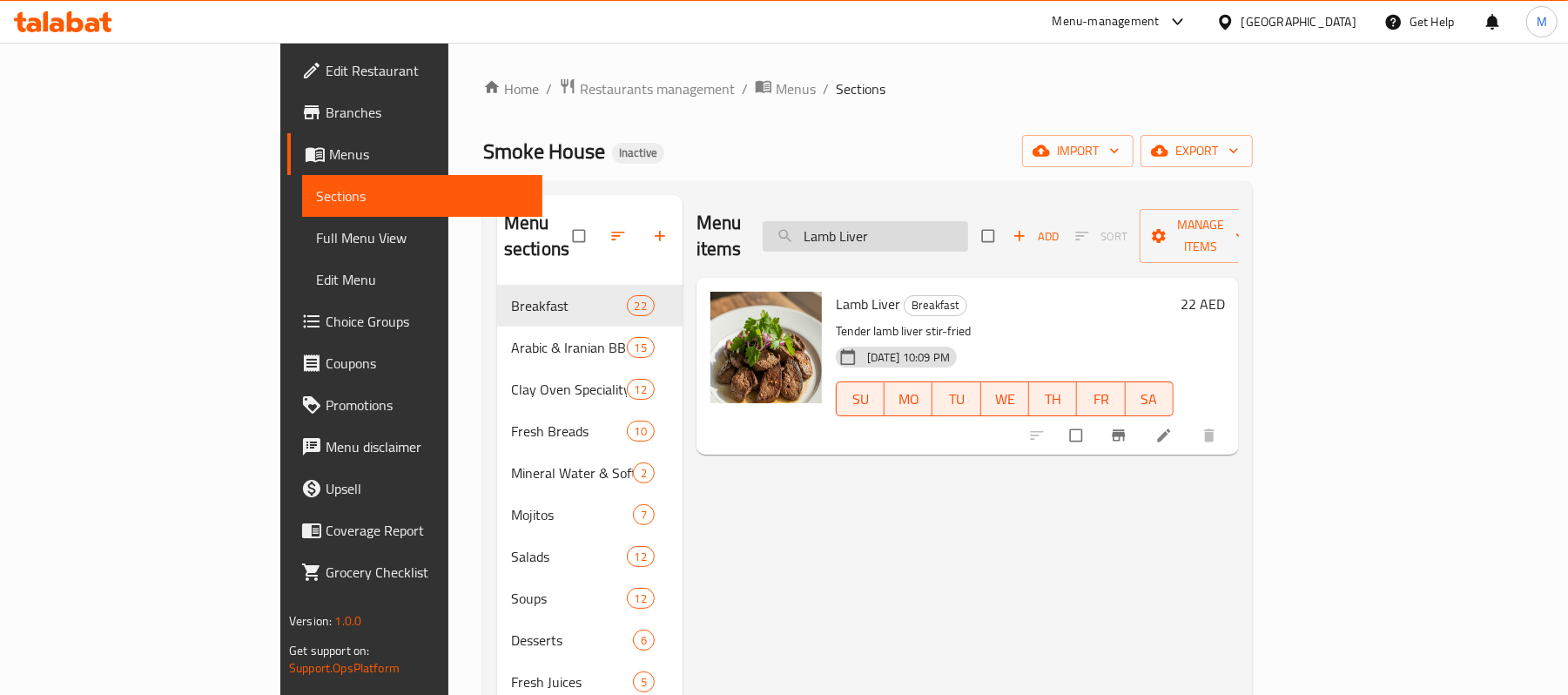
click at [968, 232] on input "Lamb Liver" at bounding box center [865, 236] width 206 height 30
paste input "Mixed Chicken BBQ"
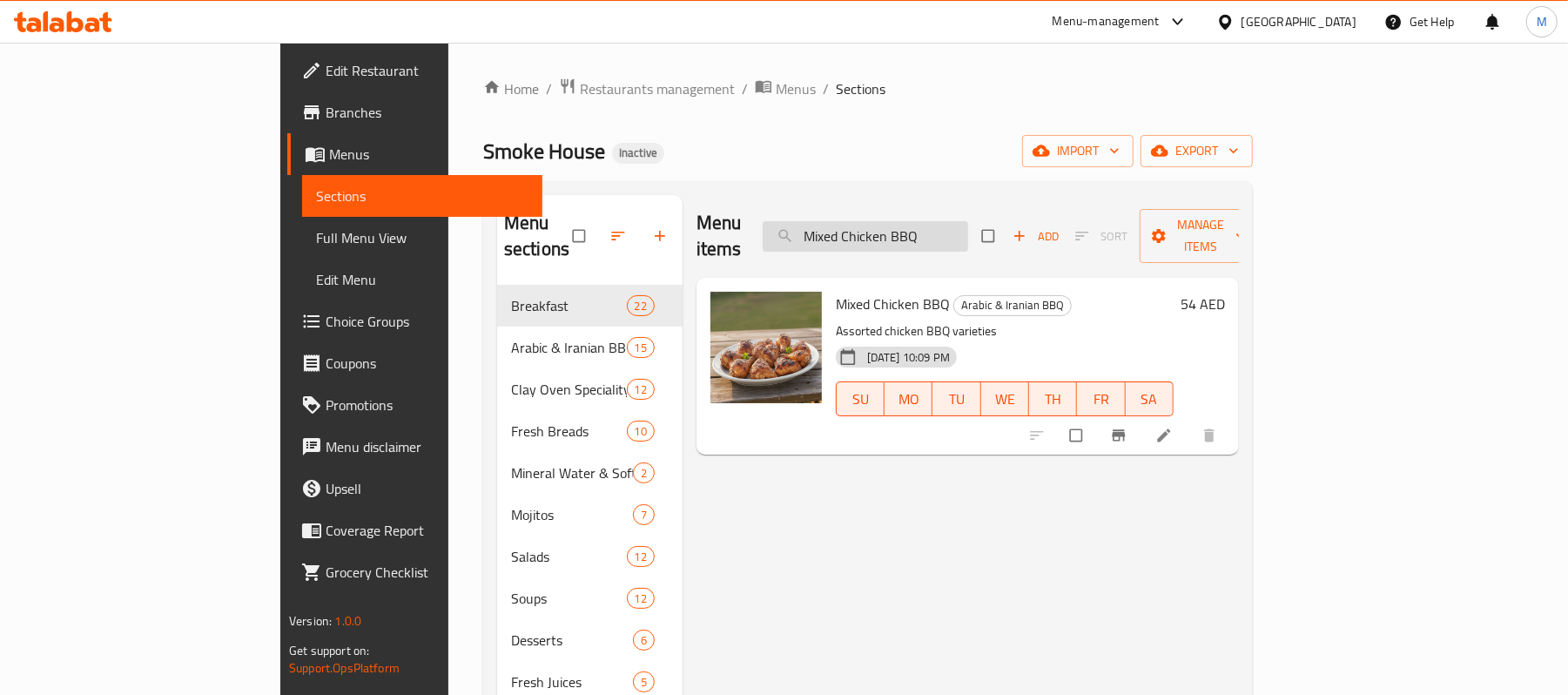
click at [909, 221] on input "Mixed Chicken BBQ" at bounding box center [865, 236] width 206 height 30
paste input "Special"
click at [914, 221] on input "Mixed Special BBQ" at bounding box center [865, 236] width 206 height 30
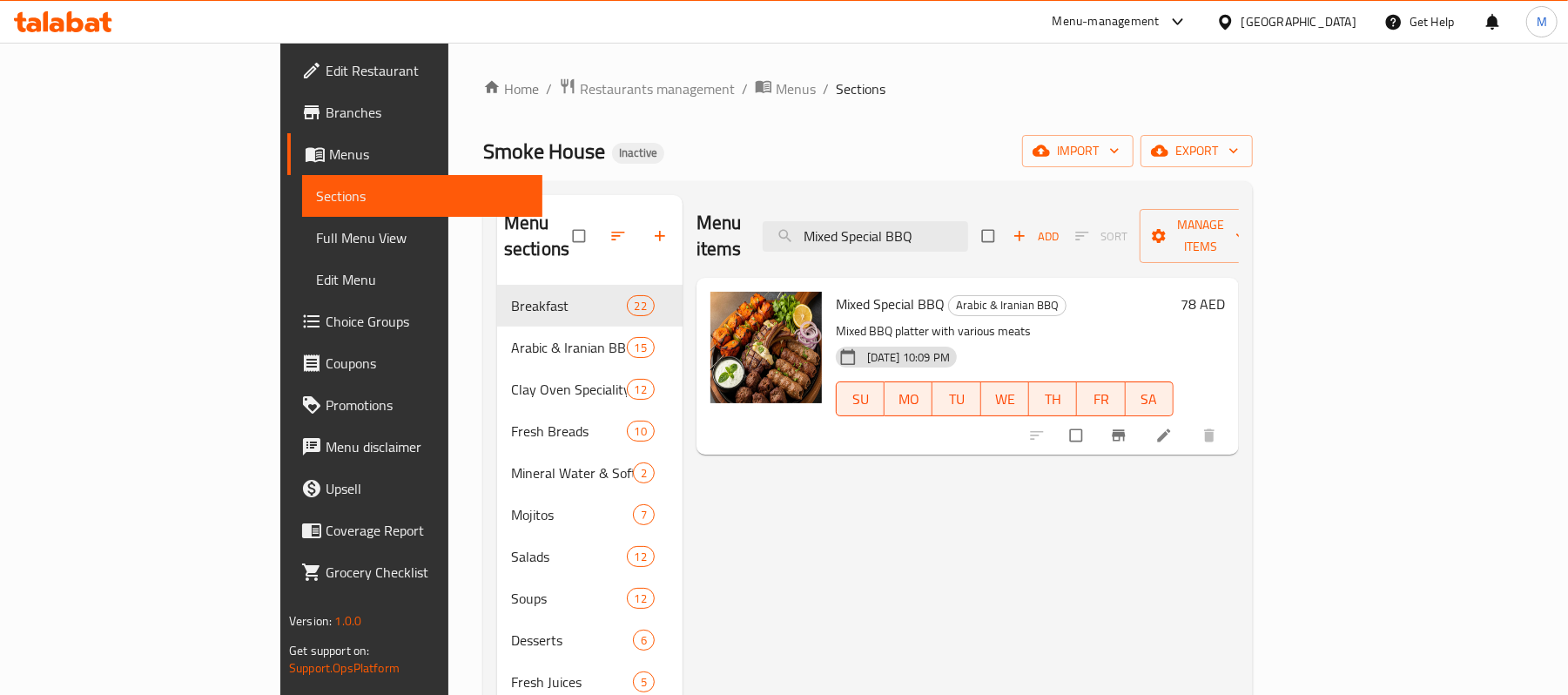
paste input "Potato with Egg"
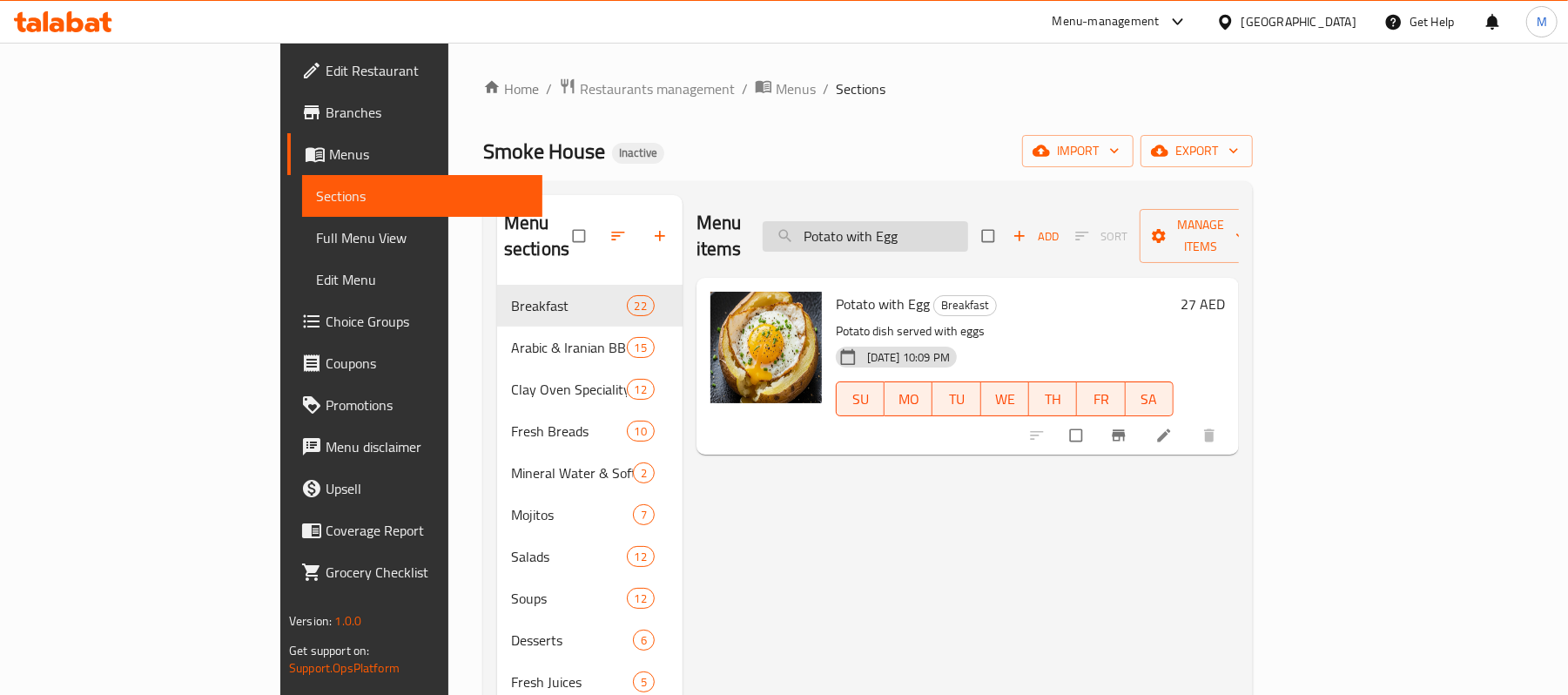
click at [880, 221] on input "Potato with Egg" at bounding box center [865, 236] width 206 height 30
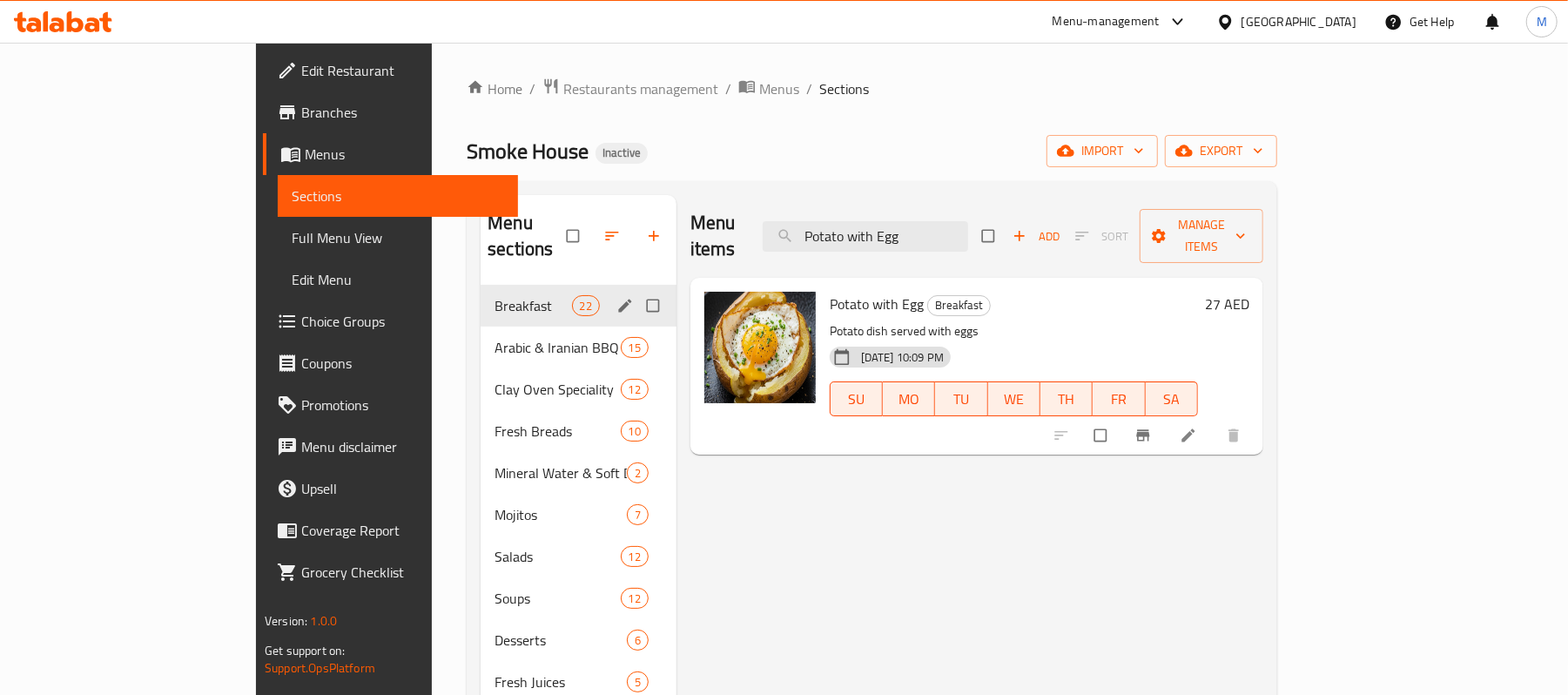
paste input "Meat"
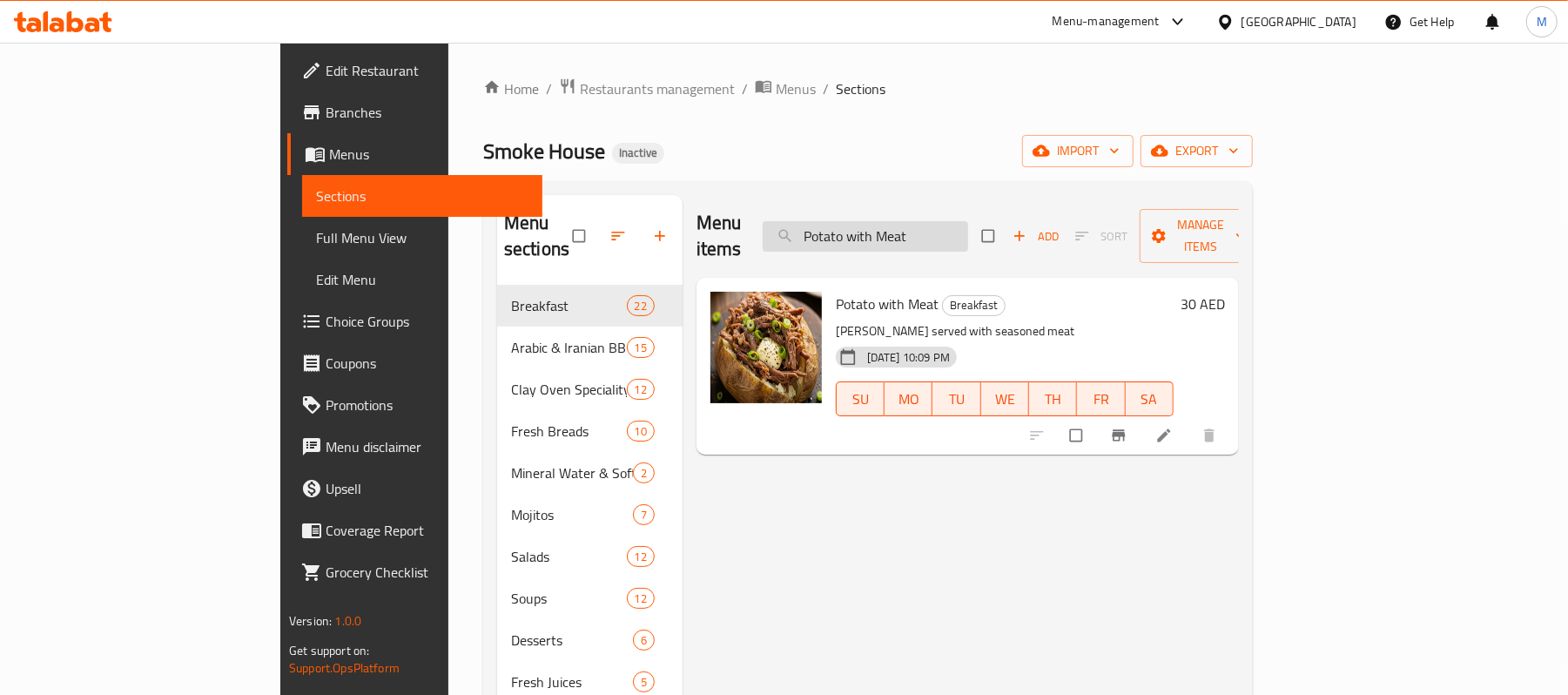
click at [968, 221] on input "Potato with Meat" at bounding box center [865, 236] width 206 height 30
paste input "ushroom"
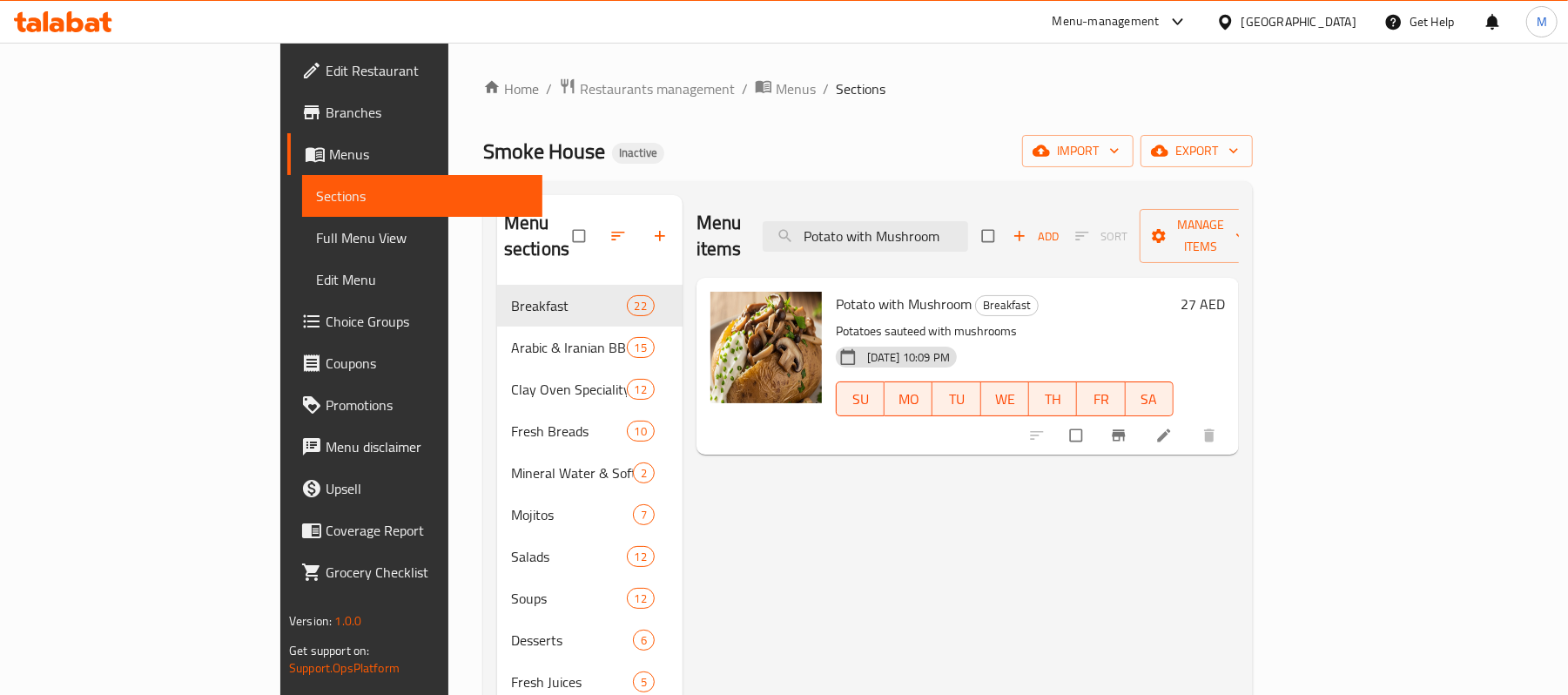
click at [1063, 206] on div "Menu items Potato with Mushroom Add Sort Manage items" at bounding box center [967, 236] width 543 height 83
click at [968, 221] on input "Potato with Mushroom" at bounding box center [865, 236] width 206 height 30
paste input "Vegetables"
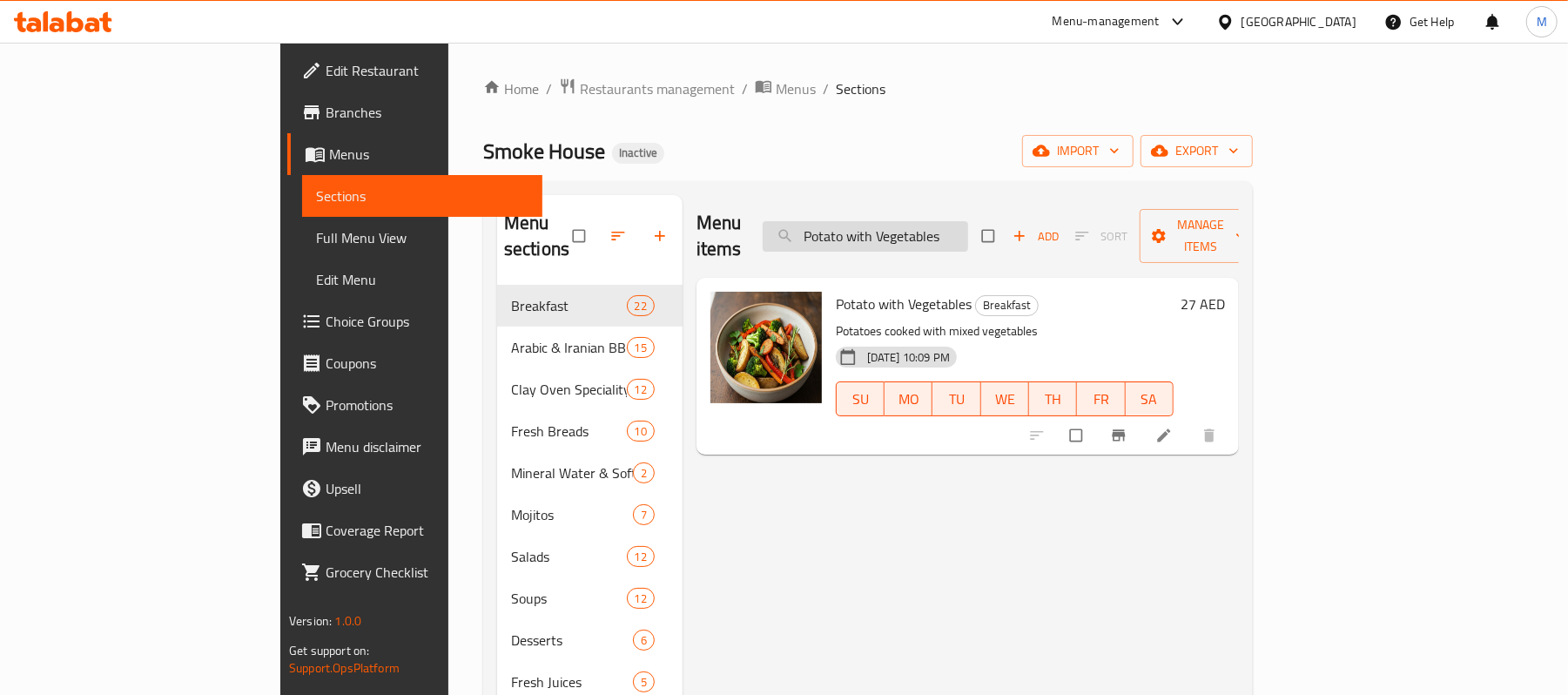
click at [871, 239] on input "Potato with Vegetables" at bounding box center [865, 236] width 206 height 30
paste input "Sausages Plater"
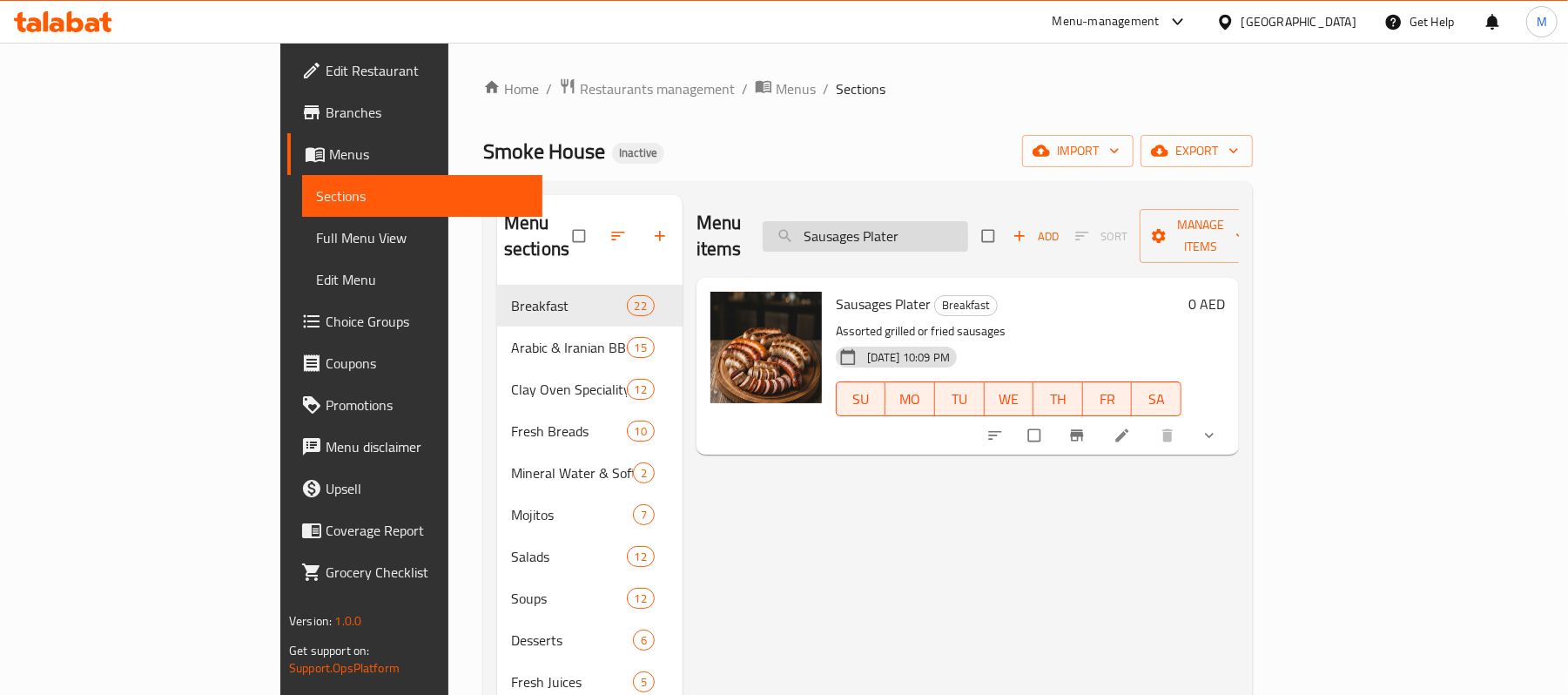
click at [968, 233] on input "Sausages Plater" at bounding box center [865, 236] width 206 height 30
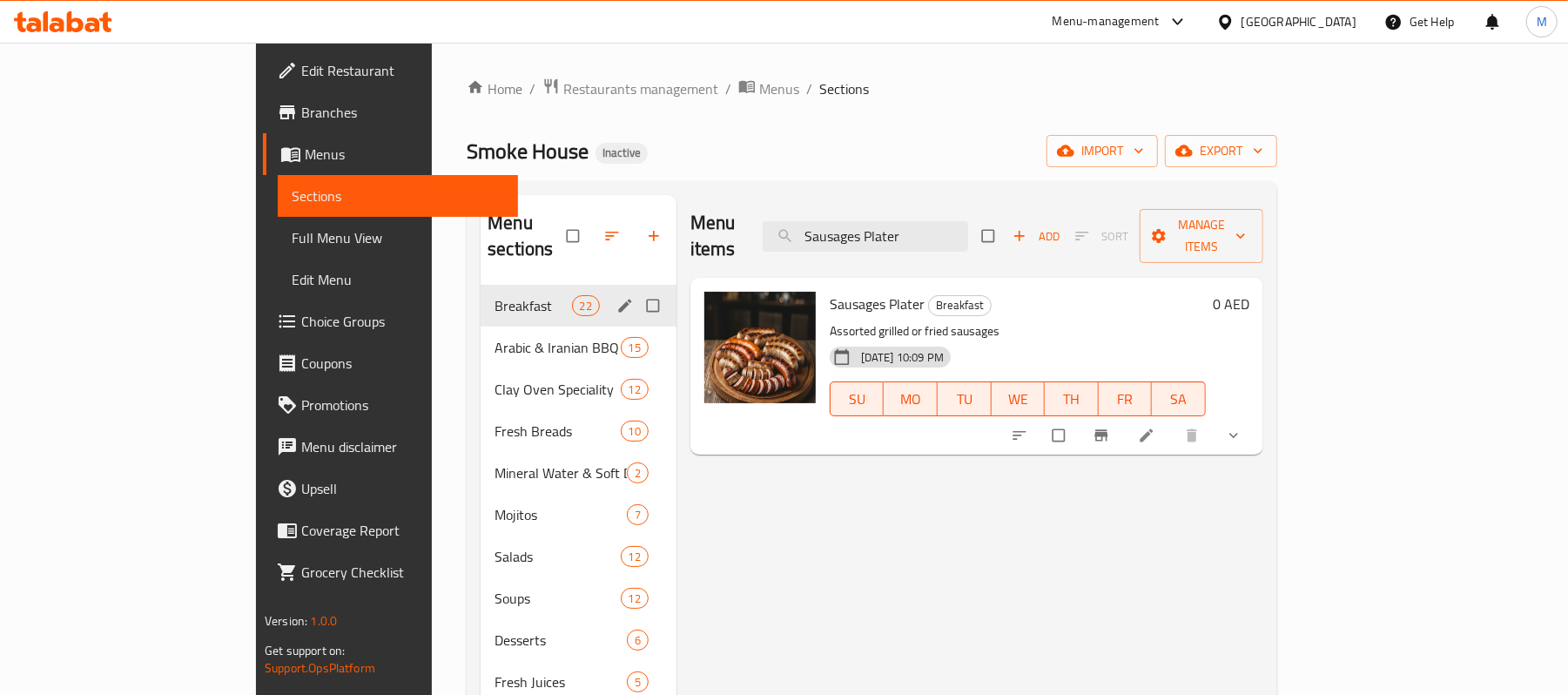
paste input "Tiger Shrimp BBQ"
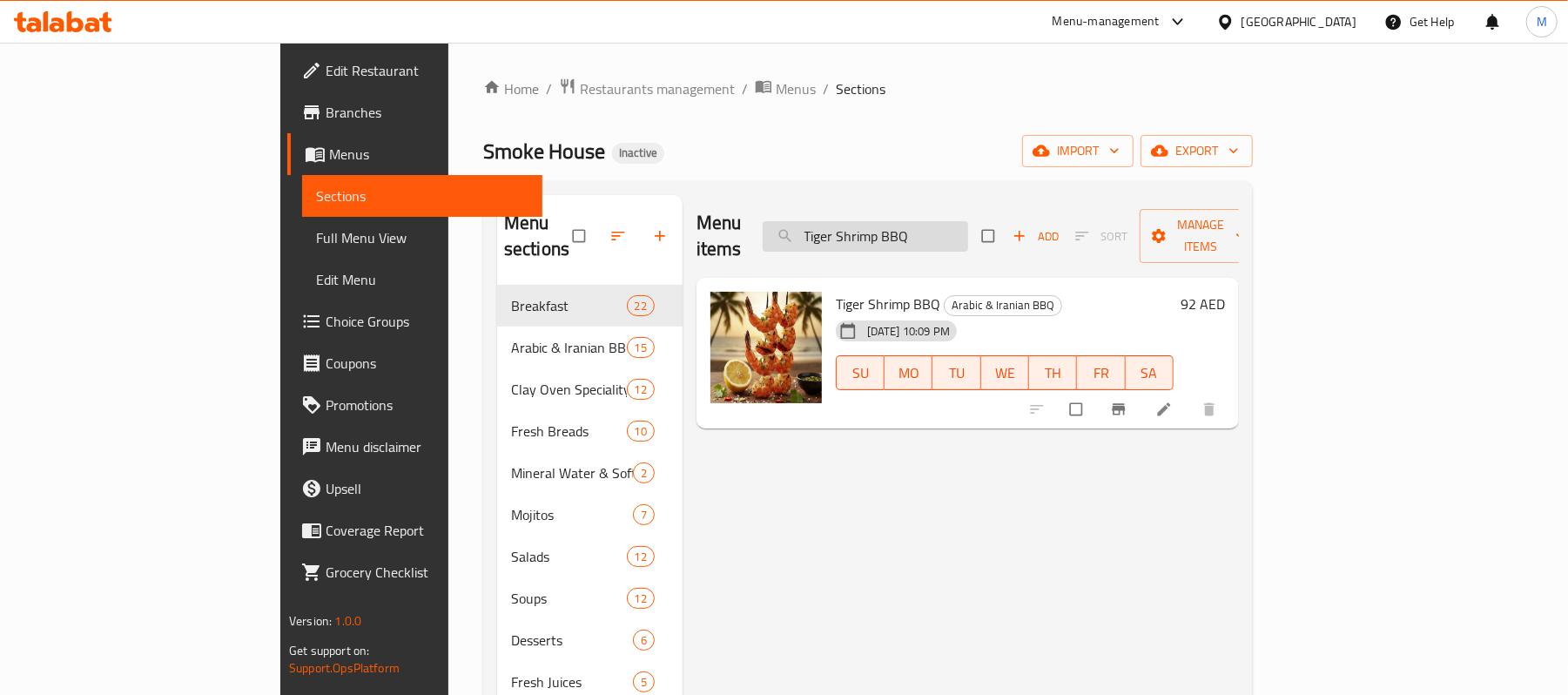
click at [944, 223] on input "Tiger Shrimp BBQ" at bounding box center [865, 236] width 206 height 30
paste input "Grilled Kibbeh (4 pcs)"
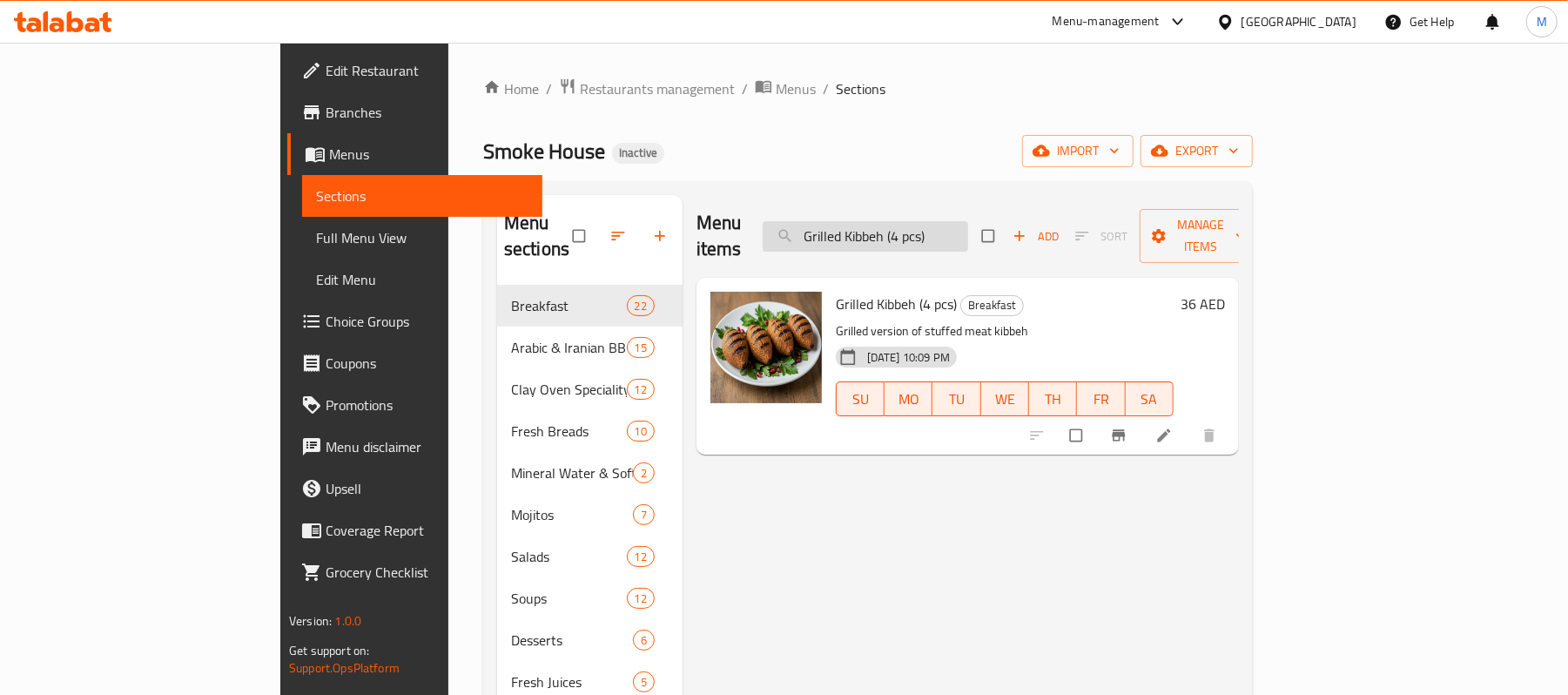
click at [968, 232] on input "Grilled Kibbeh (4 pcs)" at bounding box center [865, 236] width 206 height 30
paste input "Fri"
click at [968, 221] on input "Fried Kibbeh (4 pcs)" at bounding box center [865, 236] width 206 height 30
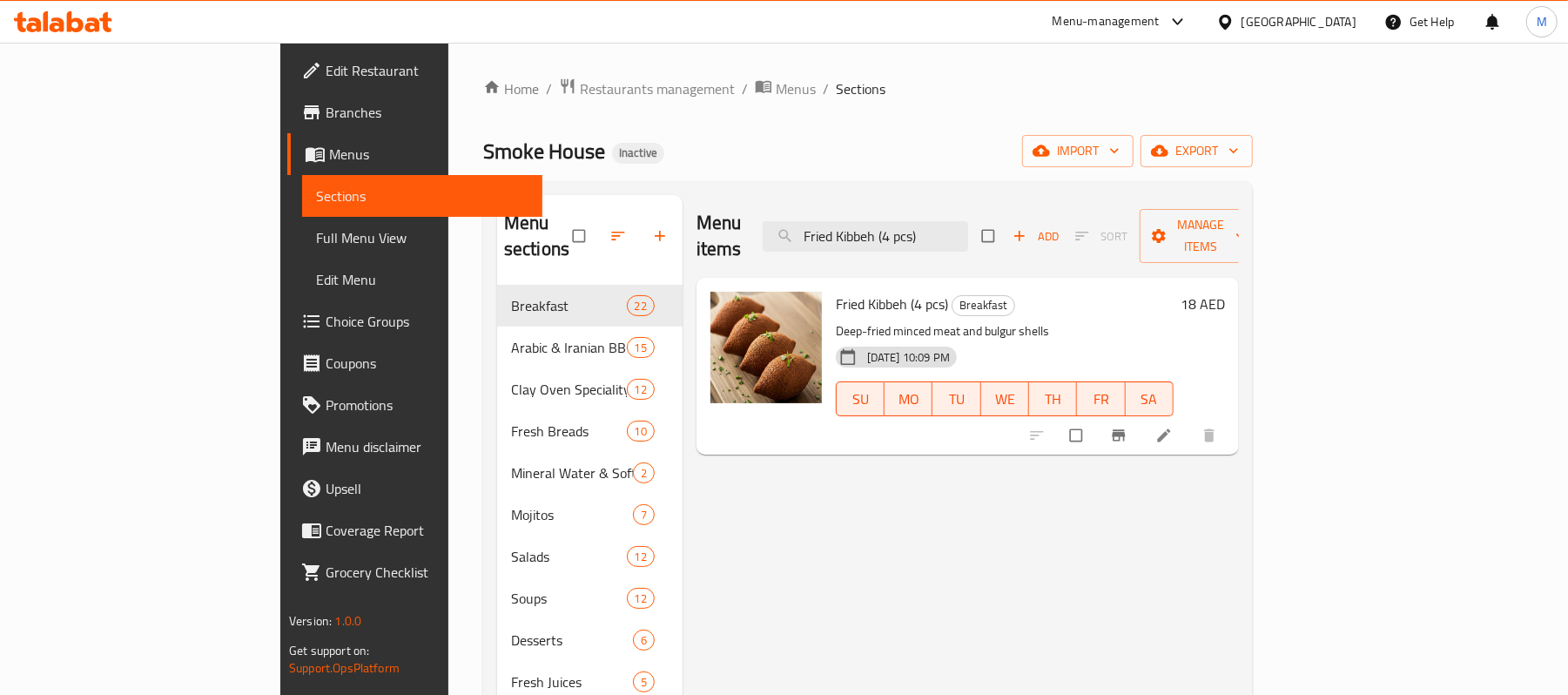
paste input "Meat Barrak"
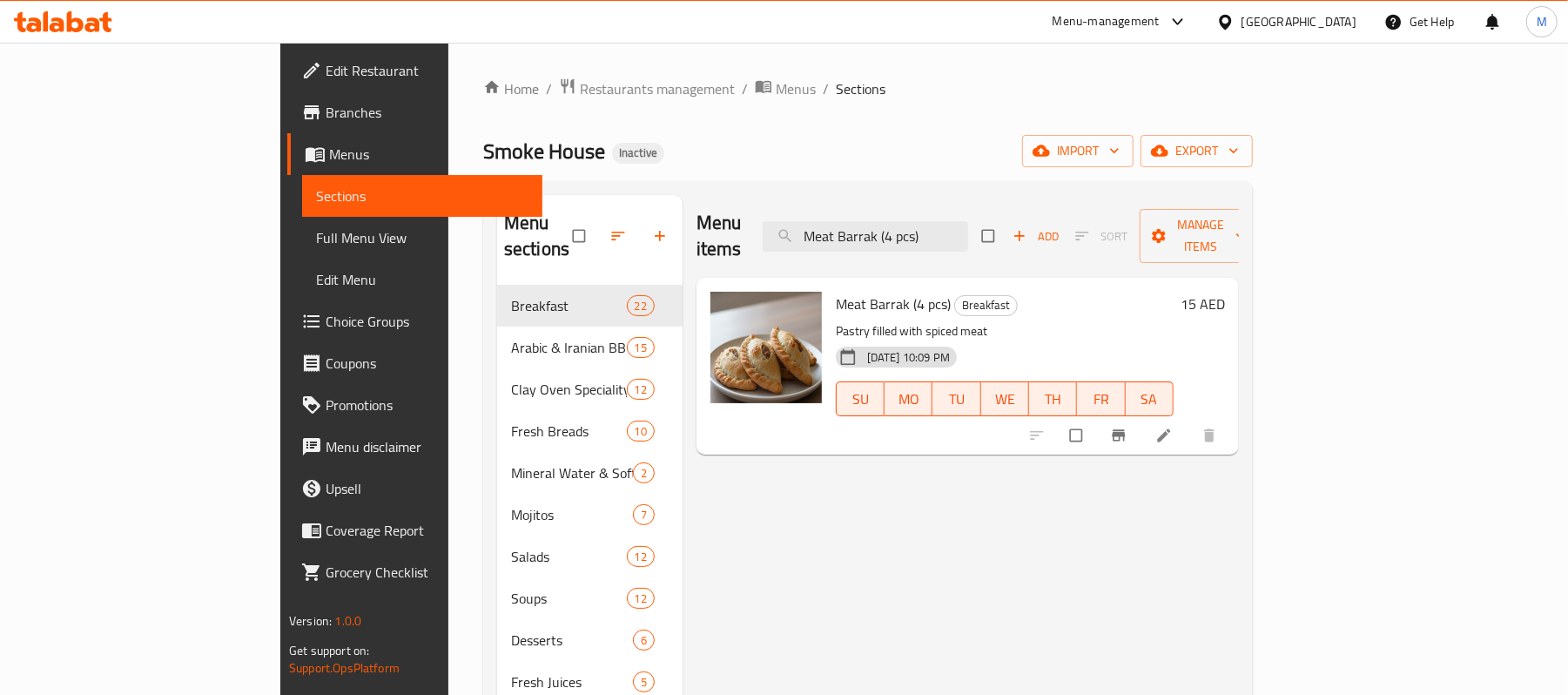
type input "Meat Barrak (4 pcs)"
drag, startPoint x: 113, startPoint y: 242, endPoint x: 1312, endPoint y: 119, distance: 1205.3
click at [316, 242] on span "Full Menu View" at bounding box center [422, 237] width 213 height 21
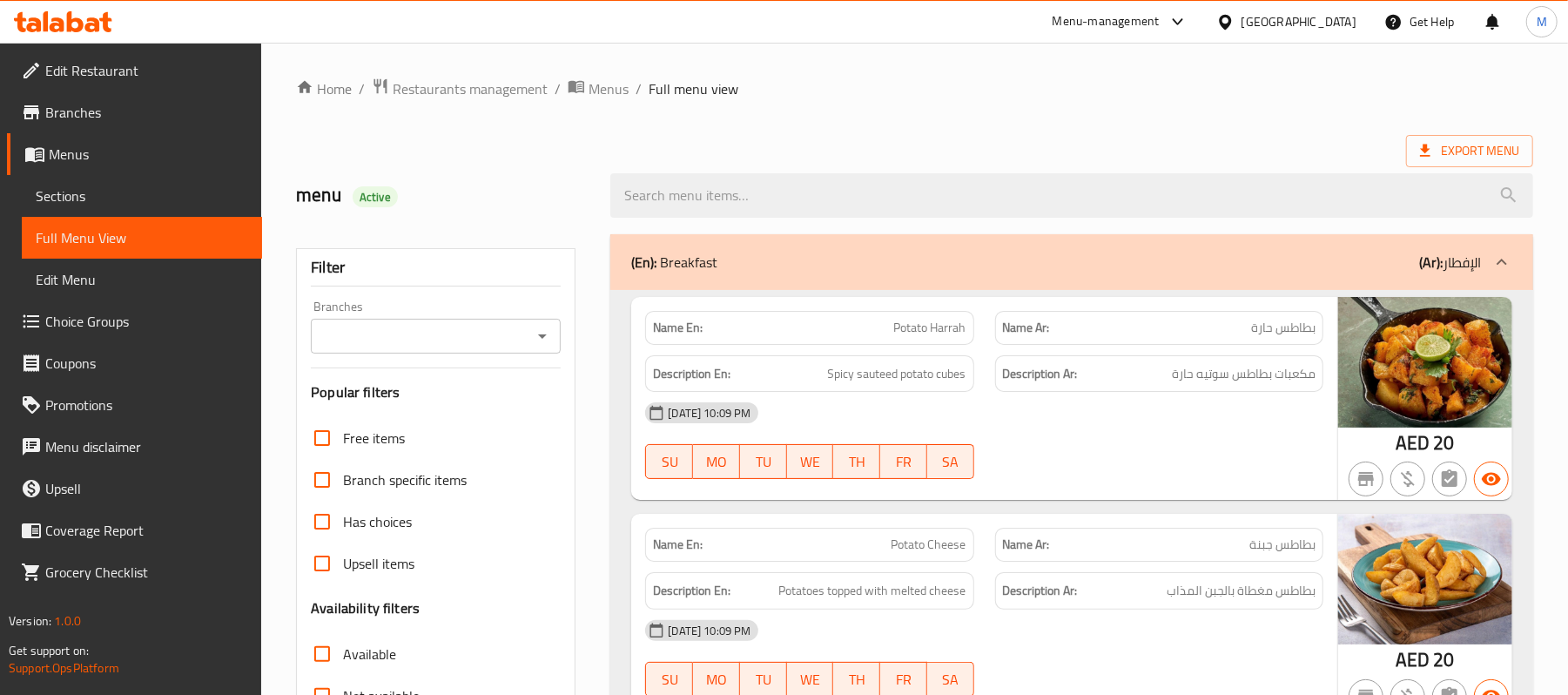
click at [835, 168] on div at bounding box center [1071, 195] width 943 height 65
click at [1488, 139] on span "Export Menu" at bounding box center [1469, 151] width 127 height 32
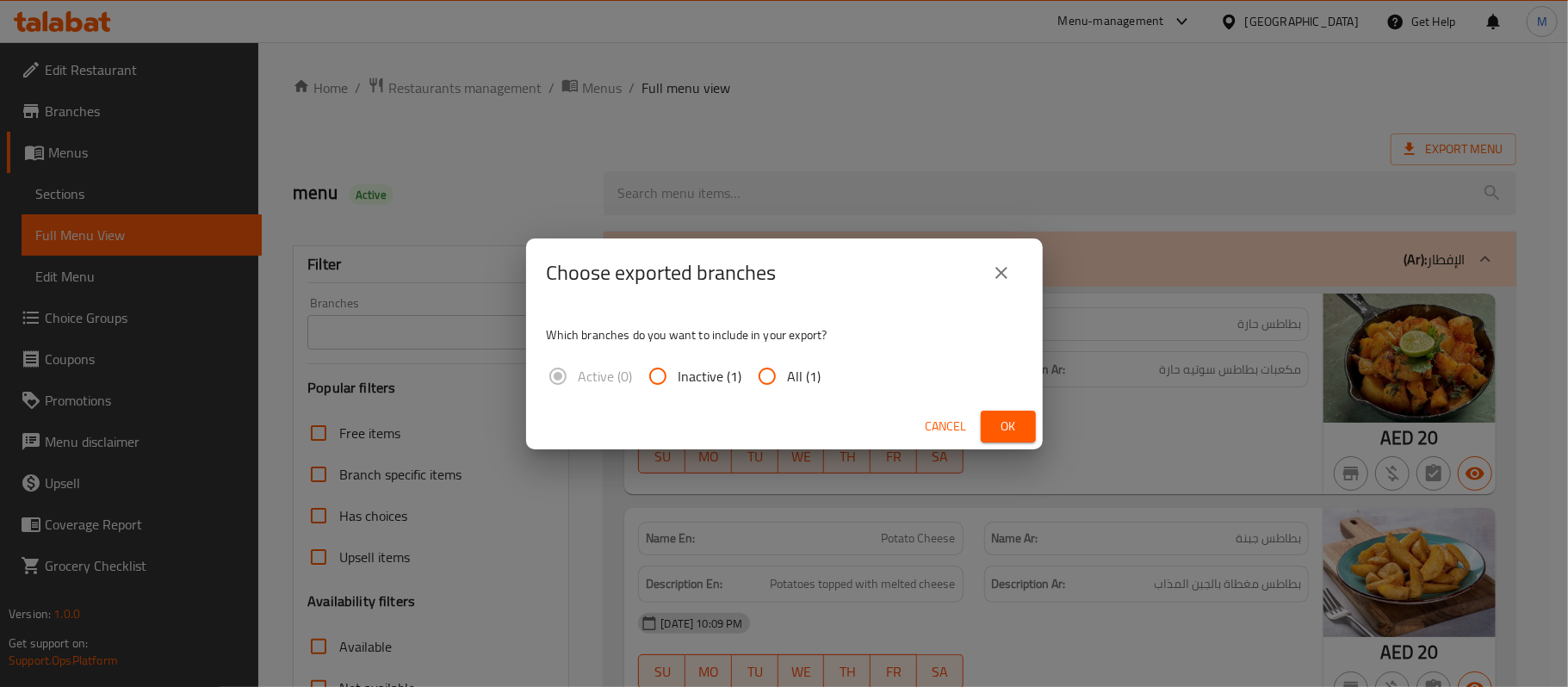
click at [817, 373] on span "All (1)" at bounding box center [805, 376] width 34 height 21
click at [788, 373] on input "All (1)" at bounding box center [767, 377] width 42 height 42
radio input "true"
click at [1027, 431] on button "Ok" at bounding box center [1008, 426] width 55 height 32
